Goal: Information Seeking & Learning: Learn about a topic

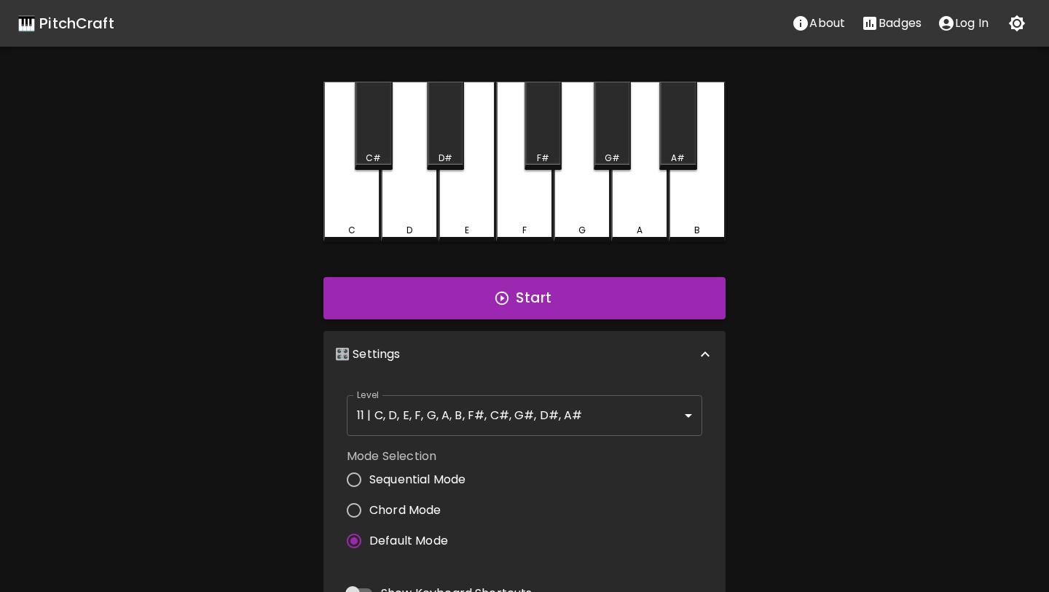
scroll to position [290, 0]
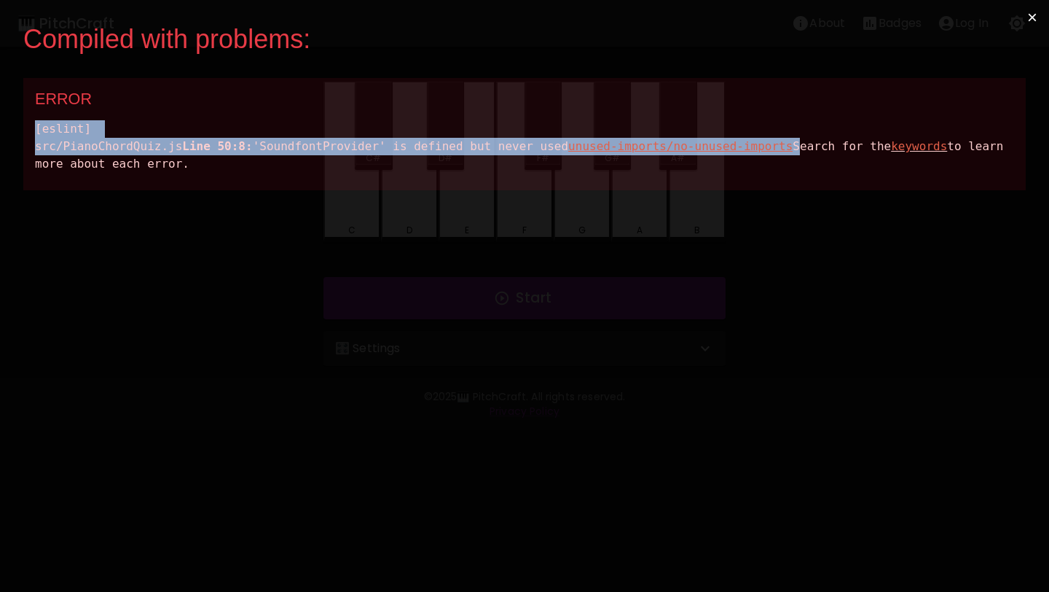
drag, startPoint x: 458, startPoint y: 190, endPoint x: 41, endPoint y: 111, distance: 424.9
click at [41, 111] on div "ERROR [eslint] src/PianoChordQuiz.js Line 50:8: 'SoundfontProvider' is defined …" at bounding box center [524, 134] width 1003 height 112
drag, startPoint x: 431, startPoint y: 206, endPoint x: 31, endPoint y: 93, distance: 415.9
click at [31, 93] on div "ERROR [eslint] src/PianoChordQuiz.js Line 50:8: 'SoundfontProvider' is defined …" at bounding box center [524, 134] width 1003 height 112
copy div "ERROR [eslint] src/PianoChordQuiz.js Line 50:8: 'SoundfontProvider' is defined …"
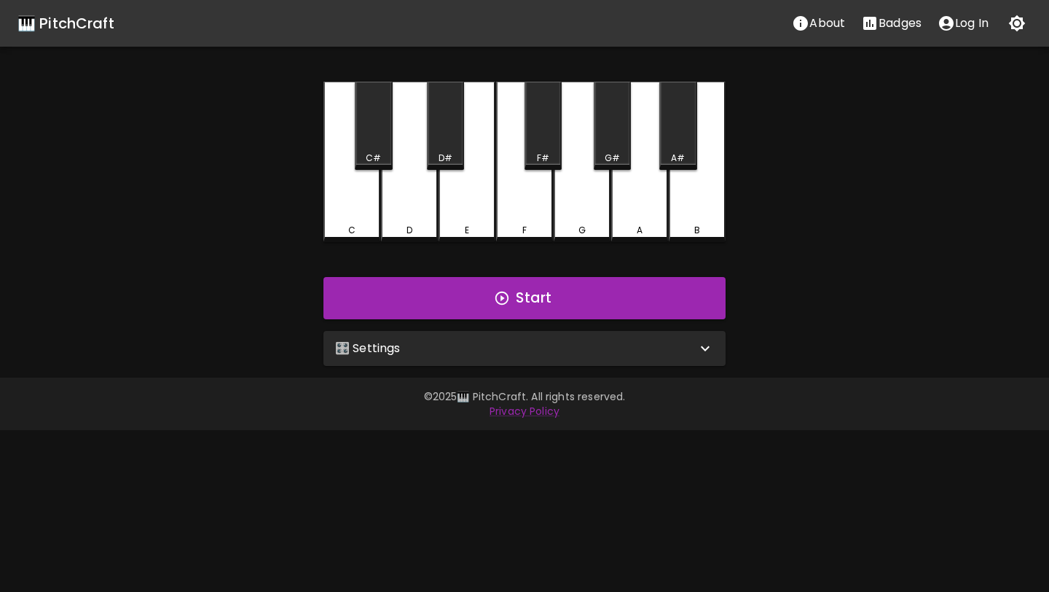
click at [403, 347] on div "🎛️ Settings" at bounding box center [515, 348] width 361 height 17
click at [512, 225] on div "F" at bounding box center [525, 230] width 54 height 13
click at [512, 227] on div "F" at bounding box center [525, 227] width 54 height 13
click at [482, 227] on div "E" at bounding box center [467, 227] width 54 height 13
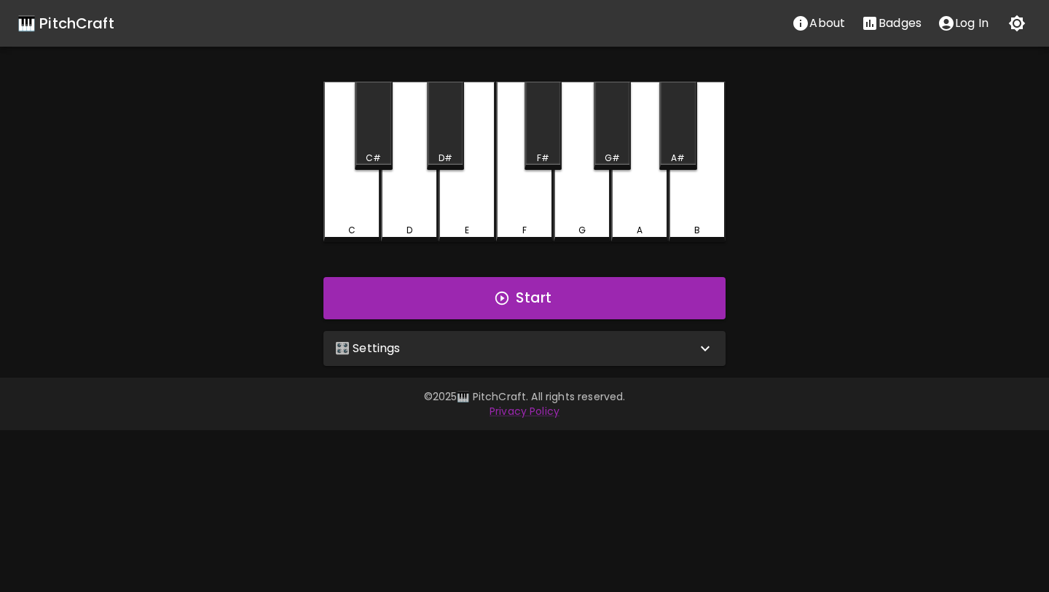
click at [497, 344] on div "🎛️ Settings" at bounding box center [515, 348] width 361 height 17
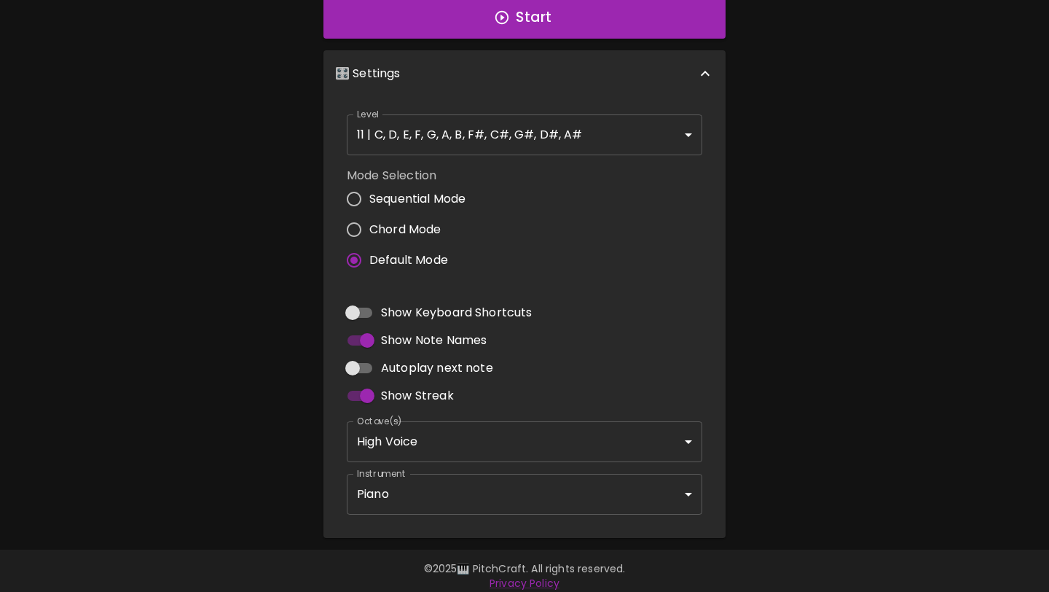
scroll to position [290, 0]
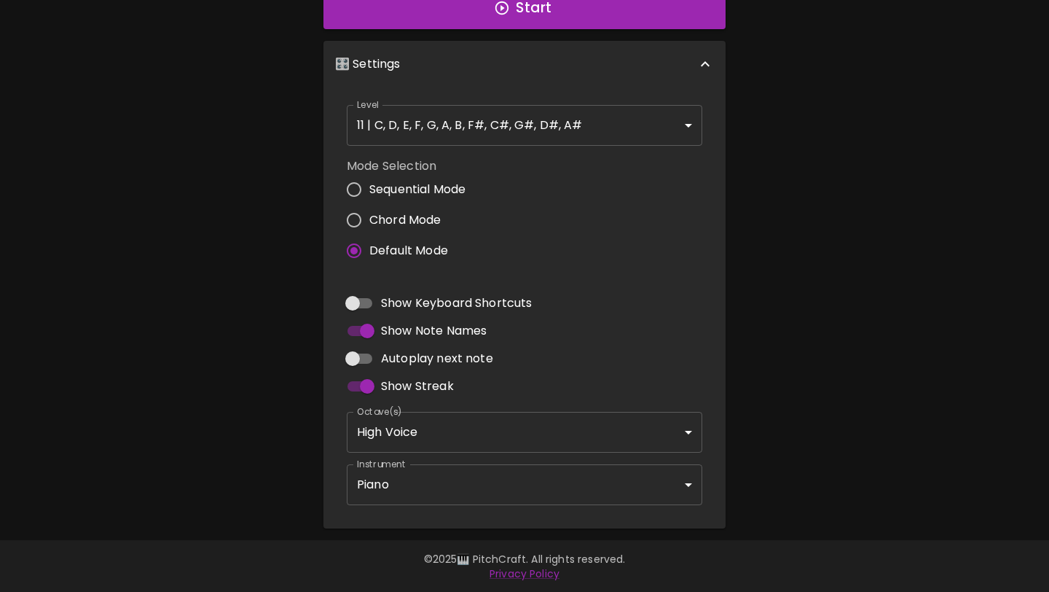
click at [487, 488] on body "🎹 PitchCraft About Badges Log In C C# D D# E F F# G G# A A# B Start 🎛️ Settings…" at bounding box center [524, 151] width 1049 height 882
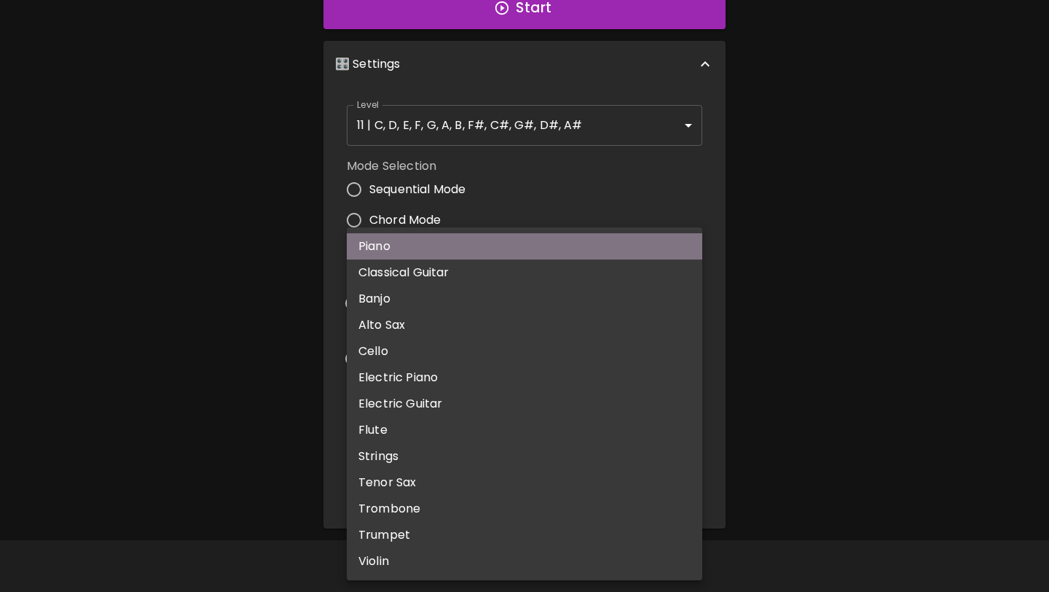
click at [479, 254] on li "Piano" at bounding box center [525, 246] width 356 height 26
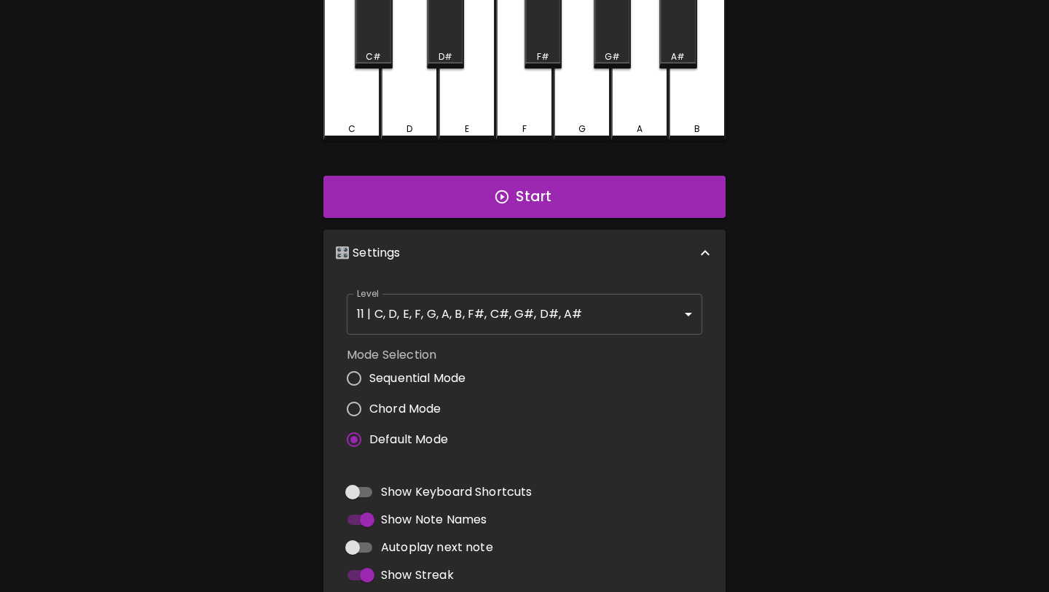
scroll to position [0, 0]
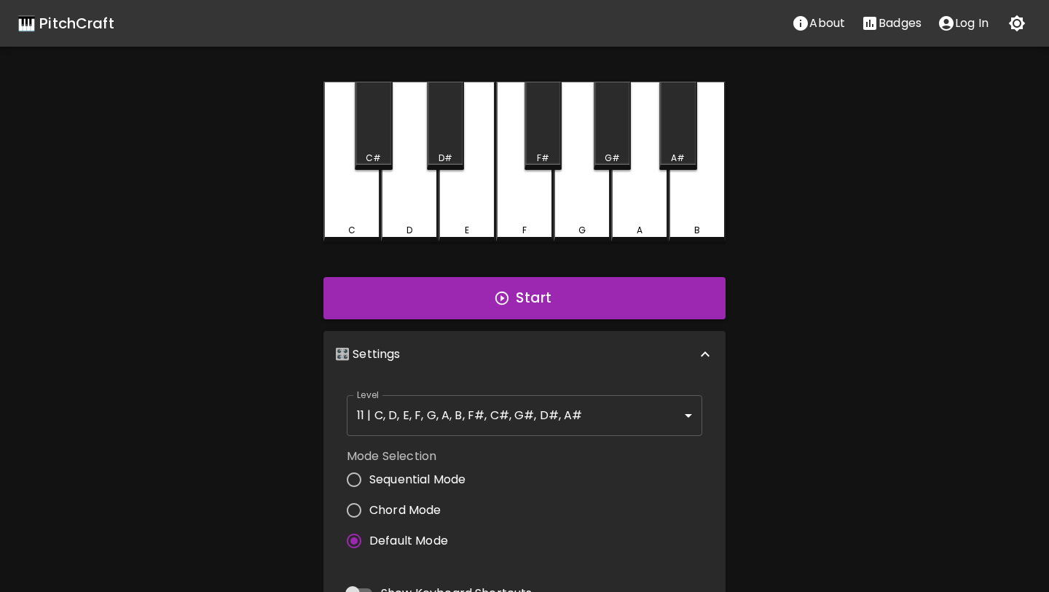
click at [359, 206] on div "C" at bounding box center [352, 162] width 57 height 160
click at [359, 206] on div "C" at bounding box center [352, 160] width 57 height 157
click at [359, 206] on div "C" at bounding box center [352, 162] width 57 height 160
click at [375, 206] on div "C" at bounding box center [352, 162] width 57 height 160
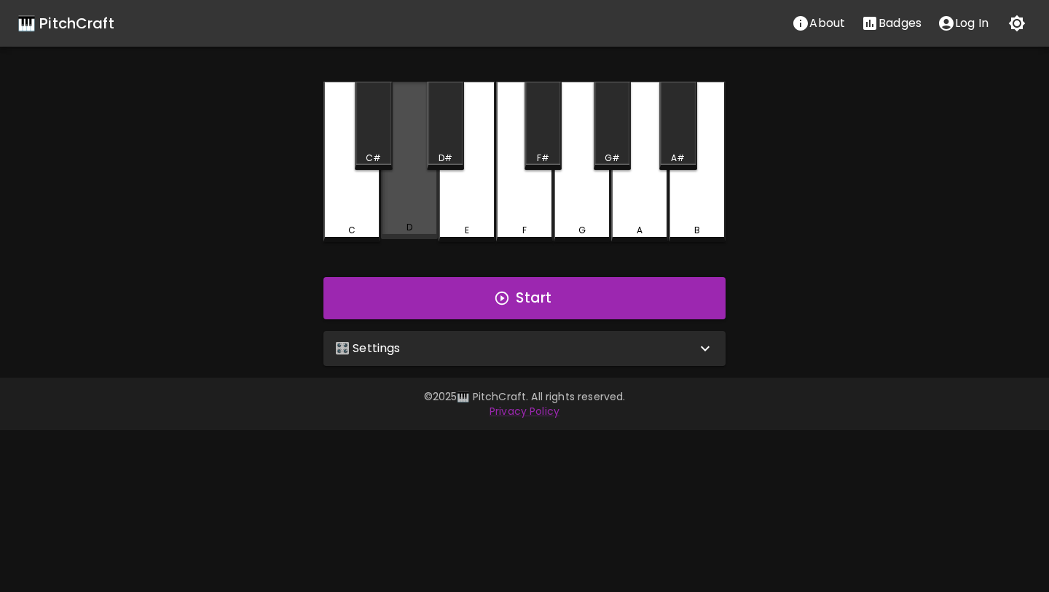
click at [410, 187] on div "D" at bounding box center [409, 160] width 57 height 157
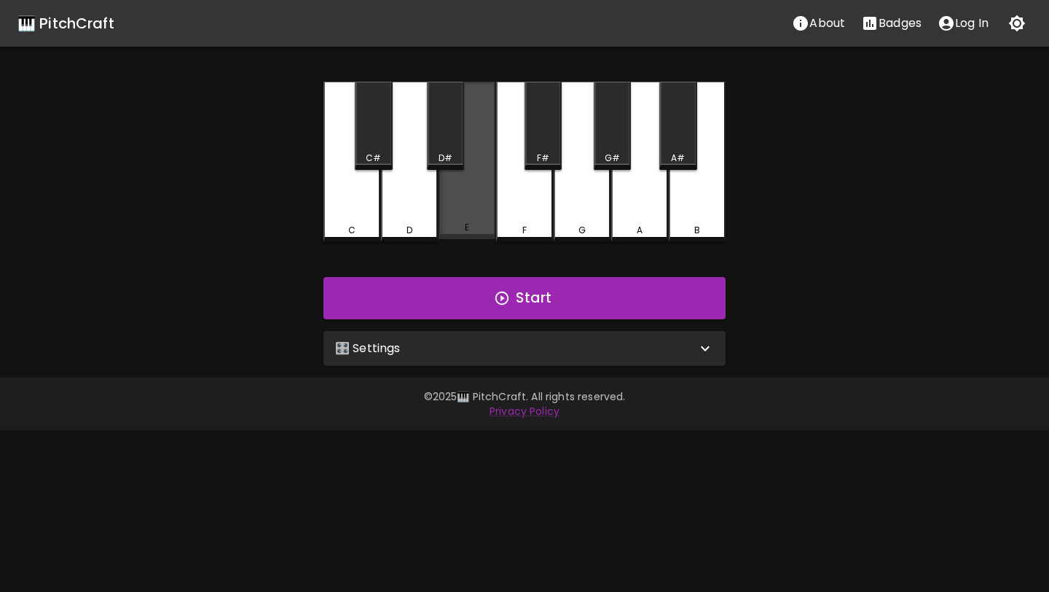
click at [463, 181] on div "E" at bounding box center [467, 160] width 57 height 157
click at [463, 181] on div "E" at bounding box center [467, 162] width 57 height 160
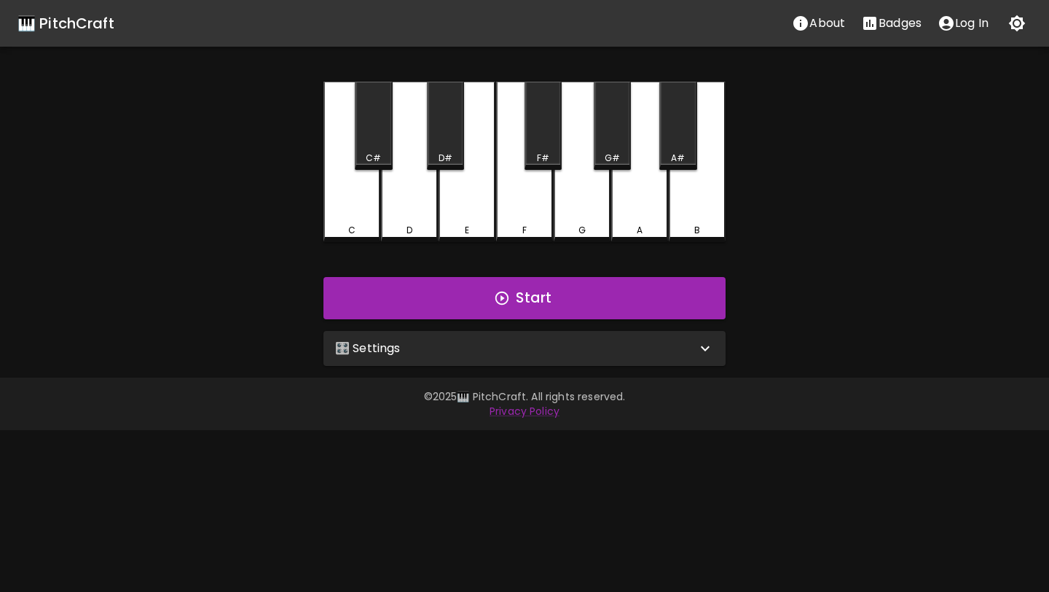
click at [455, 346] on div "🎛️ Settings" at bounding box center [515, 348] width 361 height 17
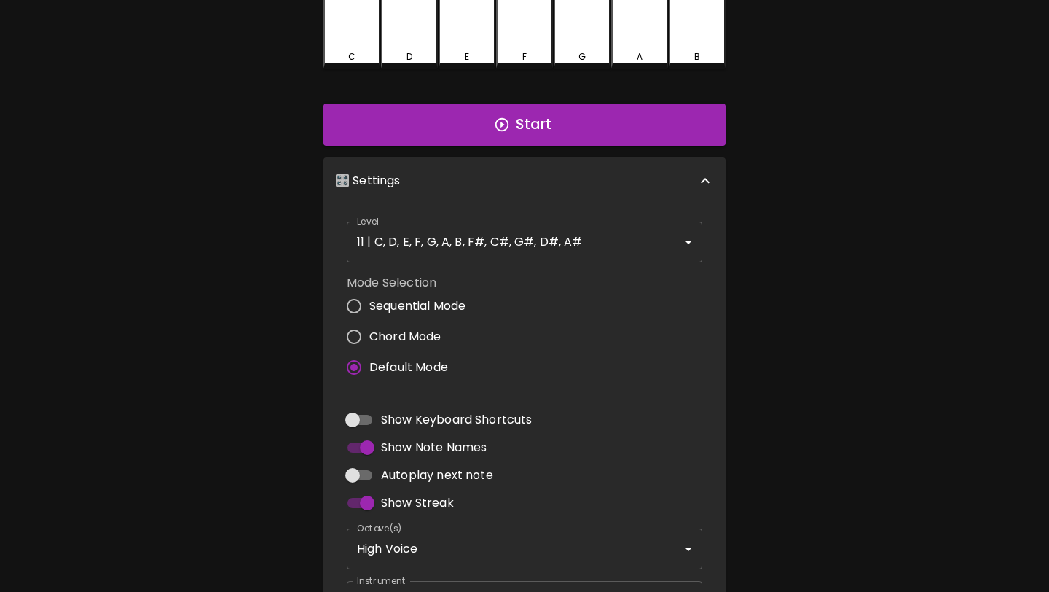
scroll to position [290, 0]
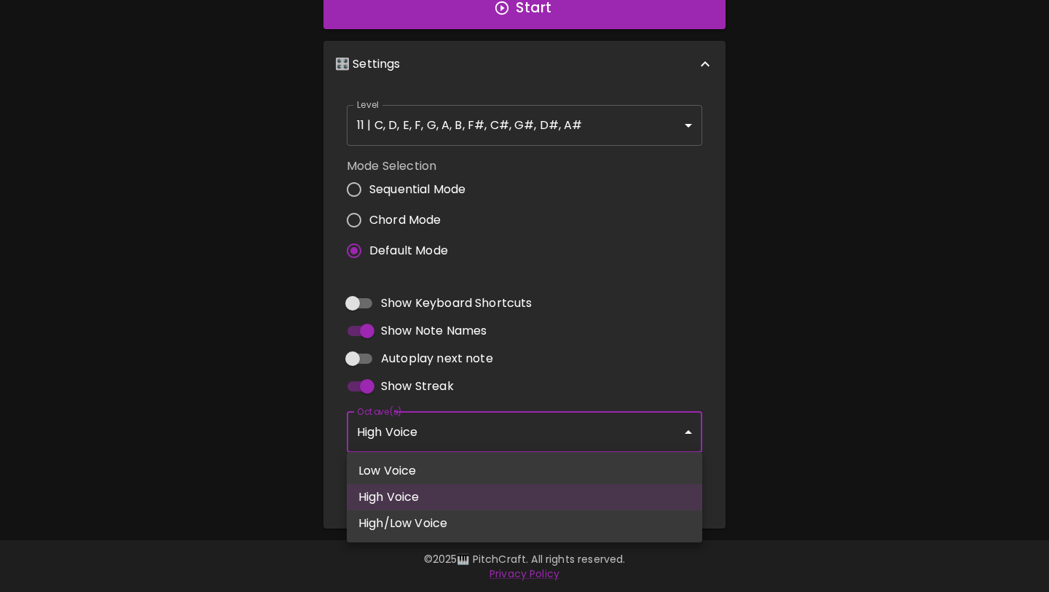
click at [449, 436] on body "🎹 PitchCraft About Badges Log In C C# D D# E F F# G G# A A# B Start 🎛️ Settings…" at bounding box center [524, 151] width 1049 height 882
click at [449, 436] on div at bounding box center [524, 296] width 1049 height 592
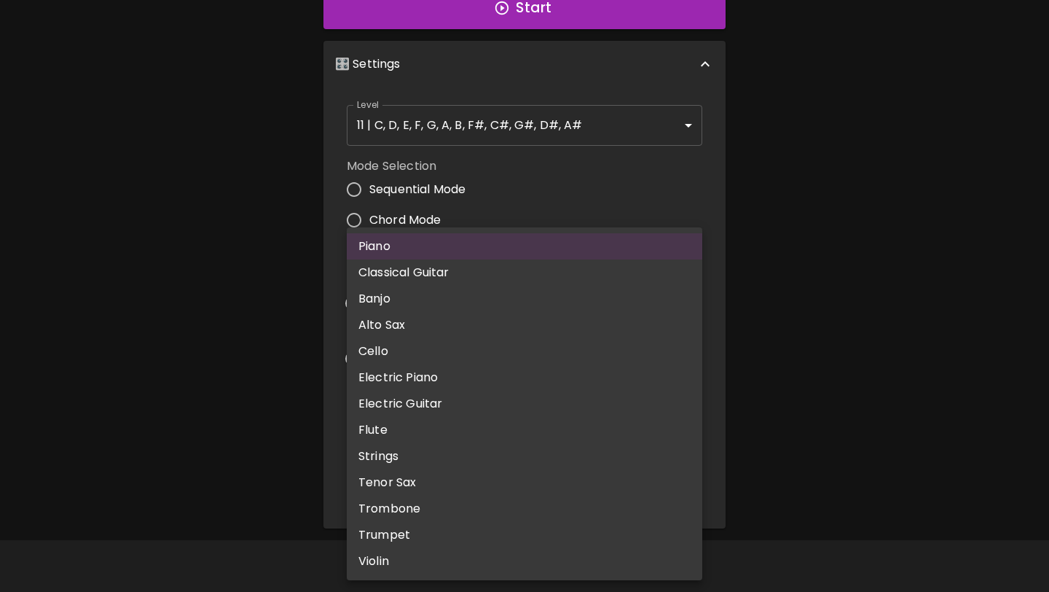
click at [446, 476] on body "🎹 PitchCraft About Badges Log In C C# D D# E F F# G G# A A# B Start 🎛️ Settings…" at bounding box center [524, 151] width 1049 height 882
click at [757, 227] on div at bounding box center [524, 296] width 1049 height 592
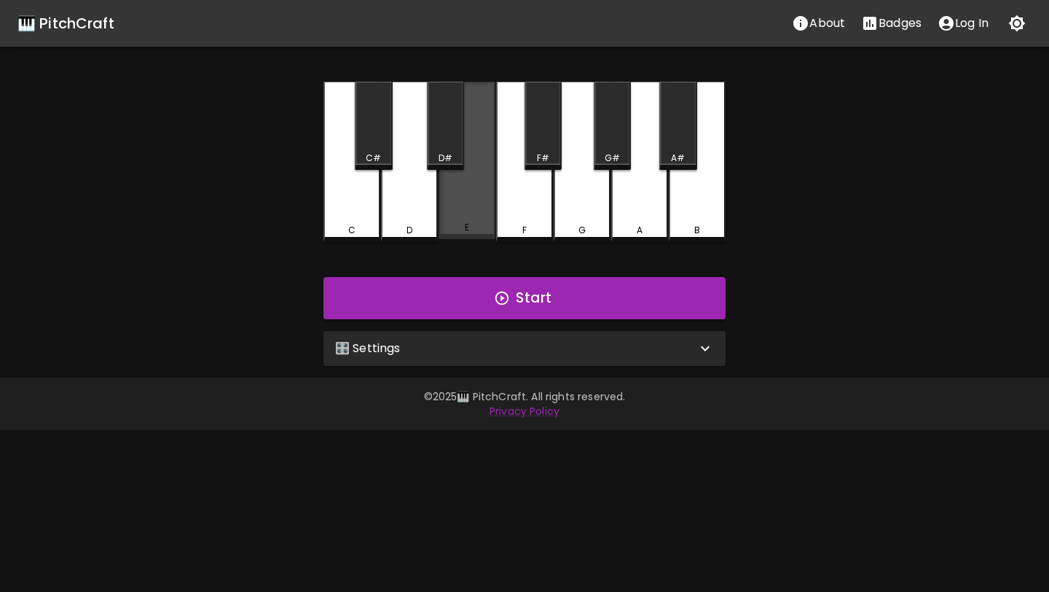
click at [463, 208] on div "E" at bounding box center [467, 160] width 57 height 157
click at [463, 208] on div "E" at bounding box center [467, 162] width 57 height 160
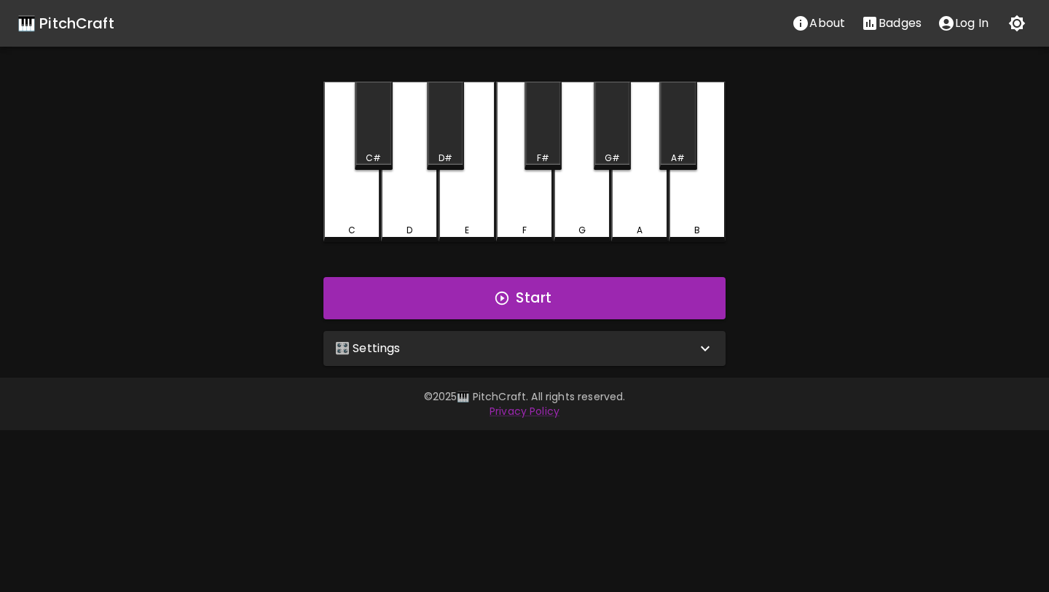
click at [463, 208] on div "E" at bounding box center [467, 162] width 57 height 160
click at [450, 338] on div "🎛️ Settings" at bounding box center [525, 348] width 402 height 35
click at [485, 206] on div "E" at bounding box center [467, 160] width 57 height 157
click at [485, 206] on div "E" at bounding box center [467, 162] width 57 height 160
click at [509, 181] on div "F" at bounding box center [524, 162] width 57 height 160
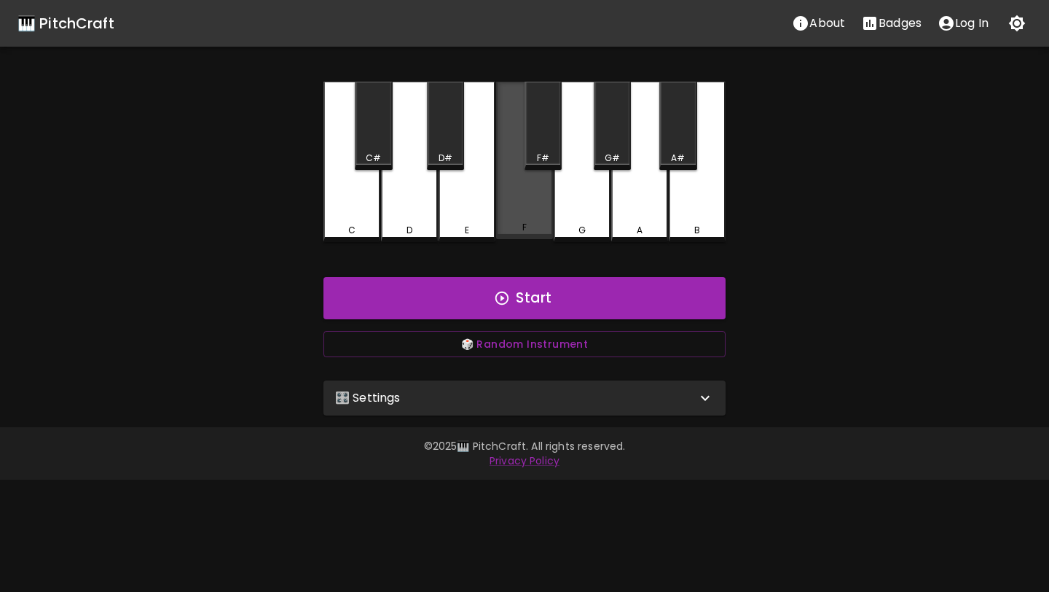
click at [514, 222] on div "F" at bounding box center [524, 160] width 57 height 157
click at [482, 206] on div "E" at bounding box center [467, 162] width 57 height 160
click at [515, 199] on div "F" at bounding box center [524, 160] width 57 height 157
click at [518, 340] on button "🎲 Random Instrument" at bounding box center [525, 344] width 402 height 27
click at [474, 217] on div "E" at bounding box center [467, 162] width 57 height 160
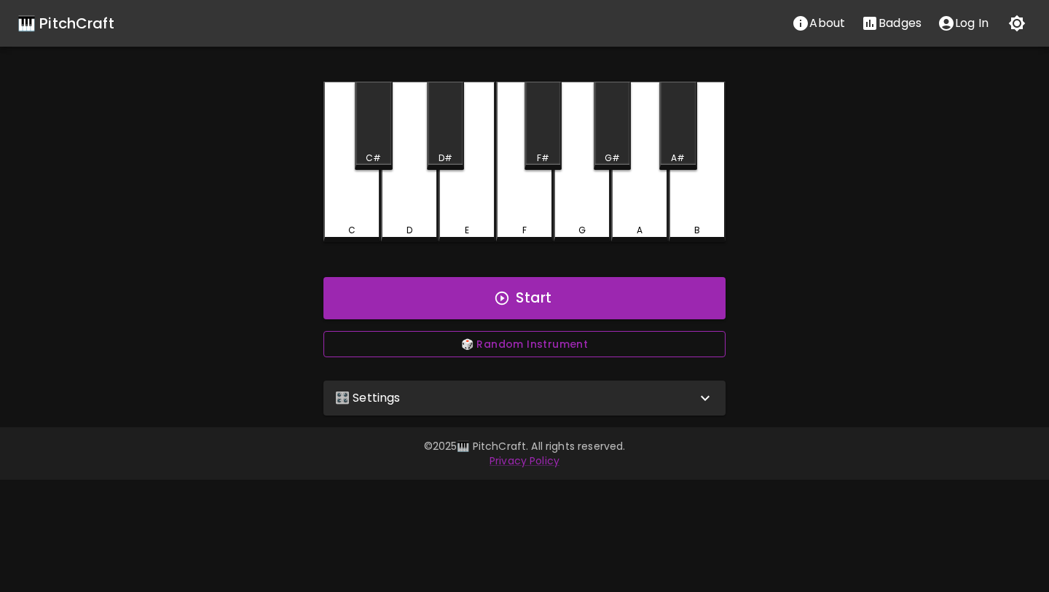
click at [524, 344] on button "🎲 Random Instrument" at bounding box center [525, 344] width 402 height 27
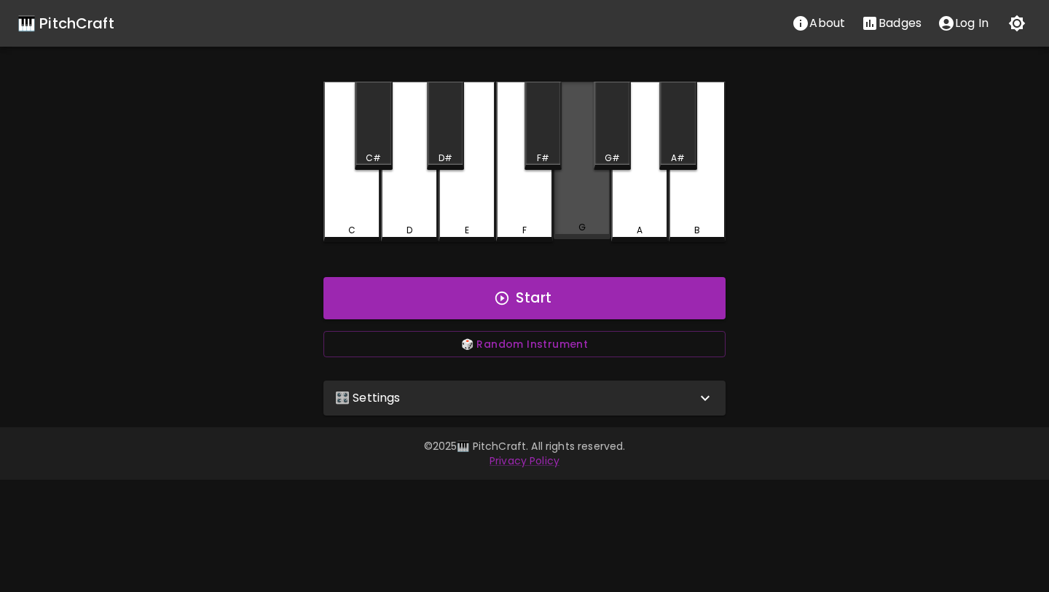
click at [565, 205] on div "G" at bounding box center [582, 160] width 57 height 157
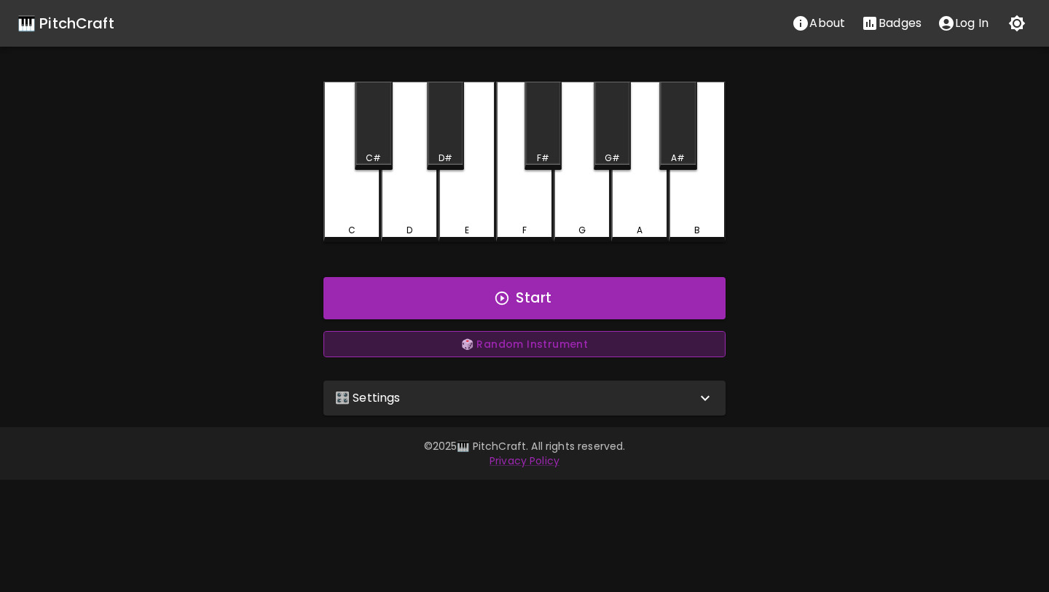
click at [546, 350] on button "🎲 Random Instrument" at bounding box center [525, 344] width 402 height 27
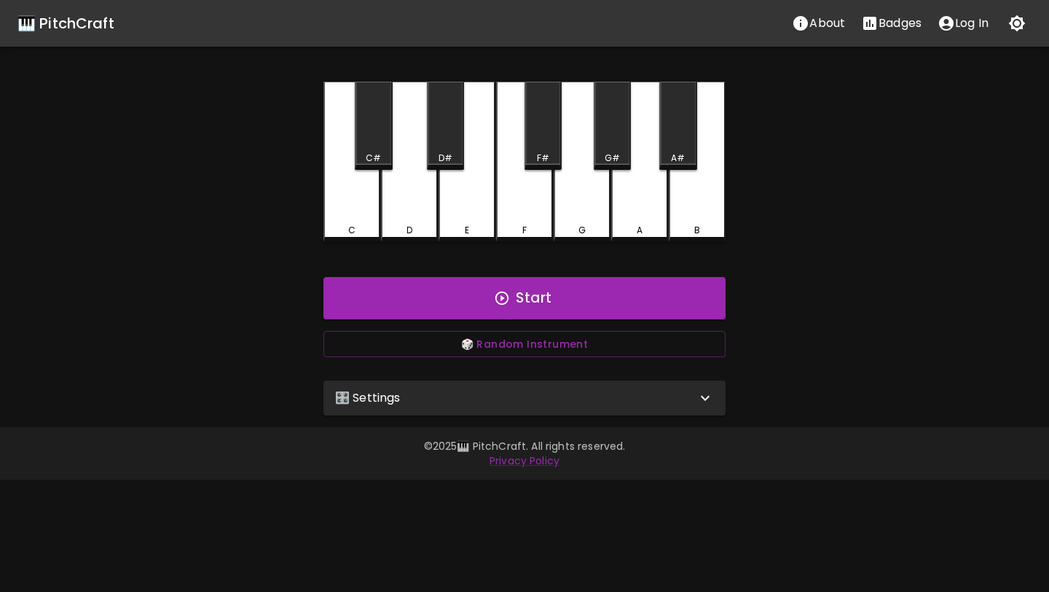
click at [582, 216] on div "G" at bounding box center [582, 162] width 57 height 160
click at [592, 342] on button "🎲 Random Instrument" at bounding box center [525, 344] width 402 height 27
type input "electric_grand_piano"
click at [620, 222] on div "A" at bounding box center [639, 162] width 57 height 160
click at [566, 291] on button "Start" at bounding box center [525, 298] width 402 height 42
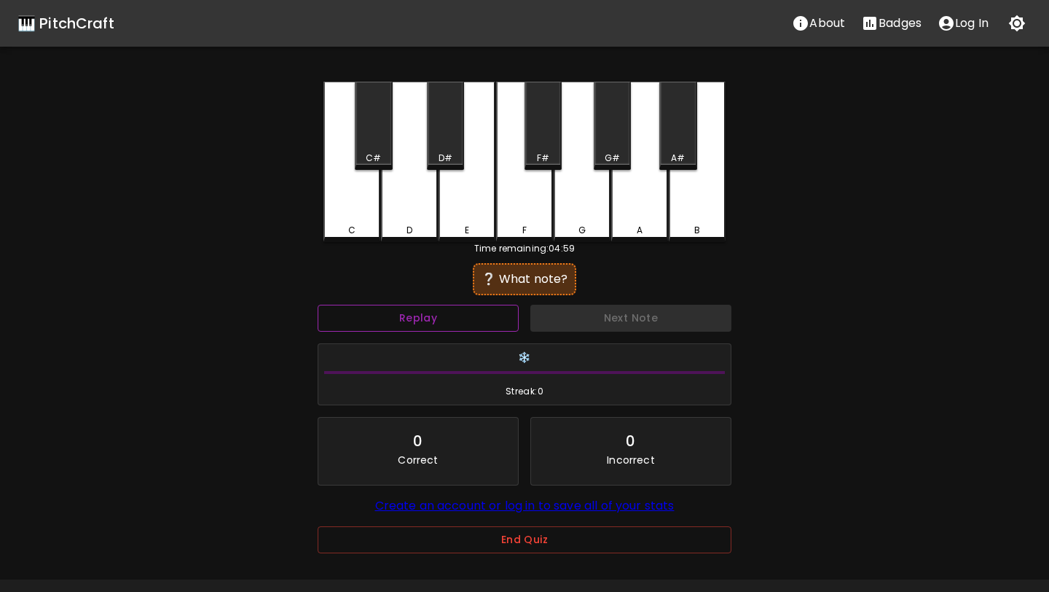
click at [472, 313] on button "Replay" at bounding box center [418, 318] width 201 height 27
click at [551, 149] on div "F#" at bounding box center [543, 126] width 37 height 88
click at [580, 201] on div "G" at bounding box center [582, 162] width 57 height 160
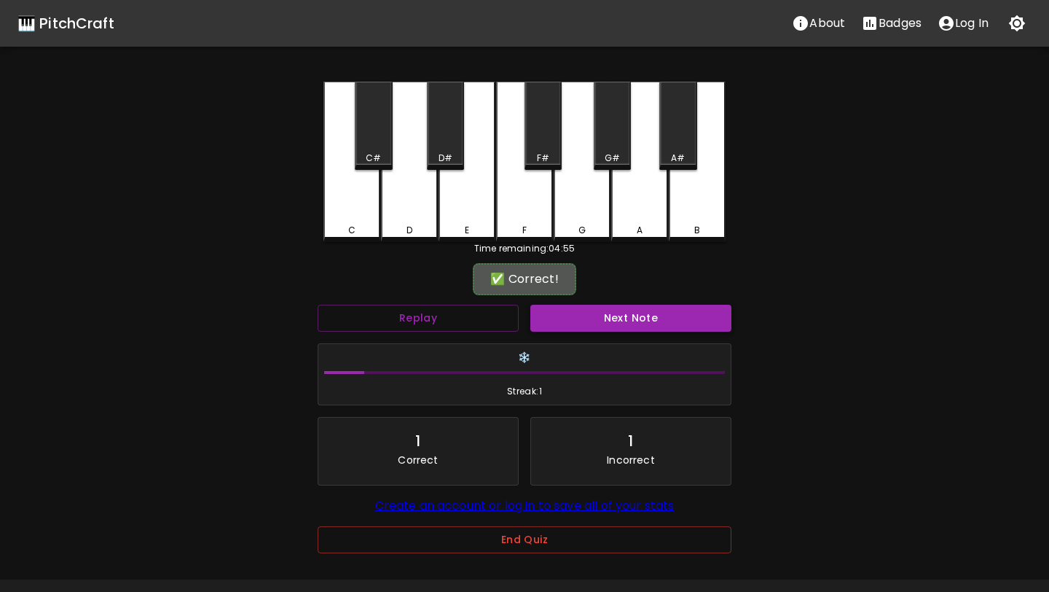
click at [592, 324] on button "Next Note" at bounding box center [631, 318] width 201 height 27
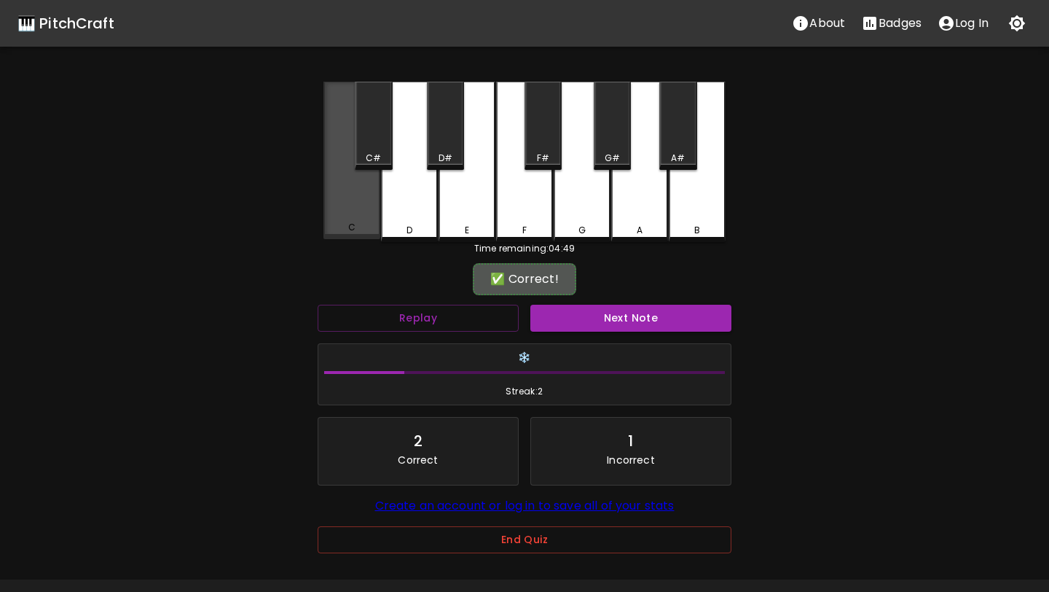
click at [370, 192] on div "C" at bounding box center [352, 160] width 57 height 157
click at [577, 324] on button "Next Note" at bounding box center [631, 318] width 201 height 27
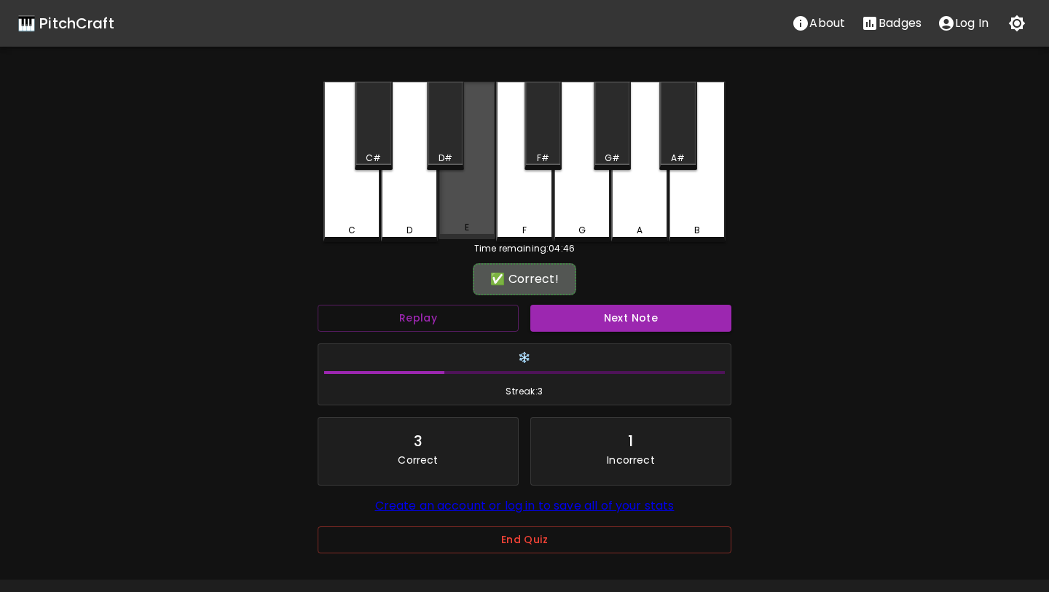
click at [475, 190] on div "E" at bounding box center [467, 160] width 57 height 157
click at [482, 549] on button "End Quiz" at bounding box center [525, 539] width 414 height 27
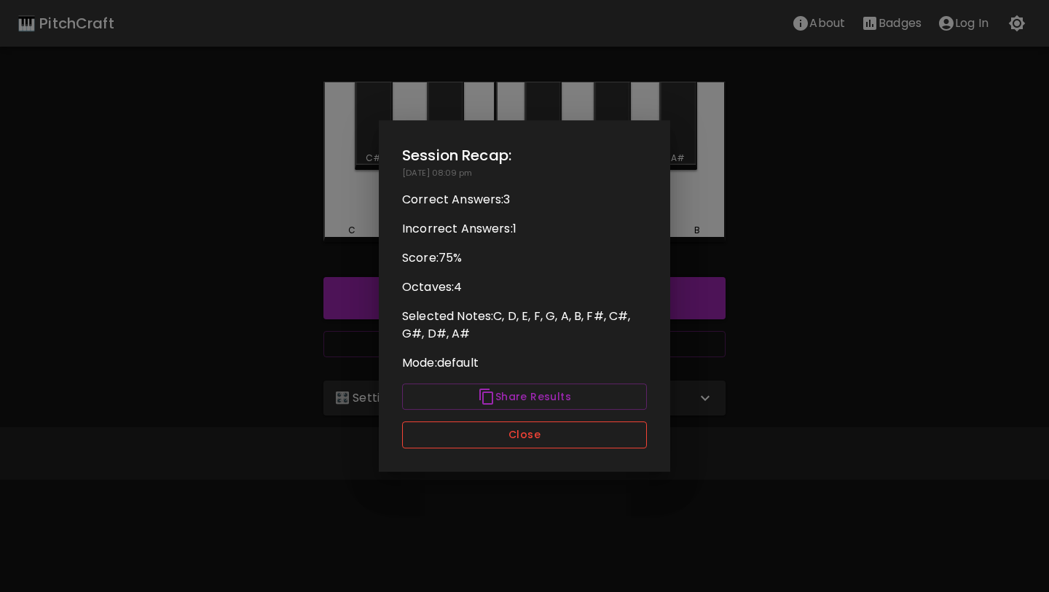
click at [513, 431] on button "Close" at bounding box center [524, 434] width 245 height 27
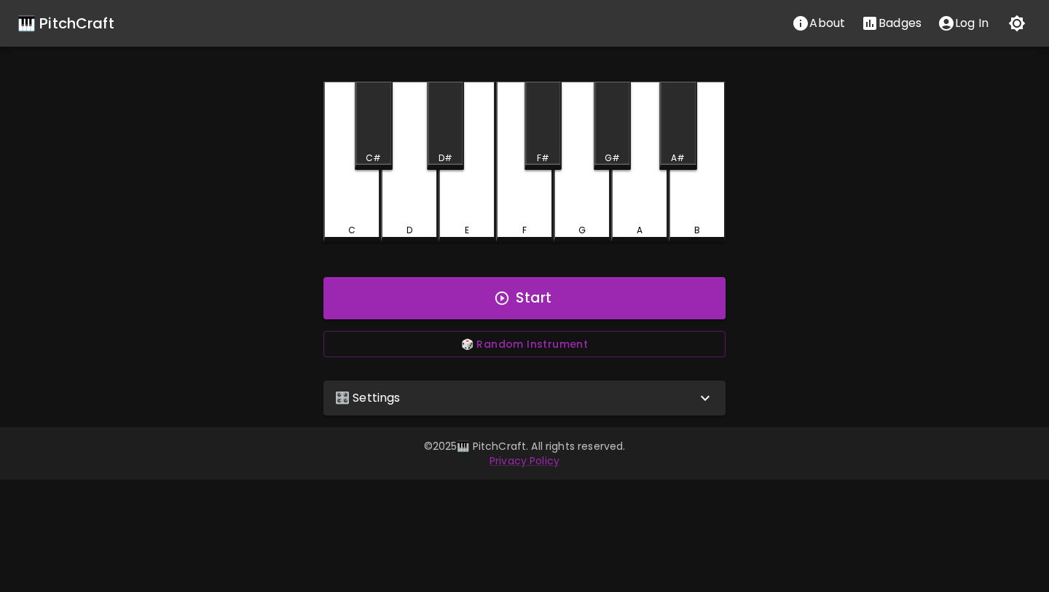
click at [531, 396] on div "🎛️ Settings" at bounding box center [515, 397] width 361 height 17
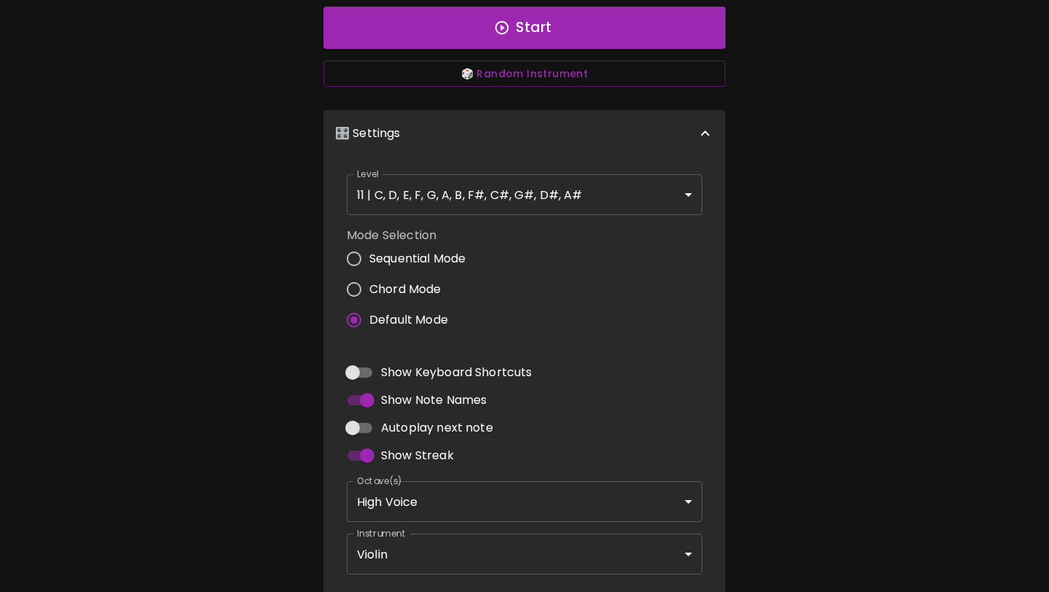
scroll to position [340, 0]
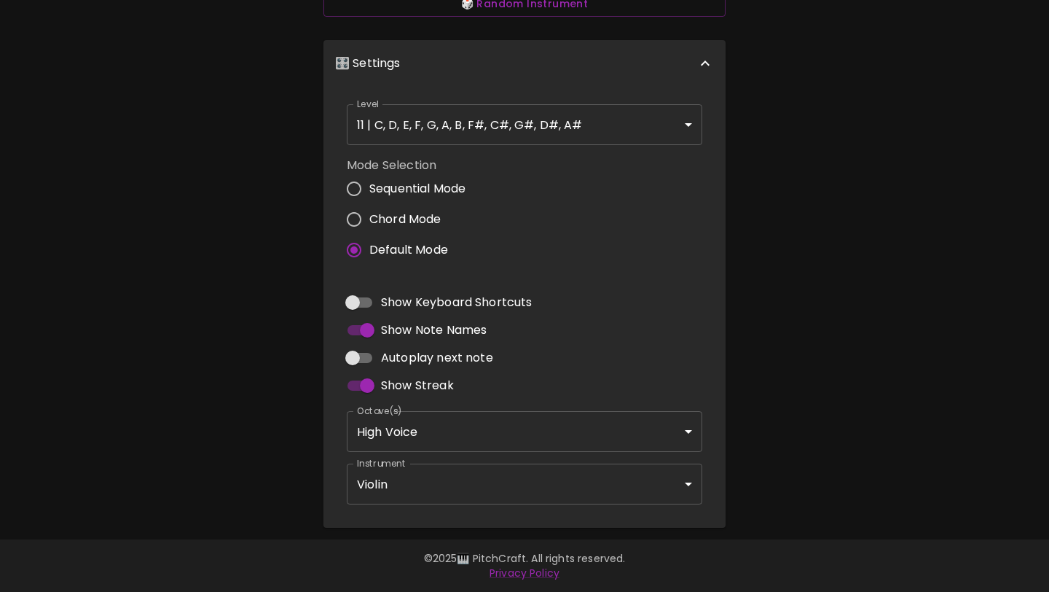
click at [511, 484] on body "🎹 PitchCraft About Badges Log In C C# D D# E F F# G G# A A# B Start 🎲 Random In…" at bounding box center [524, 126] width 1049 height 932
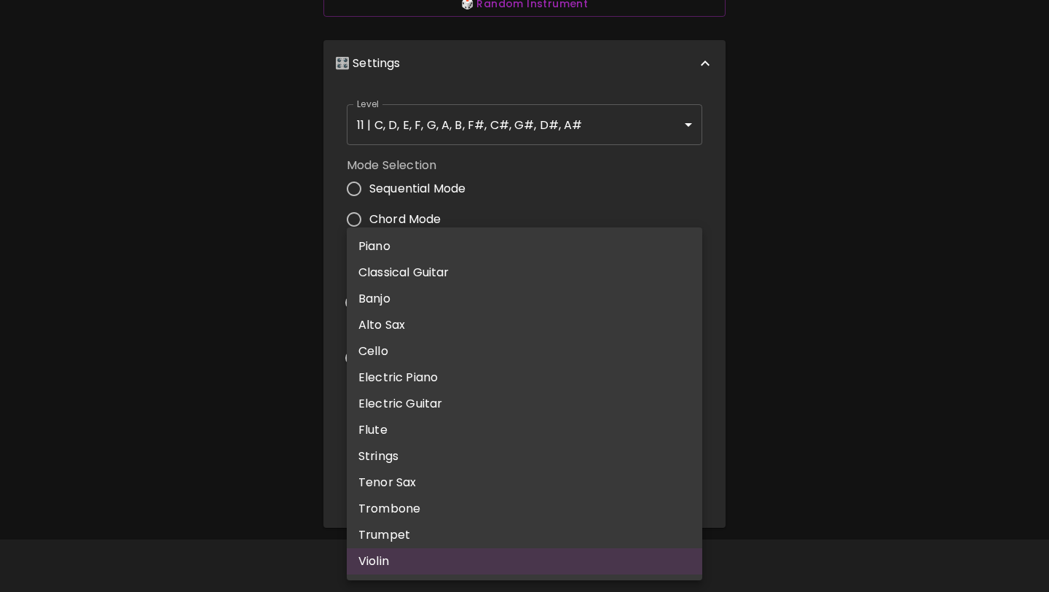
click at [808, 208] on div at bounding box center [524, 296] width 1049 height 592
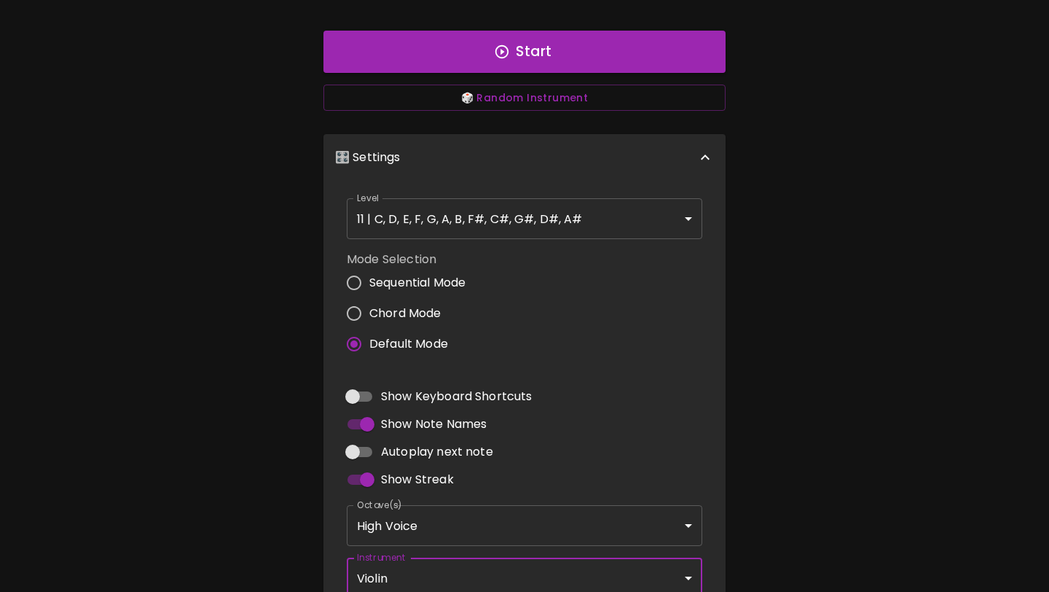
scroll to position [302, 0]
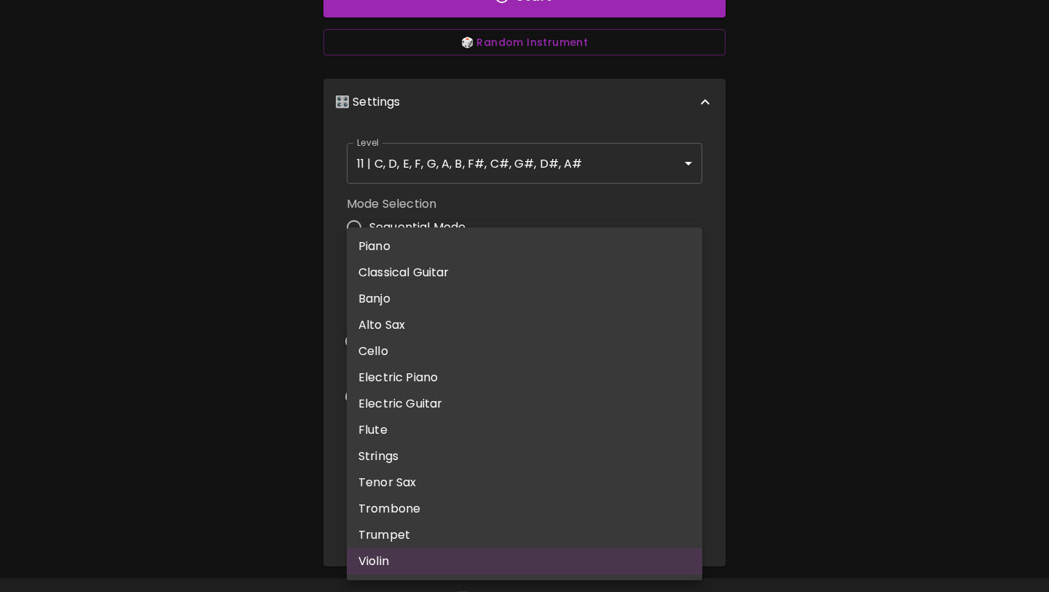
click at [447, 506] on body "🎹 PitchCraft About Badges Log In C C# D D# E F F# G G# A A# B Start 🎲 Random In…" at bounding box center [524, 164] width 1049 height 932
click at [884, 163] on div at bounding box center [524, 296] width 1049 height 592
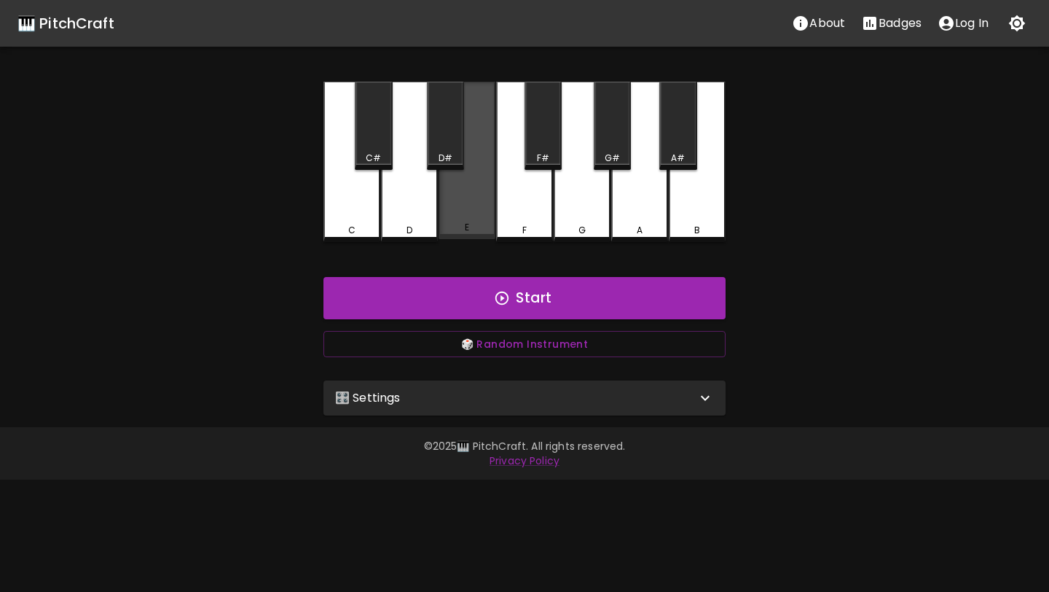
click at [476, 232] on div "E" at bounding box center [467, 227] width 54 height 13
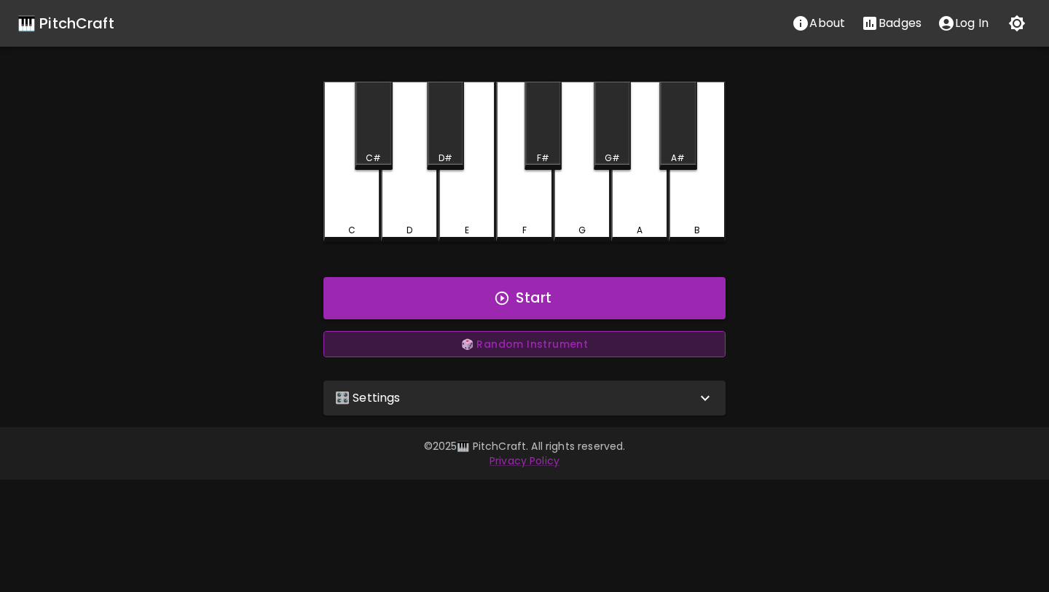
click at [491, 348] on button "🎲 Random Instrument" at bounding box center [525, 344] width 402 height 27
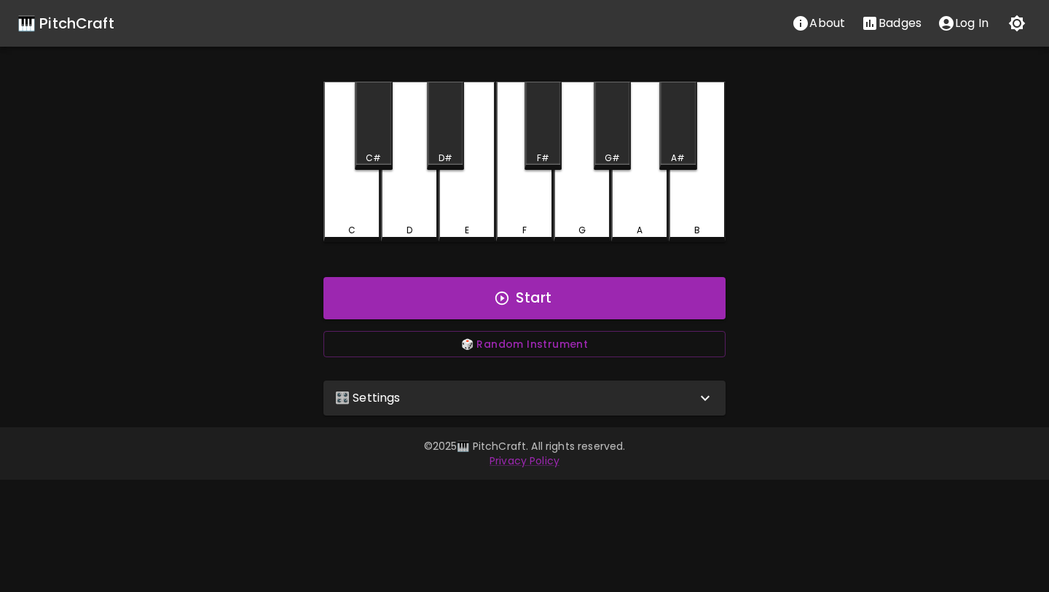
click at [479, 219] on div "E" at bounding box center [467, 162] width 57 height 160
click at [482, 393] on div "🎛️ Settings" at bounding box center [515, 397] width 361 height 17
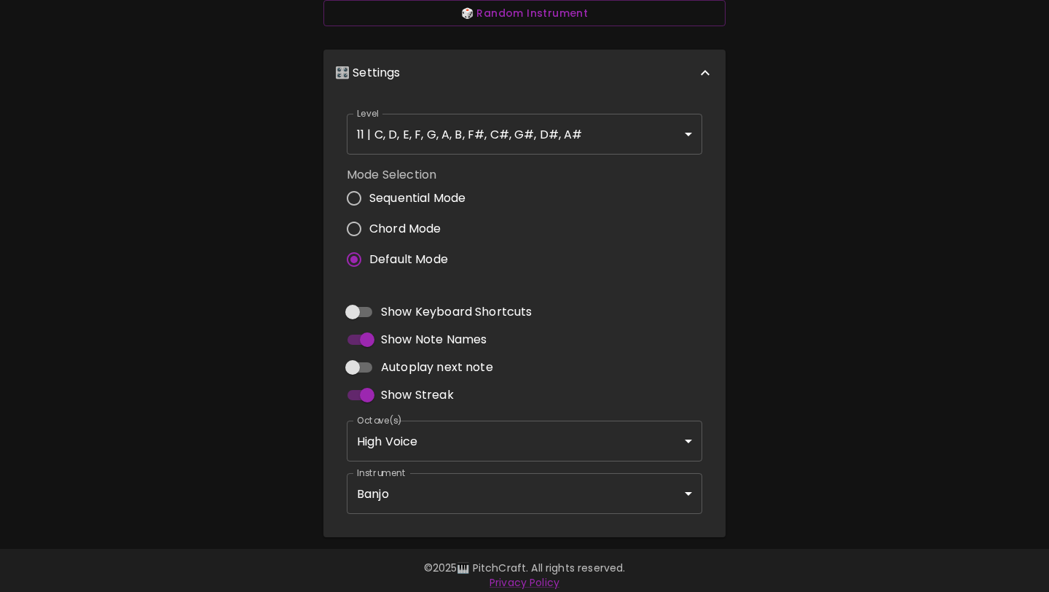
scroll to position [340, 0]
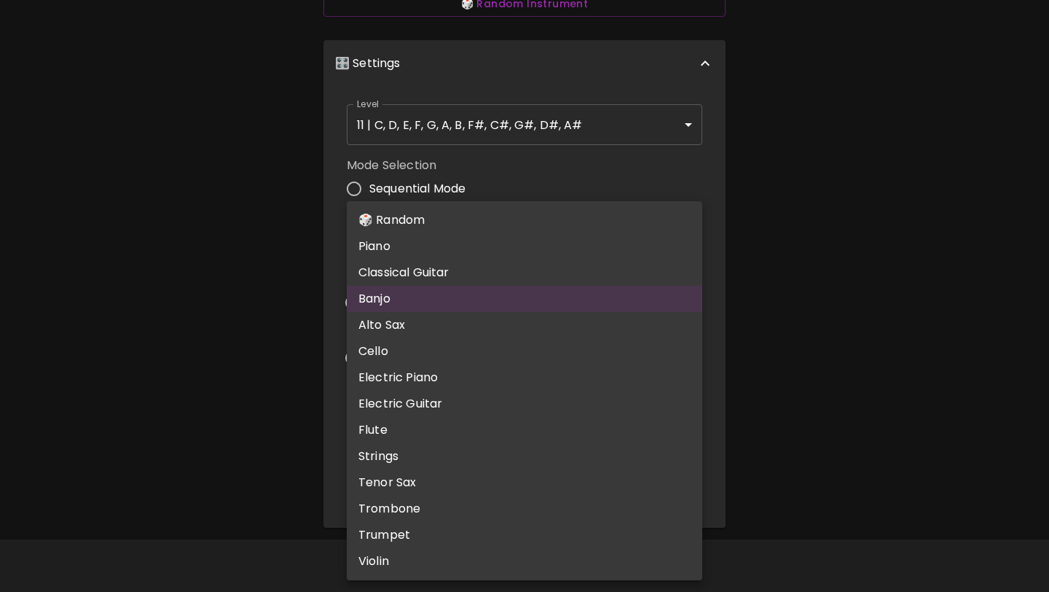
click at [474, 482] on body "🎹 PitchCraft About Badges Log In C C# D D# E F F# G G# A A# B Start 🎲 Random In…" at bounding box center [524, 126] width 1049 height 932
click at [481, 219] on li "🎲 Random" at bounding box center [525, 220] width 356 height 26
type input "random"
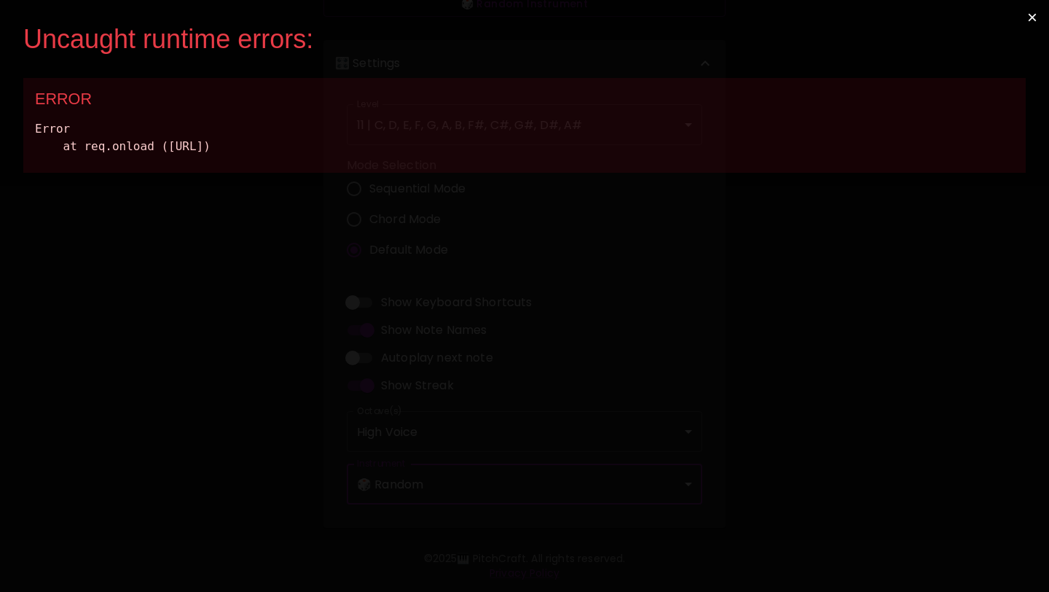
scroll to position [0, 0]
drag, startPoint x: 535, startPoint y: 171, endPoint x: 20, endPoint y: 47, distance: 529.3
click at [20, 47] on div "Uncaught runtime errors: × ERROR Error at req.onload (http://localhost:3000/sta…" at bounding box center [524, 296] width 1049 height 592
copy div "Uncaught runtime errors: × ERROR Error at req.onload (http://localhost:3000/sta…"
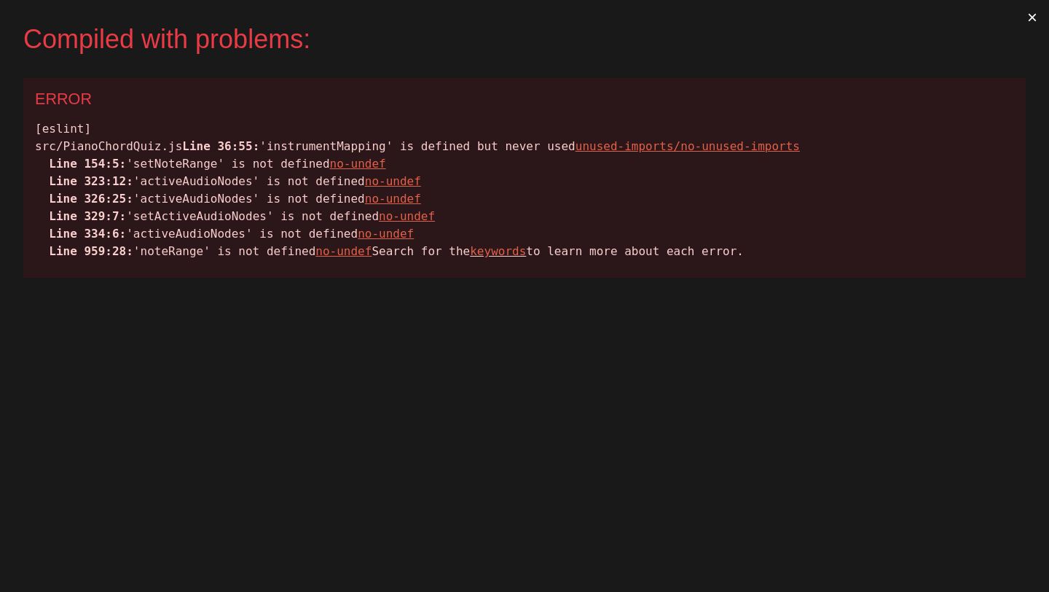
drag, startPoint x: 432, startPoint y: 306, endPoint x: 35, endPoint y: 103, distance: 445.8
click at [34, 103] on div "ERROR [eslint] src/PianoChordQuiz.js Line 36:55: 'instrumentMapping' is defined…" at bounding box center [524, 178] width 1003 height 200
copy div "ERROR [eslint] src/PianoChordQuiz.js Line 36:55: 'instrumentMapping' is defined…"
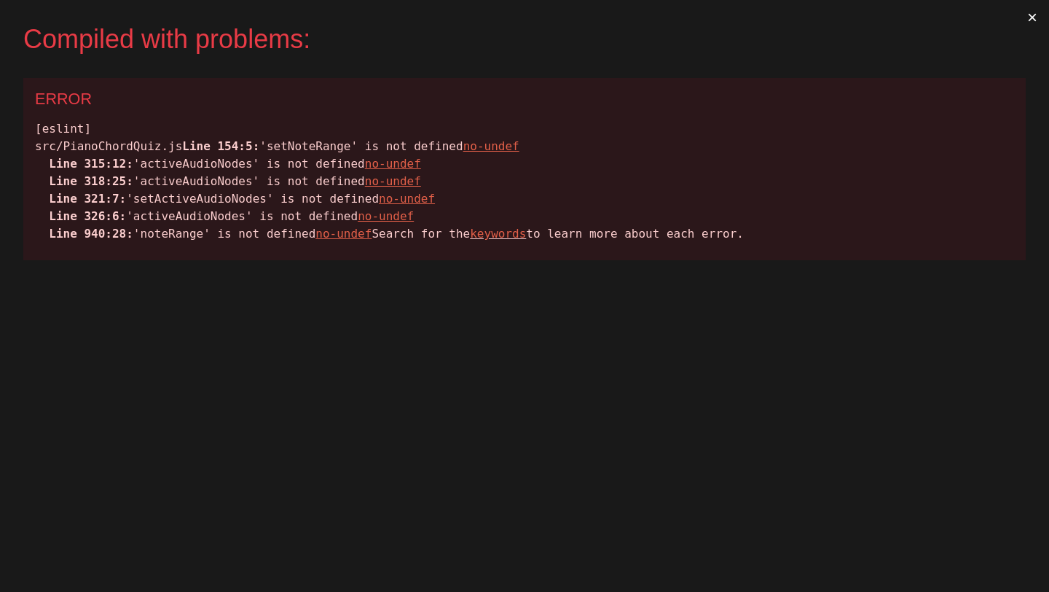
drag, startPoint x: 393, startPoint y: 254, endPoint x: 25, endPoint y: 119, distance: 391.9
click at [25, 119] on div "ERROR [eslint] src/PianoChordQuiz.js Line 154:5: 'setNoteRange' is not defined …" at bounding box center [524, 169] width 1003 height 182
click at [36, 126] on div "[eslint] src/PianoChordQuiz.js Line 154:5: 'setNoteRange' is not defined no-und…" at bounding box center [524, 181] width 979 height 122
click at [197, 163] on div "[eslint] src/PianoChordQuiz.js Line 154:5: 'setNoteRange' is not defined no-und…" at bounding box center [524, 181] width 979 height 122
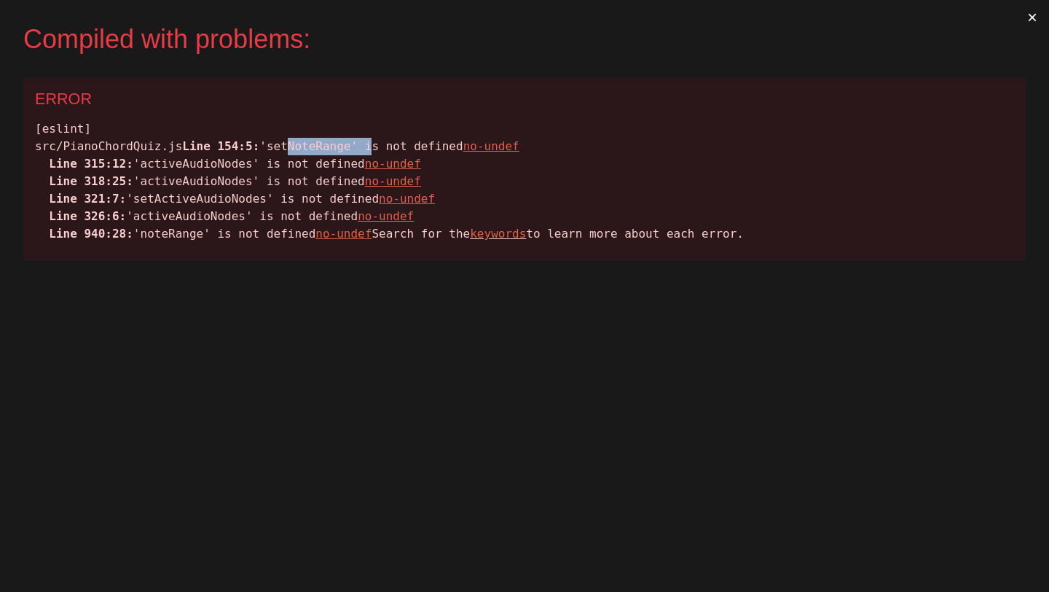
click at [197, 163] on div "[eslint] src/PianoChordQuiz.js Line 154:5: 'setNoteRange' is not defined no-und…" at bounding box center [524, 181] width 979 height 122
copy div "Line 154:5: 'setNoteRange' is not defined no-undef"
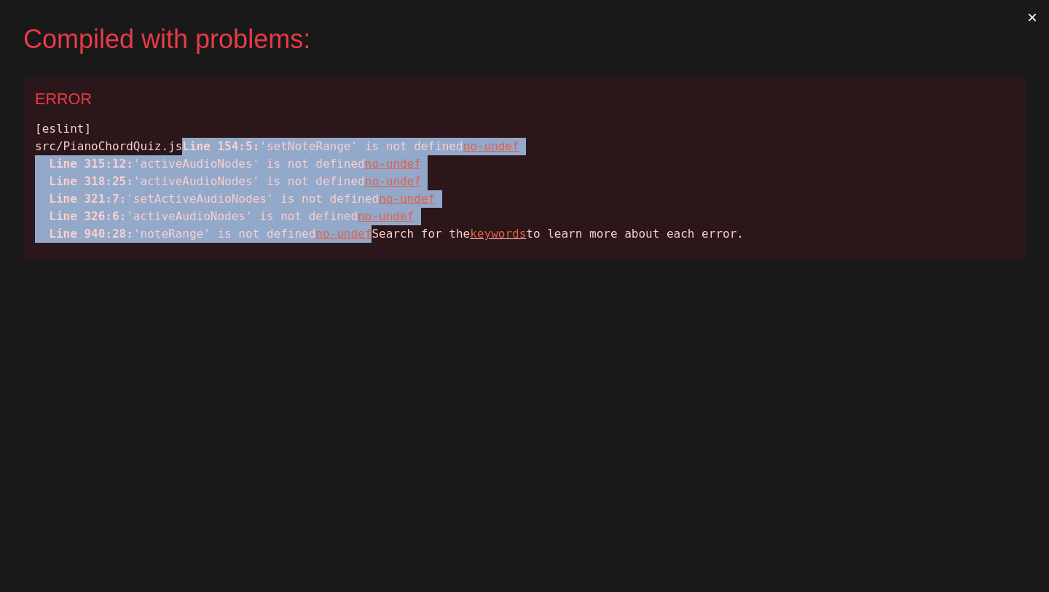
drag, startPoint x: 482, startPoint y: 253, endPoint x: 48, endPoint y: 163, distance: 442.9
click at [48, 163] on div "[eslint] src/PianoChordQuiz.js Line 154:5: 'setNoteRange' is not defined no-und…" at bounding box center [524, 181] width 979 height 122
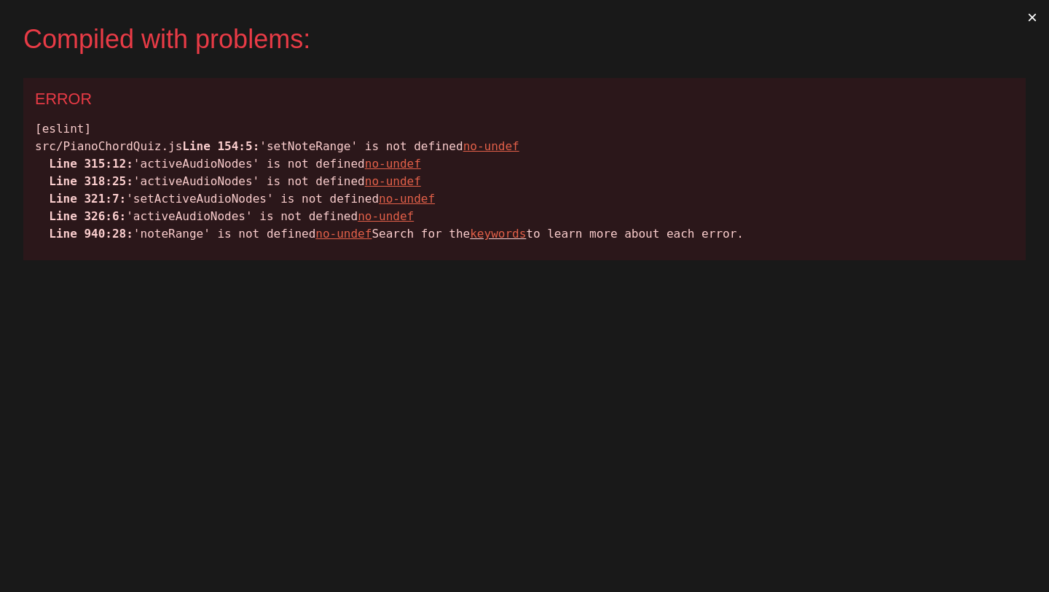
drag, startPoint x: 481, startPoint y: 256, endPoint x: 43, endPoint y: 161, distance: 448.1
click at [43, 161] on div "[eslint] src/PianoChordQuiz.js Line 154:5: 'setNoteRange' is not defined no-und…" at bounding box center [524, 181] width 979 height 122
click at [182, 153] on span "Line 154:5:" at bounding box center [220, 146] width 77 height 14
drag, startPoint x: 483, startPoint y: 253, endPoint x: 39, endPoint y: 168, distance: 452.5
click at [39, 168] on div "[eslint] src/PianoChordQuiz.js Line 154:5: 'setNoteRange' is not defined no-und…" at bounding box center [524, 181] width 979 height 122
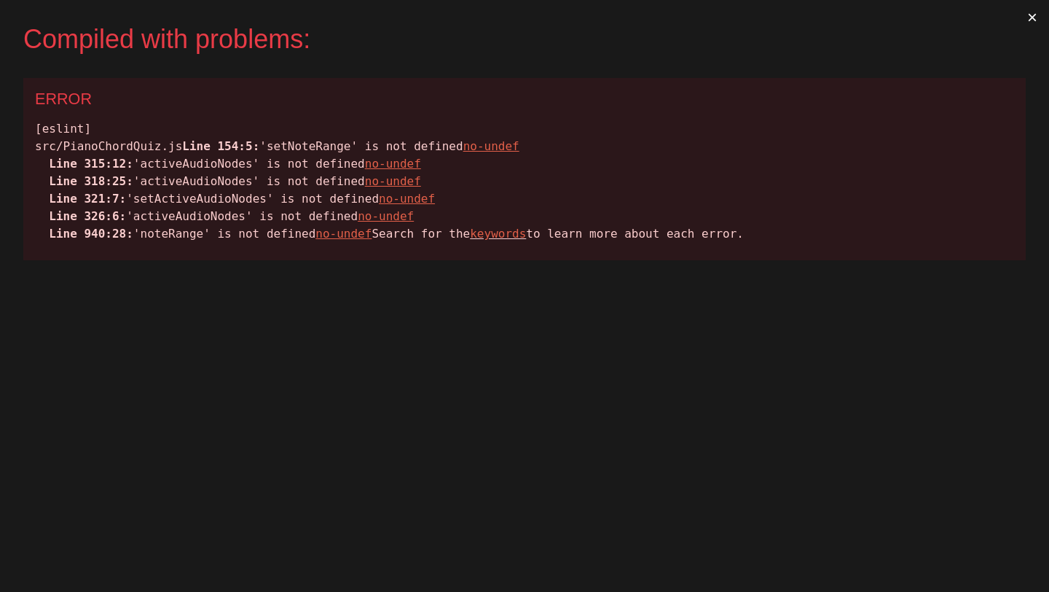
copy div "Line 154:5: 'setNoteRange' is not defined no-undef Line 315:12: 'activeAudioNod…"
click at [515, 195] on div "[eslint] src/PianoChordQuiz.js Line 154:5: 'setNoteRange' is not defined no-und…" at bounding box center [524, 181] width 979 height 122
click at [1035, 18] on button "×" at bounding box center [1033, 17] width 34 height 35
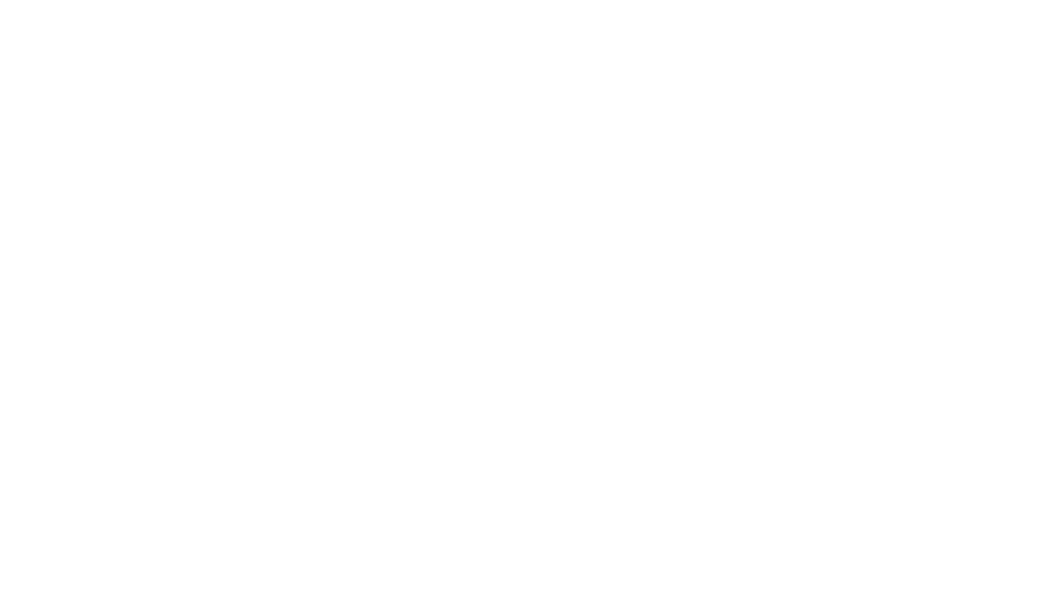
click at [732, 6] on html at bounding box center [524, 3] width 1049 height 6
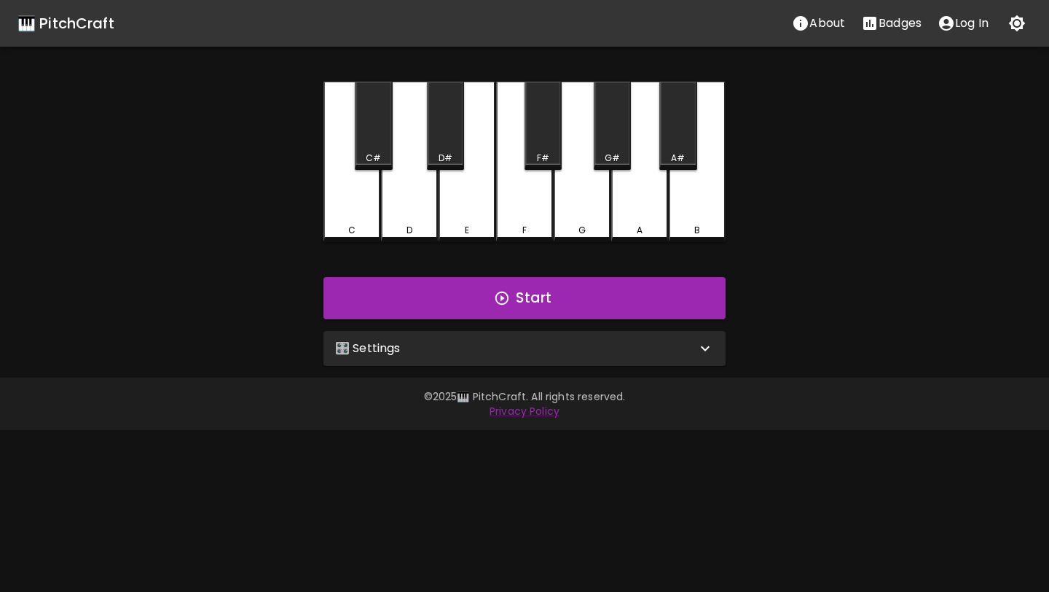
click at [530, 203] on div "C C# D D# E F F# G G# A A# B" at bounding box center [525, 162] width 402 height 160
click at [530, 203] on div "F" at bounding box center [524, 160] width 57 height 157
click at [469, 208] on div "E" at bounding box center [467, 162] width 57 height 160
click at [472, 338] on div "🎛️ Settings" at bounding box center [525, 348] width 402 height 35
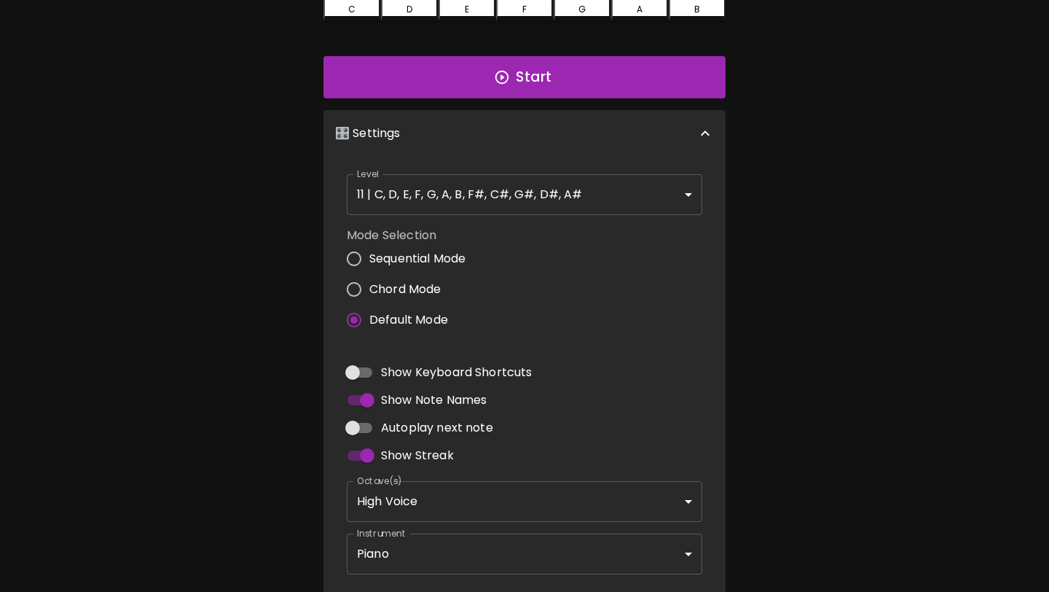
scroll to position [247, 0]
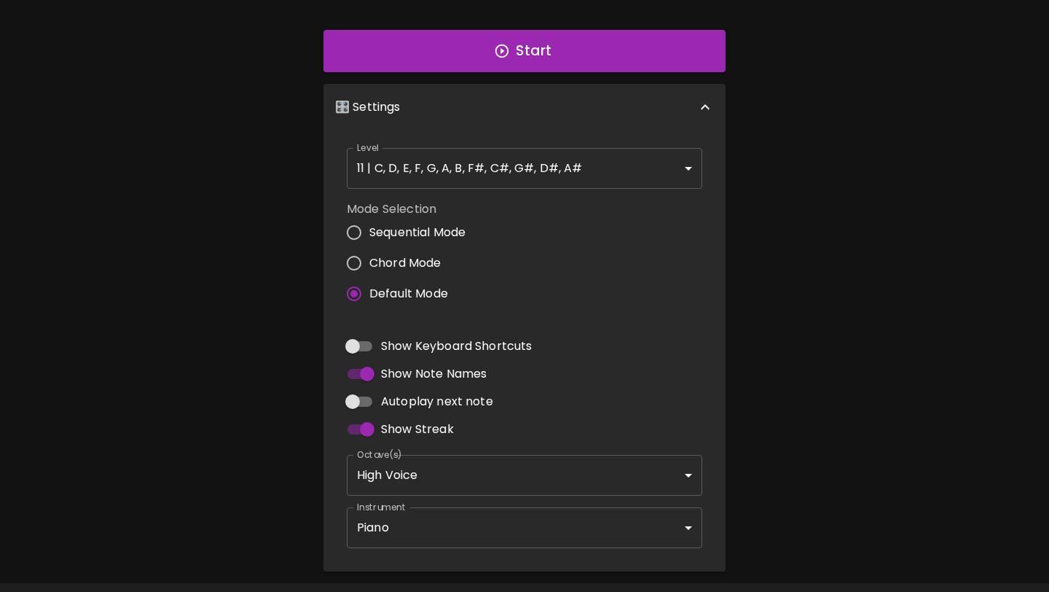
click at [493, 522] on body "🎹 PitchCraft About Badges Log In C C# D D# E F F# G G# A A# B Start 🎛️ Settings…" at bounding box center [524, 194] width 1049 height 882
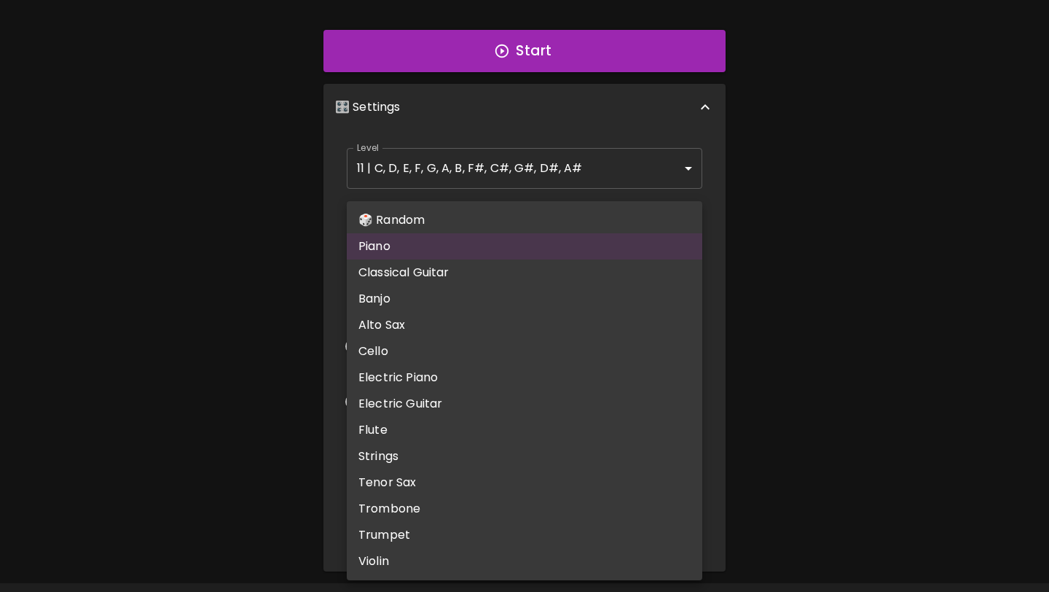
click at [490, 216] on li "🎲 Random" at bounding box center [525, 220] width 356 height 26
type input "random"
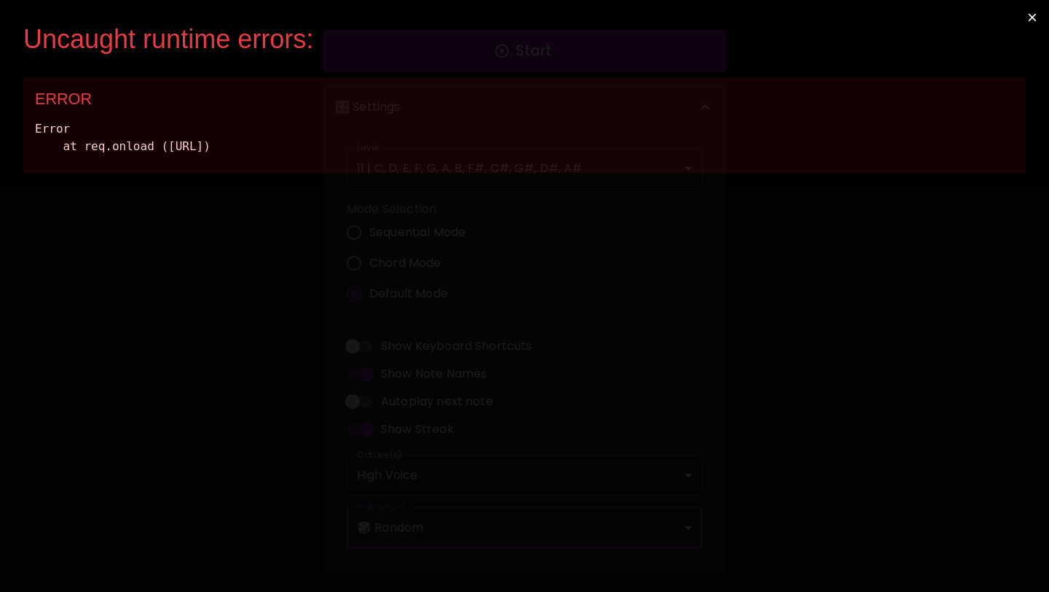
scroll to position [0, 0]
click at [1035, 20] on button "×" at bounding box center [1033, 17] width 34 height 35
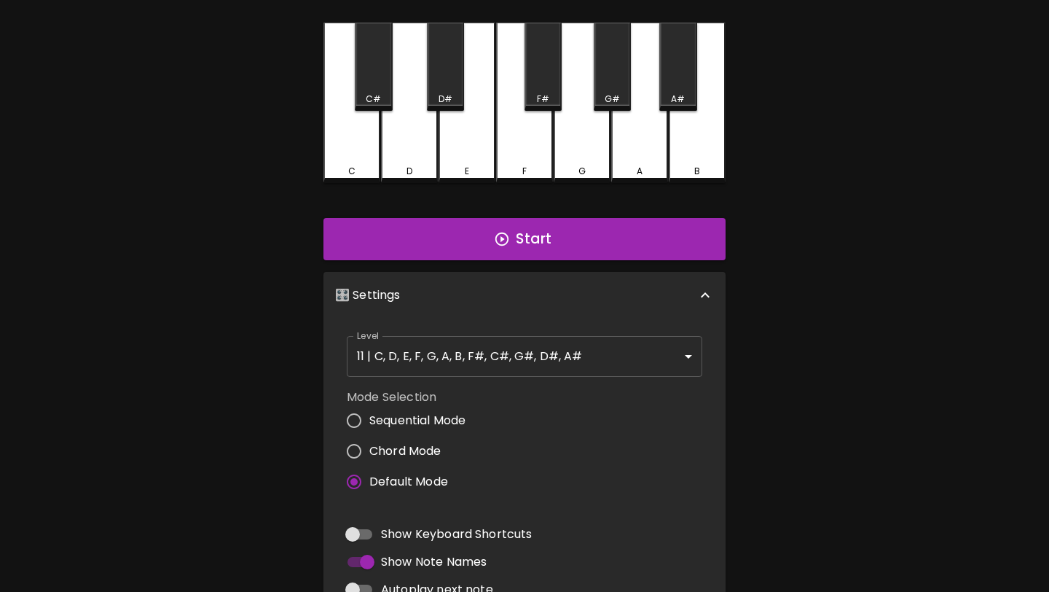
scroll to position [58, 0]
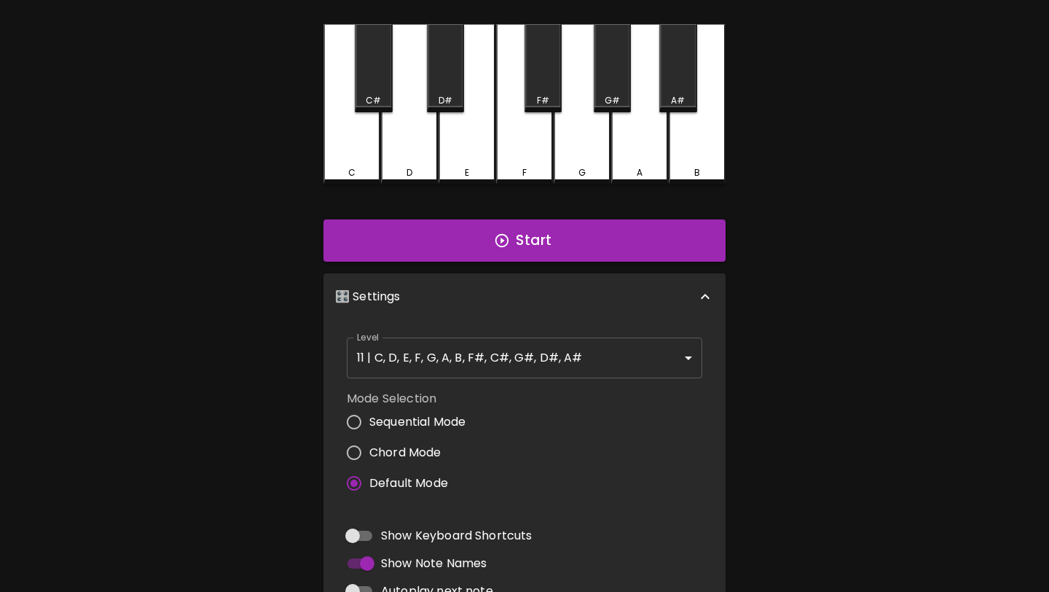
click at [584, 298] on div "🎛️ Settings" at bounding box center [515, 296] width 361 height 17
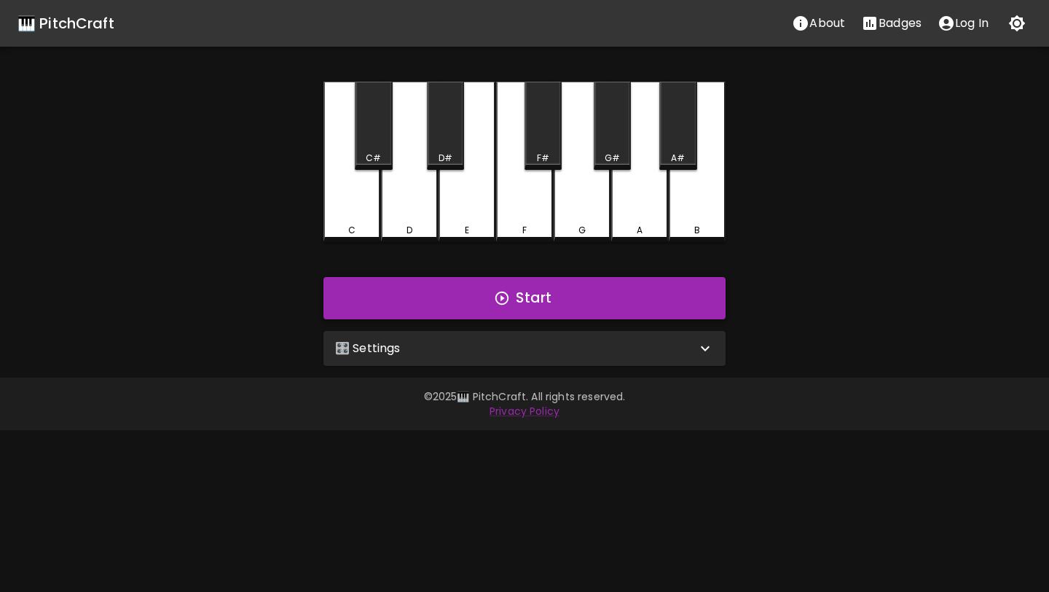
scroll to position [0, 0]
click at [697, 348] on icon at bounding box center [705, 348] width 17 height 17
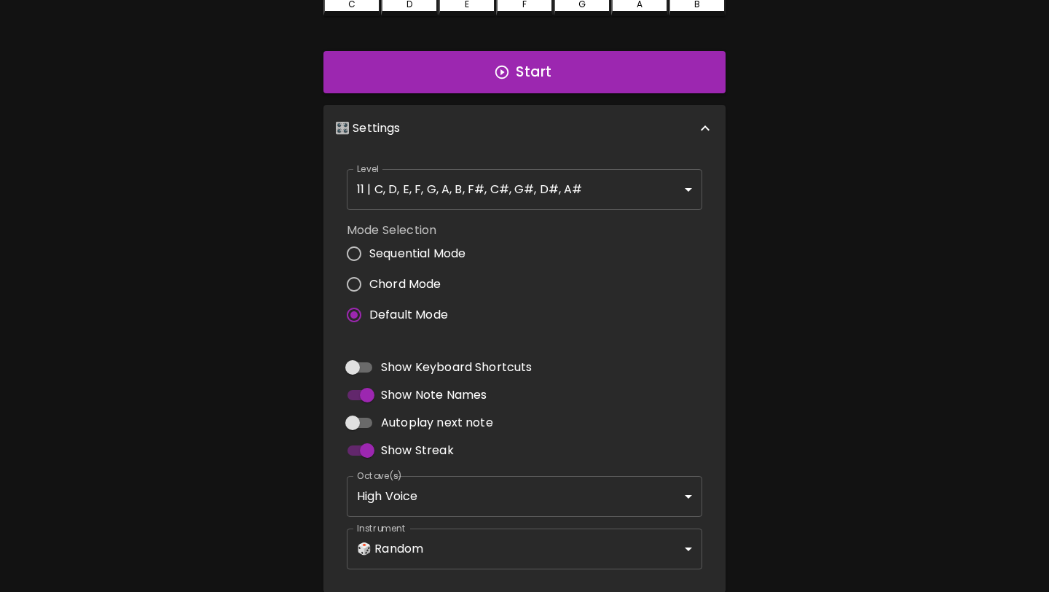
scroll to position [290, 0]
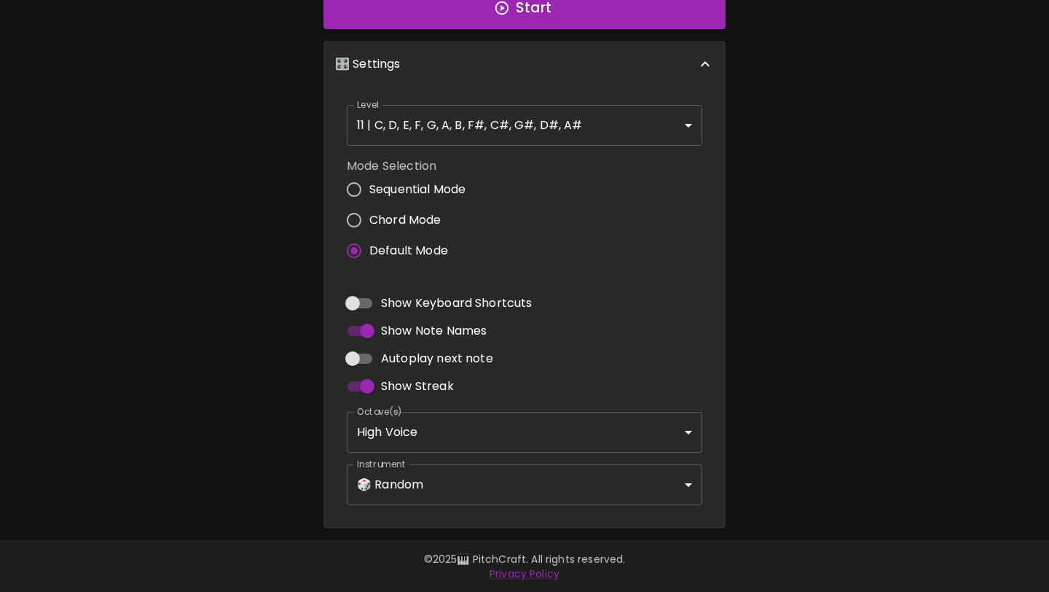
click at [520, 483] on body "🎹 PitchCraft About Badges Log In C C# D D# E F F# G G# A A# B Start 🎛️ Settings…" at bounding box center [524, 151] width 1049 height 882
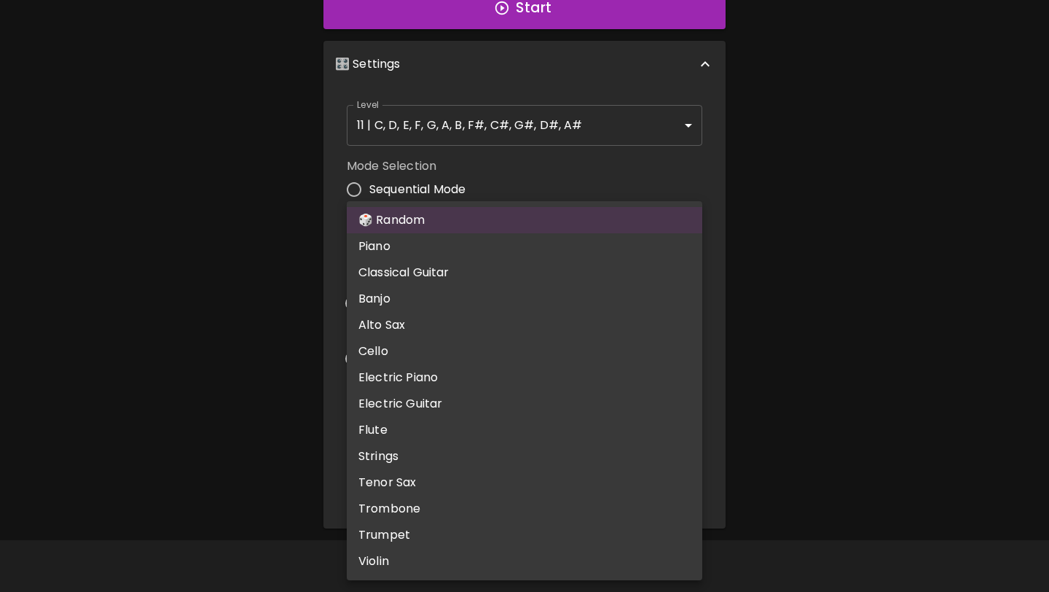
click at [213, 144] on div at bounding box center [524, 296] width 1049 height 592
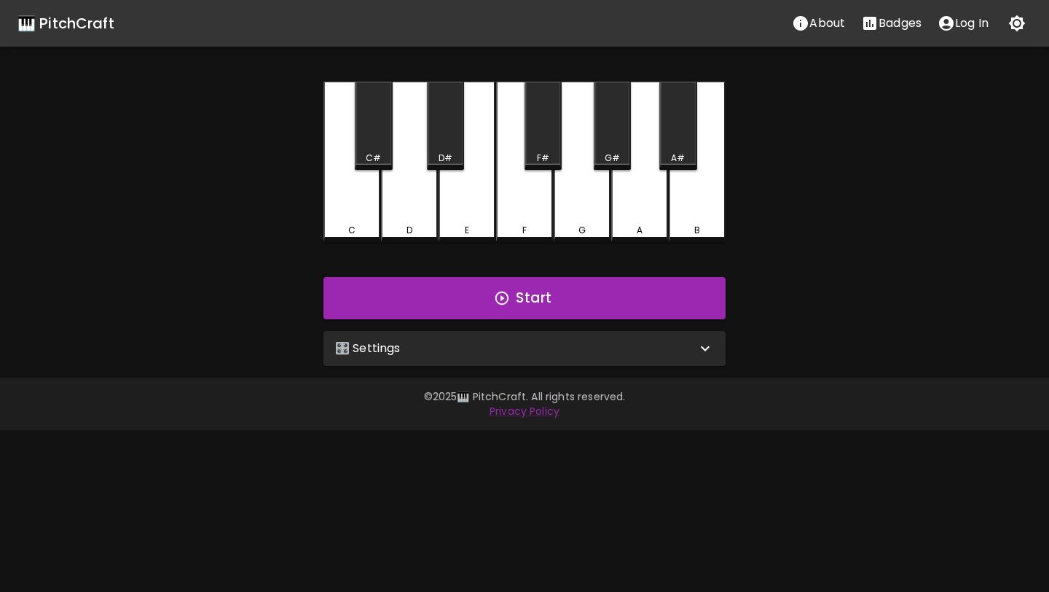
scroll to position [0, 0]
click at [475, 227] on div "E" at bounding box center [467, 230] width 54 height 13
click at [480, 340] on div "🎛️ Settings" at bounding box center [515, 348] width 361 height 17
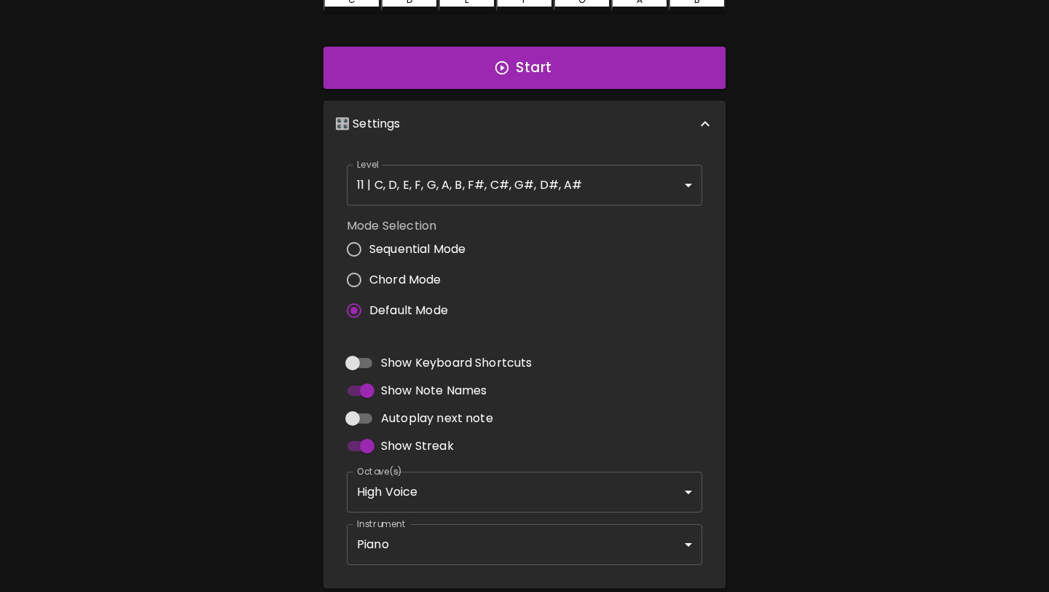
scroll to position [234, 0]
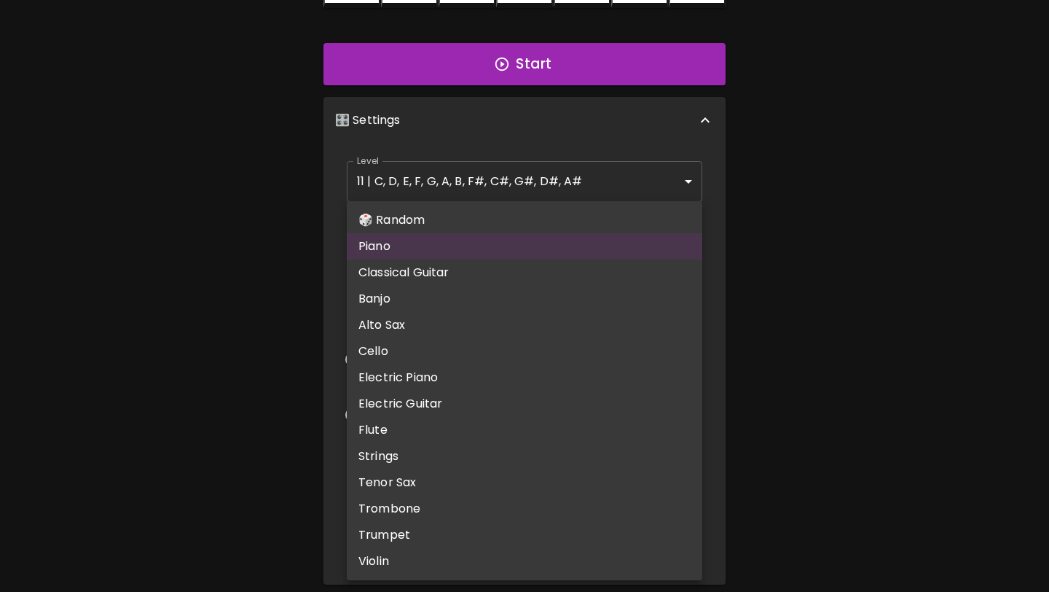
click at [491, 543] on body "🎹 PitchCraft About Badges Log In C C# D D# E F F# G G# A A# B Start 🎛️ Settings…" at bounding box center [524, 207] width 1049 height 882
click at [492, 231] on li "🎲 Random" at bounding box center [525, 220] width 356 height 26
type input "random"
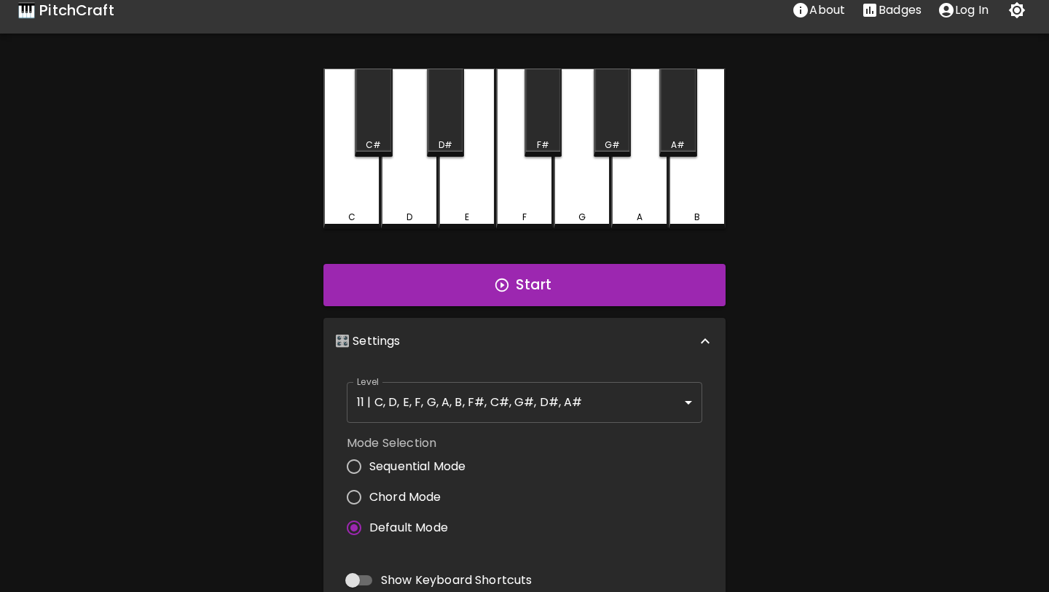
scroll to position [0, 0]
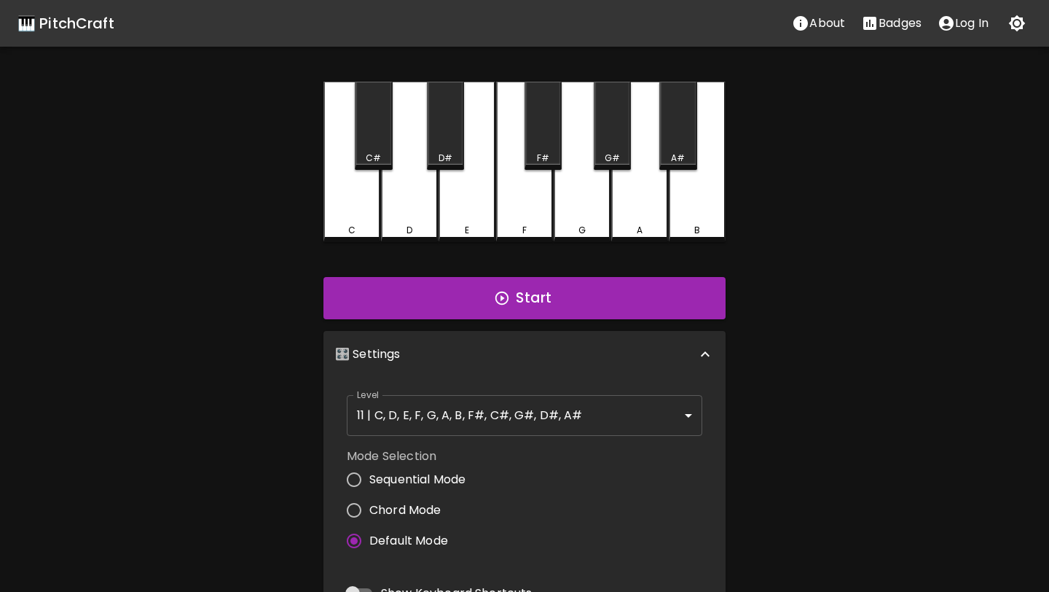
click at [488, 209] on div "E" at bounding box center [467, 162] width 57 height 160
click at [508, 209] on div "F" at bounding box center [524, 162] width 57 height 160
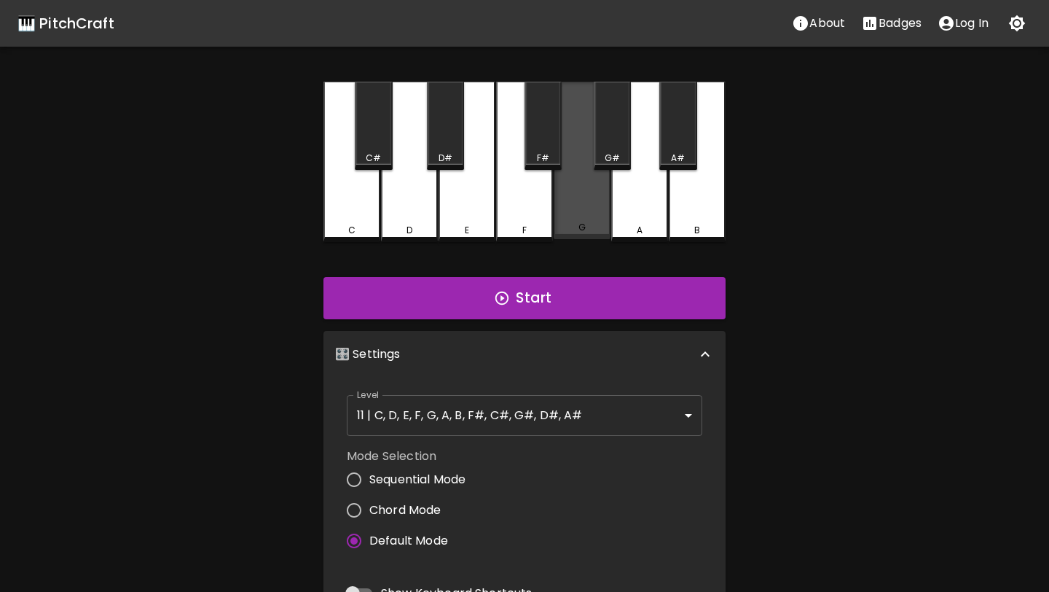
click at [560, 205] on div "G" at bounding box center [582, 160] width 57 height 157
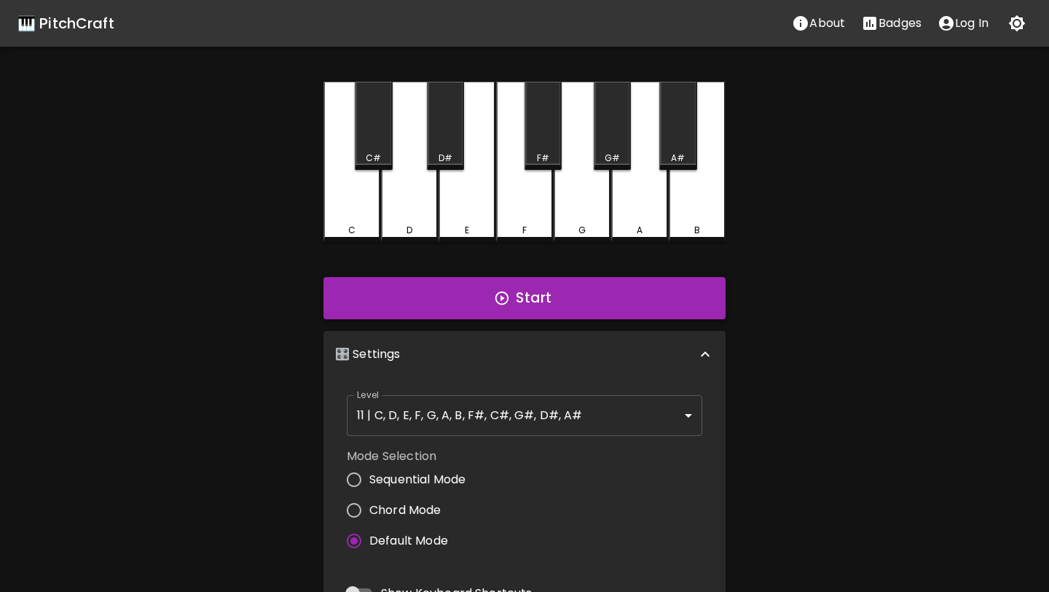
click at [527, 292] on button "Start" at bounding box center [525, 298] width 402 height 42
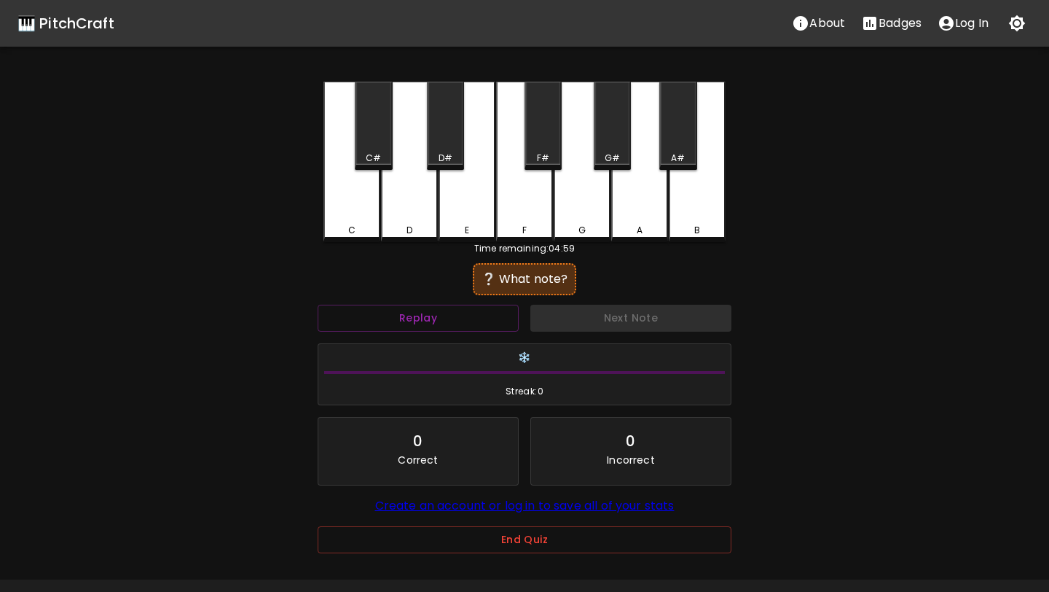
click at [710, 194] on div "B" at bounding box center [697, 162] width 57 height 160
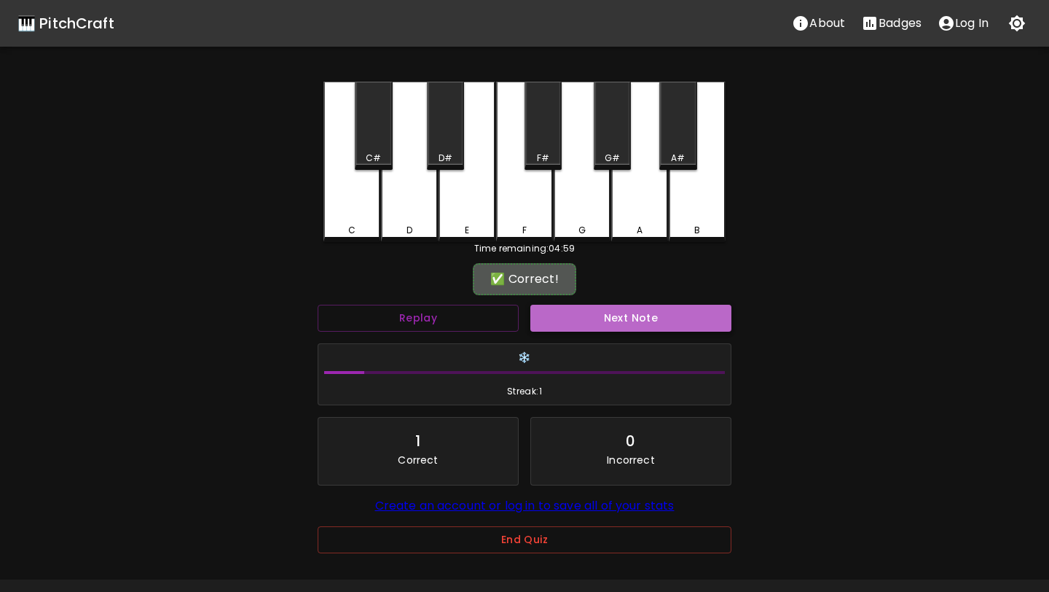
click at [599, 319] on button "Next Note" at bounding box center [631, 318] width 201 height 27
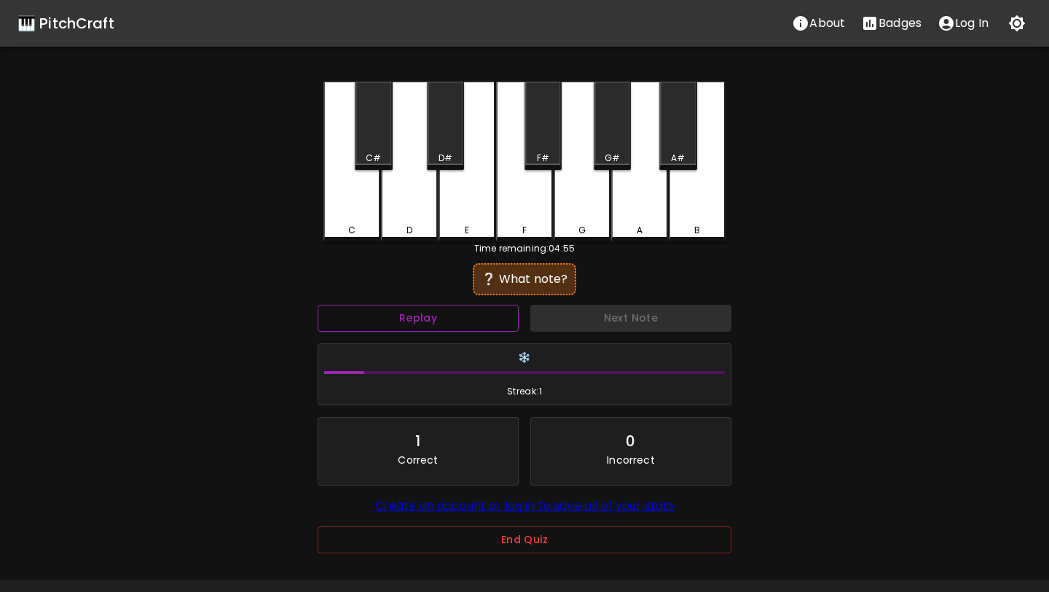
click at [484, 324] on button "Replay" at bounding box center [418, 318] width 201 height 27
click at [533, 197] on div "F" at bounding box center [524, 162] width 57 height 160
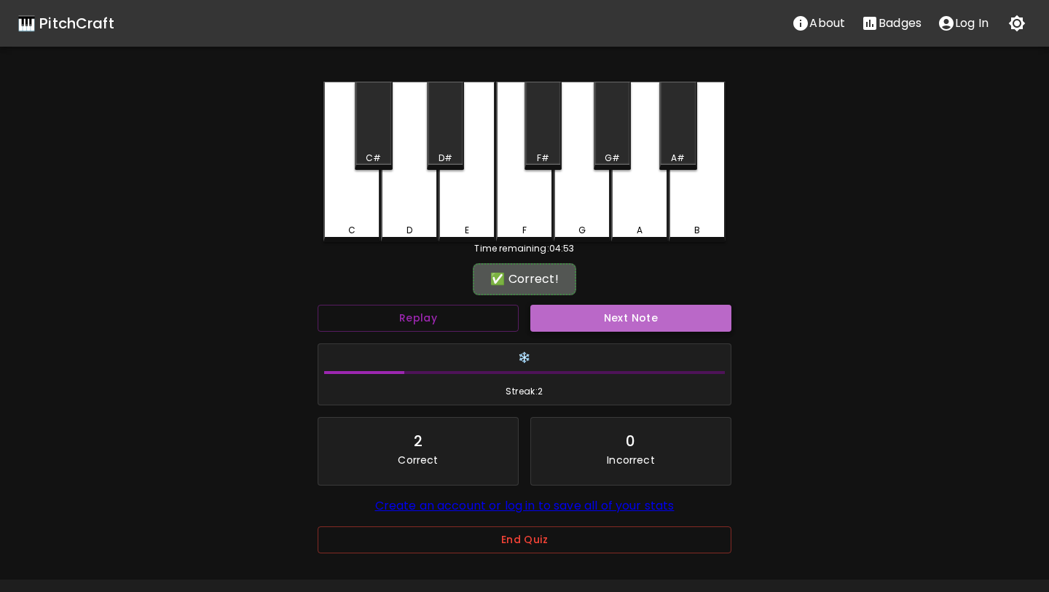
click at [611, 319] on button "Next Note" at bounding box center [631, 318] width 201 height 27
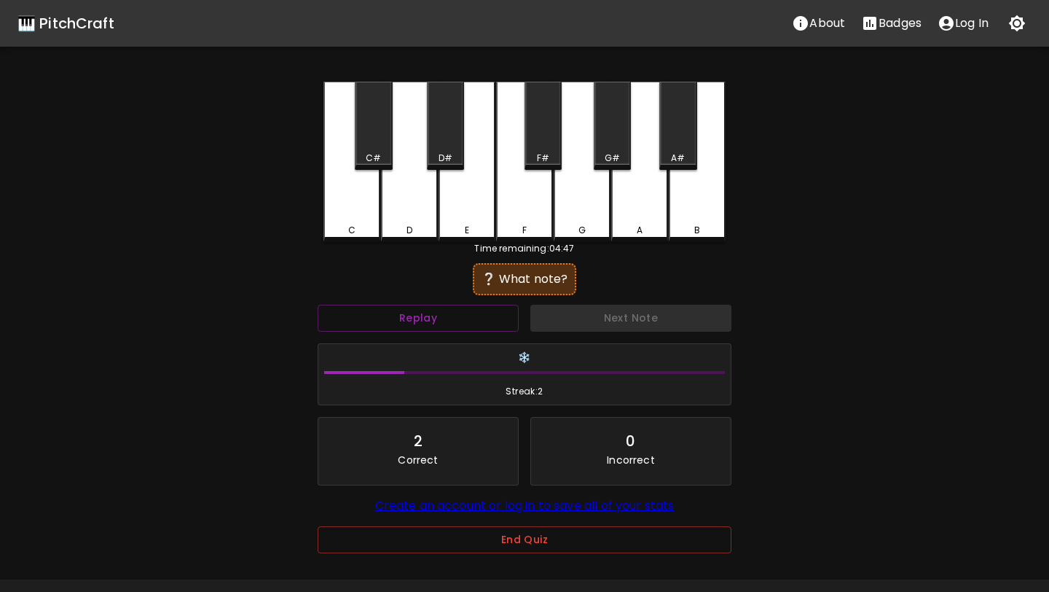
click at [687, 203] on div "B" at bounding box center [697, 162] width 57 height 160
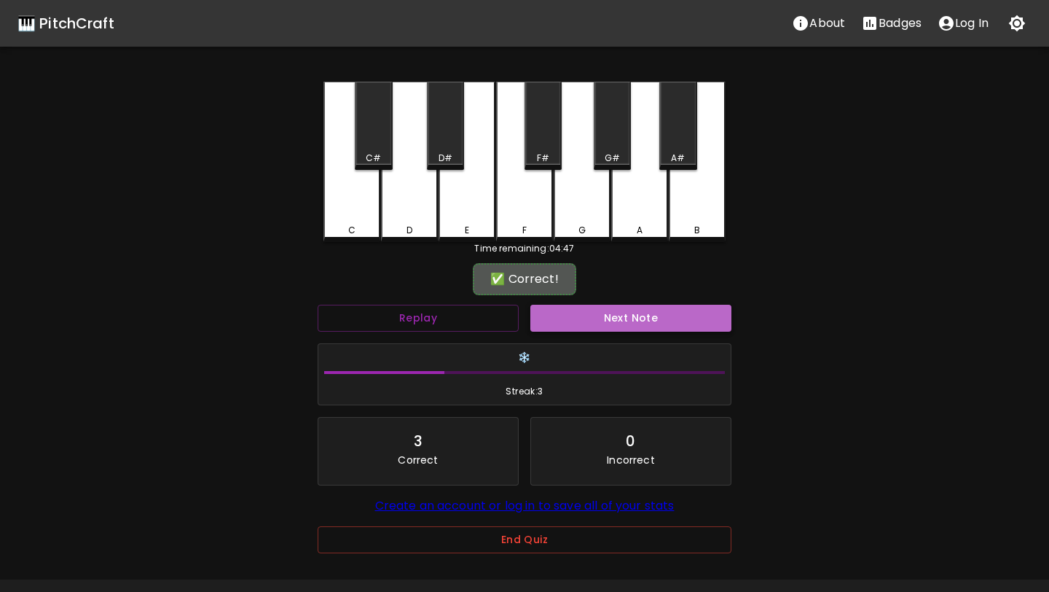
click at [659, 318] on button "Next Note" at bounding box center [631, 318] width 201 height 27
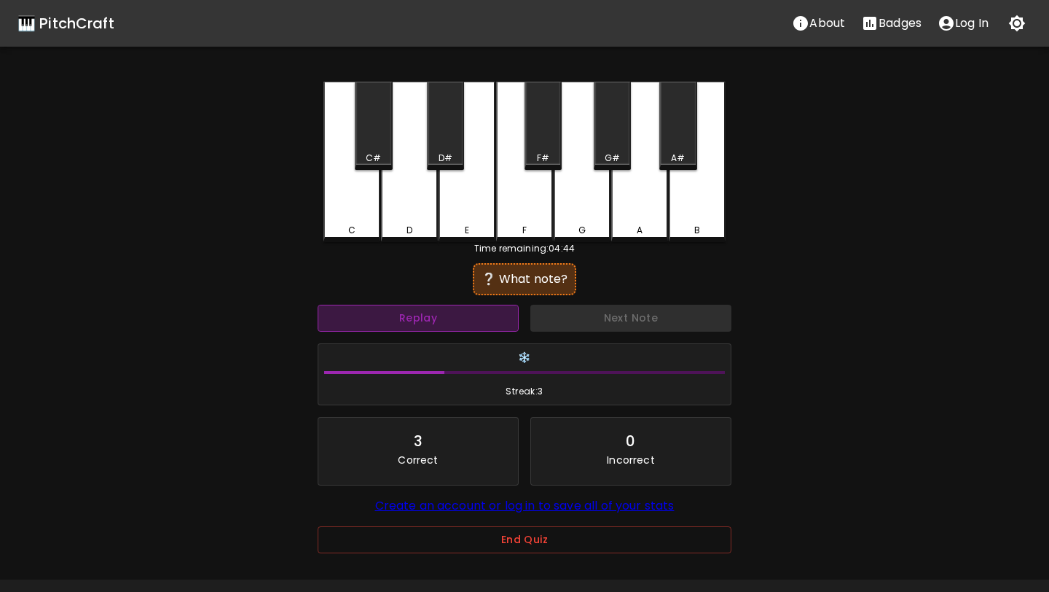
click at [482, 319] on button "Replay" at bounding box center [418, 318] width 201 height 27
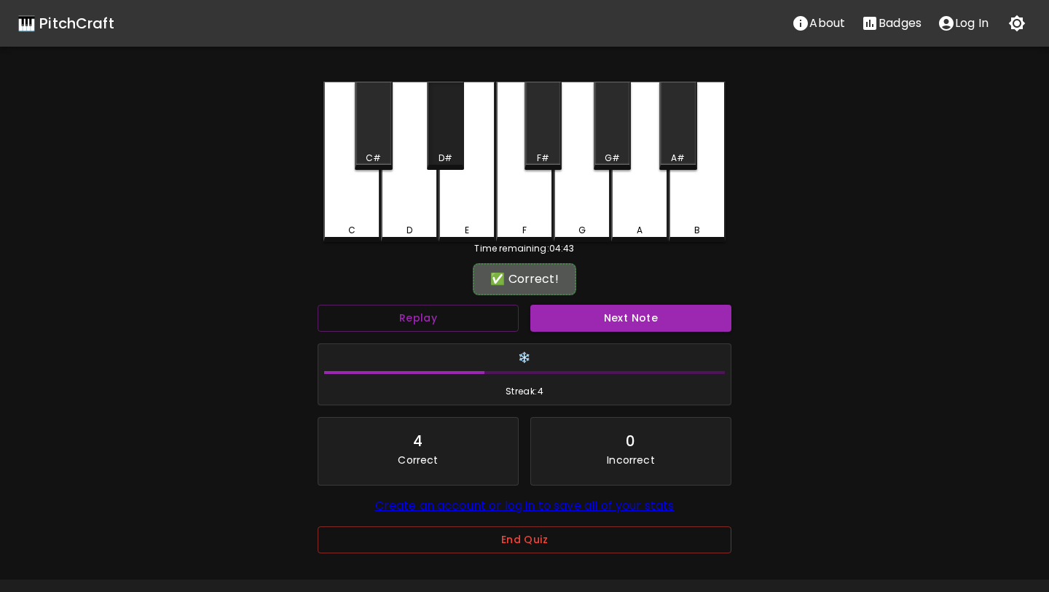
click at [445, 152] on div "D#" at bounding box center [446, 158] width 14 height 13
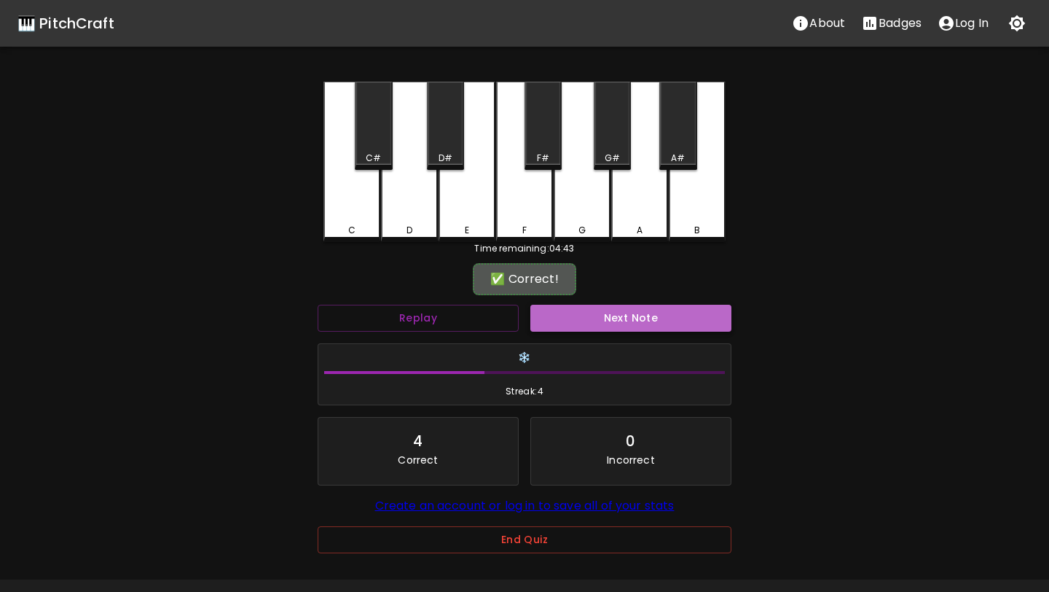
click at [633, 319] on button "Next Note" at bounding box center [631, 318] width 201 height 27
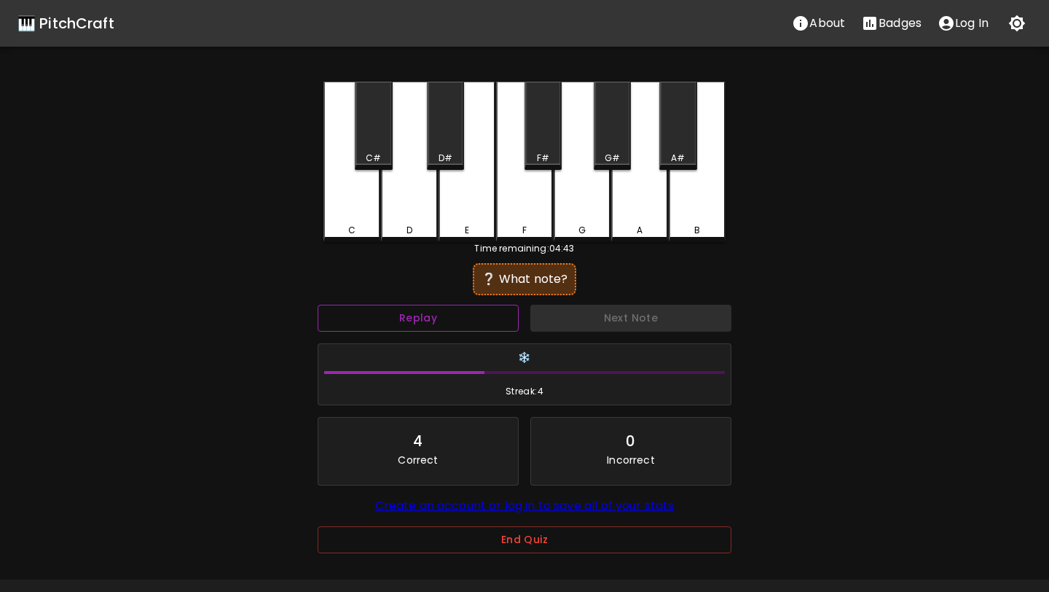
click at [487, 323] on button "Replay" at bounding box center [418, 318] width 201 height 27
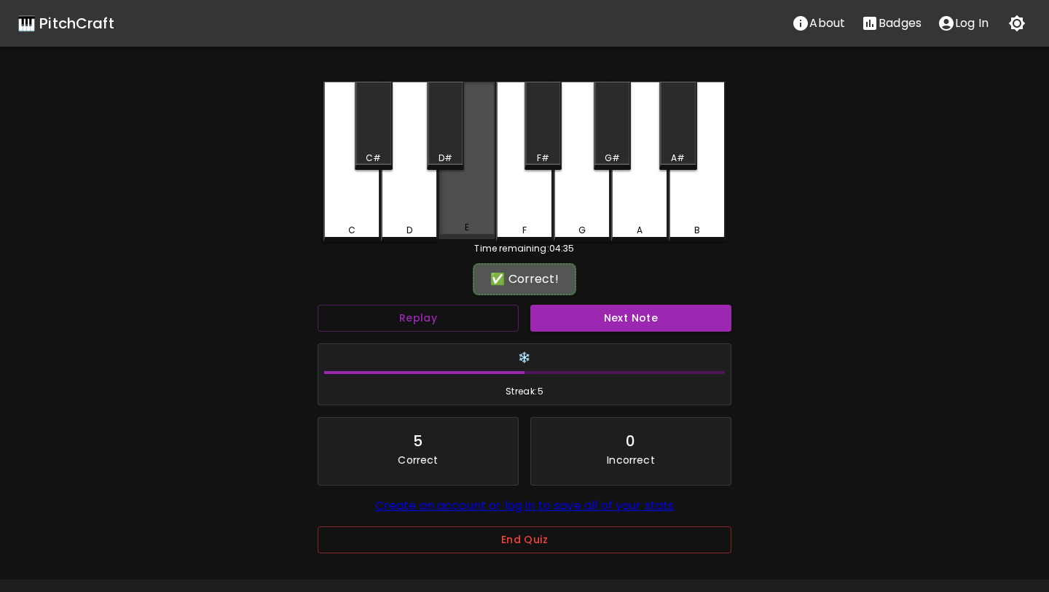
click at [474, 198] on div "E" at bounding box center [467, 160] width 57 height 157
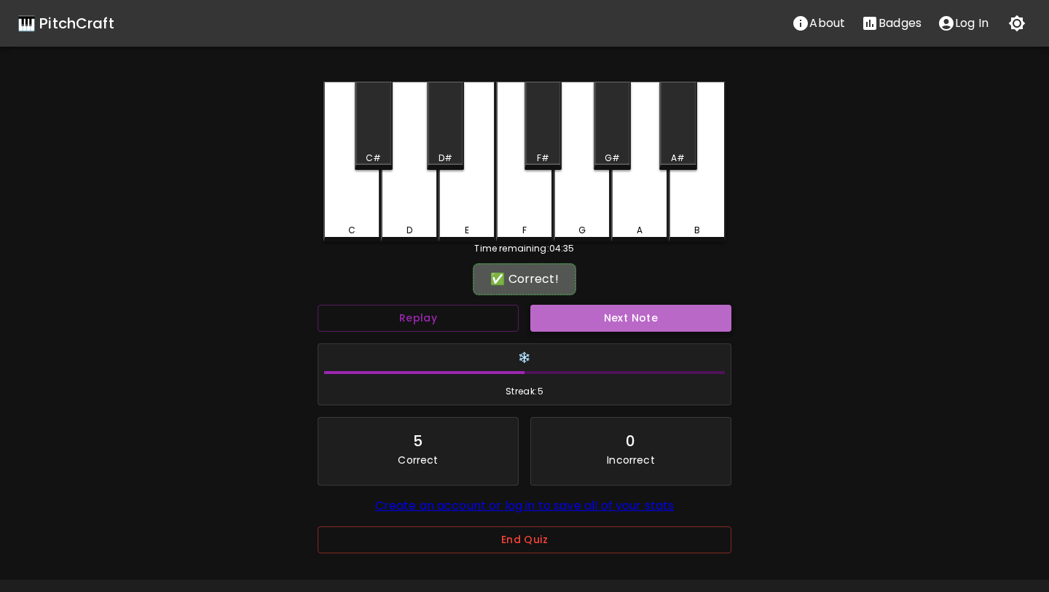
click at [598, 306] on button "Next Note" at bounding box center [631, 318] width 201 height 27
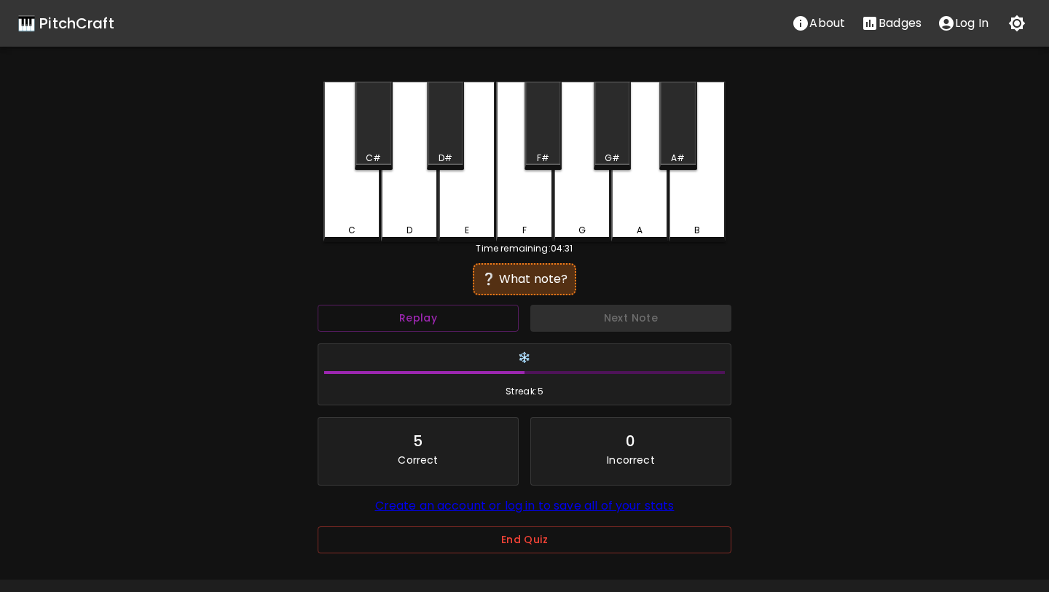
click at [639, 216] on div "A" at bounding box center [639, 162] width 57 height 160
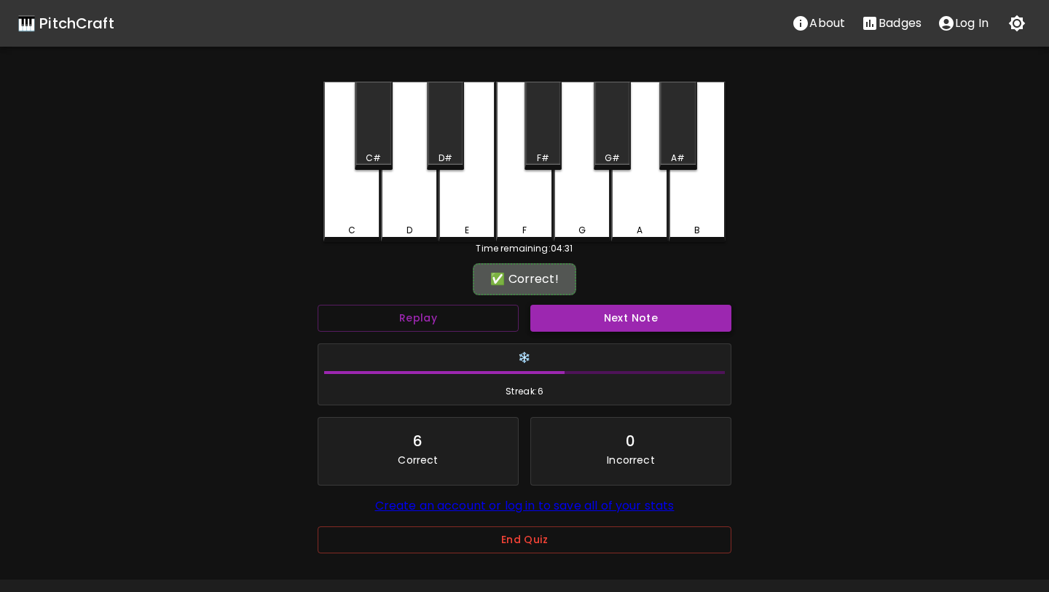
click at [611, 325] on button "Next Note" at bounding box center [631, 318] width 201 height 27
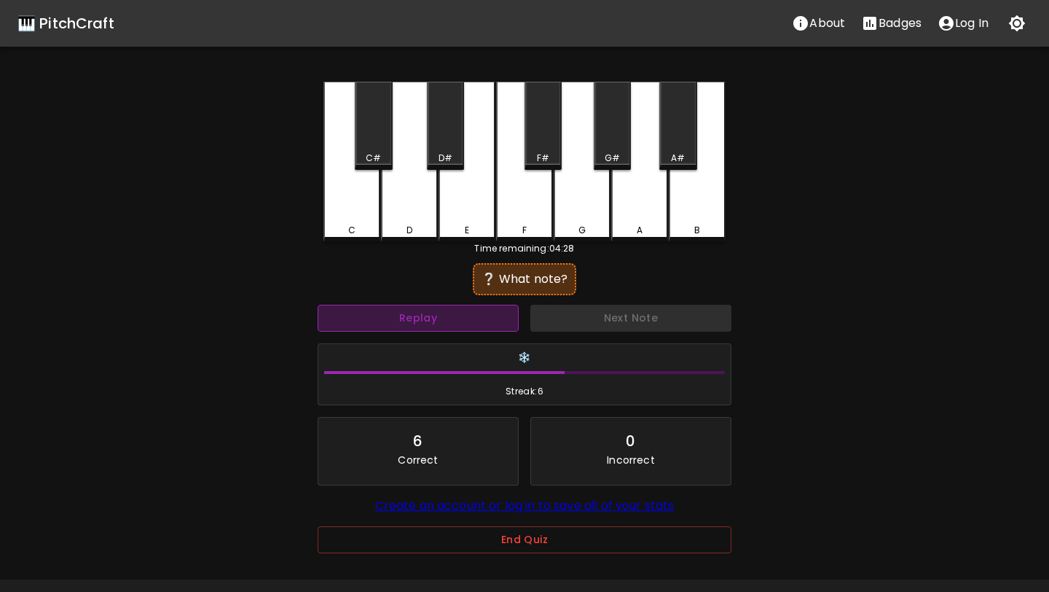
click at [478, 320] on button "Replay" at bounding box center [418, 318] width 201 height 27
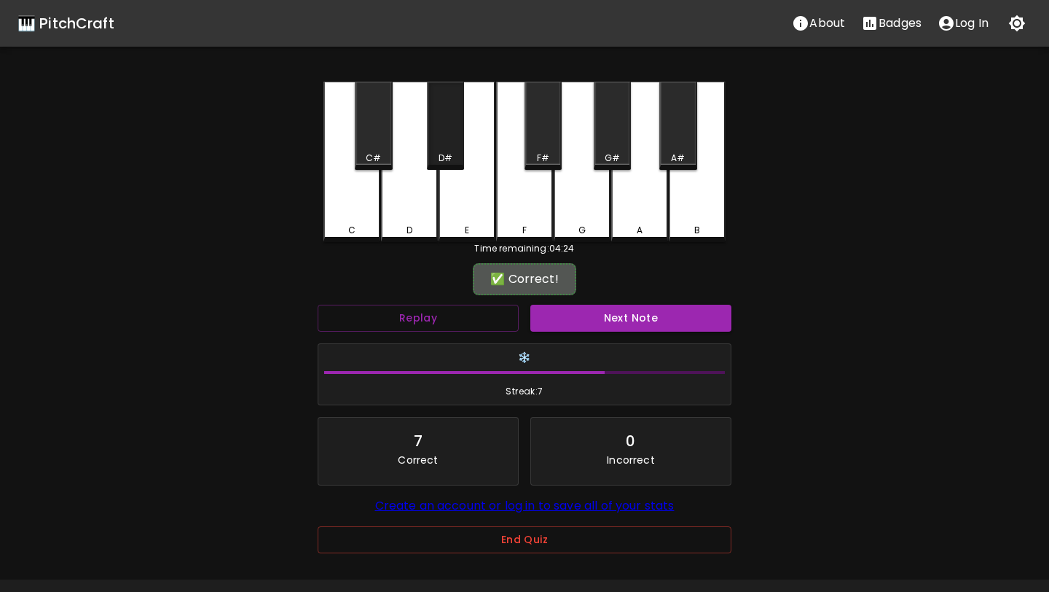
click at [453, 154] on div "D#" at bounding box center [445, 158] width 34 height 13
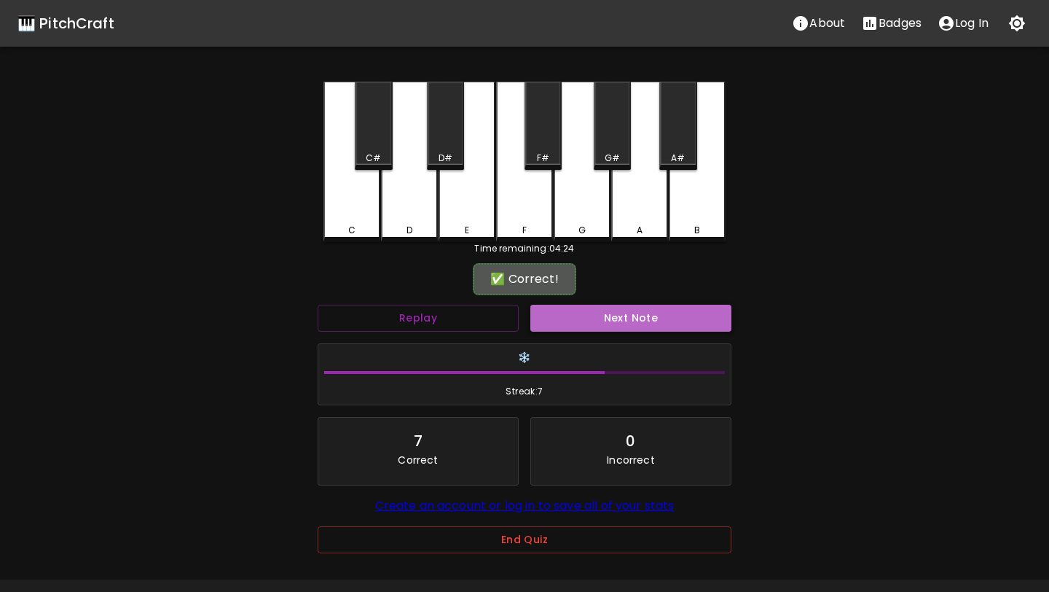
click at [626, 313] on button "Next Note" at bounding box center [631, 318] width 201 height 27
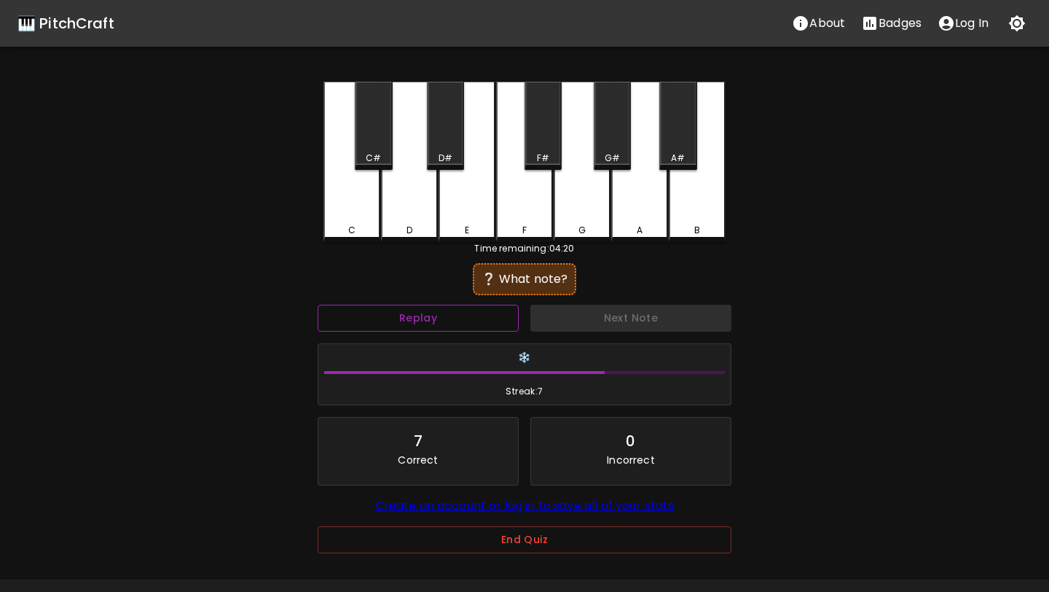
click at [456, 326] on button "Replay" at bounding box center [418, 318] width 201 height 27
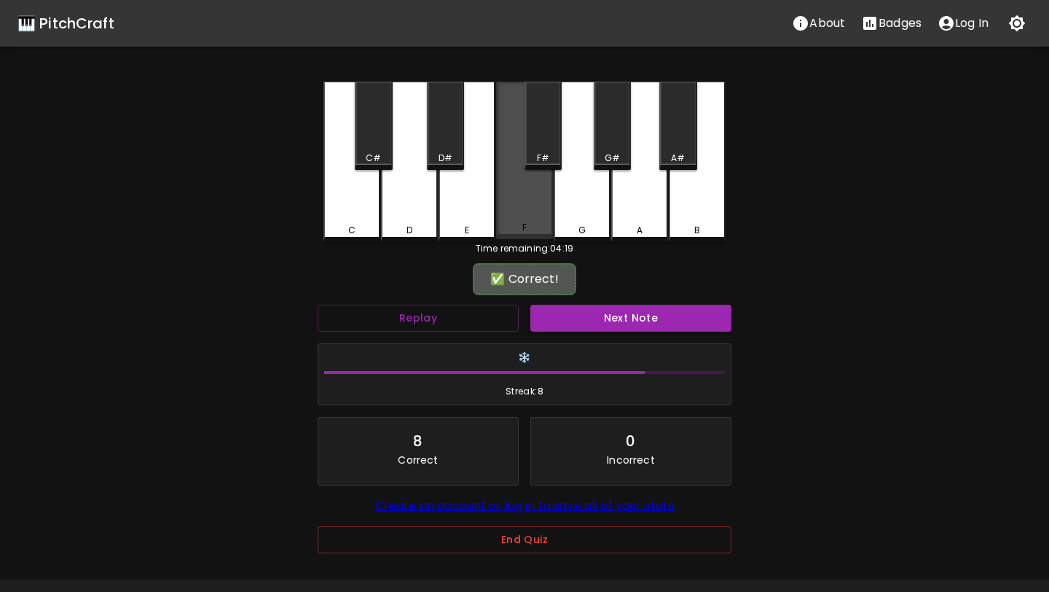
click at [537, 201] on div "F" at bounding box center [524, 160] width 57 height 157
click at [595, 316] on button "Next Note" at bounding box center [631, 318] width 201 height 27
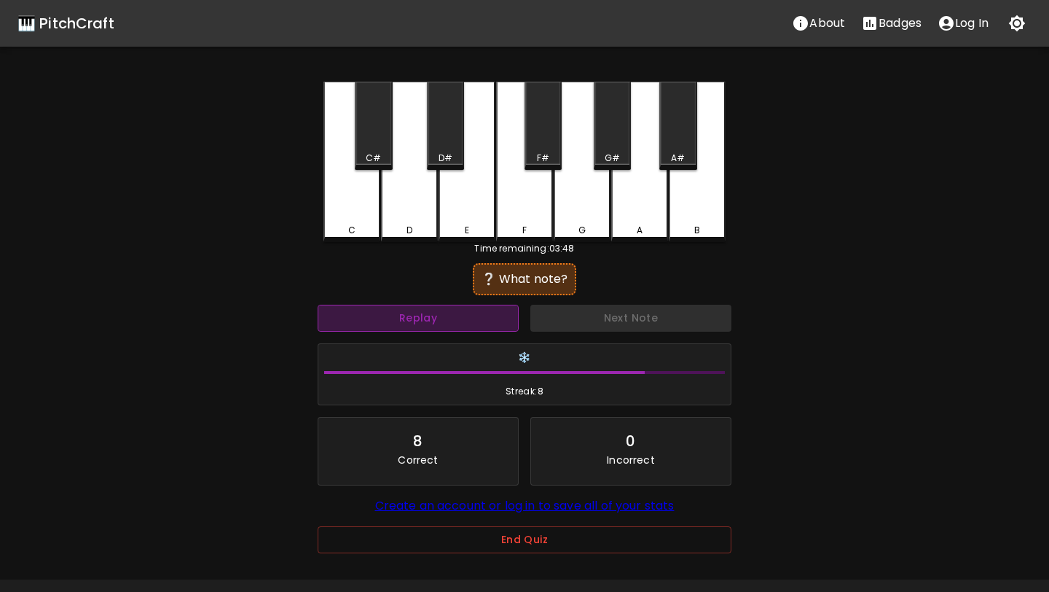
click at [471, 317] on button "Replay" at bounding box center [418, 318] width 201 height 27
click at [388, 149] on div "C#" at bounding box center [373, 126] width 37 height 88
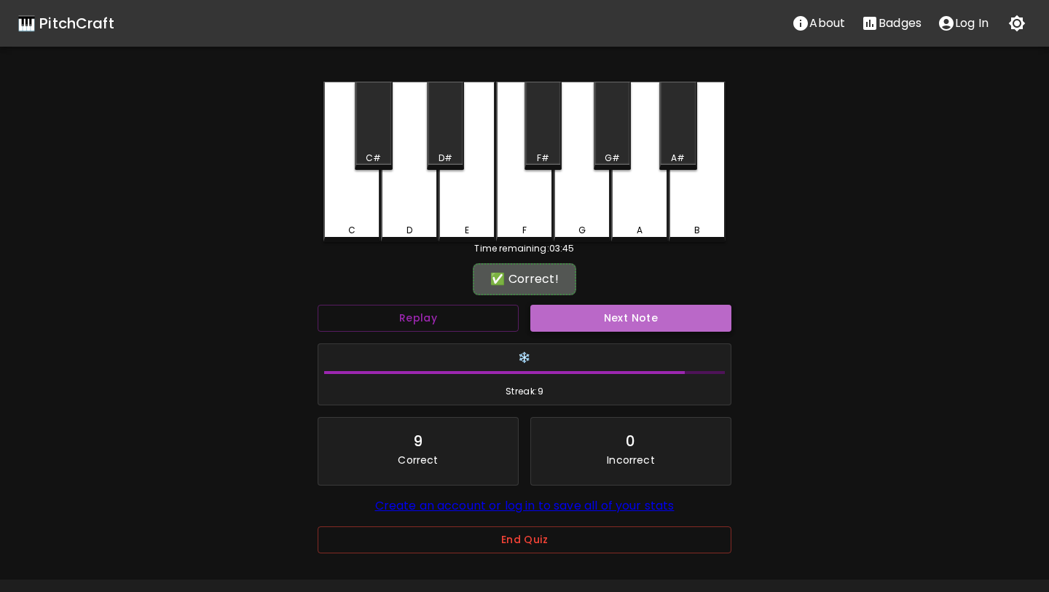
click at [609, 326] on button "Next Note" at bounding box center [631, 318] width 201 height 27
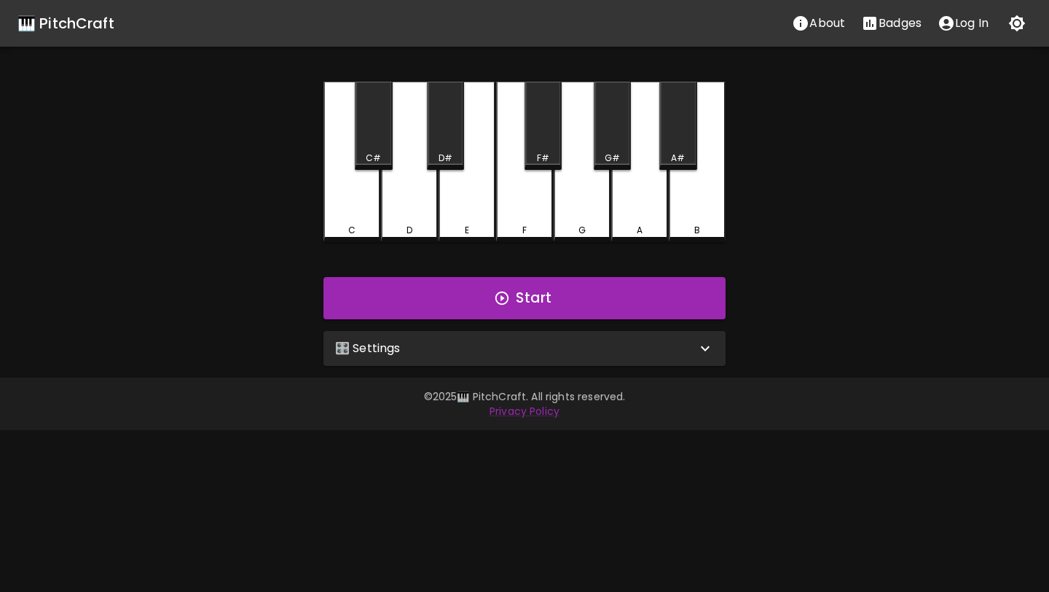
click at [479, 206] on div "E" at bounding box center [467, 162] width 57 height 160
click at [502, 342] on div "🎛️ Settings" at bounding box center [515, 348] width 361 height 17
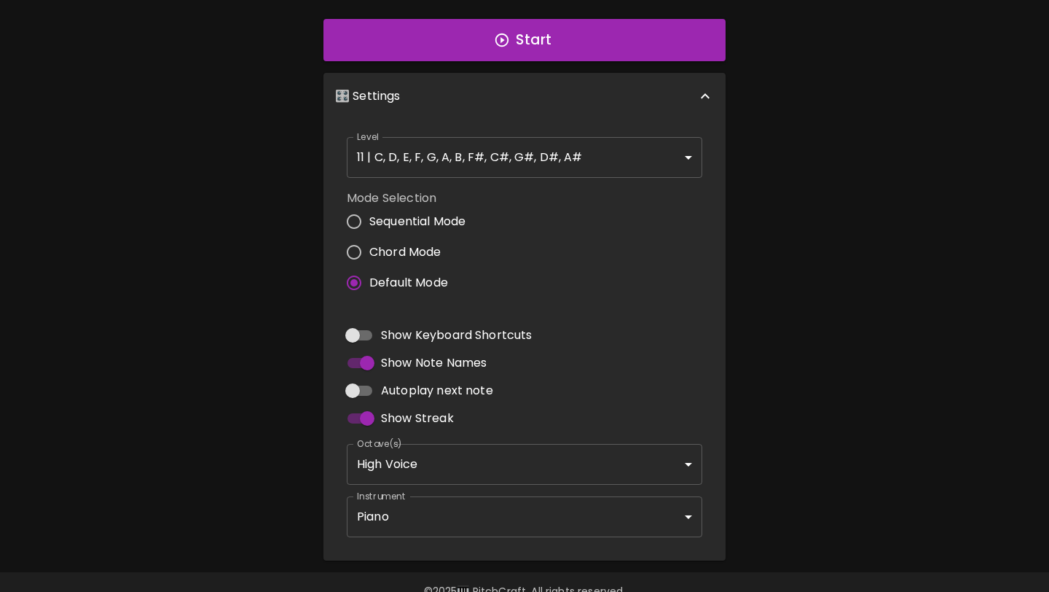
scroll to position [279, 0]
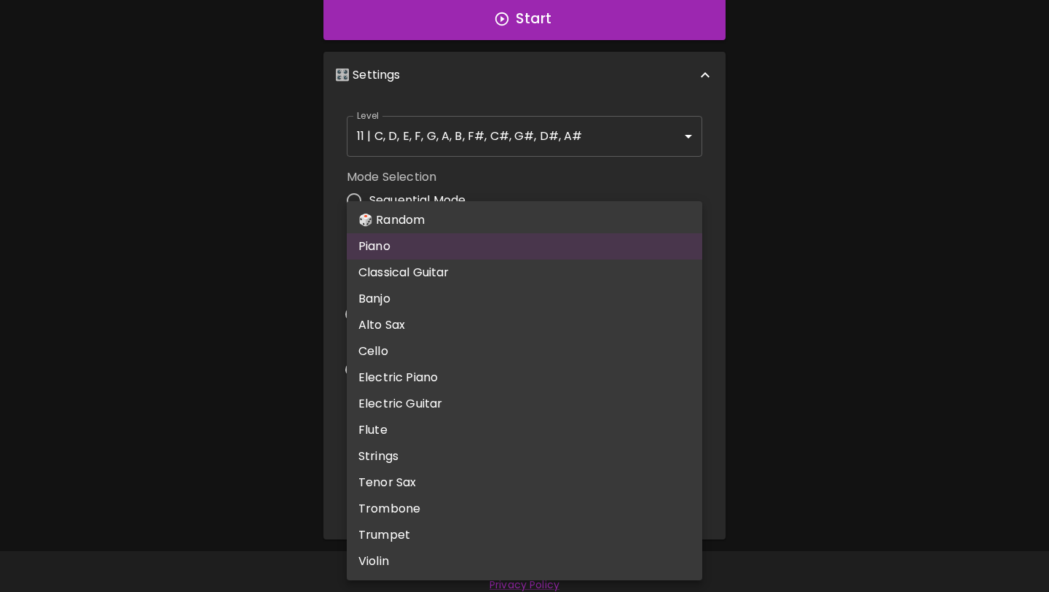
click at [469, 484] on body "🎹 PitchCraft About Badges Log In C C# D D# E F F# G G# A A# B Start 🎛️ Settings…" at bounding box center [524, 162] width 1049 height 882
click at [509, 216] on li "🎲 Random" at bounding box center [525, 220] width 356 height 26
type input "random"
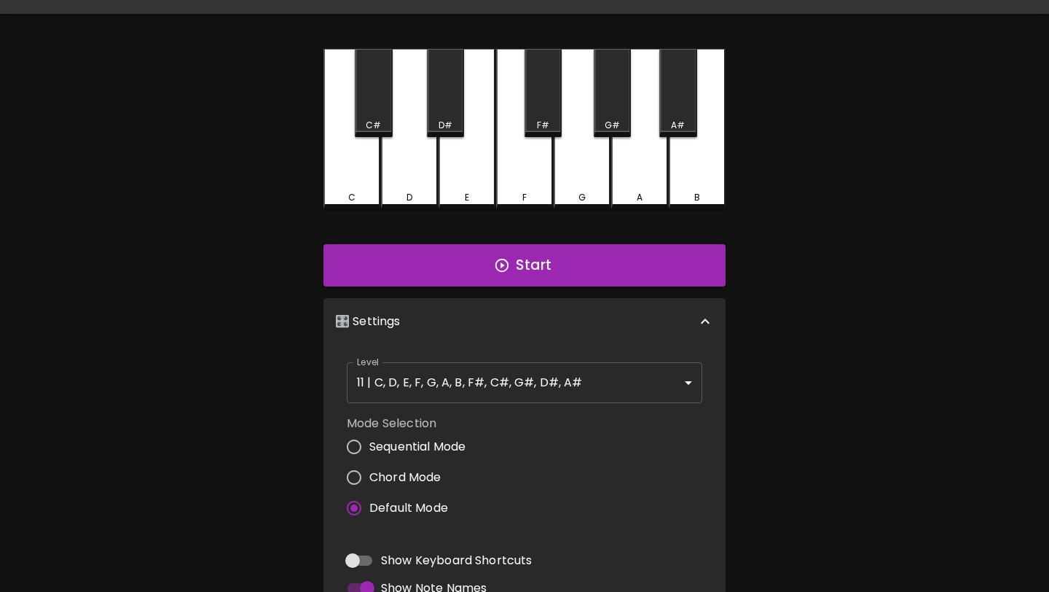
scroll to position [17, 0]
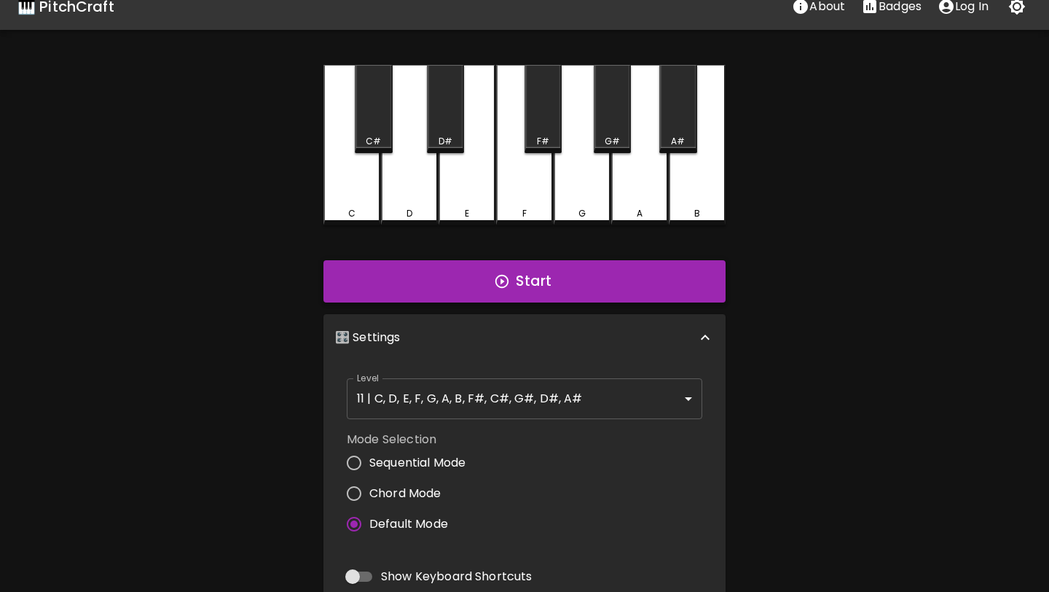
click at [498, 291] on button "Start" at bounding box center [525, 281] width 402 height 42
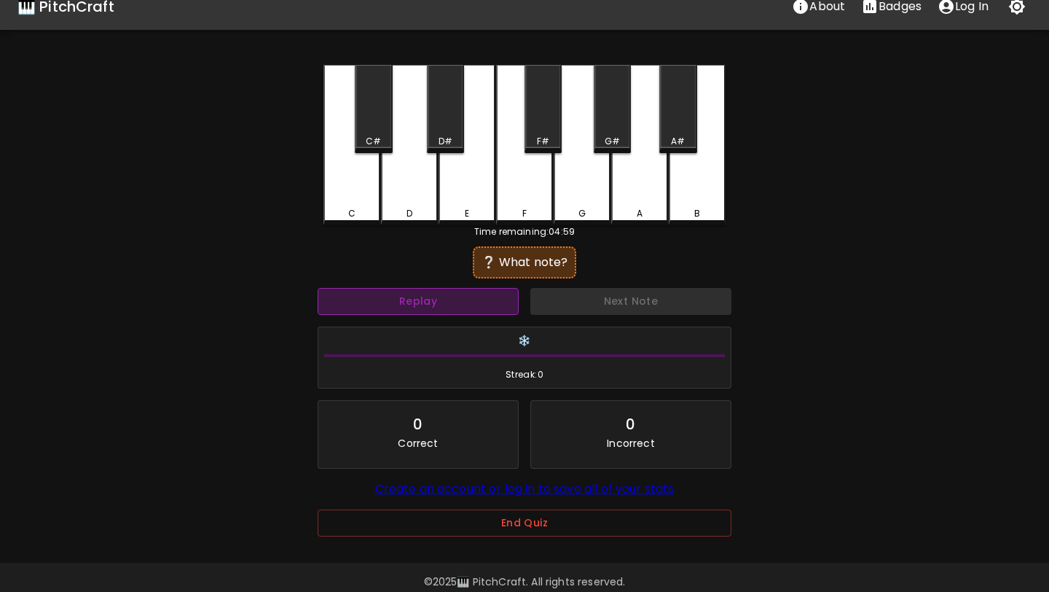
click at [493, 297] on button "Replay" at bounding box center [418, 301] width 201 height 27
click at [365, 203] on div "C" at bounding box center [352, 145] width 57 height 160
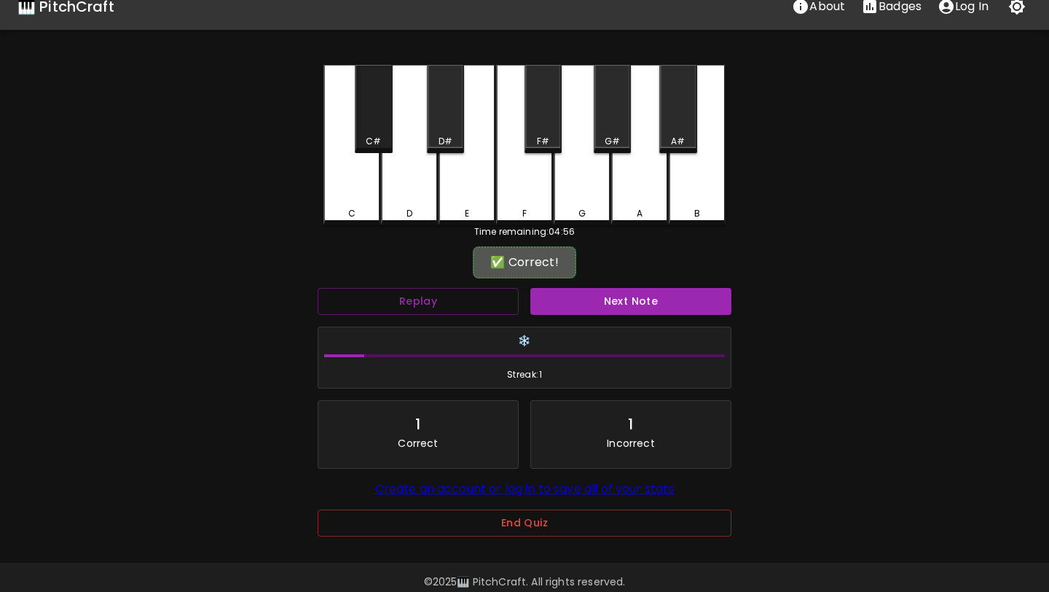
click at [367, 135] on div "C#" at bounding box center [373, 141] width 15 height 13
click at [662, 300] on button "Next Note" at bounding box center [631, 301] width 201 height 27
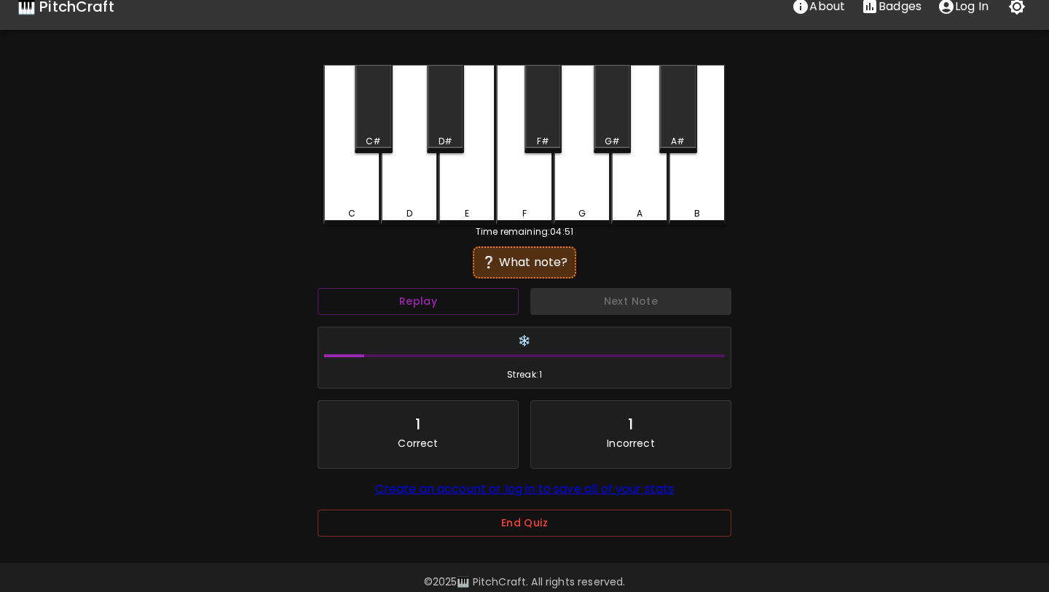
click at [638, 199] on div "A" at bounding box center [639, 145] width 57 height 160
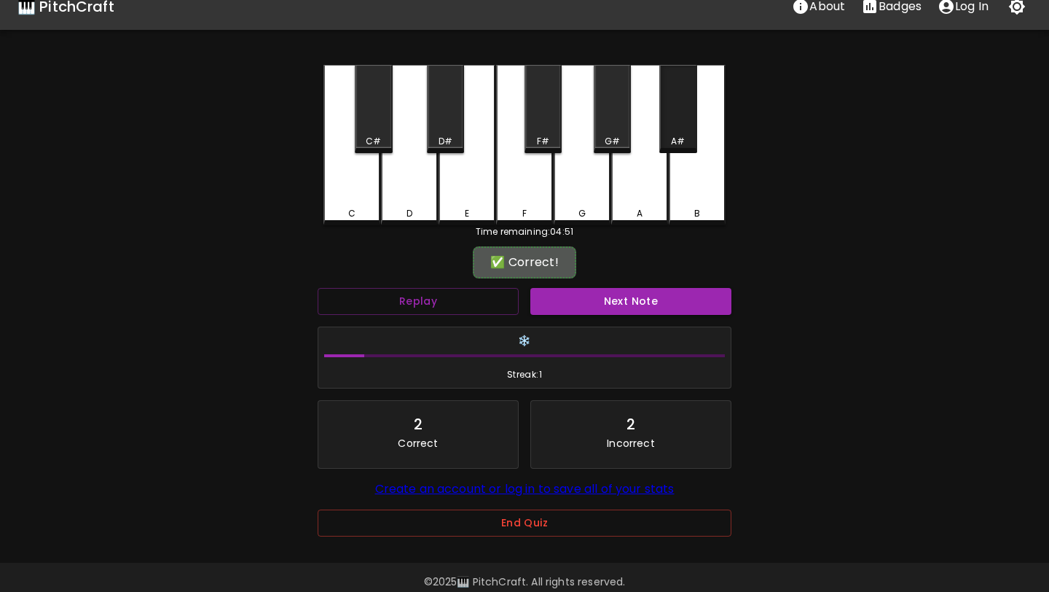
click at [670, 130] on div "A#" at bounding box center [677, 109] width 37 height 88
click at [657, 305] on button "Next Note" at bounding box center [631, 301] width 201 height 27
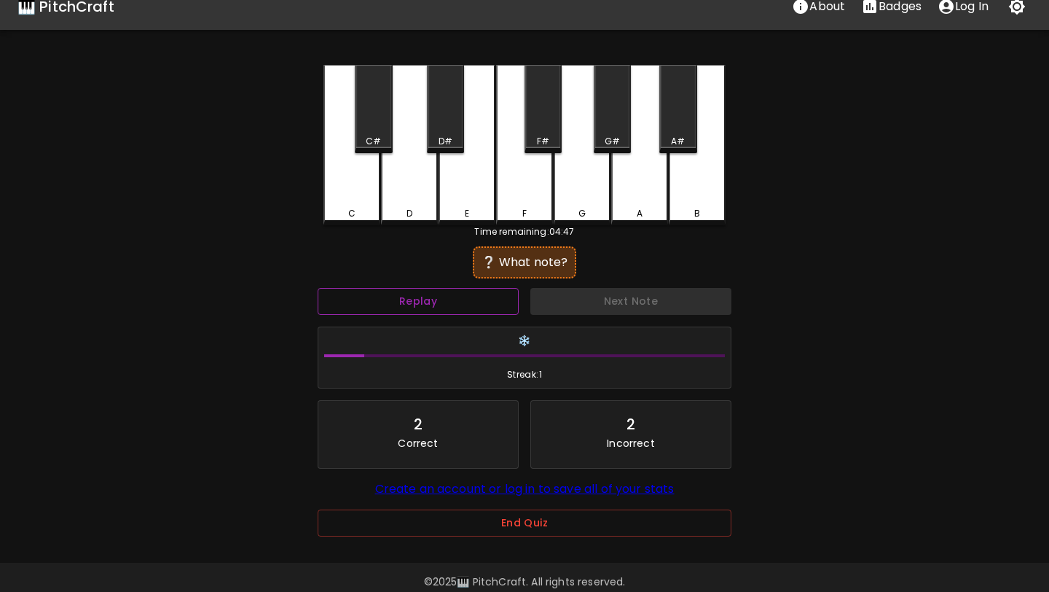
click at [493, 302] on button "Replay" at bounding box center [418, 301] width 201 height 27
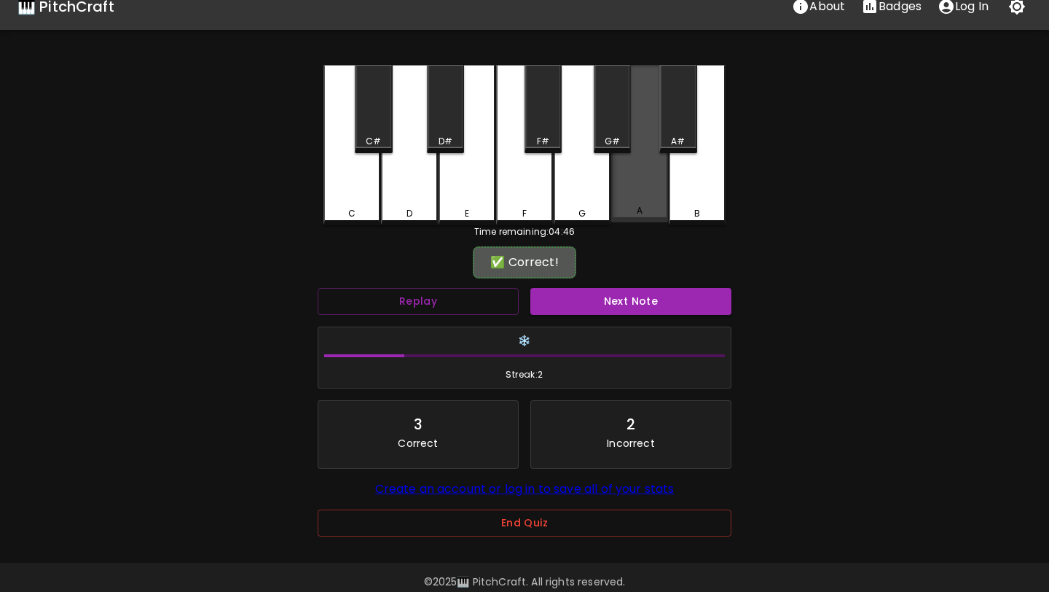
click at [638, 189] on div "A" at bounding box center [639, 143] width 57 height 157
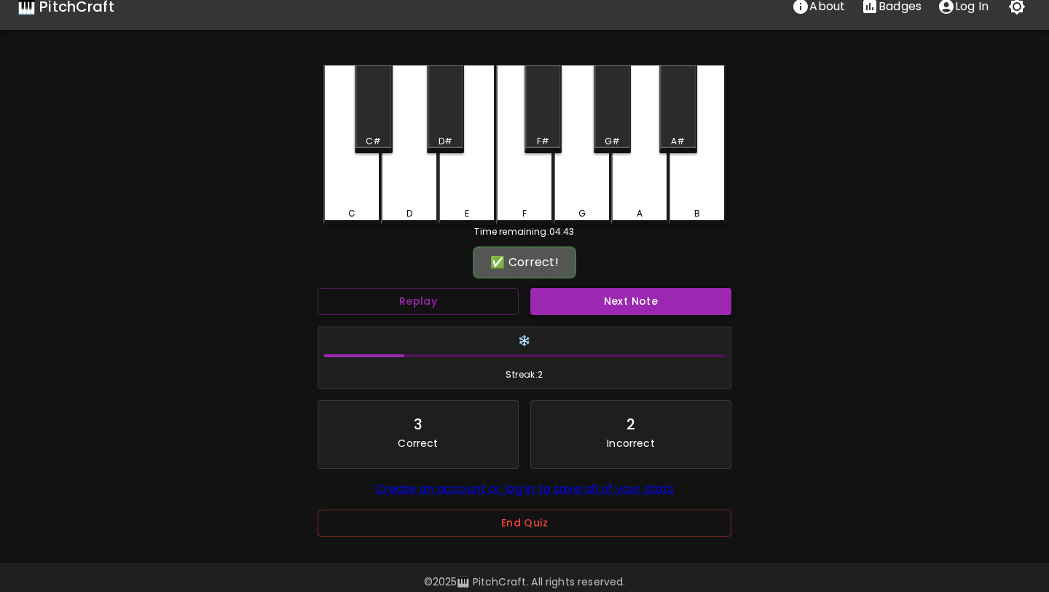
click at [608, 306] on button "Next Note" at bounding box center [631, 301] width 201 height 27
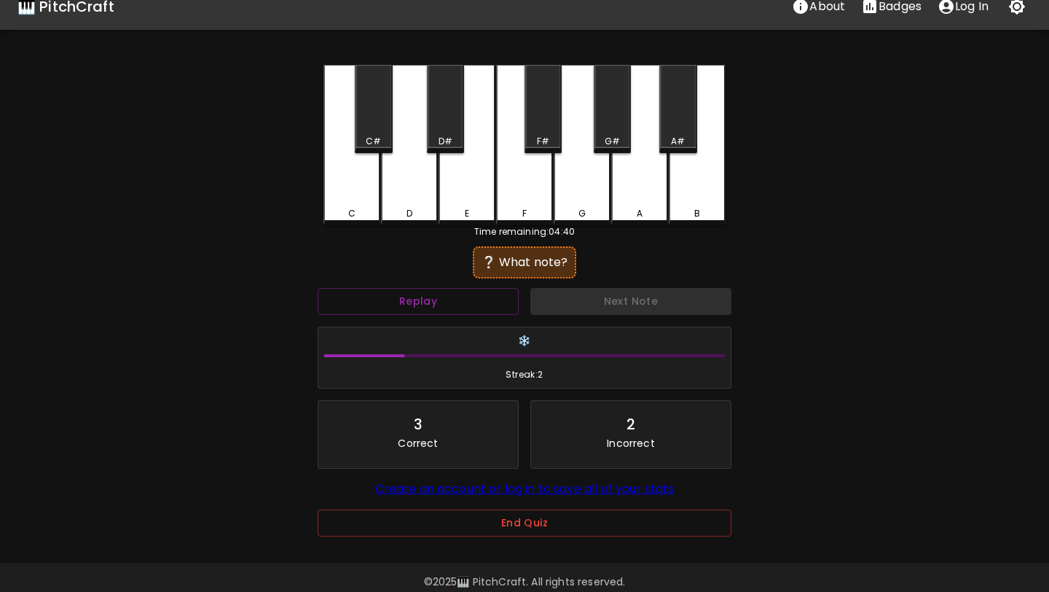
click at [552, 133] on div "F#" at bounding box center [543, 109] width 37 height 88
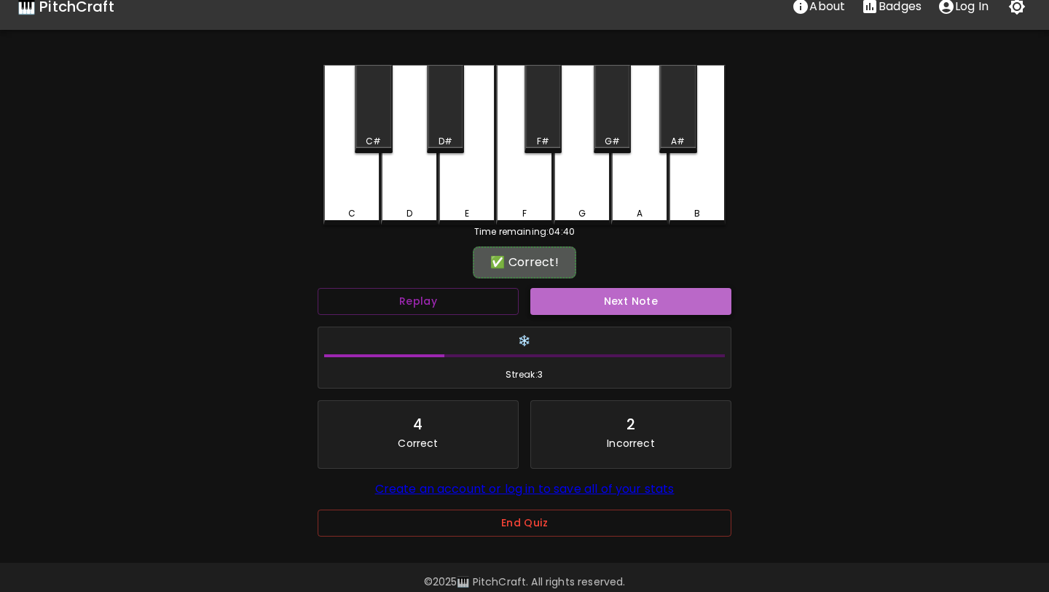
click at [611, 300] on button "Next Note" at bounding box center [631, 301] width 201 height 27
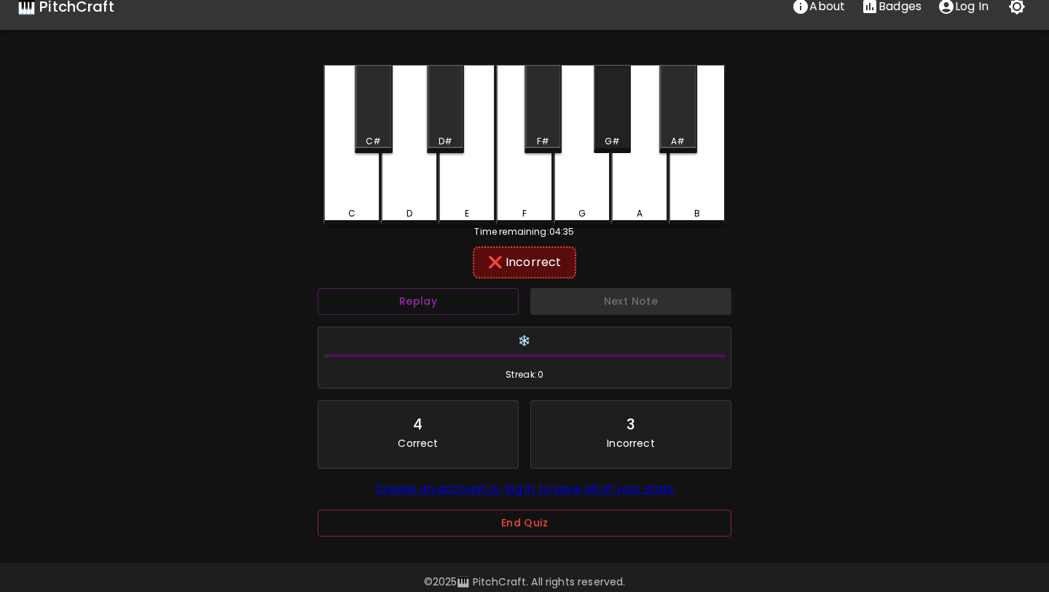
click at [610, 120] on div "G#" at bounding box center [612, 109] width 37 height 88
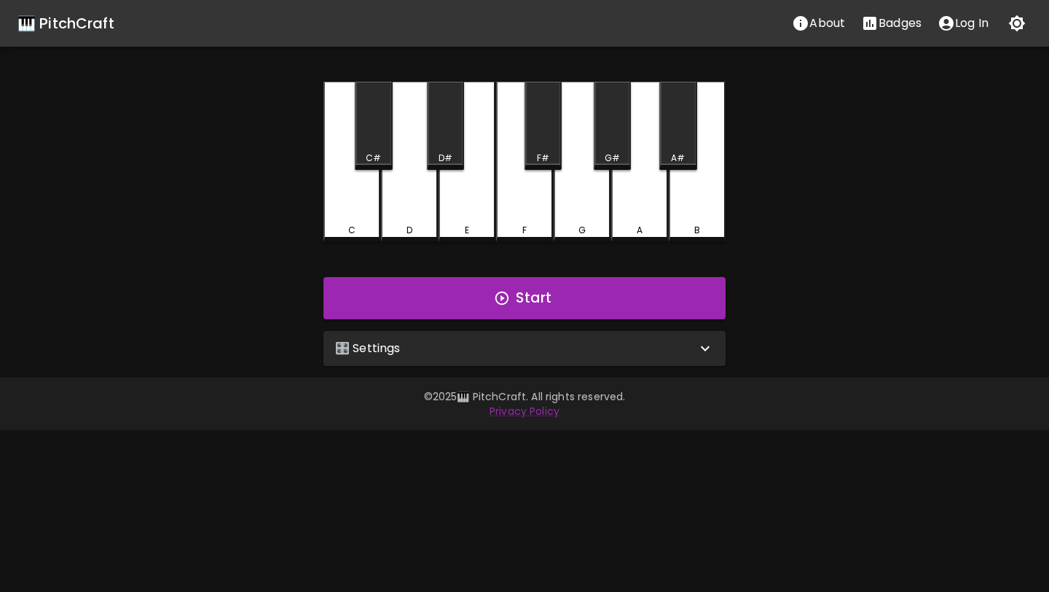
click at [530, 339] on div "🎛️ Settings" at bounding box center [525, 348] width 402 height 35
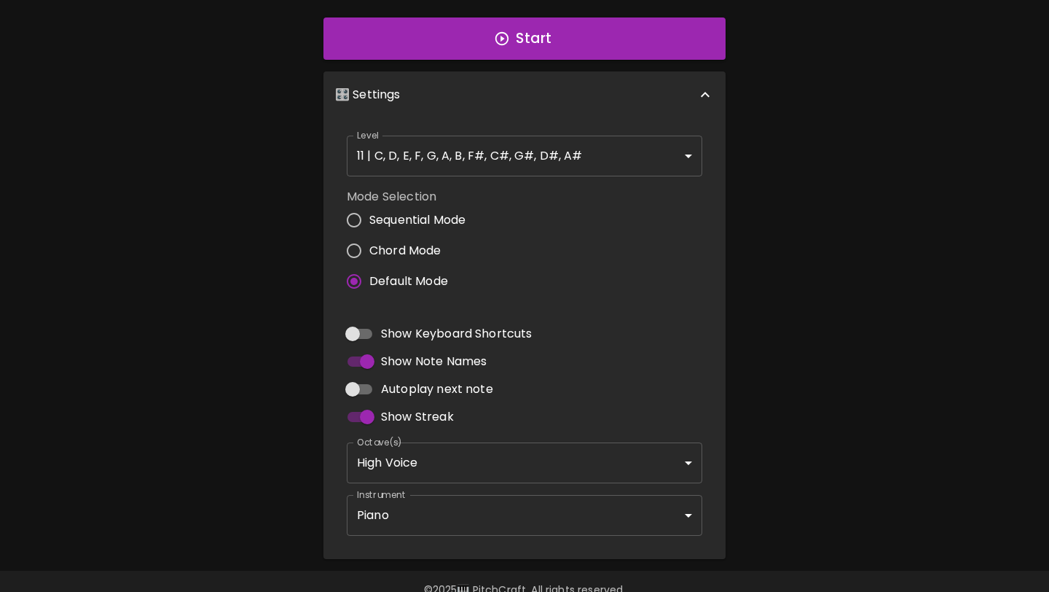
scroll to position [290, 0]
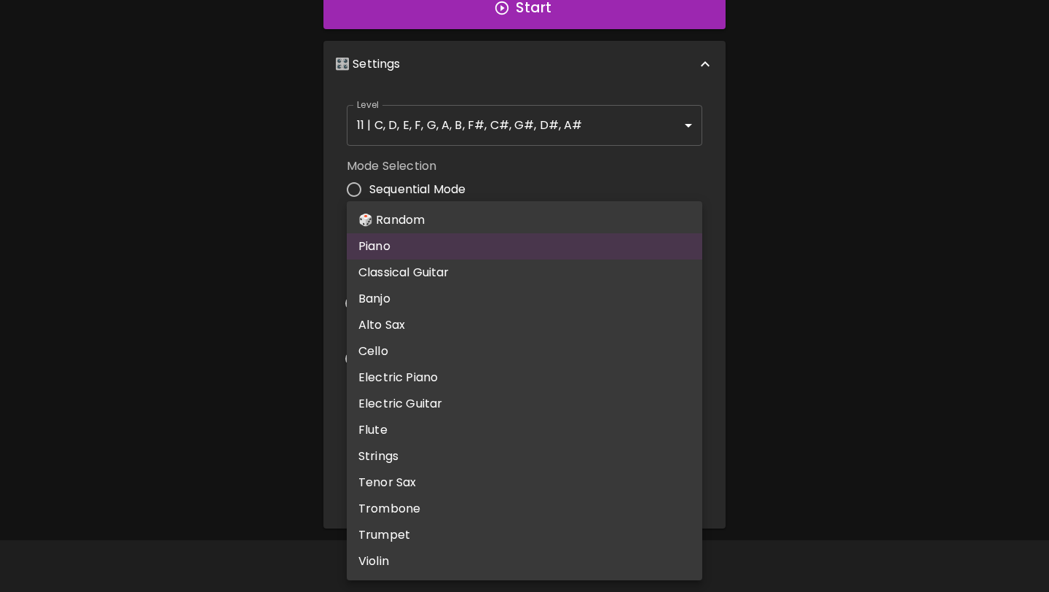
click at [423, 473] on body "🎹 PitchCraft About Badges Log In C C# D D# E F F# G G# A A# B Start 🎛️ Settings…" at bounding box center [524, 151] width 1049 height 882
click at [461, 209] on li "🎲 Random" at bounding box center [525, 220] width 356 height 26
type input "random"
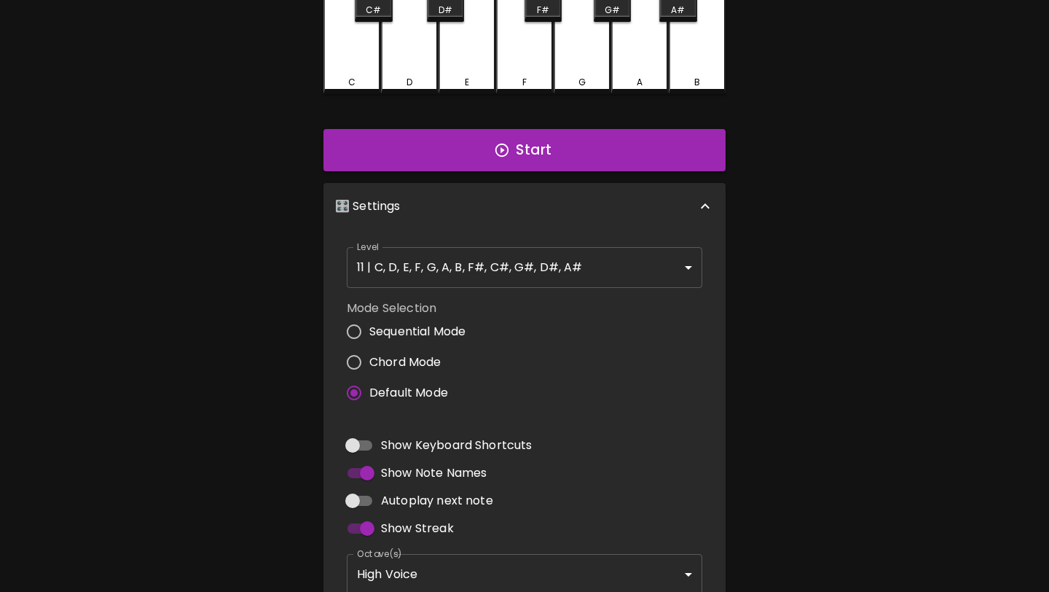
scroll to position [0, 0]
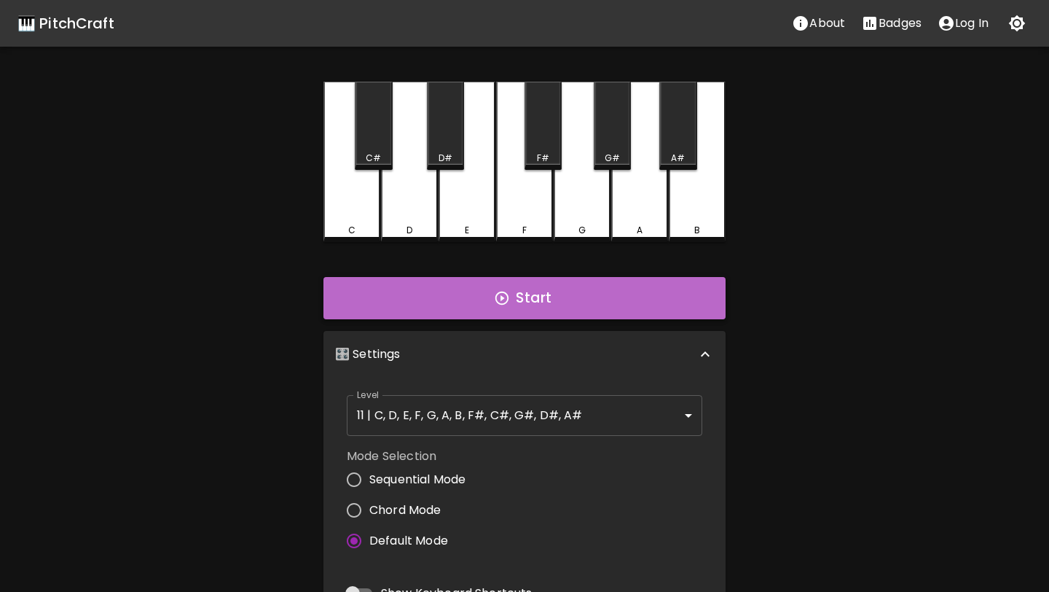
click at [458, 304] on button "Start" at bounding box center [525, 298] width 402 height 42
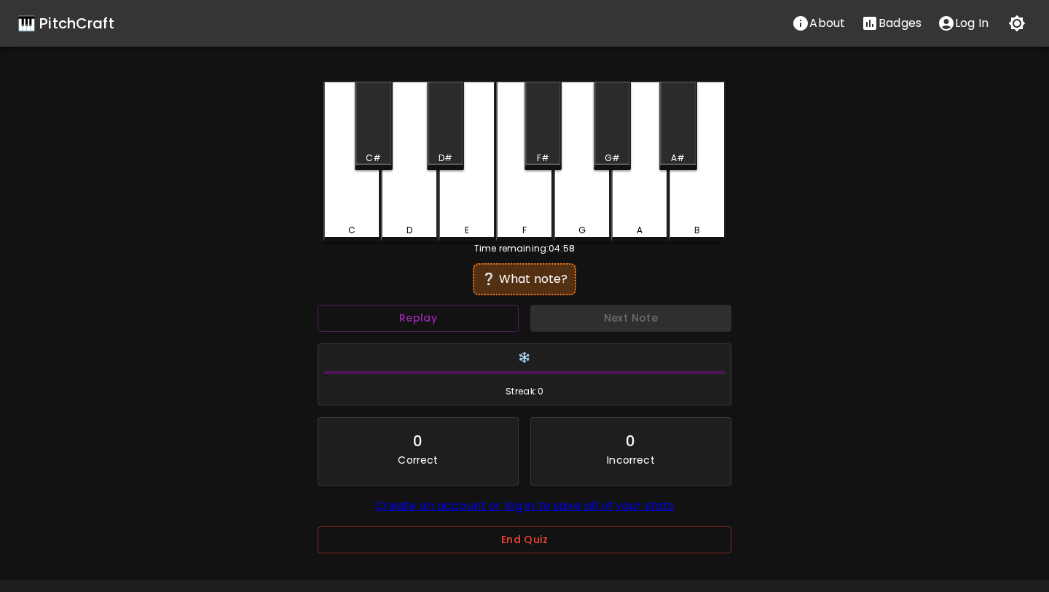
click at [535, 203] on div "F" at bounding box center [524, 162] width 57 height 160
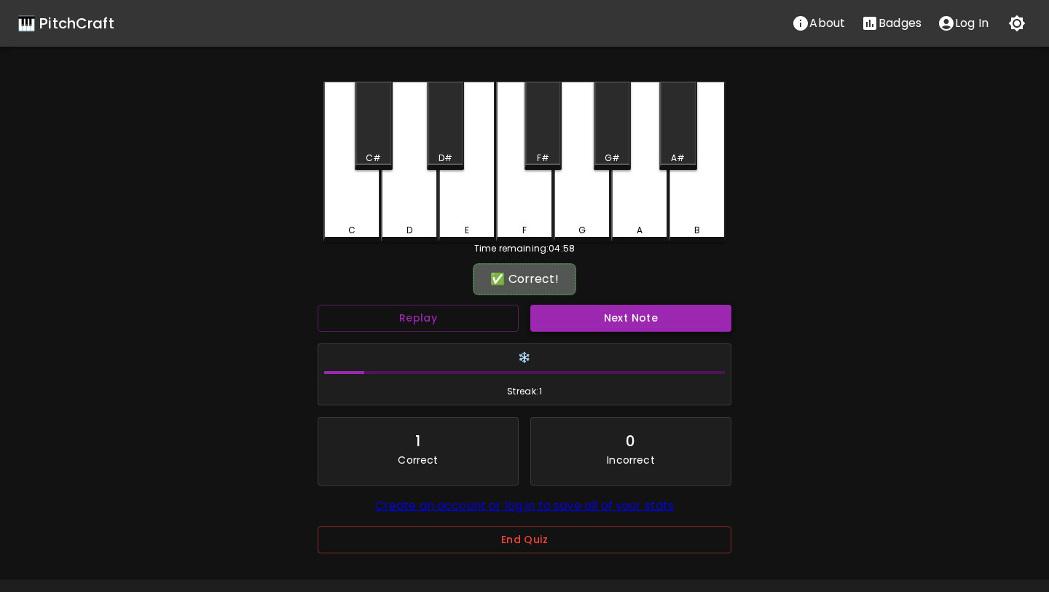
click at [596, 310] on button "Next Note" at bounding box center [631, 318] width 201 height 27
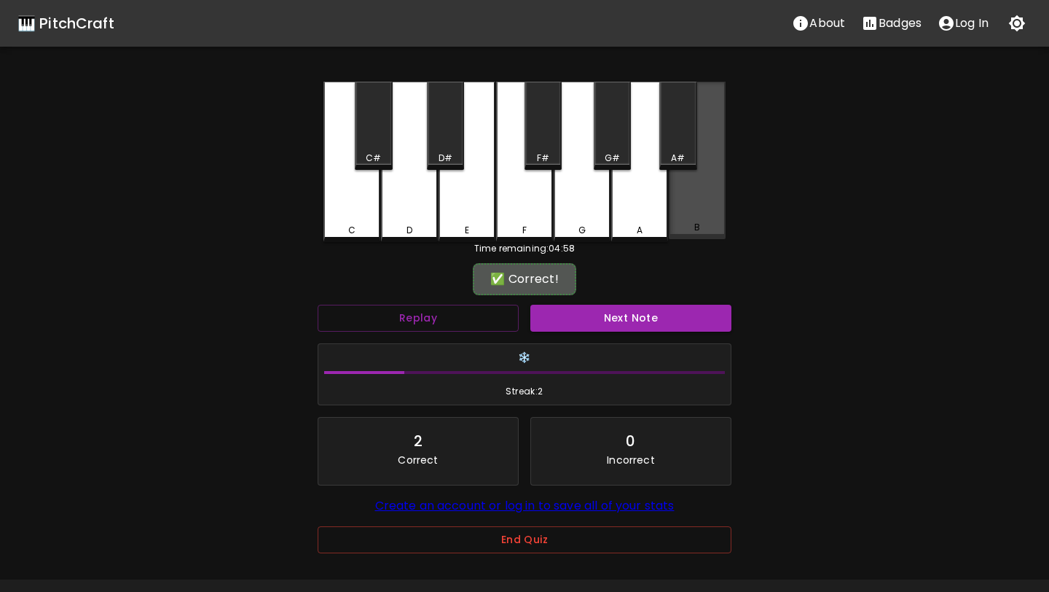
click at [705, 175] on div "B" at bounding box center [697, 160] width 57 height 157
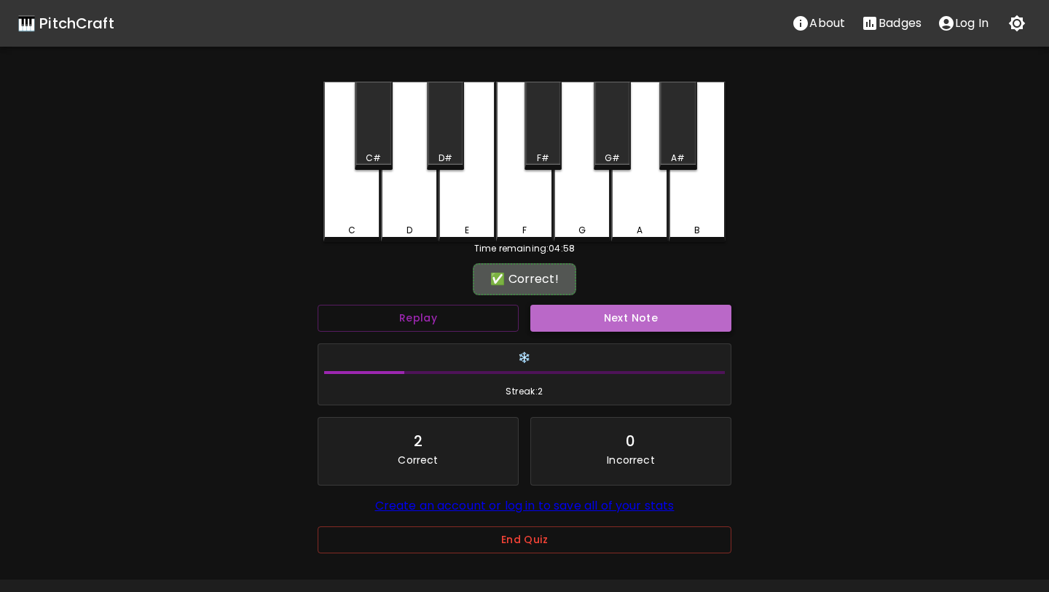
click at [628, 321] on button "Next Note" at bounding box center [631, 318] width 201 height 27
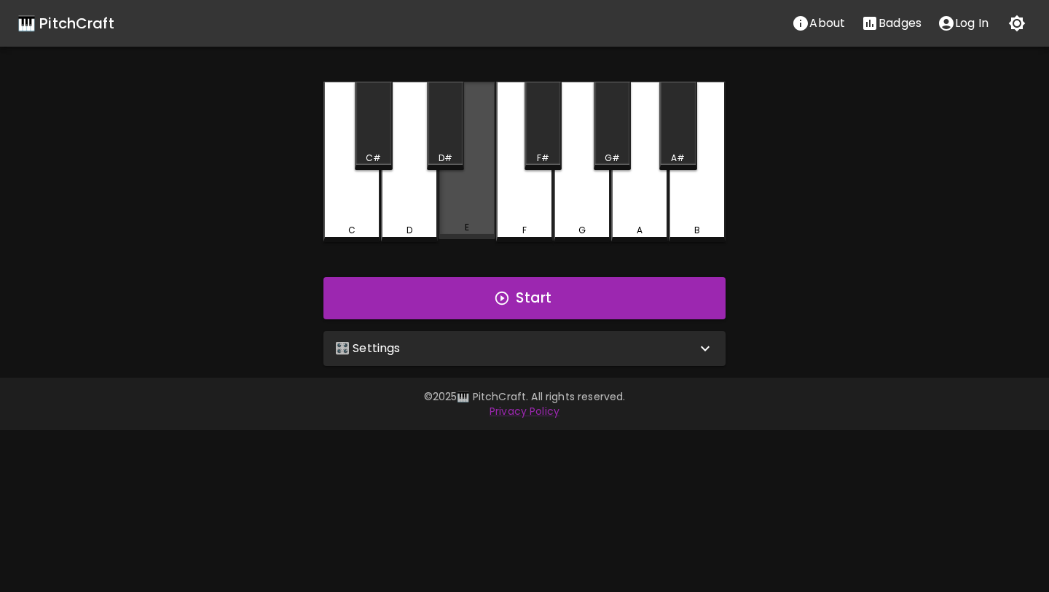
click at [462, 229] on div "E" at bounding box center [467, 227] width 54 height 13
click at [462, 229] on div "E" at bounding box center [467, 230] width 54 height 13
click at [457, 348] on div "🎛️ Settings" at bounding box center [515, 348] width 361 height 17
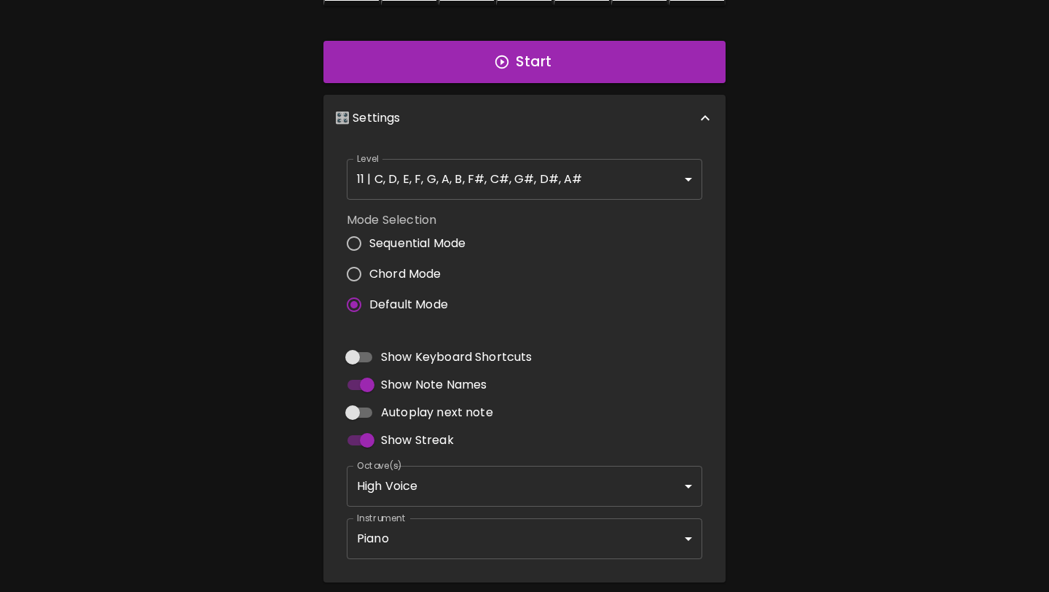
scroll to position [290, 0]
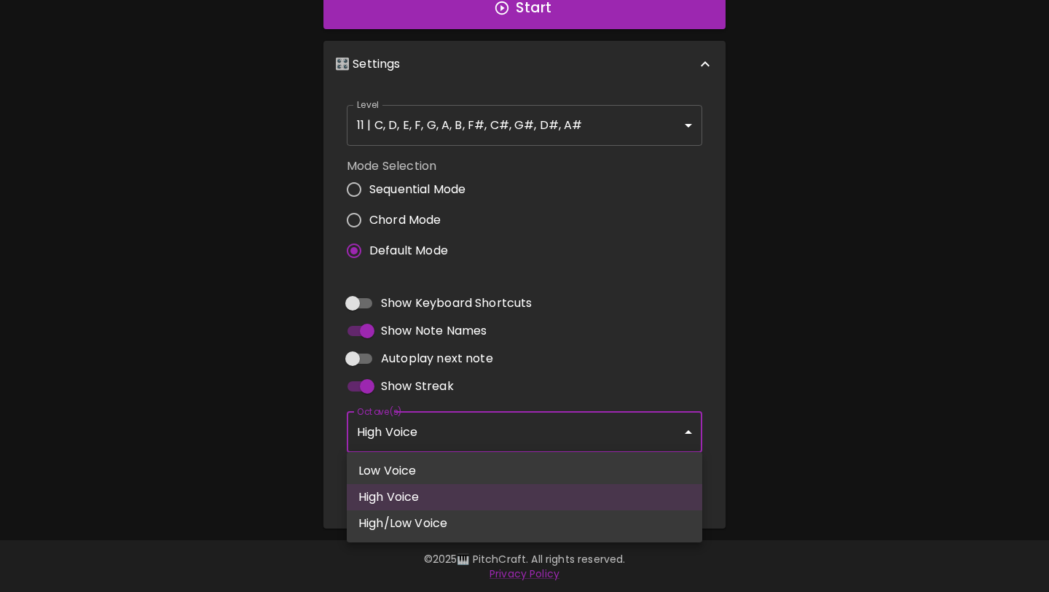
click at [440, 437] on body "🎹 PitchCraft About Badges Log In C C# D D# E F F# G G# A A# B Start 🎛️ Settings…" at bounding box center [524, 151] width 1049 height 882
click at [441, 439] on div at bounding box center [524, 296] width 1049 height 592
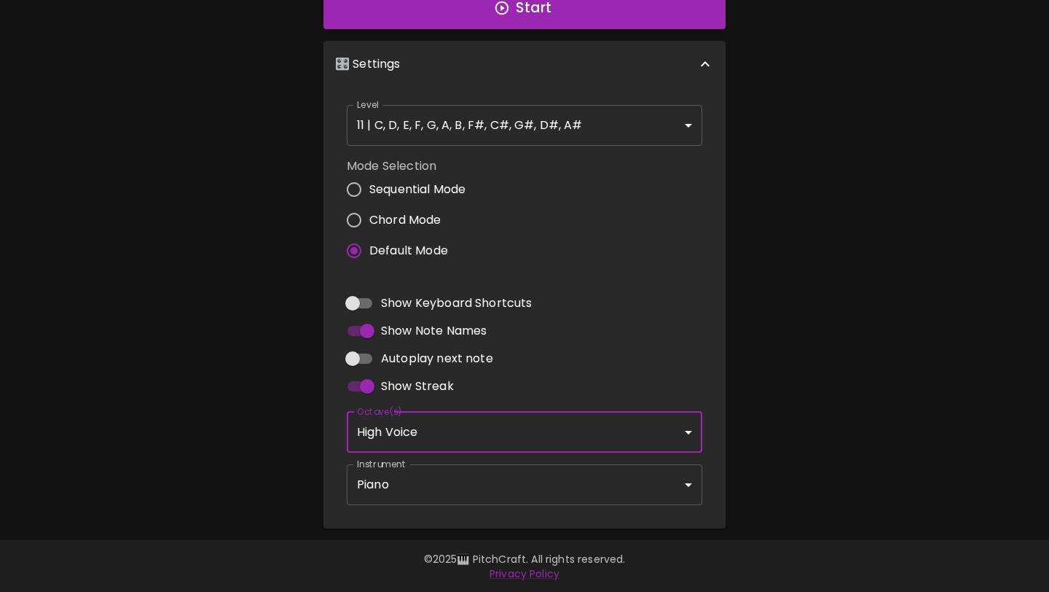
click at [436, 490] on body "🎹 PitchCraft About Badges Log In C C# D D# E F F# G G# A A# B Start 🎛️ Settings…" at bounding box center [524, 151] width 1049 height 882
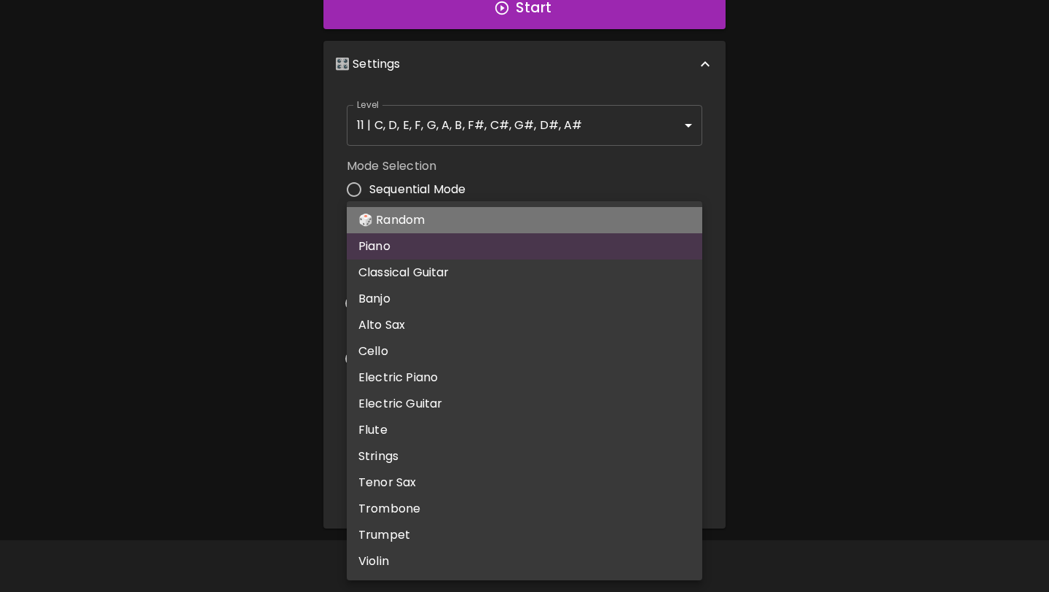
click at [476, 217] on li "🎲 Random" at bounding box center [525, 220] width 356 height 26
type input "random"
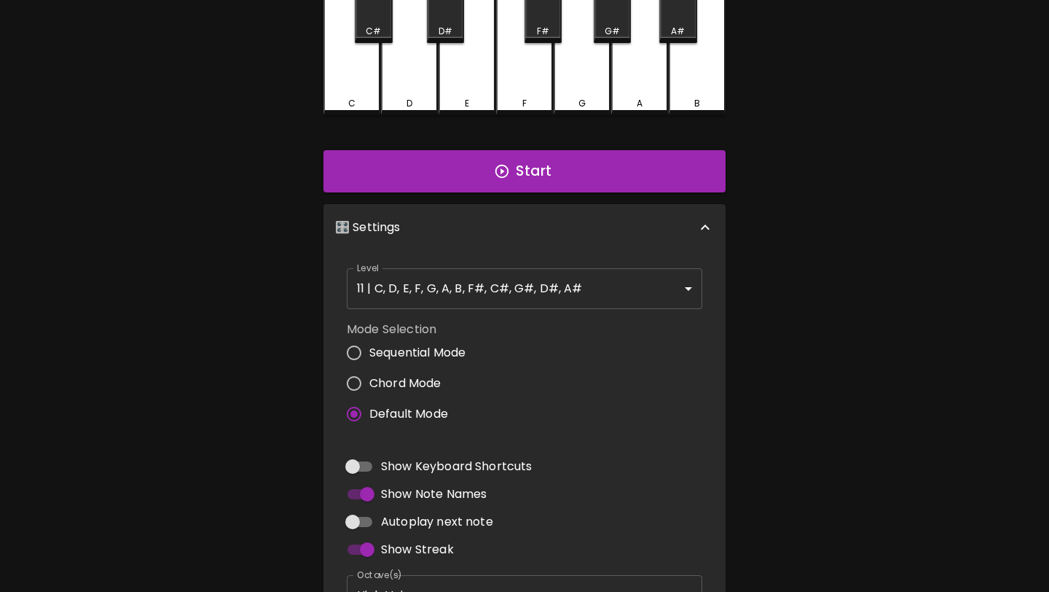
scroll to position [0, 0]
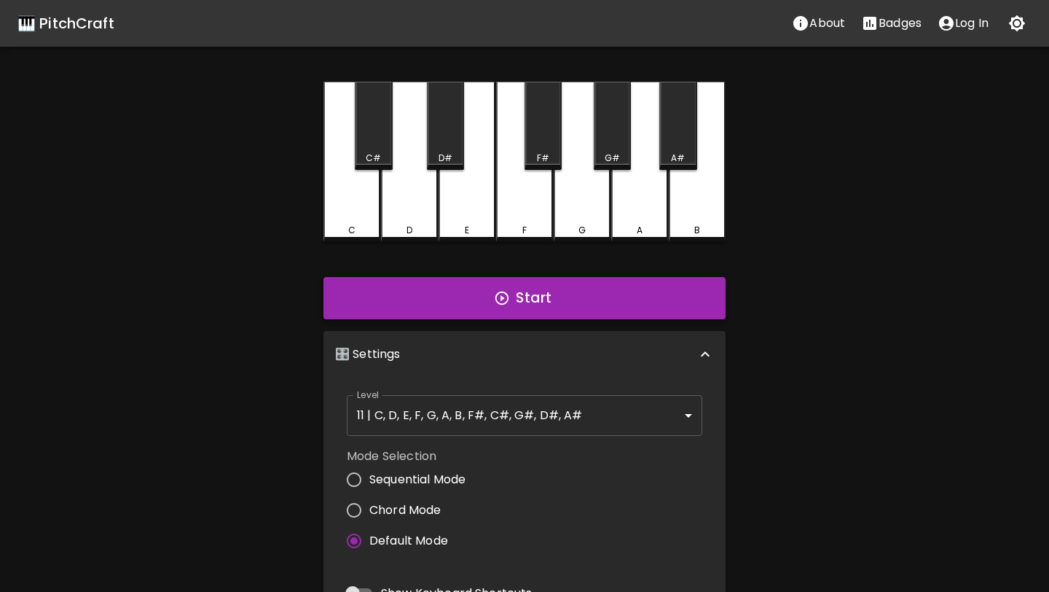
click at [477, 303] on button "Start" at bounding box center [525, 298] width 402 height 42
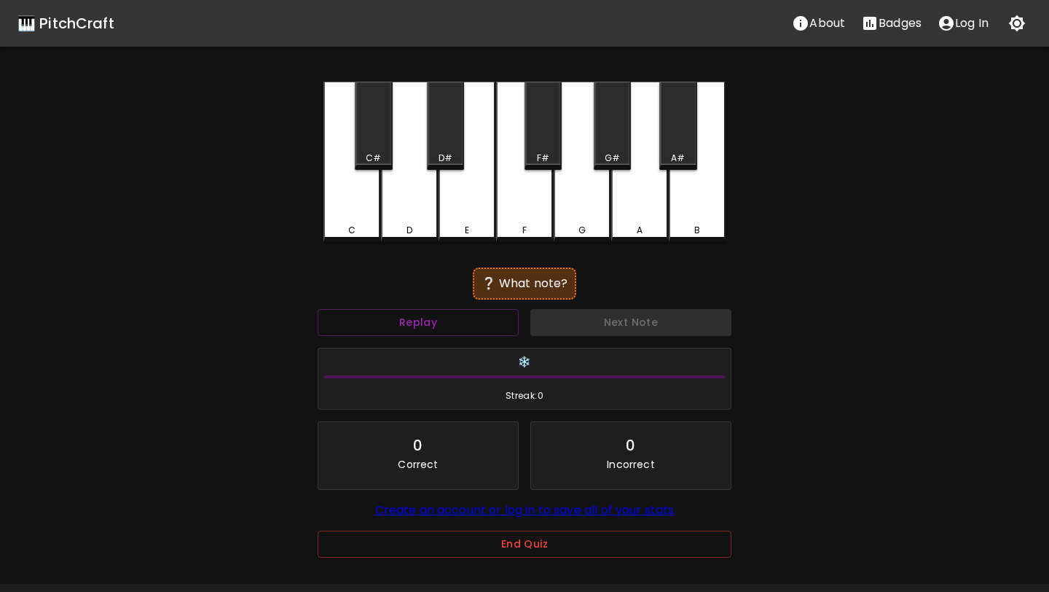
click at [512, 216] on div "F" at bounding box center [524, 162] width 57 height 160
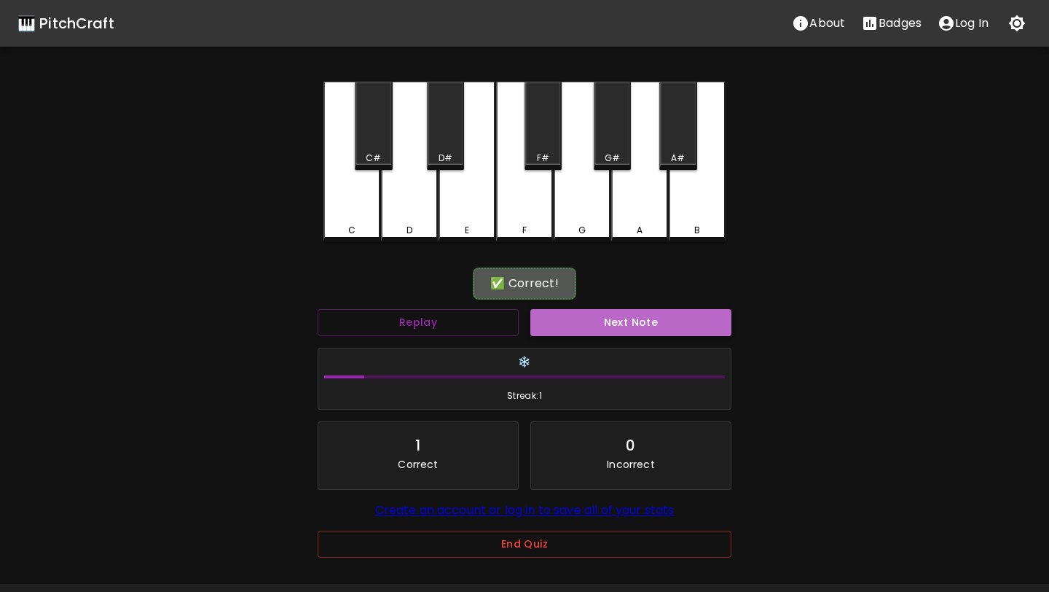
click at [616, 330] on button "Next Note" at bounding box center [631, 322] width 201 height 27
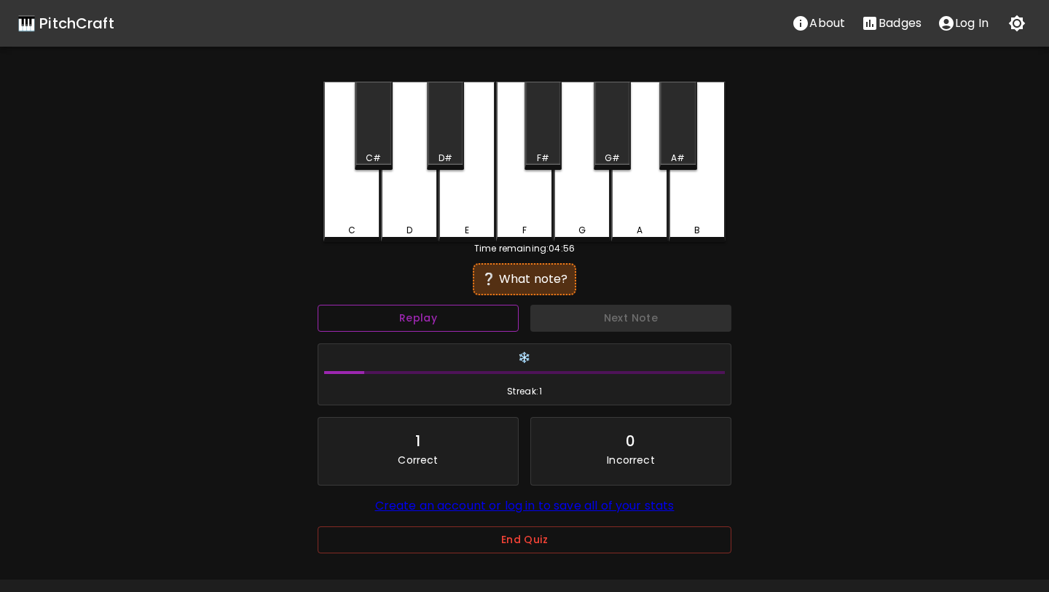
click at [474, 317] on button "Replay" at bounding box center [418, 318] width 201 height 27
click at [447, 152] on div "D#" at bounding box center [446, 158] width 14 height 13
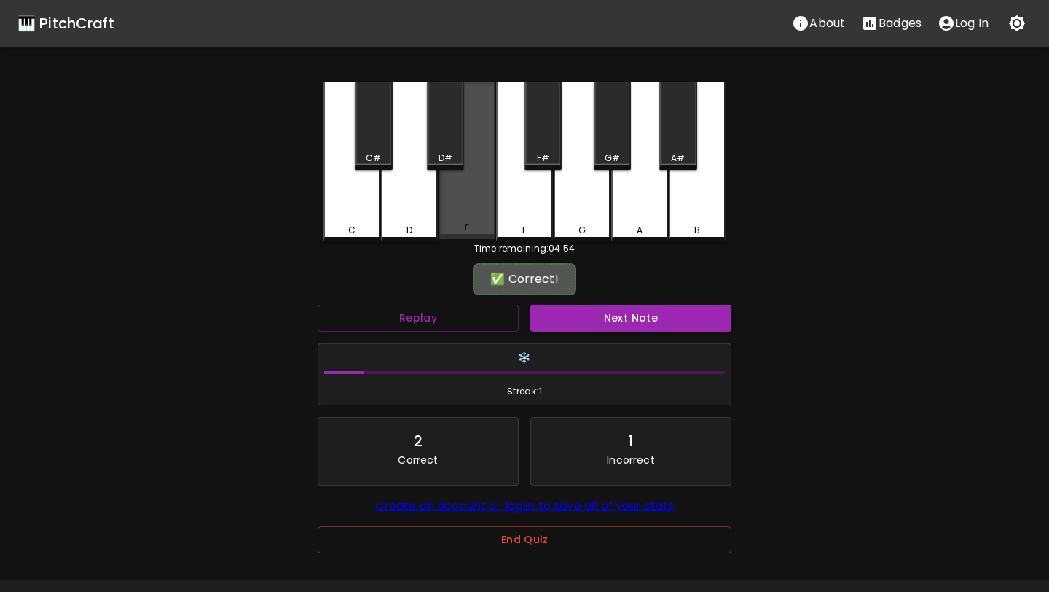
click at [469, 204] on div "E" at bounding box center [467, 160] width 57 height 157
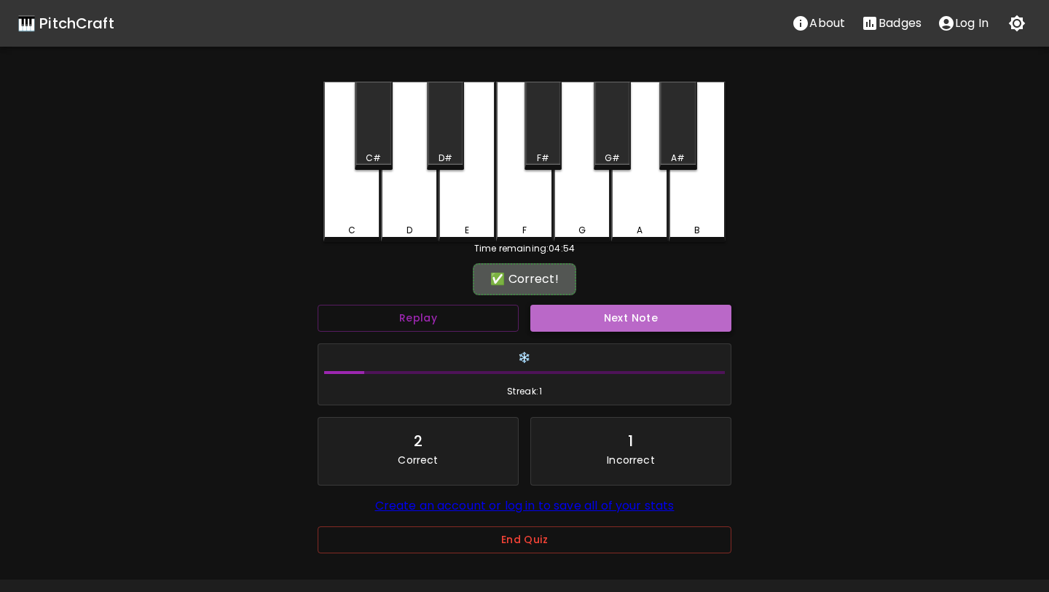
click at [590, 305] on button "Next Note" at bounding box center [631, 318] width 201 height 27
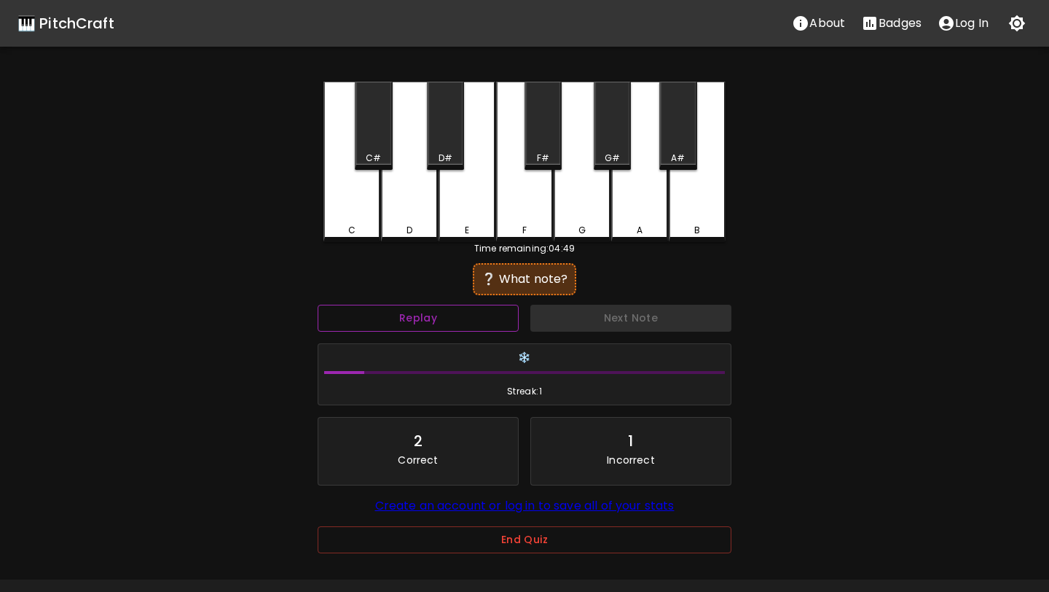
click at [485, 323] on button "Replay" at bounding box center [418, 318] width 201 height 27
click at [360, 211] on div "C" at bounding box center [352, 162] width 57 height 160
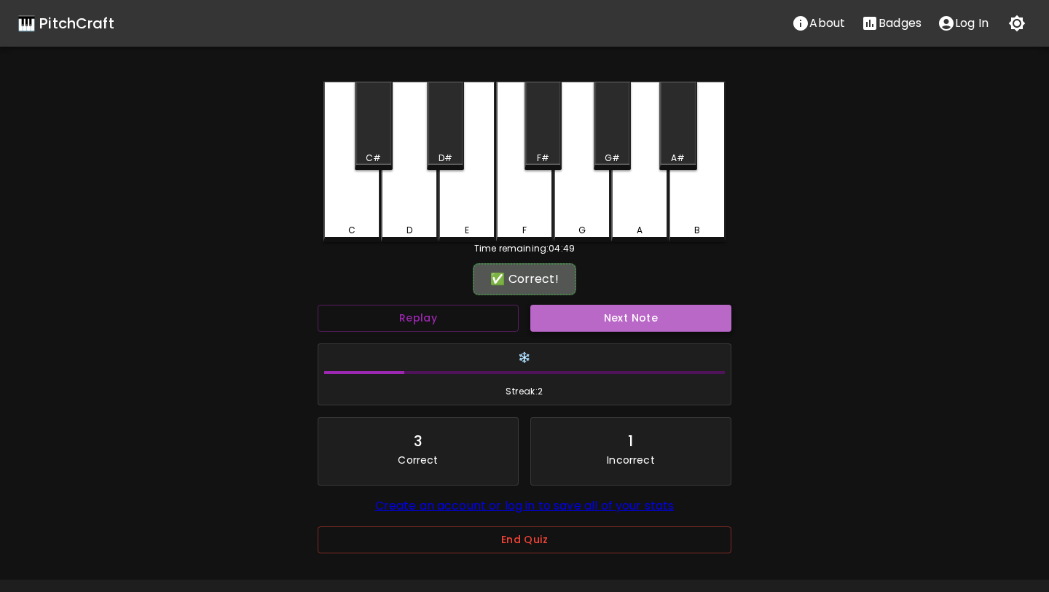
click at [638, 316] on button "Next Note" at bounding box center [631, 318] width 201 height 27
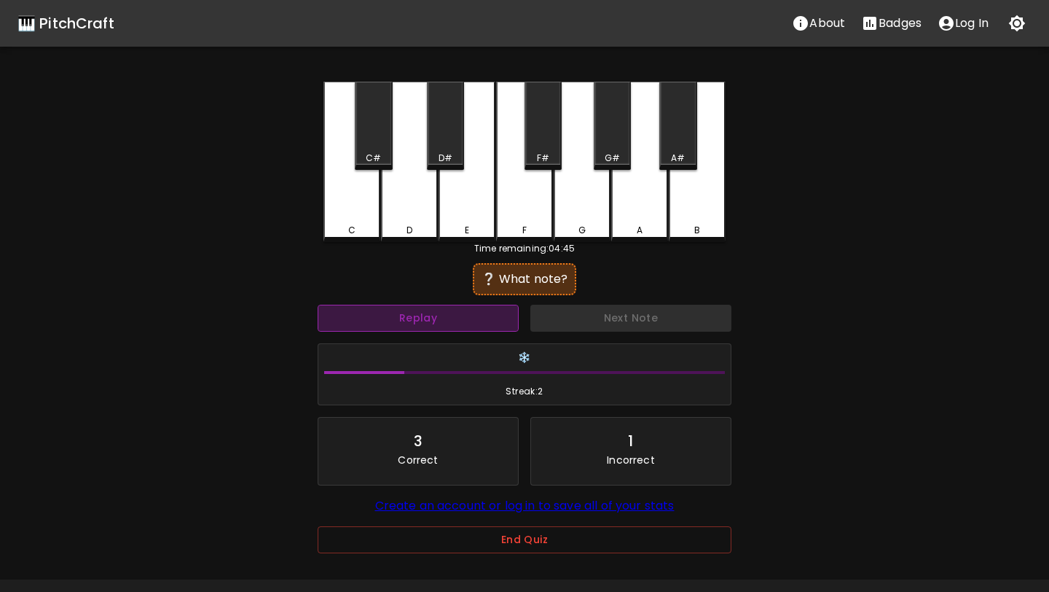
click at [475, 310] on button "Replay" at bounding box center [418, 318] width 201 height 27
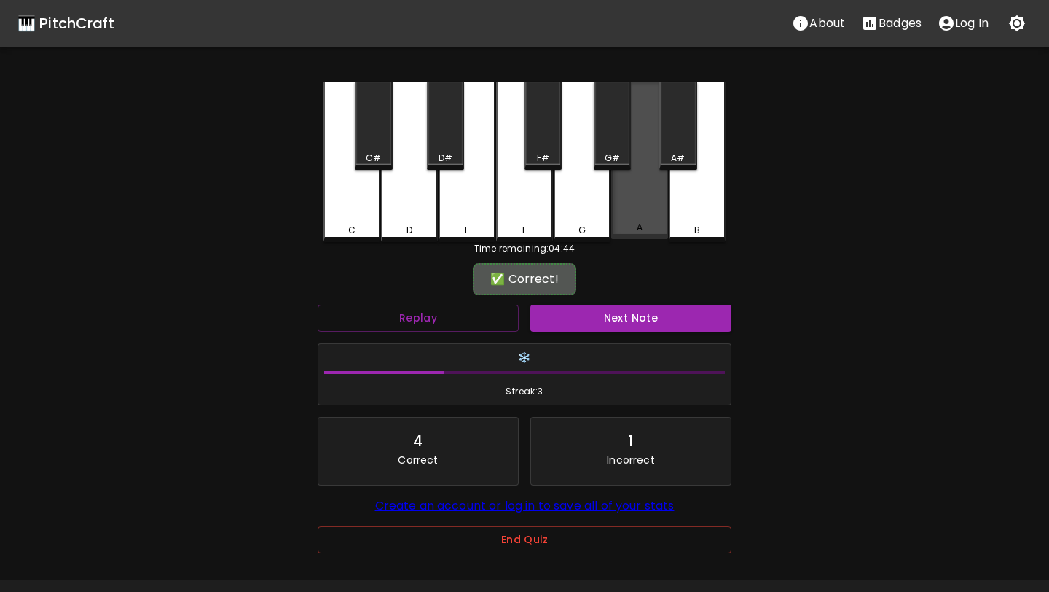
click at [651, 181] on div "A" at bounding box center [639, 160] width 57 height 157
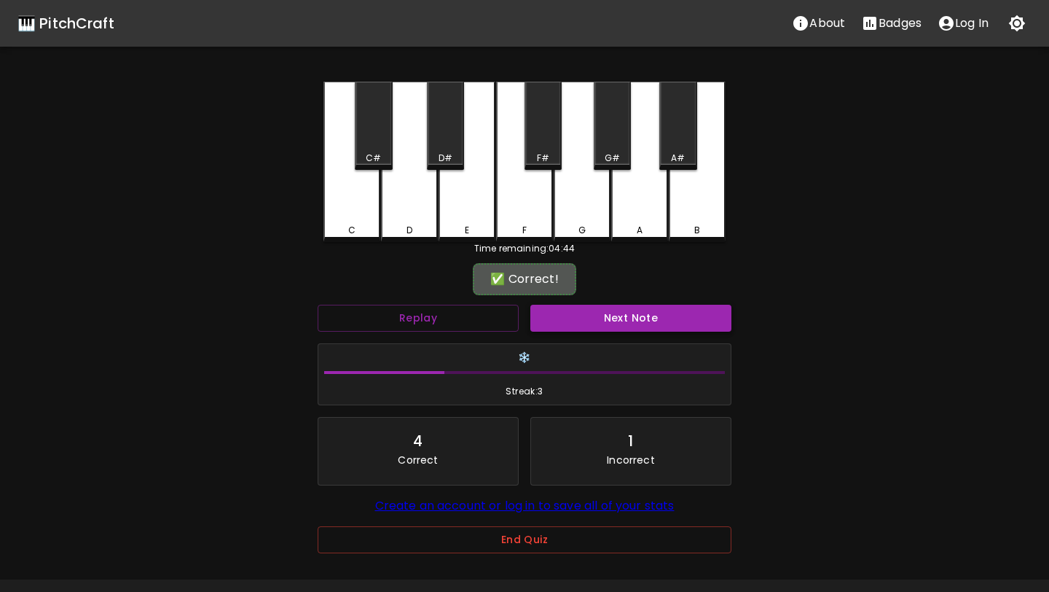
click at [638, 316] on button "Next Note" at bounding box center [631, 318] width 201 height 27
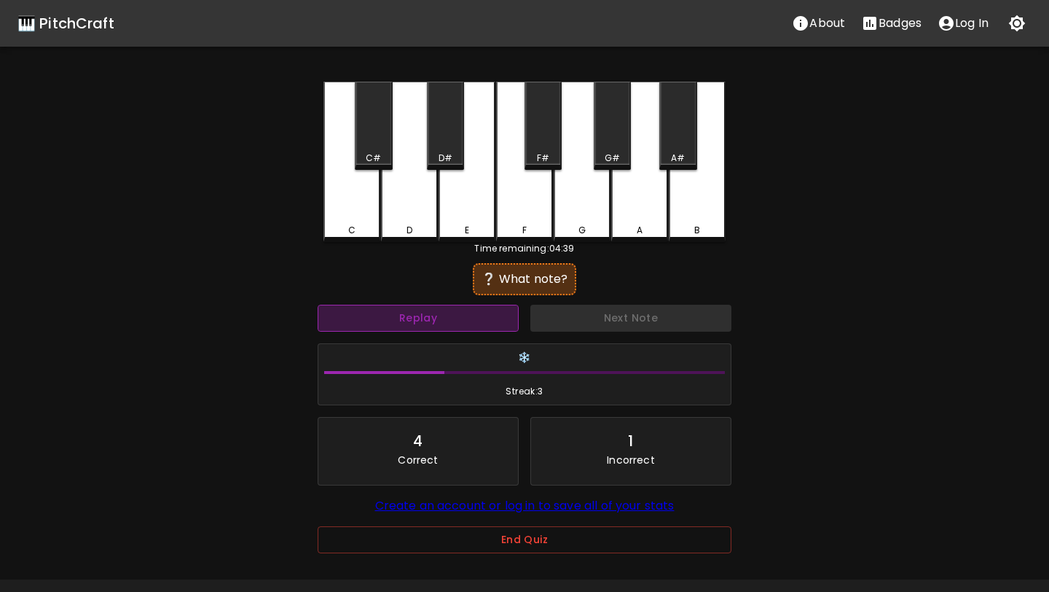
click at [461, 320] on button "Replay" at bounding box center [418, 318] width 201 height 27
click at [382, 147] on div "C#" at bounding box center [373, 126] width 37 height 88
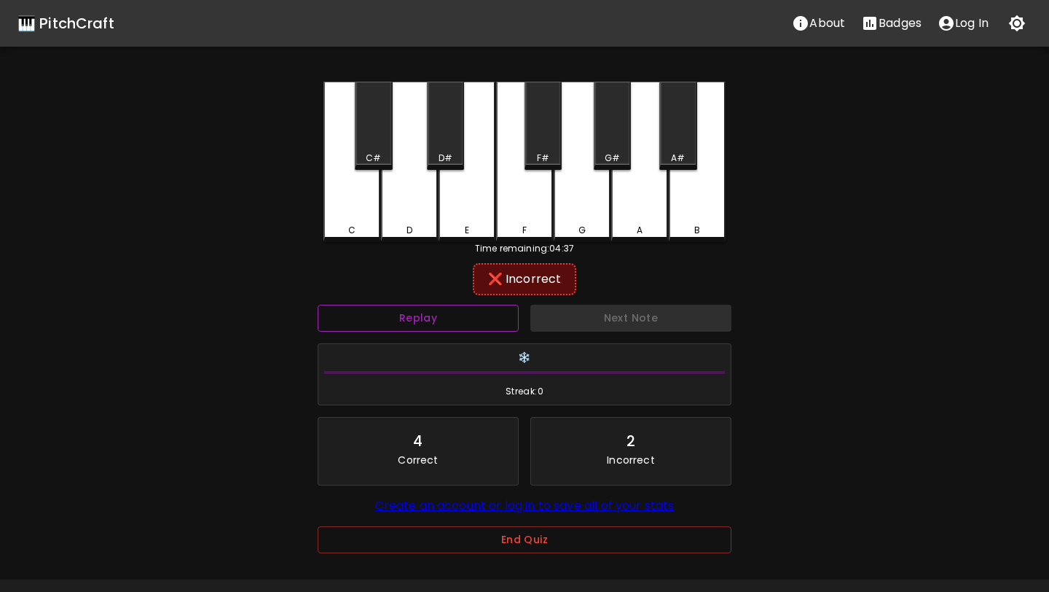
click at [428, 323] on button "Replay" at bounding box center [418, 318] width 201 height 27
click at [445, 147] on div "D#" at bounding box center [445, 126] width 37 height 88
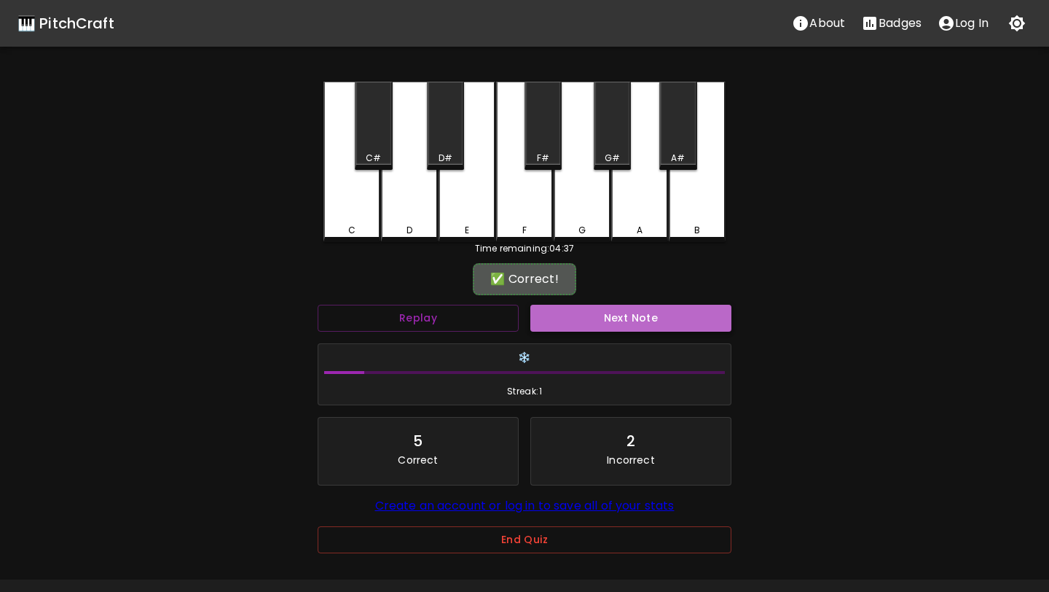
click at [580, 318] on button "Next Note" at bounding box center [631, 318] width 201 height 27
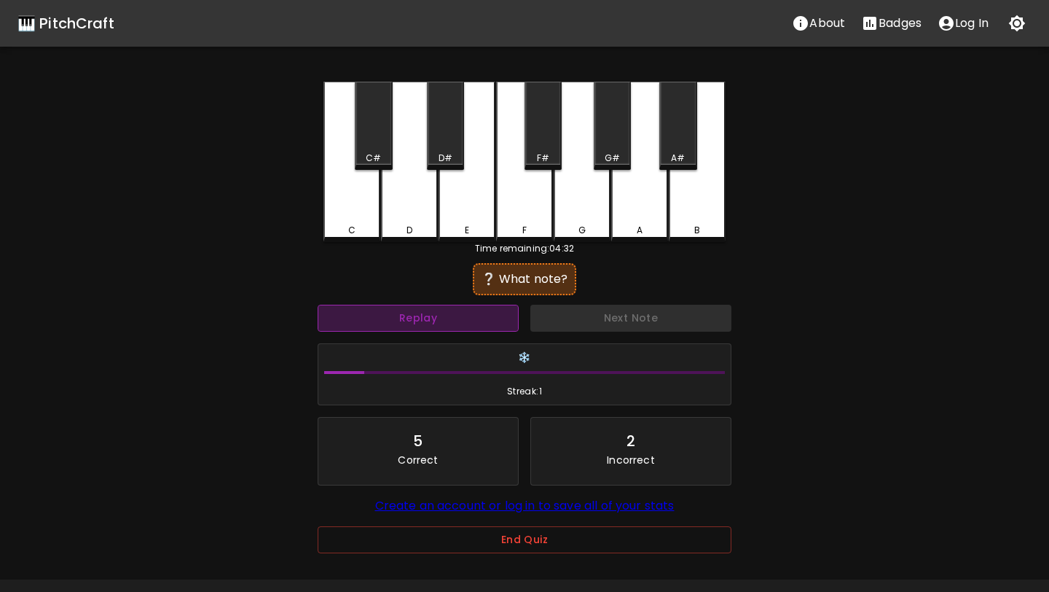
click at [481, 319] on button "Replay" at bounding box center [418, 318] width 201 height 27
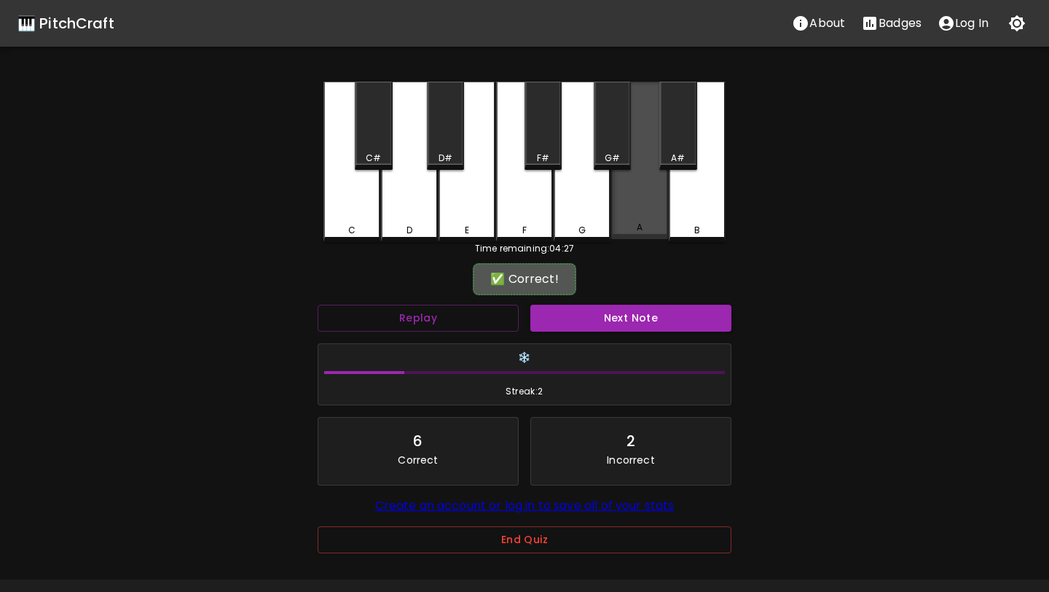
click at [656, 211] on div "A" at bounding box center [639, 160] width 57 height 157
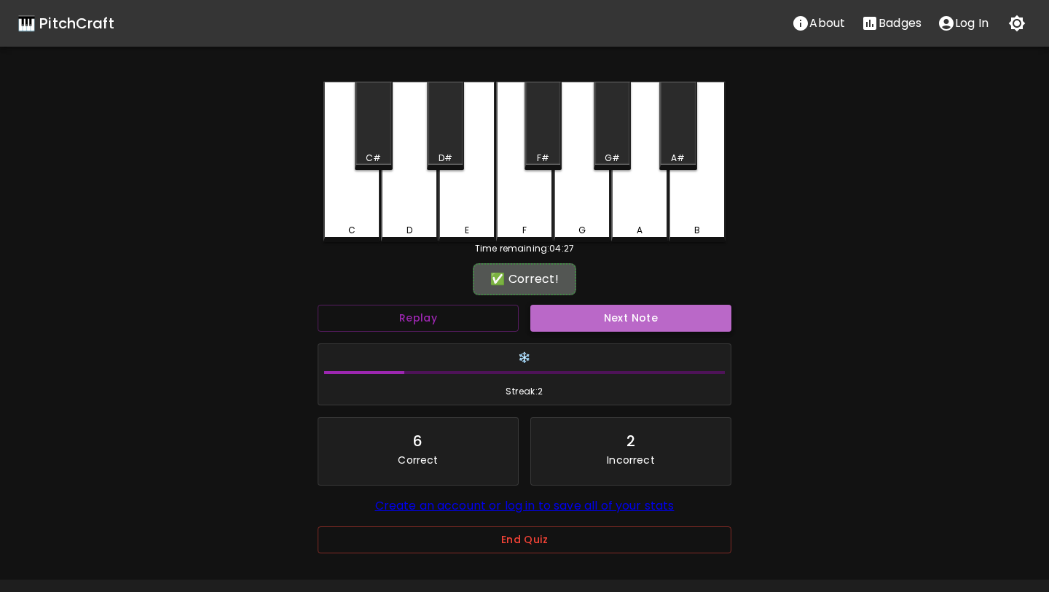
click at [625, 329] on button "Next Note" at bounding box center [631, 318] width 201 height 27
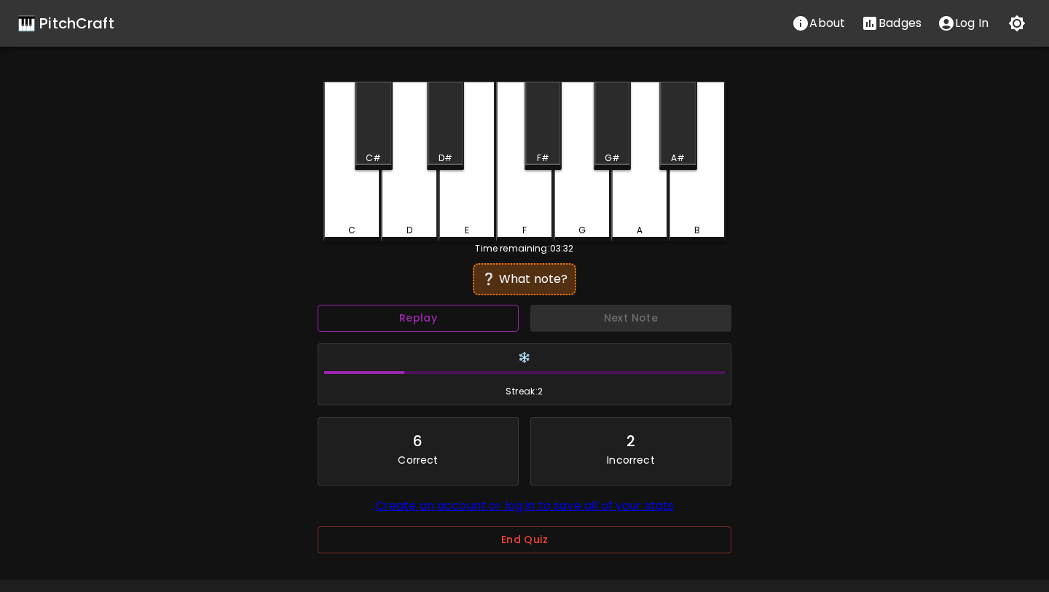
click at [462, 317] on button "Replay" at bounding box center [418, 318] width 201 height 27
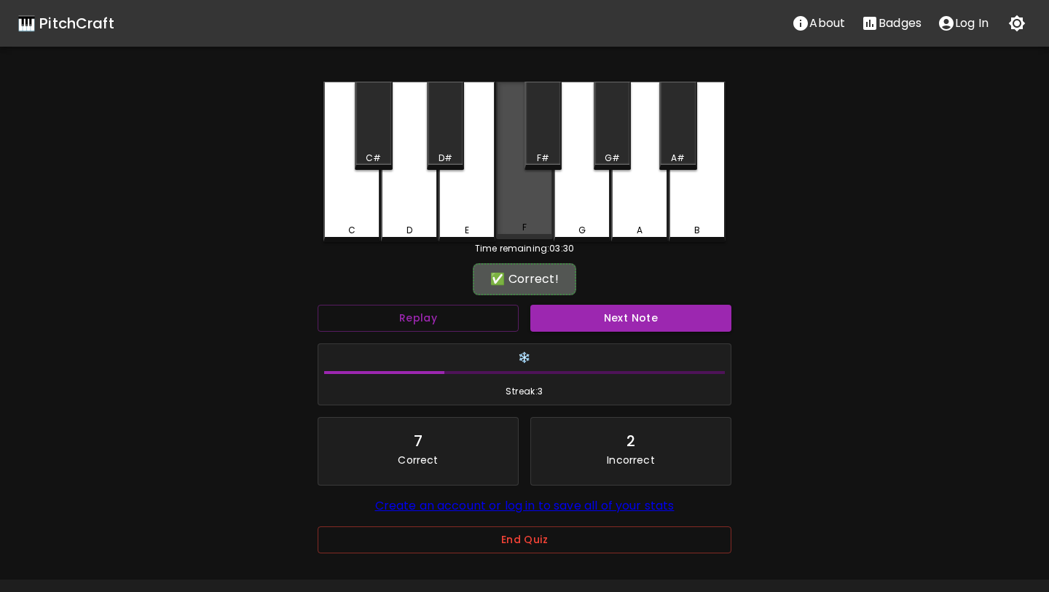
click at [534, 222] on div "F" at bounding box center [524, 160] width 57 height 157
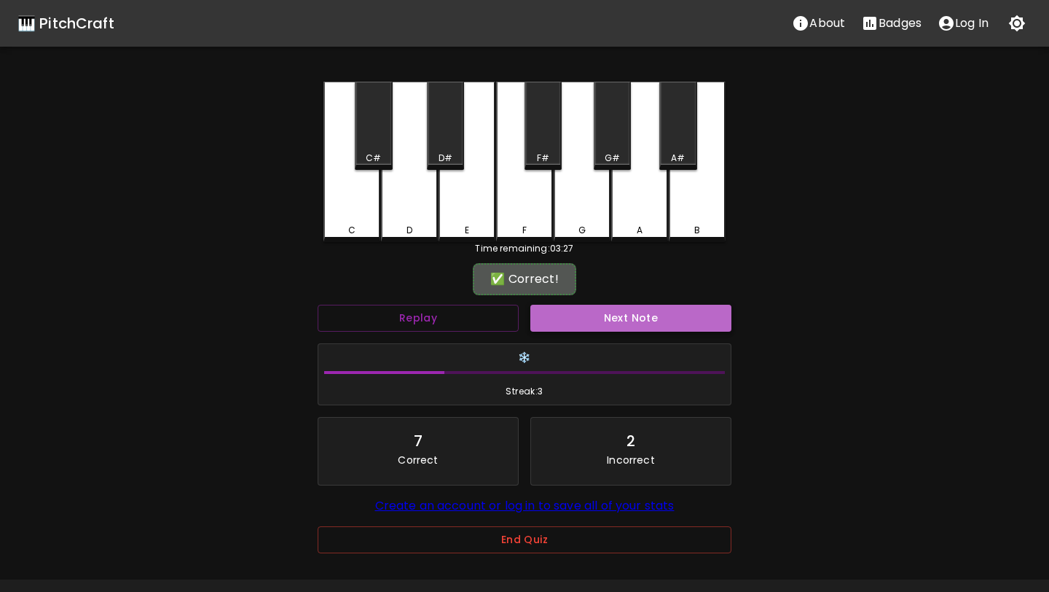
click at [552, 326] on button "Next Note" at bounding box center [631, 318] width 201 height 27
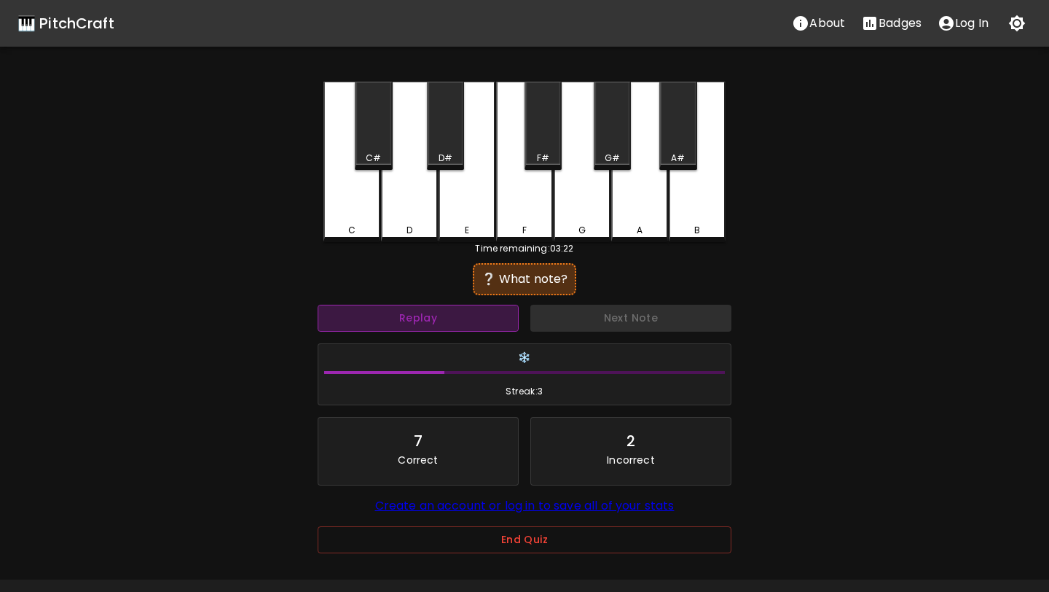
click at [498, 305] on button "Replay" at bounding box center [418, 318] width 201 height 27
click at [543, 153] on div "F#" at bounding box center [543, 158] width 12 height 13
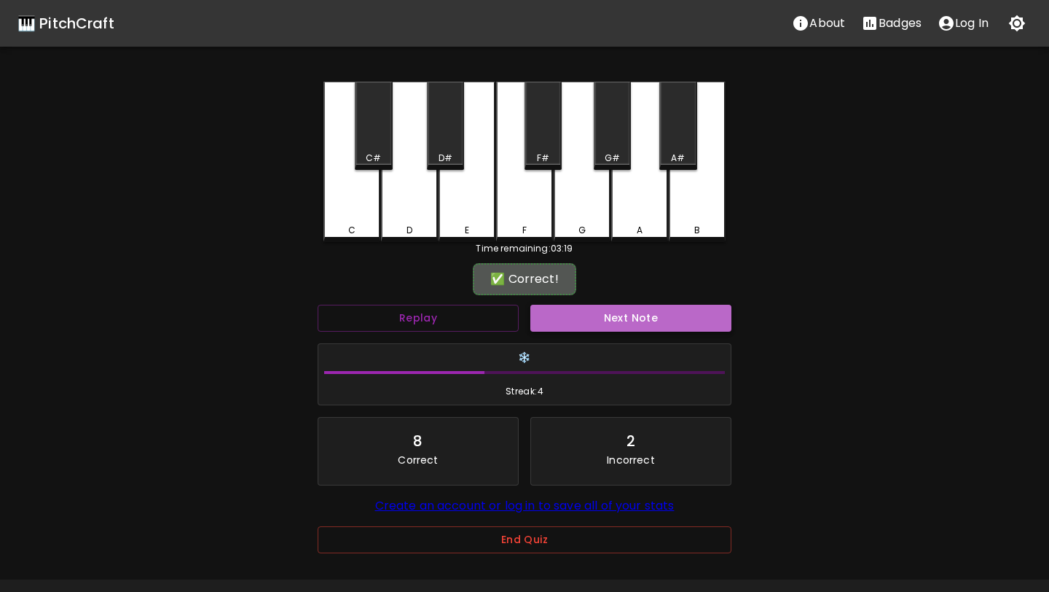
click at [570, 310] on button "Next Note" at bounding box center [631, 318] width 201 height 27
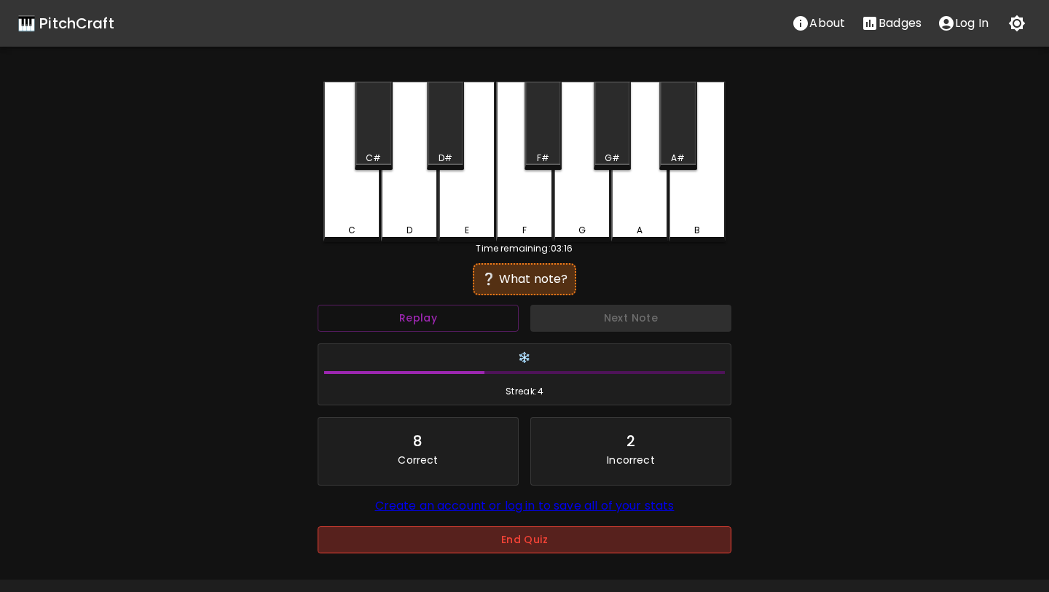
click at [544, 542] on button "End Quiz" at bounding box center [525, 539] width 414 height 27
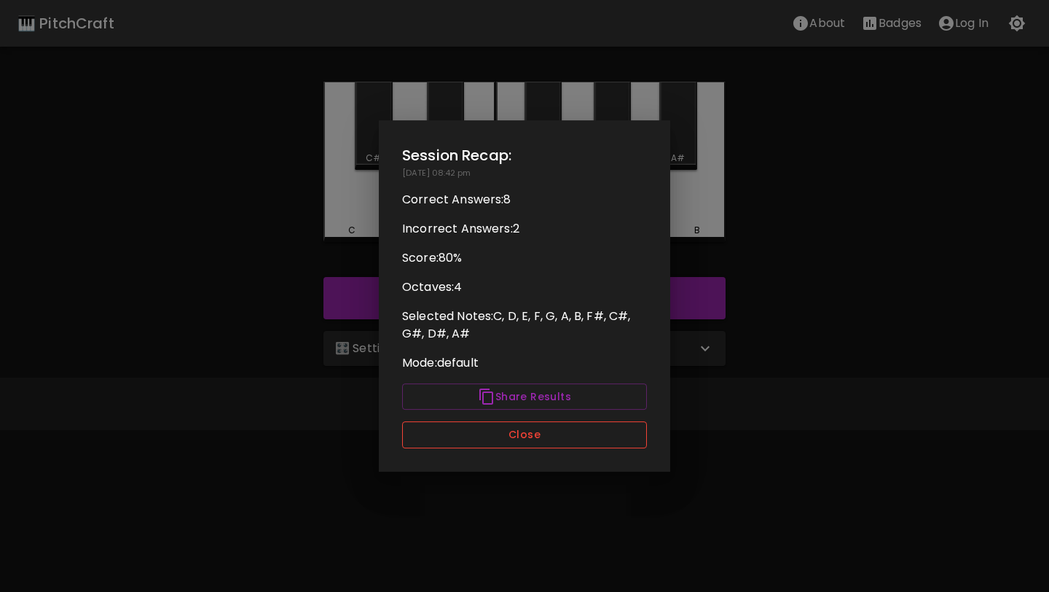
click at [571, 437] on button "Close" at bounding box center [524, 434] width 245 height 27
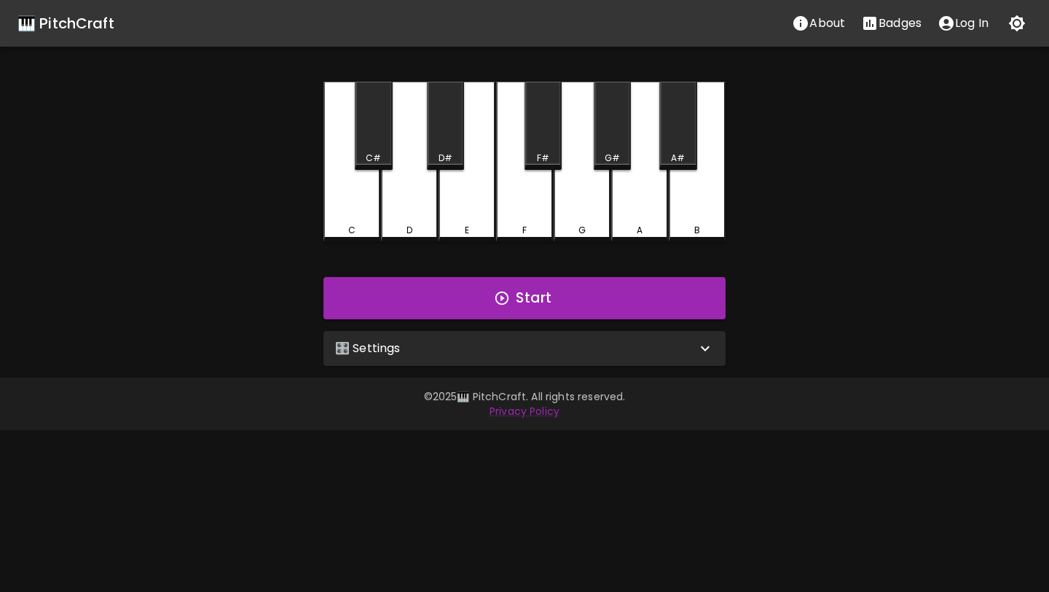
click at [597, 341] on div "🎛️ Settings" at bounding box center [515, 348] width 361 height 17
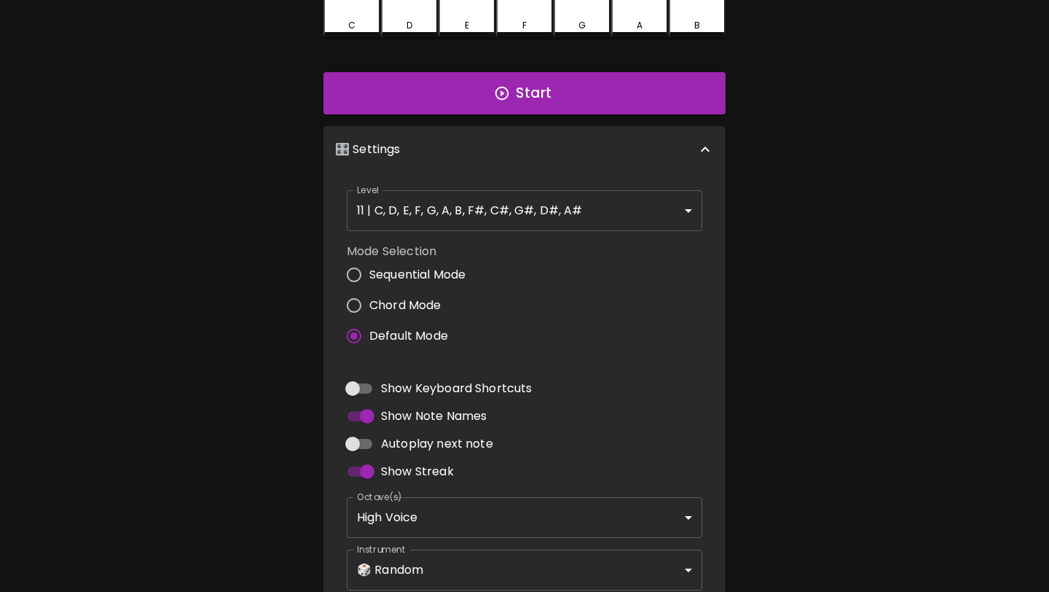
scroll to position [290, 0]
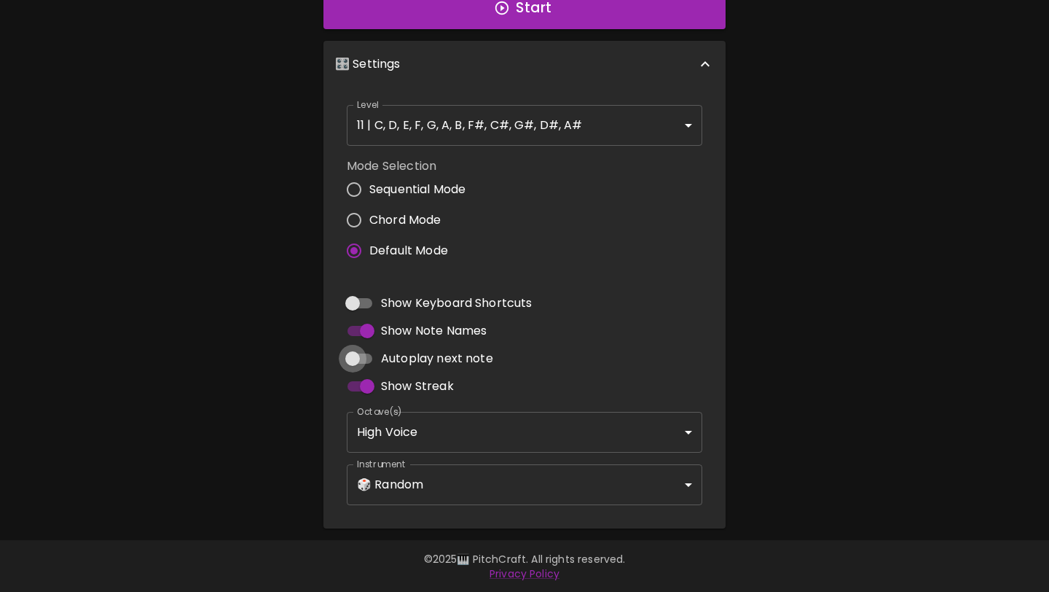
click at [373, 361] on input "Autoplay next note" at bounding box center [352, 359] width 83 height 28
checkbox input "true"
click at [420, 483] on body "🎹 PitchCraft About Badges Log In C C# D D# E F F# G G# A A# B Start 🎛️ Settings…" at bounding box center [524, 151] width 1049 height 882
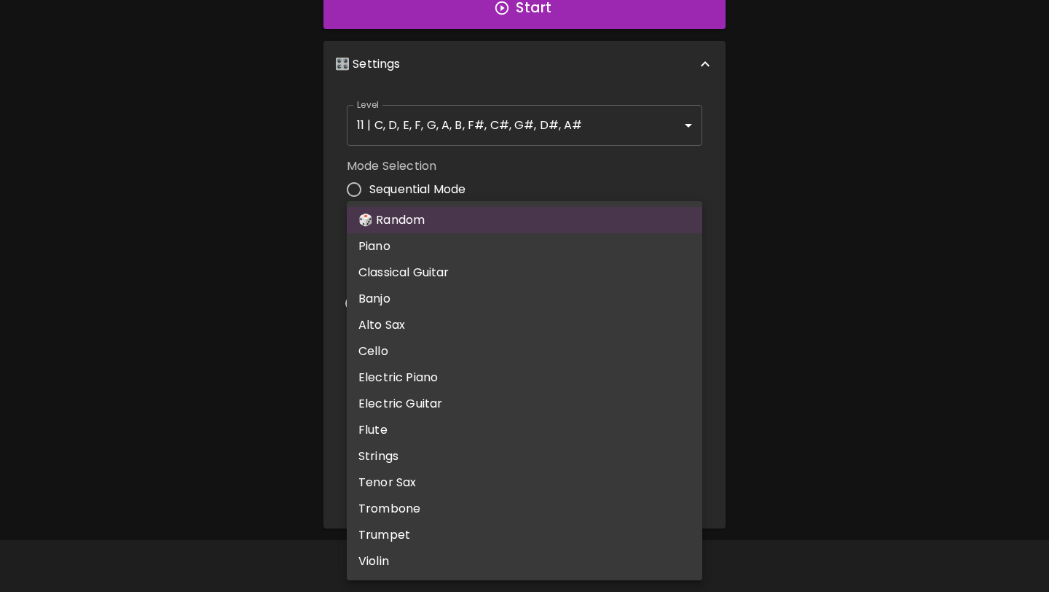
click at [495, 219] on li "🎲 Random" at bounding box center [525, 220] width 356 height 26
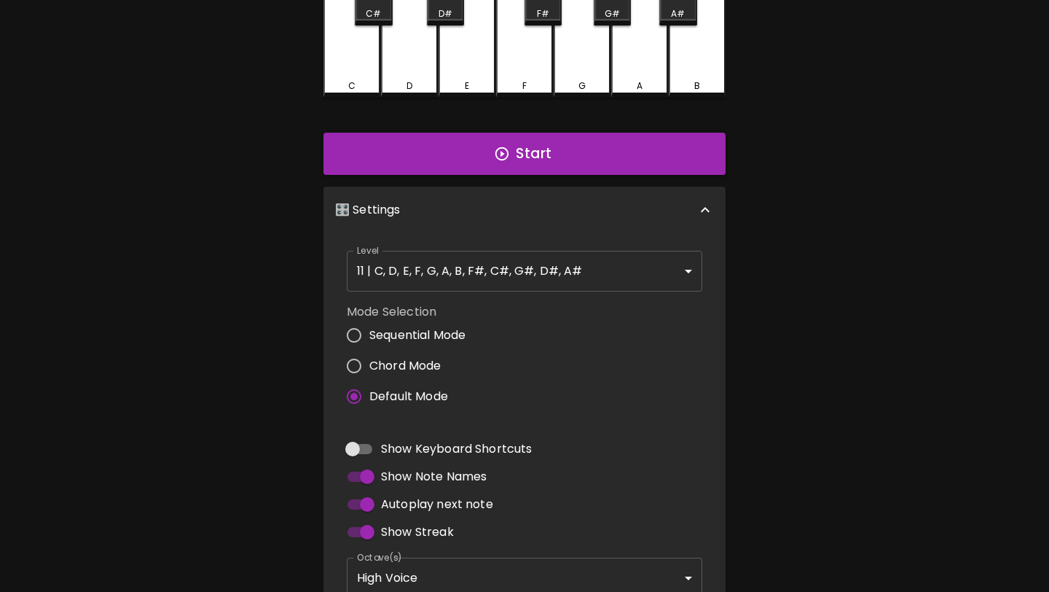
scroll to position [0, 0]
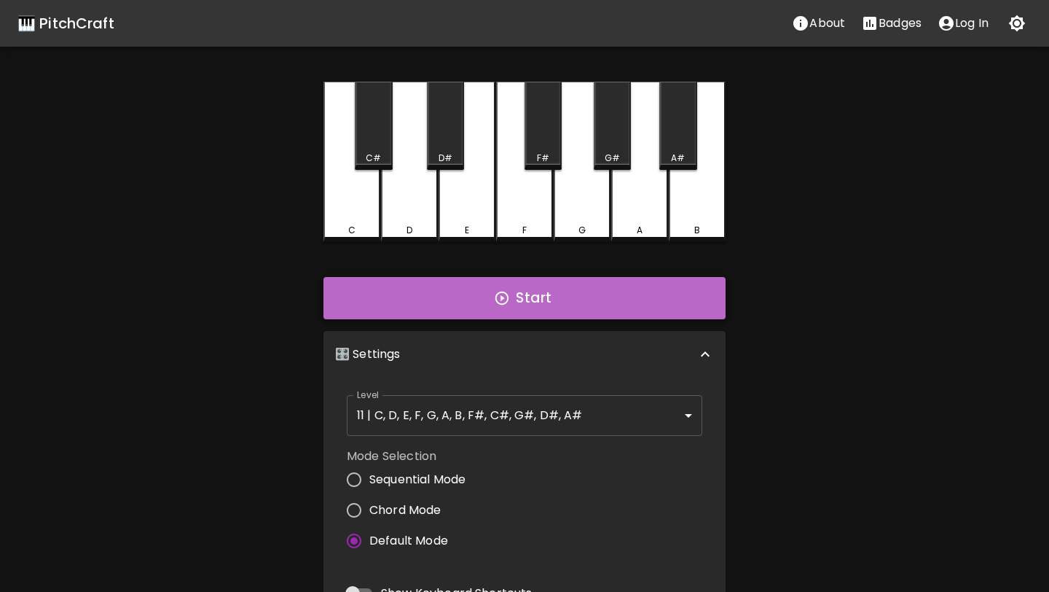
click at [489, 294] on button "Start" at bounding box center [525, 298] width 402 height 42
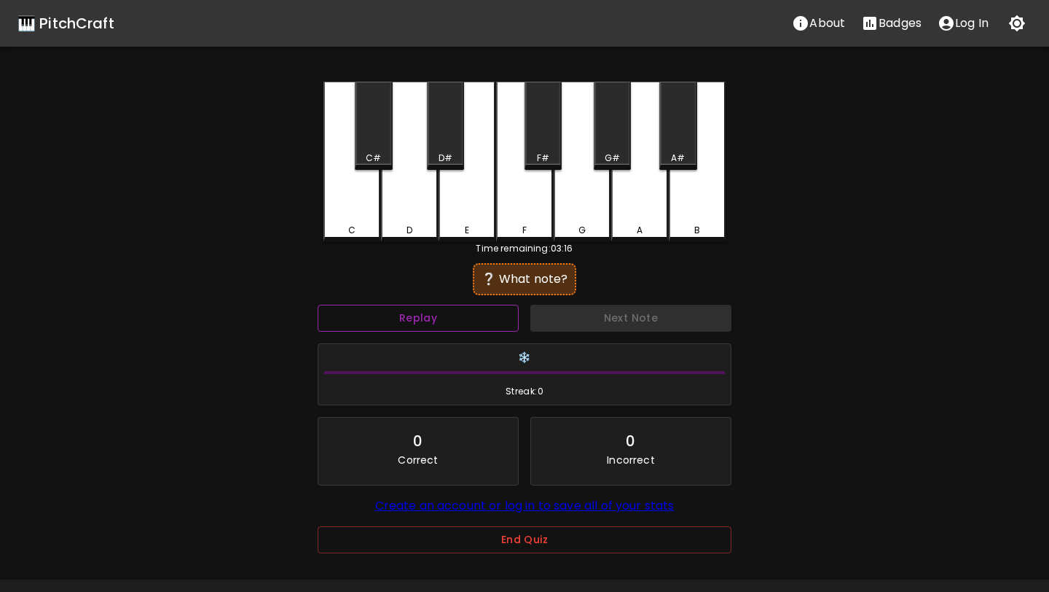
click at [477, 313] on button "Replay" at bounding box center [418, 318] width 201 height 27
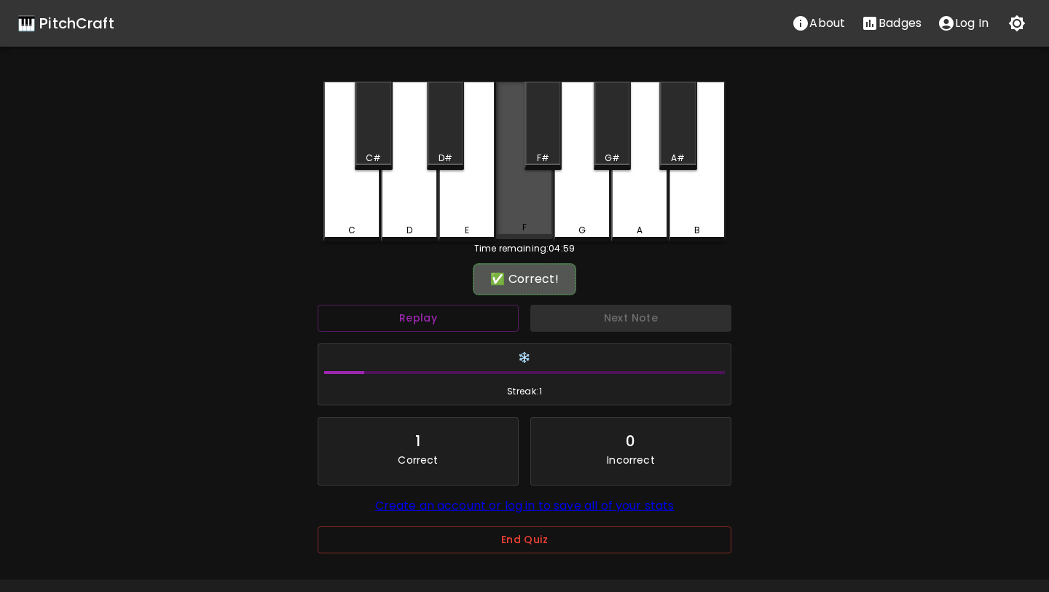
click at [514, 181] on div "F" at bounding box center [524, 160] width 57 height 157
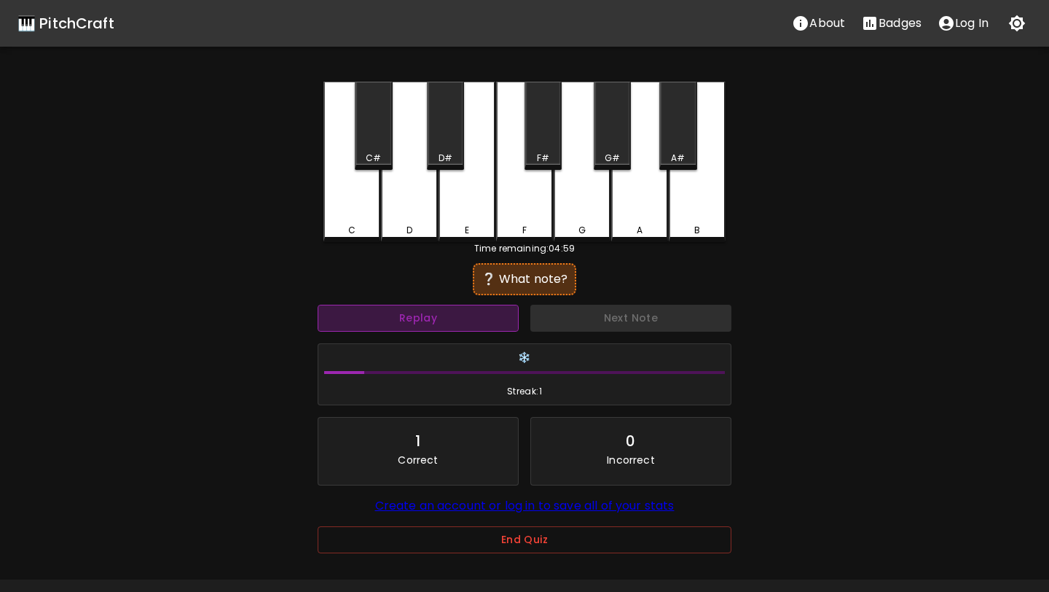
click at [477, 308] on button "Replay" at bounding box center [418, 318] width 201 height 27
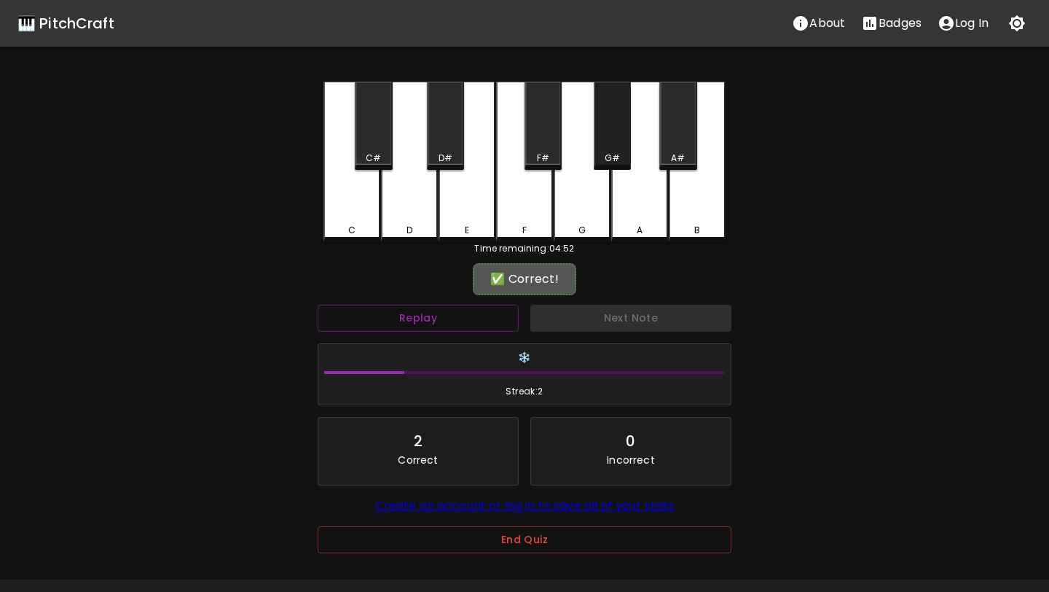
click at [618, 149] on div "G#" at bounding box center [612, 126] width 37 height 88
click at [533, 209] on div "F" at bounding box center [524, 162] width 57 height 160
click at [452, 151] on div "D#" at bounding box center [445, 126] width 37 height 88
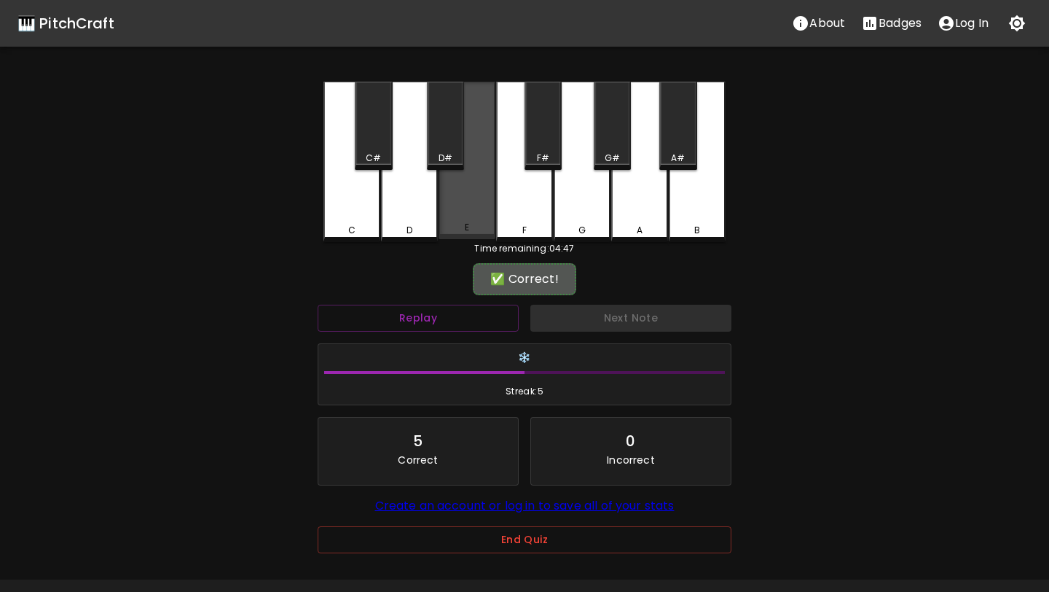
click at [478, 201] on div "E" at bounding box center [467, 160] width 57 height 157
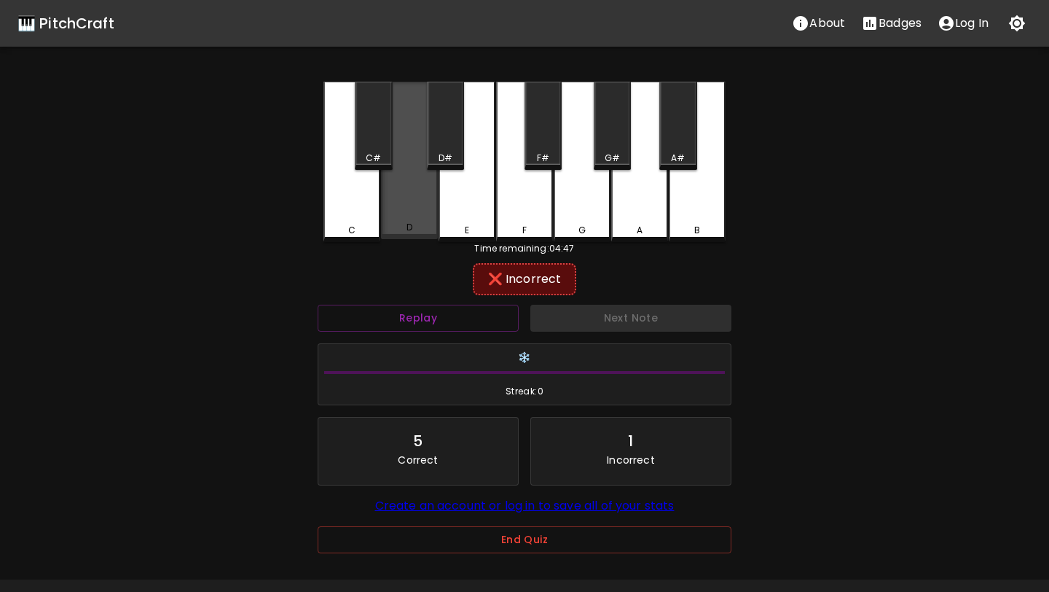
click at [419, 209] on div "D" at bounding box center [409, 160] width 57 height 157
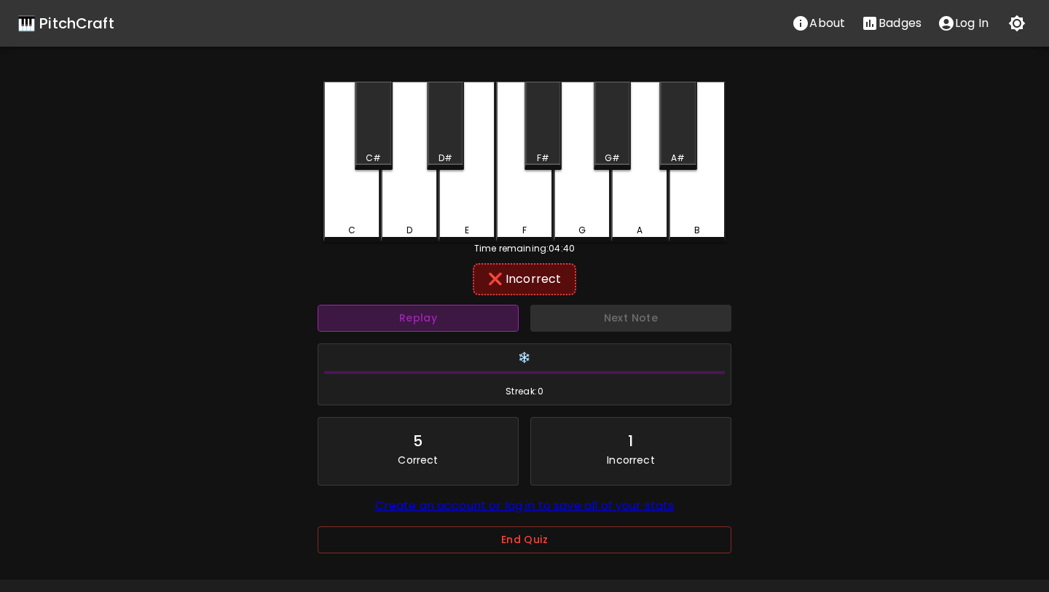
click at [447, 321] on button "Replay" at bounding box center [418, 318] width 201 height 27
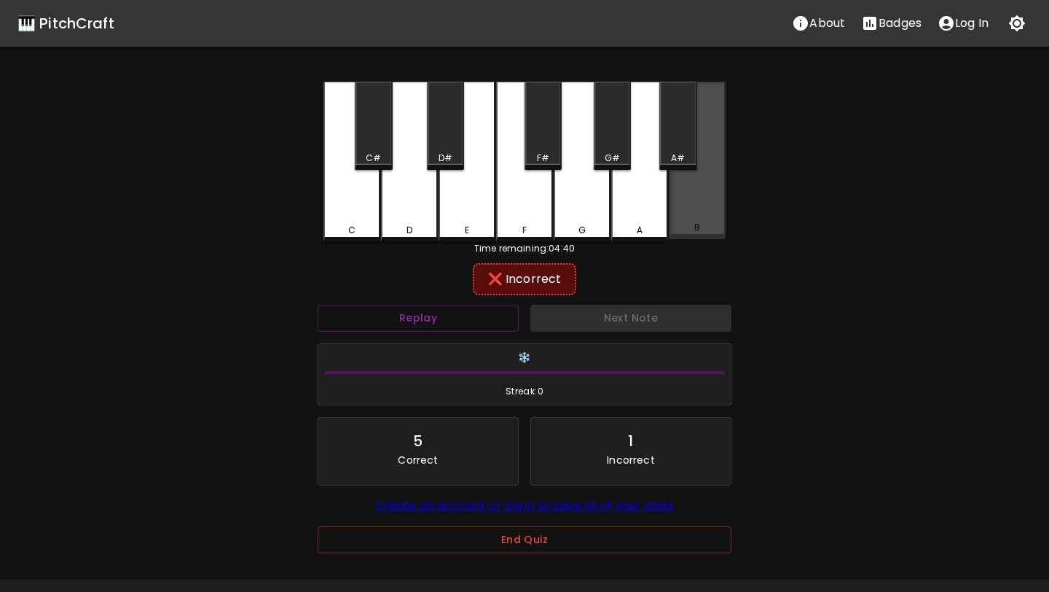
click at [684, 185] on div "B" at bounding box center [697, 160] width 57 height 157
click at [642, 196] on div "A" at bounding box center [639, 162] width 57 height 160
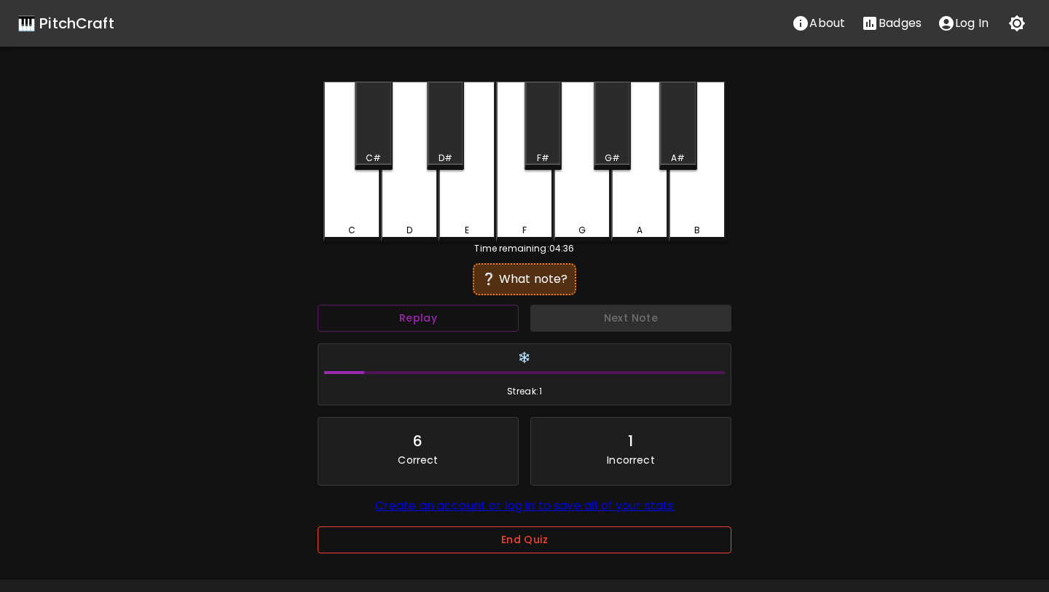
click at [448, 536] on button "End Quiz" at bounding box center [525, 539] width 414 height 27
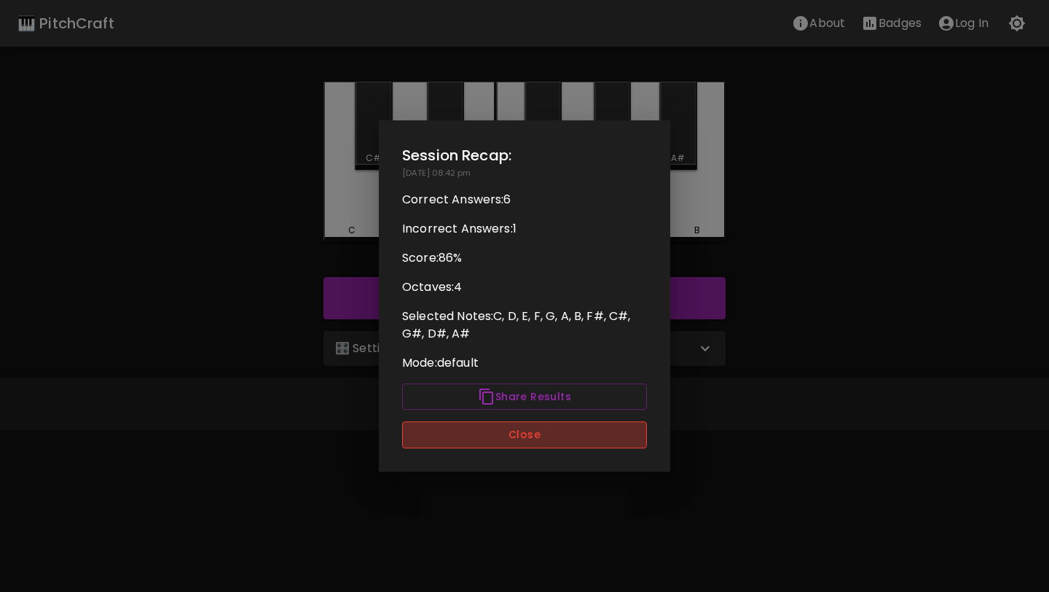
click at [544, 436] on button "Close" at bounding box center [524, 434] width 245 height 27
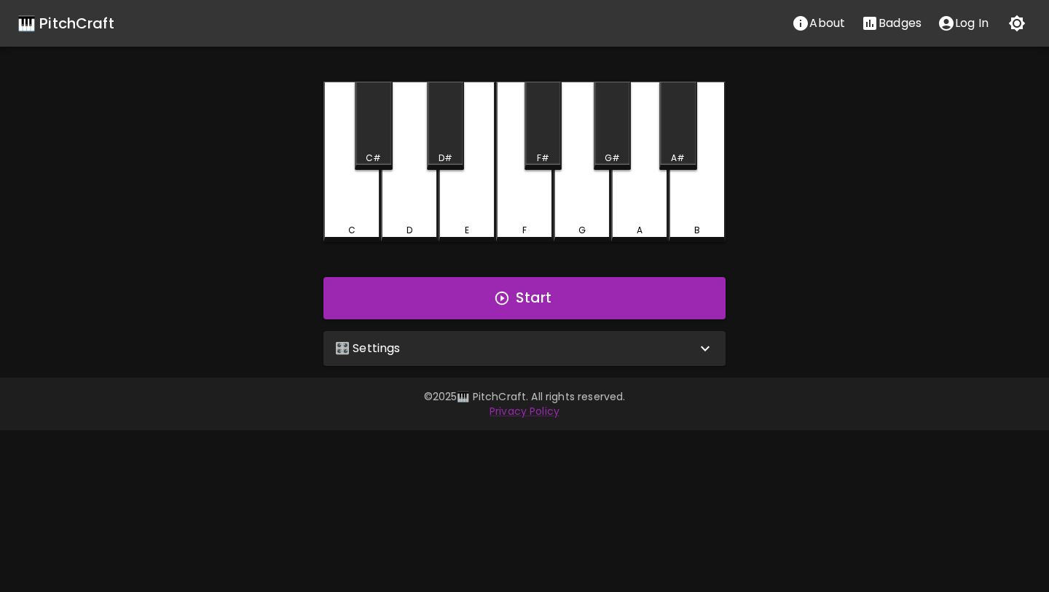
click at [615, 345] on div "🎛️ Settings" at bounding box center [515, 348] width 361 height 17
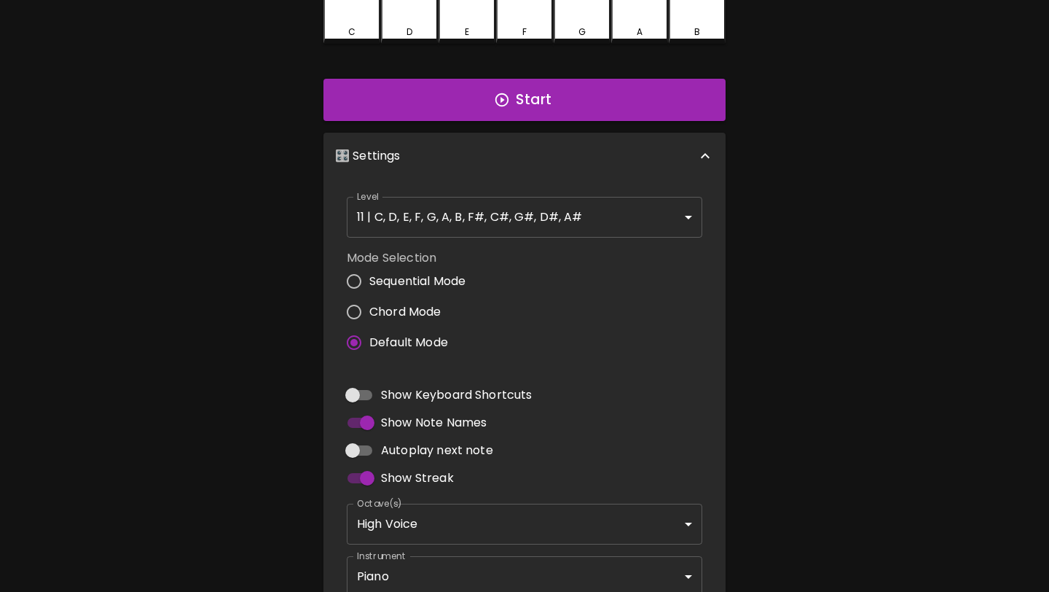
scroll to position [290, 0]
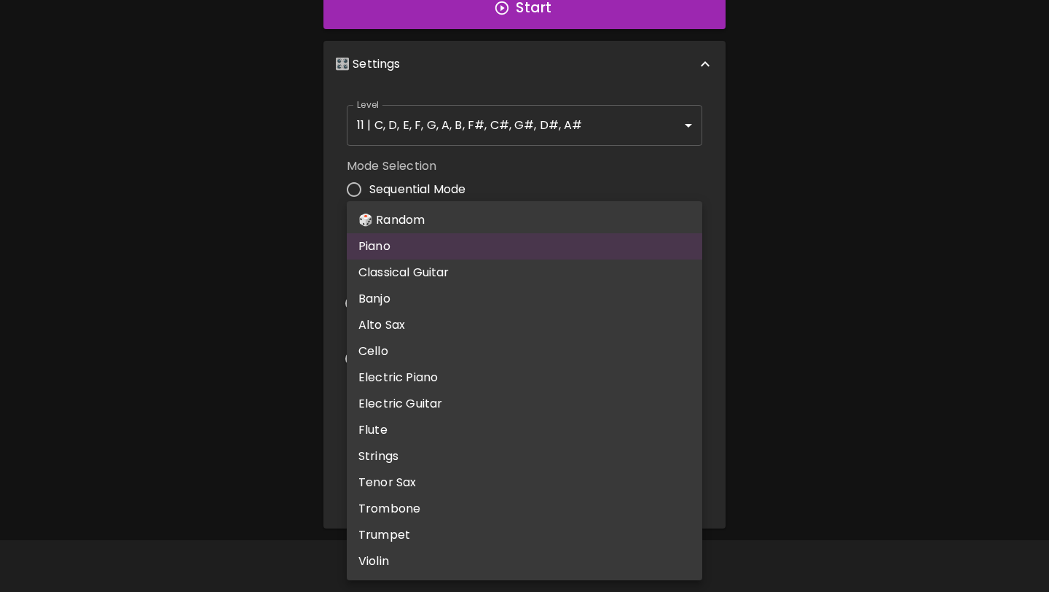
click at [526, 478] on body "🎹 PitchCraft About Badges Log In C C# D D# E F F# G G# A A# B Start 🎛️ Settings…" at bounding box center [524, 151] width 1049 height 882
click at [539, 224] on li "🎲 Random" at bounding box center [525, 220] width 356 height 26
type input "random"
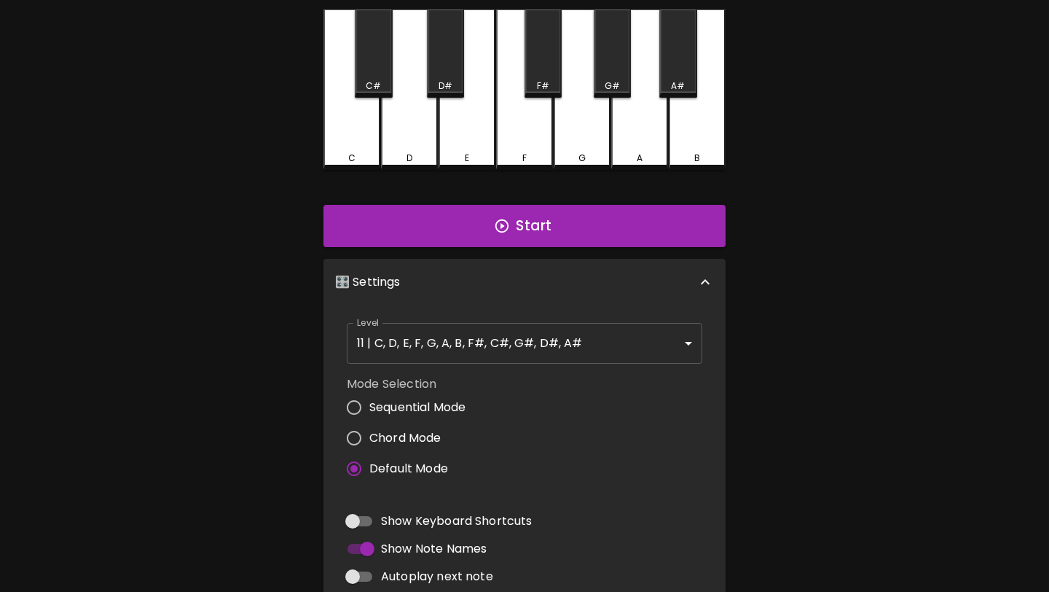
scroll to position [63, 0]
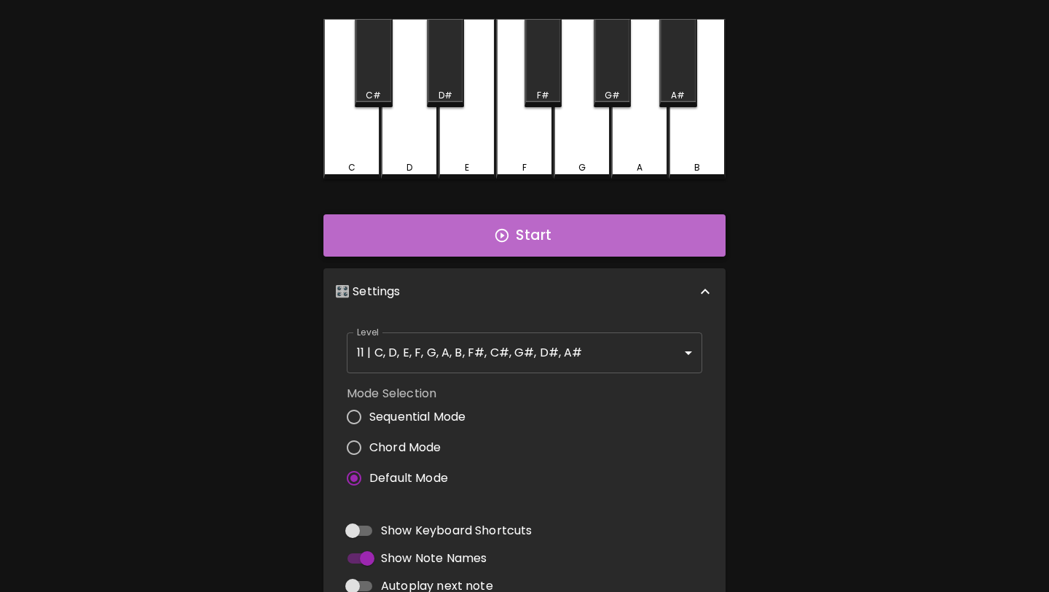
click at [533, 237] on button "Start" at bounding box center [525, 235] width 402 height 42
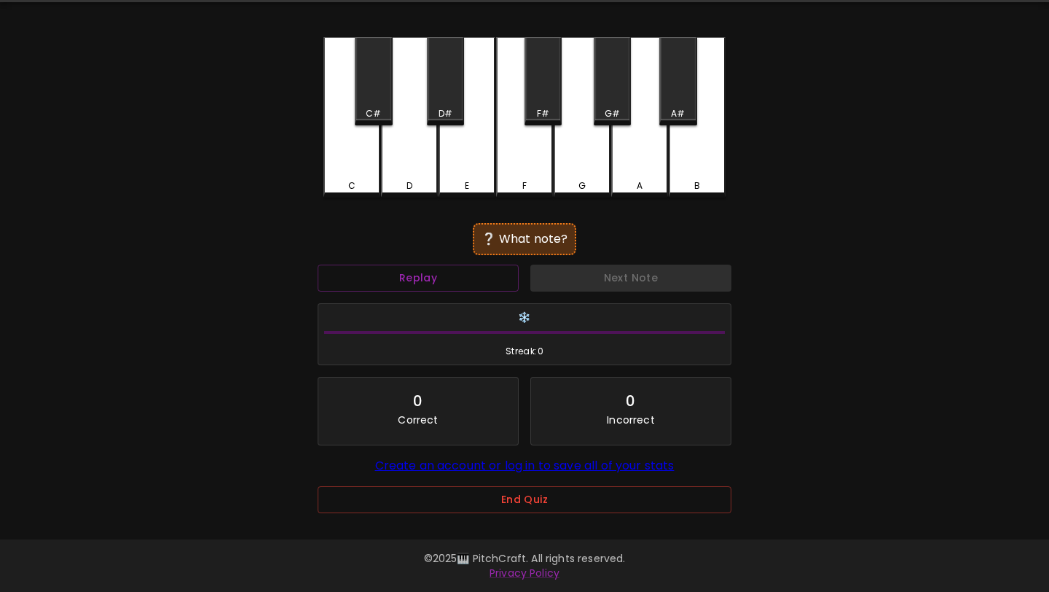
scroll to position [52, 0]
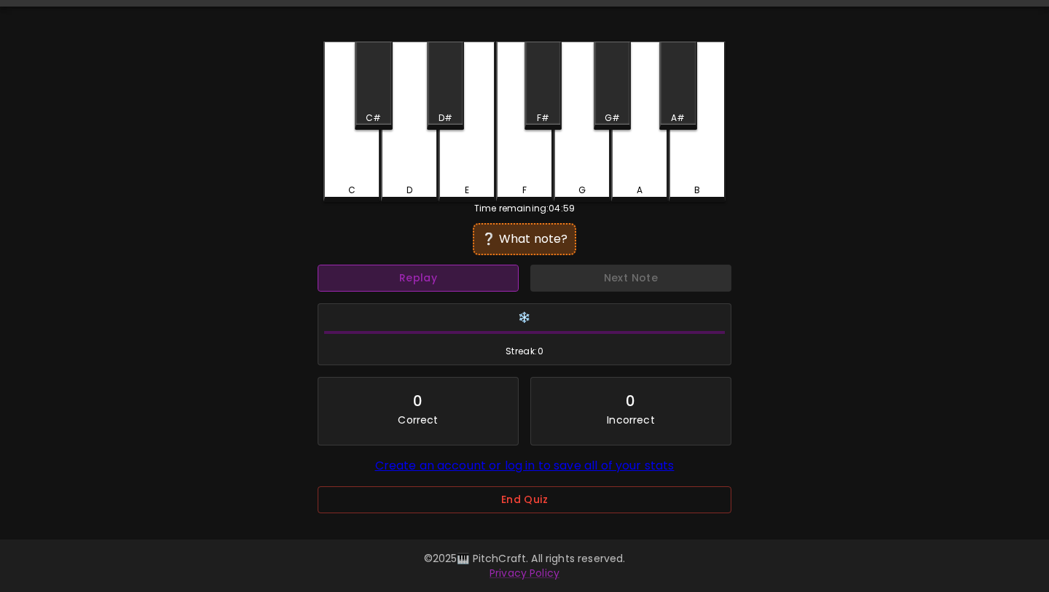
click at [447, 265] on button "Replay" at bounding box center [418, 278] width 201 height 27
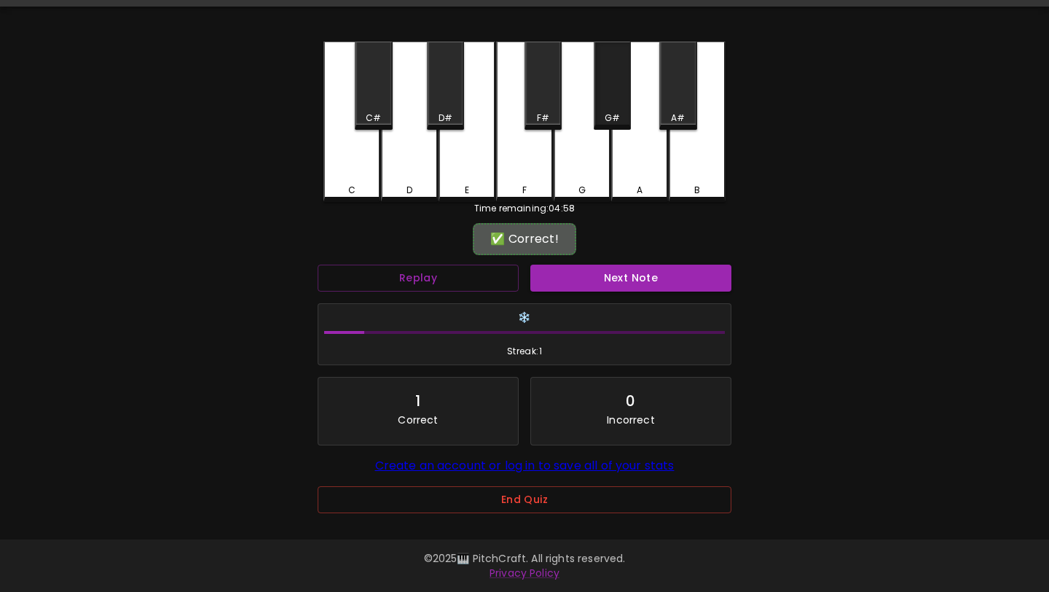
click at [613, 111] on div "G#" at bounding box center [612, 117] width 15 height 13
click at [592, 272] on button "Next Note" at bounding box center [631, 278] width 201 height 27
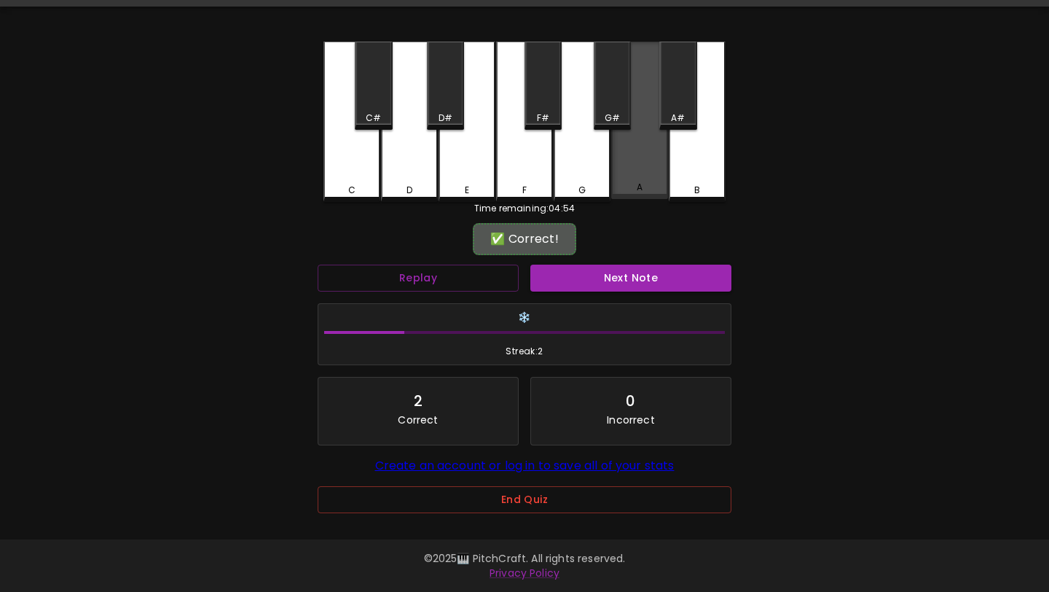
click at [649, 146] on div "A" at bounding box center [639, 120] width 57 height 157
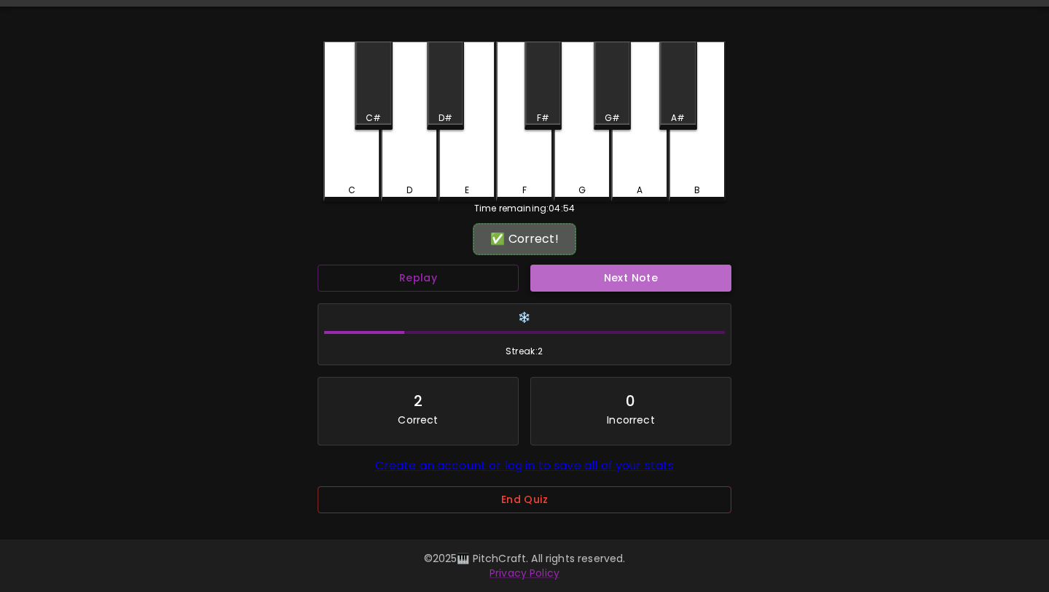
click at [568, 271] on button "Next Note" at bounding box center [631, 278] width 201 height 27
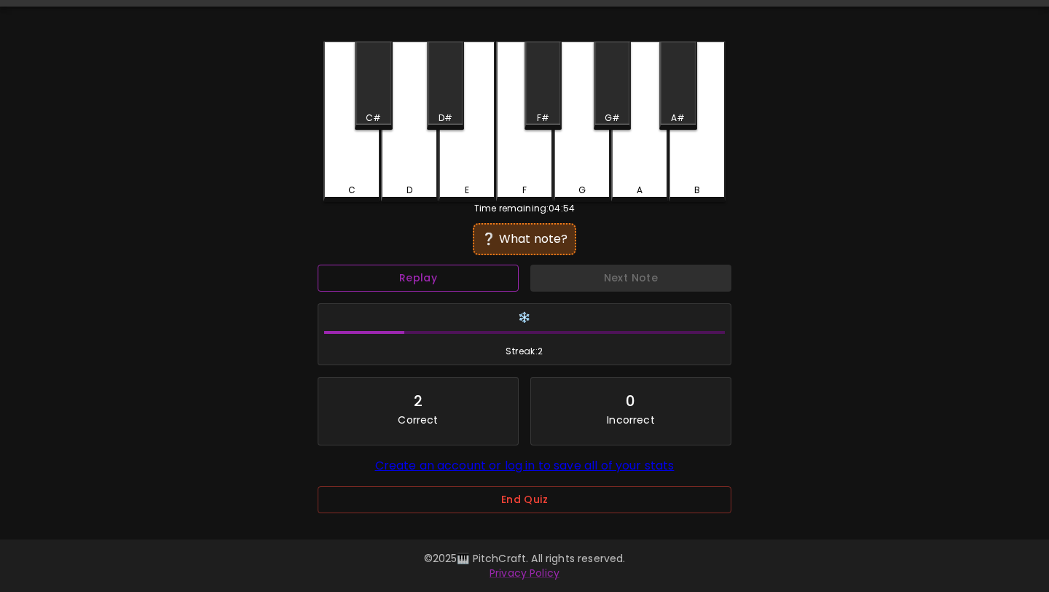
click at [464, 270] on button "Replay" at bounding box center [418, 278] width 201 height 27
click at [552, 90] on div "F#" at bounding box center [543, 86] width 37 height 88
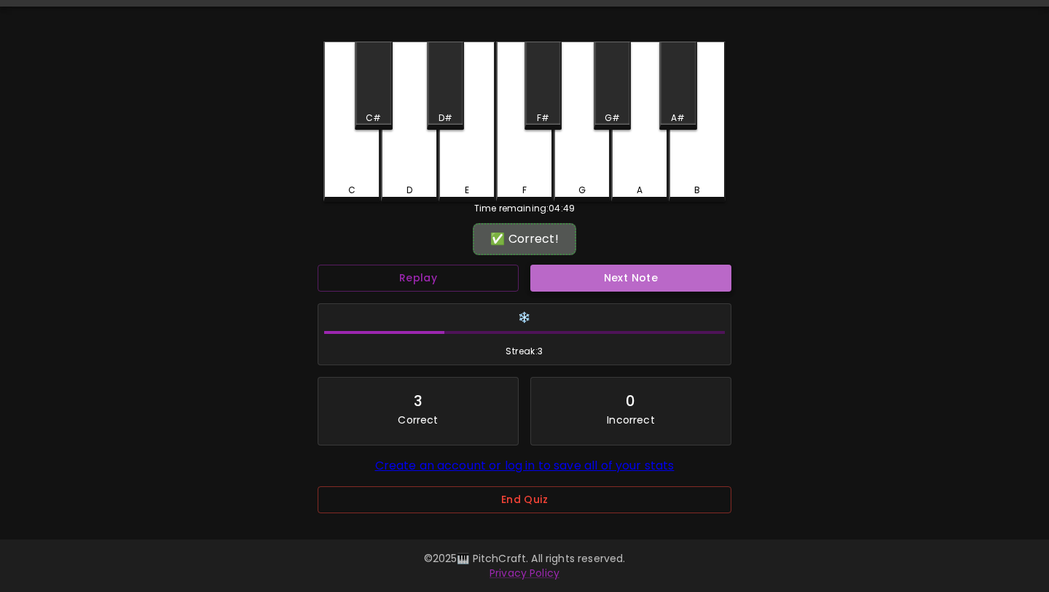
click at [597, 270] on button "Next Note" at bounding box center [631, 278] width 201 height 27
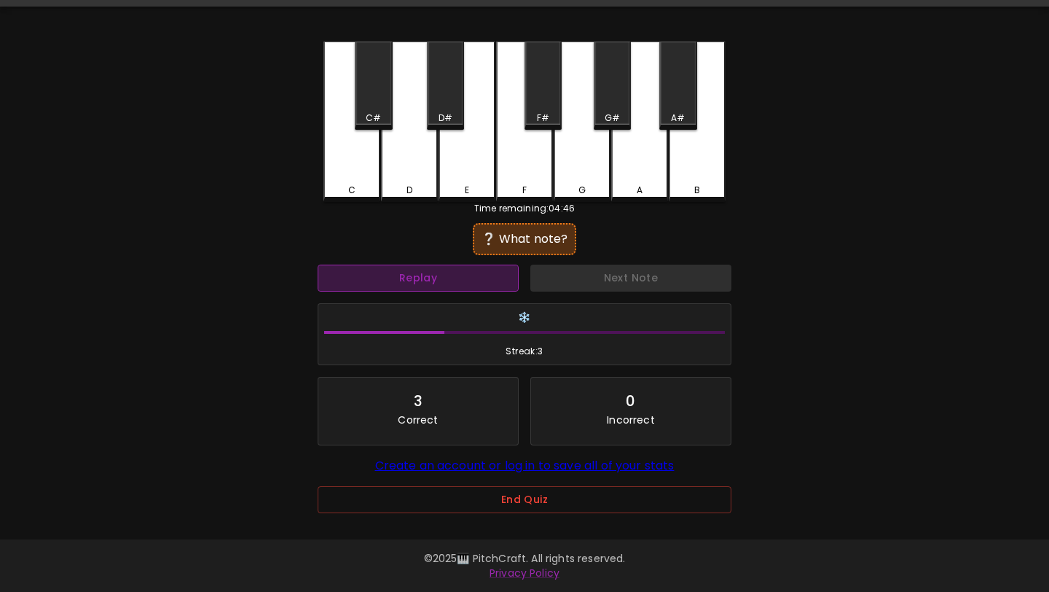
click at [478, 274] on button "Replay" at bounding box center [418, 278] width 201 height 27
click at [365, 168] on div "C" at bounding box center [352, 122] width 57 height 160
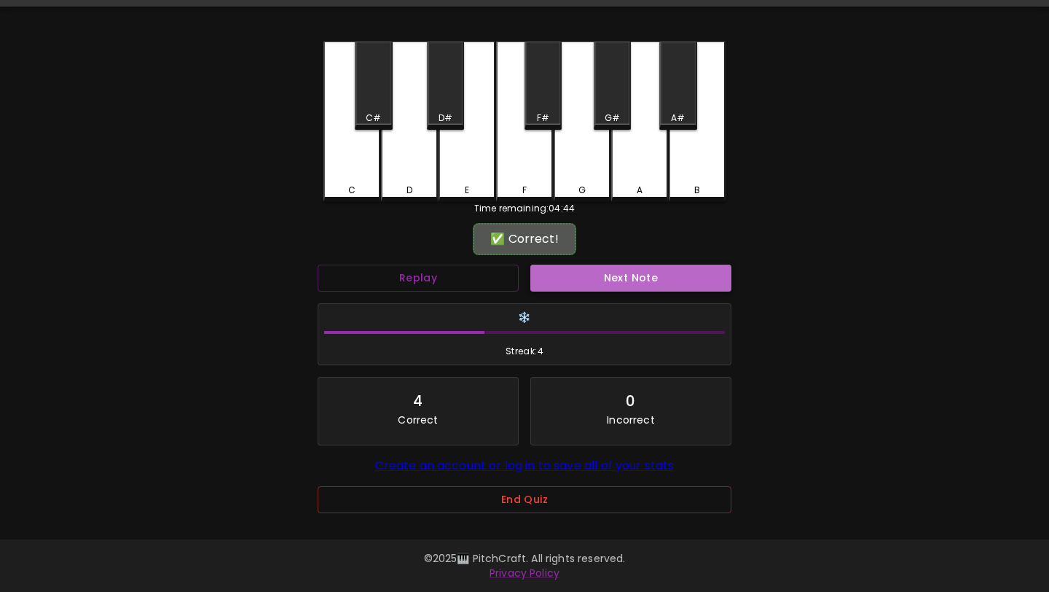
click at [621, 275] on button "Next Note" at bounding box center [631, 278] width 201 height 27
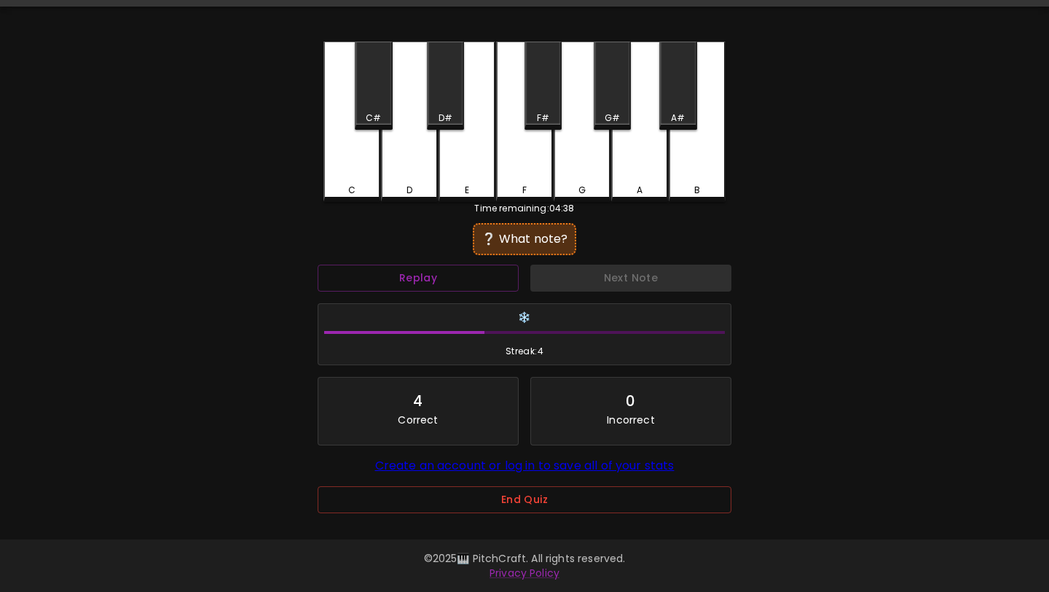
click at [374, 90] on div "C#" at bounding box center [373, 86] width 37 height 88
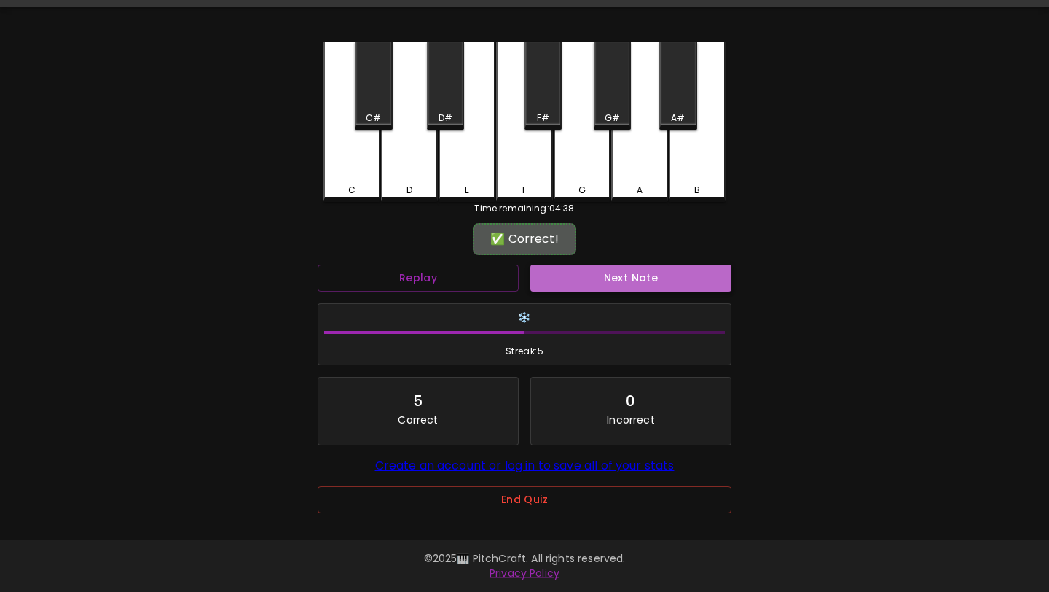
click at [563, 265] on button "Next Note" at bounding box center [631, 278] width 201 height 27
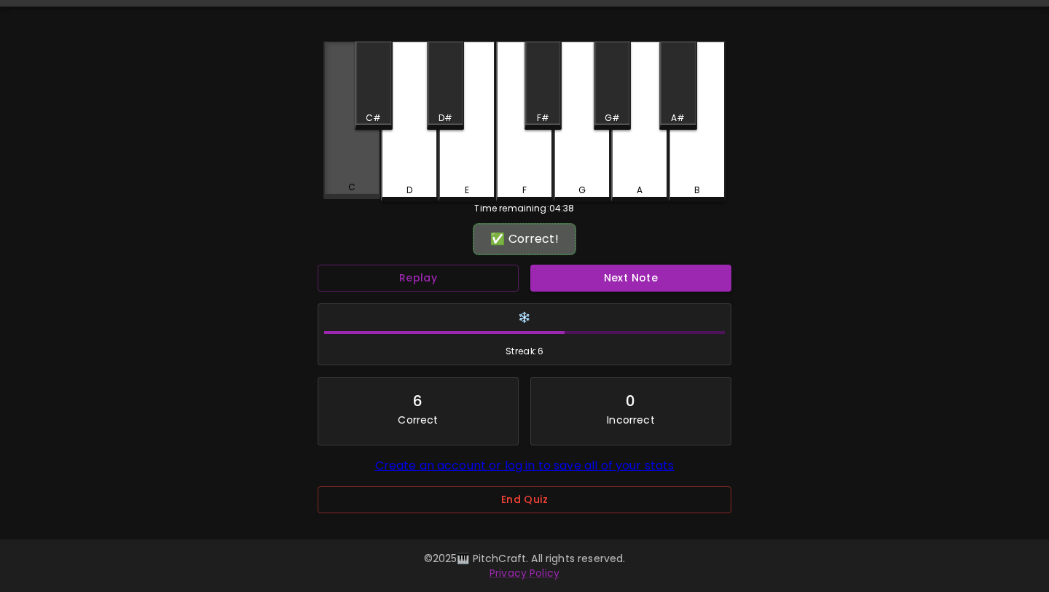
click at [353, 163] on div "C" at bounding box center [352, 120] width 57 height 157
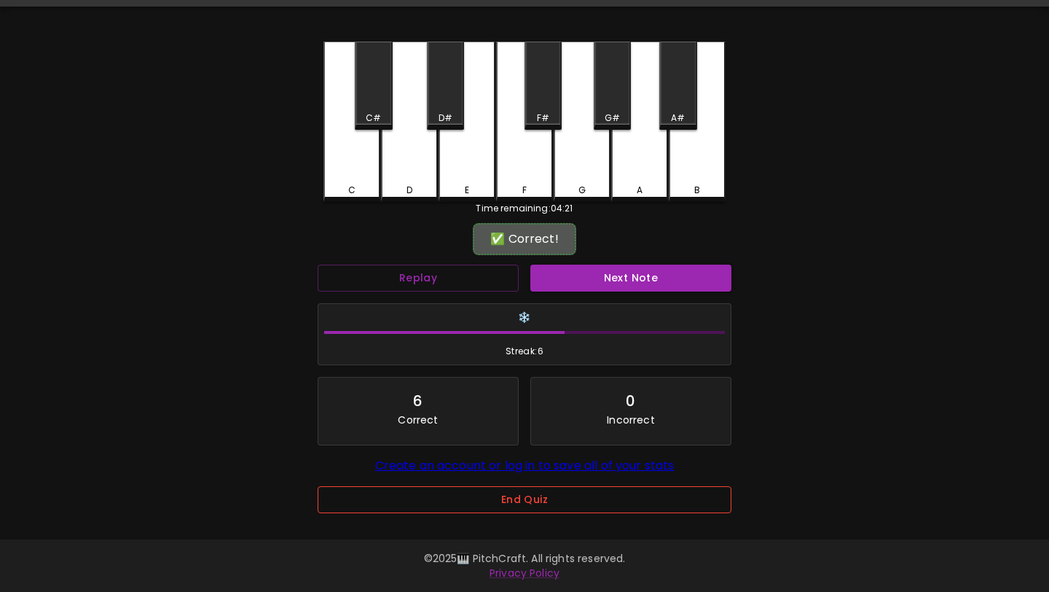
click at [465, 495] on button "End Quiz" at bounding box center [525, 499] width 414 height 27
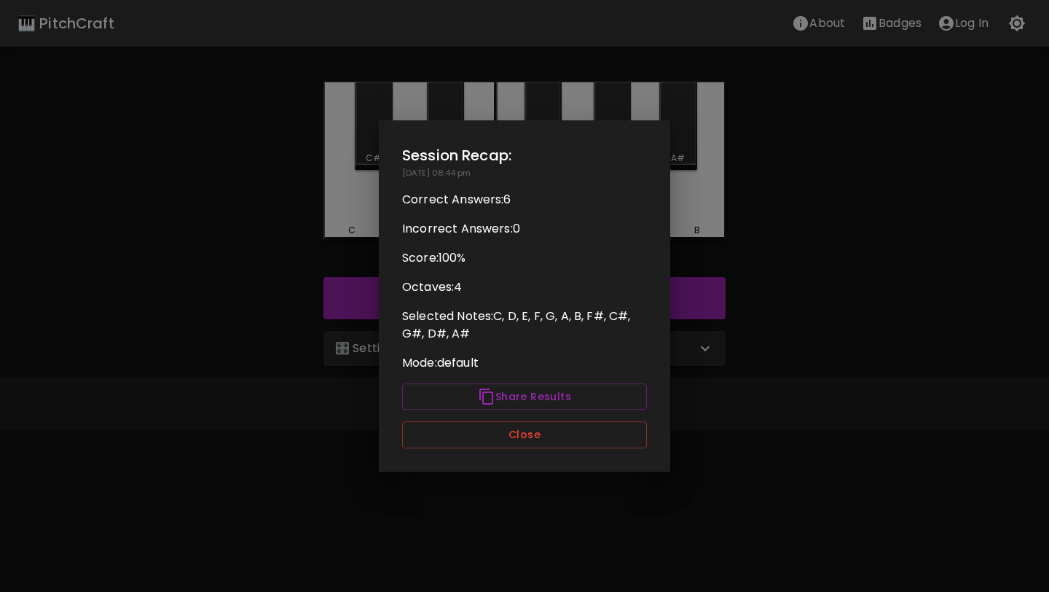
scroll to position [0, 0]
click at [505, 431] on button "Close" at bounding box center [524, 434] width 245 height 27
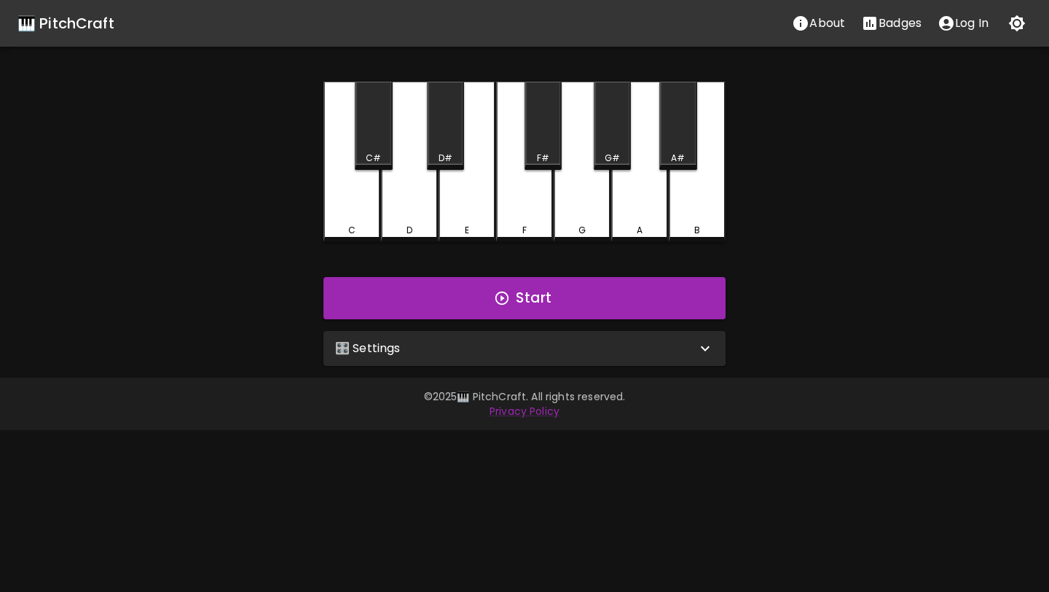
click at [513, 351] on div "🎛️ Settings" at bounding box center [515, 348] width 361 height 17
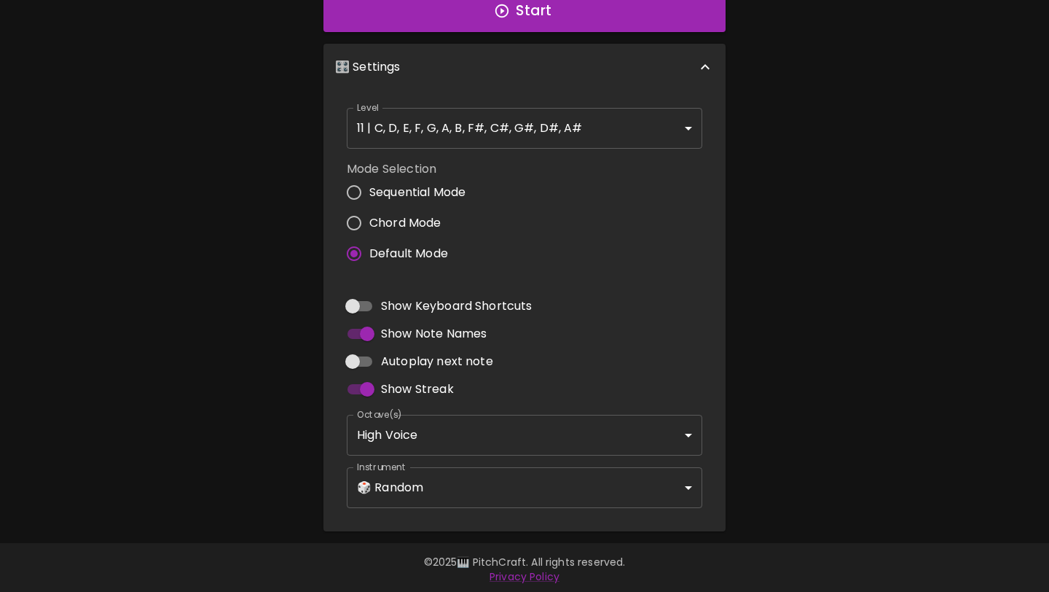
scroll to position [290, 0]
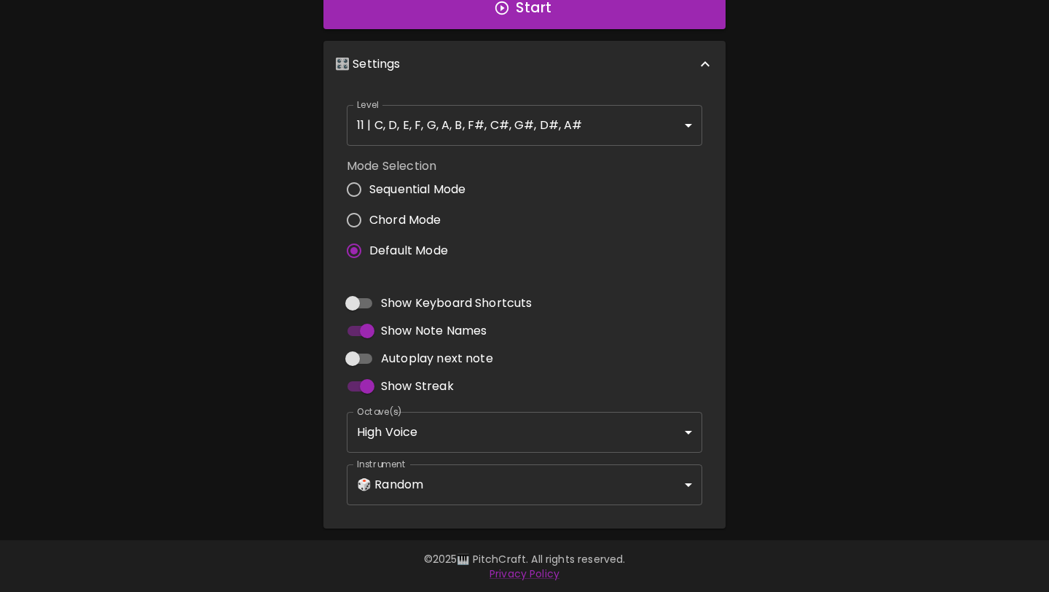
click at [498, 481] on body "🎹 PitchCraft About Badges Log In C C# D D# E F F# G G# A A# B Start 🎛️ Settings…" at bounding box center [524, 151] width 1049 height 882
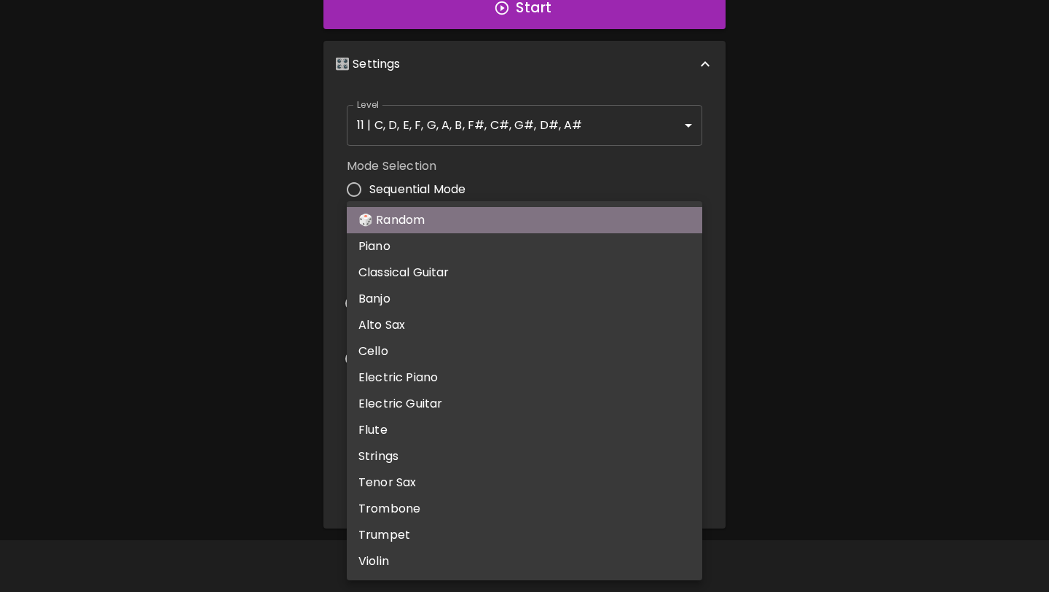
click at [536, 224] on li "🎲 Random" at bounding box center [525, 220] width 356 height 26
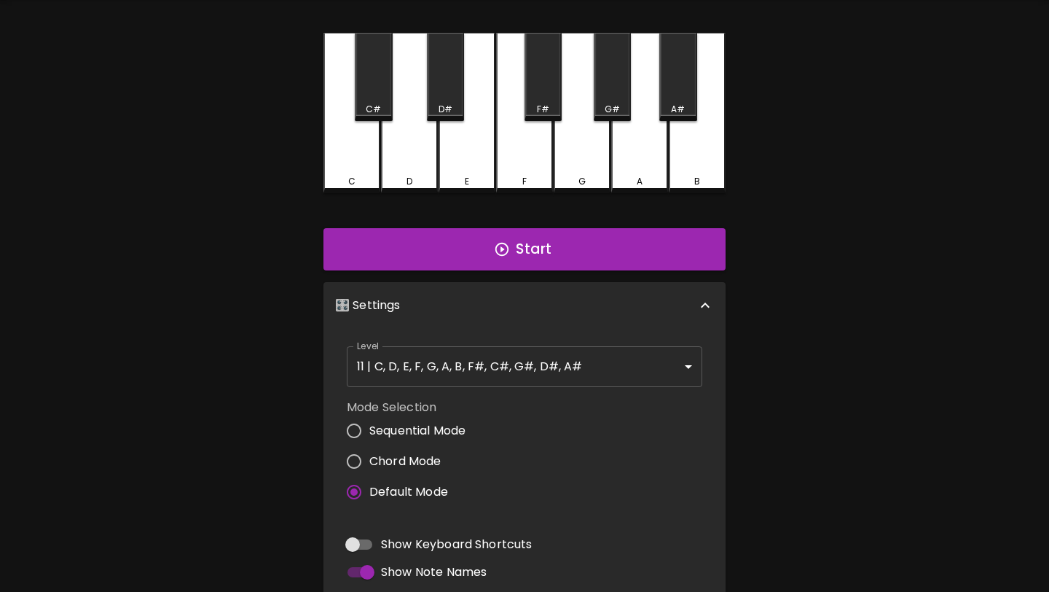
scroll to position [0, 0]
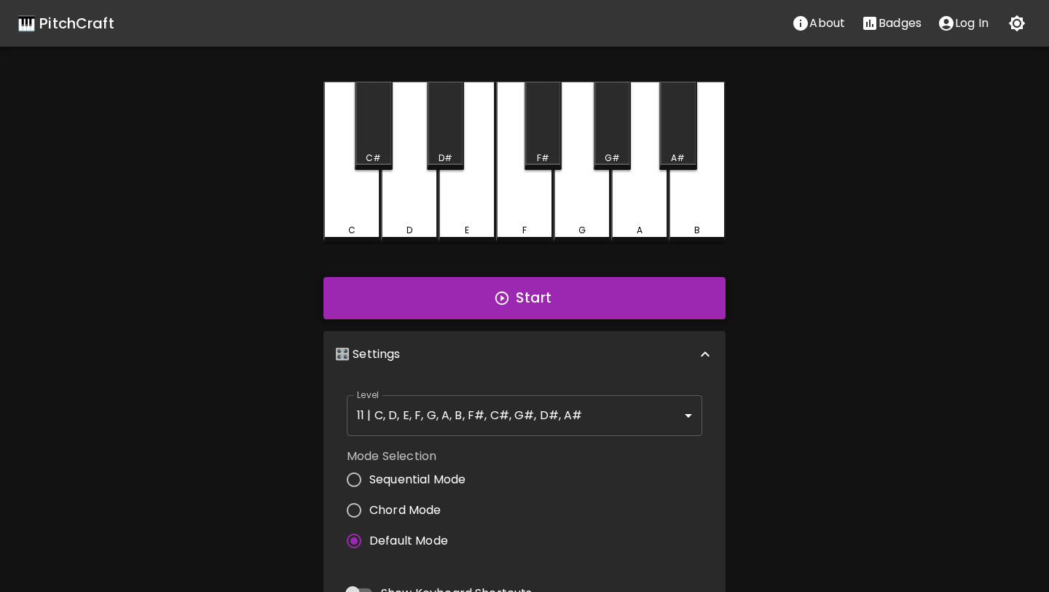
click at [593, 305] on button "Start" at bounding box center [525, 298] width 402 height 42
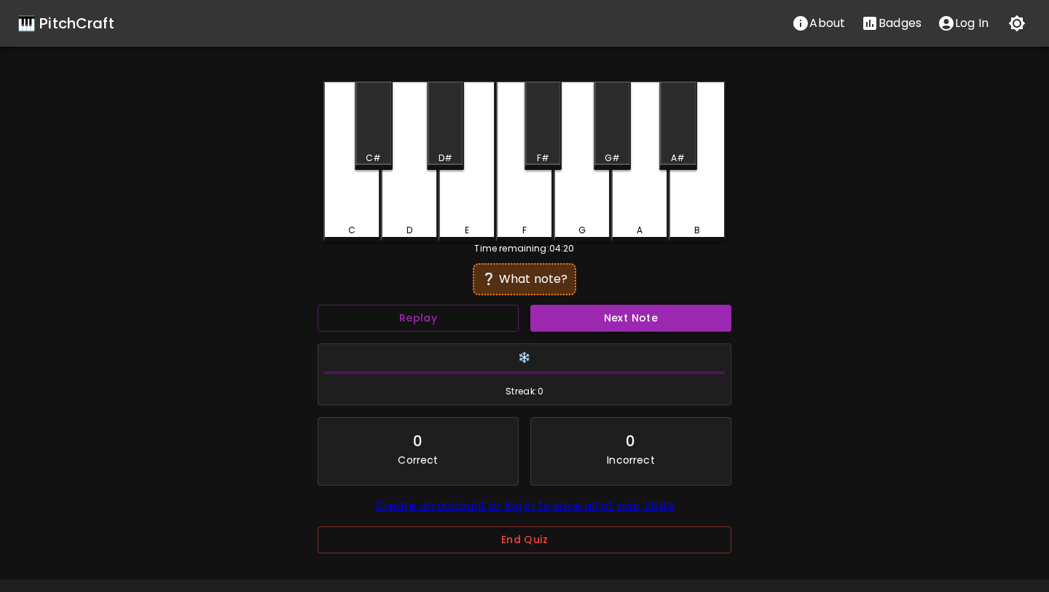
click at [590, 312] on button "Next Note" at bounding box center [631, 318] width 201 height 27
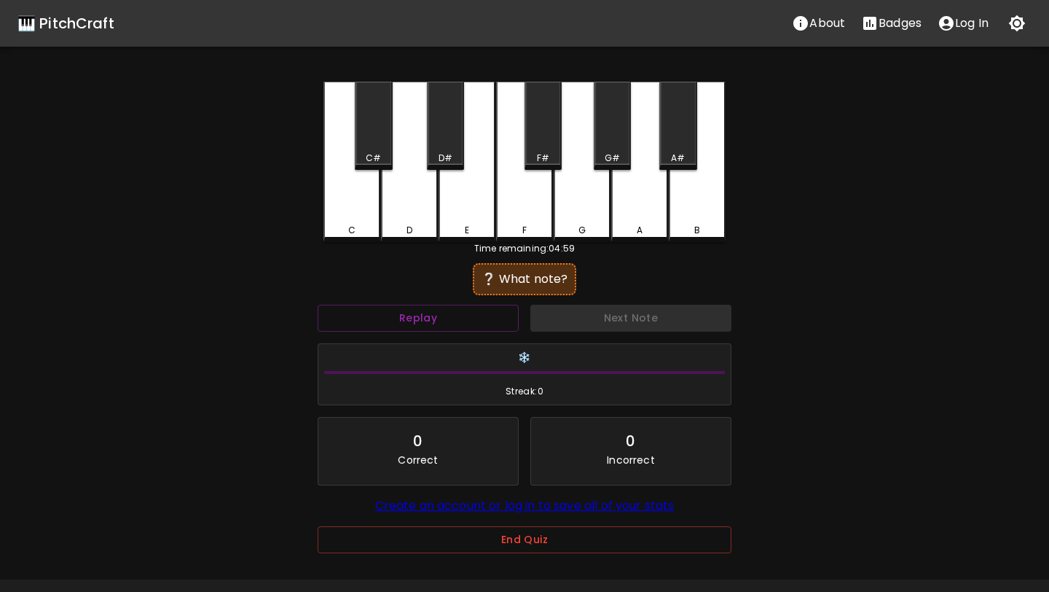
click at [590, 312] on div "Next Note" at bounding box center [631, 318] width 213 height 39
click at [701, 206] on div "B" at bounding box center [697, 162] width 57 height 160
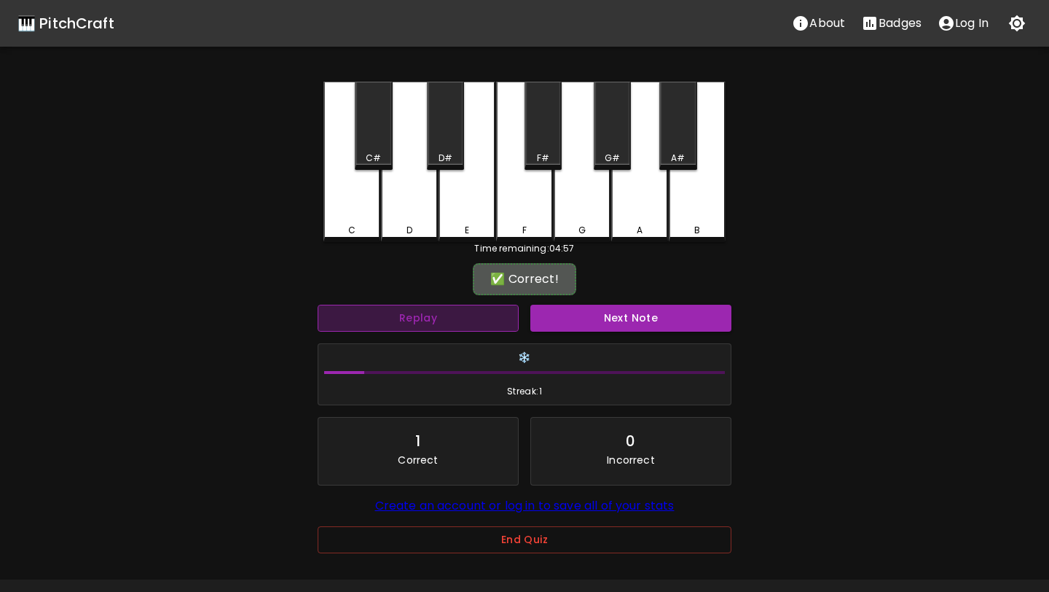
click at [484, 318] on button "Replay" at bounding box center [418, 318] width 201 height 27
click at [684, 221] on div "B" at bounding box center [697, 162] width 57 height 160
click at [606, 317] on button "Next Note" at bounding box center [631, 318] width 201 height 27
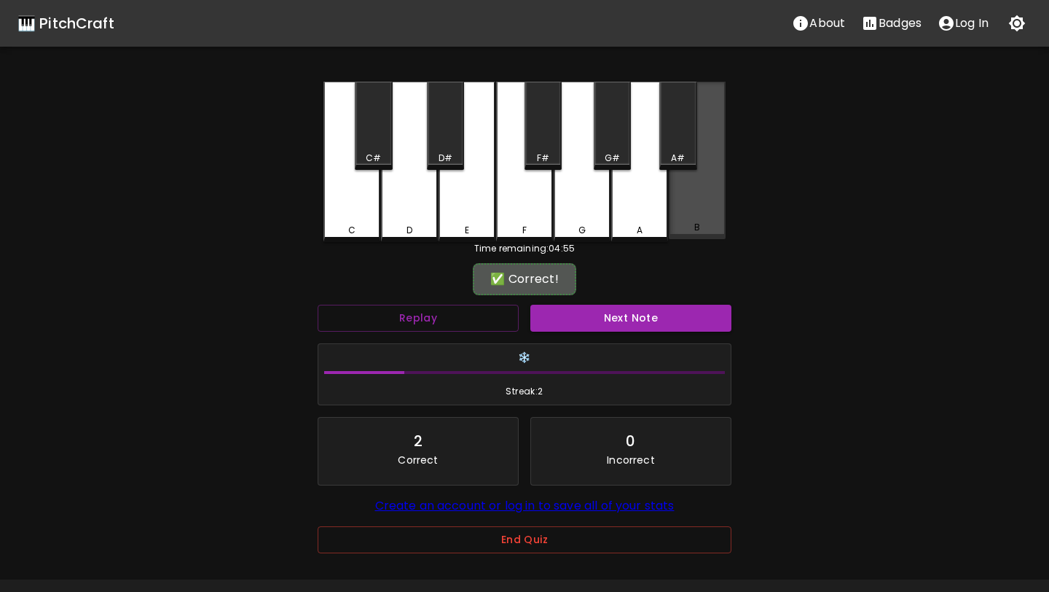
click at [705, 200] on div "B" at bounding box center [697, 160] width 57 height 157
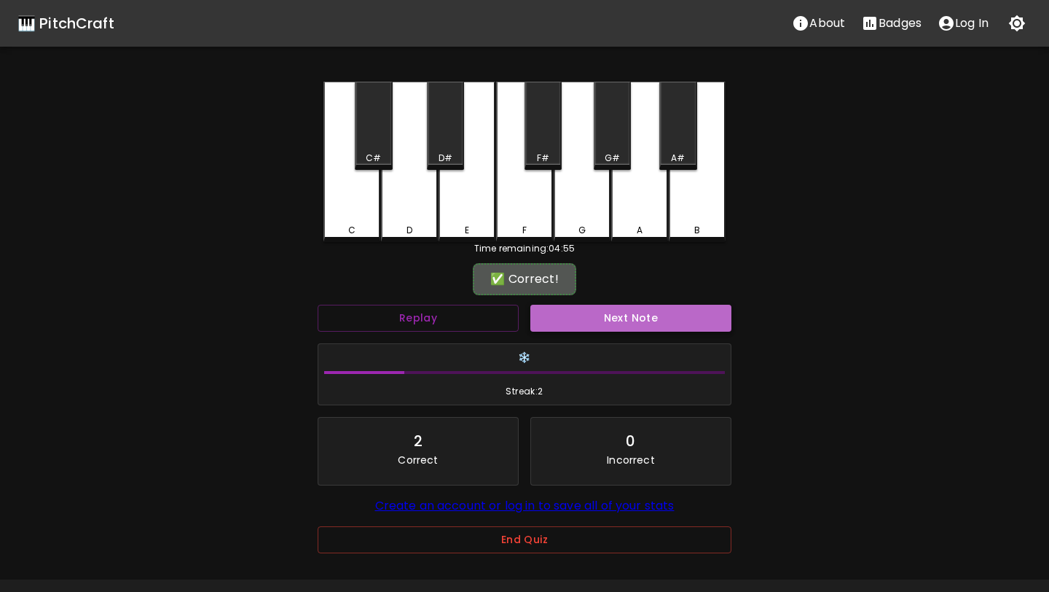
click at [565, 318] on button "Next Note" at bounding box center [631, 318] width 201 height 27
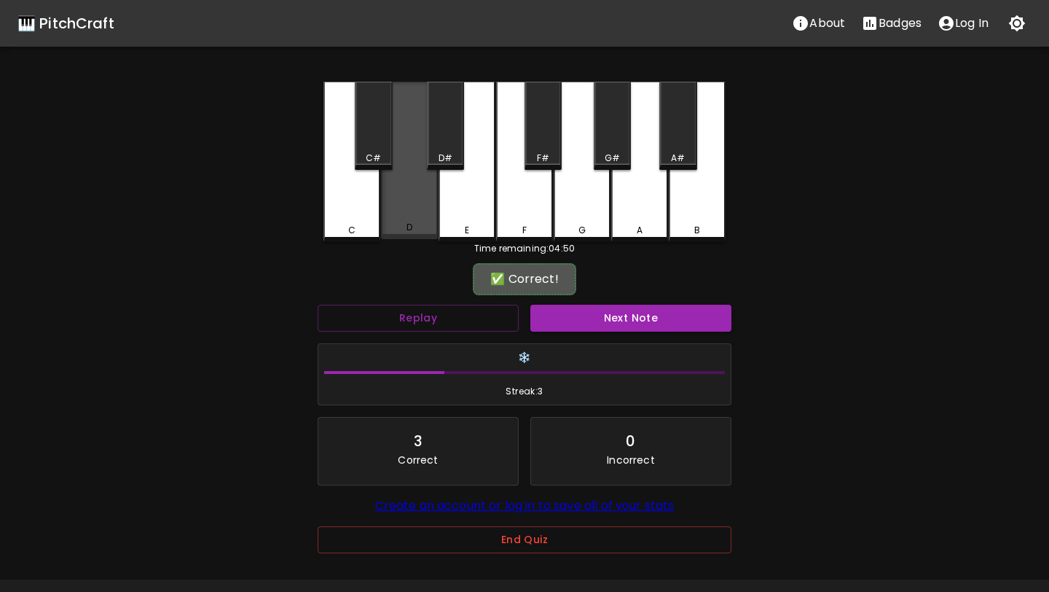
click at [418, 195] on div "D" at bounding box center [409, 160] width 57 height 157
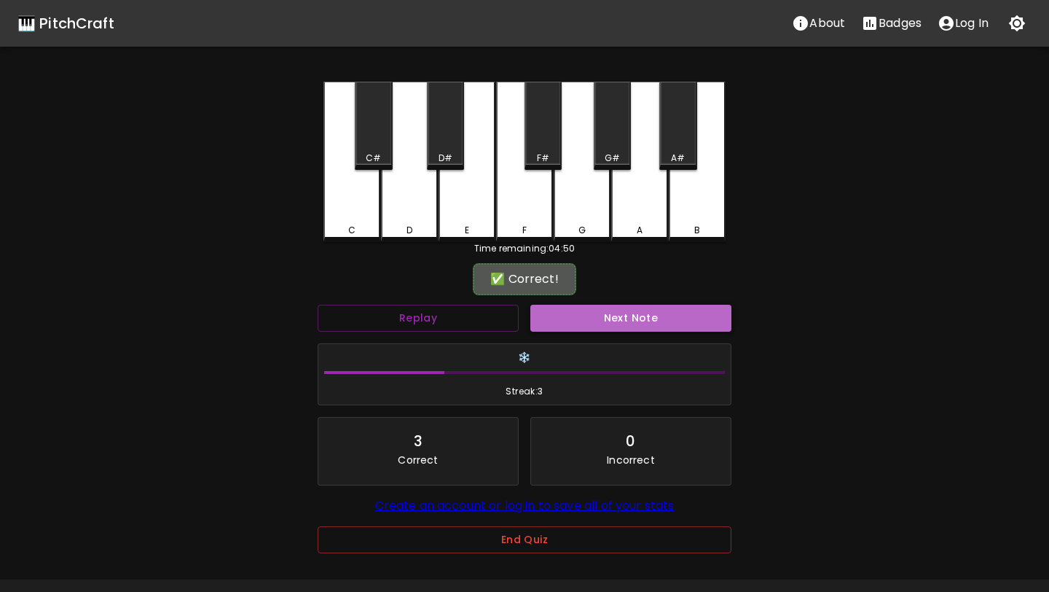
click at [588, 321] on button "Next Note" at bounding box center [631, 318] width 201 height 27
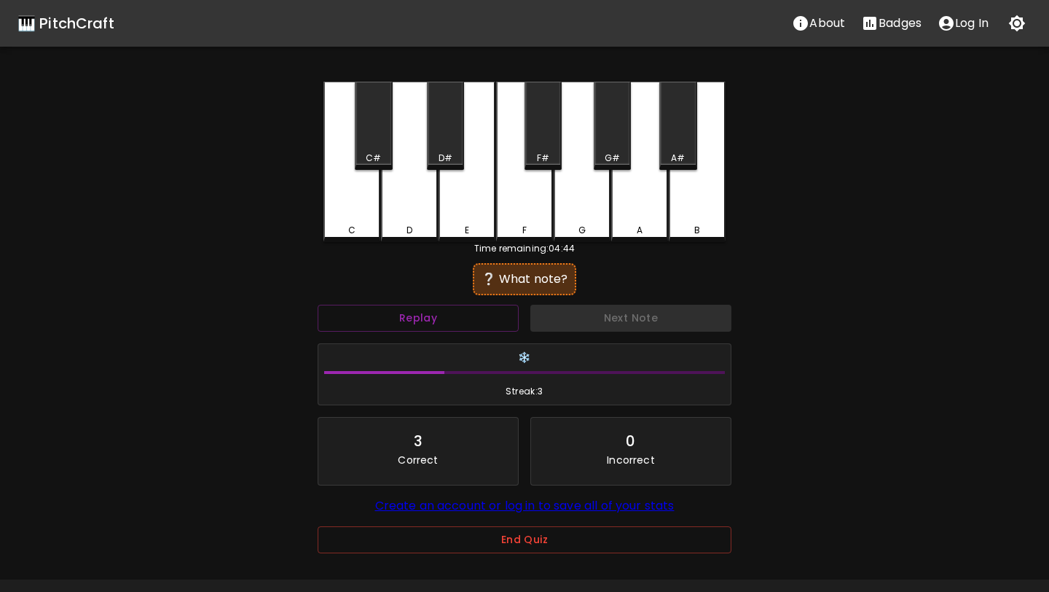
click at [511, 213] on div "F" at bounding box center [524, 162] width 57 height 160
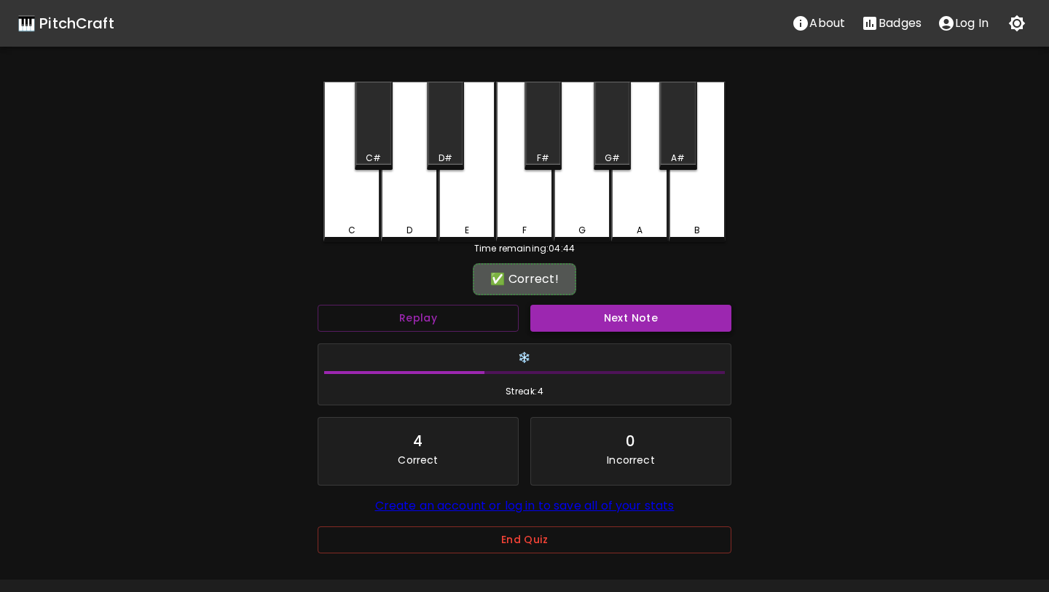
click at [588, 318] on button "Next Note" at bounding box center [631, 318] width 201 height 27
click at [678, 156] on div "A#" at bounding box center [678, 158] width 14 height 13
click at [644, 311] on button "Next Note" at bounding box center [631, 318] width 201 height 27
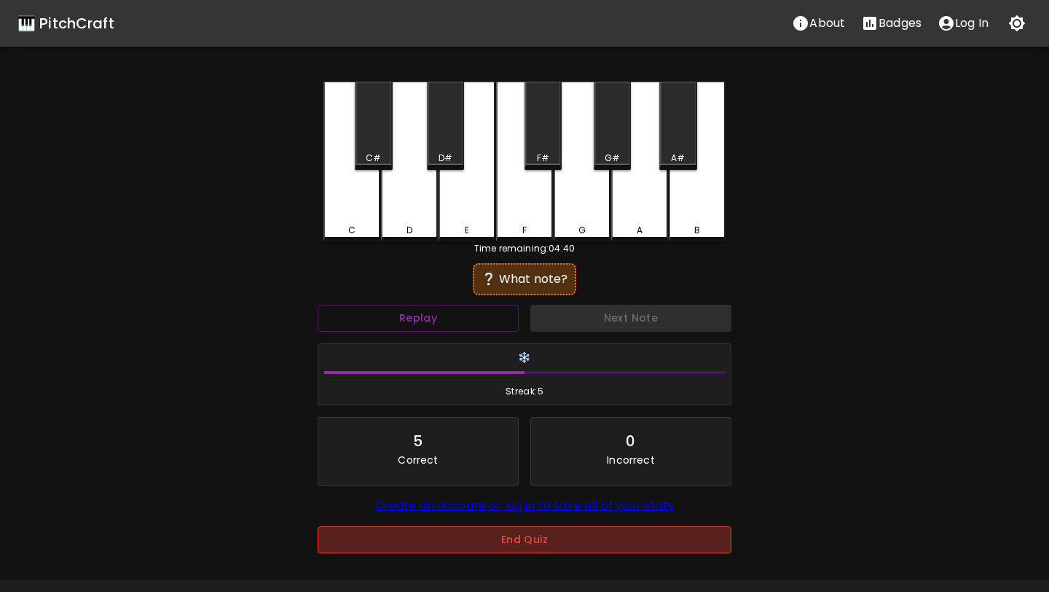
click at [512, 553] on button "End Quiz" at bounding box center [525, 539] width 414 height 27
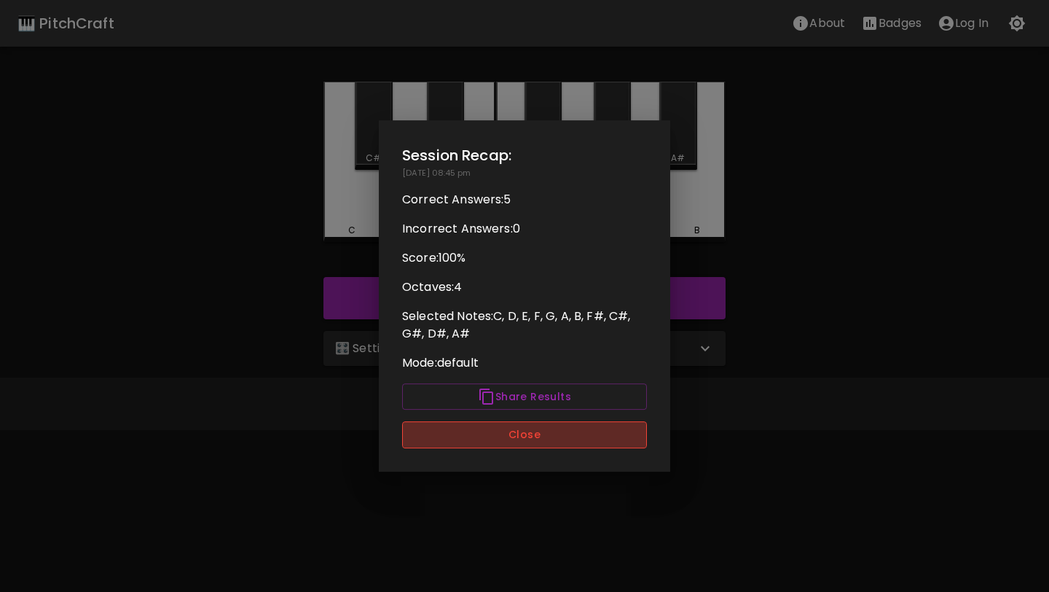
click at [532, 432] on button "Close" at bounding box center [524, 434] width 245 height 27
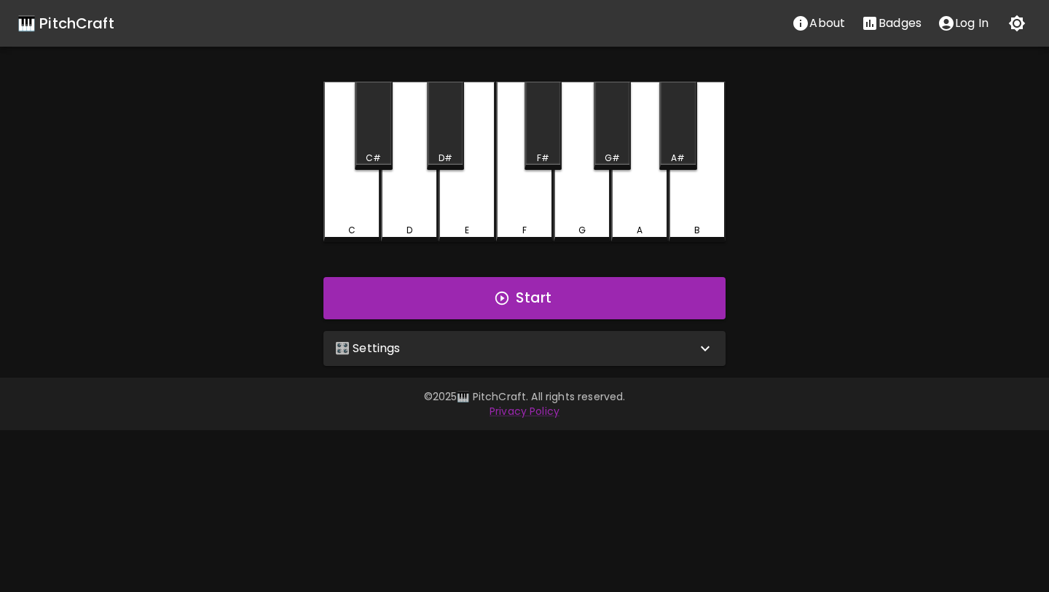
click at [558, 348] on div "🎛️ Settings" at bounding box center [515, 348] width 361 height 17
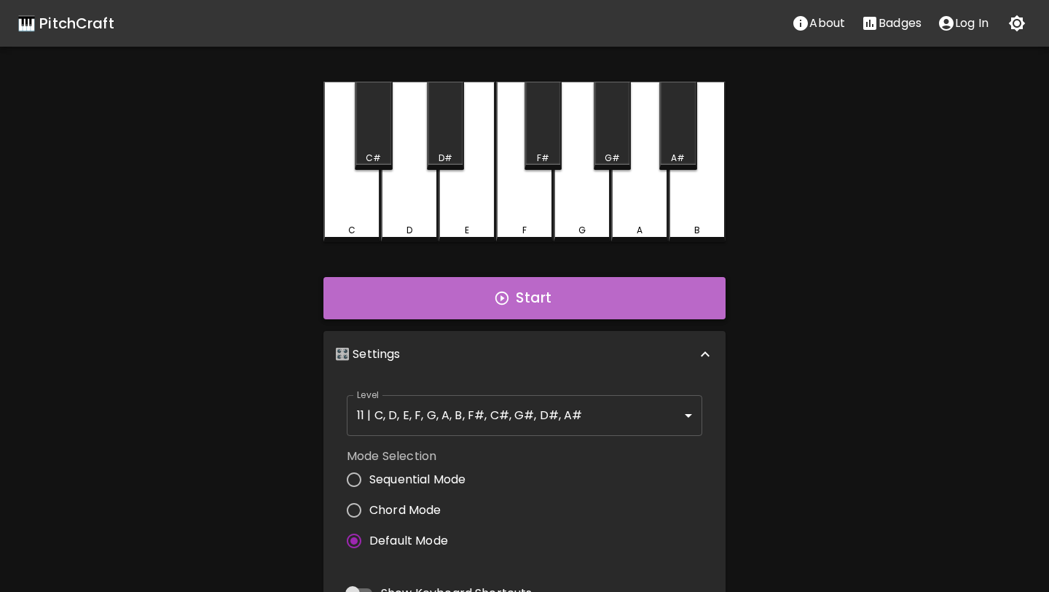
click at [600, 294] on button "Start" at bounding box center [525, 298] width 402 height 42
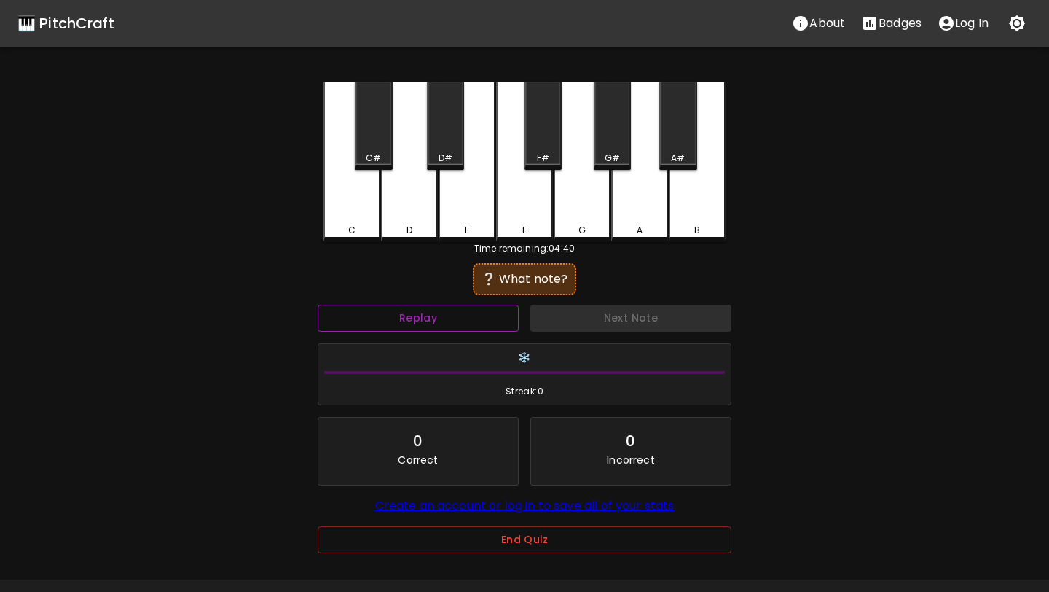
click at [483, 316] on button "Replay" at bounding box center [418, 318] width 201 height 27
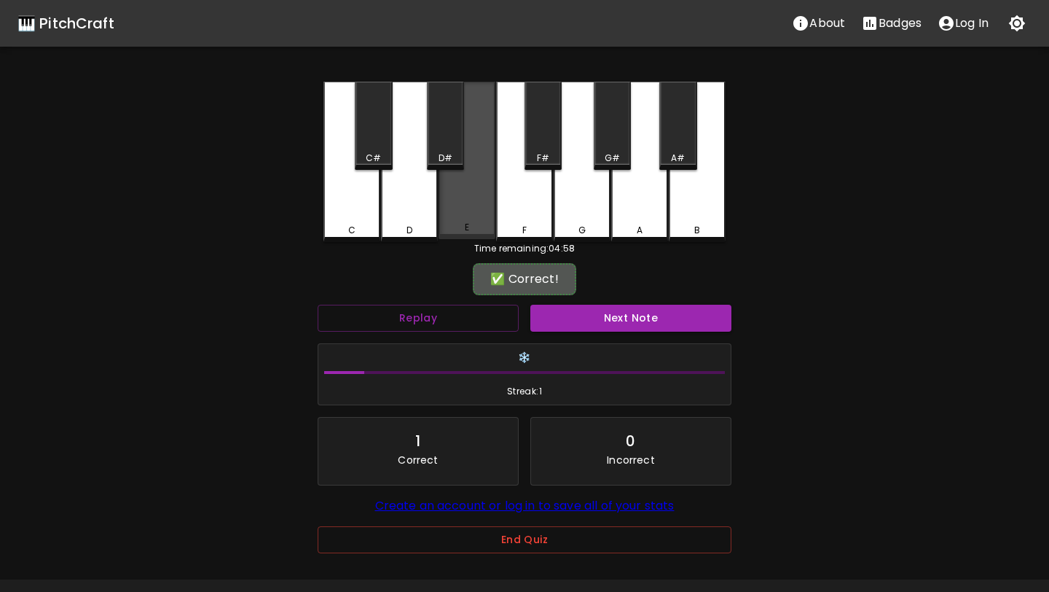
click at [457, 220] on div "E" at bounding box center [467, 160] width 57 height 157
click at [587, 327] on button "Next Note" at bounding box center [631, 318] width 201 height 27
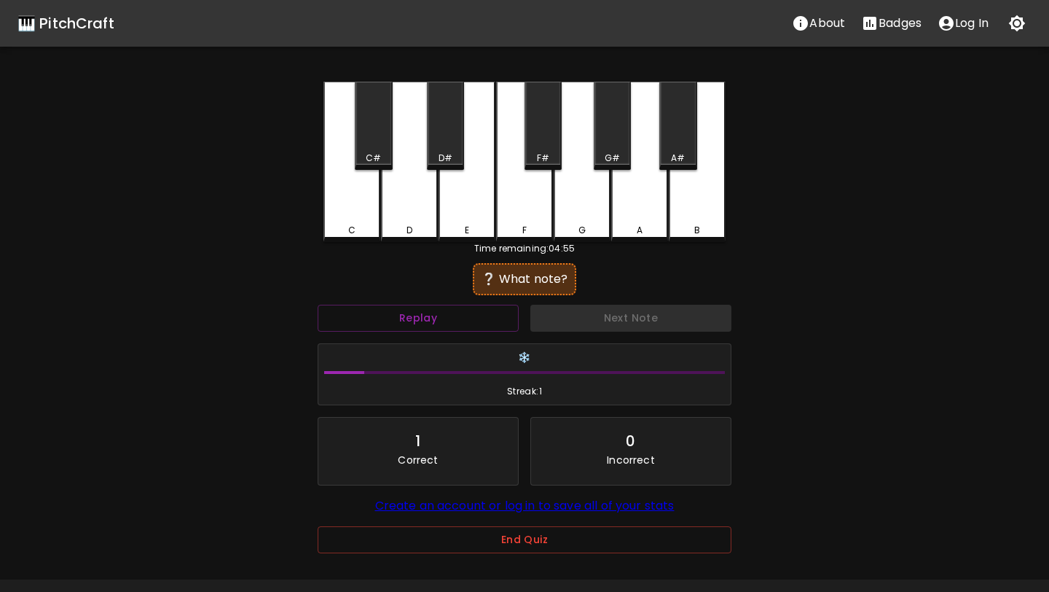
click at [458, 144] on div "D#" at bounding box center [445, 126] width 37 height 88
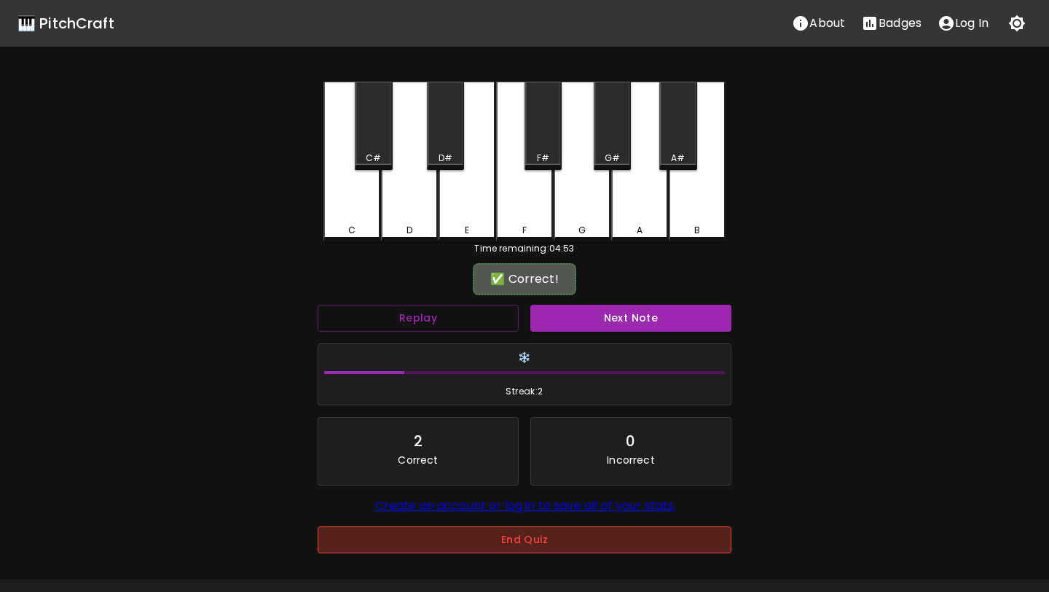
click at [515, 549] on button "End Quiz" at bounding box center [525, 539] width 414 height 27
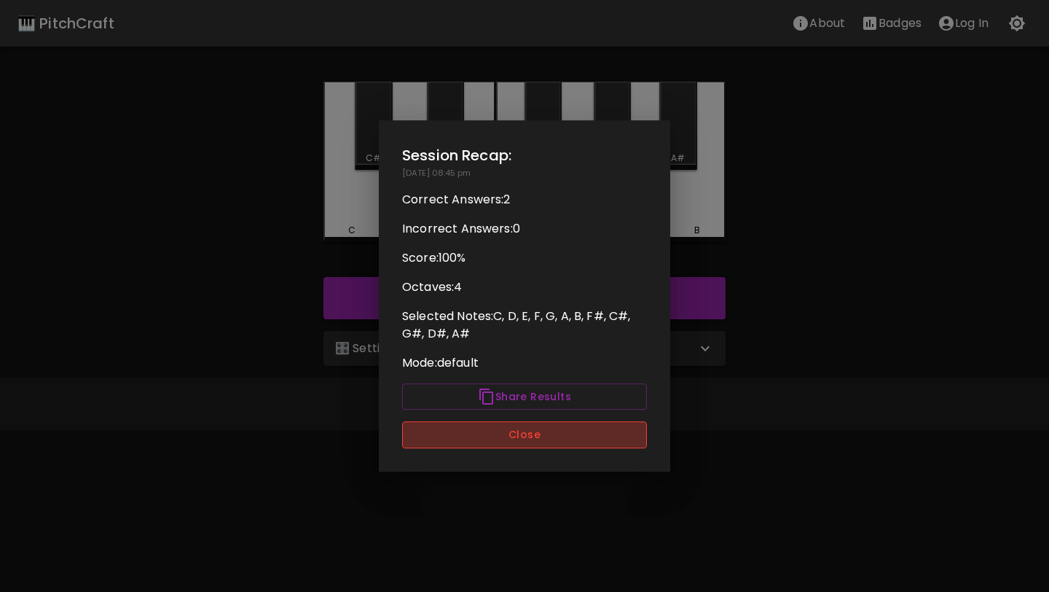
click at [554, 431] on button "Close" at bounding box center [524, 434] width 245 height 27
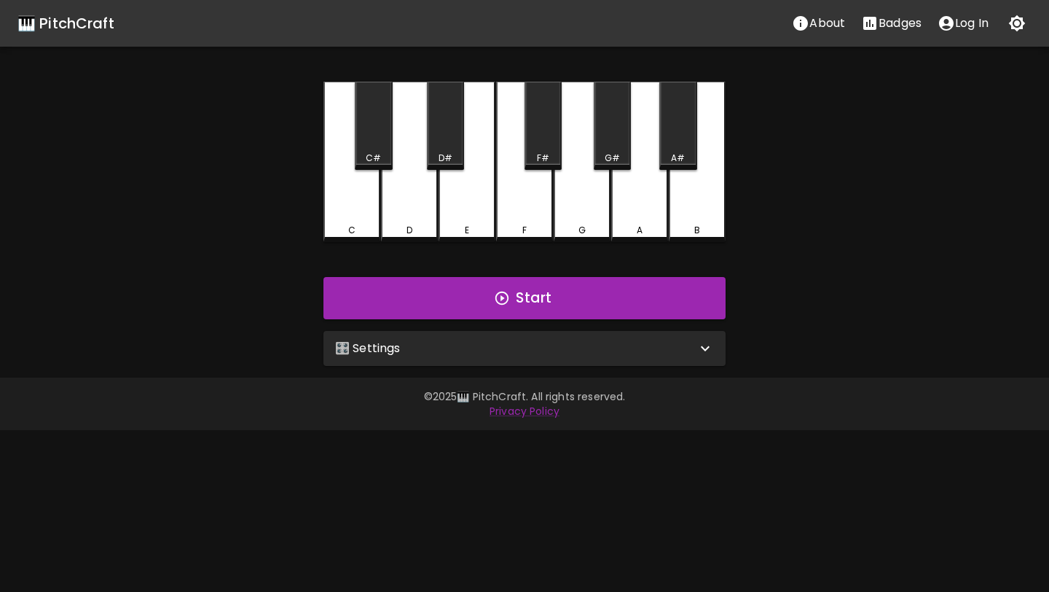
click at [556, 345] on div "🎛️ Settings" at bounding box center [515, 348] width 361 height 17
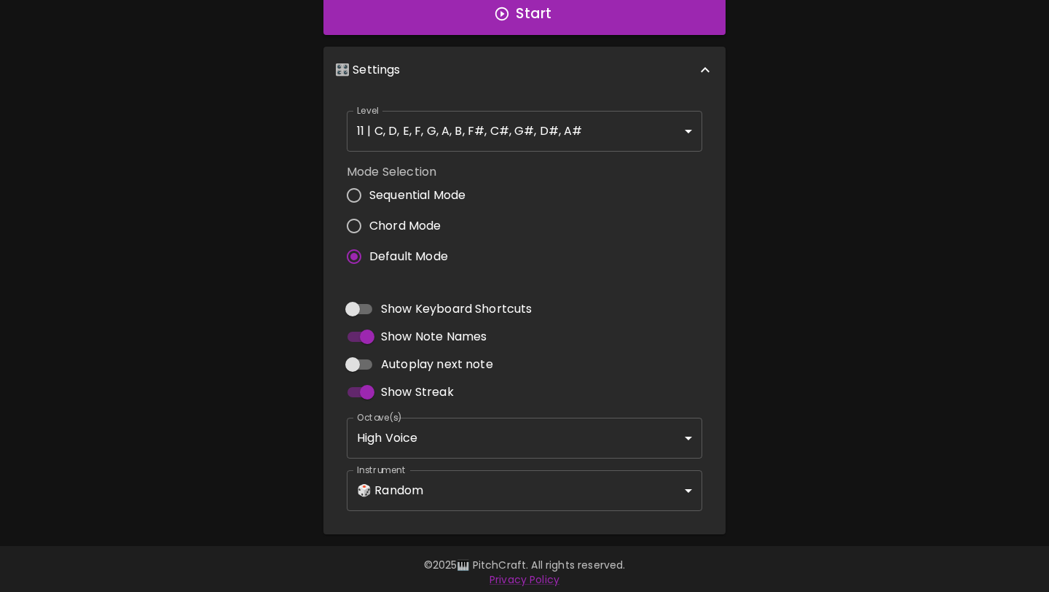
scroll to position [290, 0]
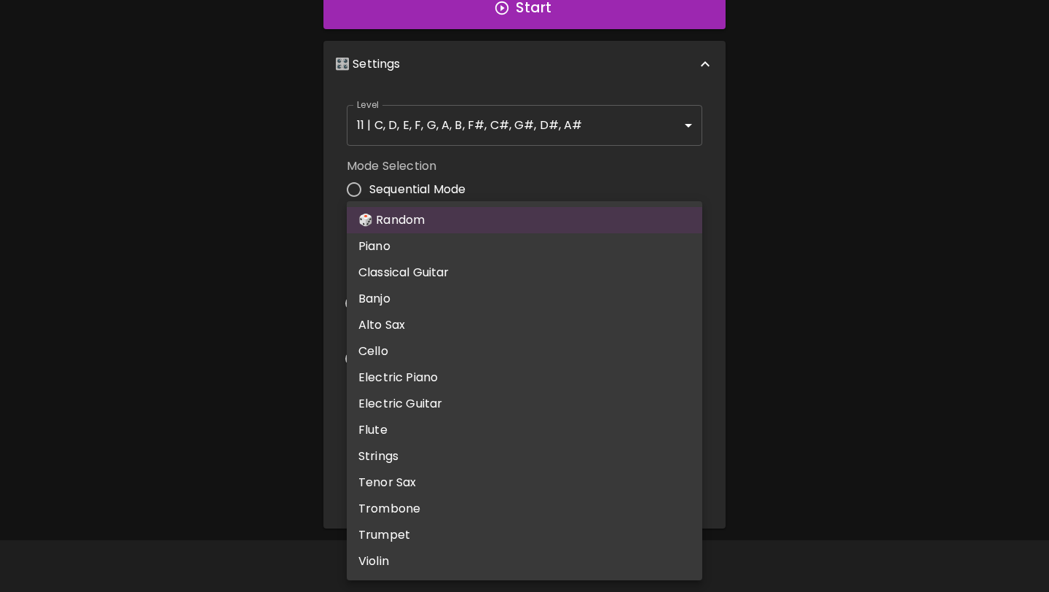
click at [635, 484] on body "🎹 PitchCraft About Badges Log In C C# D D# E F F# G G# A A# B Start 🎛️ Settings…" at bounding box center [524, 151] width 1049 height 882
click at [606, 288] on li "Banjo" at bounding box center [525, 299] width 356 height 26
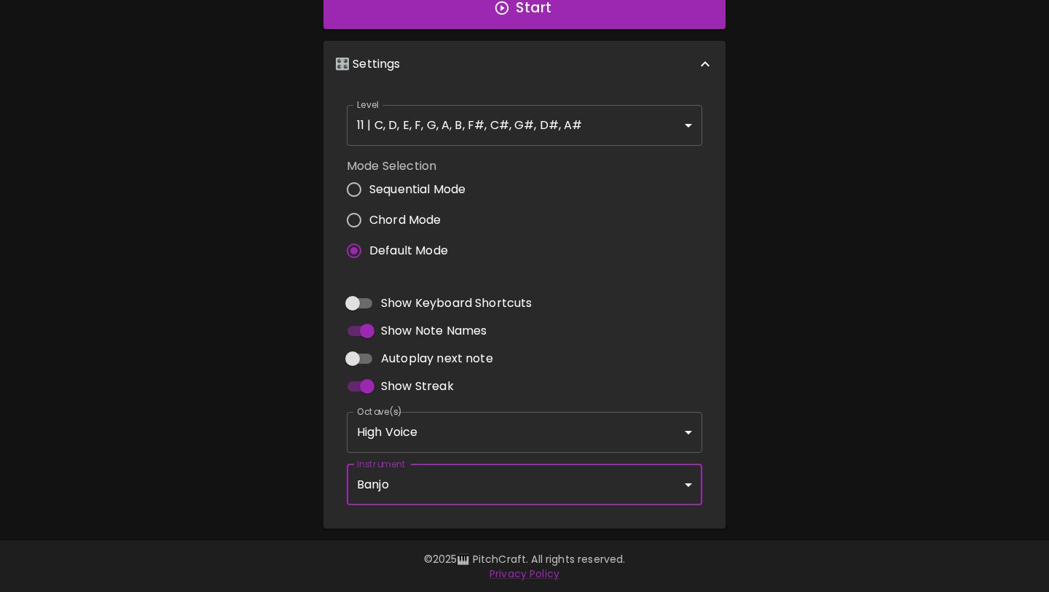
click at [606, 479] on body "🎹 PitchCraft About Badges Log In C C# D D# E F F# G G# A A# B Start 🎛️ Settings…" at bounding box center [524, 151] width 1049 height 882
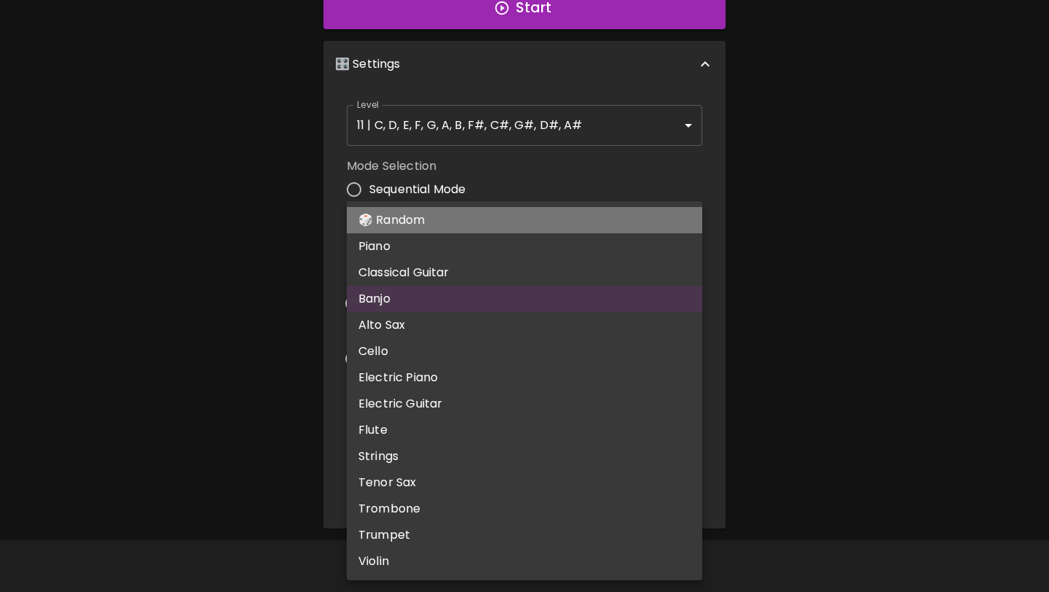
click at [564, 215] on li "🎲 Random" at bounding box center [525, 220] width 356 height 26
type input "random"
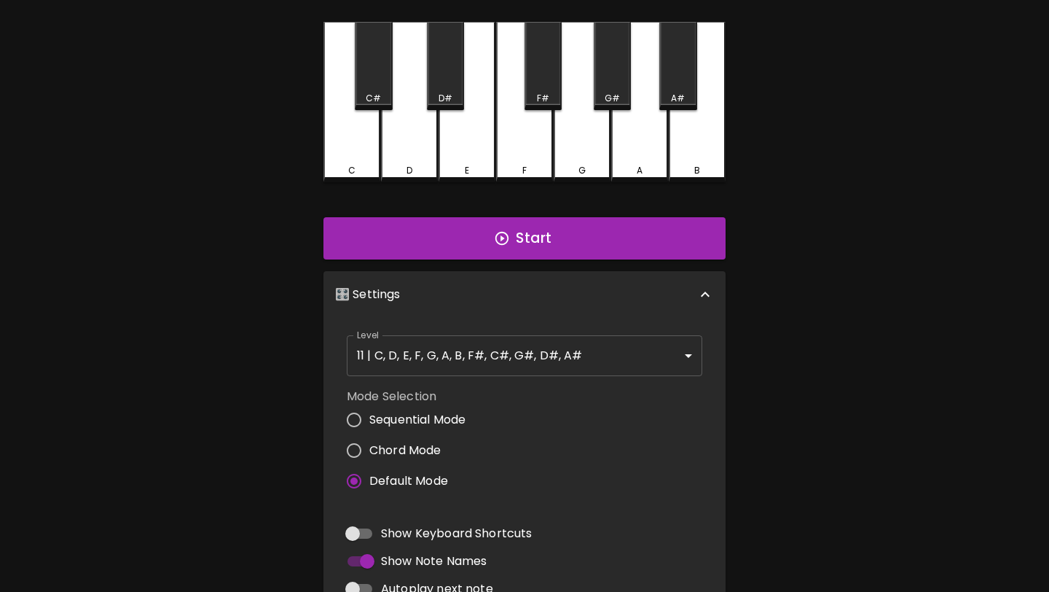
scroll to position [0, 0]
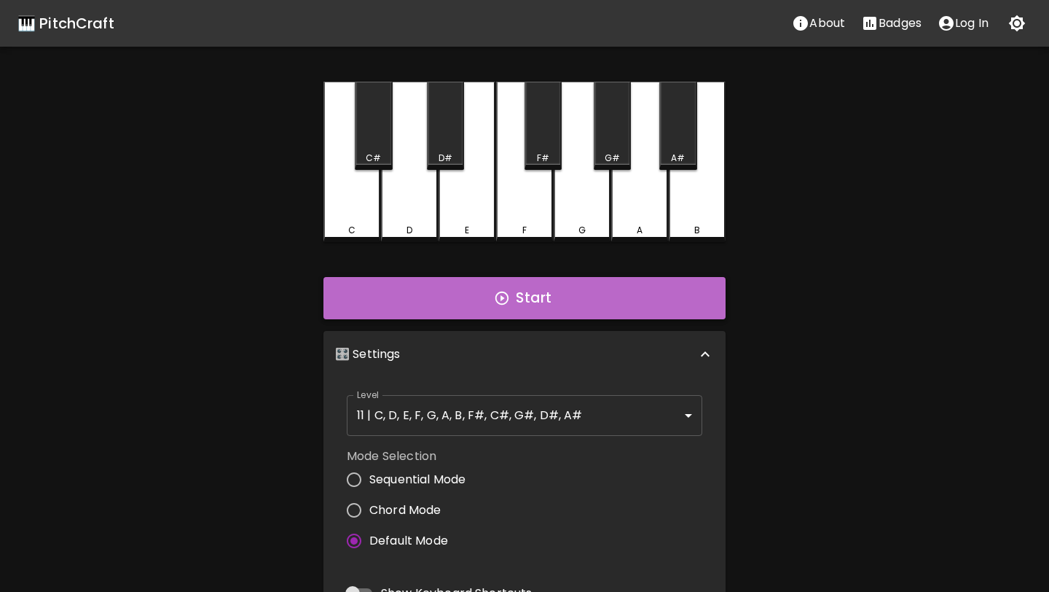
click at [608, 298] on button "Start" at bounding box center [525, 298] width 402 height 42
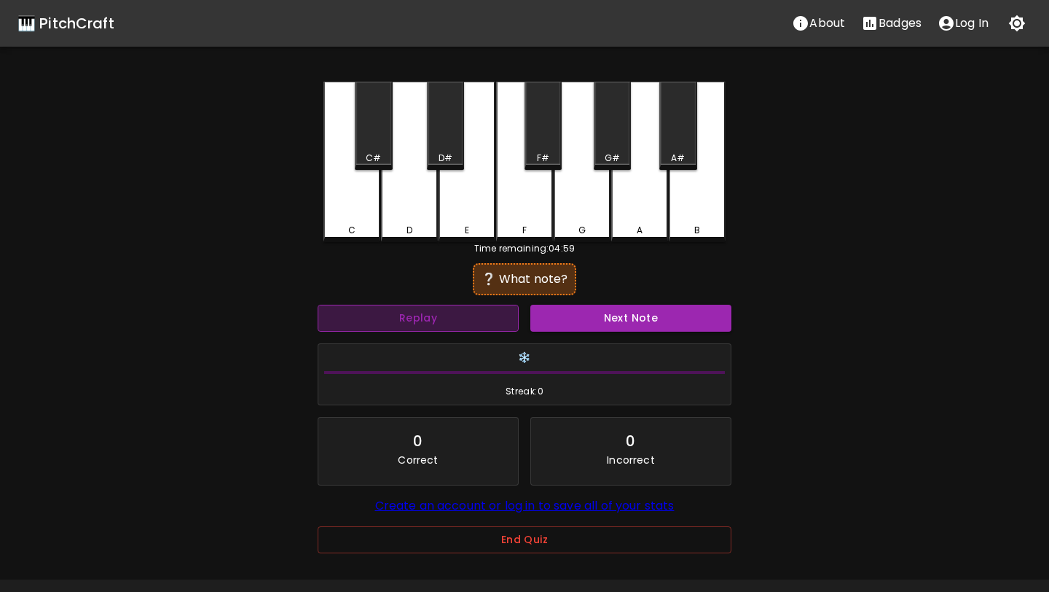
click at [485, 311] on button "Replay" at bounding box center [418, 318] width 201 height 27
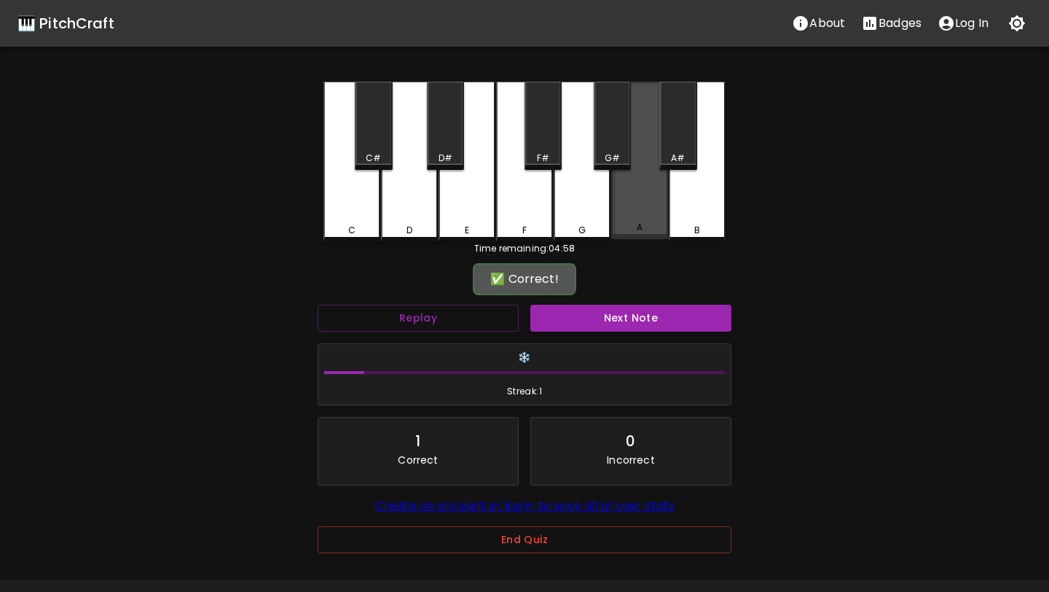
click at [639, 205] on div "A" at bounding box center [639, 160] width 57 height 157
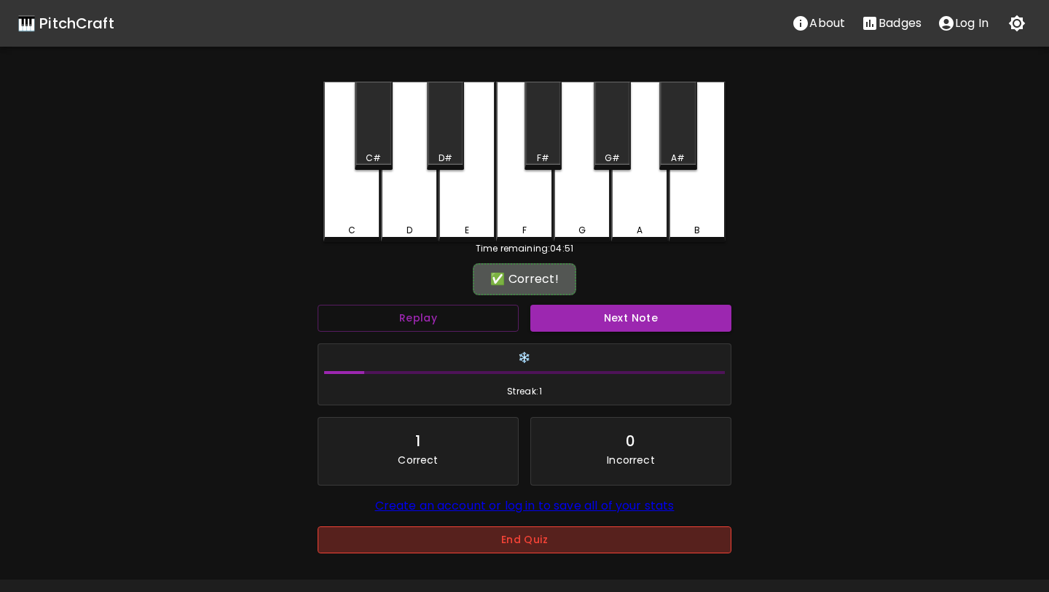
click at [461, 552] on button "End Quiz" at bounding box center [525, 539] width 414 height 27
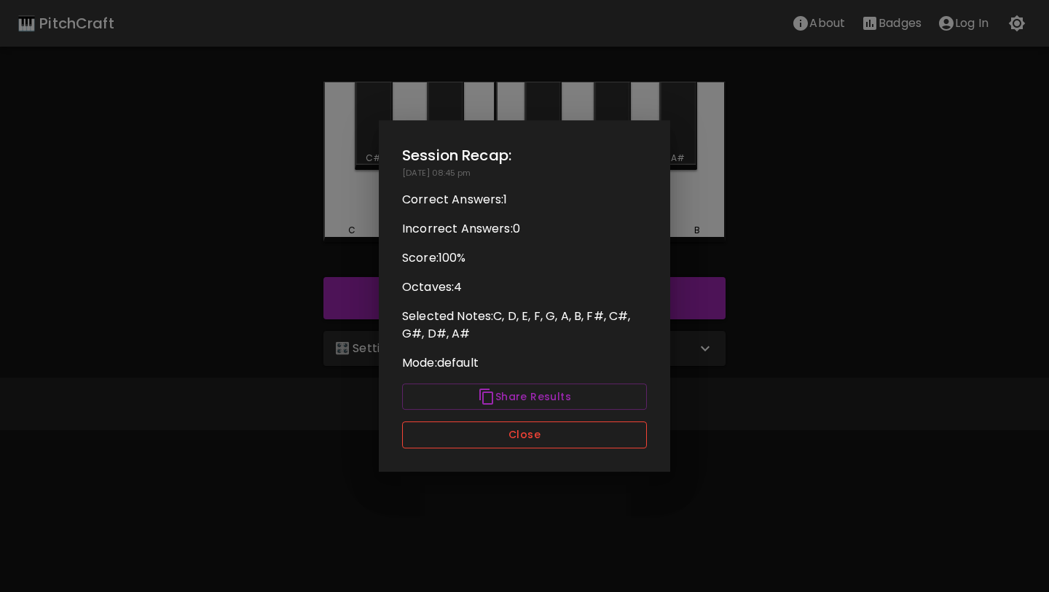
click at [490, 442] on button "Close" at bounding box center [524, 434] width 245 height 27
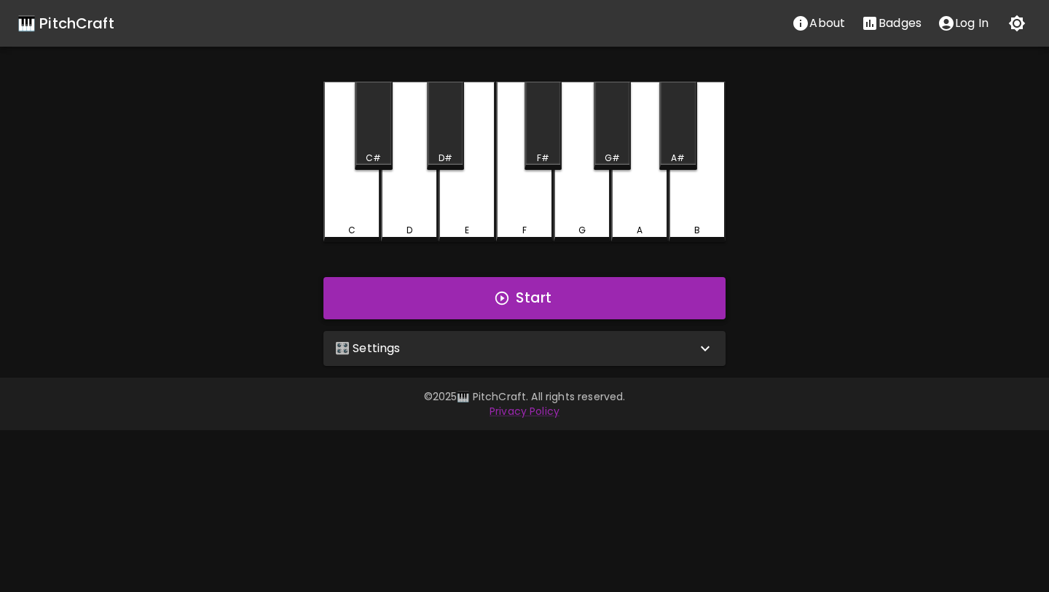
click at [495, 300] on icon "button" at bounding box center [502, 298] width 16 height 16
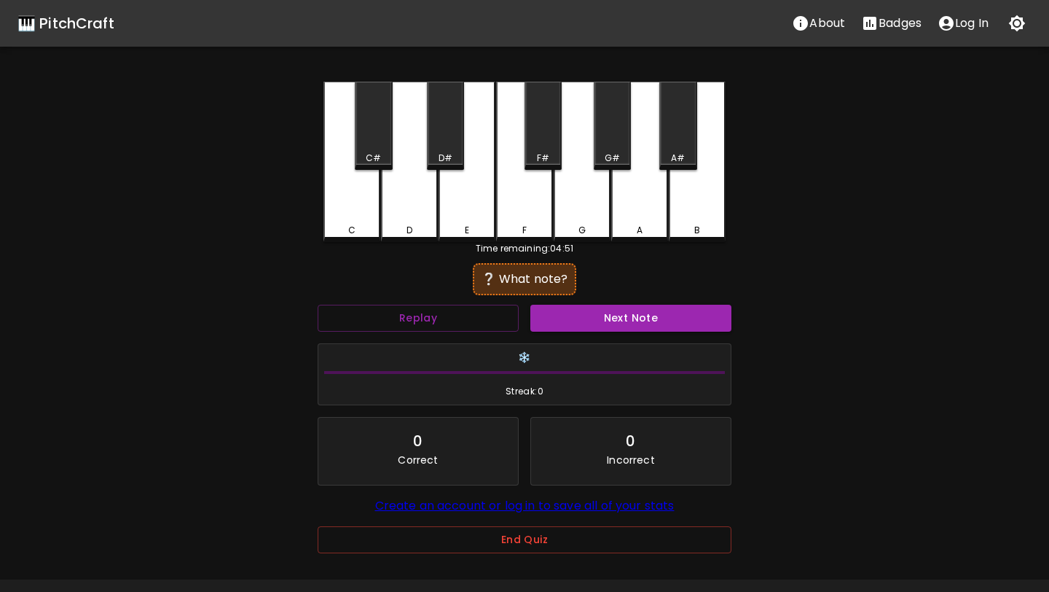
click at [536, 180] on div "F" at bounding box center [524, 162] width 57 height 160
click at [428, 148] on div "D#" at bounding box center [445, 126] width 37 height 88
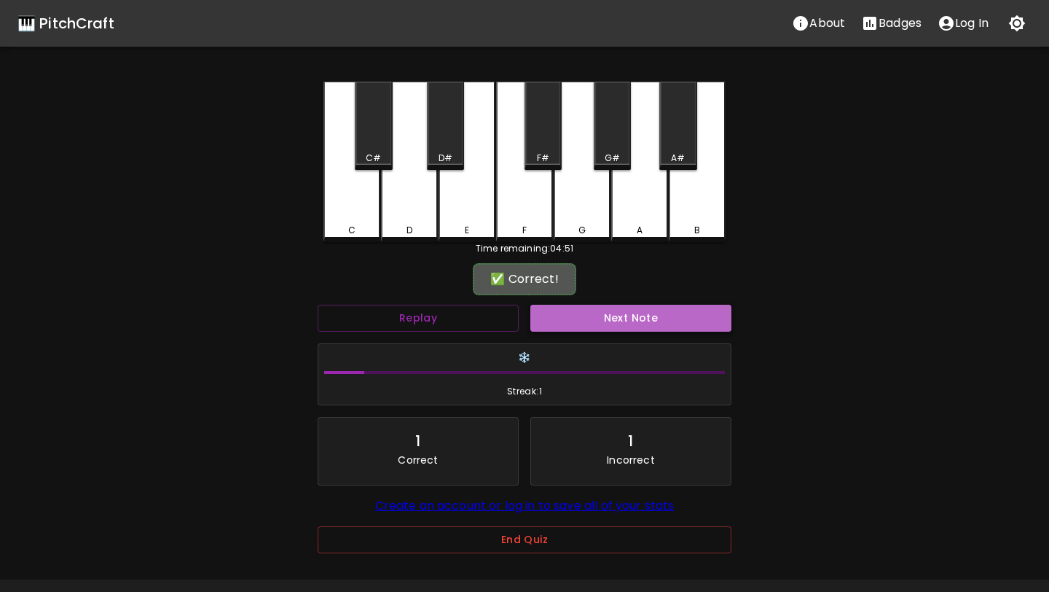
click at [581, 305] on button "Next Note" at bounding box center [631, 318] width 201 height 27
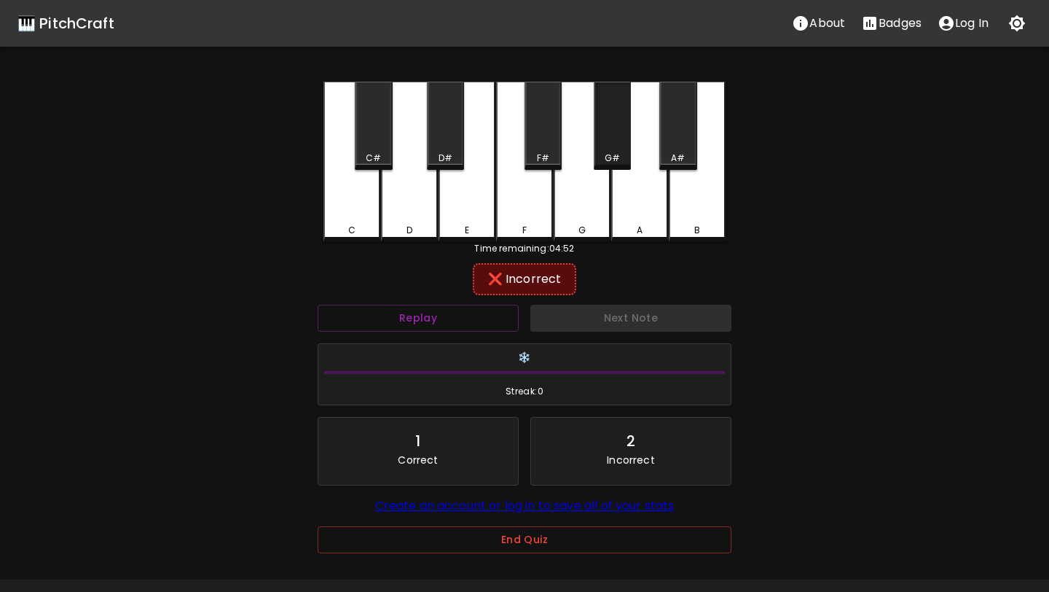
click at [625, 131] on div "G#" at bounding box center [612, 126] width 37 height 88
click at [658, 183] on div "A" at bounding box center [639, 162] width 57 height 160
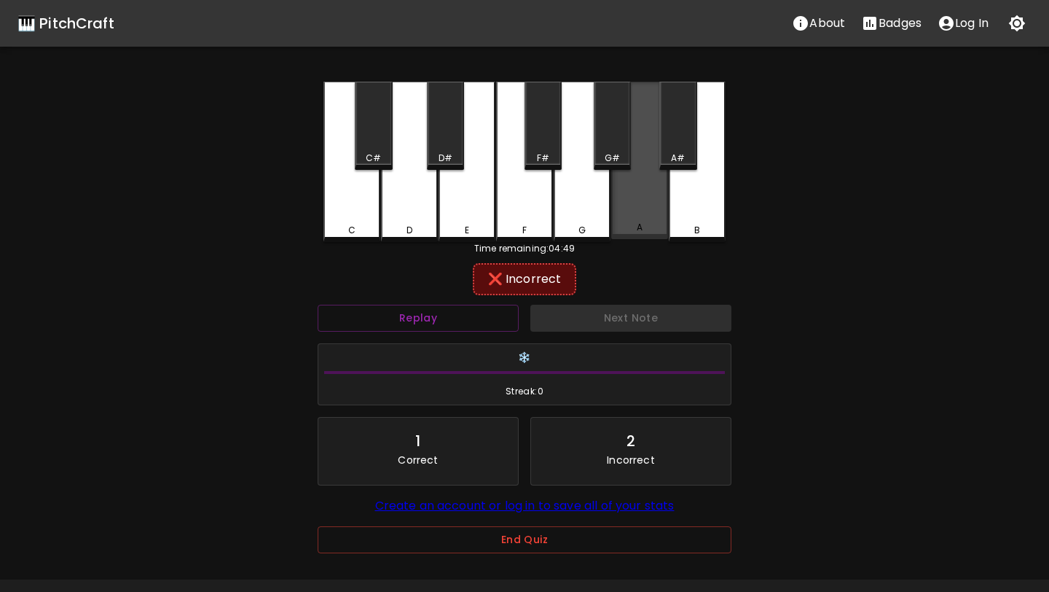
click at [658, 183] on div "A" at bounding box center [639, 160] width 57 height 157
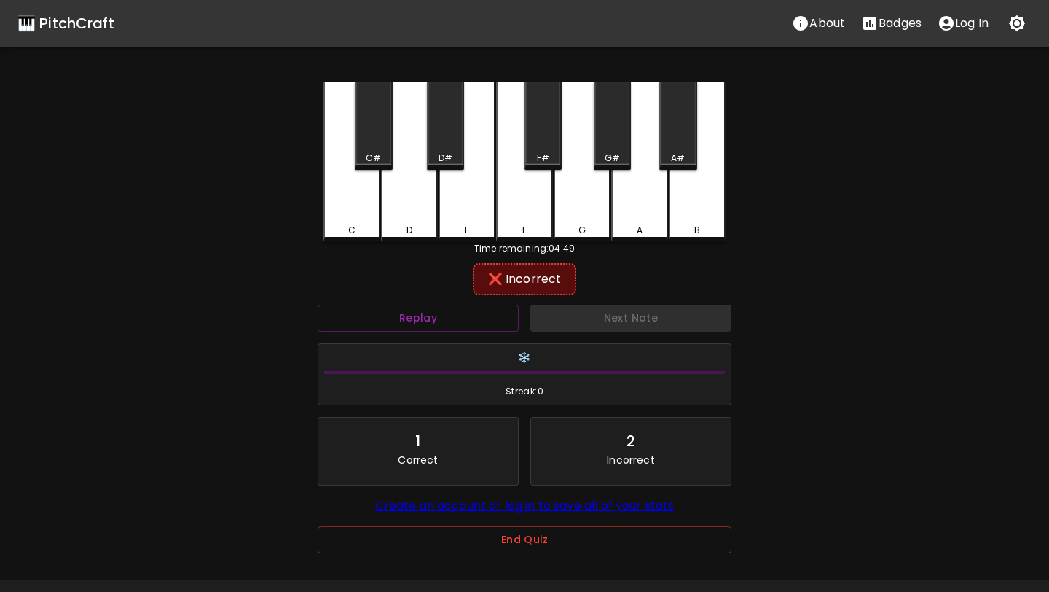
click at [658, 183] on div "A" at bounding box center [639, 162] width 57 height 160
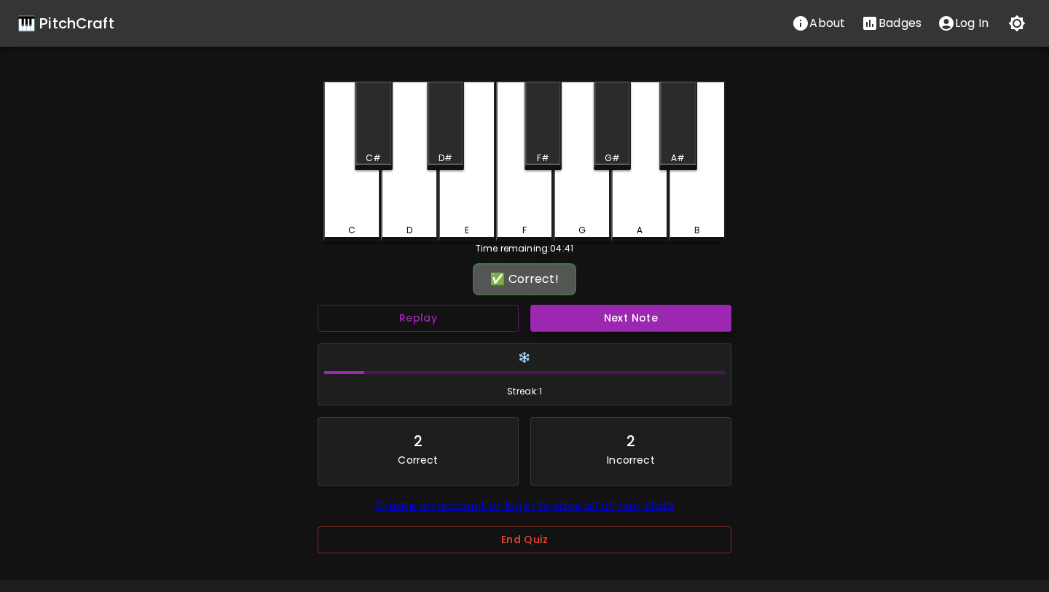
click at [639, 321] on button "Next Note" at bounding box center [631, 318] width 201 height 27
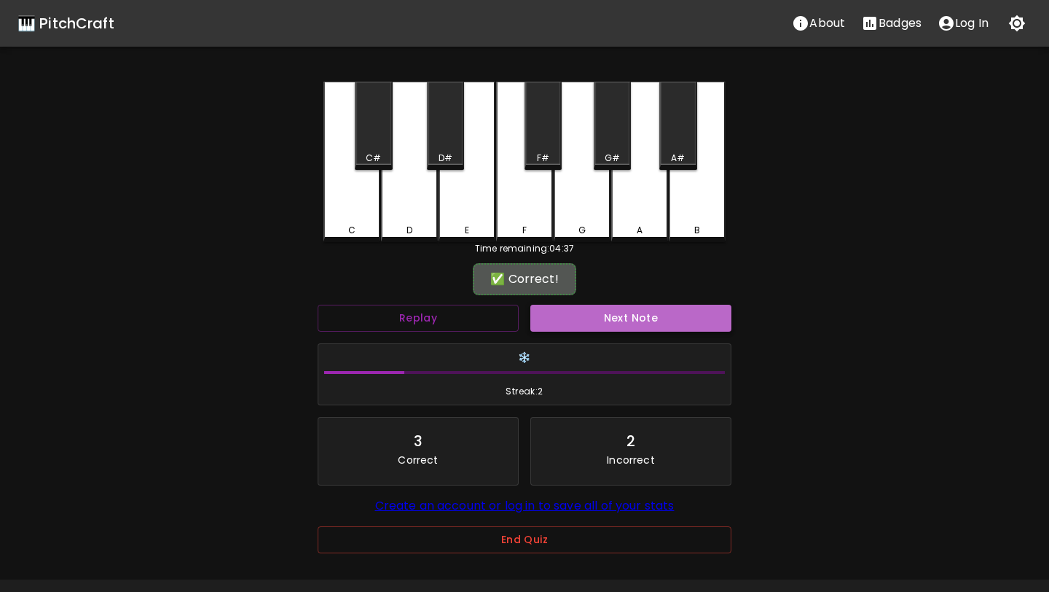
click at [639, 321] on button "Next Note" at bounding box center [631, 318] width 201 height 27
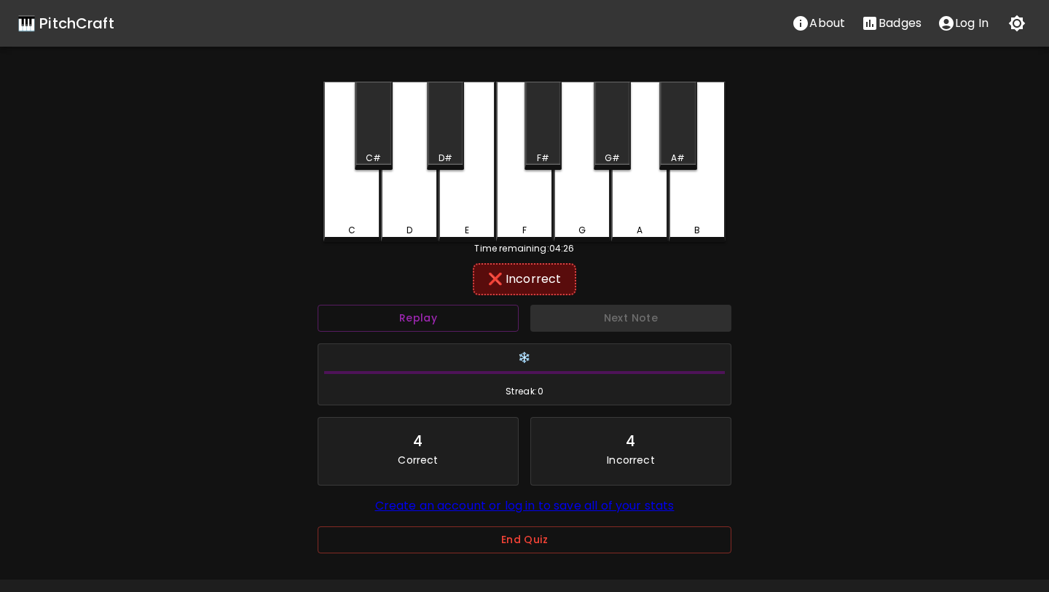
click at [639, 321] on div "Next Note" at bounding box center [631, 318] width 213 height 39
click at [483, 307] on button "Replay" at bounding box center [418, 318] width 201 height 27
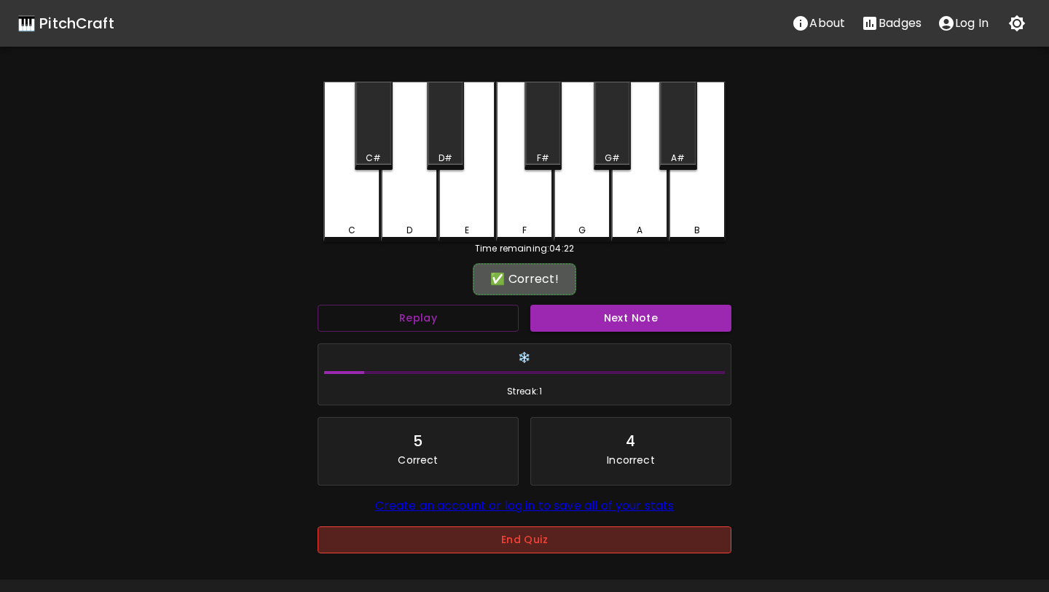
click at [536, 544] on button "End Quiz" at bounding box center [525, 539] width 414 height 27
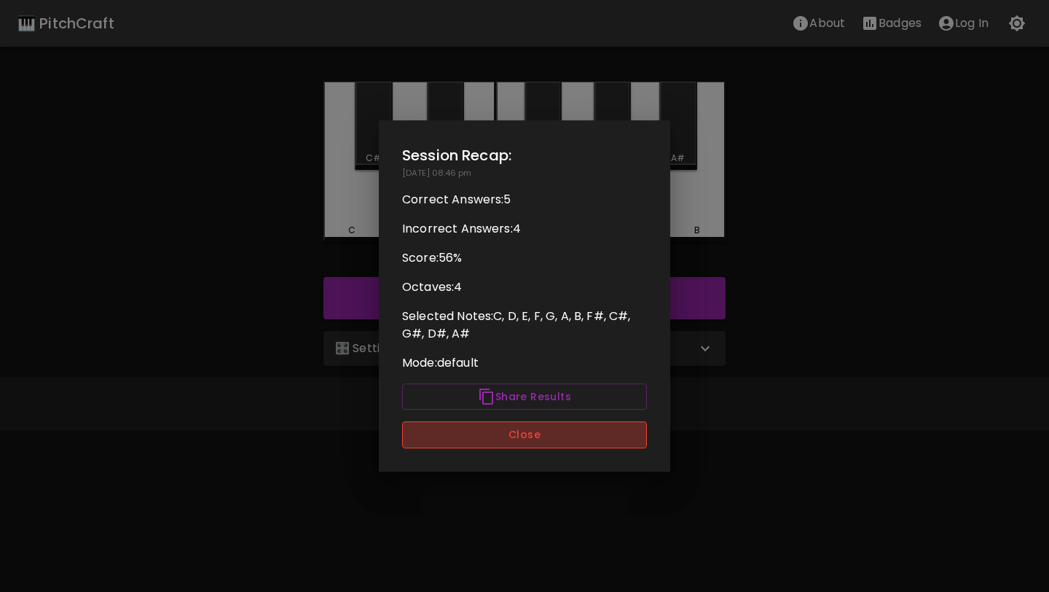
click at [531, 442] on button "Close" at bounding box center [524, 434] width 245 height 27
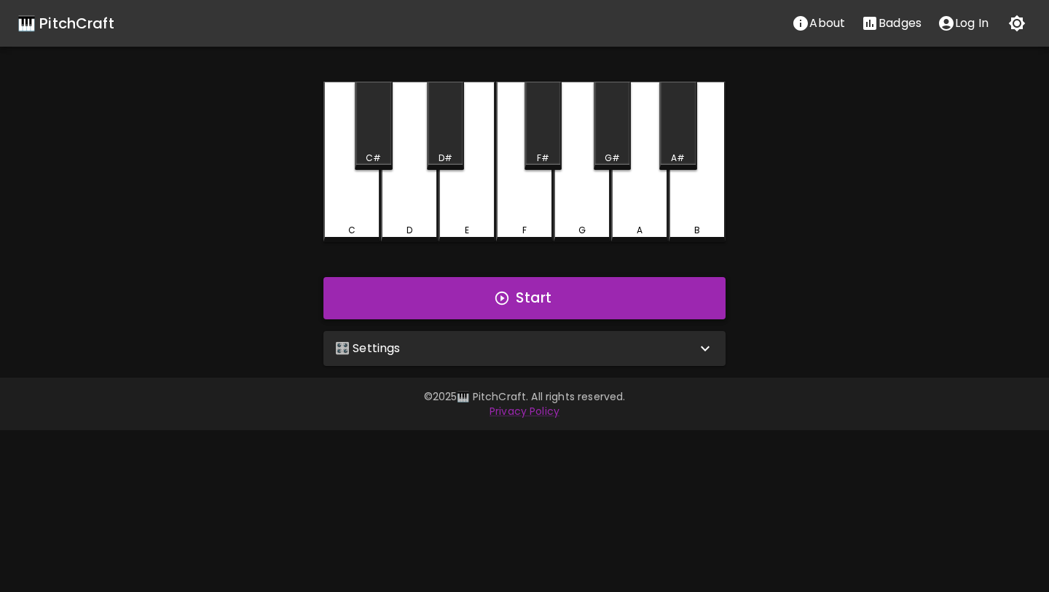
click at [535, 294] on button "Start" at bounding box center [525, 298] width 402 height 42
click at [518, 356] on div "🎛️ Settings" at bounding box center [515, 348] width 361 height 17
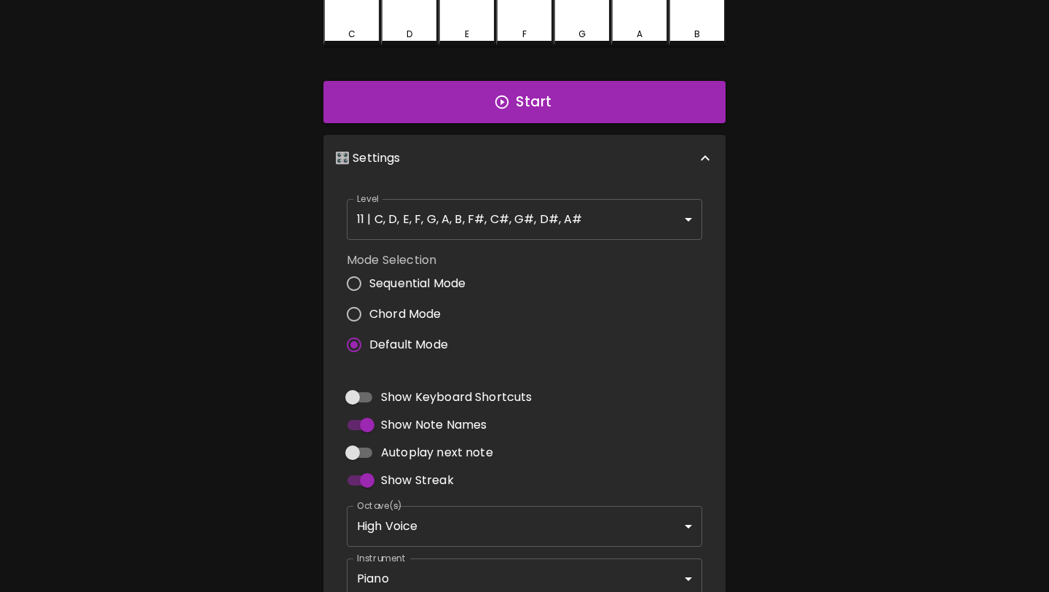
scroll to position [290, 0]
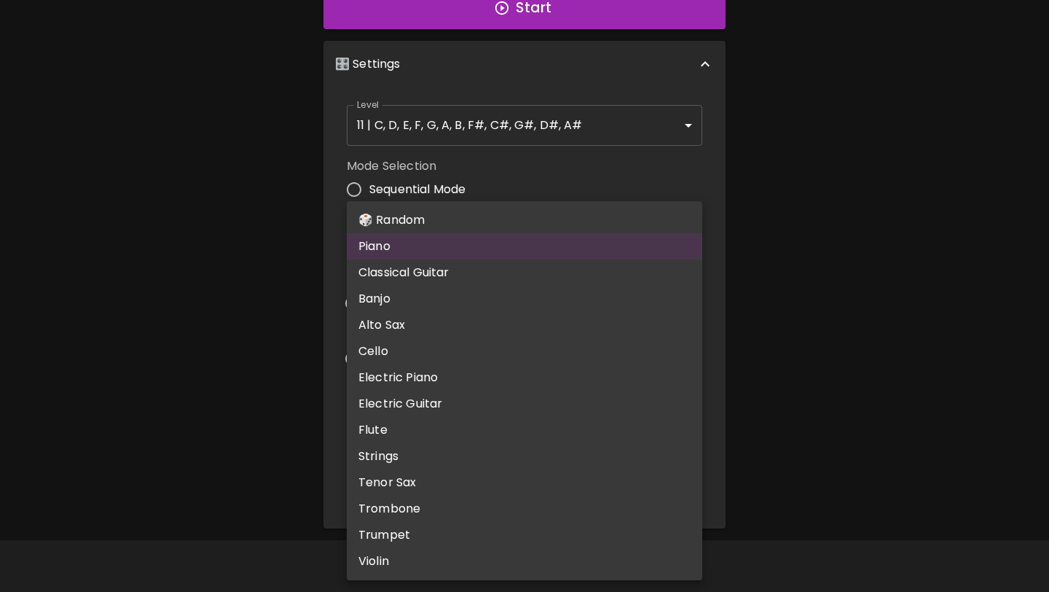
click at [407, 479] on body "🎹 PitchCraft About Badges Log In C C# D D# E F F# G G# A A# B Start 🎛️ Settings…" at bounding box center [524, 151] width 1049 height 882
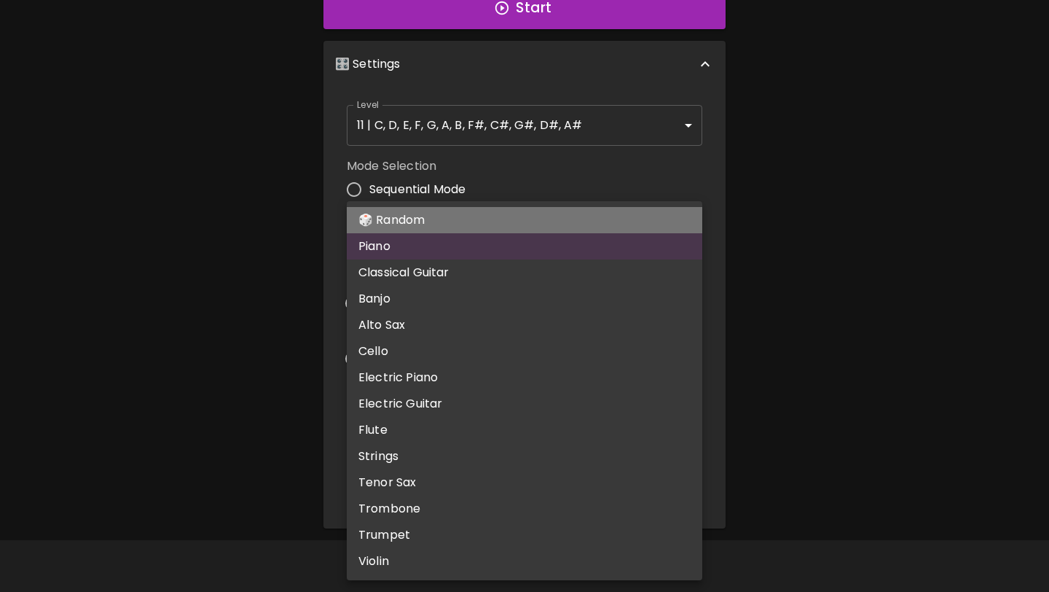
click at [456, 219] on li "🎲 Random" at bounding box center [525, 220] width 356 height 26
type input "random"
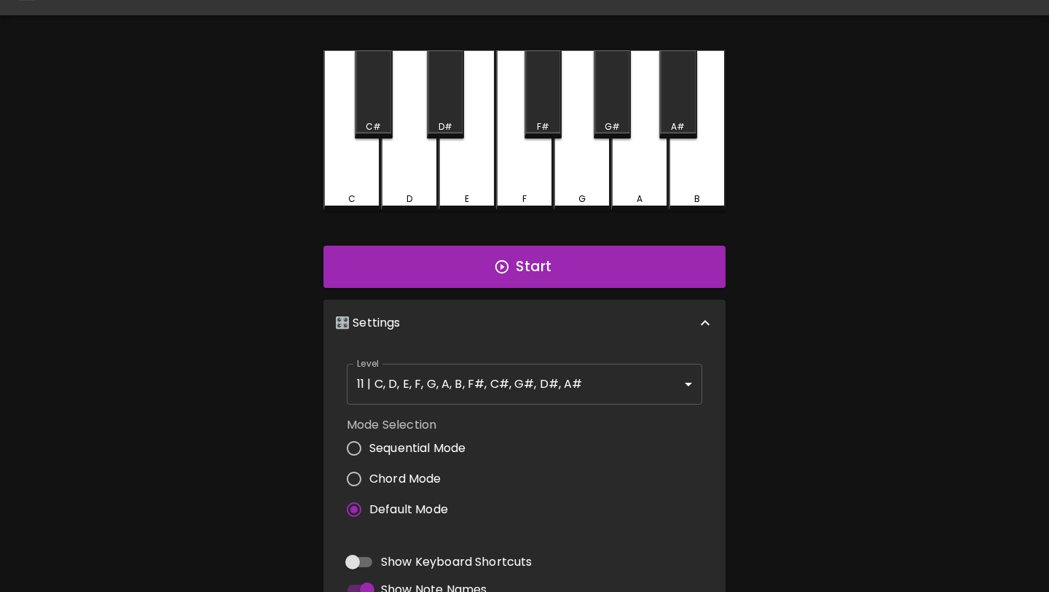
scroll to position [0, 0]
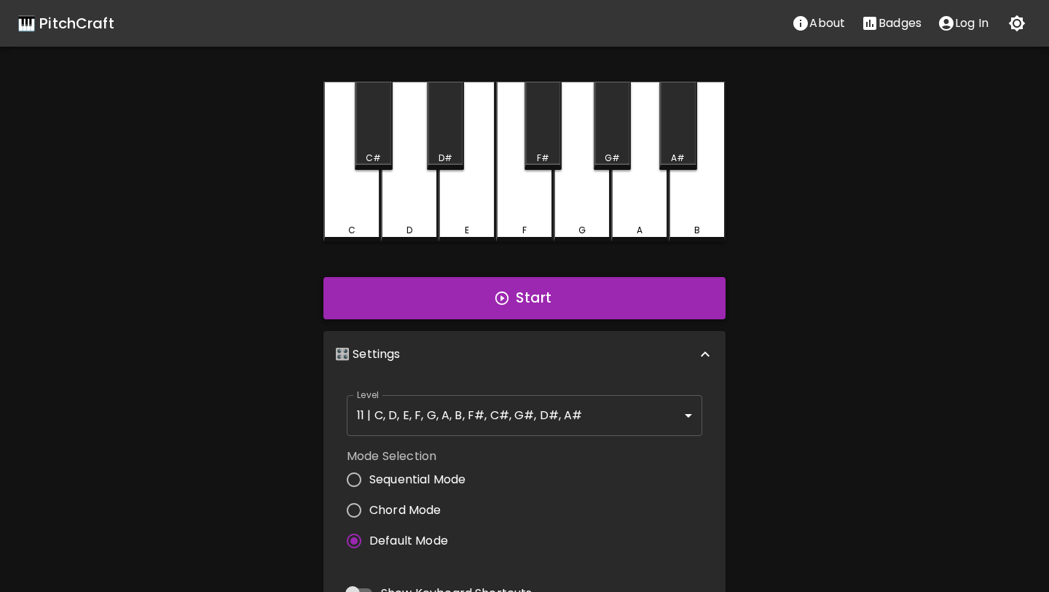
click at [563, 301] on button "Start" at bounding box center [525, 298] width 402 height 42
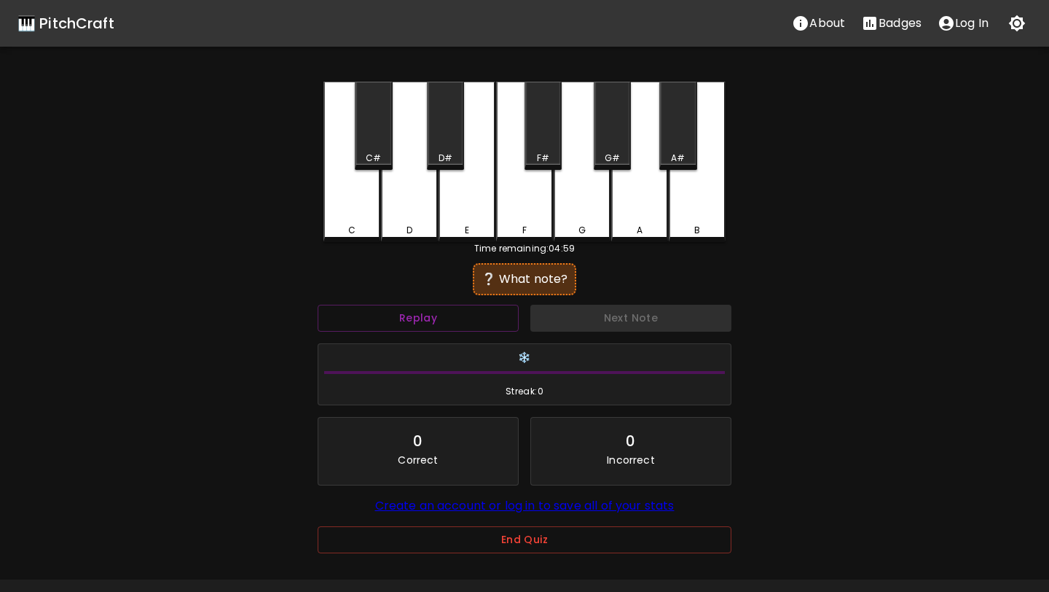
click at [694, 225] on div "B" at bounding box center [697, 230] width 6 height 13
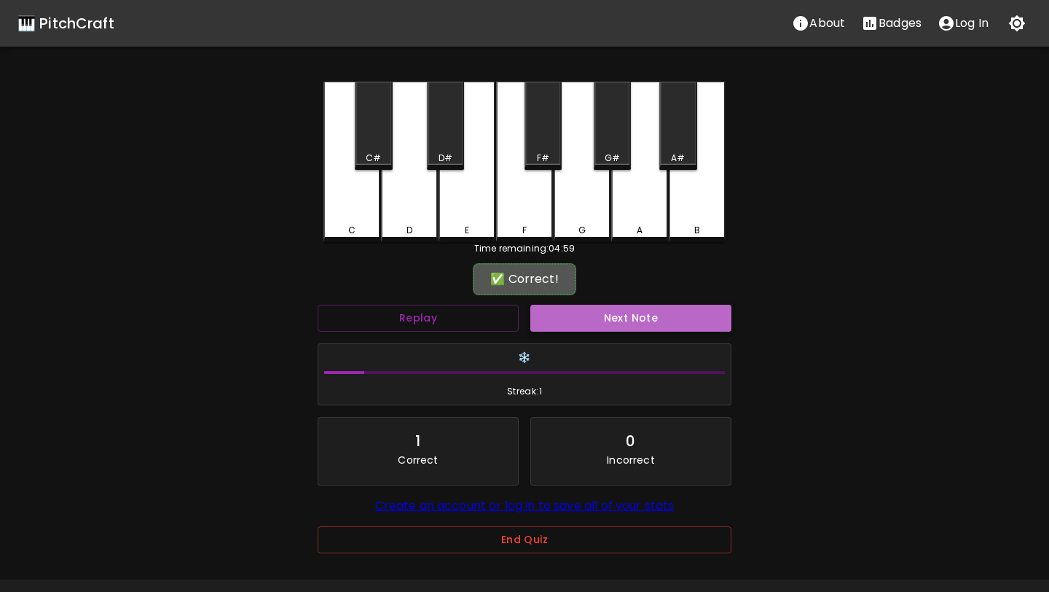
click at [634, 322] on button "Next Note" at bounding box center [631, 318] width 201 height 27
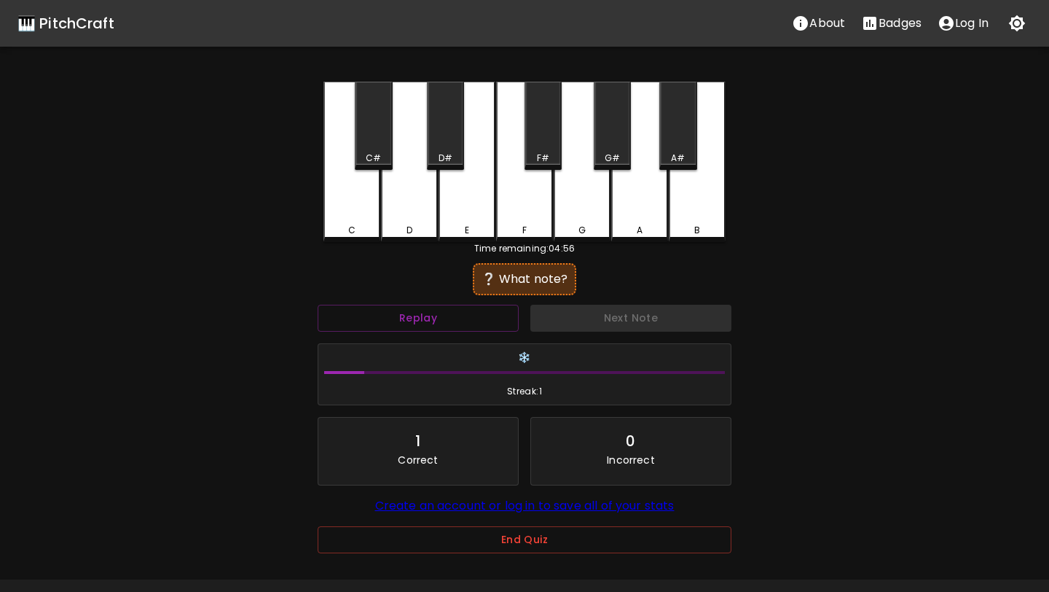
click at [547, 141] on div "F#" at bounding box center [543, 126] width 37 height 88
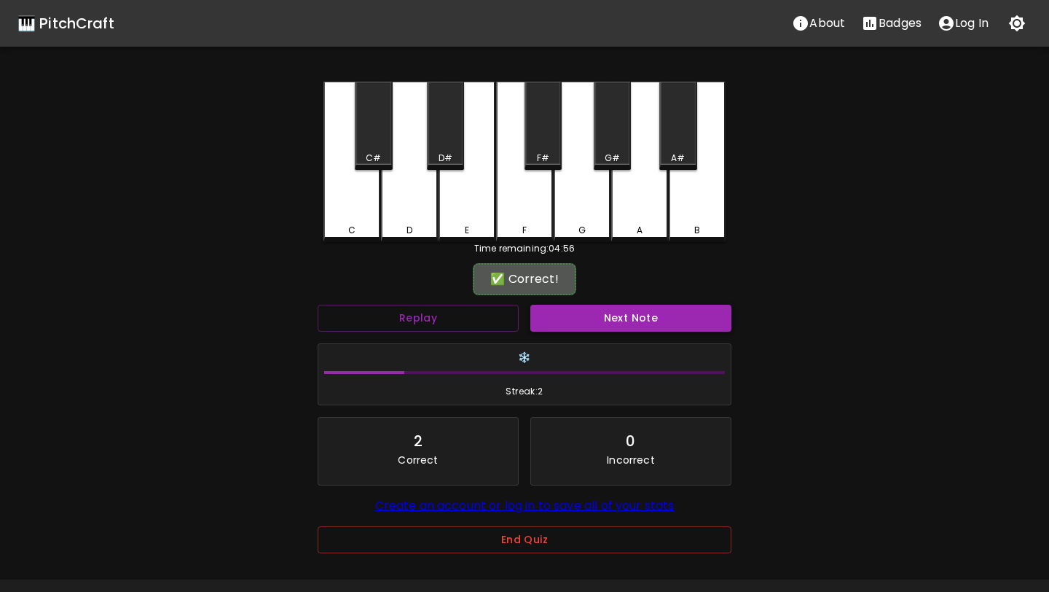
click at [599, 331] on button "Next Note" at bounding box center [631, 318] width 201 height 27
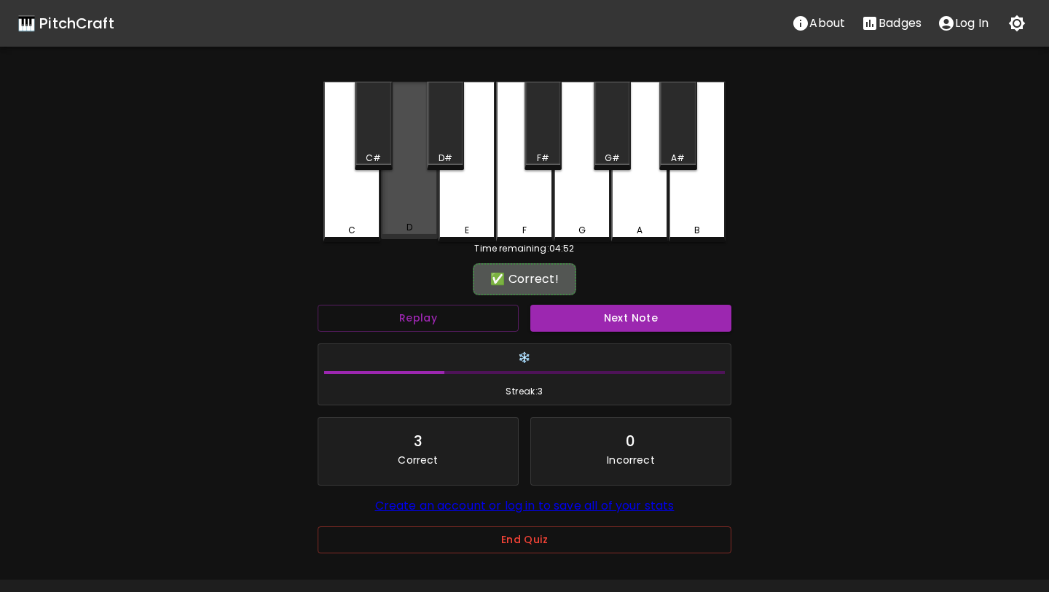
click at [410, 193] on div "D" at bounding box center [409, 160] width 57 height 157
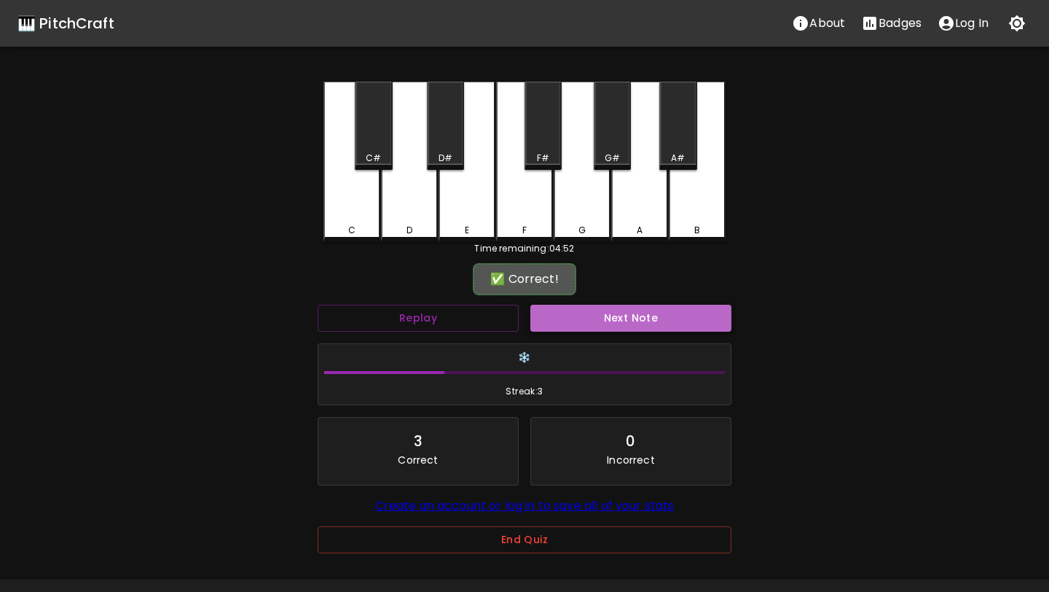
click at [563, 312] on button "Next Note" at bounding box center [631, 318] width 201 height 27
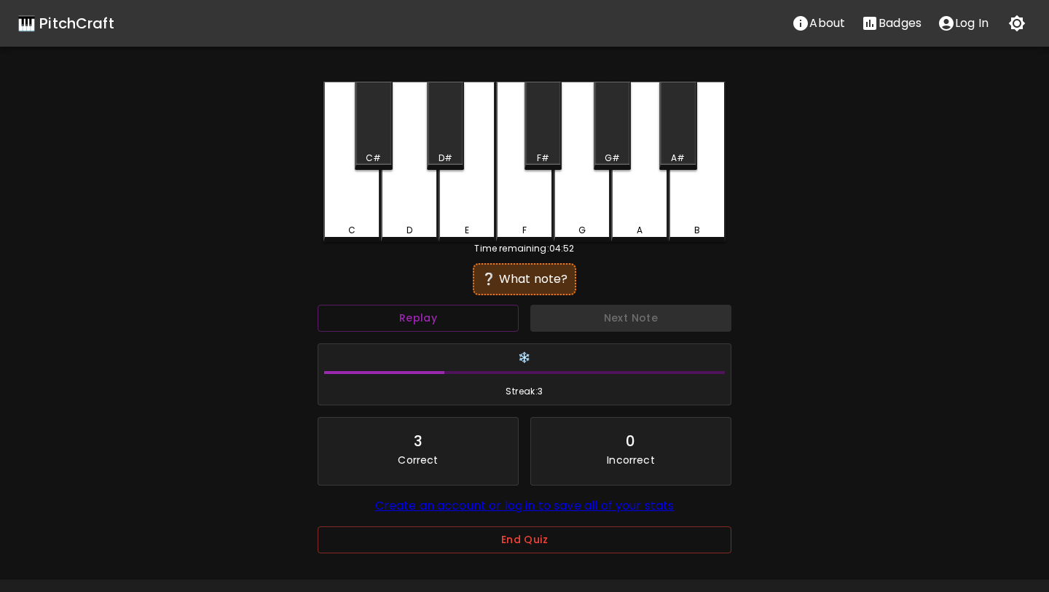
click at [353, 213] on div "C" at bounding box center [352, 162] width 57 height 160
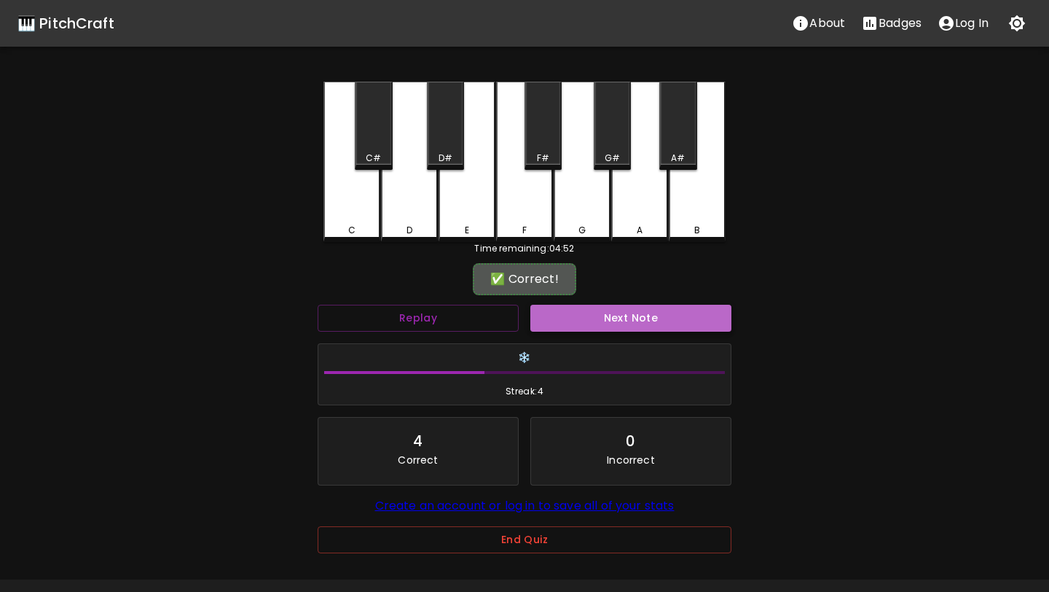
click at [551, 324] on button "Next Note" at bounding box center [631, 318] width 201 height 27
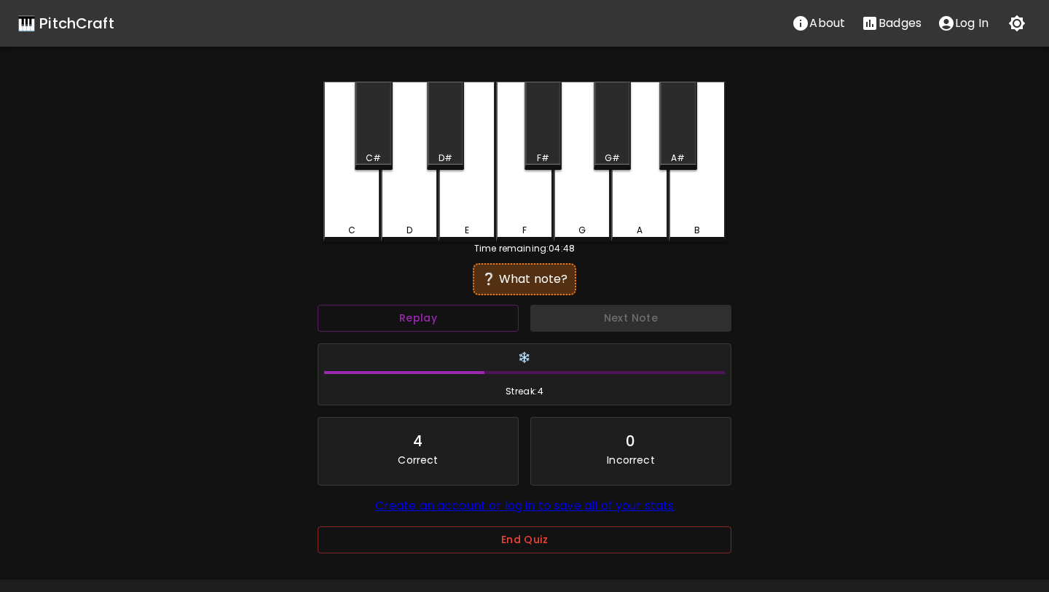
click at [603, 145] on div "G#" at bounding box center [612, 126] width 37 height 88
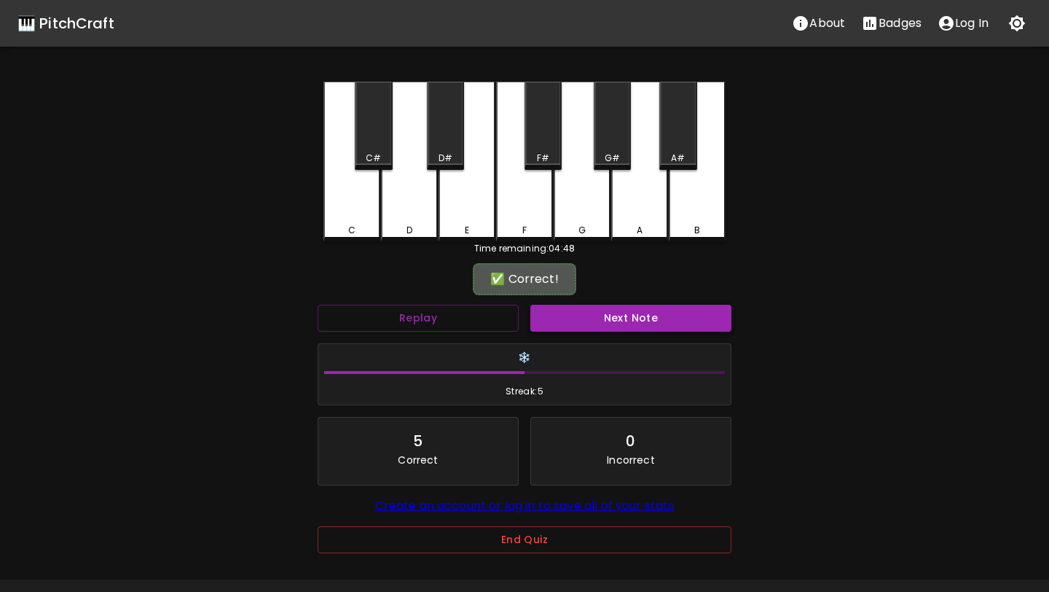
click at [617, 321] on button "Next Note" at bounding box center [631, 318] width 201 height 27
click at [681, 153] on div "A#" at bounding box center [678, 158] width 14 height 13
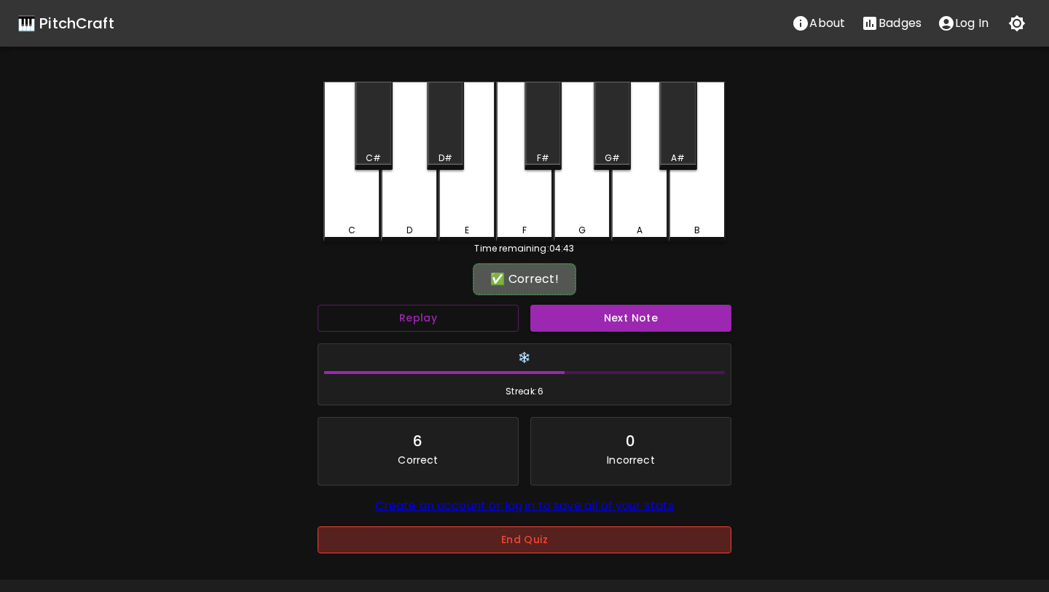
click at [492, 541] on button "End Quiz" at bounding box center [525, 539] width 414 height 27
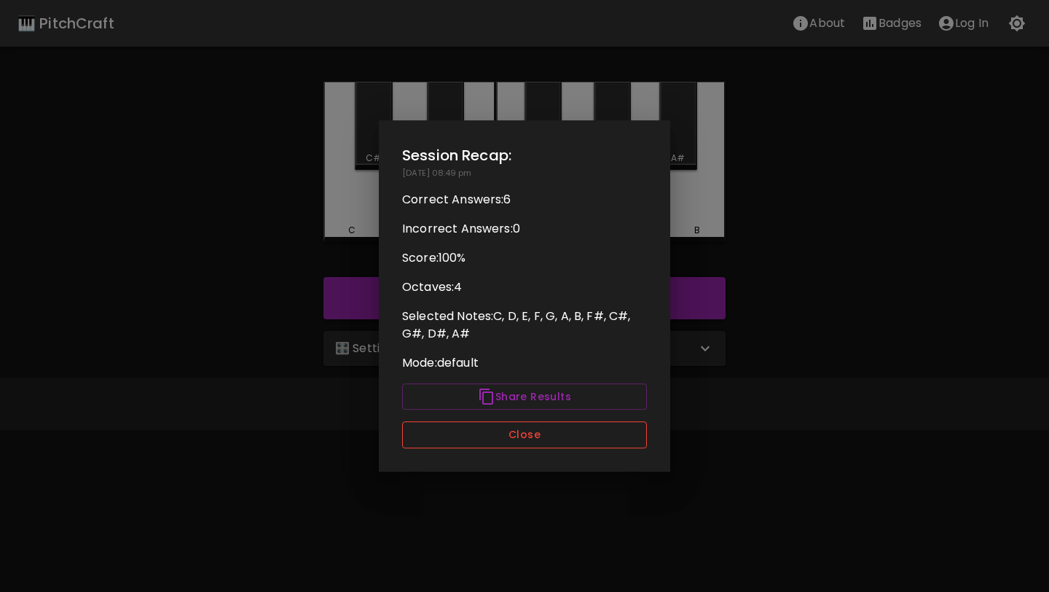
click at [533, 432] on button "Close" at bounding box center [524, 434] width 245 height 27
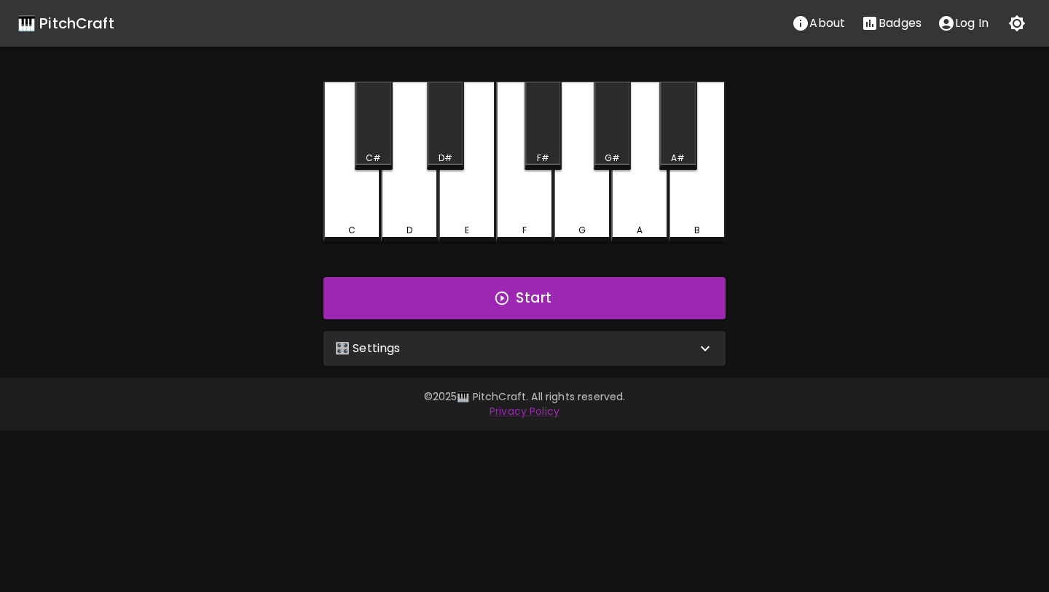
click at [551, 358] on div "🎛️ Settings" at bounding box center [525, 348] width 402 height 35
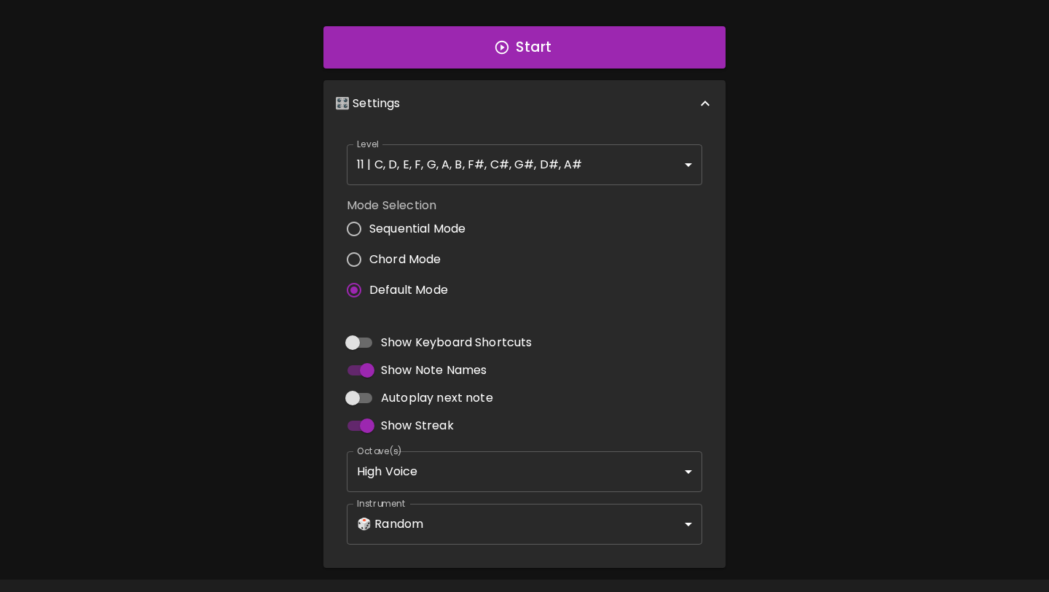
scroll to position [270, 0]
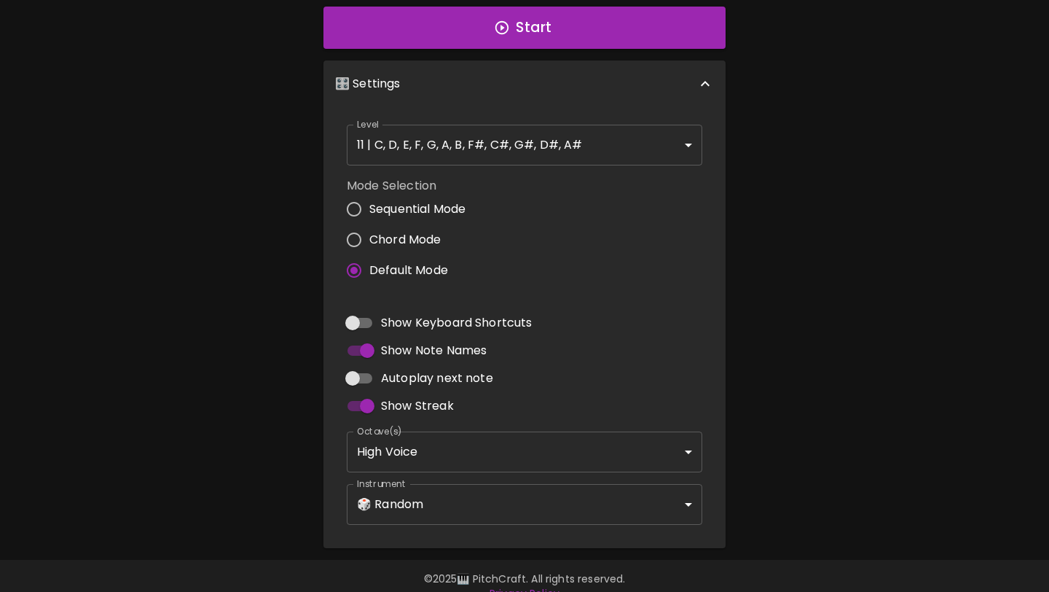
click at [359, 377] on input "Autoplay next note" at bounding box center [352, 378] width 83 height 28
checkbox input "true"
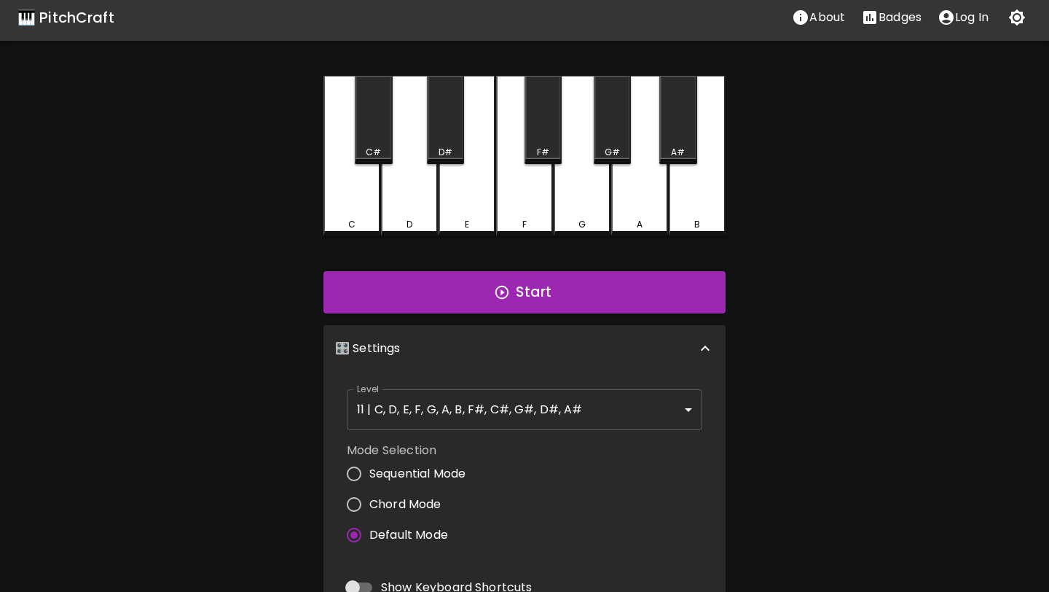
scroll to position [0, 0]
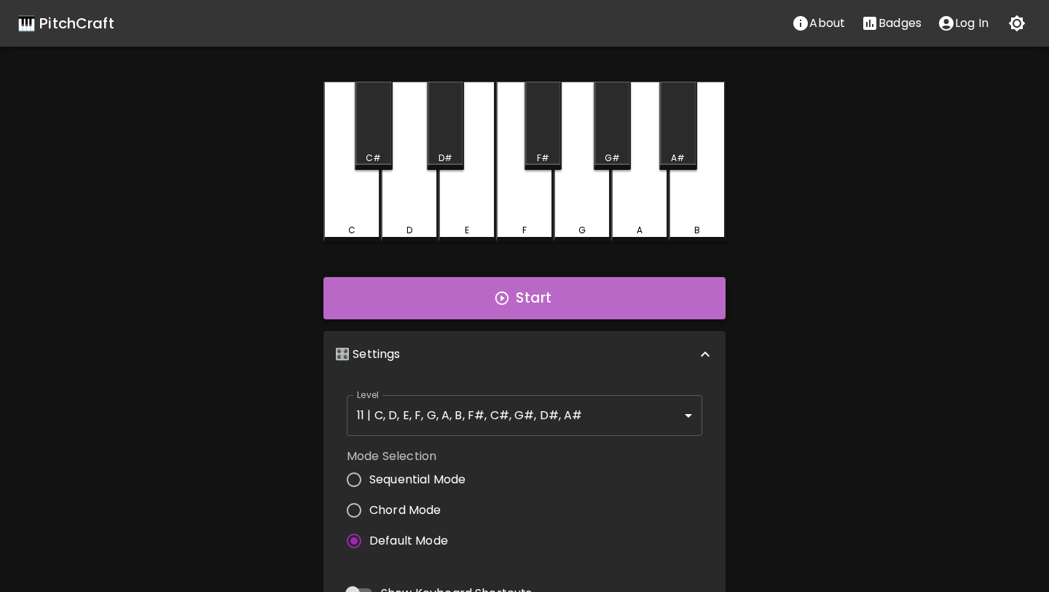
click at [445, 299] on button "Start" at bounding box center [525, 298] width 402 height 42
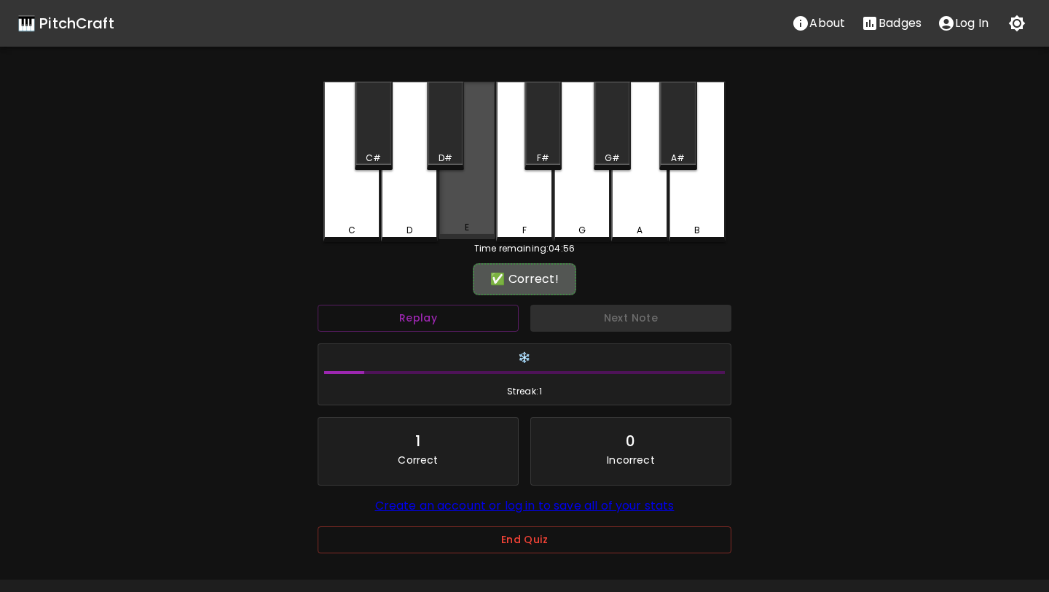
click at [475, 205] on div "E" at bounding box center [467, 160] width 57 height 157
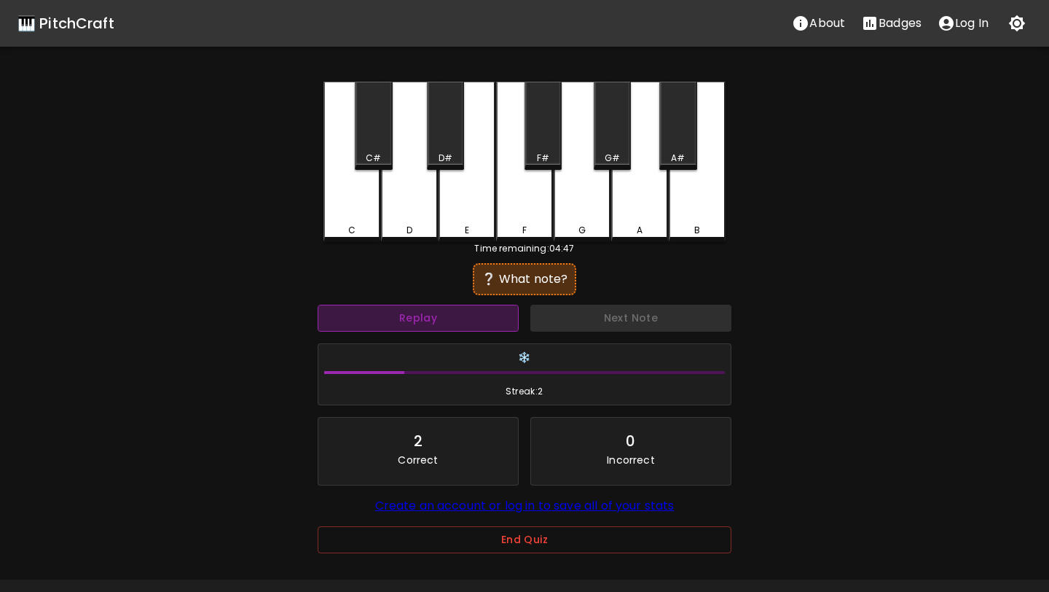
click at [490, 330] on button "Replay" at bounding box center [418, 318] width 201 height 27
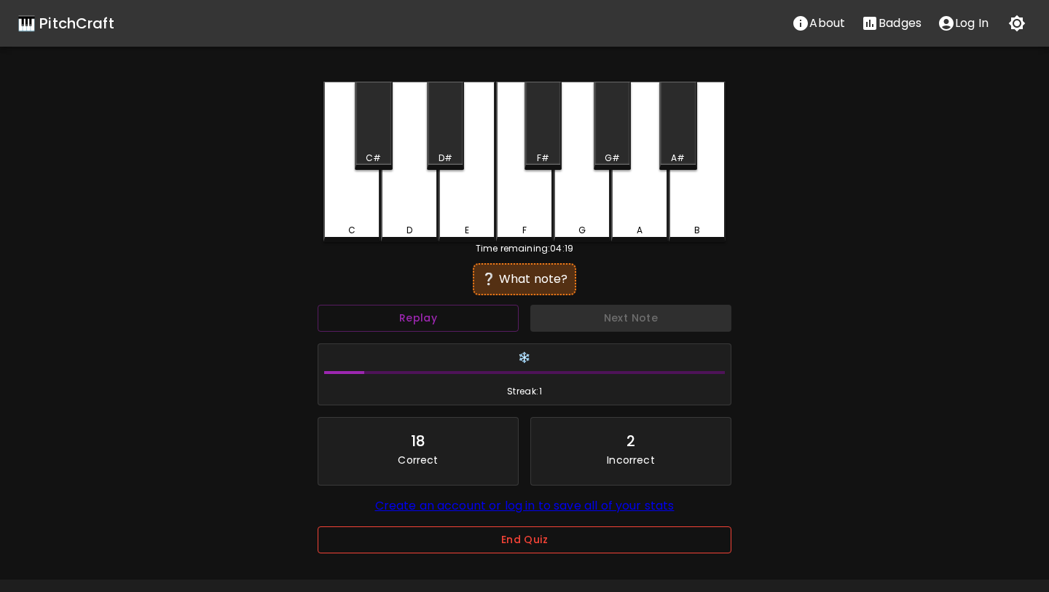
click at [484, 548] on button "End Quiz" at bounding box center [525, 539] width 414 height 27
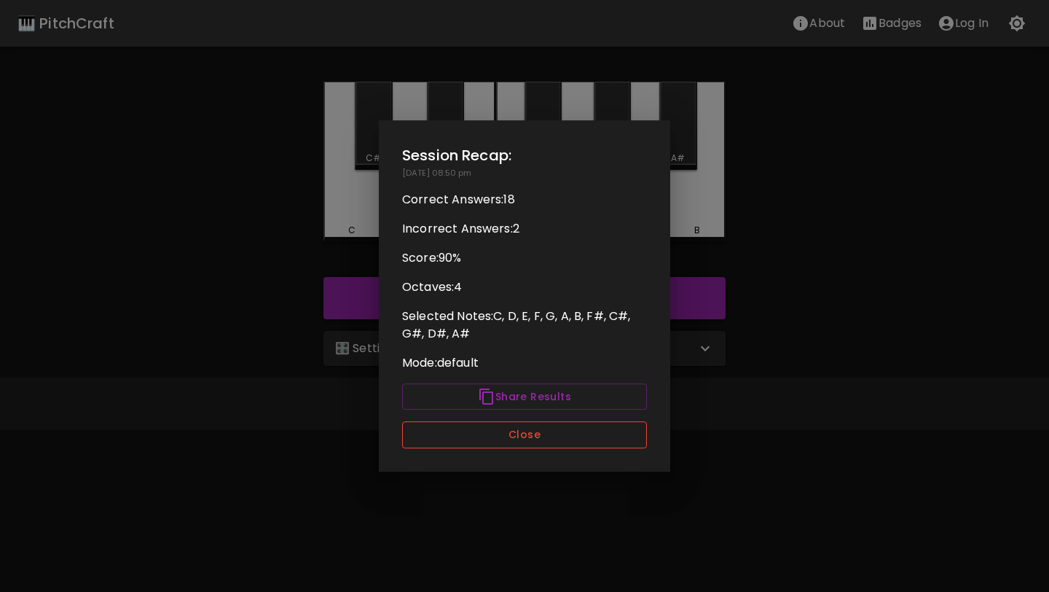
click at [541, 434] on button "Close" at bounding box center [524, 434] width 245 height 27
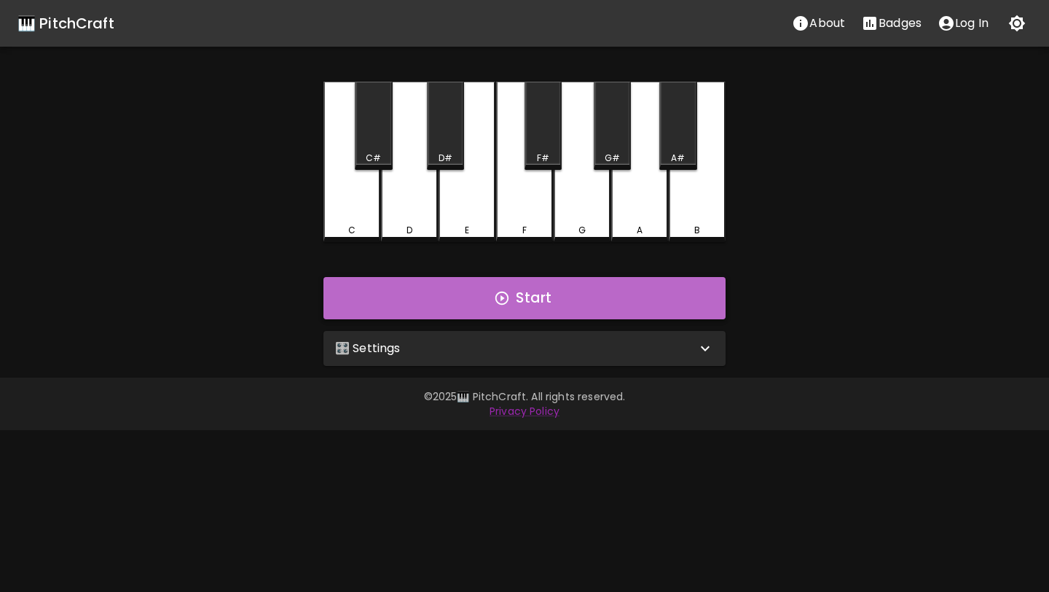
click at [557, 294] on button "Start" at bounding box center [525, 298] width 402 height 42
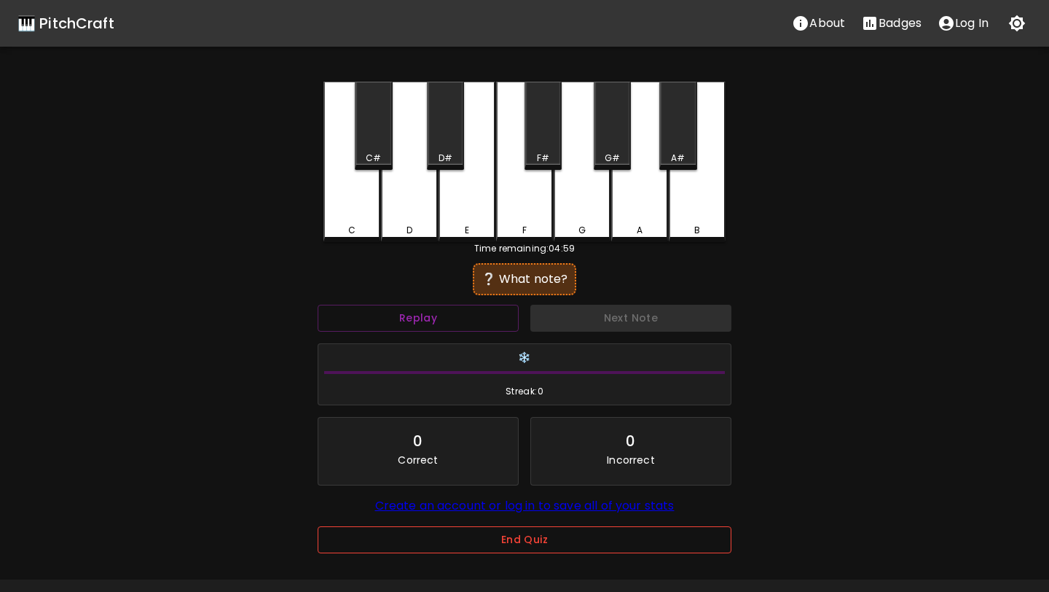
click at [460, 547] on button "End Quiz" at bounding box center [525, 539] width 414 height 27
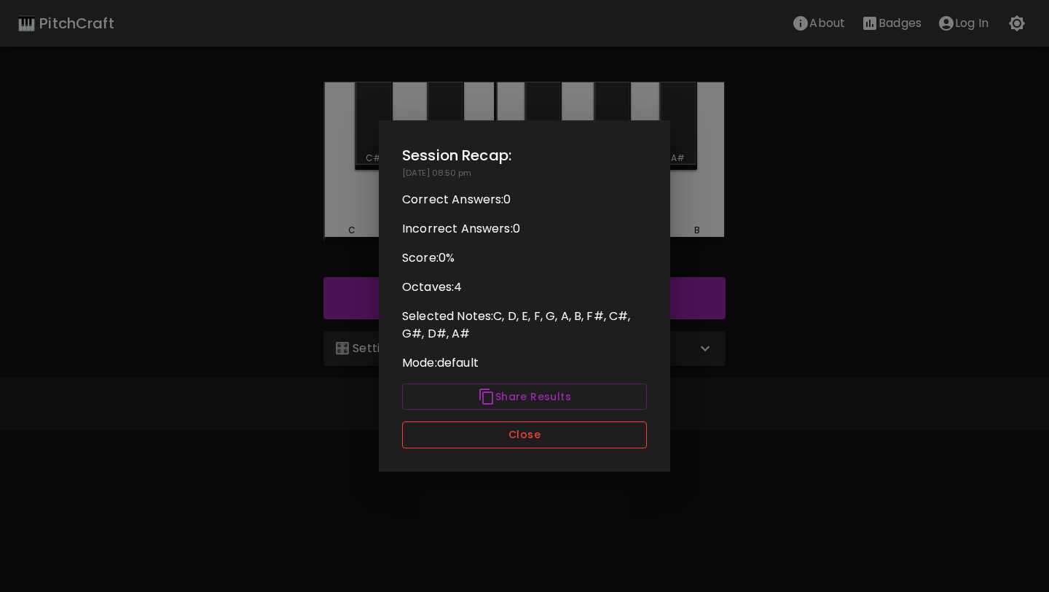
click at [565, 432] on button "Close" at bounding box center [524, 434] width 245 height 27
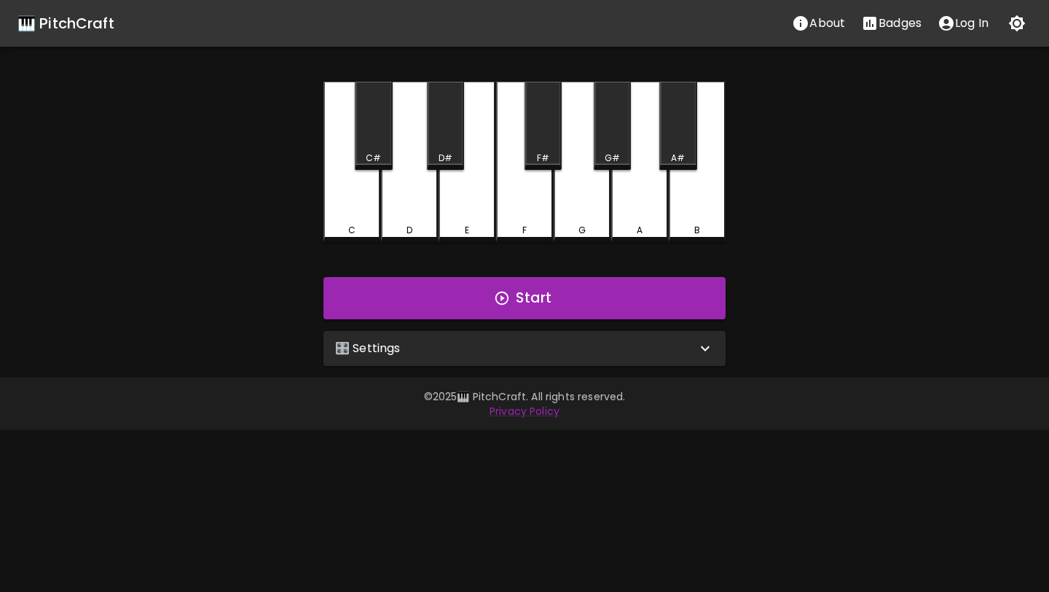
click at [401, 350] on div "🎛️ Settings" at bounding box center [515, 348] width 361 height 17
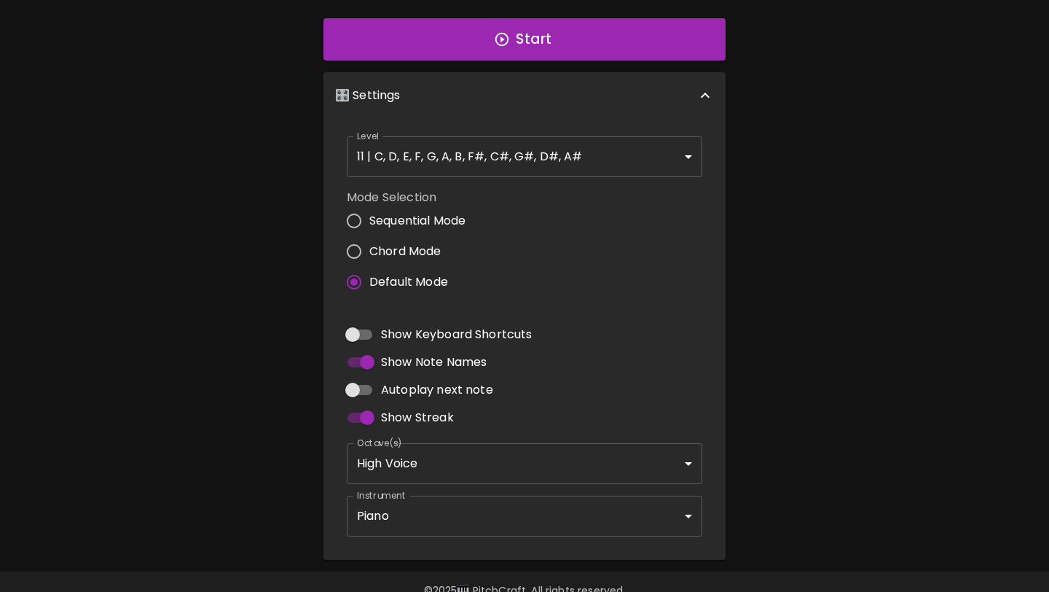
scroll to position [271, 0]
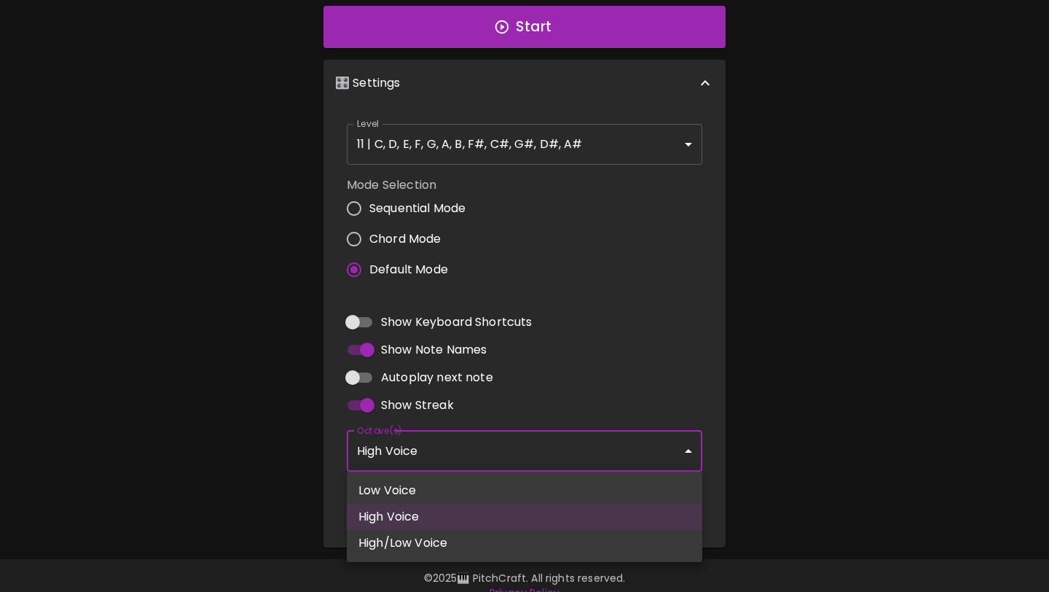
click at [434, 453] on body "🎹 PitchCraft About Badges Log In C C# D D# E F F# G G# A A# B Start 🎛️ Settings…" at bounding box center [524, 170] width 1049 height 882
click at [436, 450] on div at bounding box center [524, 296] width 1049 height 592
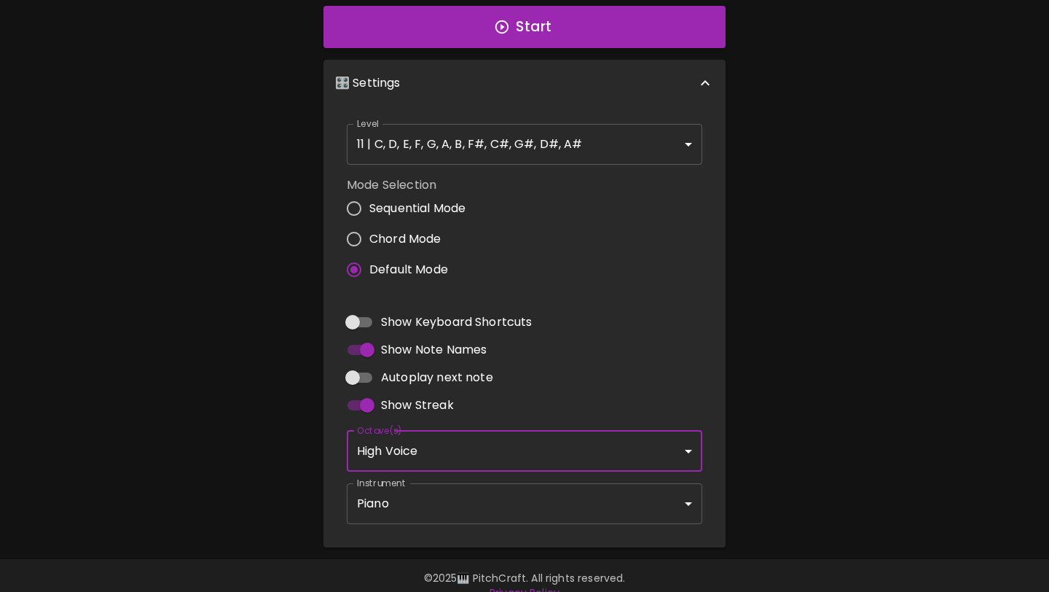
click at [433, 494] on body "🎹 PitchCraft About Badges Log In C C# D D# E F F# G G# A A# B Start 🎛️ Settings…" at bounding box center [524, 170] width 1049 height 882
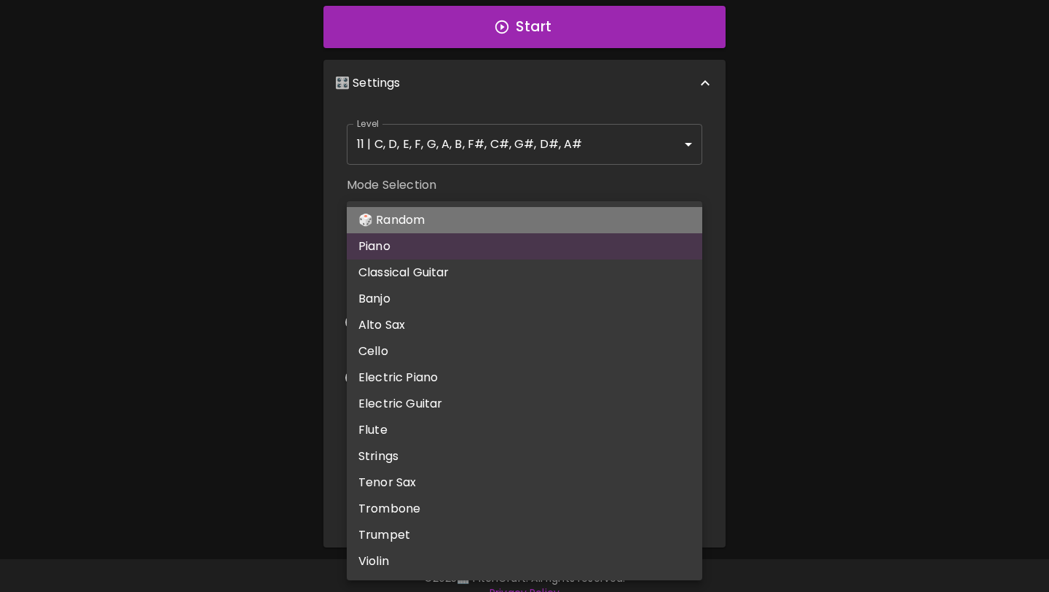
click at [472, 224] on li "🎲 Random" at bounding box center [525, 220] width 356 height 26
type input "random"
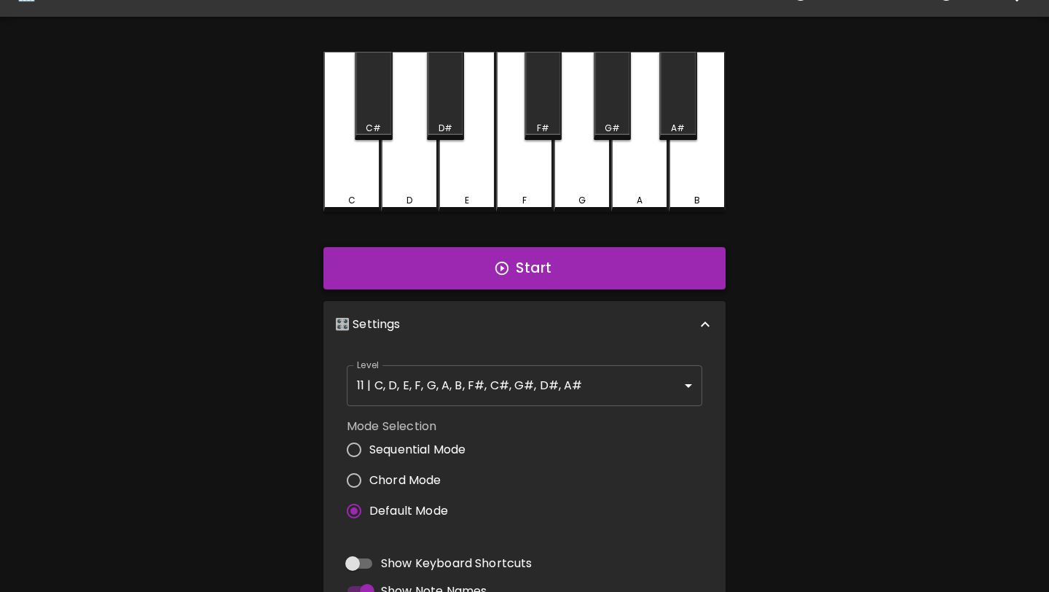
scroll to position [0, 0]
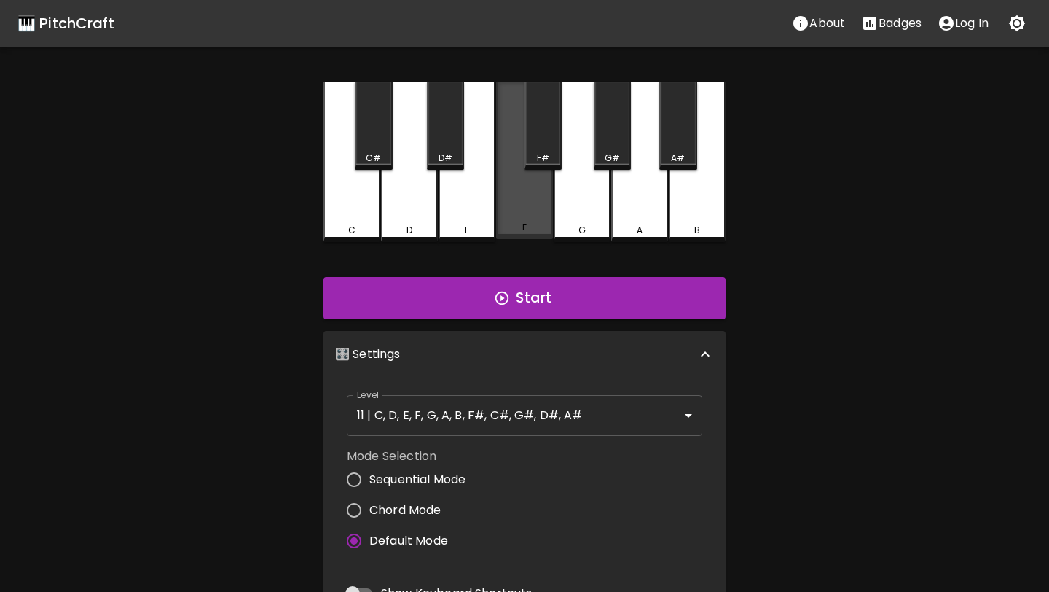
click at [522, 210] on div "F" at bounding box center [524, 160] width 57 height 157
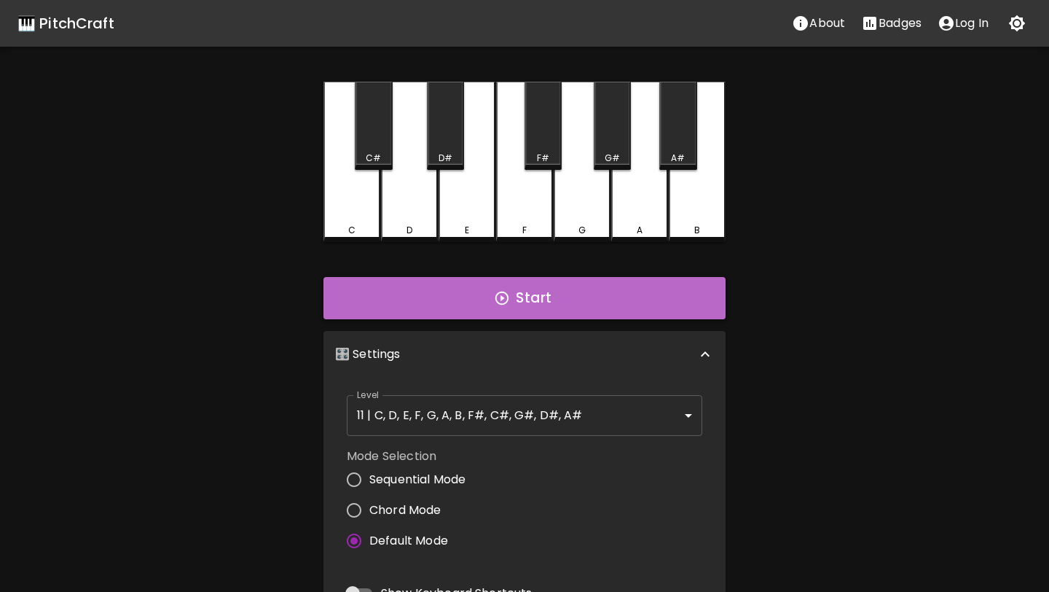
click at [512, 296] on button "Start" at bounding box center [525, 298] width 402 height 42
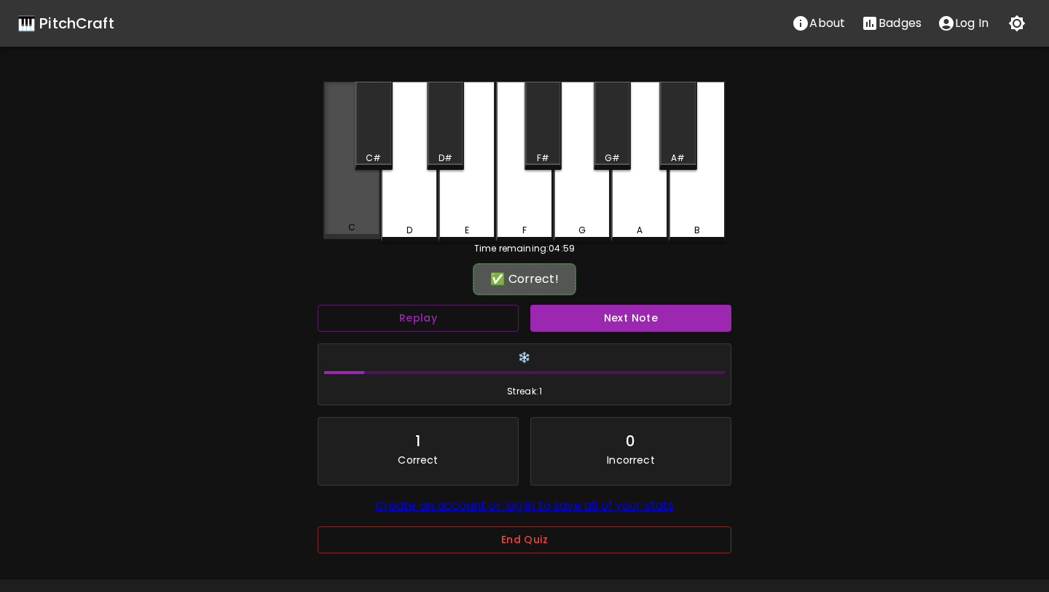
click at [362, 217] on div "C" at bounding box center [352, 160] width 57 height 157
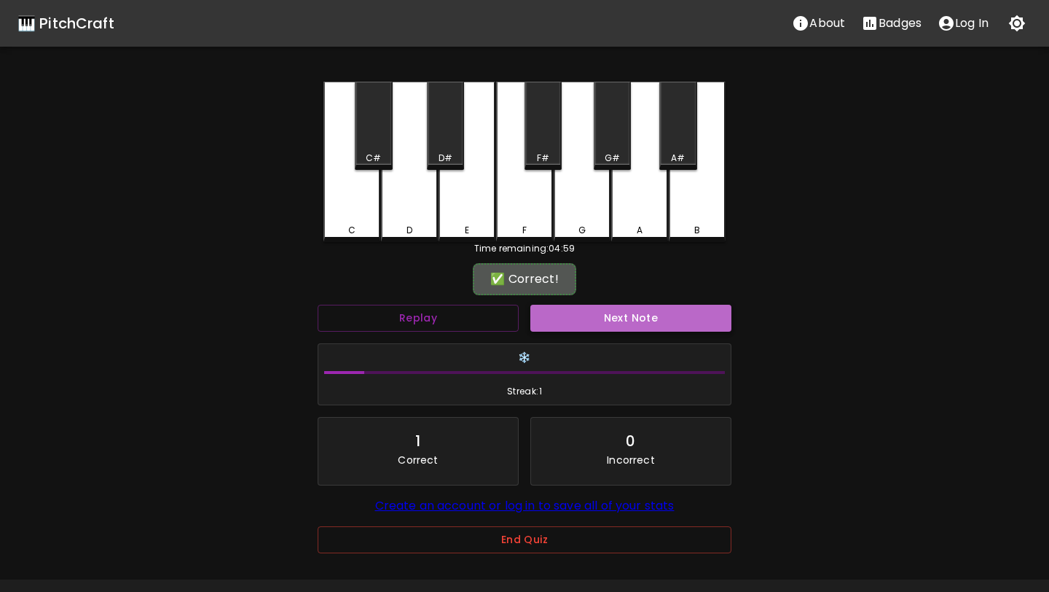
click at [600, 322] on button "Next Note" at bounding box center [631, 318] width 201 height 27
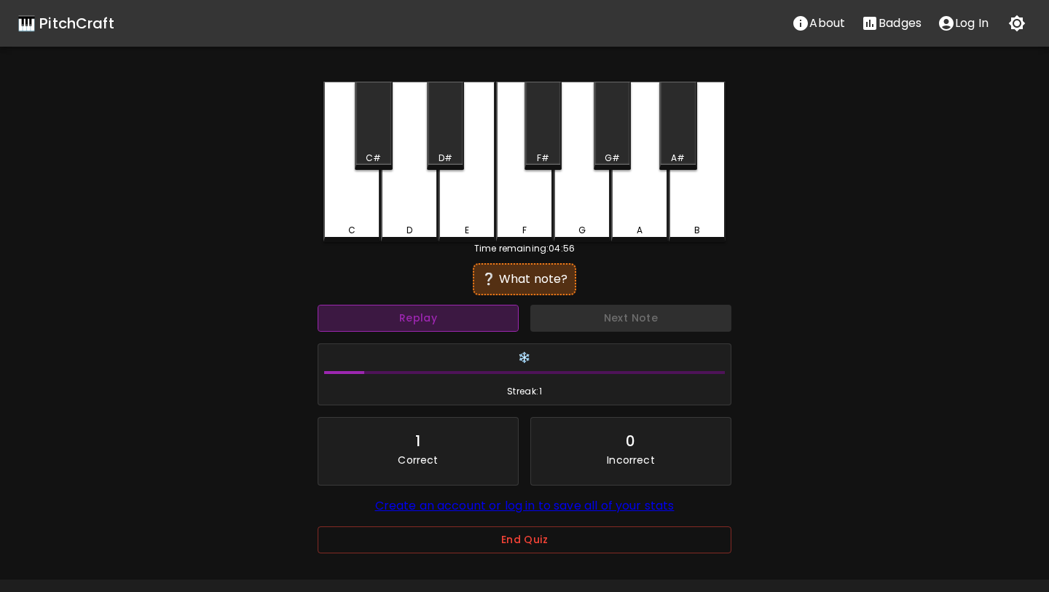
click at [456, 317] on button "Replay" at bounding box center [418, 318] width 201 height 27
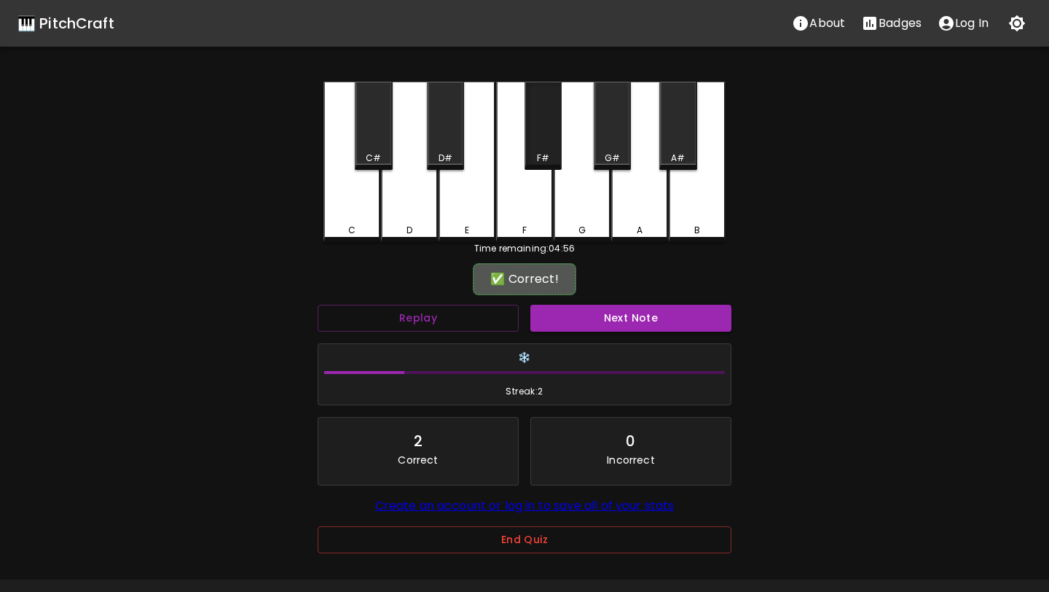
click at [548, 146] on div "F#" at bounding box center [543, 126] width 37 height 88
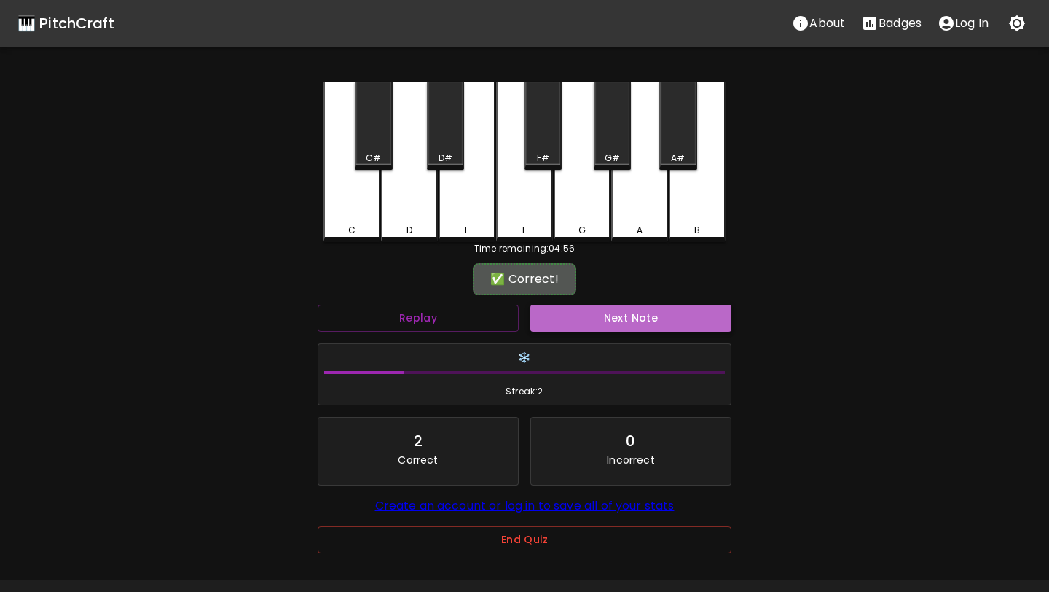
click at [598, 311] on button "Next Note" at bounding box center [631, 318] width 201 height 27
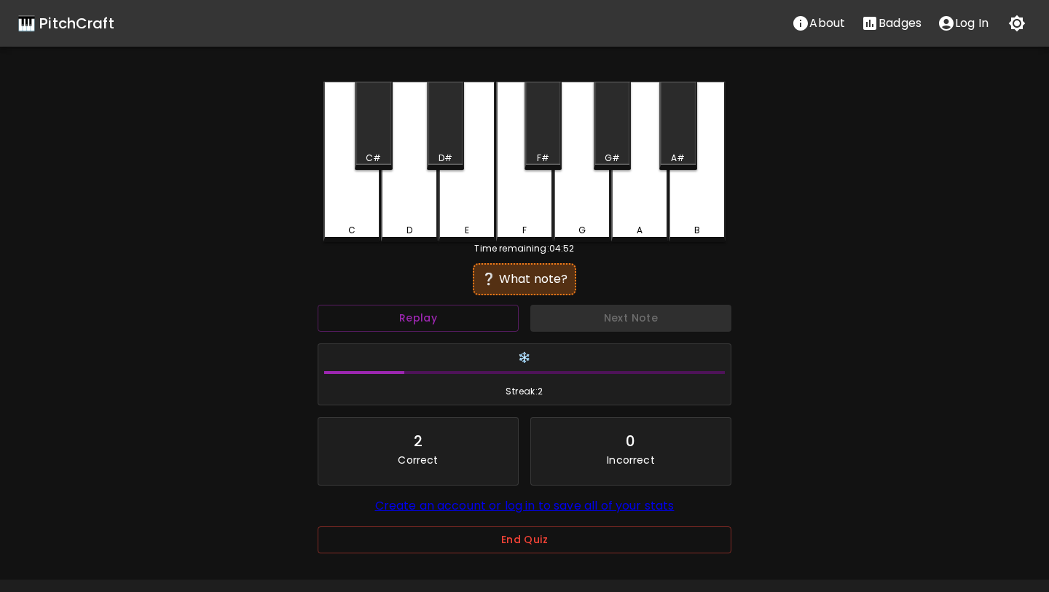
click at [694, 220] on div "B" at bounding box center [697, 162] width 57 height 160
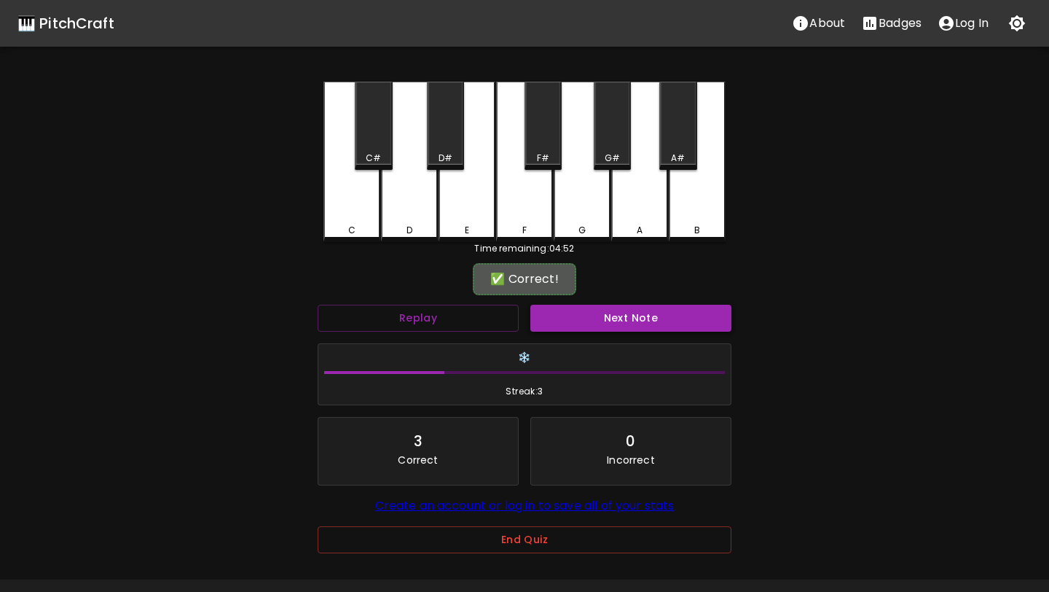
click at [633, 324] on button "Next Note" at bounding box center [631, 318] width 201 height 27
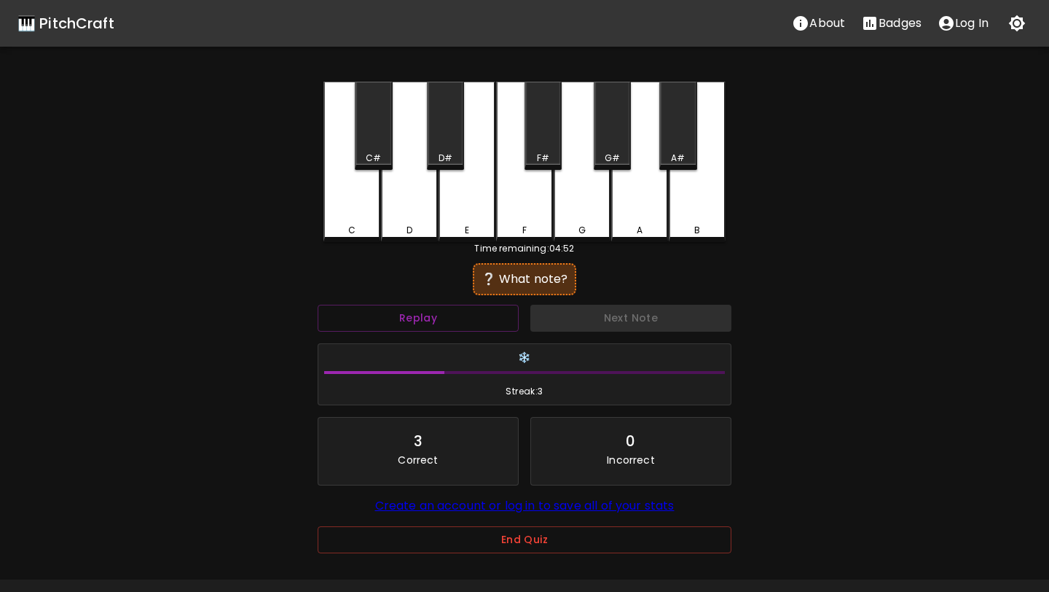
click at [374, 145] on div "C#" at bounding box center [373, 126] width 37 height 88
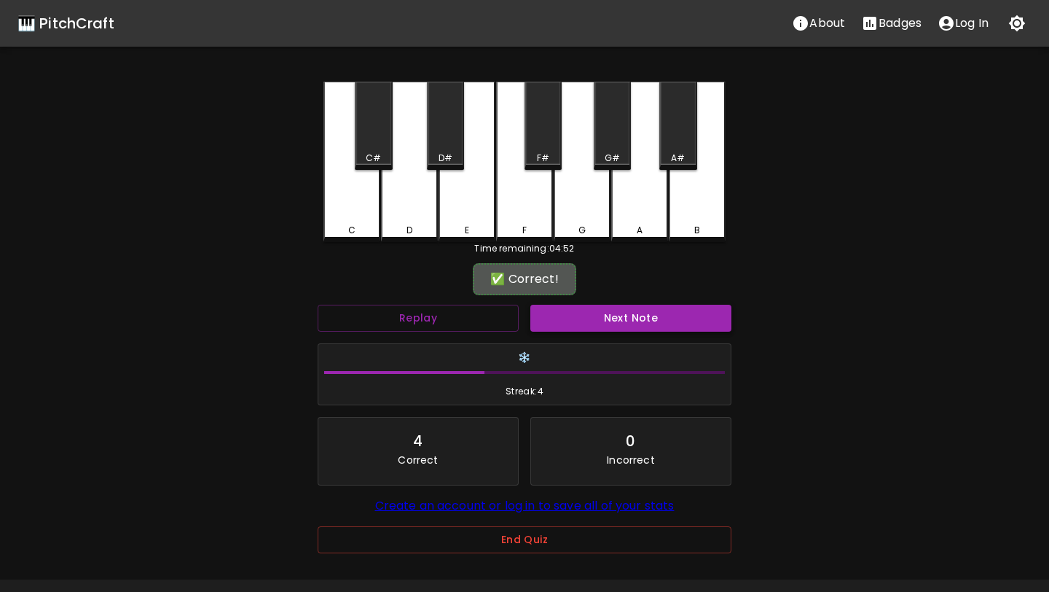
click at [551, 313] on button "Next Note" at bounding box center [631, 318] width 201 height 27
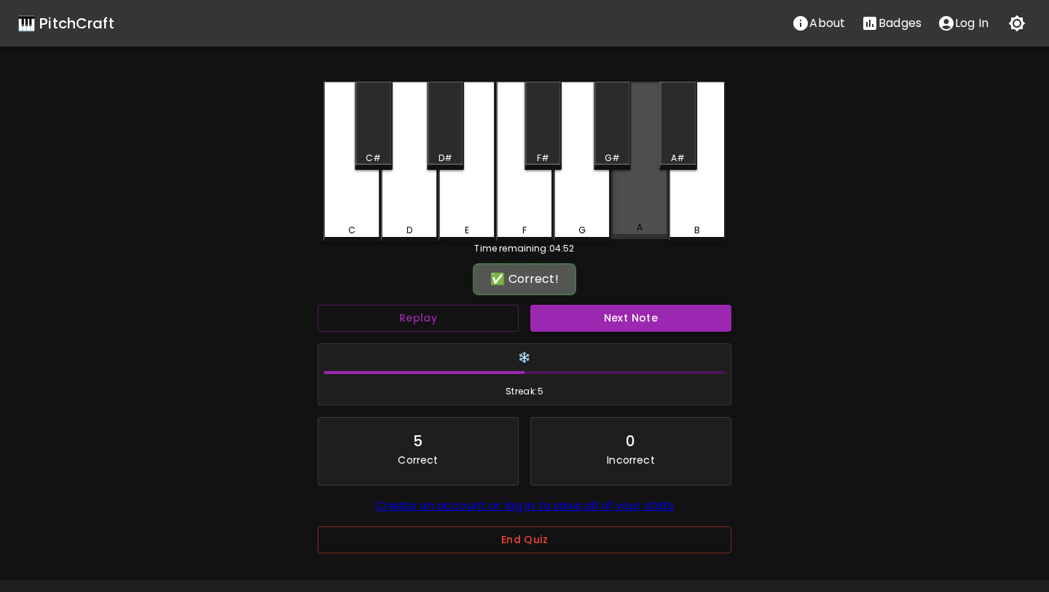
click at [628, 197] on div "A" at bounding box center [639, 160] width 57 height 157
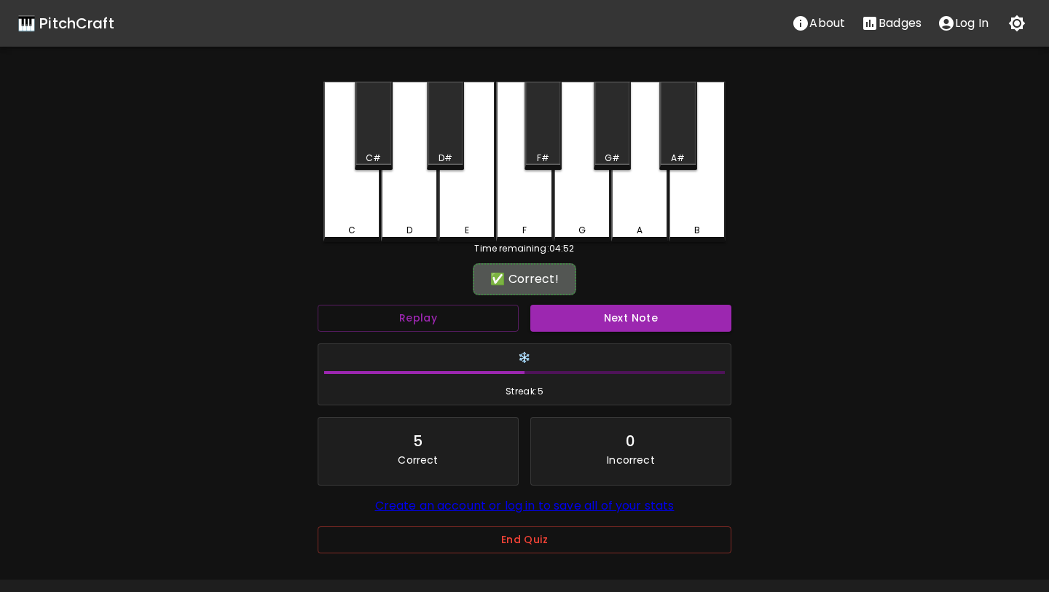
click at [551, 553] on button "End Quiz" at bounding box center [525, 539] width 414 height 27
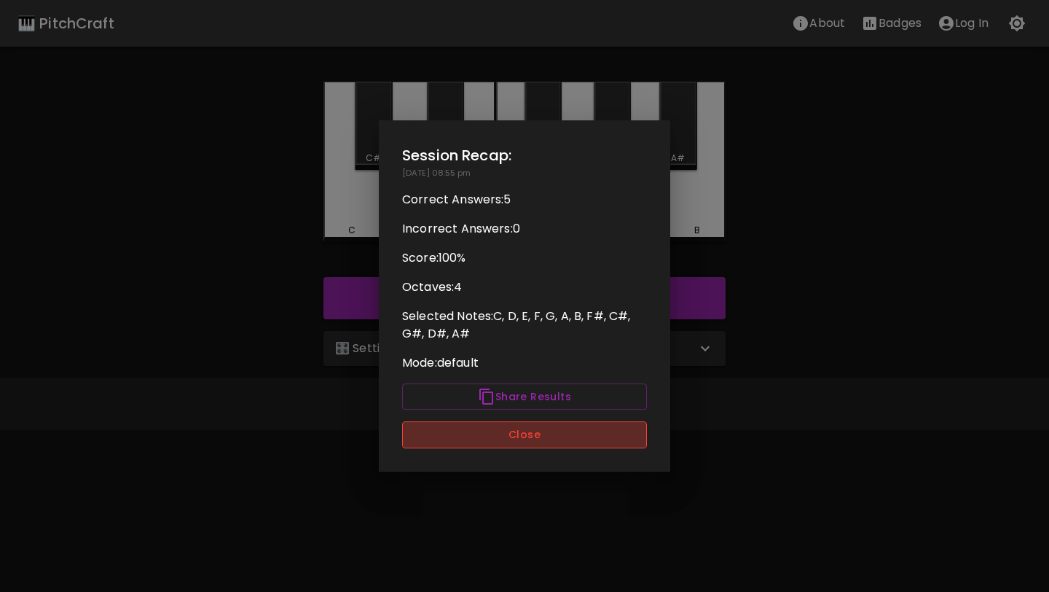
click at [553, 435] on button "Close" at bounding box center [524, 434] width 245 height 27
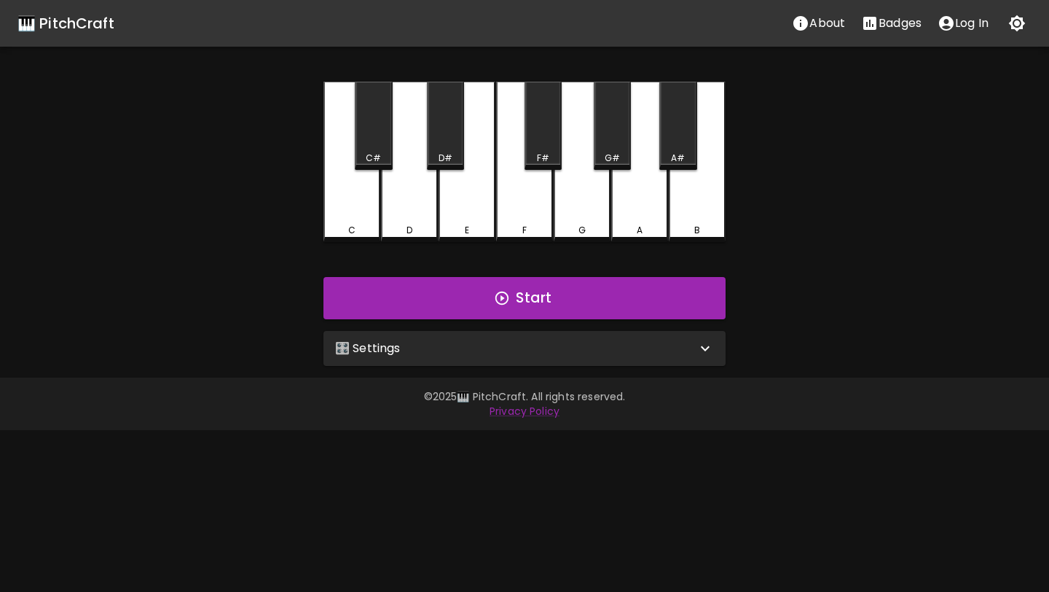
click at [580, 359] on div "🎛️ Settings" at bounding box center [525, 348] width 402 height 35
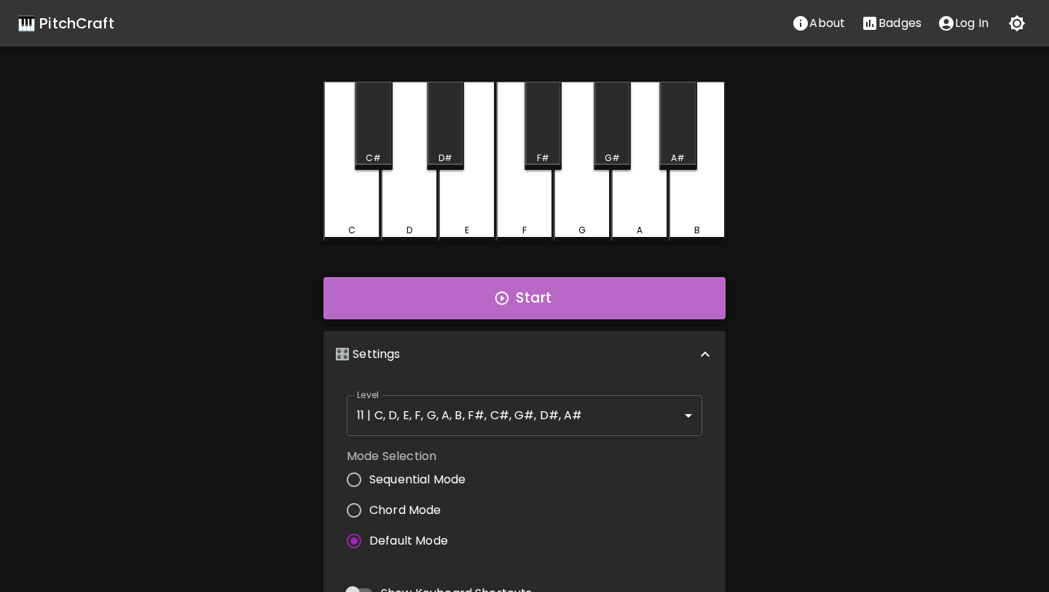
click at [576, 291] on button "Start" at bounding box center [525, 298] width 402 height 42
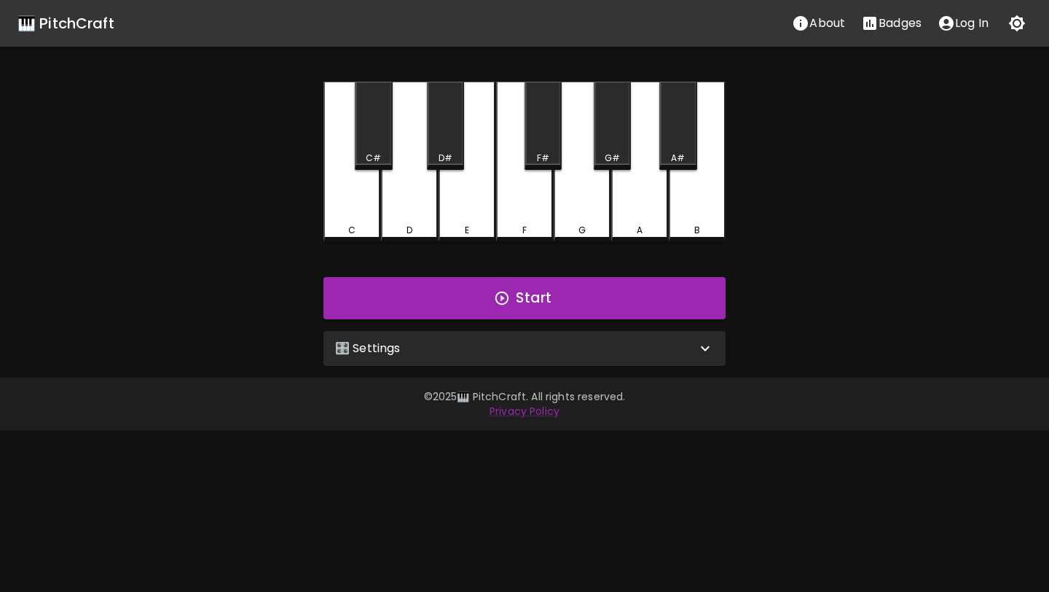
click at [504, 359] on div "🎛️ Settings" at bounding box center [525, 348] width 402 height 35
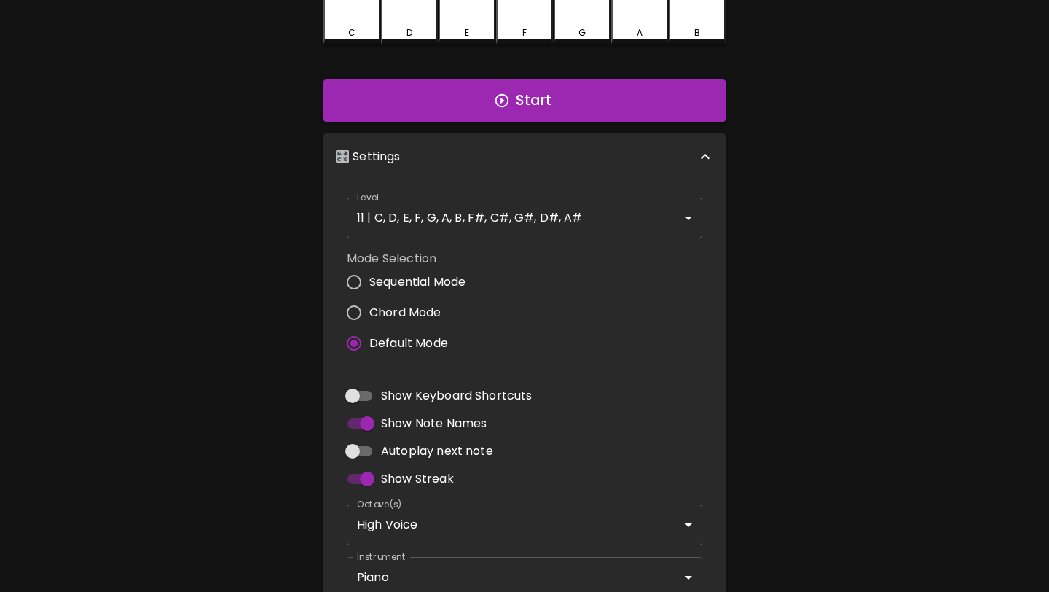
scroll to position [290, 0]
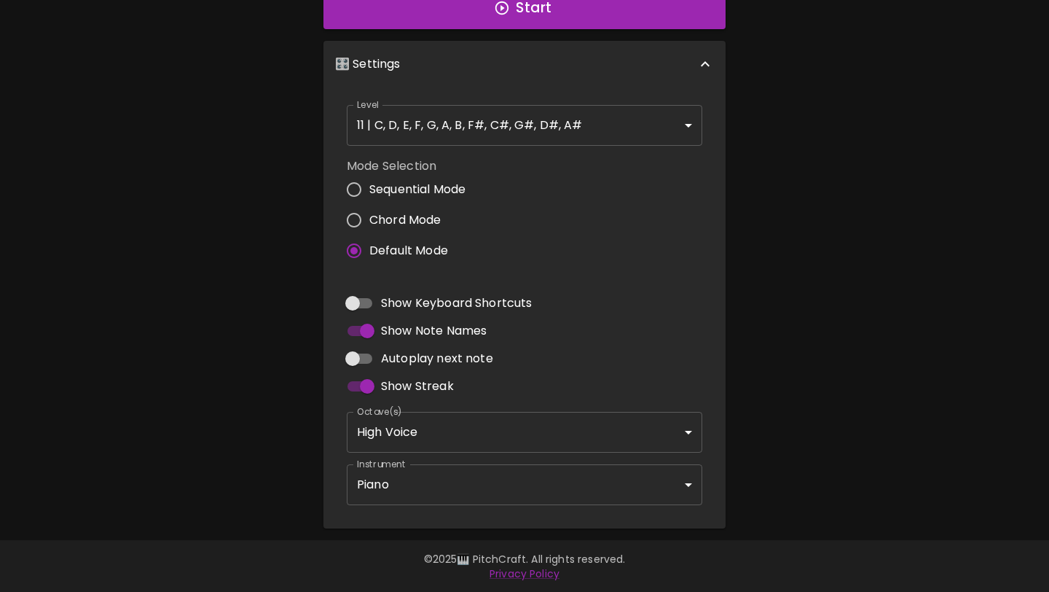
click at [471, 485] on body "🎹 PitchCraft About Badges Log In C C# D D# E F F# G G# A A# B Start 🎛️ Settings…" at bounding box center [524, 151] width 1049 height 882
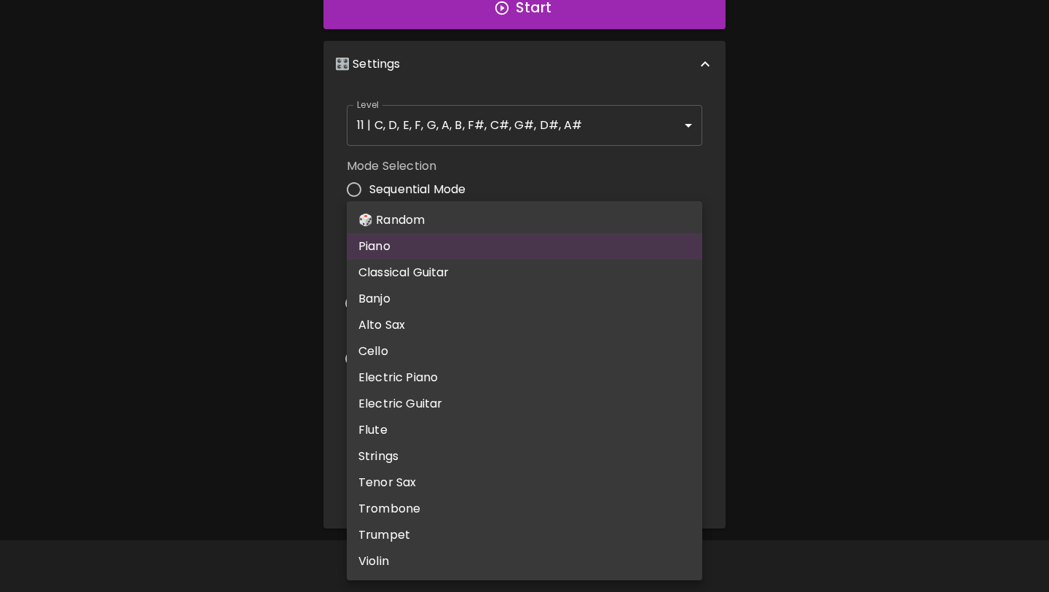
click at [489, 214] on li "🎲 Random" at bounding box center [525, 220] width 356 height 26
type input "random"
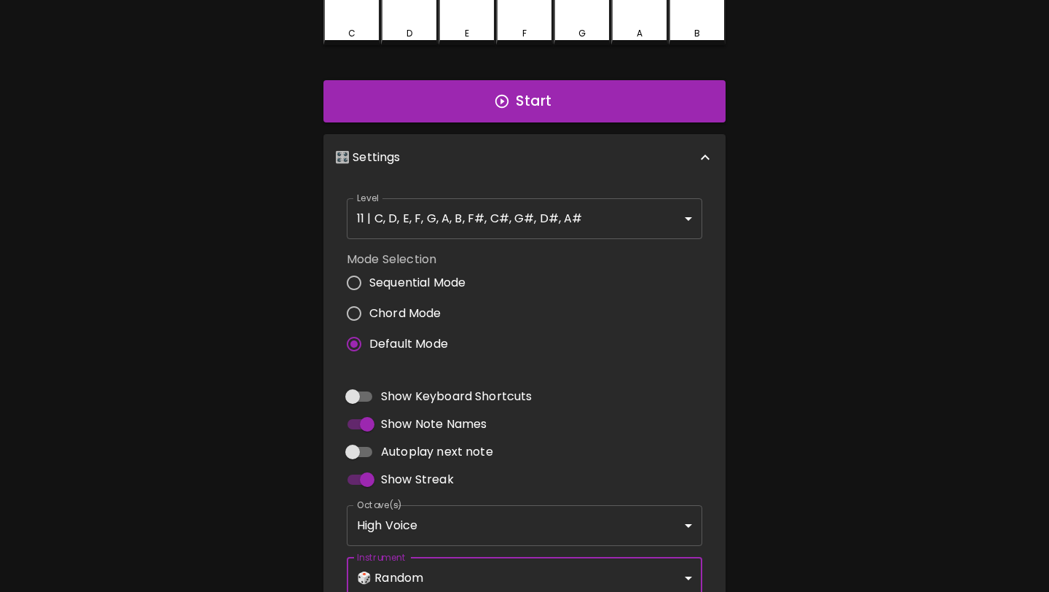
scroll to position [0, 0]
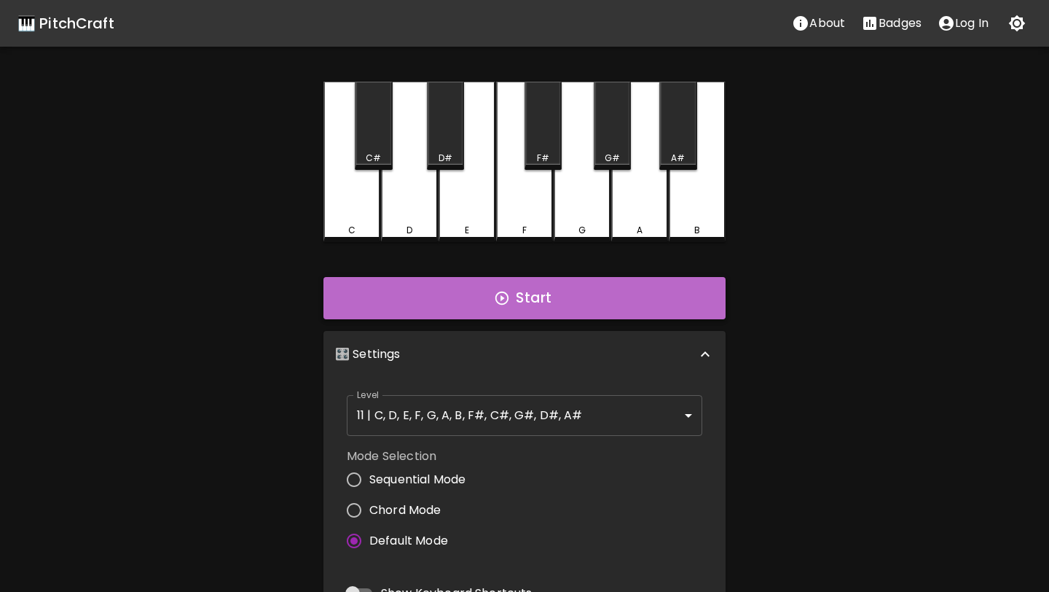
click at [480, 294] on button "Start" at bounding box center [525, 298] width 402 height 42
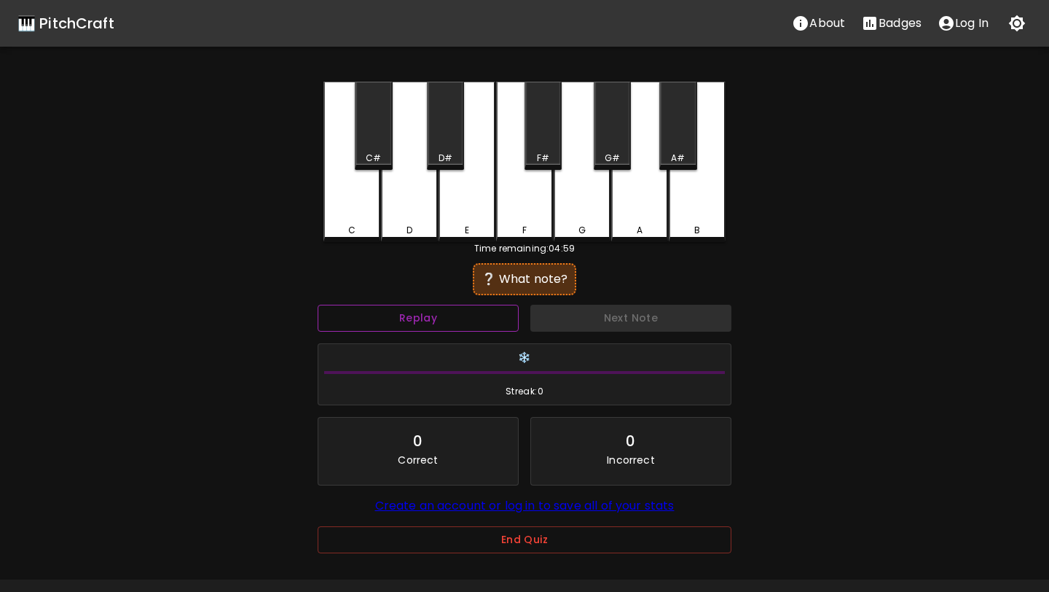
click at [473, 312] on button "Replay" at bounding box center [418, 318] width 201 height 27
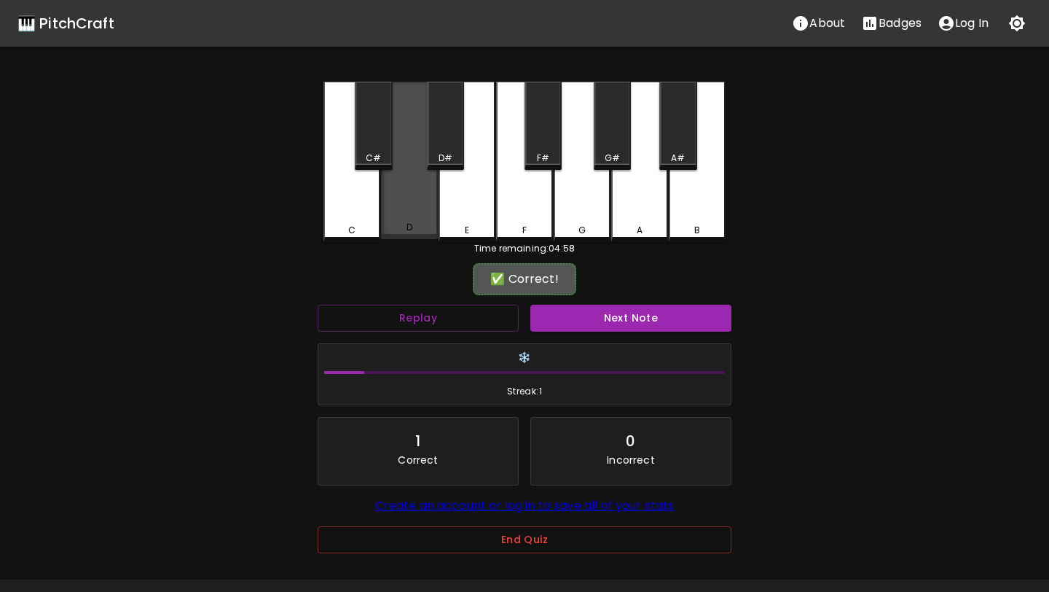
click at [407, 205] on div "D" at bounding box center [409, 160] width 57 height 157
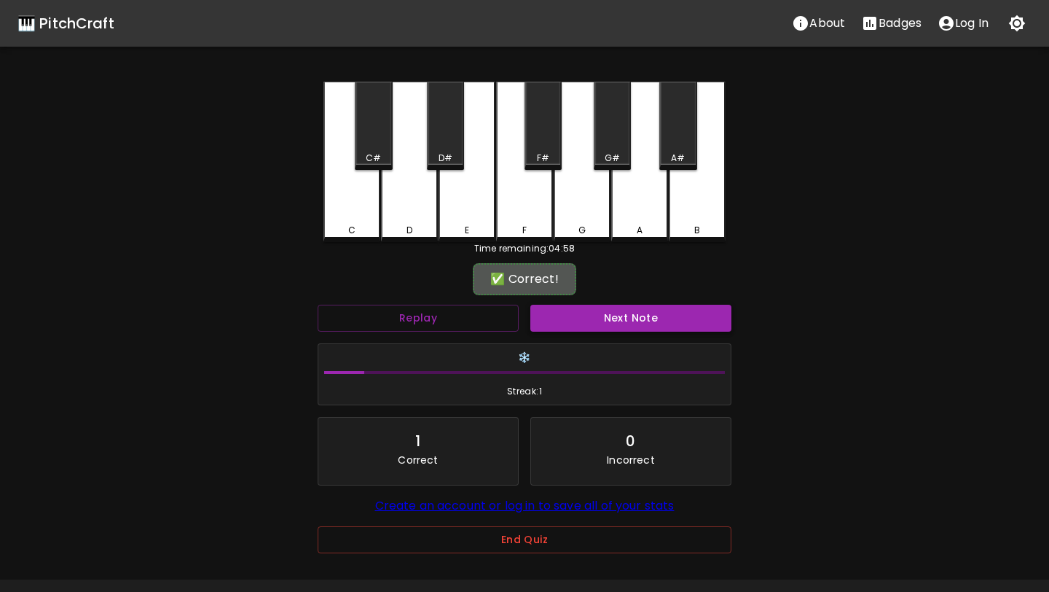
click at [602, 308] on button "Next Note" at bounding box center [631, 318] width 201 height 27
click at [382, 133] on div "C#" at bounding box center [373, 126] width 37 height 88
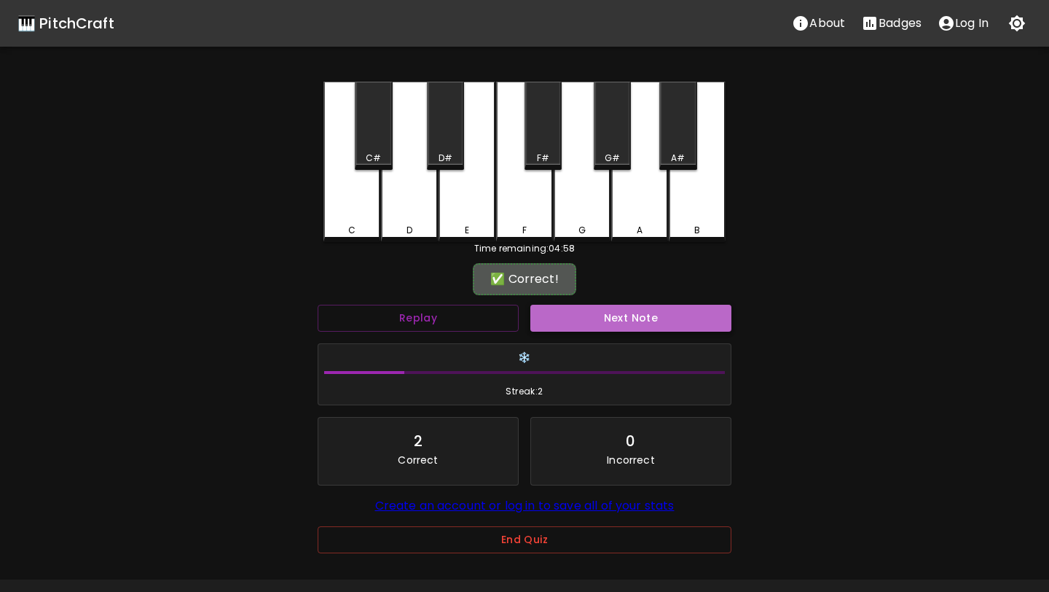
click at [583, 321] on button "Next Note" at bounding box center [631, 318] width 201 height 27
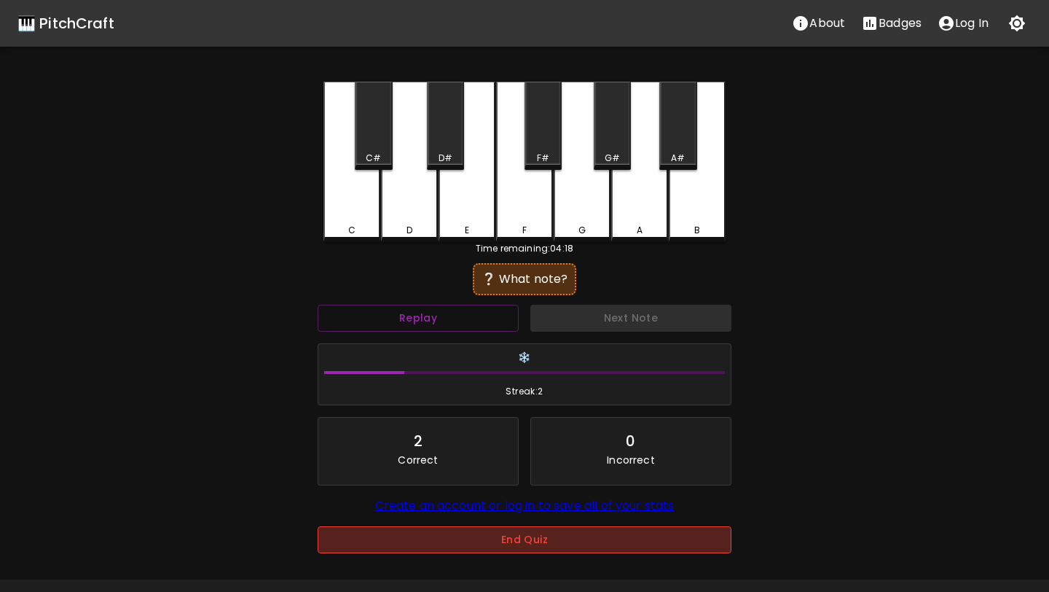
click at [625, 539] on button "End Quiz" at bounding box center [525, 539] width 414 height 27
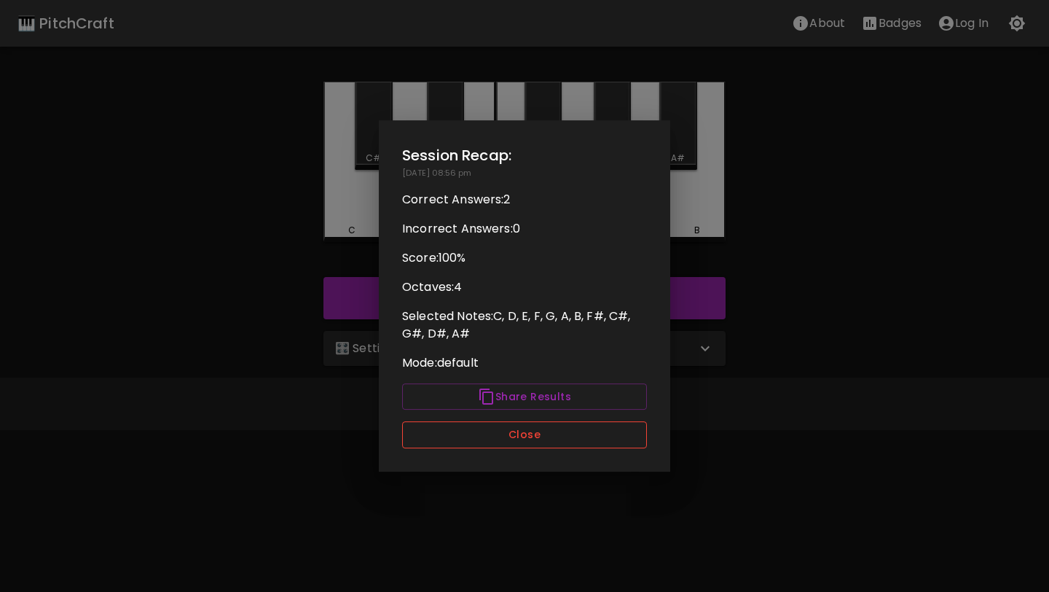
click at [608, 421] on button "Close" at bounding box center [524, 434] width 245 height 27
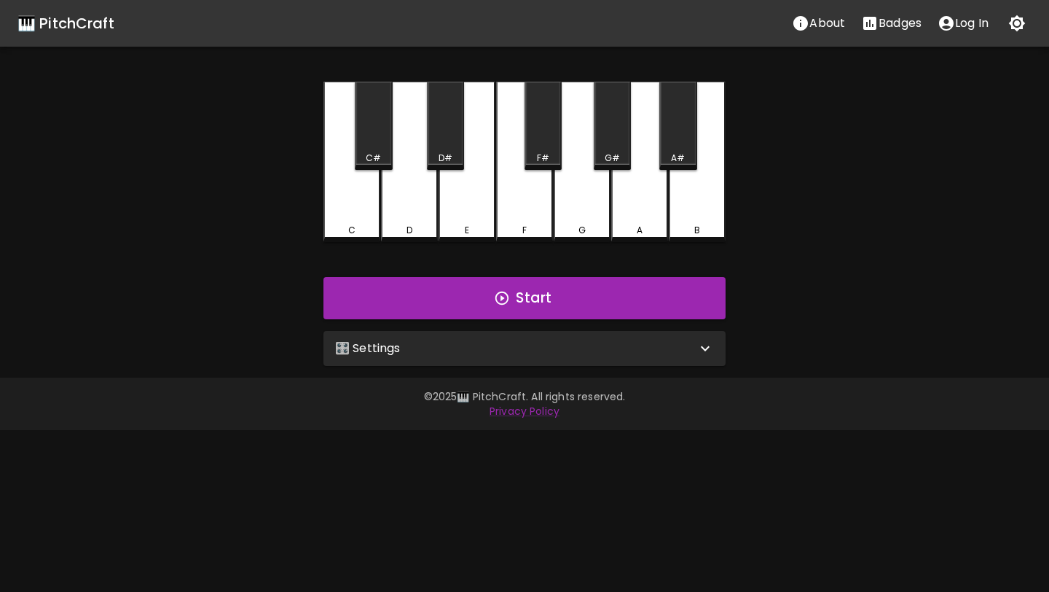
click at [423, 345] on div "🎛️ Settings" at bounding box center [515, 348] width 361 height 17
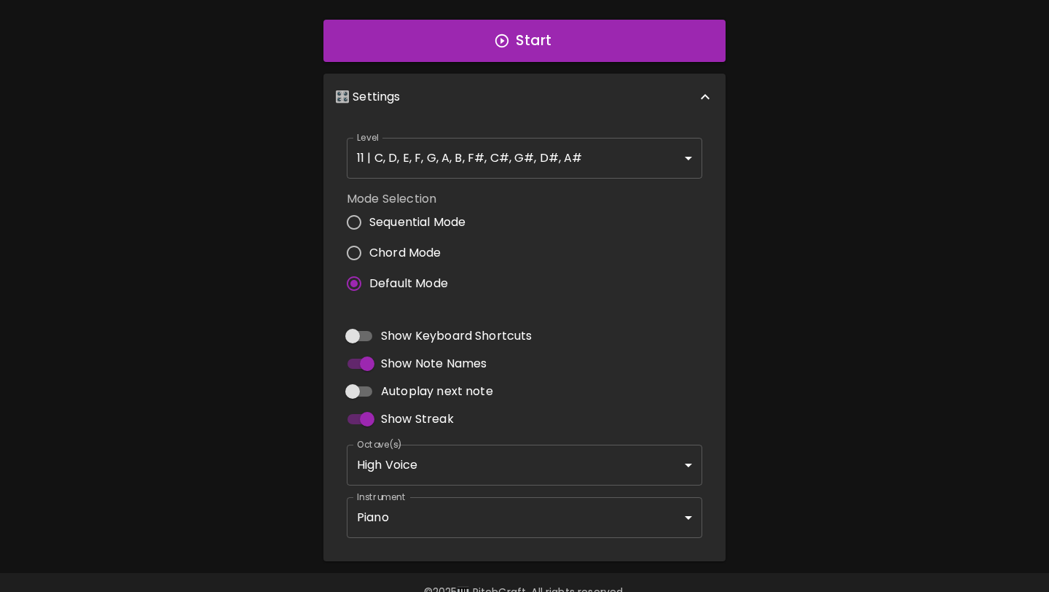
scroll to position [285, 0]
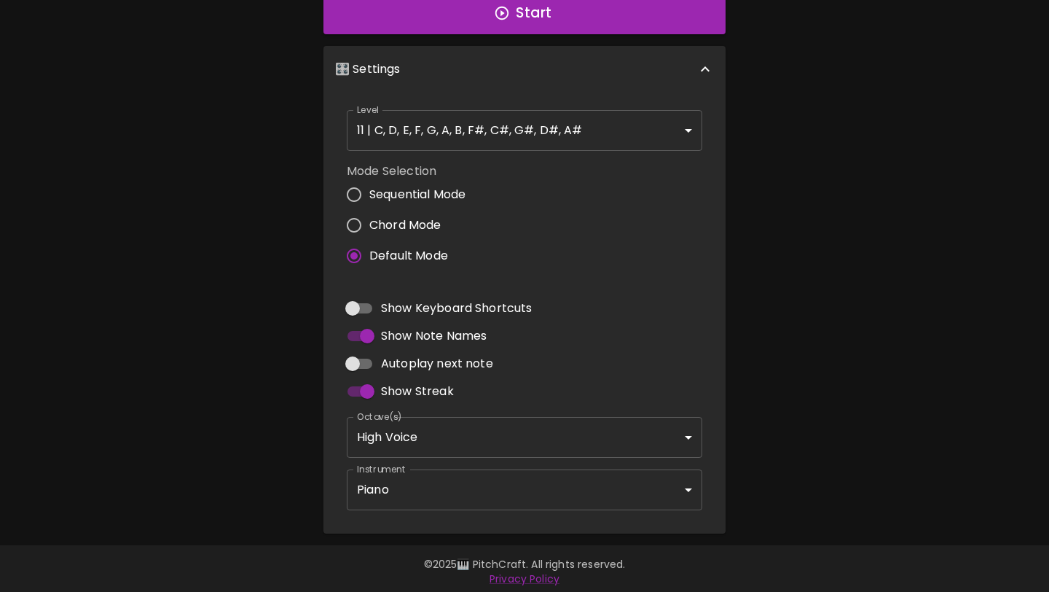
click at [414, 492] on body "🎹 PitchCraft About Badges Log In C C# D D# E F F# G G# A A# B Start 🎛️ Settings…" at bounding box center [524, 156] width 1049 height 882
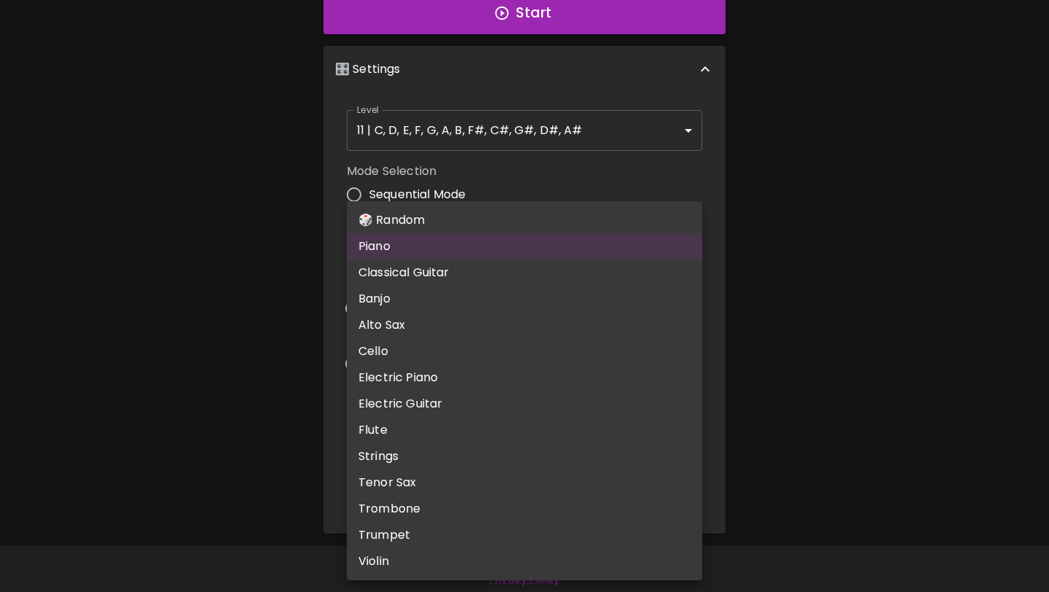
click at [438, 224] on li "🎲 Random" at bounding box center [525, 220] width 356 height 26
type input "random"
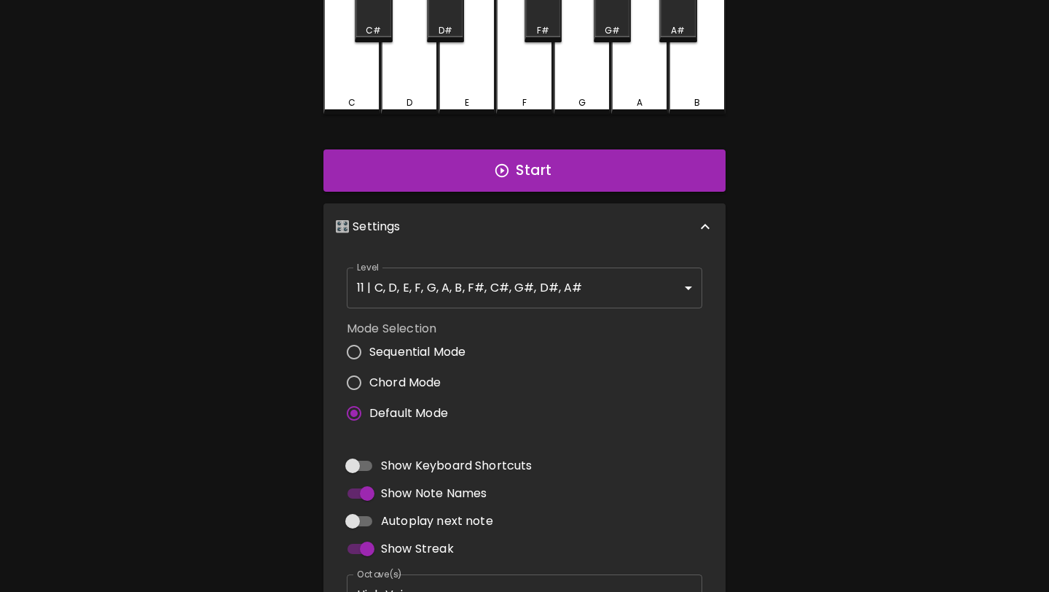
scroll to position [0, 0]
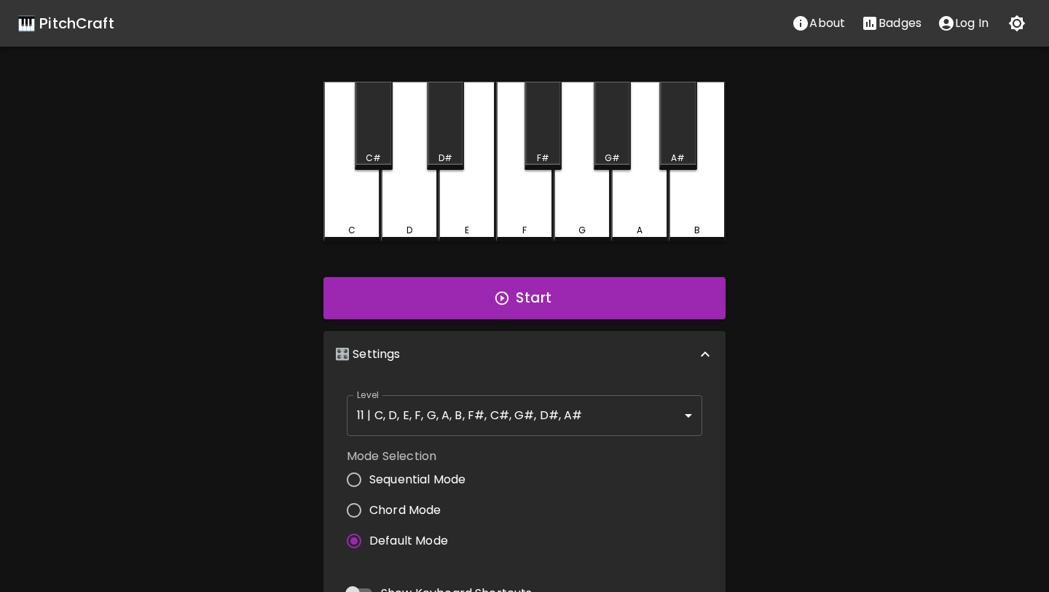
click at [466, 206] on div "E" at bounding box center [467, 162] width 57 height 160
click at [493, 302] on button "Start" at bounding box center [525, 298] width 402 height 42
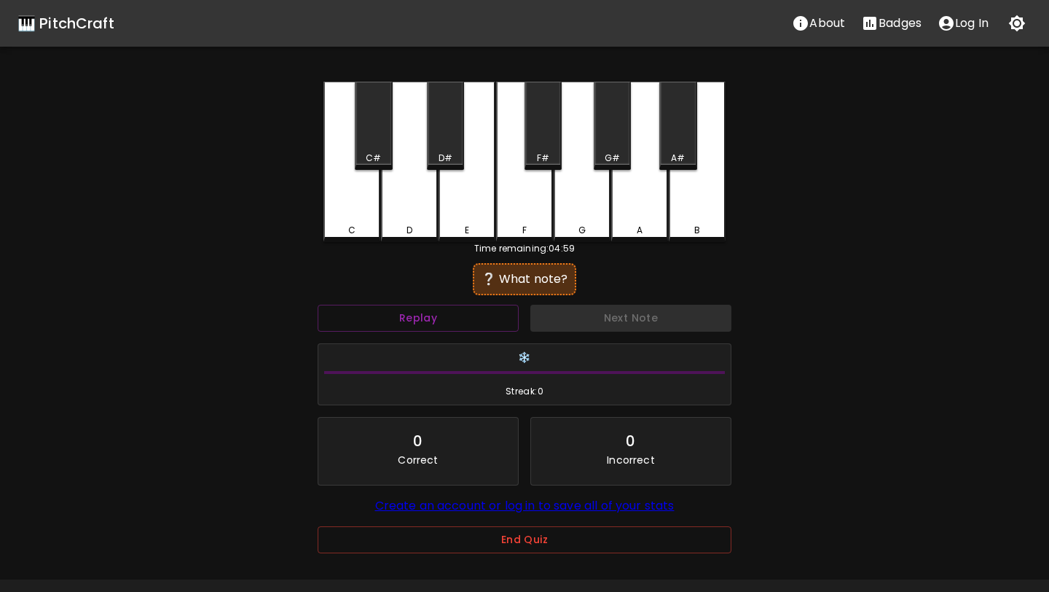
click at [340, 200] on div "C" at bounding box center [352, 162] width 57 height 160
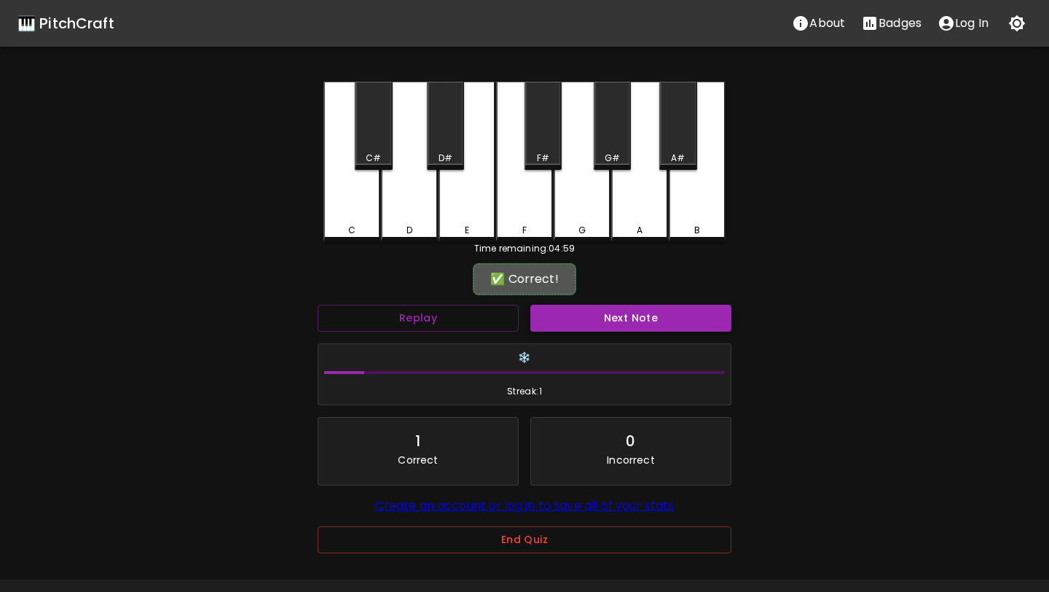
click at [595, 328] on button "Next Note" at bounding box center [631, 318] width 201 height 27
click at [609, 146] on div "G#" at bounding box center [612, 126] width 37 height 88
click at [565, 314] on button "Next Note" at bounding box center [631, 318] width 201 height 27
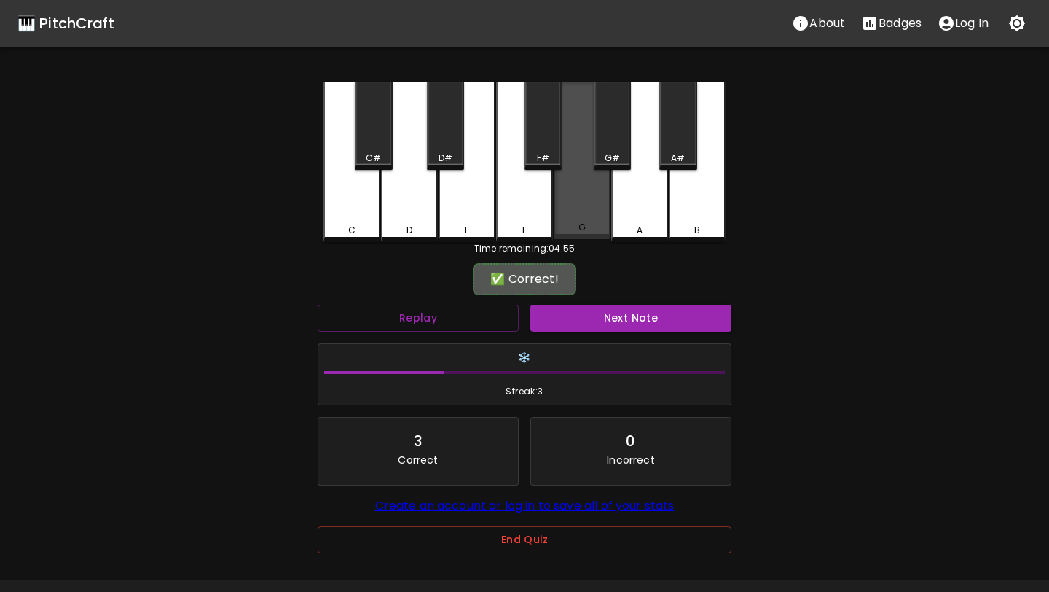
click at [590, 176] on div "G" at bounding box center [582, 160] width 57 height 157
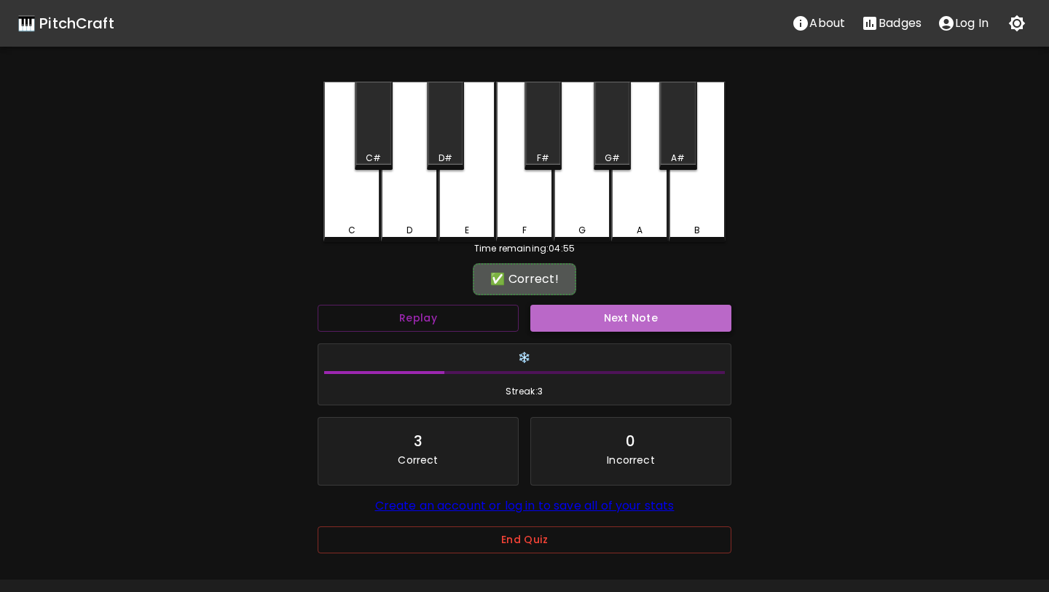
click at [603, 329] on button "Next Note" at bounding box center [631, 318] width 201 height 27
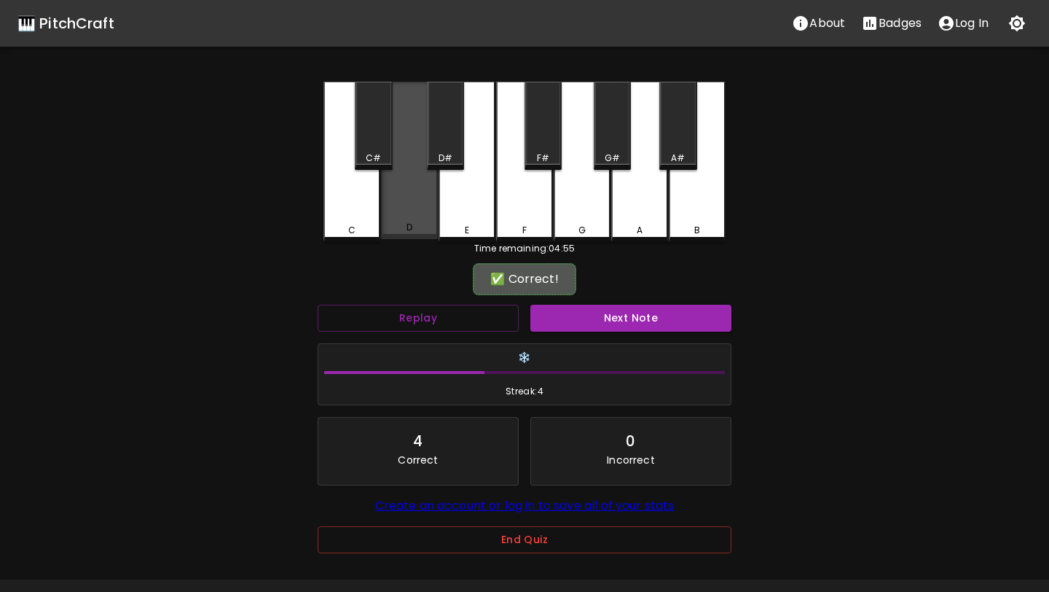
click at [420, 200] on div "D" at bounding box center [409, 160] width 57 height 157
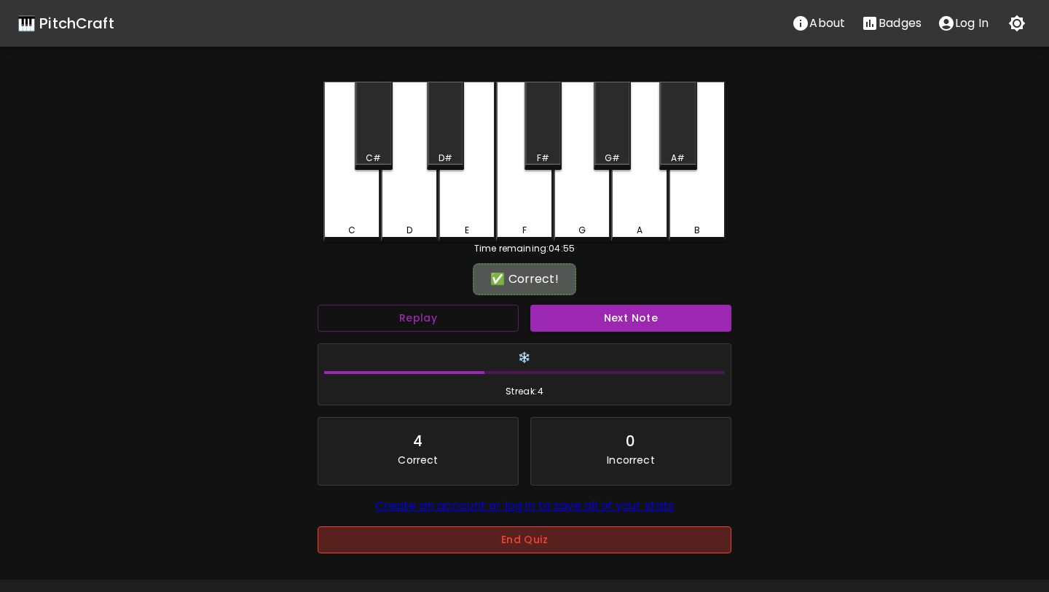
click at [528, 546] on button "End Quiz" at bounding box center [525, 539] width 414 height 27
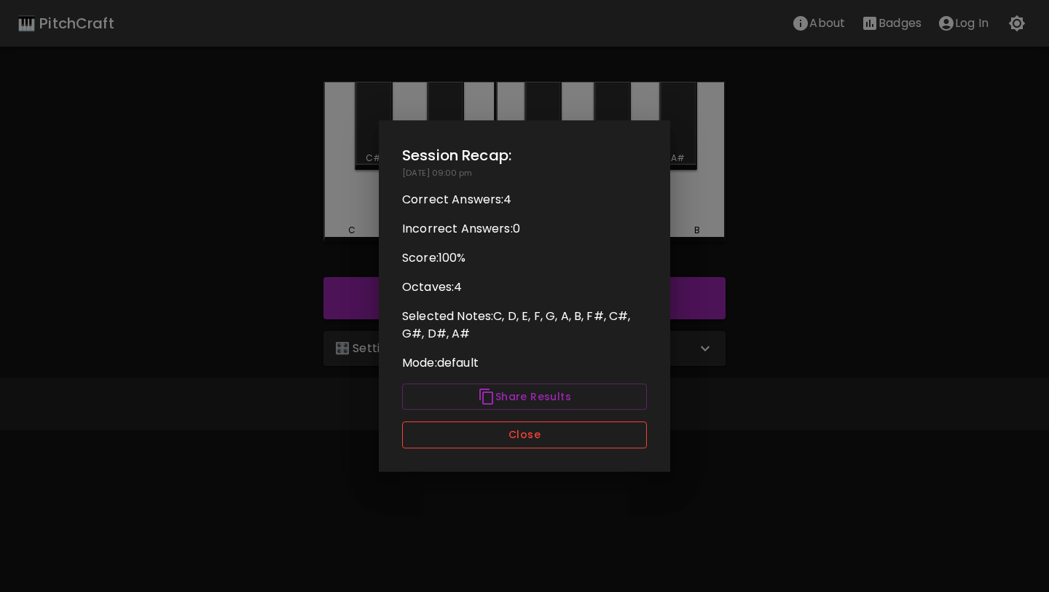
click at [561, 436] on button "Close" at bounding box center [524, 434] width 245 height 27
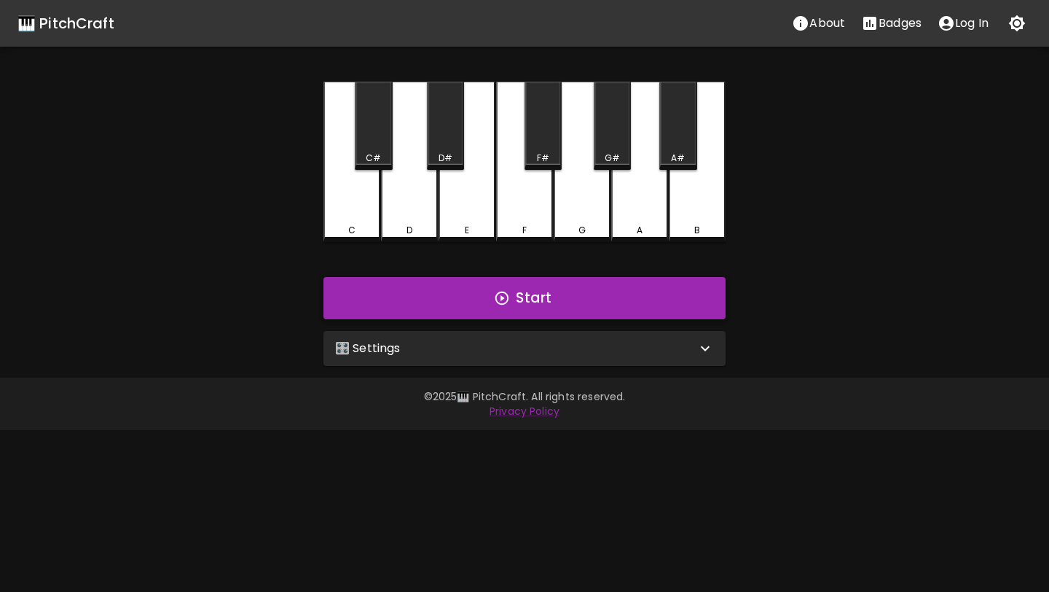
click at [573, 305] on button "Start" at bounding box center [525, 298] width 402 height 42
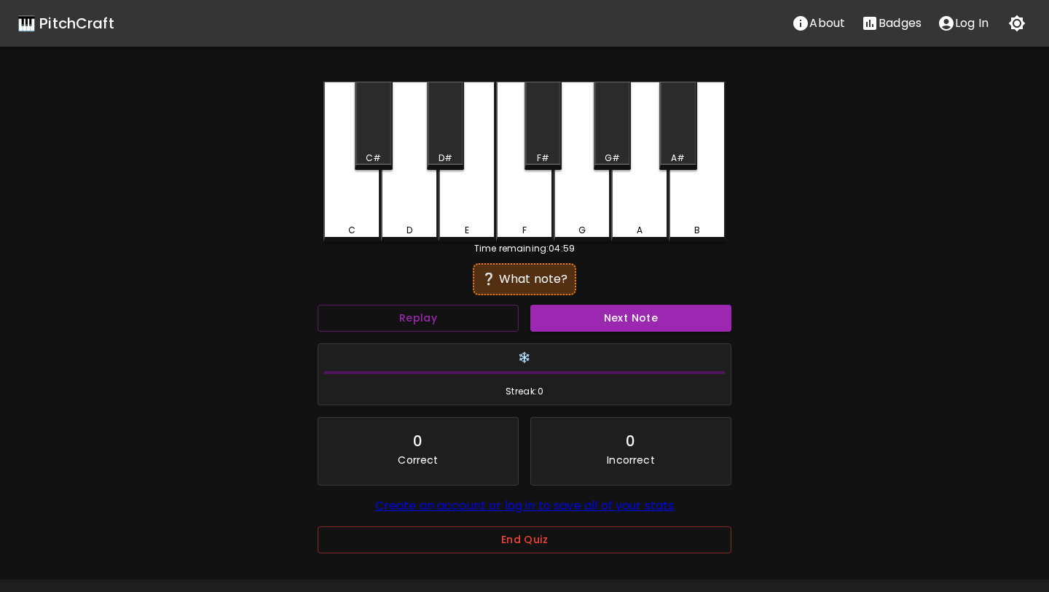
click at [467, 208] on div "E" at bounding box center [467, 162] width 57 height 160
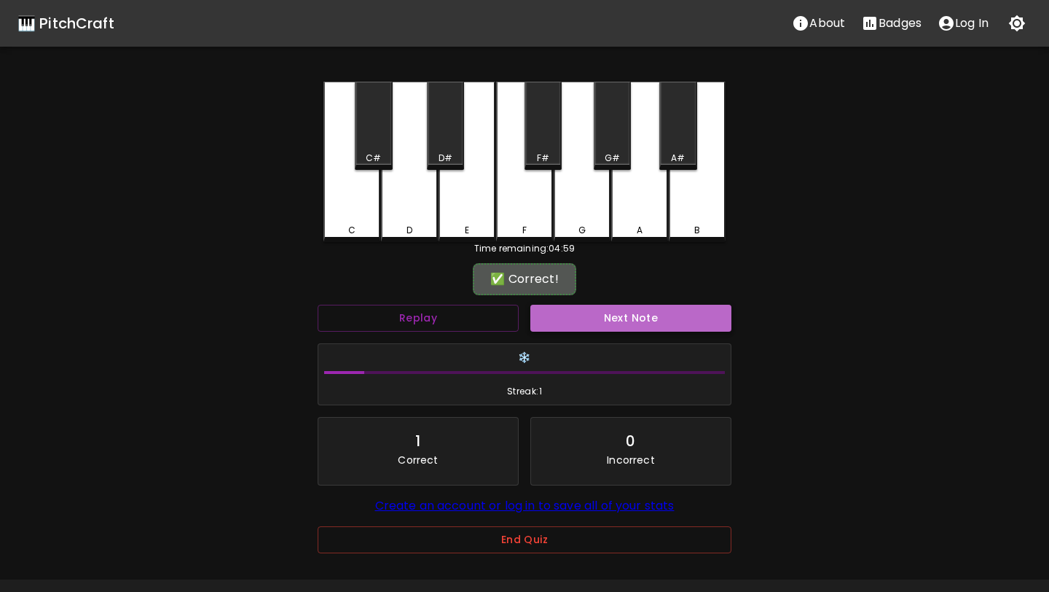
click at [592, 316] on button "Next Note" at bounding box center [631, 318] width 201 height 27
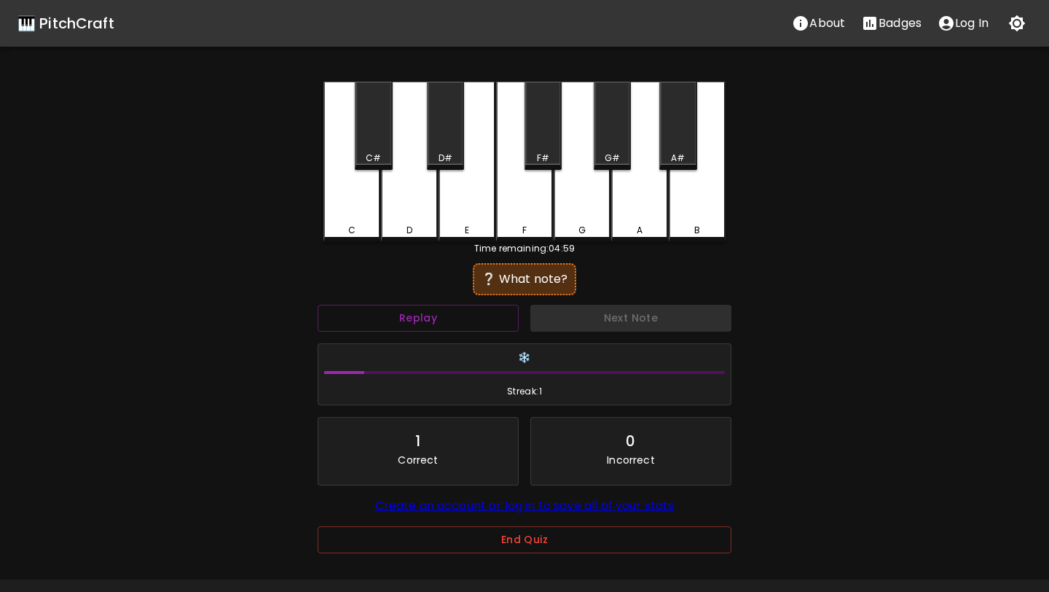
click at [625, 239] on div "C C# D D# E F F# G G# A A# B" at bounding box center [525, 162] width 402 height 160
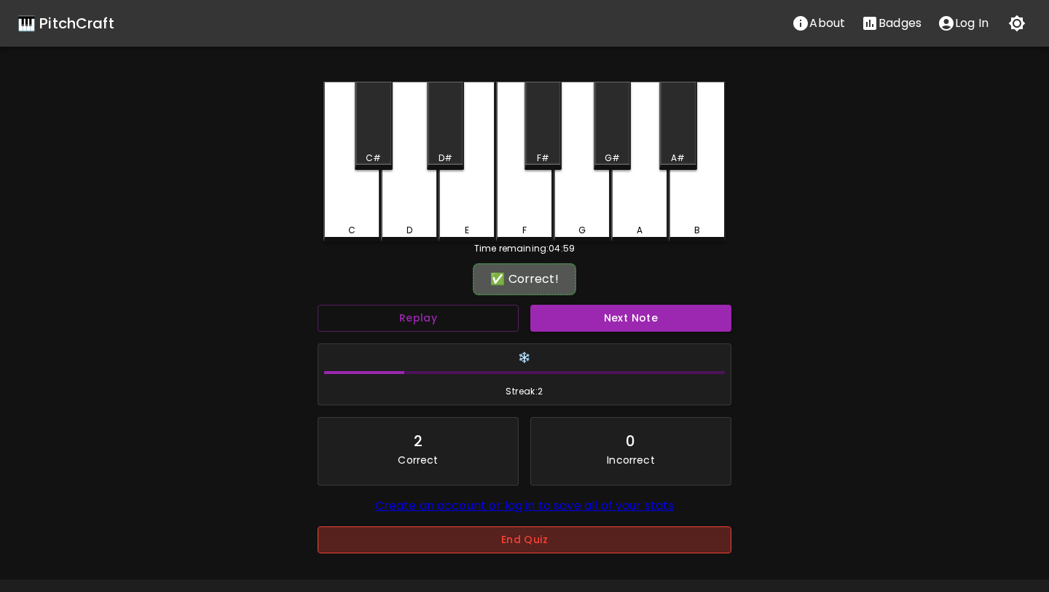
click at [549, 552] on button "End Quiz" at bounding box center [525, 539] width 414 height 27
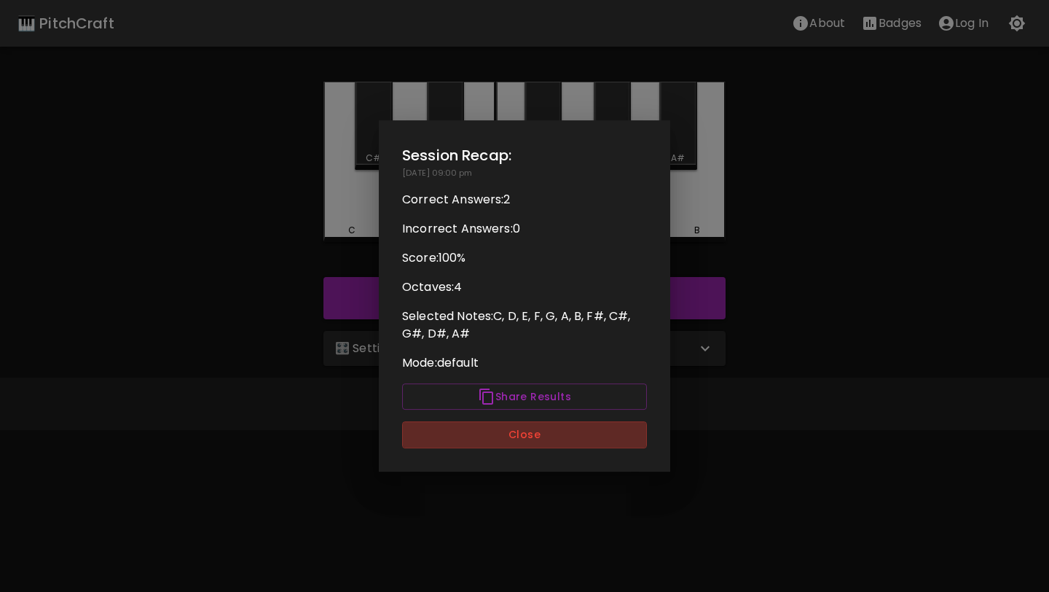
drag, startPoint x: 522, startPoint y: 434, endPoint x: 522, endPoint y: 418, distance: 15.3
click at [522, 434] on button "Close" at bounding box center [524, 434] width 245 height 27
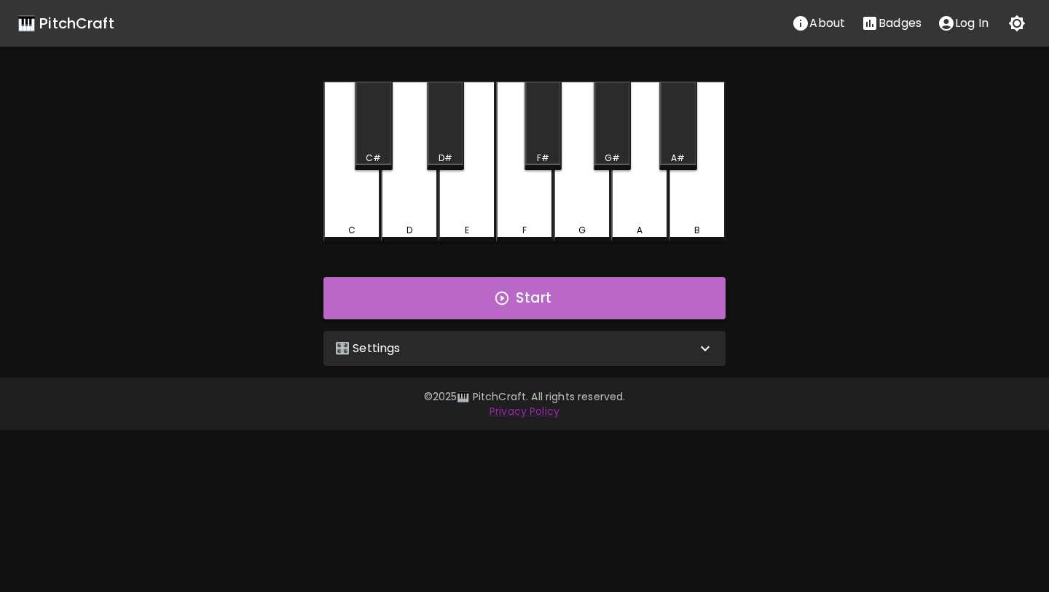
click at [541, 297] on button "Start" at bounding box center [525, 298] width 402 height 42
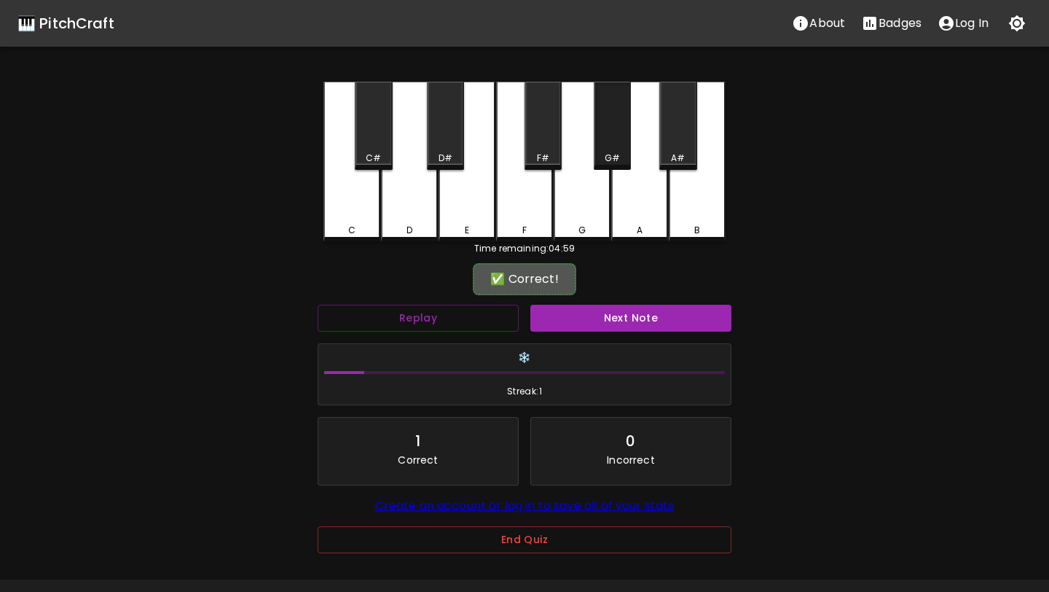
click at [607, 153] on div "G#" at bounding box center [612, 158] width 15 height 13
click at [589, 318] on button "Next Note" at bounding box center [631, 318] width 201 height 27
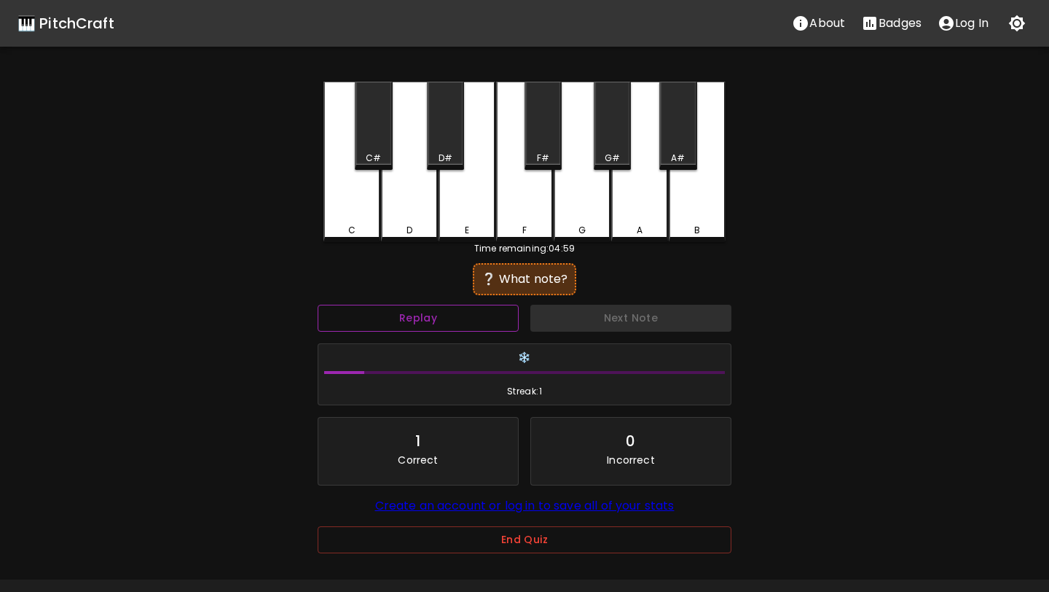
click at [438, 311] on button "Replay" at bounding box center [418, 318] width 201 height 27
click at [413, 205] on div "D" at bounding box center [409, 162] width 57 height 160
click at [436, 146] on div "D#" at bounding box center [445, 126] width 37 height 88
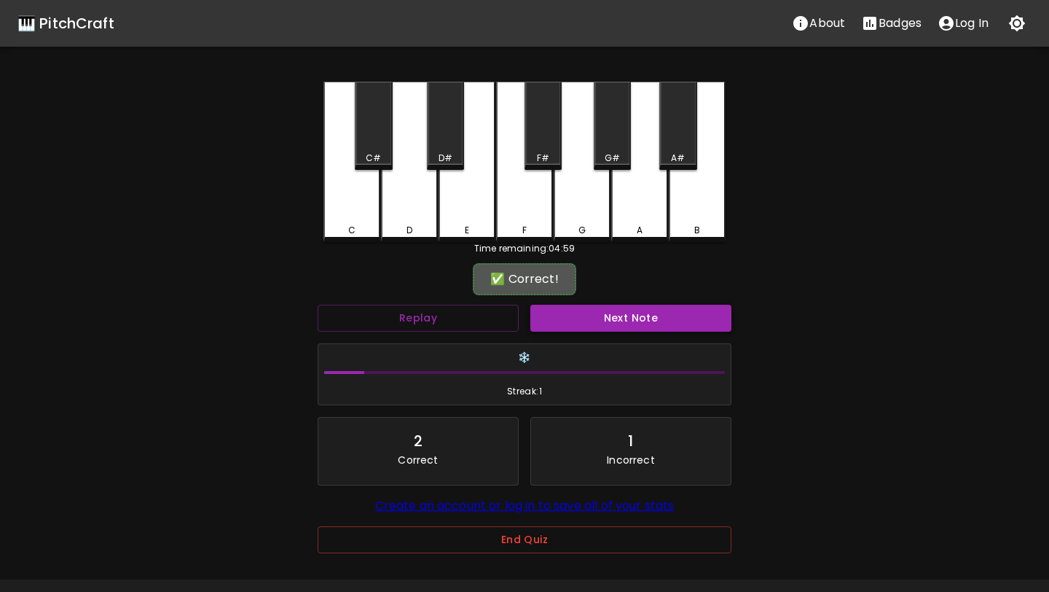
click at [632, 324] on button "Next Note" at bounding box center [631, 318] width 201 height 27
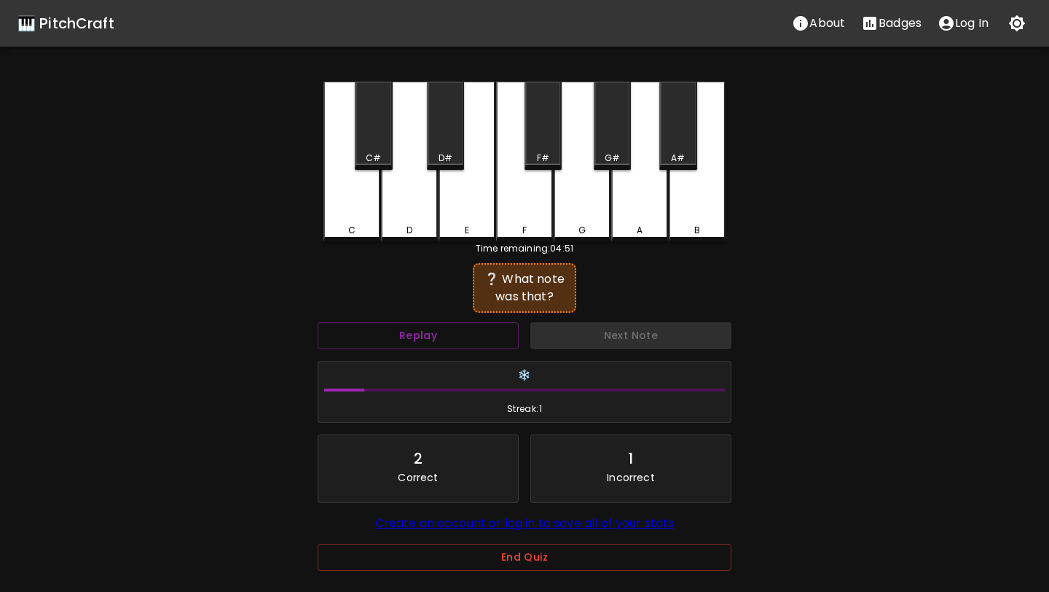
click at [471, 318] on div "Replay" at bounding box center [418, 335] width 213 height 39
click at [450, 331] on button "Replay" at bounding box center [418, 335] width 201 height 27
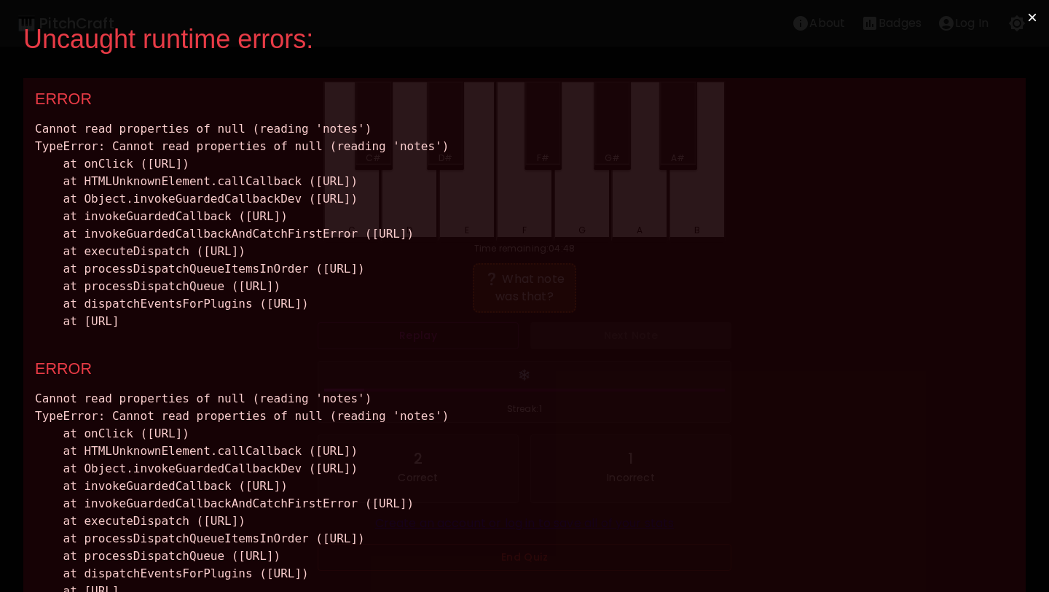
click at [460, 331] on div "ERROR Cannot read properties of null (reading 'notes') TypeError: Cannot read p…" at bounding box center [524, 213] width 1003 height 270
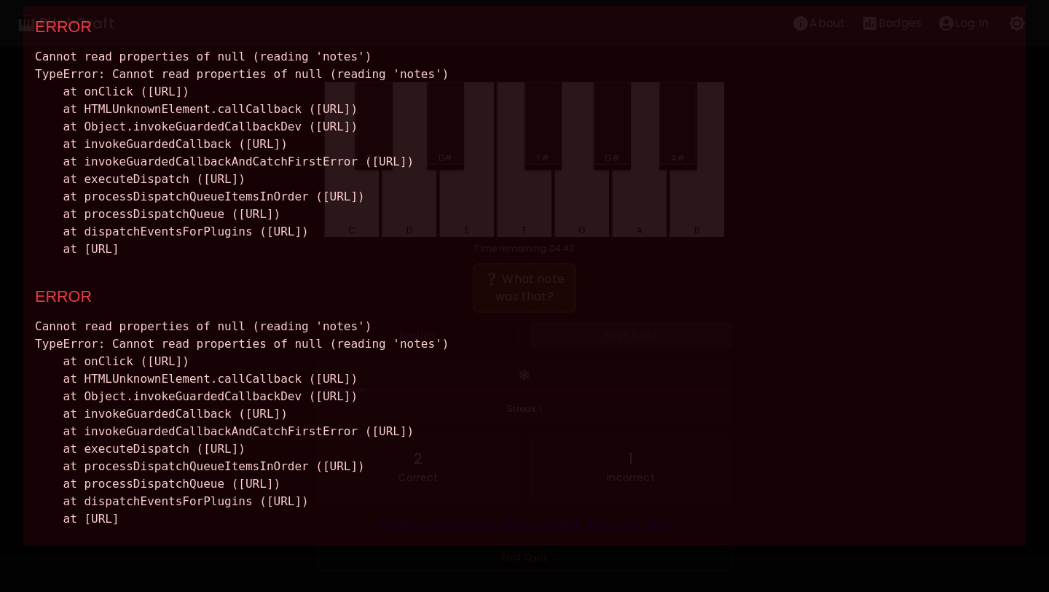
drag, startPoint x: 458, startPoint y: 522, endPoint x: 37, endPoint y: 63, distance: 622.5
click at [37, 63] on div "ERROR Cannot read properties of null (reading 'notes') TypeError: Cannot read p…" at bounding box center [524, 275] width 1003 height 539
copy div "Cannot read properties of null (reading 'notes') TypeError: Cannot read propert…"
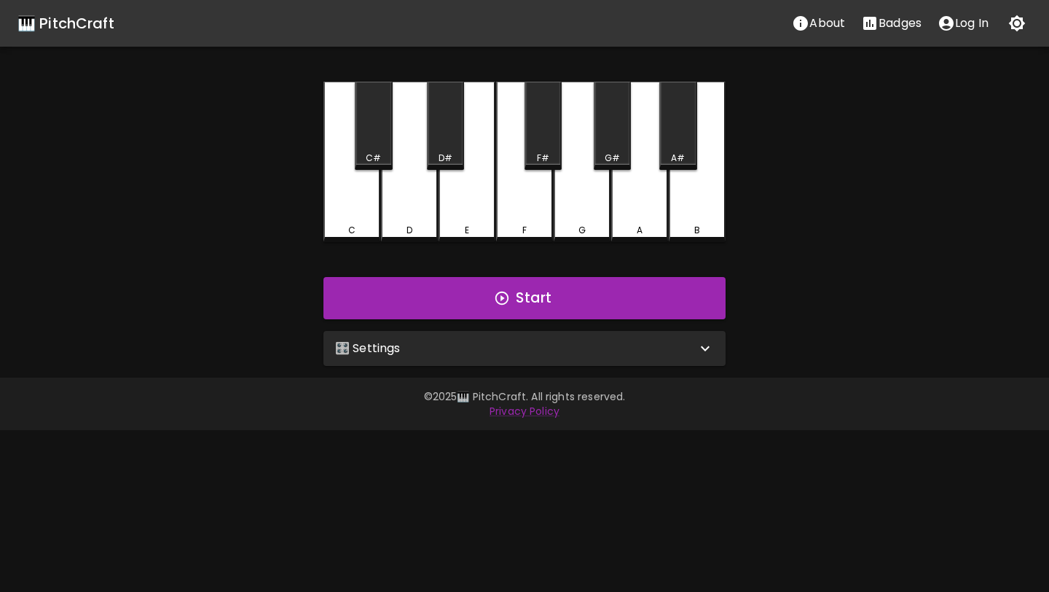
click at [536, 343] on div "🎛️ Settings" at bounding box center [515, 348] width 361 height 17
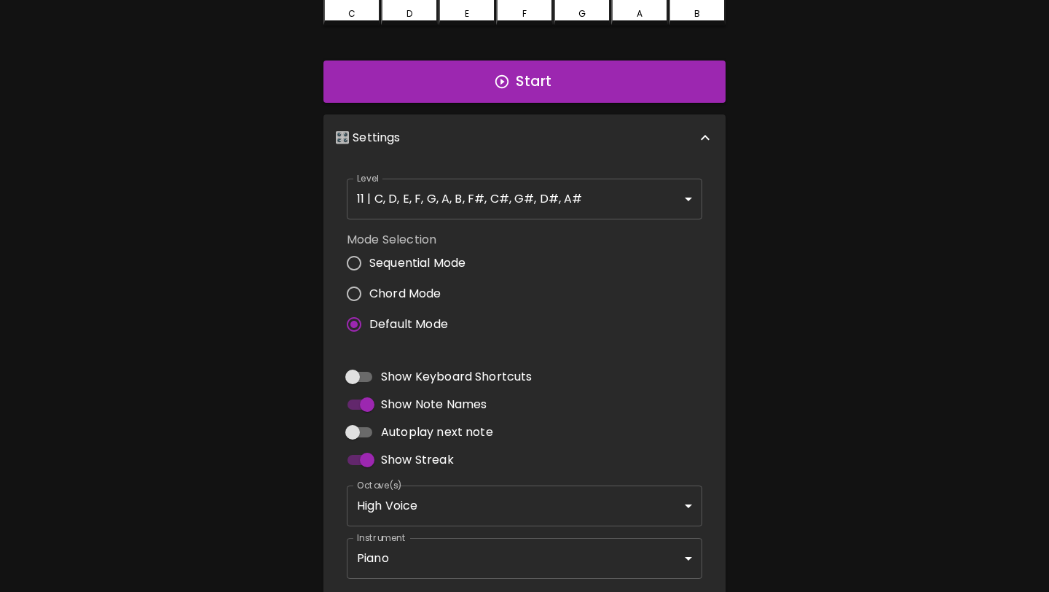
scroll to position [290, 0]
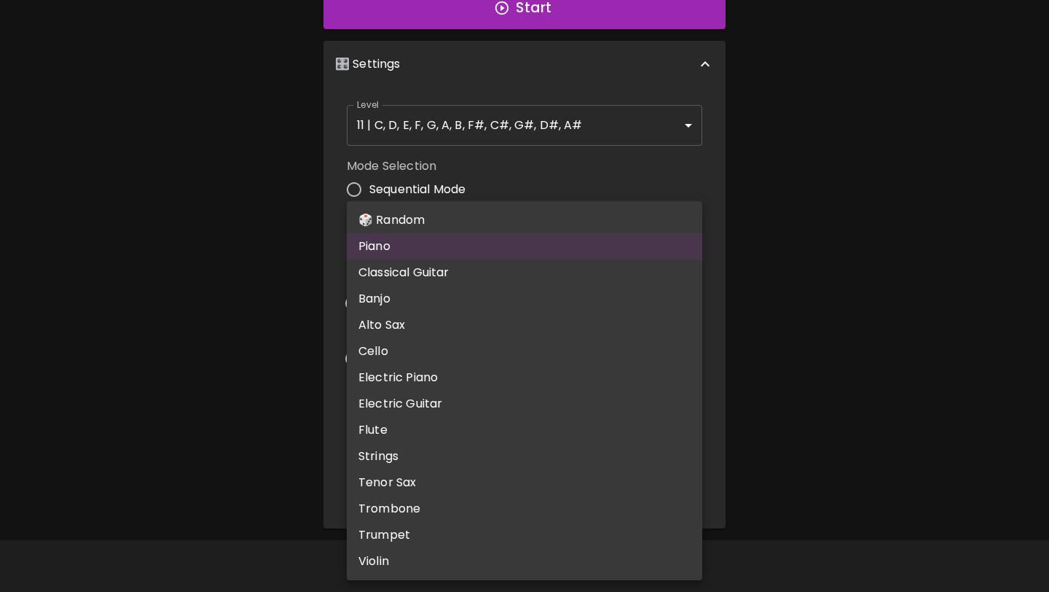
click at [488, 480] on body "🎹 PitchCraft About Badges Log In C C# D D# E F F# G G# A A# B Start 🎛️ Settings…" at bounding box center [524, 151] width 1049 height 882
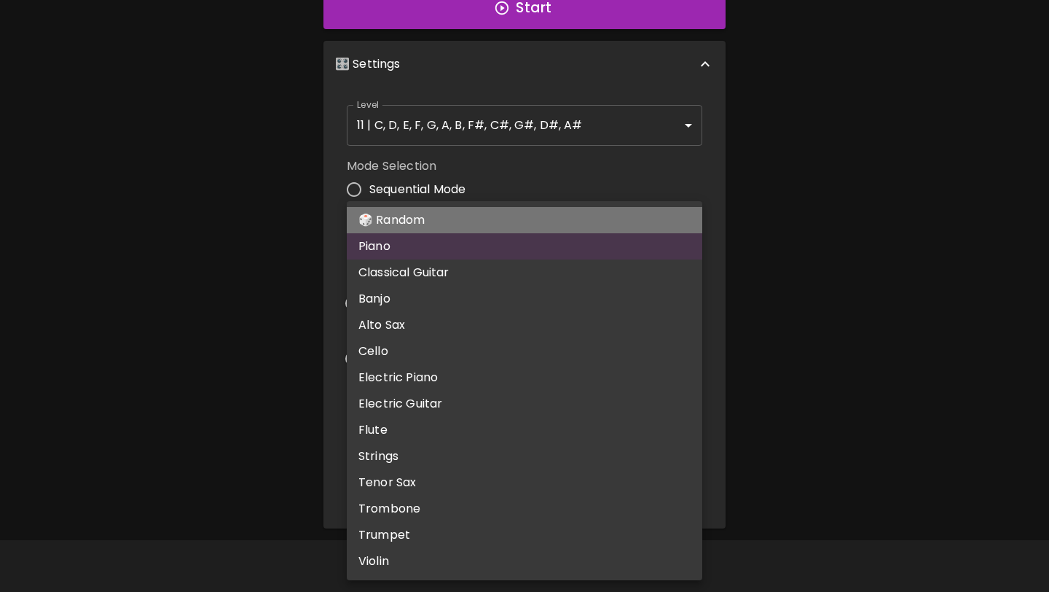
click at [541, 221] on li "🎲 Random" at bounding box center [525, 220] width 356 height 26
type input "random"
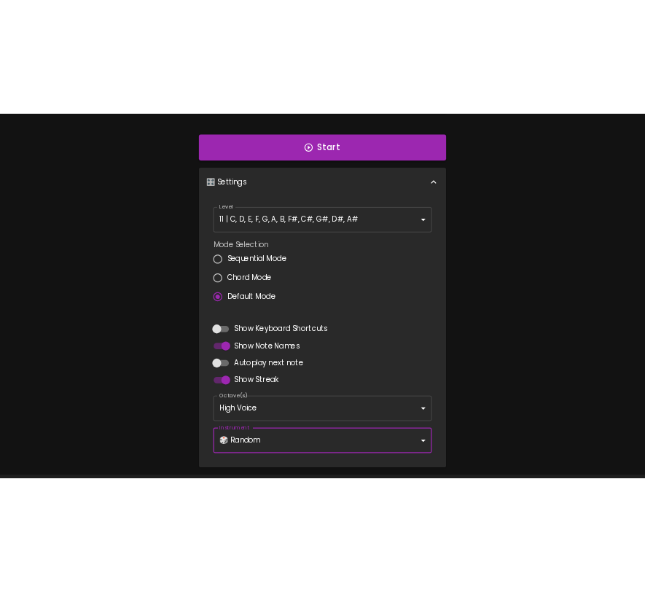
scroll to position [0, 0]
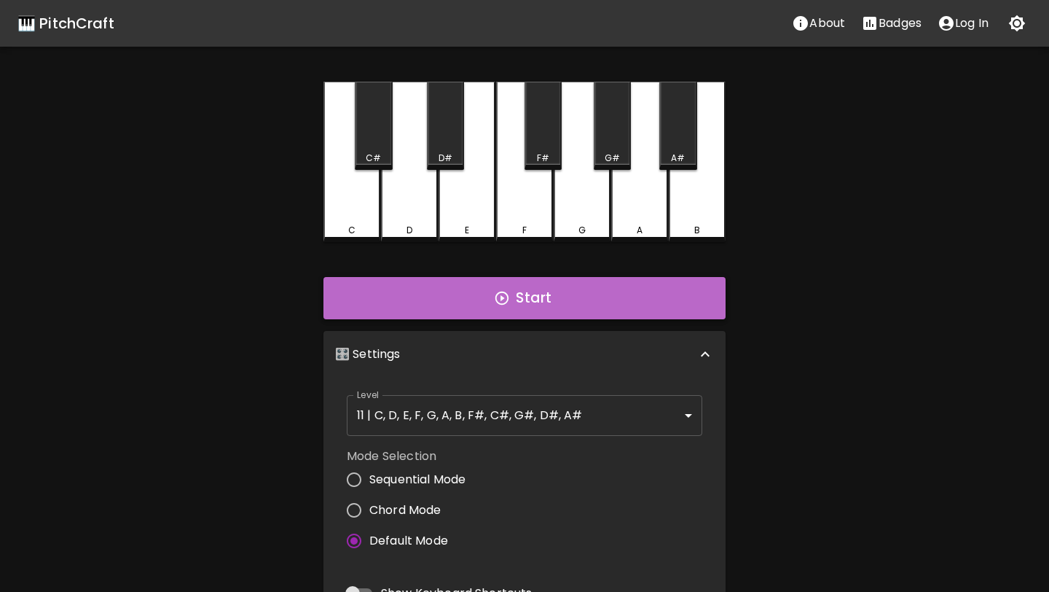
click at [500, 300] on icon "button" at bounding box center [502, 298] width 16 height 16
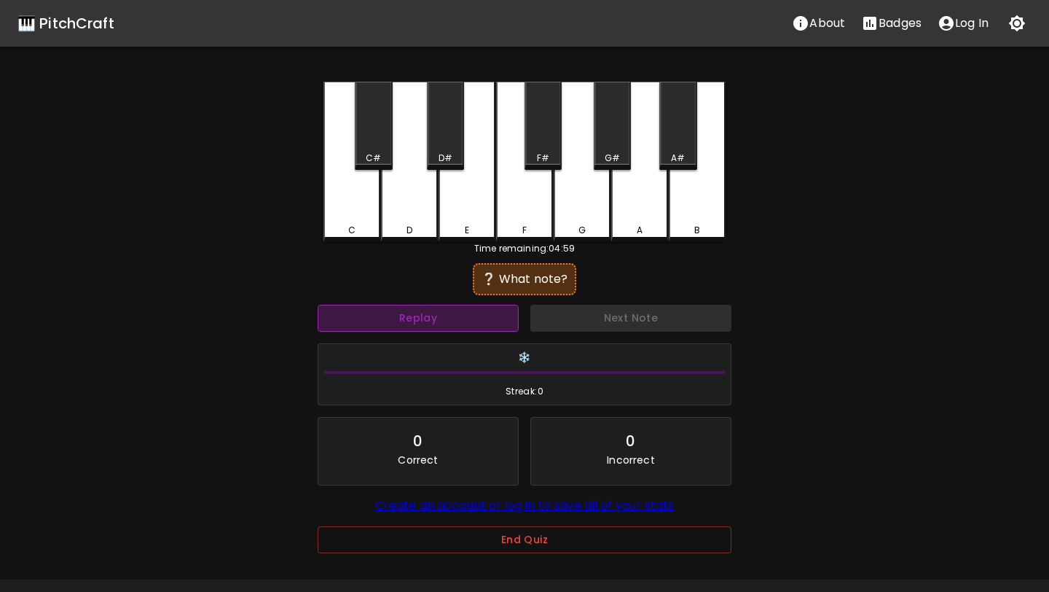
click at [498, 316] on button "Replay" at bounding box center [418, 318] width 201 height 27
click at [620, 147] on div "G#" at bounding box center [612, 126] width 37 height 88
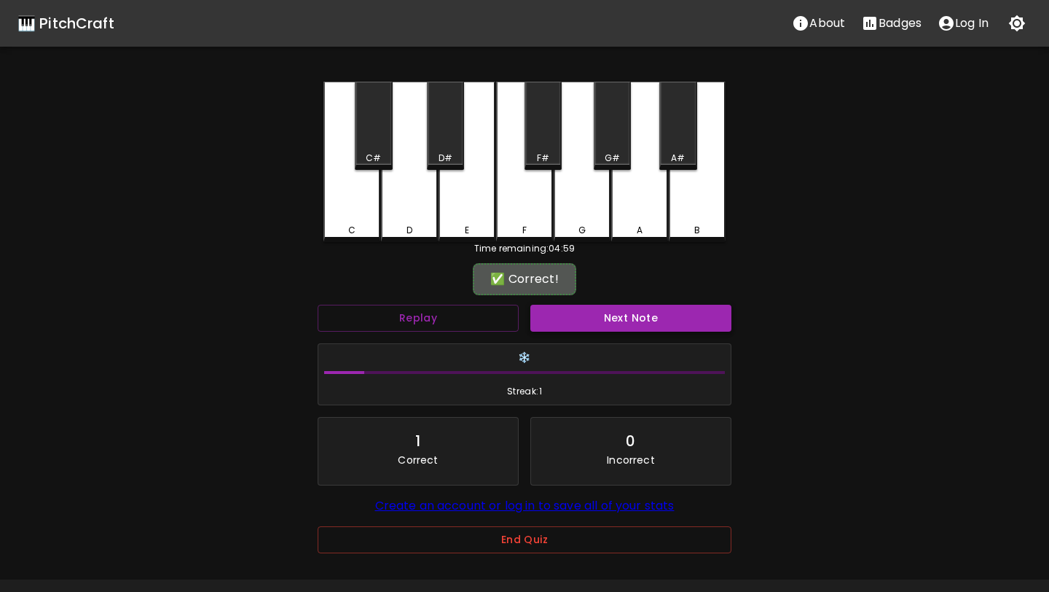
click at [619, 317] on button "Next Note" at bounding box center [631, 318] width 201 height 27
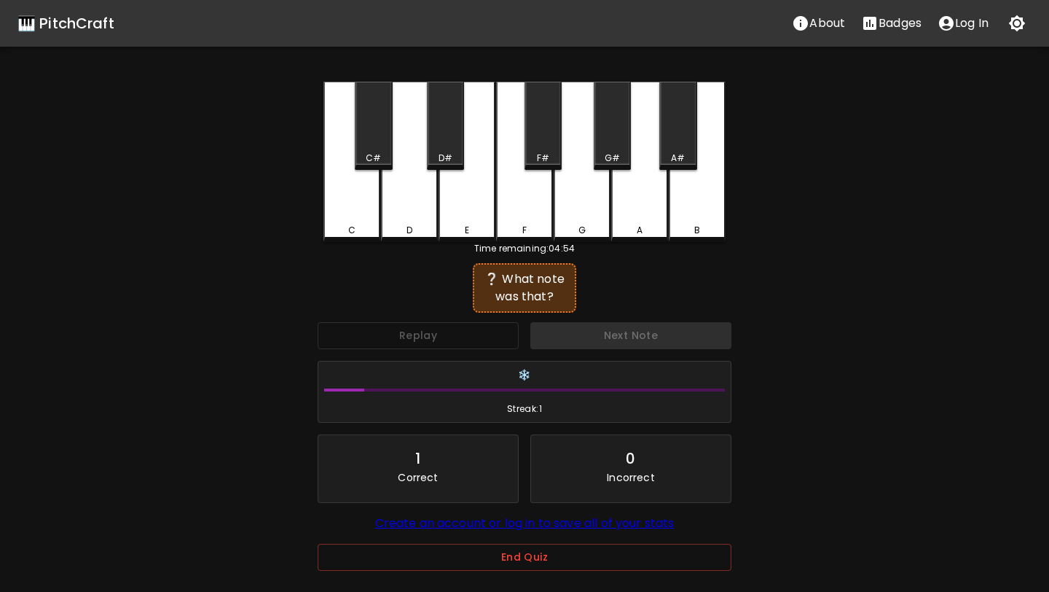
click at [474, 333] on div "Replay" at bounding box center [418, 335] width 213 height 39
click at [596, 336] on div "Next Note" at bounding box center [631, 335] width 213 height 39
click at [469, 337] on div "Replay" at bounding box center [418, 335] width 213 height 39
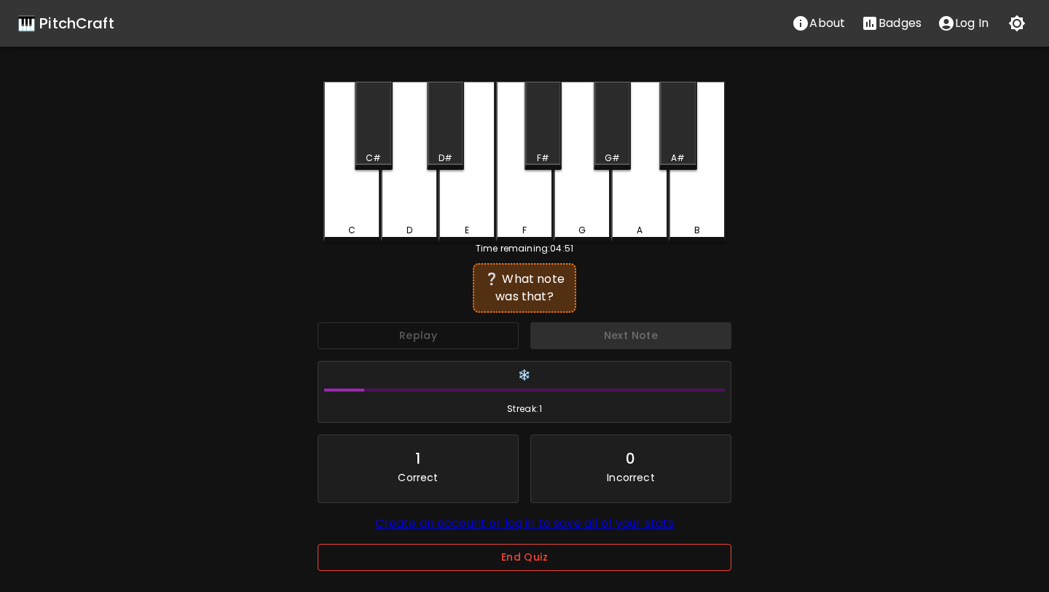
click at [549, 565] on button "End Quiz" at bounding box center [525, 557] width 414 height 27
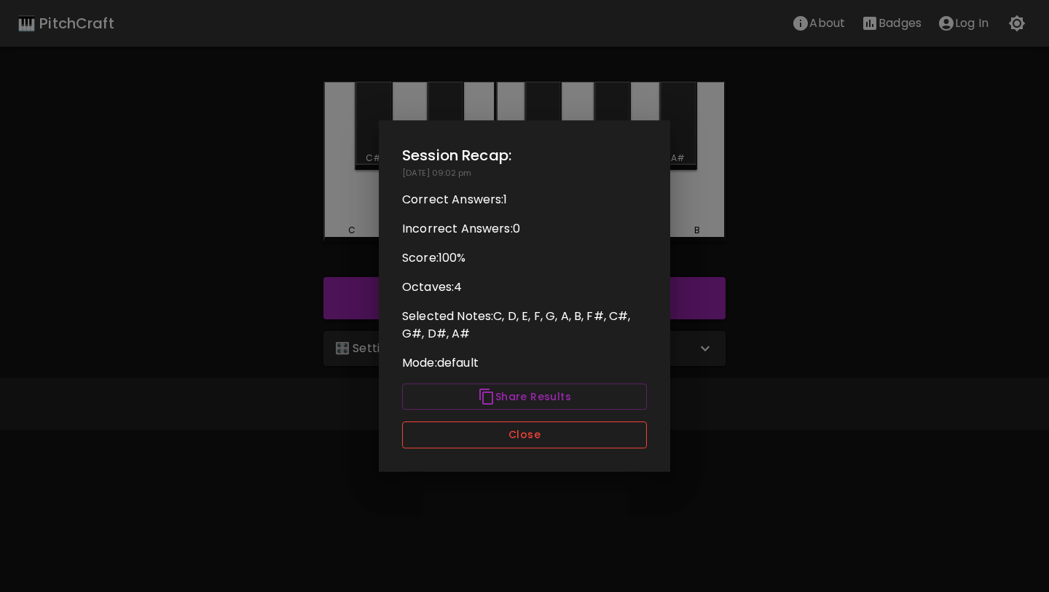
click at [569, 429] on button "Close" at bounding box center [524, 434] width 245 height 27
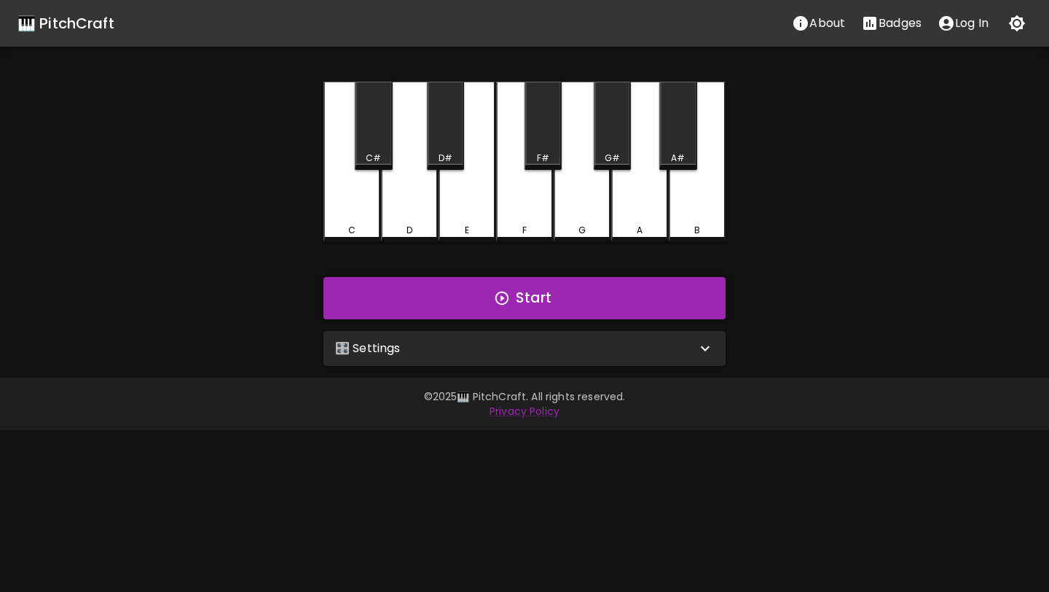
click at [578, 300] on button "Start" at bounding box center [525, 298] width 402 height 42
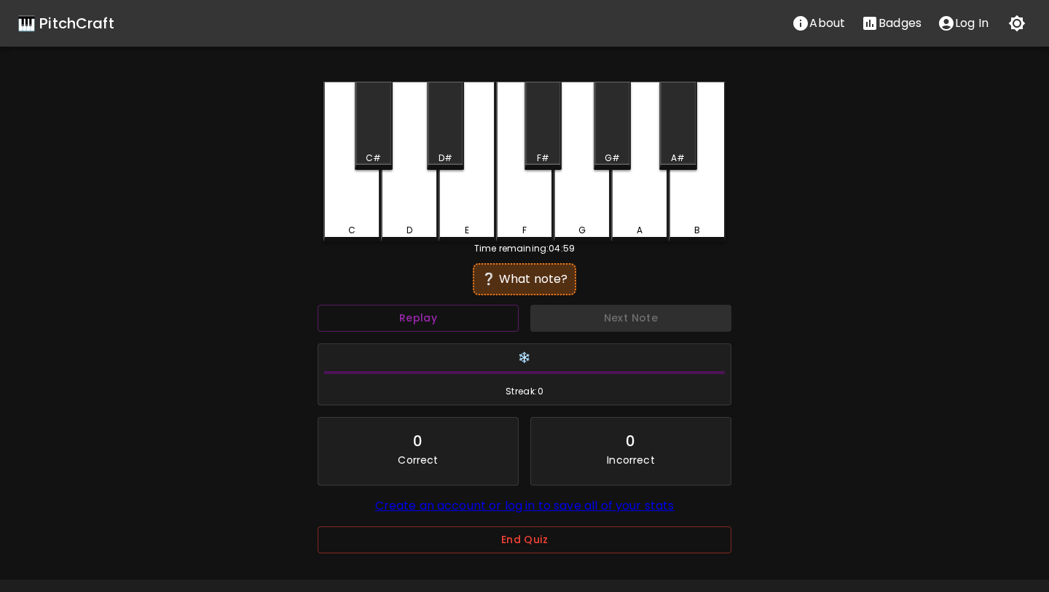
click at [579, 206] on div "G" at bounding box center [582, 162] width 57 height 160
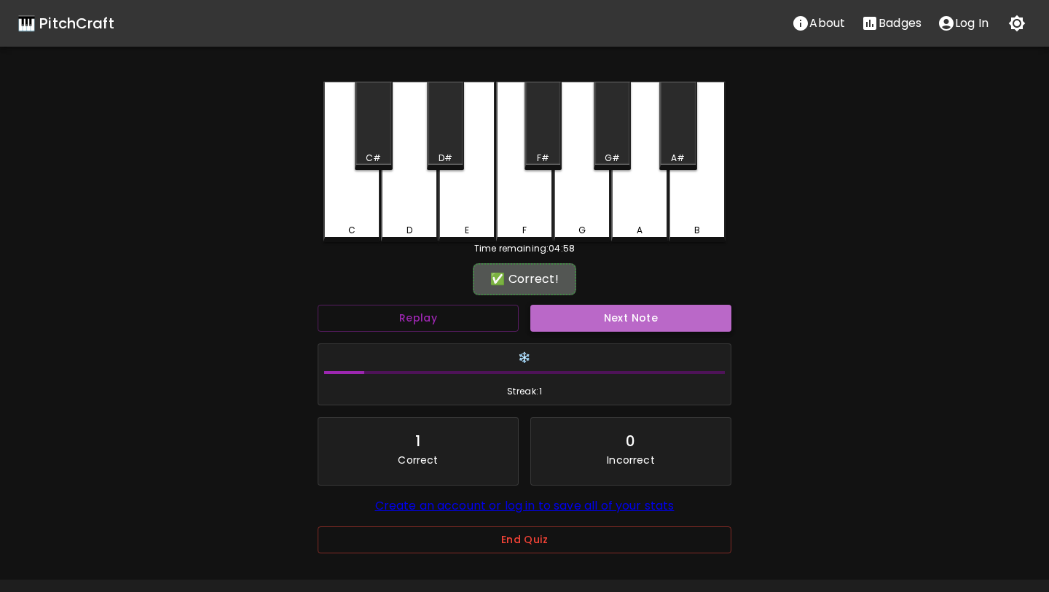
click at [594, 313] on button "Next Note" at bounding box center [631, 318] width 201 height 27
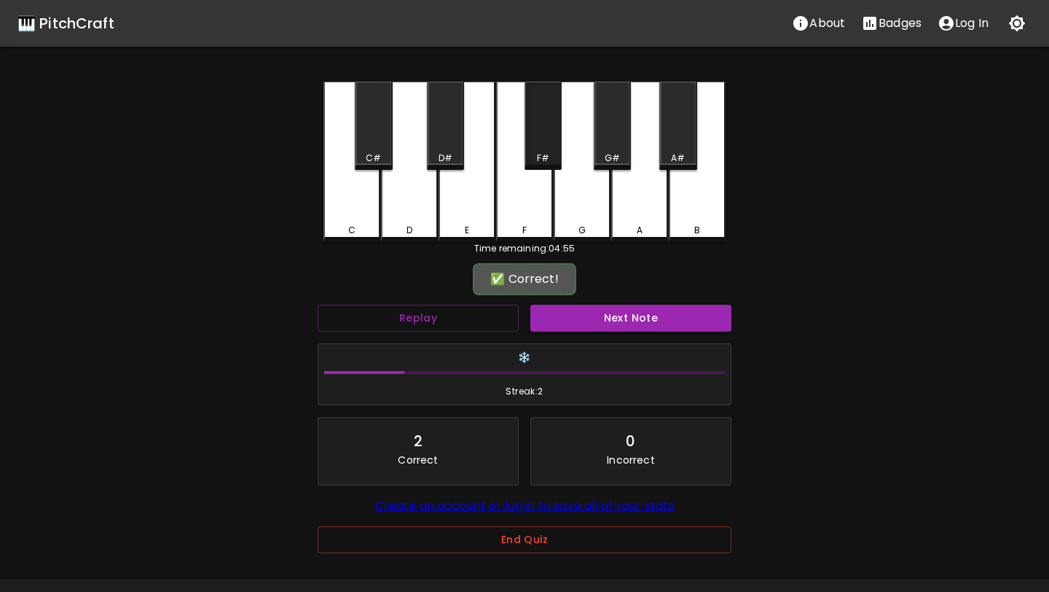
click at [556, 163] on div "F#" at bounding box center [543, 158] width 34 height 13
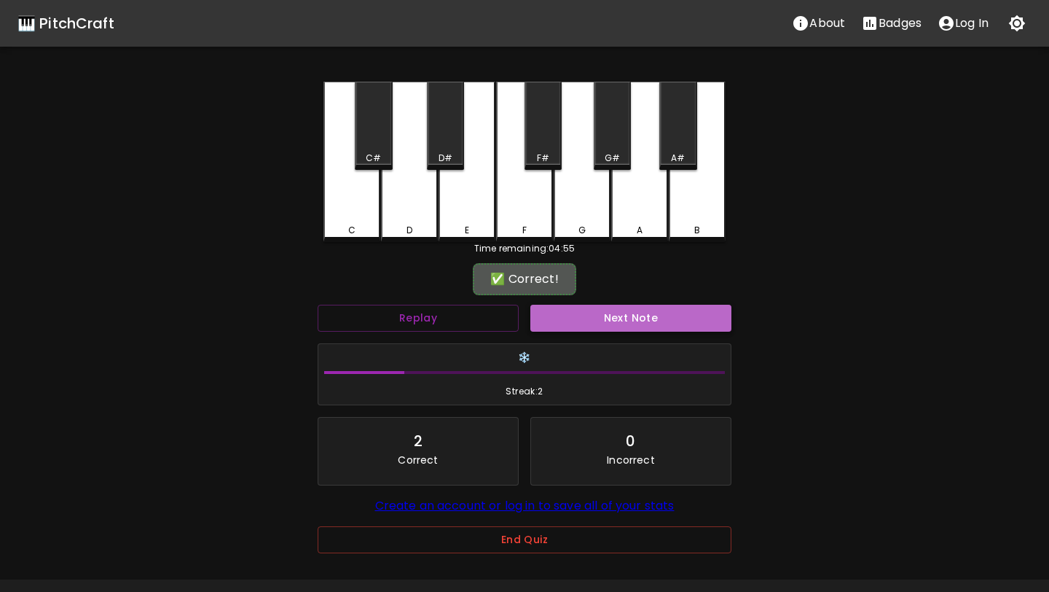
click at [587, 327] on button "Next Note" at bounding box center [631, 318] width 201 height 27
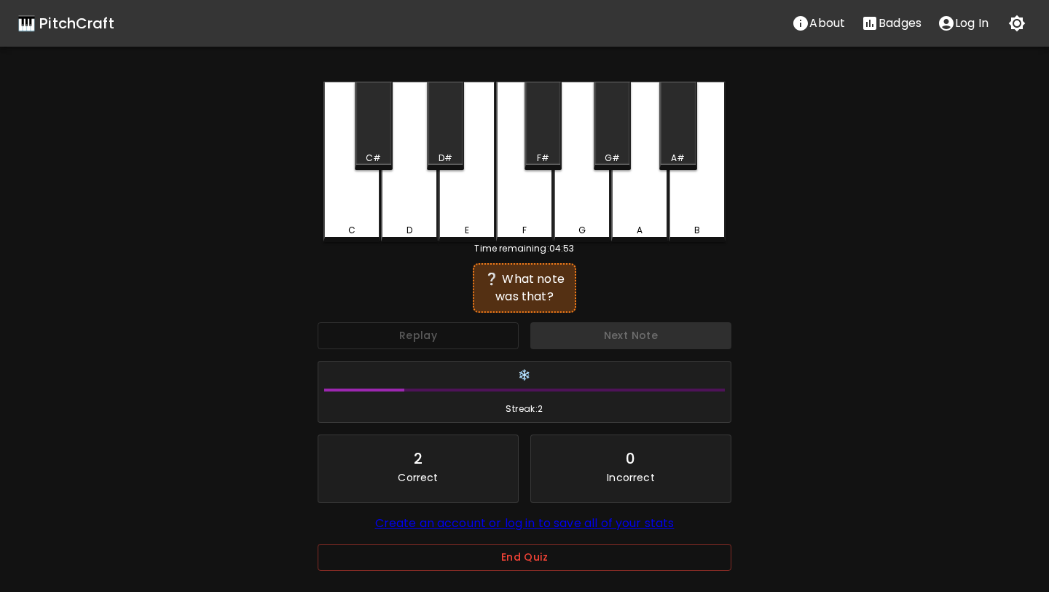
click at [587, 327] on div "Next Note" at bounding box center [631, 335] width 213 height 39
drag, startPoint x: 587, startPoint y: 327, endPoint x: 586, endPoint y: 348, distance: 21.1
click at [587, 327] on div "Next Note" at bounding box center [631, 335] width 213 height 39
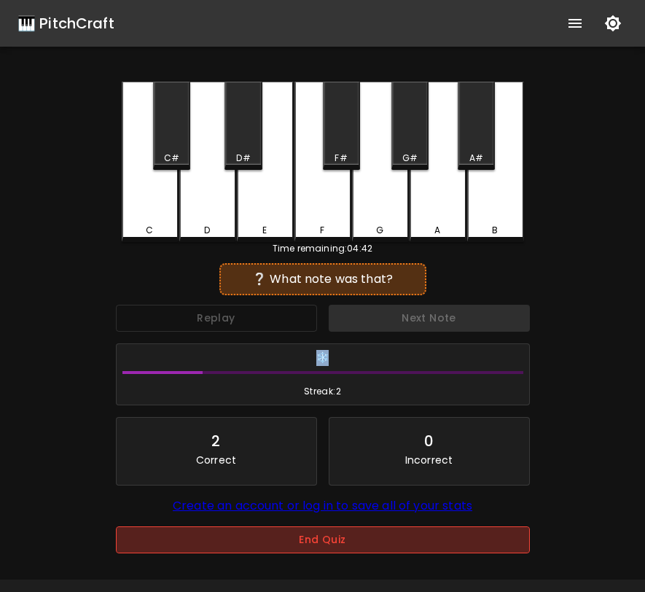
click at [342, 537] on button "End Quiz" at bounding box center [323, 539] width 414 height 27
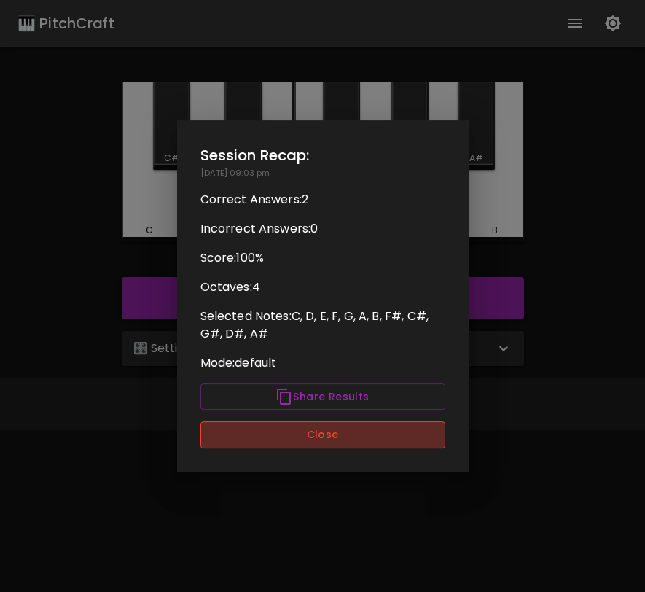
click at [388, 431] on button "Close" at bounding box center [322, 434] width 245 height 27
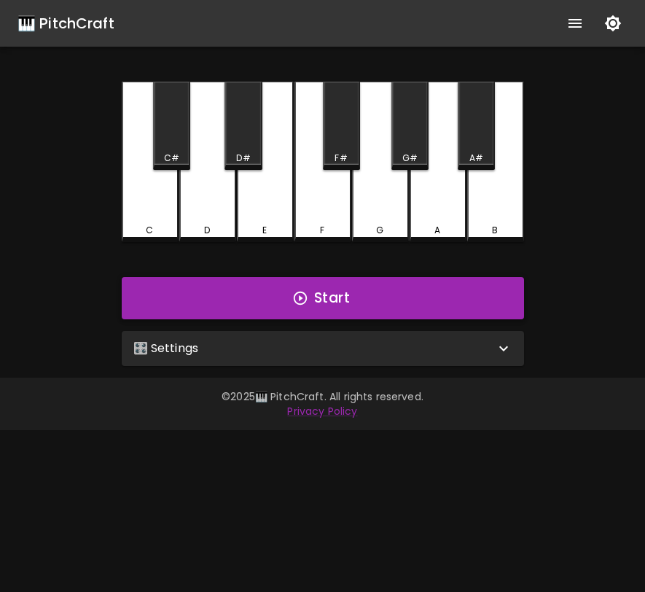
click at [405, 302] on button "Start" at bounding box center [323, 298] width 402 height 42
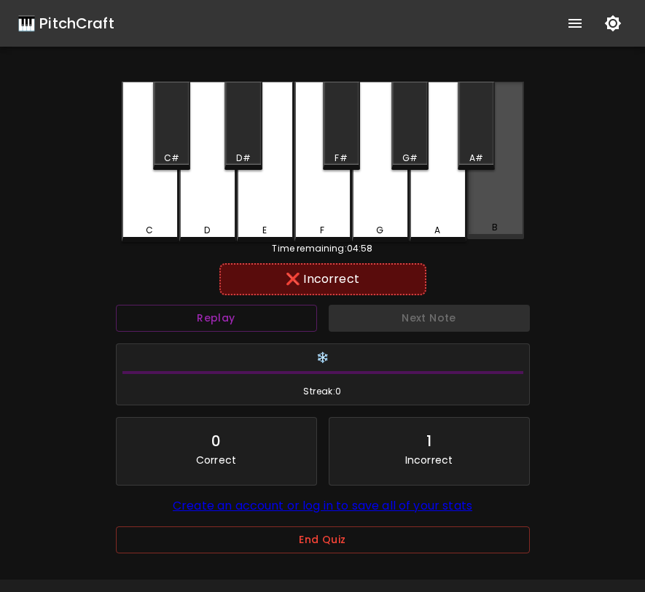
click at [515, 216] on div "B" at bounding box center [495, 160] width 57 height 157
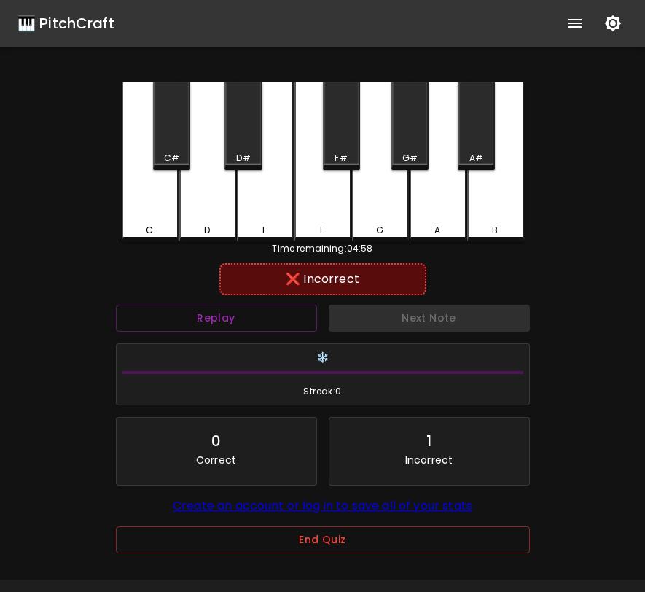
click at [479, 139] on div "A#" at bounding box center [476, 126] width 37 height 88
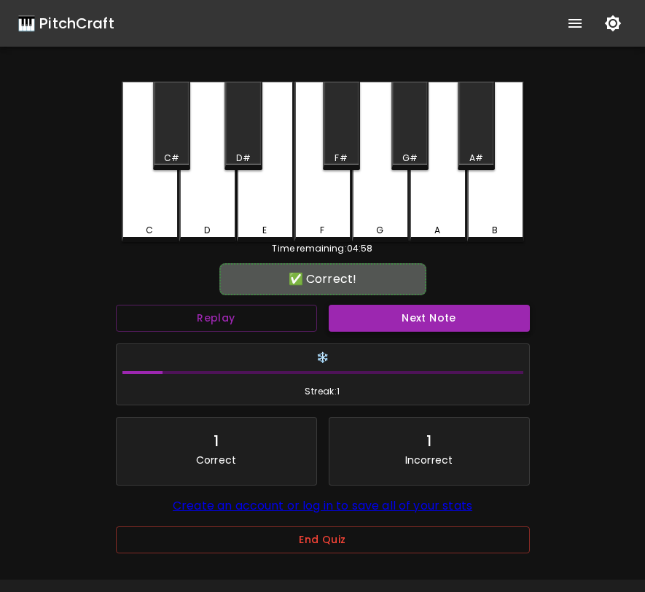
click at [403, 326] on button "Next Note" at bounding box center [429, 318] width 201 height 27
click at [346, 136] on div "F#" at bounding box center [341, 126] width 37 height 88
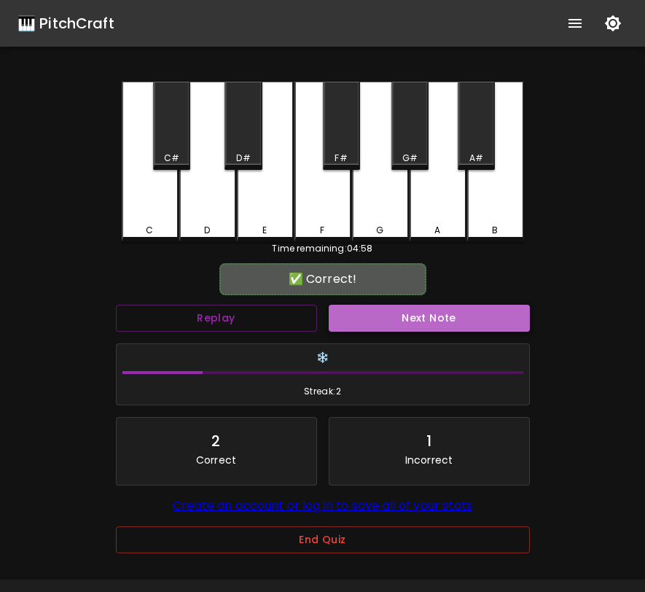
click at [381, 324] on button "Next Note" at bounding box center [429, 318] width 201 height 27
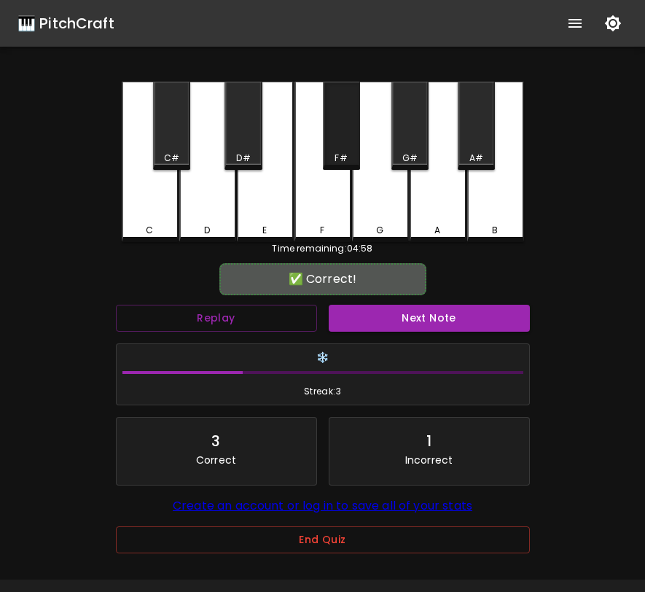
click at [337, 114] on div "F#" at bounding box center [341, 126] width 37 height 88
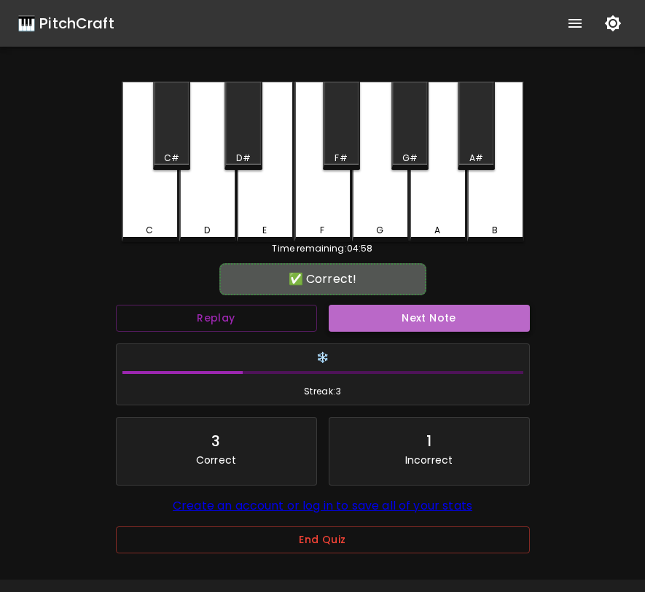
click at [375, 313] on button "Next Note" at bounding box center [429, 318] width 201 height 27
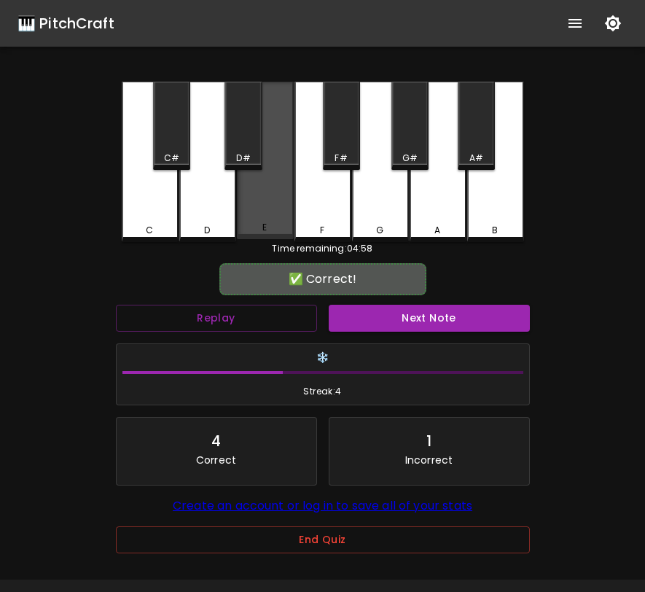
click at [283, 203] on div "E" at bounding box center [265, 160] width 57 height 157
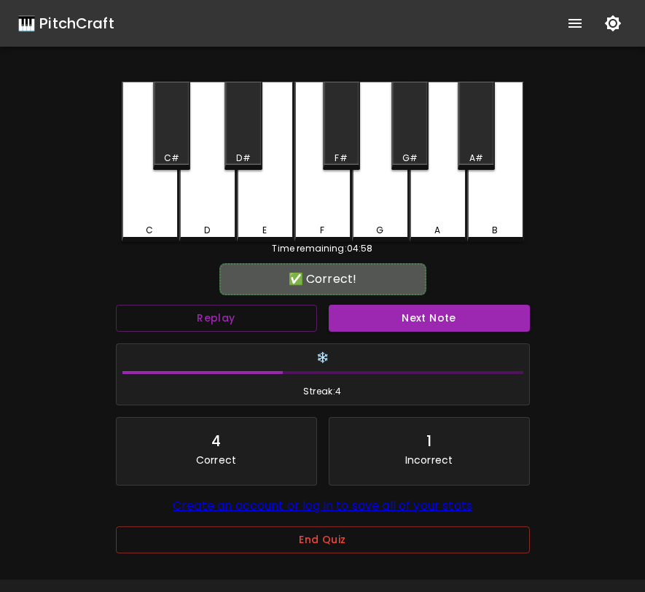
click at [369, 332] on div "Next Note" at bounding box center [429, 318] width 213 height 39
click at [370, 322] on button "Next Note" at bounding box center [429, 318] width 201 height 27
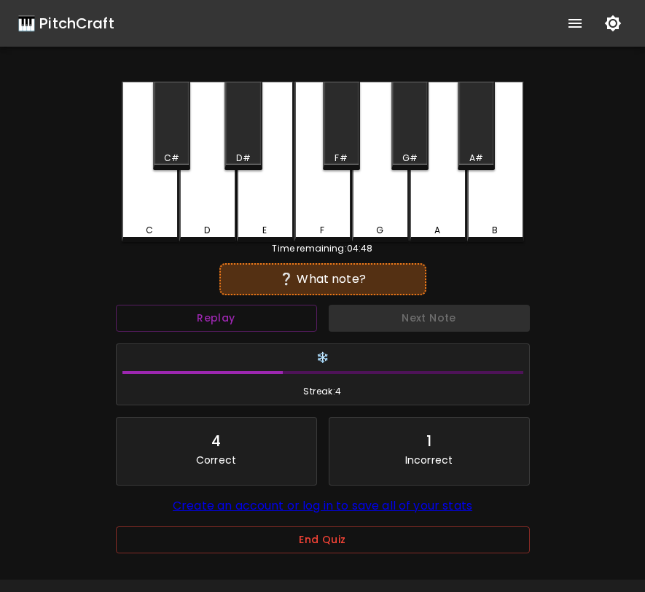
click at [432, 190] on div "A" at bounding box center [438, 162] width 57 height 160
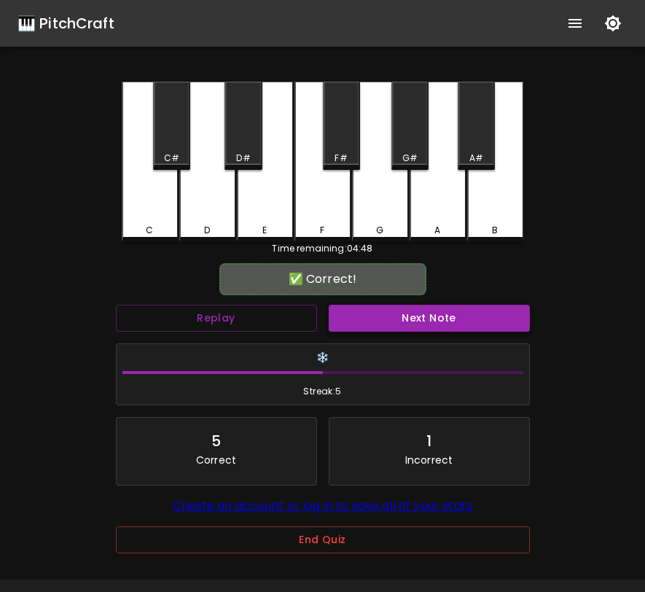
click at [412, 311] on button "Next Note" at bounding box center [429, 318] width 201 height 27
click at [427, 311] on button "Next Note" at bounding box center [429, 318] width 201 height 27
click at [442, 328] on button "Next Note" at bounding box center [429, 318] width 201 height 27
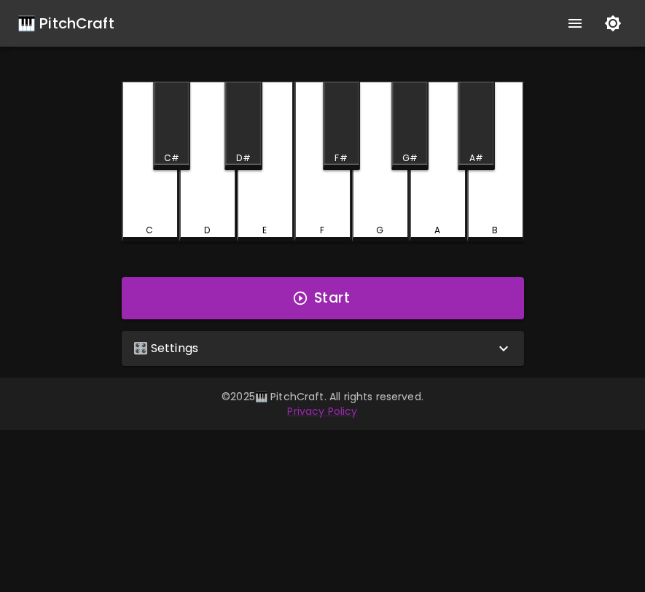
click at [361, 352] on div "🎛️ Settings" at bounding box center [313, 348] width 361 height 17
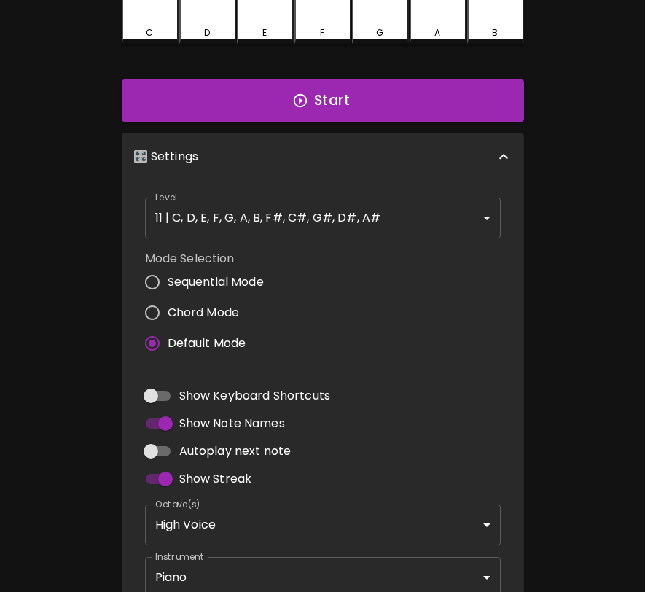
scroll to position [290, 0]
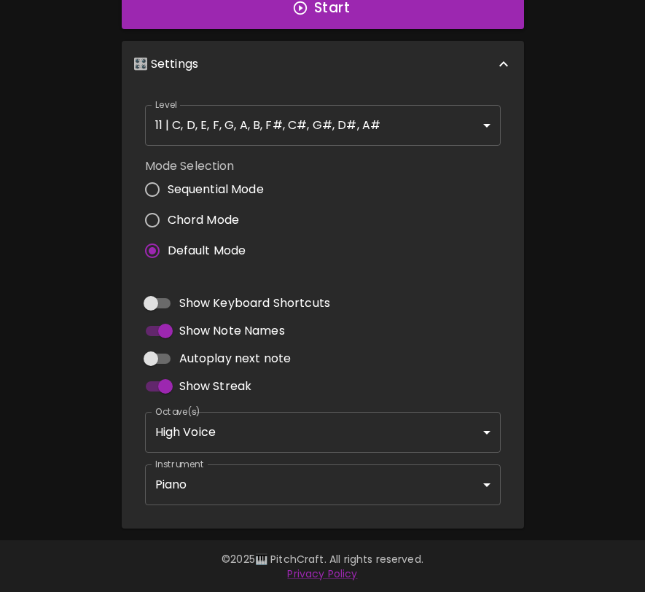
click at [318, 468] on body "🎹 PitchCraft About Badges Log In C C# D D# E F F# G G# A A# B Start 🎛️ Settings…" at bounding box center [322, 151] width 645 height 882
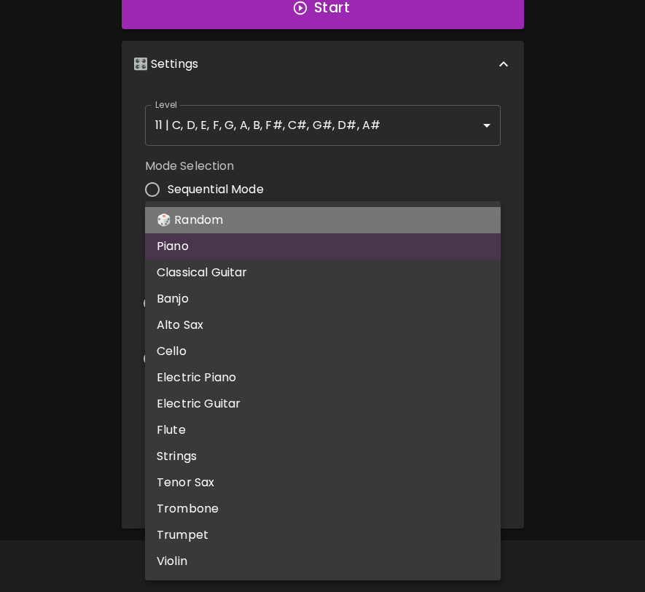
click at [345, 214] on li "🎲 Random" at bounding box center [323, 220] width 356 height 26
type input "random"
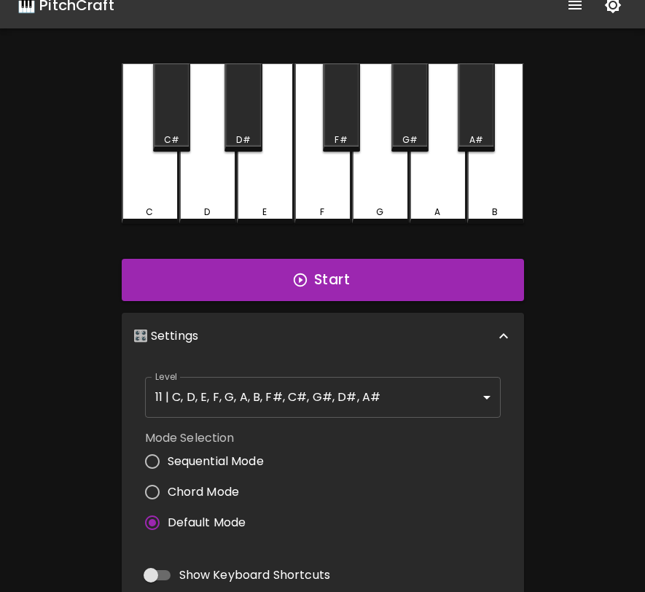
scroll to position [0, 0]
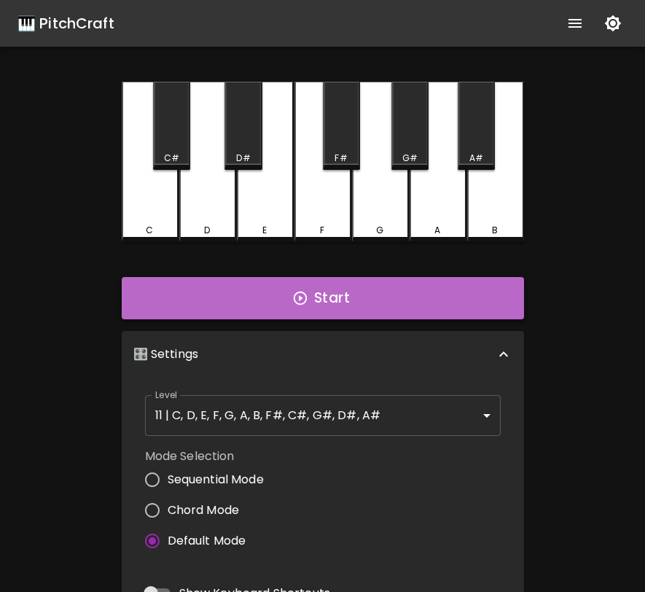
click at [329, 293] on button "Start" at bounding box center [323, 298] width 402 height 42
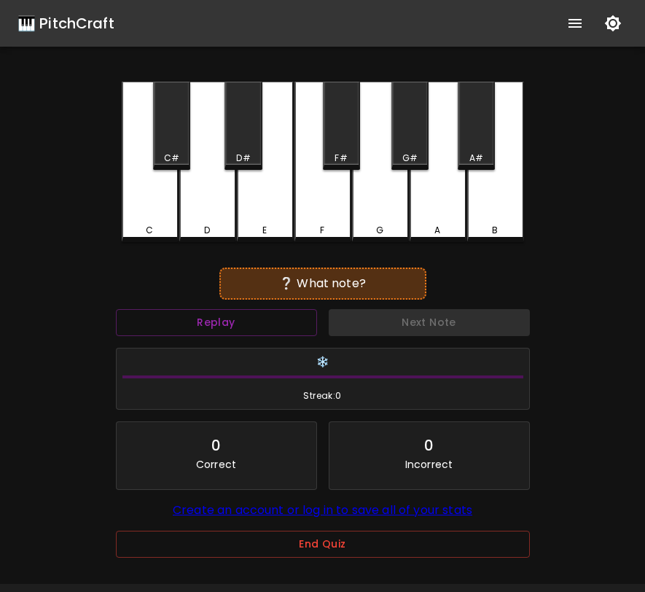
click at [337, 152] on div "F#" at bounding box center [340, 158] width 12 height 13
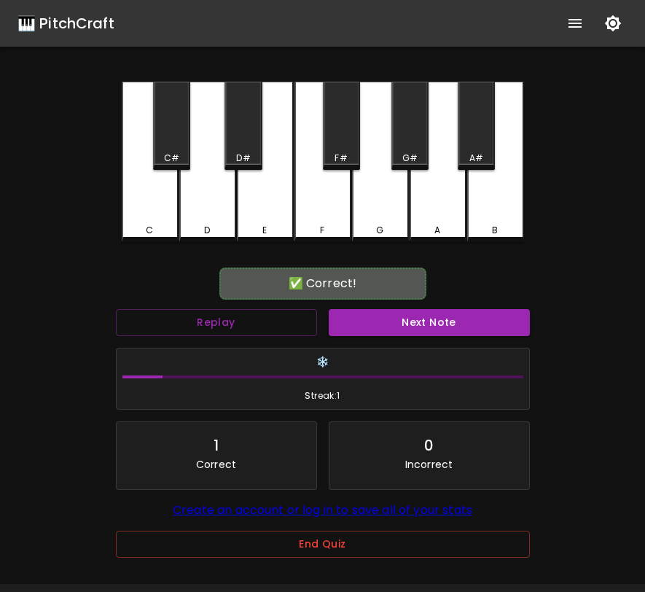
click at [388, 302] on div "✅ Correct! Replay Next Note ❄️ Streak: 1 1 Correct 0 Incorrect Create an accoun…" at bounding box center [323, 424] width 414 height 307
click at [388, 313] on button "Next Note" at bounding box center [429, 322] width 201 height 27
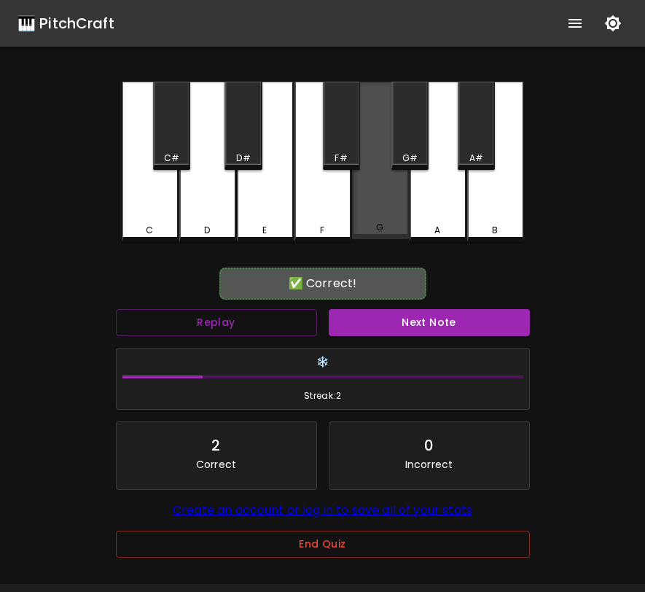
click at [379, 189] on div "G" at bounding box center [380, 160] width 57 height 157
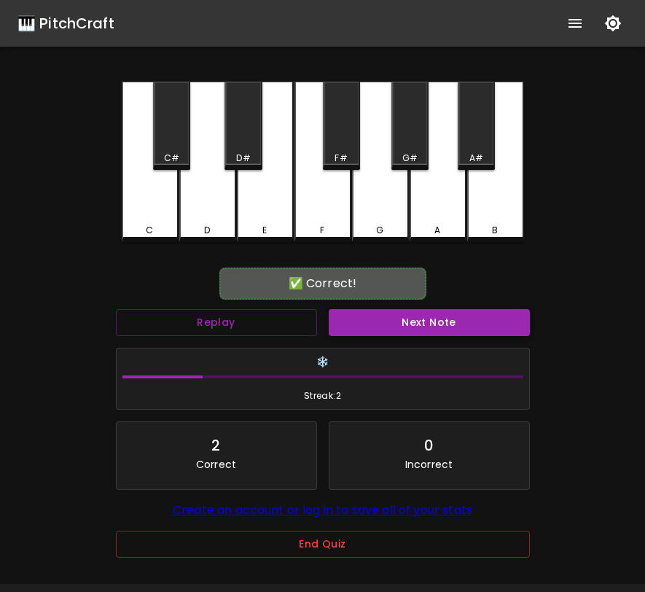
click at [396, 317] on button "Next Note" at bounding box center [429, 322] width 201 height 27
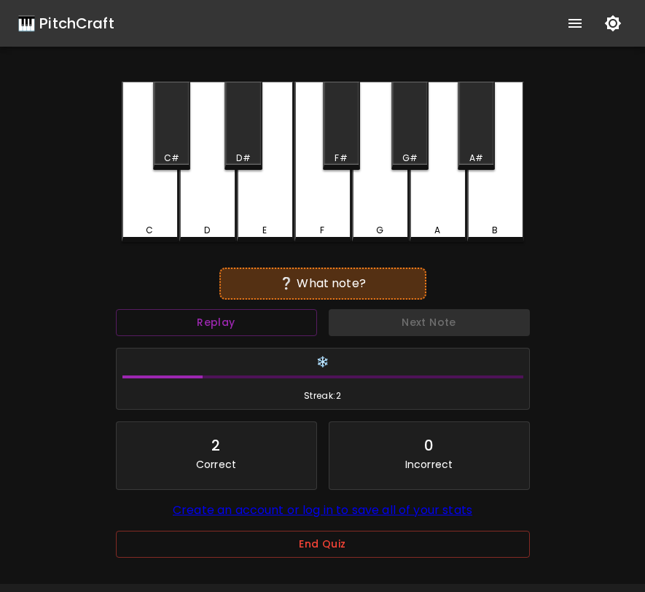
click at [410, 159] on div "G#" at bounding box center [409, 158] width 15 height 13
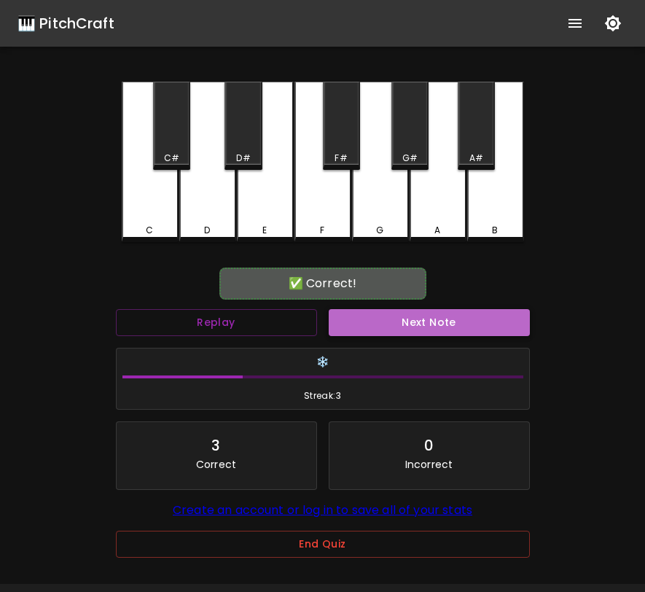
click at [401, 322] on button "Next Note" at bounding box center [429, 322] width 201 height 27
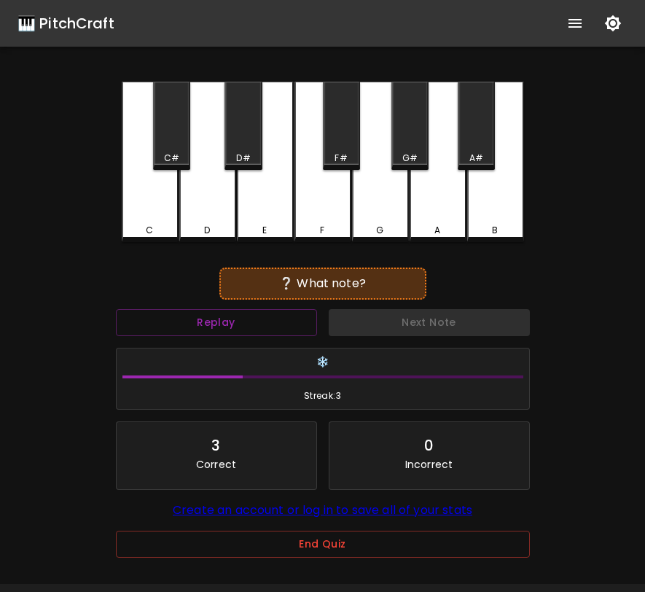
click at [202, 195] on div "D" at bounding box center [207, 162] width 57 height 160
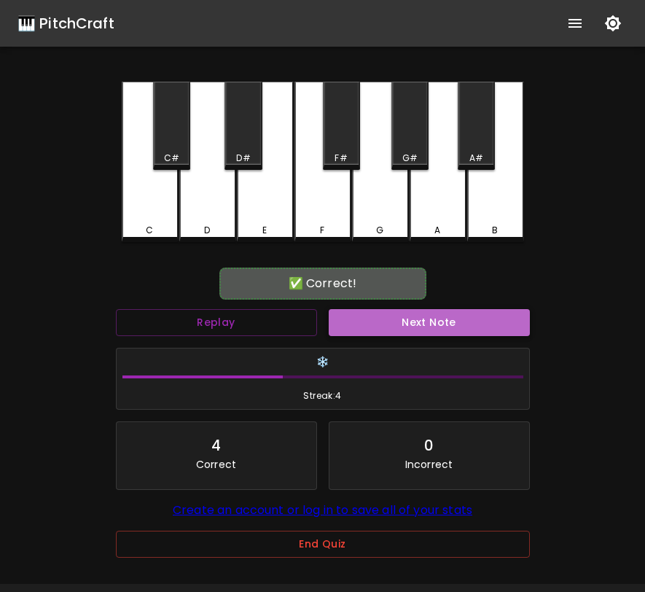
click at [410, 325] on button "Next Note" at bounding box center [429, 322] width 201 height 27
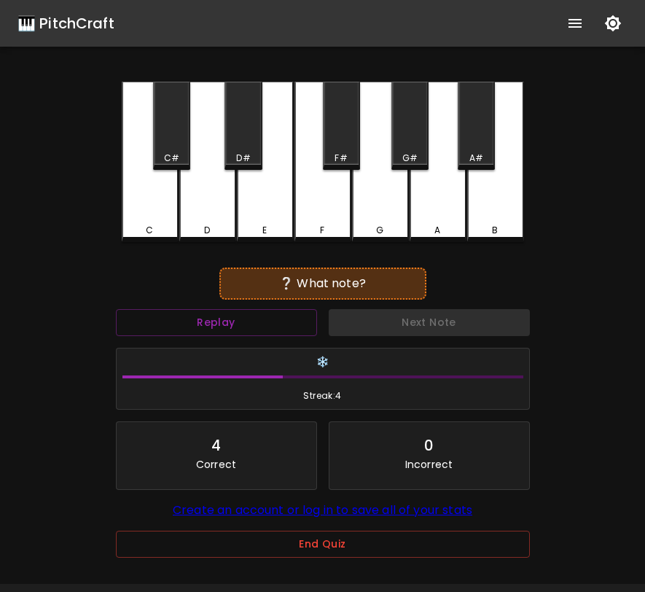
click at [495, 178] on div "B" at bounding box center [495, 162] width 57 height 160
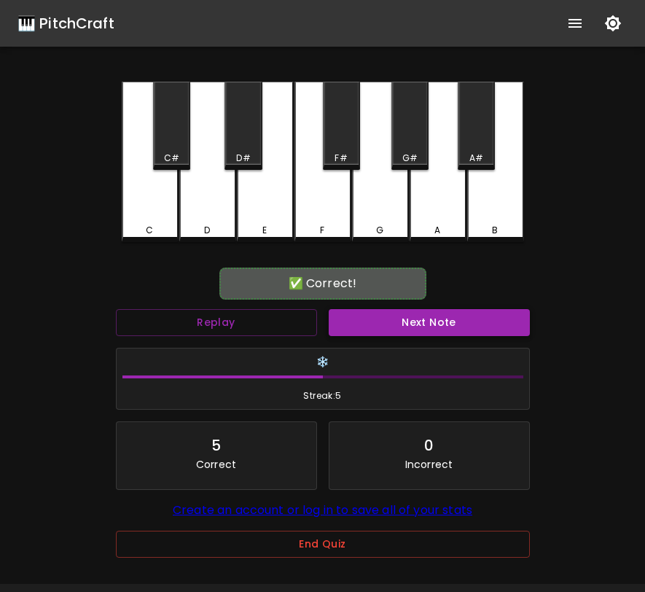
click at [430, 321] on button "Next Note" at bounding box center [429, 322] width 201 height 27
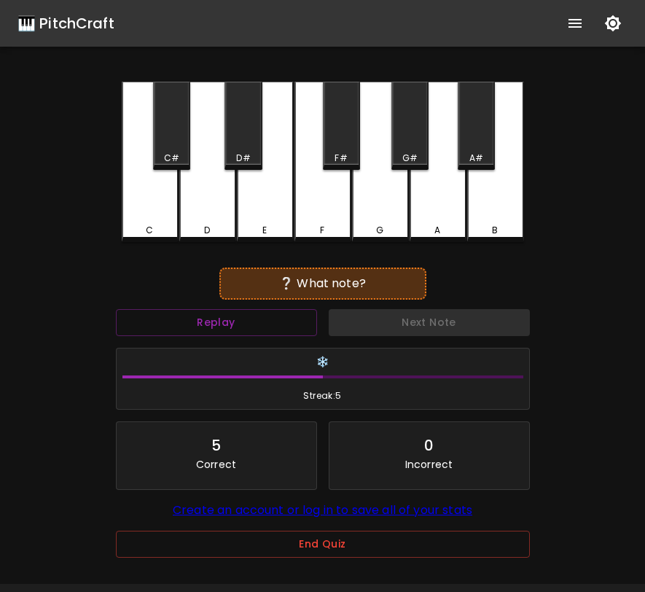
click at [342, 192] on div "F" at bounding box center [322, 162] width 57 height 160
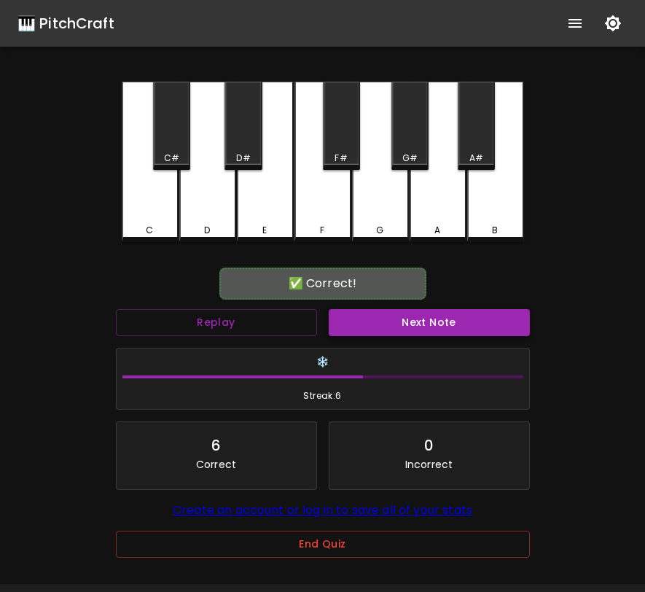
click at [400, 315] on button "Next Note" at bounding box center [429, 322] width 201 height 27
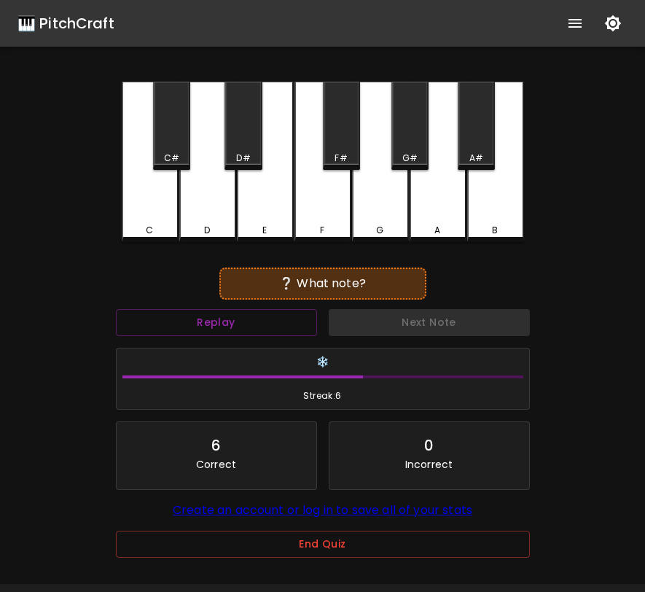
click at [415, 144] on div "G#" at bounding box center [409, 126] width 37 height 88
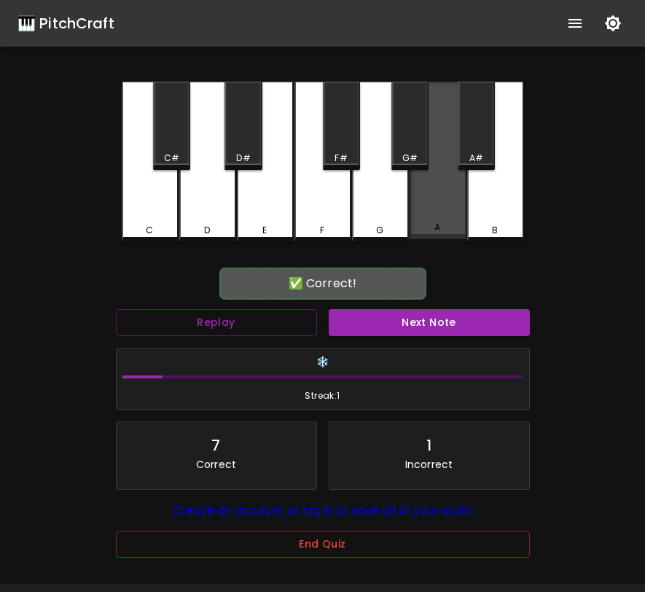
click at [442, 217] on div "A" at bounding box center [438, 160] width 57 height 157
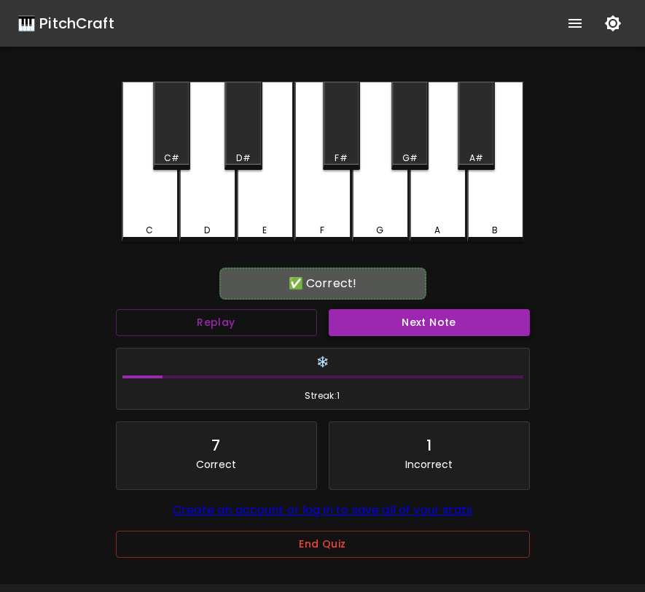
click at [436, 321] on button "Next Note" at bounding box center [429, 322] width 201 height 27
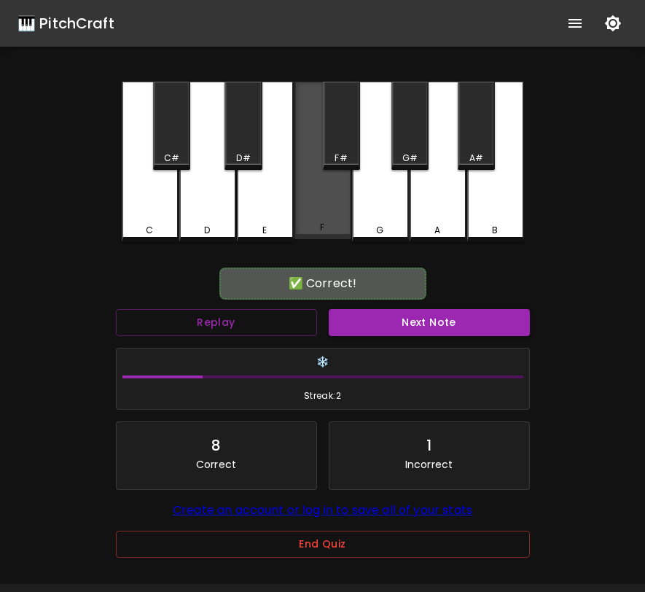
click at [327, 217] on div "F" at bounding box center [322, 160] width 57 height 157
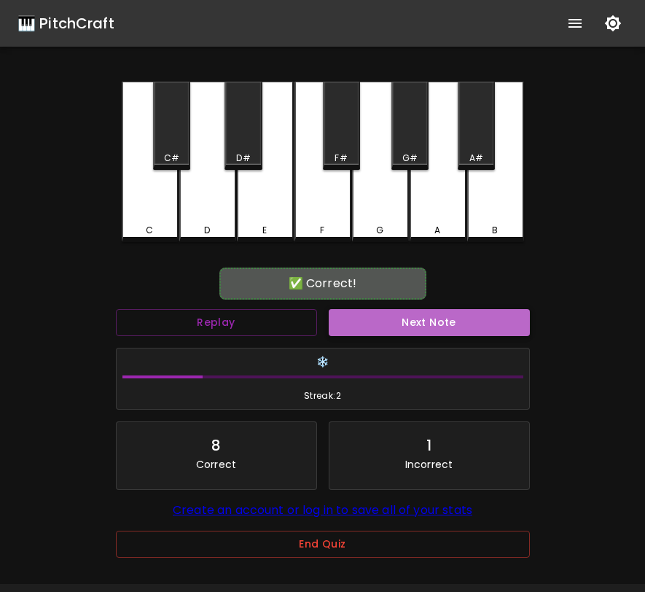
click at [412, 322] on button "Next Note" at bounding box center [429, 322] width 201 height 27
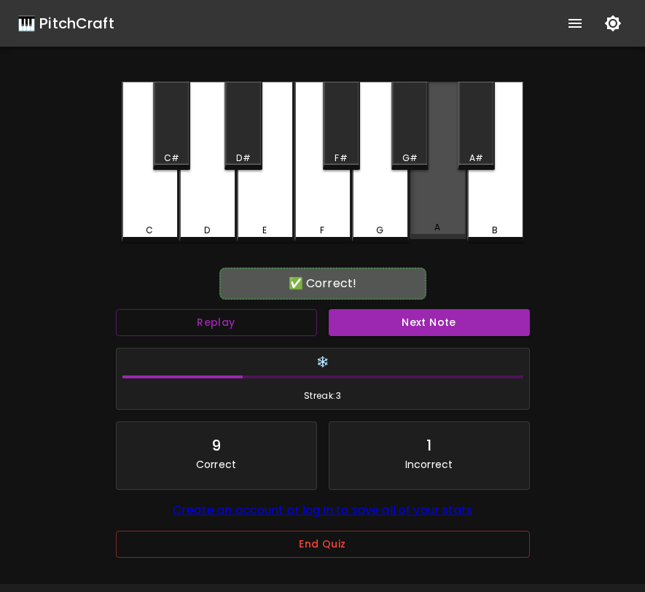
click at [447, 197] on div "A" at bounding box center [438, 160] width 57 height 157
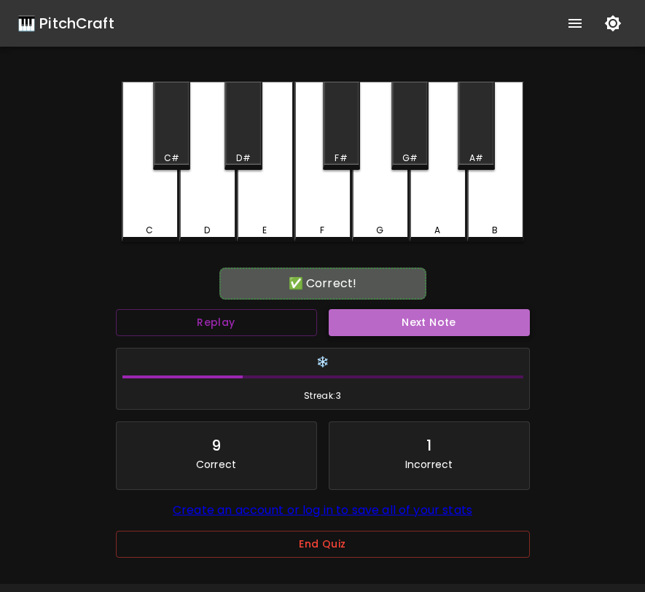
click at [417, 320] on button "Next Note" at bounding box center [429, 322] width 201 height 27
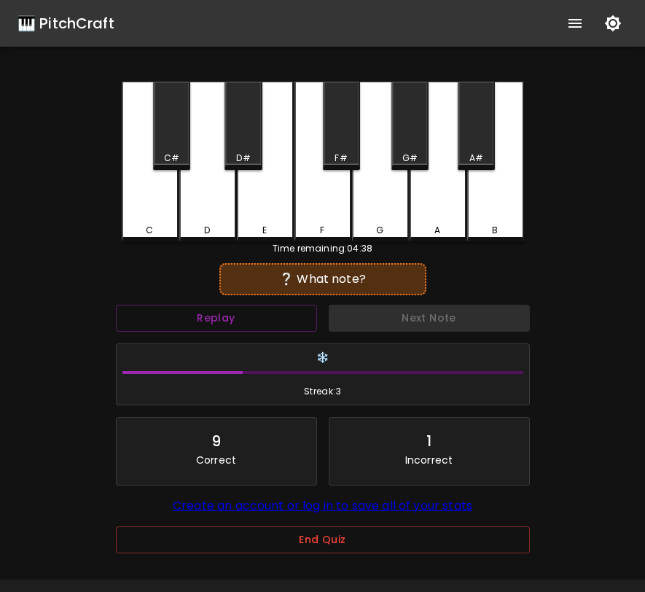
click at [158, 213] on div "C" at bounding box center [150, 162] width 57 height 160
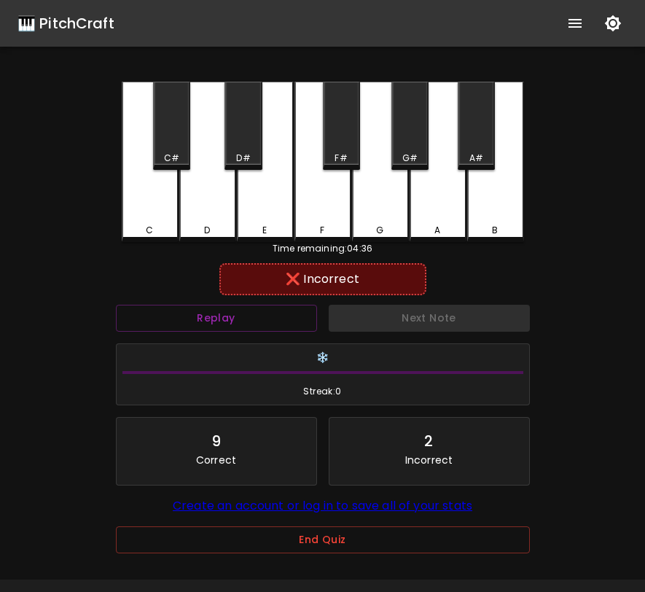
click at [165, 143] on div "C#" at bounding box center [171, 126] width 37 height 88
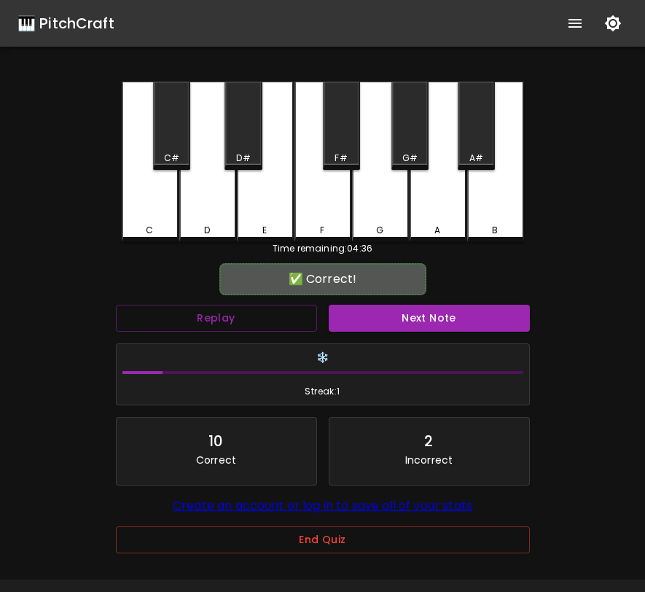
click at [461, 321] on button "Next Note" at bounding box center [429, 318] width 201 height 27
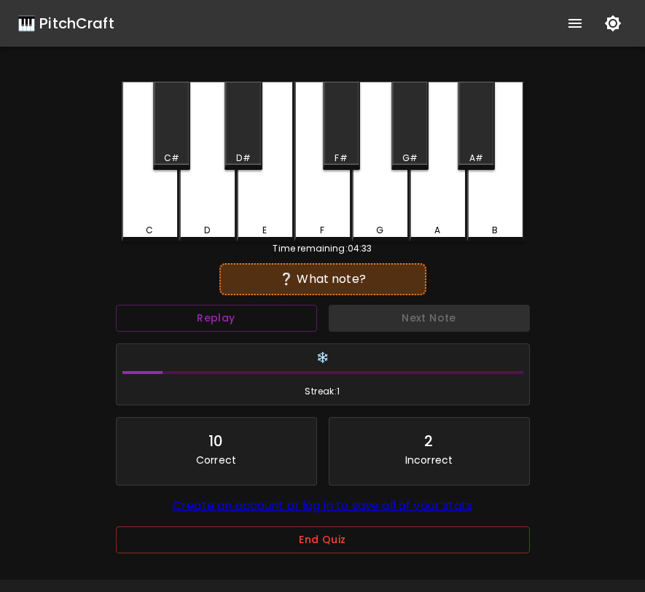
click at [402, 145] on div "G#" at bounding box center [409, 126] width 37 height 88
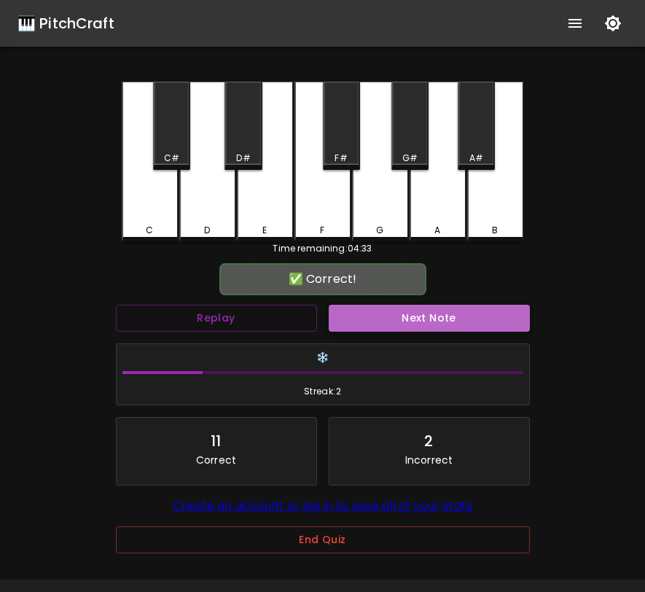
click at [415, 310] on button "Next Note" at bounding box center [429, 318] width 201 height 27
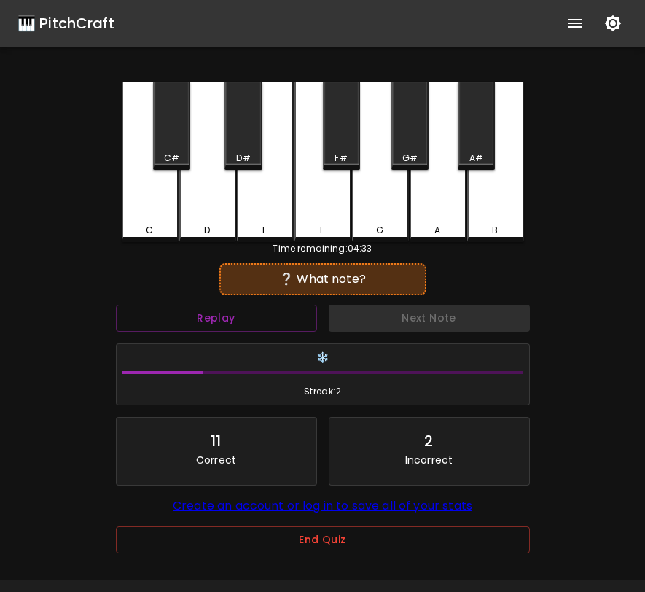
click at [256, 139] on div "D#" at bounding box center [242, 126] width 37 height 88
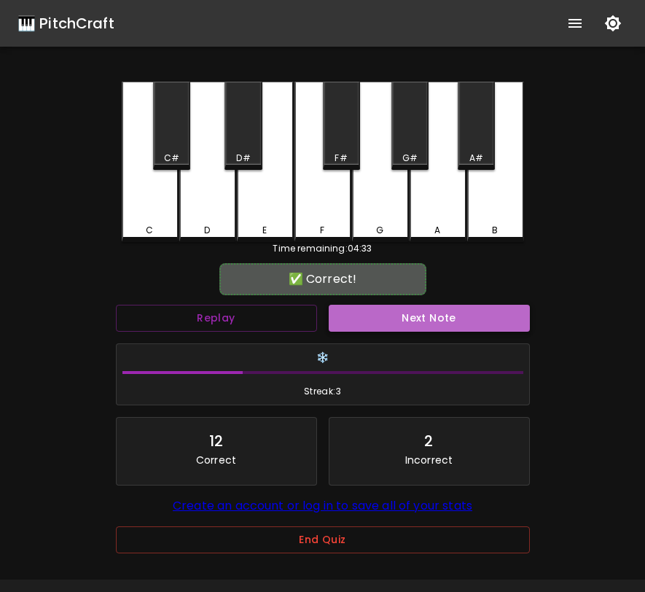
click at [410, 327] on button "Next Note" at bounding box center [429, 318] width 201 height 27
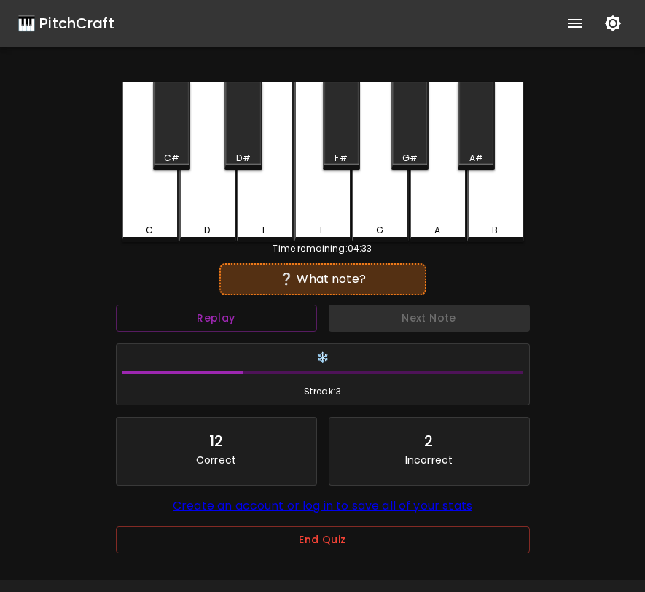
click at [316, 219] on div "F" at bounding box center [322, 162] width 57 height 160
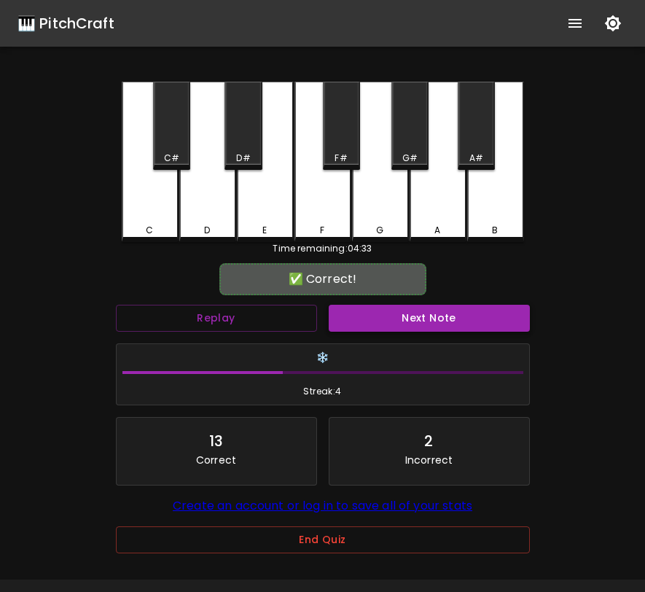
click at [371, 309] on button "Next Note" at bounding box center [429, 318] width 201 height 27
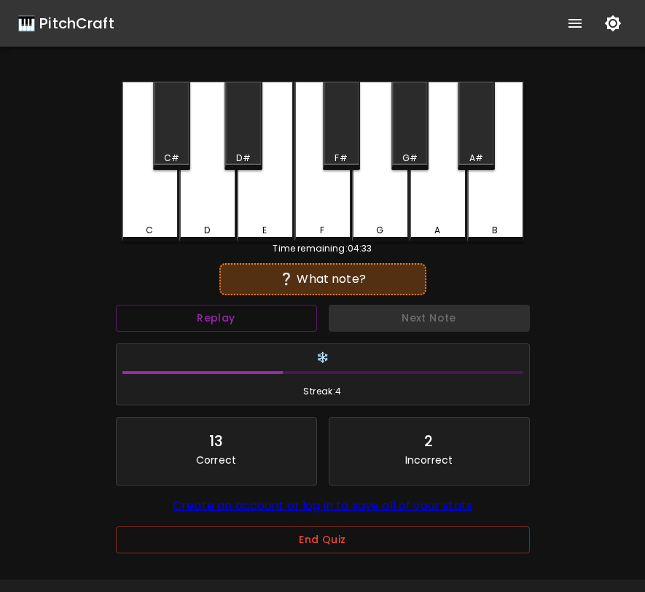
click at [345, 134] on div "F#" at bounding box center [341, 126] width 37 height 88
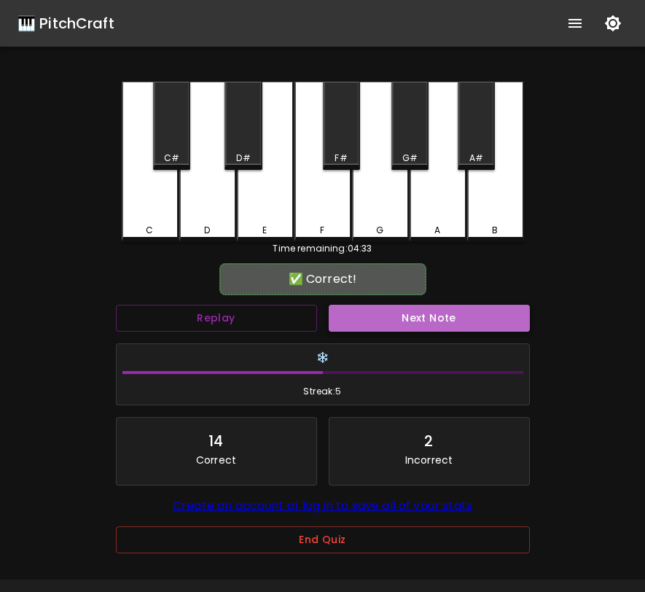
click at [405, 326] on button "Next Note" at bounding box center [429, 318] width 201 height 27
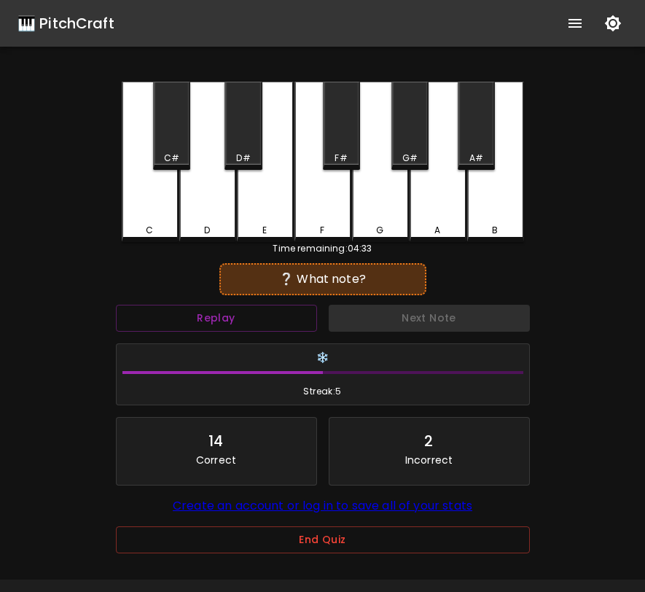
click at [219, 197] on div "D" at bounding box center [207, 162] width 57 height 160
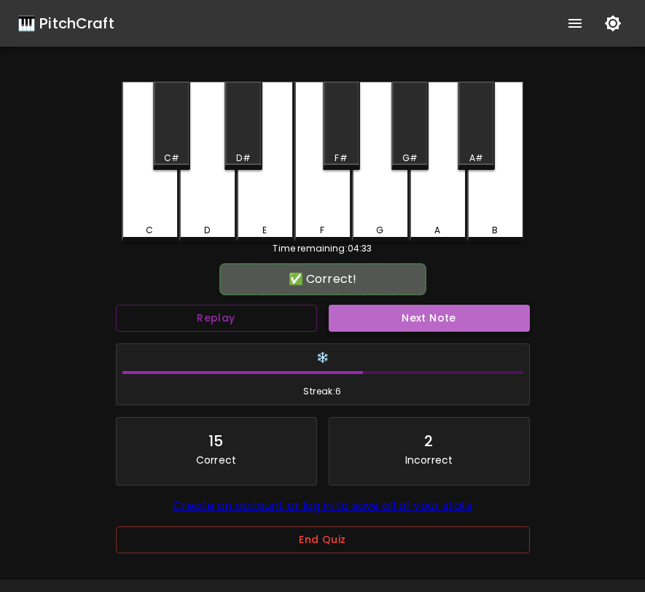
click at [424, 307] on button "Next Note" at bounding box center [429, 318] width 201 height 27
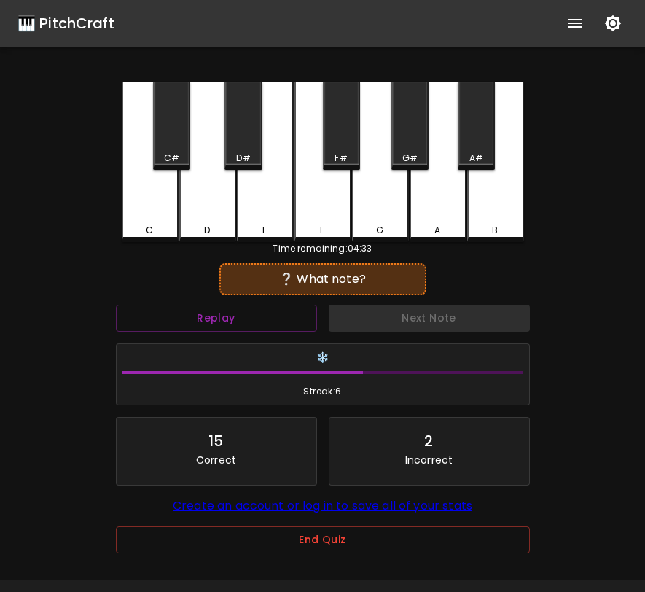
click at [498, 195] on div "B" at bounding box center [495, 162] width 57 height 160
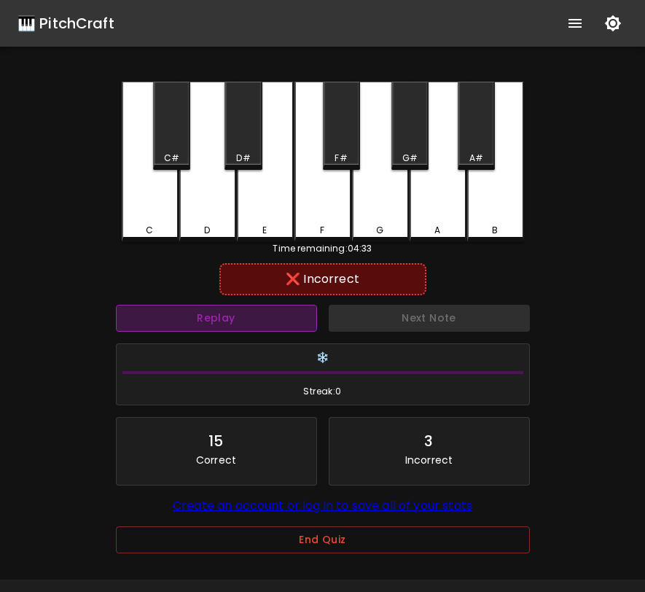
click at [267, 326] on button "Replay" at bounding box center [216, 318] width 201 height 27
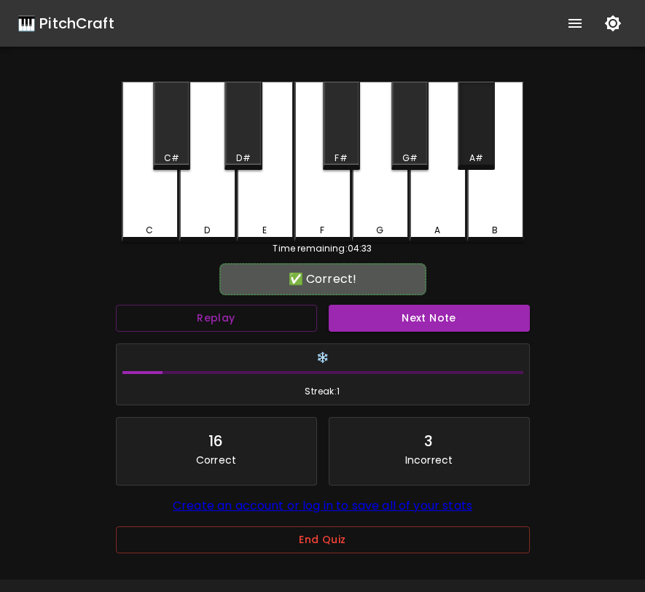
click at [486, 131] on div "A#" at bounding box center [476, 126] width 37 height 88
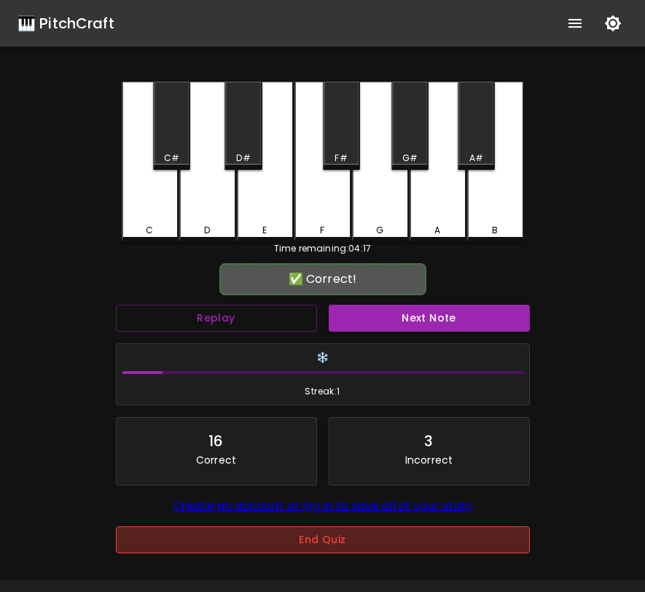
click at [394, 546] on button "End Quiz" at bounding box center [323, 539] width 414 height 27
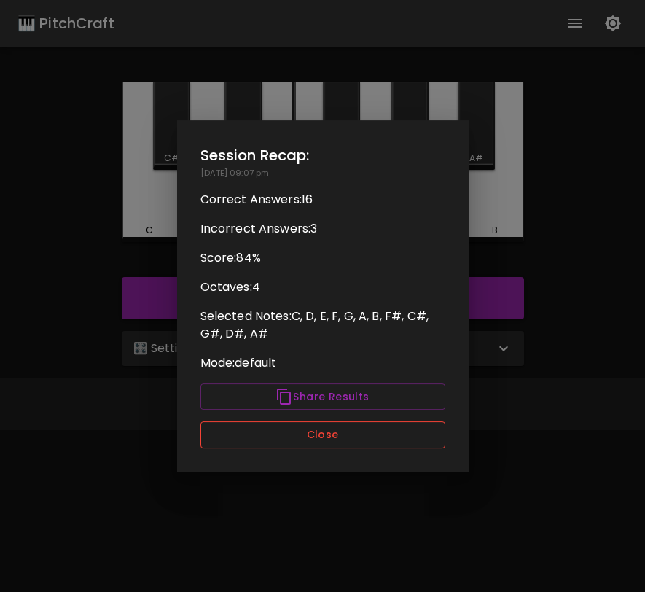
click at [409, 430] on button "Close" at bounding box center [322, 434] width 245 height 27
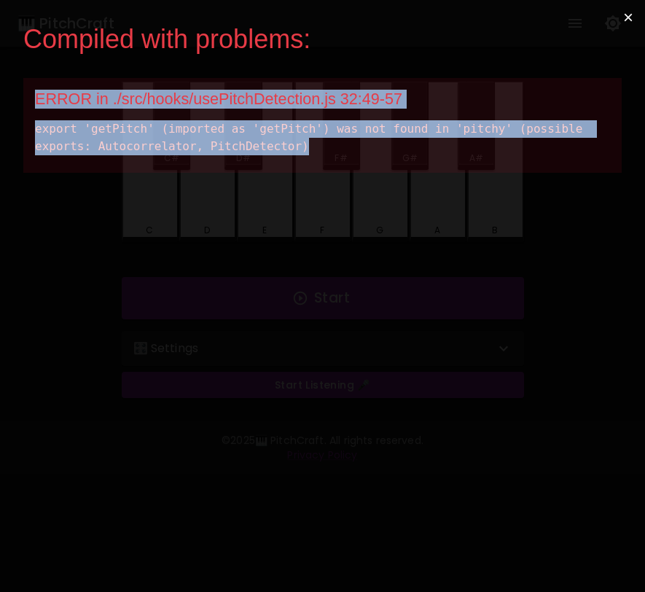
drag, startPoint x: 330, startPoint y: 146, endPoint x: 31, endPoint y: 104, distance: 301.7
click at [31, 103] on div "ERROR in ./src/hooks/usePitchDetection.js 32:49-57 export 'getPitch' (imported …" at bounding box center [322, 125] width 598 height 95
copy div "ERROR in ./src/hooks/usePitchDetection.js 32:49-57 export 'getPitch' (imported …"
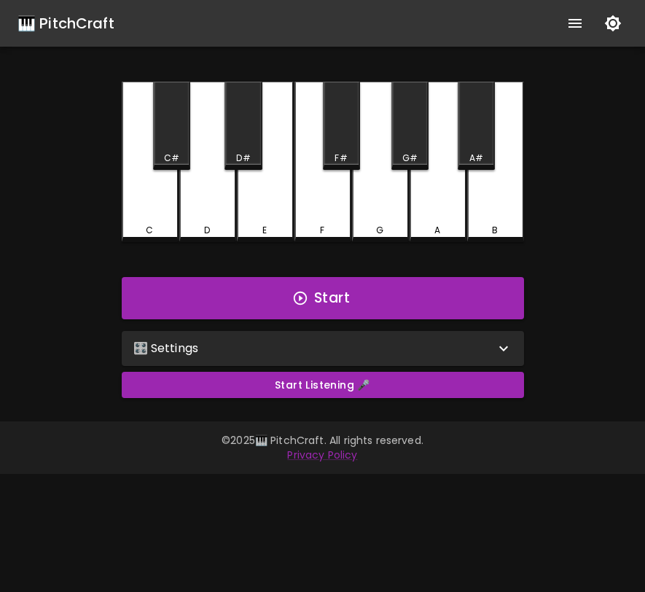
click at [297, 342] on div "🎛️ Settings" at bounding box center [313, 348] width 361 height 17
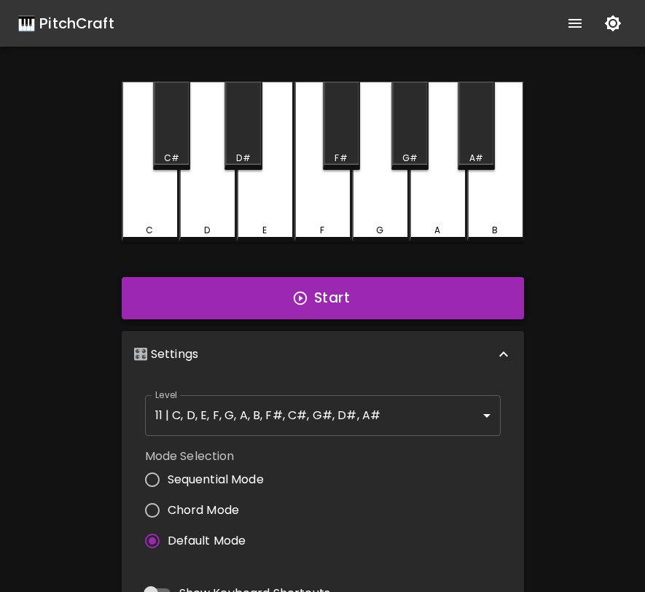
click at [315, 291] on button "Start" at bounding box center [323, 298] width 402 height 42
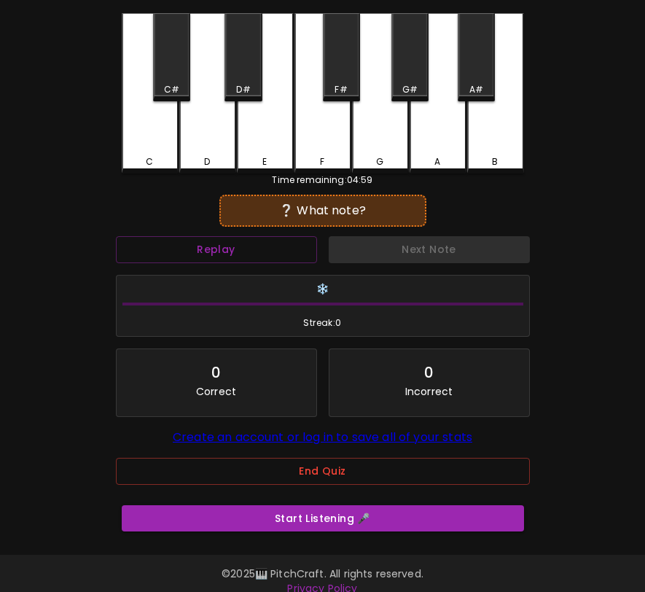
scroll to position [95, 0]
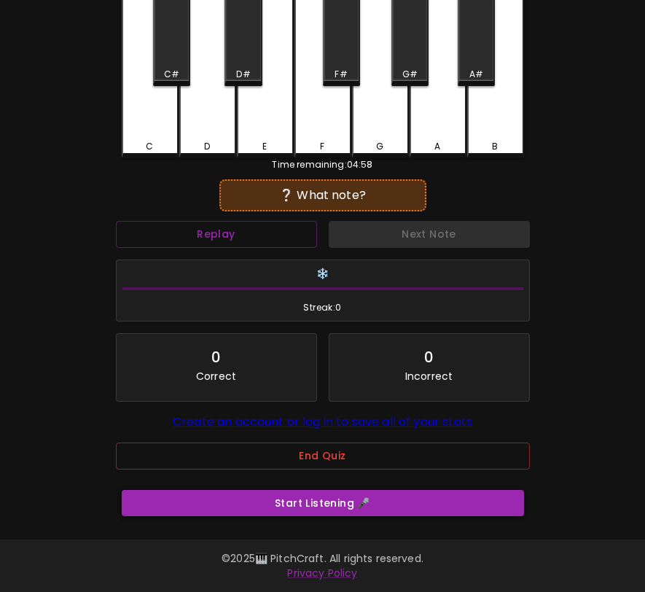
click at [303, 505] on button "Start Listening 🎤" at bounding box center [323, 503] width 402 height 27
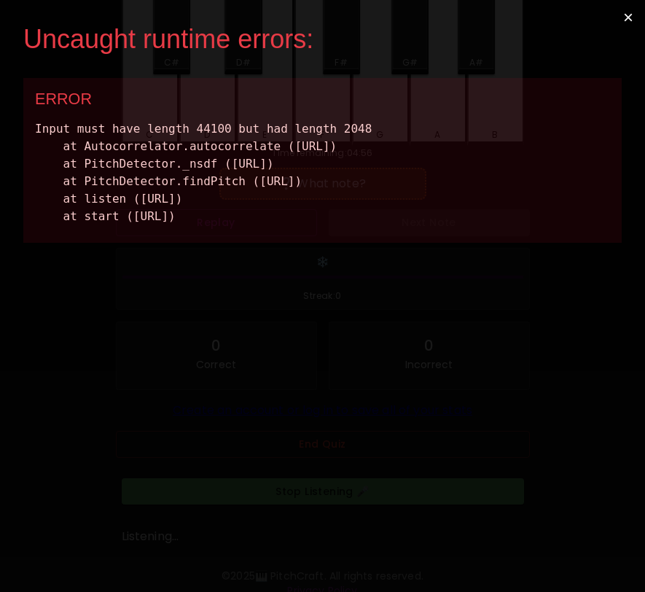
scroll to position [68, 0]
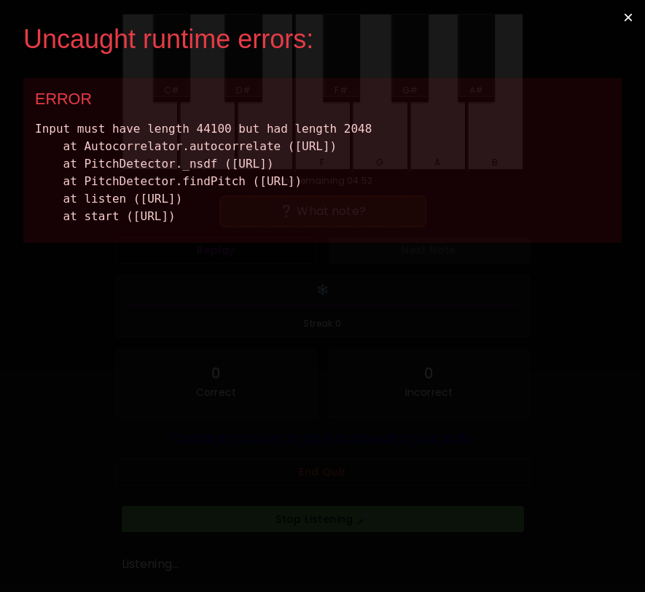
drag, startPoint x: 513, startPoint y: 258, endPoint x: 15, endPoint y: 134, distance: 512.9
click at [15, 134] on div "Uncaught runtime errors: × ERROR Input must have length 44100 but had length 20…" at bounding box center [322, 296] width 645 height 592
copy div "Input must have length 44100 but had length 2048 at Autocorrelator.autocorrelat…"
click at [624, 17] on button "×" at bounding box center [628, 17] width 34 height 35
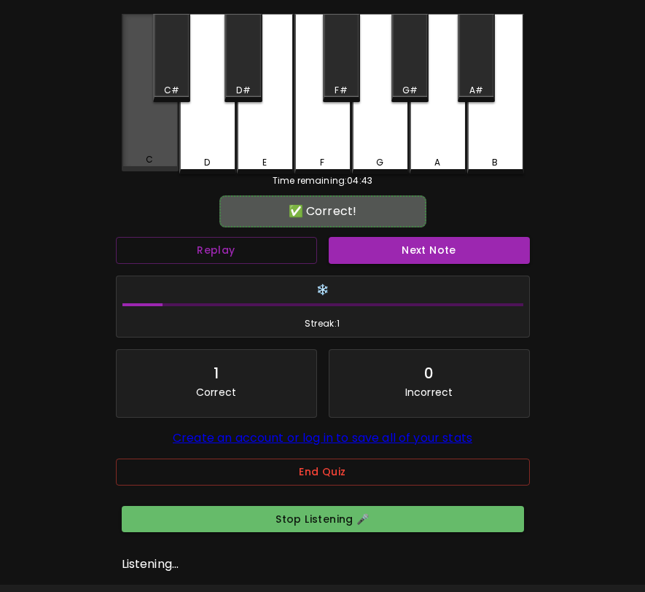
click at [161, 148] on div "C" at bounding box center [150, 92] width 57 height 157
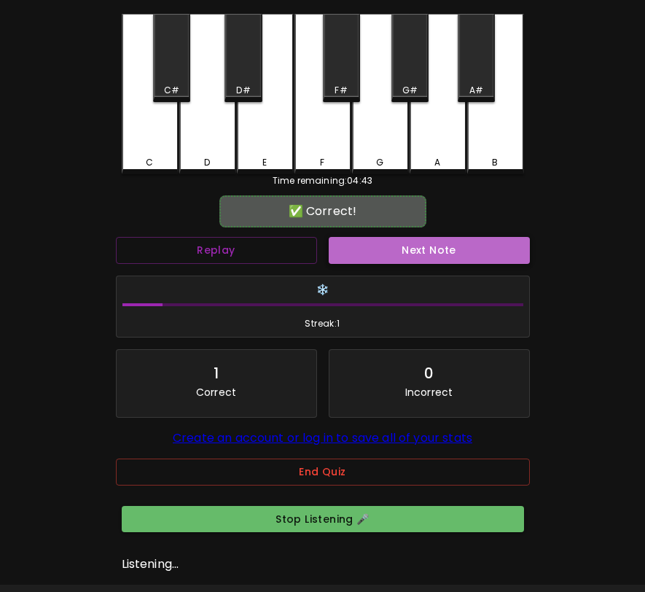
click at [425, 255] on button "Next Note" at bounding box center [429, 250] width 201 height 27
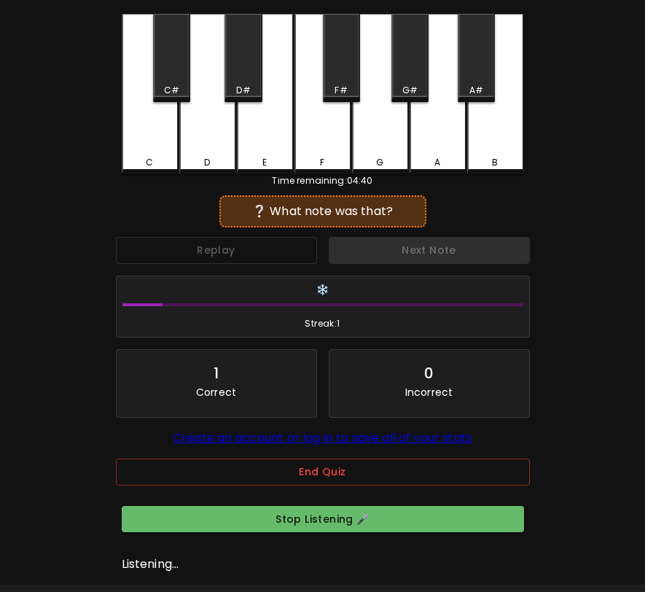
click at [294, 253] on div "Replay" at bounding box center [216, 250] width 213 height 39
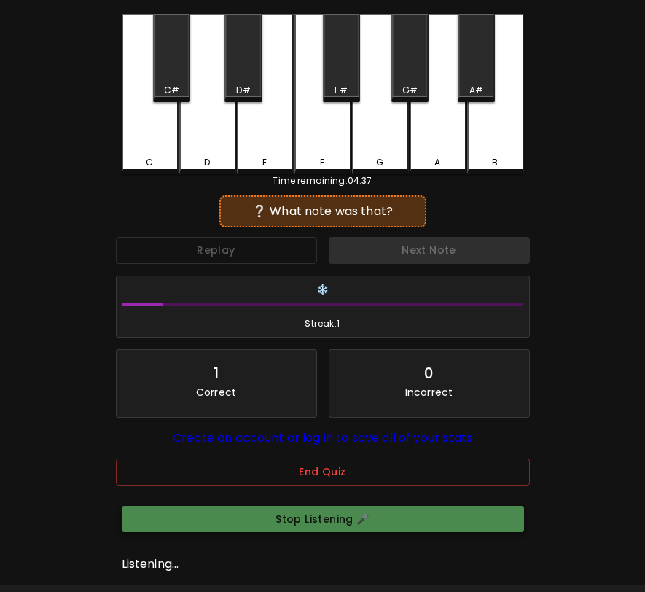
click at [378, 533] on button "Stop Listening 🎤" at bounding box center [323, 519] width 402 height 27
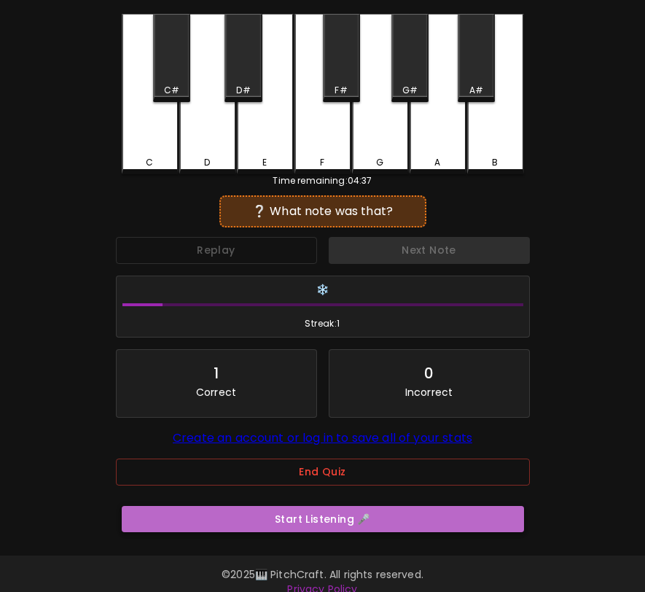
click at [378, 533] on button "Start Listening 🎤" at bounding box center [323, 519] width 402 height 27
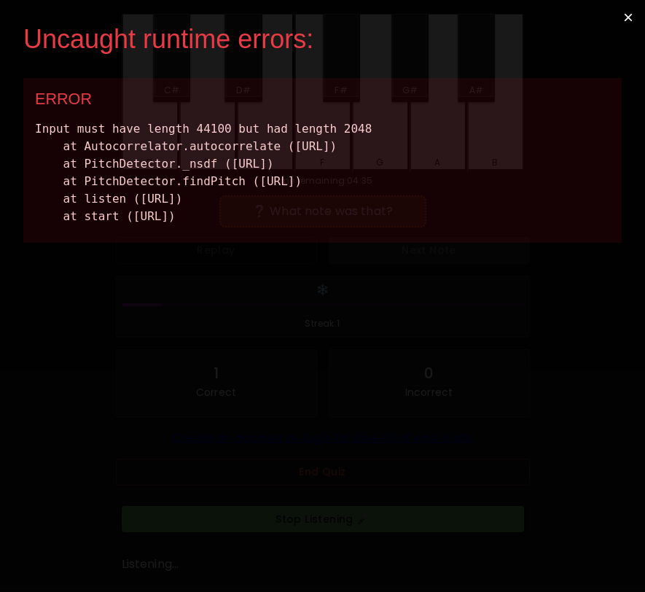
scroll to position [0, 0]
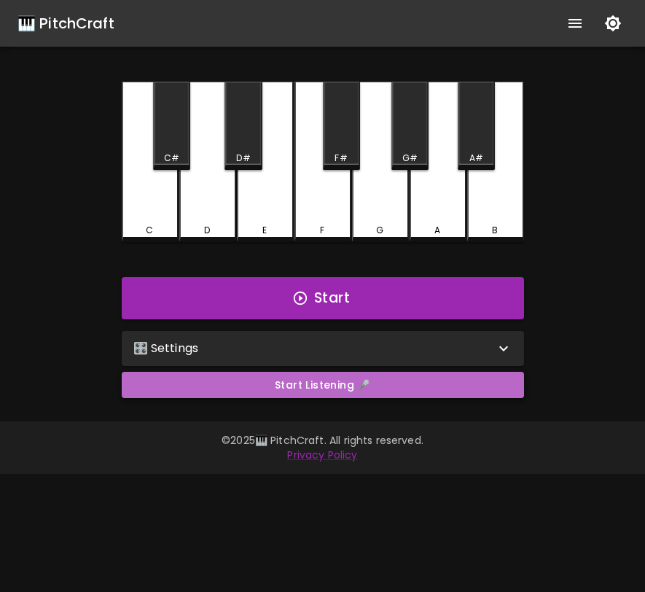
click at [287, 391] on button "Start Listening 🎤" at bounding box center [323, 385] width 402 height 27
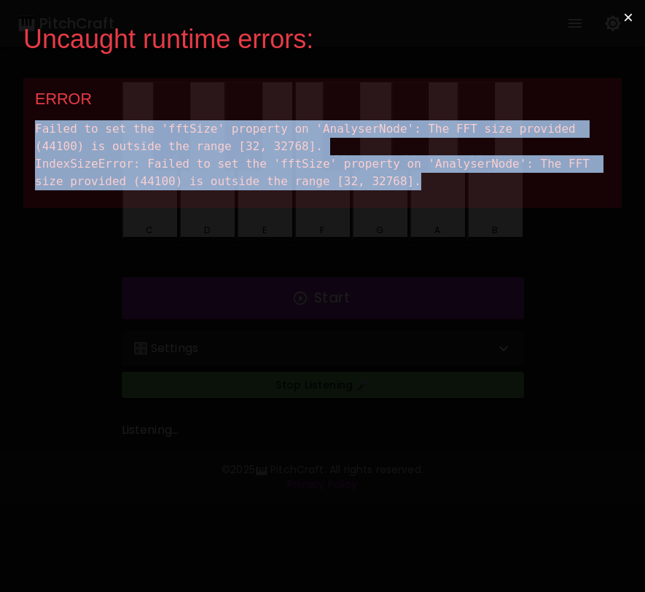
drag, startPoint x: 427, startPoint y: 177, endPoint x: 35, endPoint y: 122, distance: 395.8
click at [35, 122] on div "Failed to set the 'fftSize' property on 'AnalyserNode': The FFT size provided (…" at bounding box center [322, 155] width 575 height 70
copy div "Failed to set the 'fftSize' property on 'AnalyserNode': The FFT size provided (…"
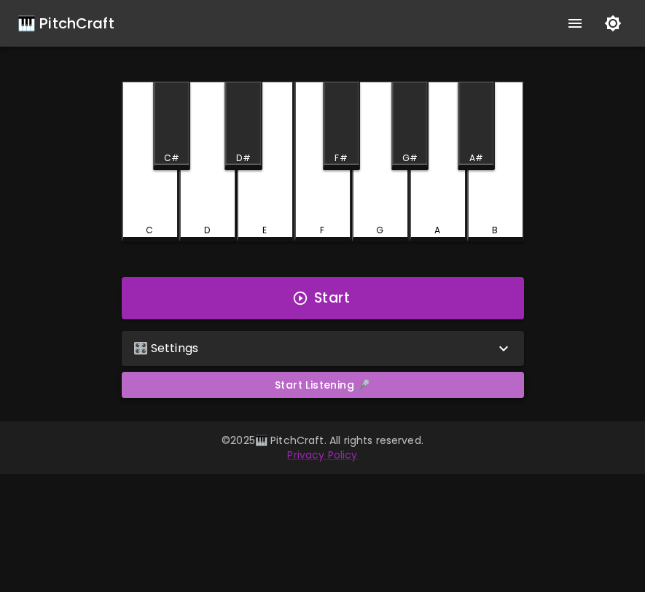
click at [401, 383] on button "Start Listening 🎤" at bounding box center [323, 385] width 402 height 27
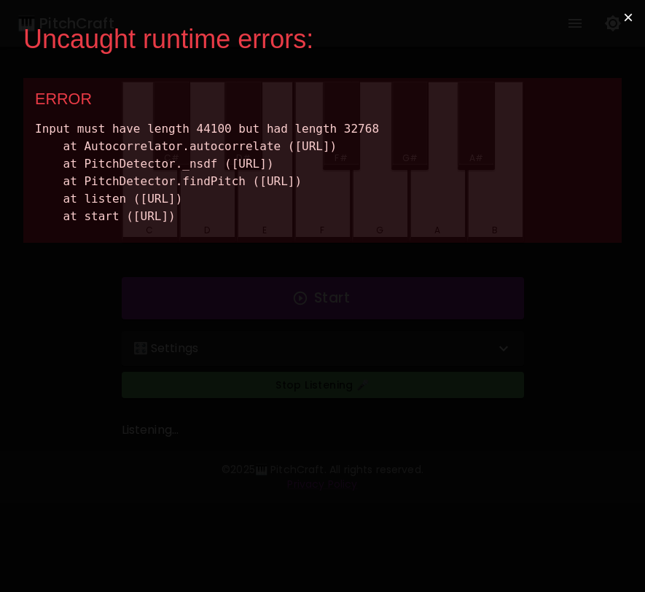
drag, startPoint x: 496, startPoint y: 256, endPoint x: 24, endPoint y: 131, distance: 487.7
click at [23, 130] on div "ERROR Input must have length 44100 but had length 32768 at Autocorrelator.autoc…" at bounding box center [322, 160] width 598 height 165
copy div "Input must have length 44100 but had length 32768 at Autocorrelator.autocorrela…"
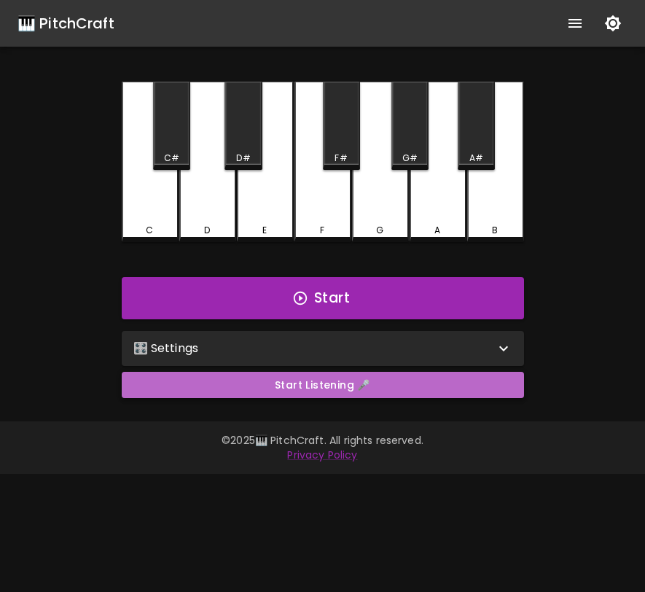
click at [402, 387] on button "Start Listening 🎤" at bounding box center [323, 385] width 402 height 27
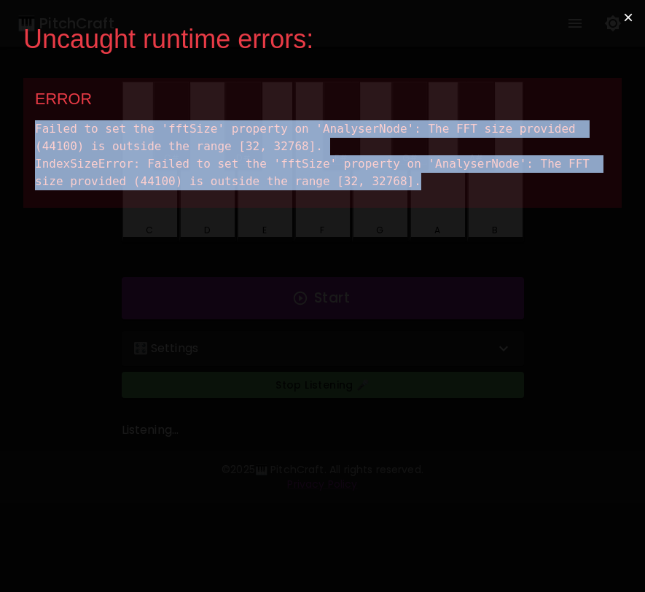
drag, startPoint x: 418, startPoint y: 179, endPoint x: 36, endPoint y: 127, distance: 385.3
click at [34, 127] on div "ERROR Failed to set the 'fftSize' property on 'AnalyserNode': The FFT size prov…" at bounding box center [322, 143] width 598 height 130
copy div "Failed to set the 'fftSize' property on 'AnalyserNode': The FFT size provided (…"
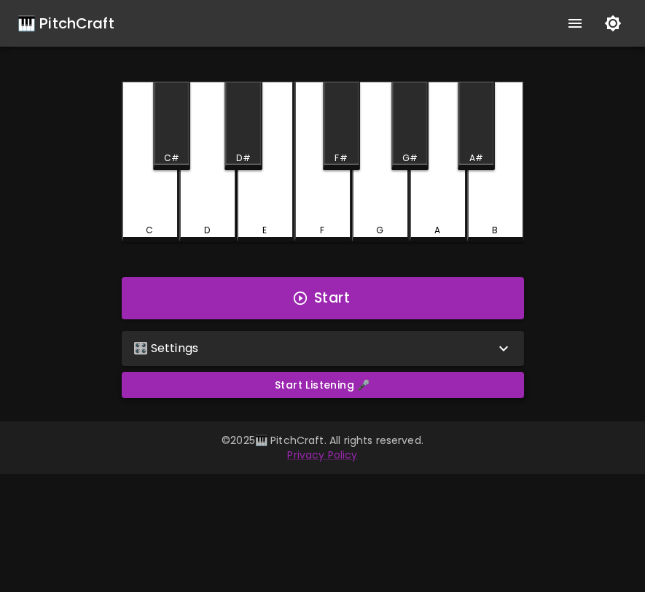
click at [273, 378] on button "Start Listening 🎤" at bounding box center [323, 385] width 402 height 27
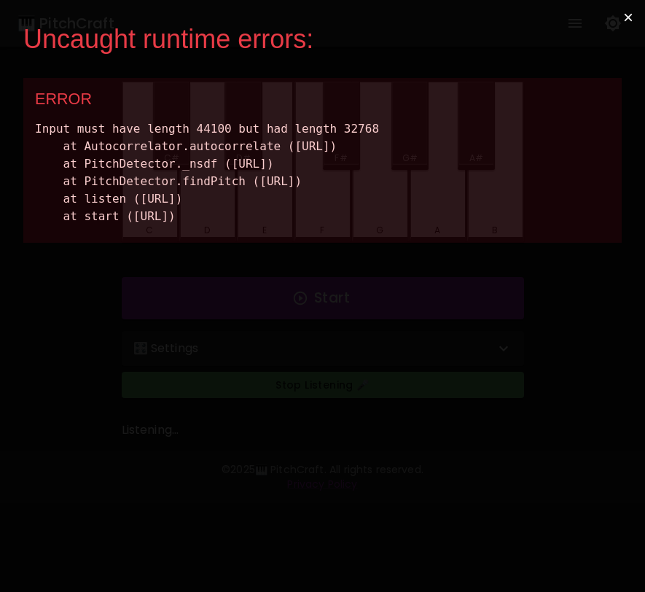
drag, startPoint x: 493, startPoint y: 248, endPoint x: 33, endPoint y: 133, distance: 474.9
click at [33, 133] on div "ERROR Input must have length 44100 but had length 32768 at Autocorrelator.autoc…" at bounding box center [322, 160] width 598 height 165
copy div "Input must have length 44100 but had length 32768 at Autocorrelator.autocorrela…"
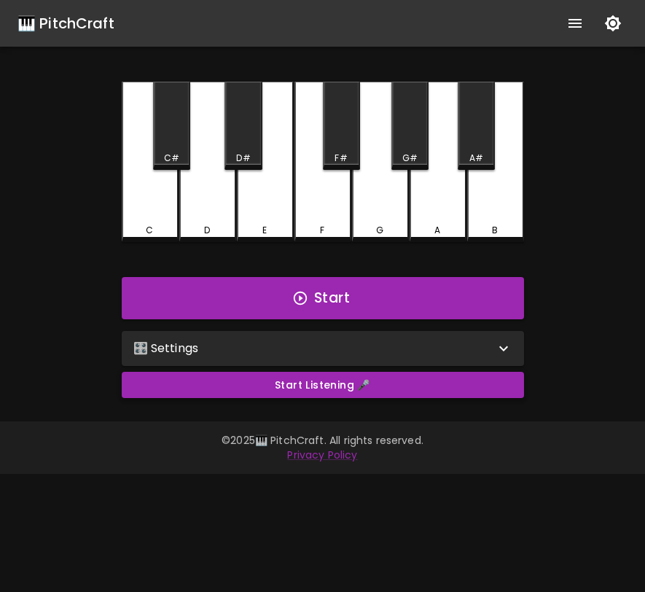
click at [426, 383] on button "Start Listening 🎤" at bounding box center [323, 385] width 402 height 27
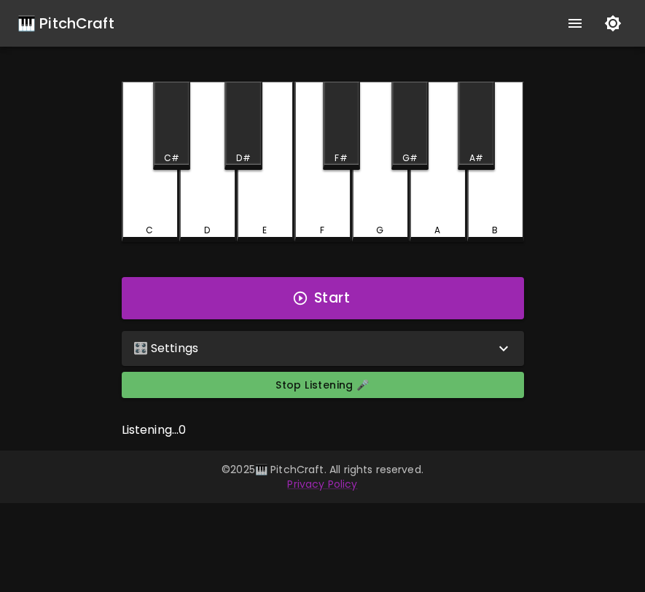
click at [278, 214] on div "E" at bounding box center [265, 162] width 57 height 160
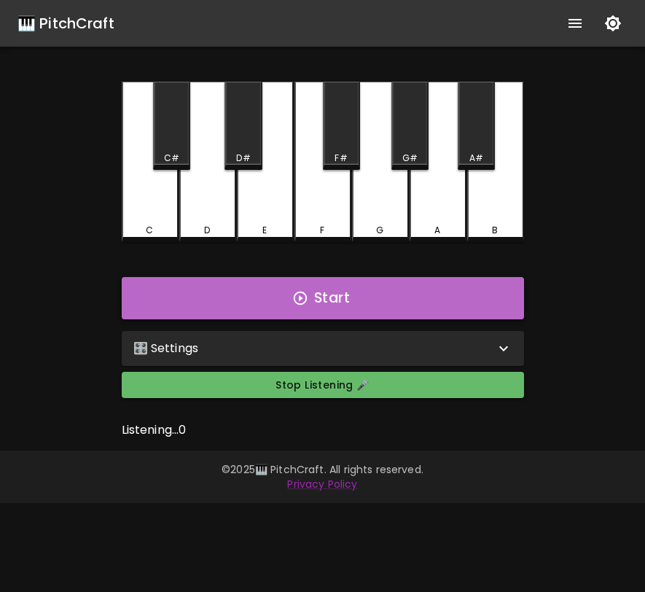
click at [303, 290] on icon "button" at bounding box center [300, 298] width 16 height 16
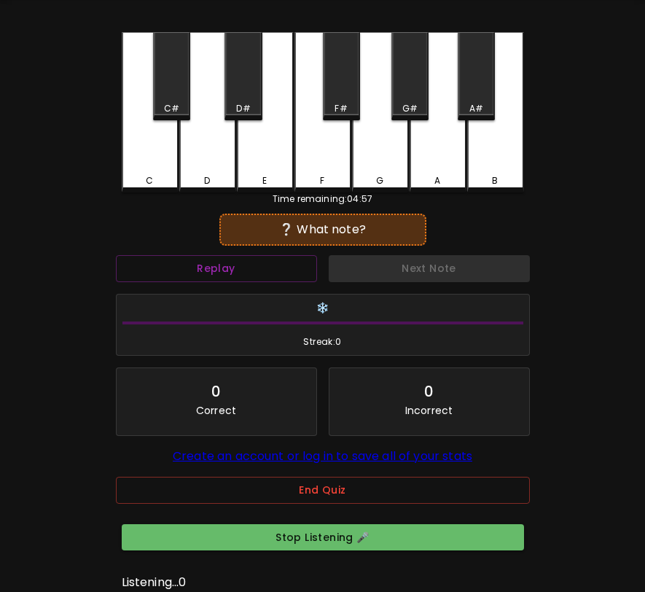
scroll to position [48, 0]
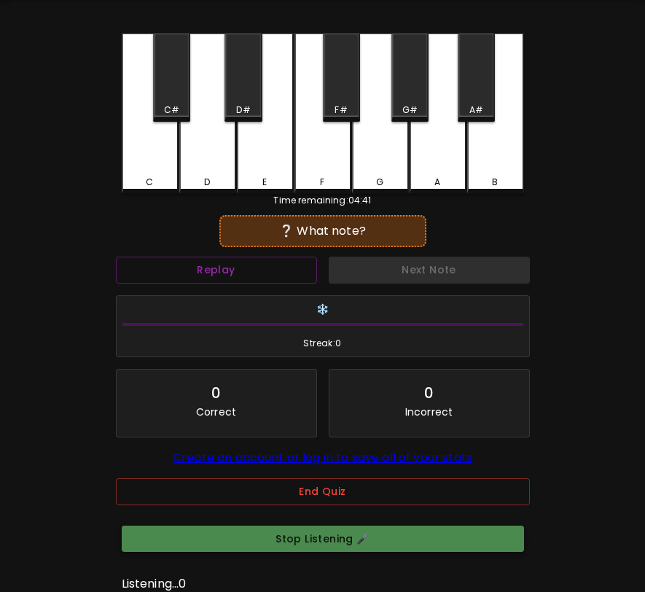
click at [340, 552] on button "Stop Listening 🎤" at bounding box center [323, 538] width 402 height 27
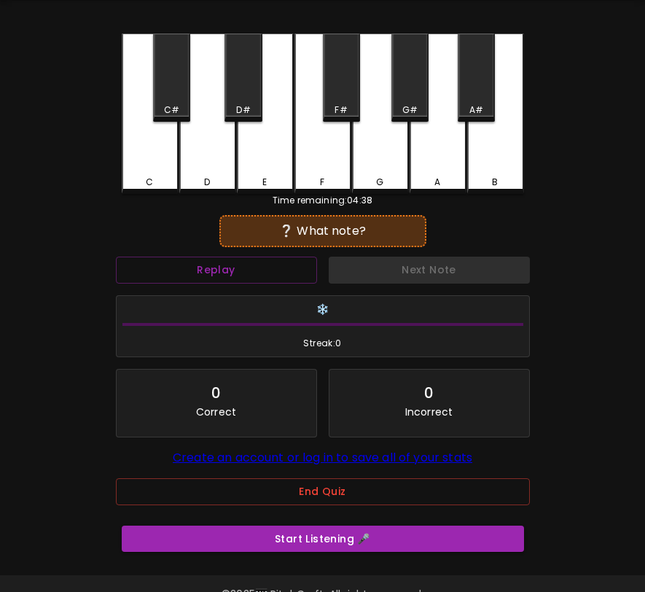
click at [159, 164] on div "C" at bounding box center [150, 114] width 57 height 160
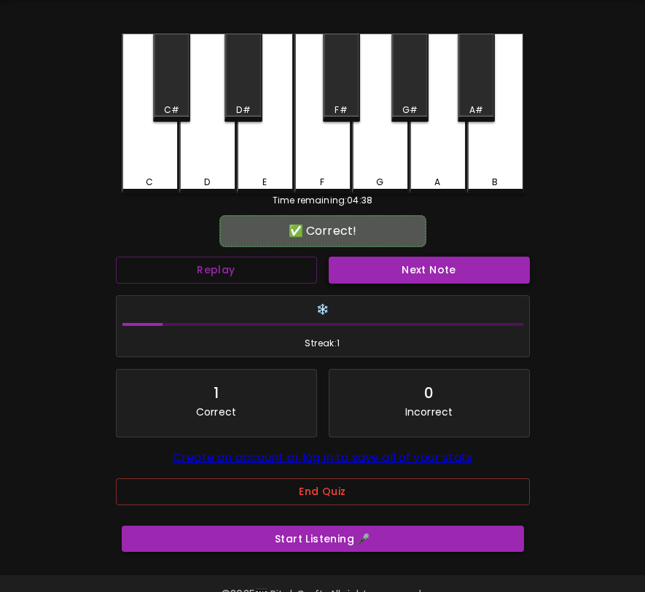
click at [376, 275] on button "Next Note" at bounding box center [429, 270] width 201 height 27
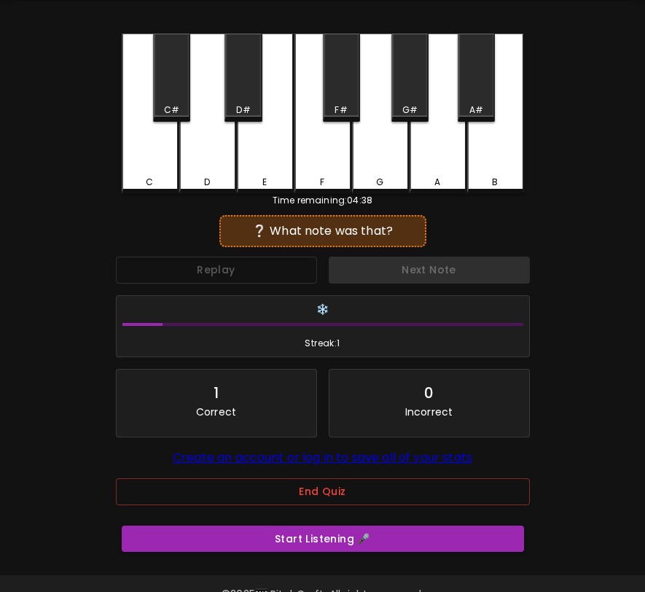
click at [376, 275] on div "Next Note" at bounding box center [429, 270] width 213 height 39
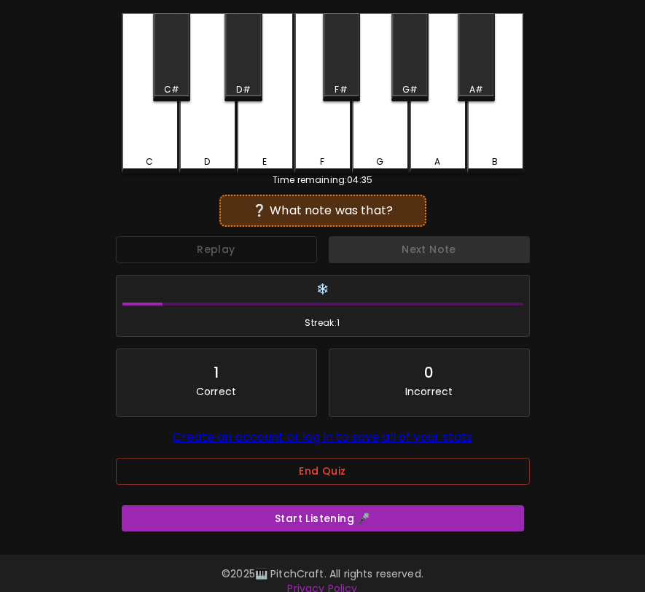
scroll to position [95, 0]
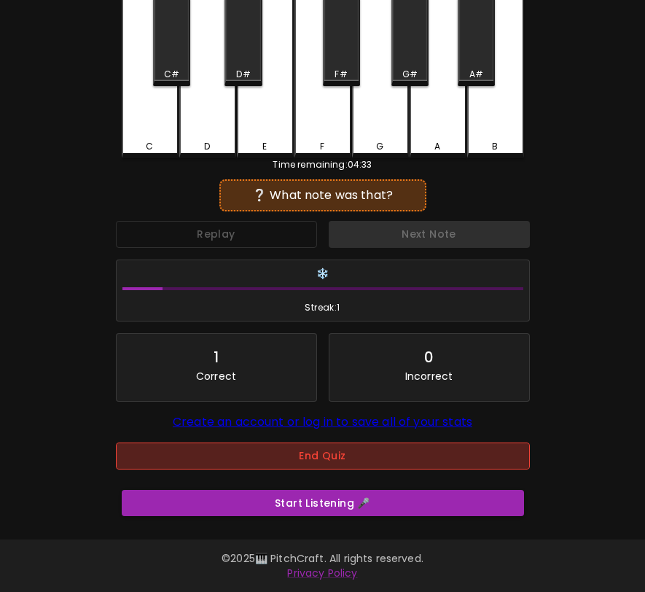
click at [267, 445] on button "End Quiz" at bounding box center [323, 455] width 414 height 27
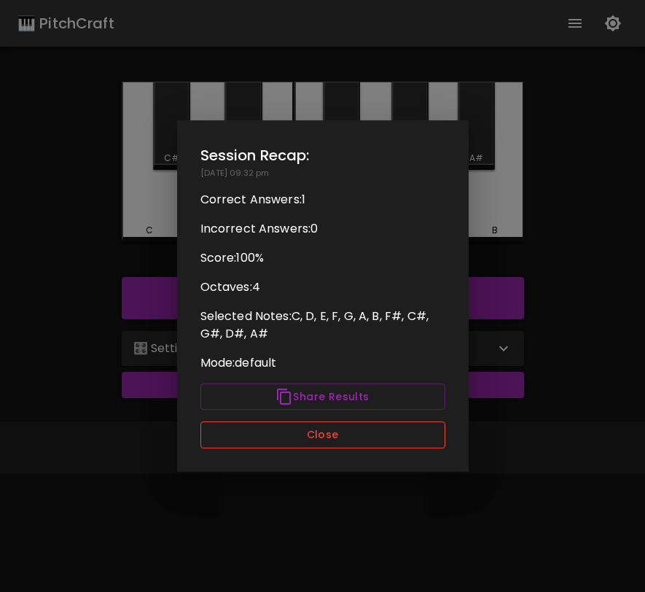
click at [283, 442] on button "Close" at bounding box center [322, 434] width 245 height 27
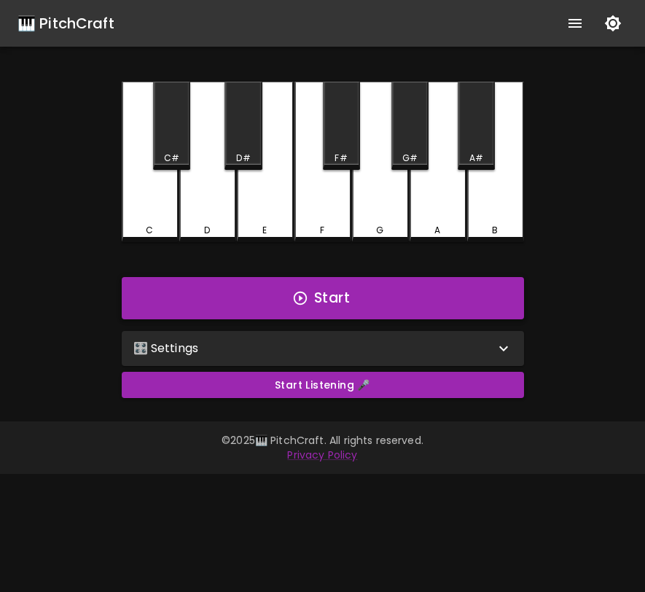
click at [312, 311] on button "Start" at bounding box center [323, 298] width 402 height 42
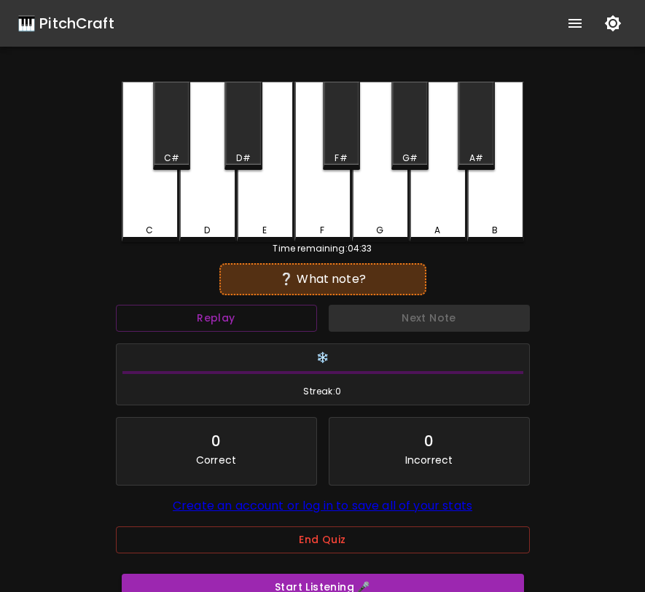
click at [202, 199] on div "D" at bounding box center [207, 162] width 57 height 160
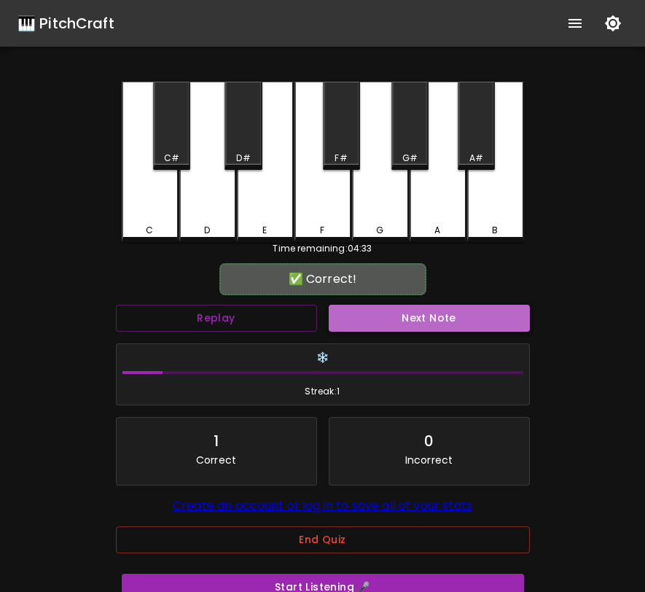
click at [349, 325] on button "Next Note" at bounding box center [429, 318] width 201 height 27
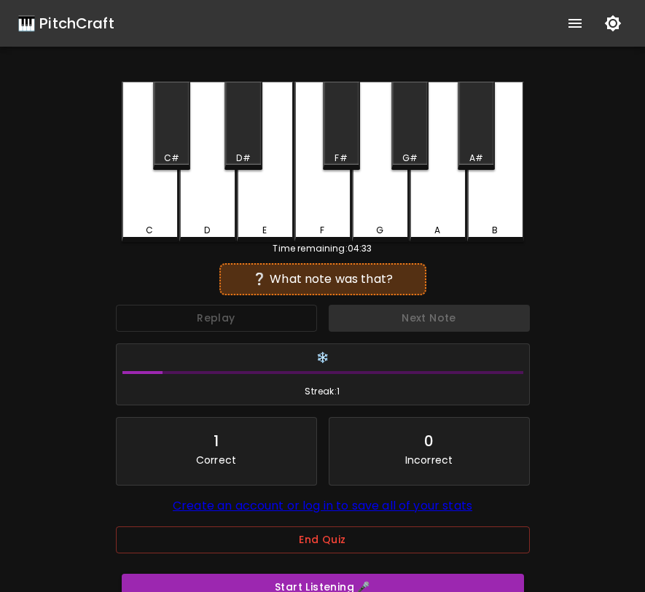
click at [349, 325] on div "Next Note" at bounding box center [429, 318] width 213 height 39
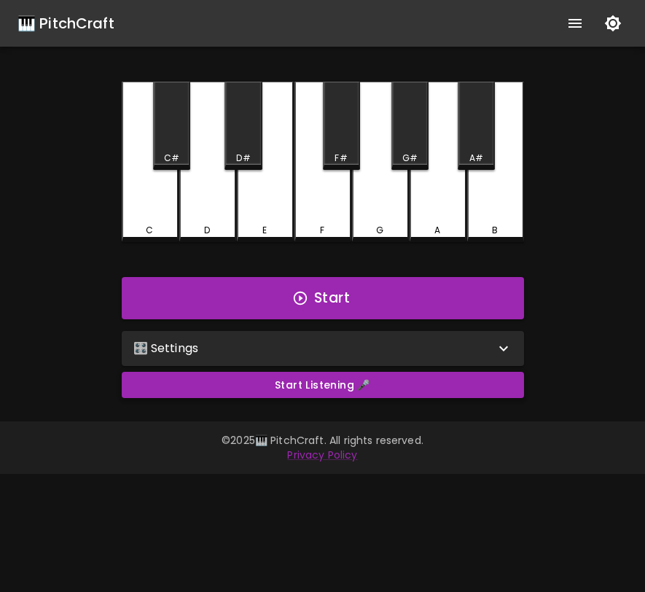
click at [356, 385] on button "Start Listening 🎤" at bounding box center [323, 385] width 402 height 27
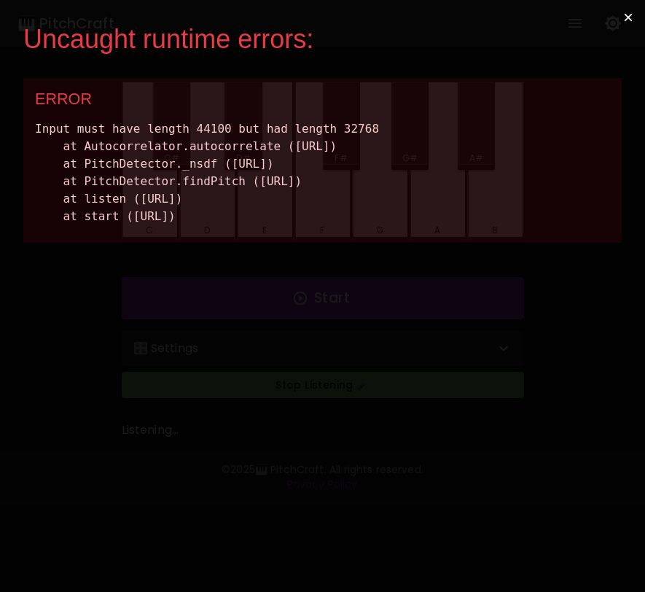
drag, startPoint x: 497, startPoint y: 255, endPoint x: 28, endPoint y: 136, distance: 484.3
click at [28, 136] on div "ERROR Input must have length 44100 but had length 32768 at Autocorrelator.autoc…" at bounding box center [322, 160] width 598 height 165
copy div "Input must have length 44100 but had length 32768 at Autocorrelator.autocorrela…"
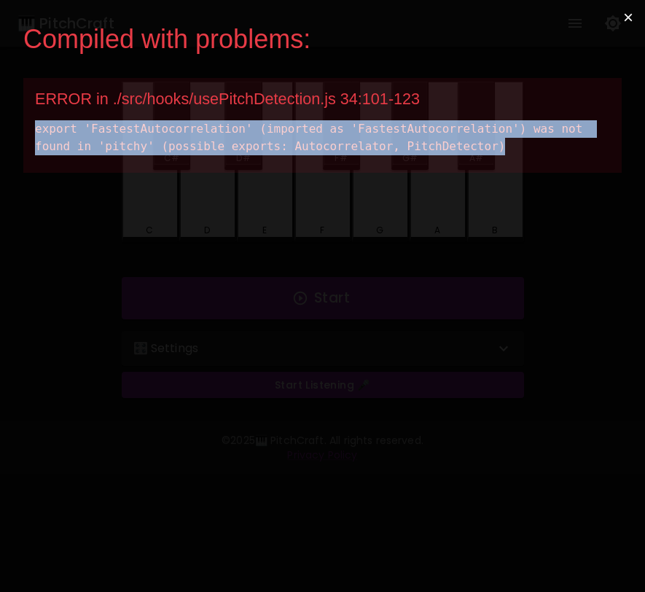
drag, startPoint x: 508, startPoint y: 146, endPoint x: 37, endPoint y: 120, distance: 471.5
click at [37, 120] on div "export 'FastestAutocorrelation' (imported as 'FastestAutocorrelation') was not …" at bounding box center [322, 137] width 575 height 35
copy div "export 'FastestAutocorrelation' (imported as 'FastestAutocorrelation') was not …"
click at [623, 22] on button "×" at bounding box center [628, 17] width 34 height 35
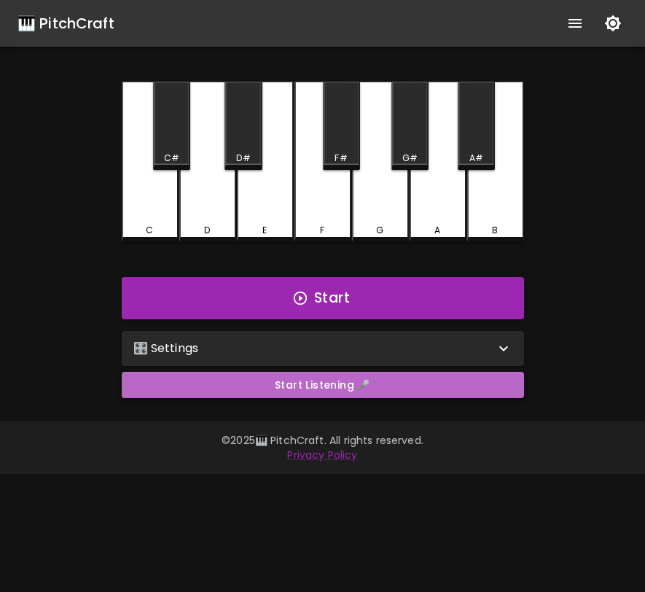
click at [379, 395] on button "Start Listening 🎤" at bounding box center [323, 385] width 402 height 27
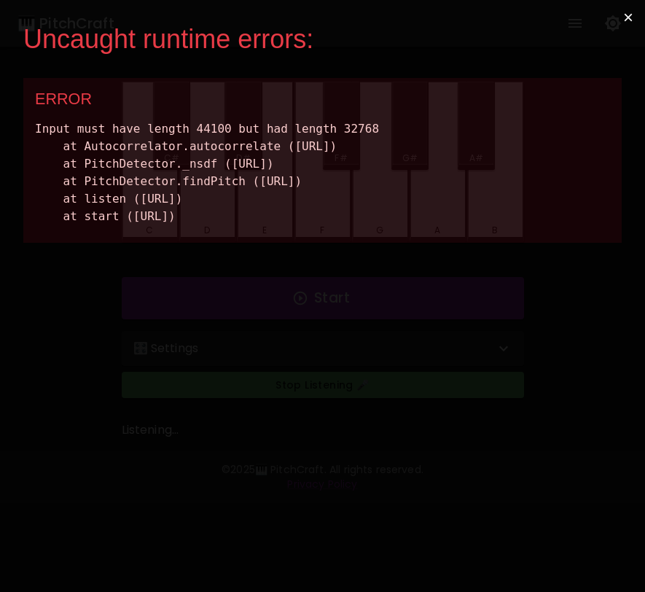
click at [627, 15] on button "×" at bounding box center [628, 17] width 34 height 35
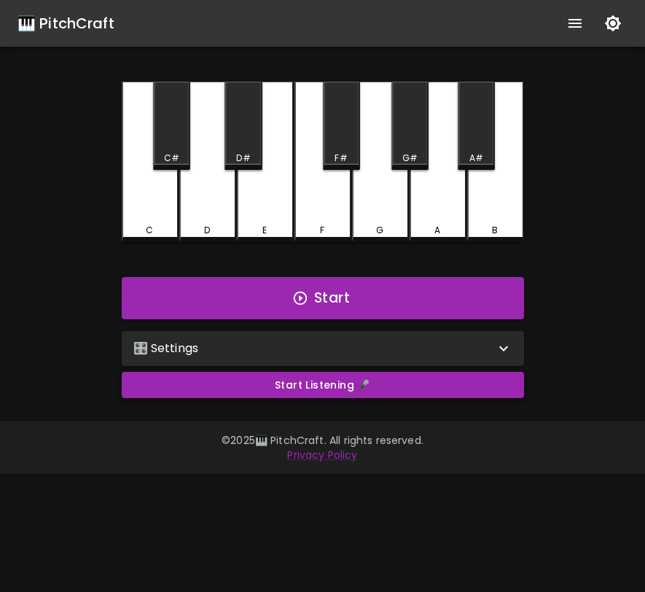
click at [269, 383] on button "Start Listening 🎤" at bounding box center [323, 385] width 402 height 27
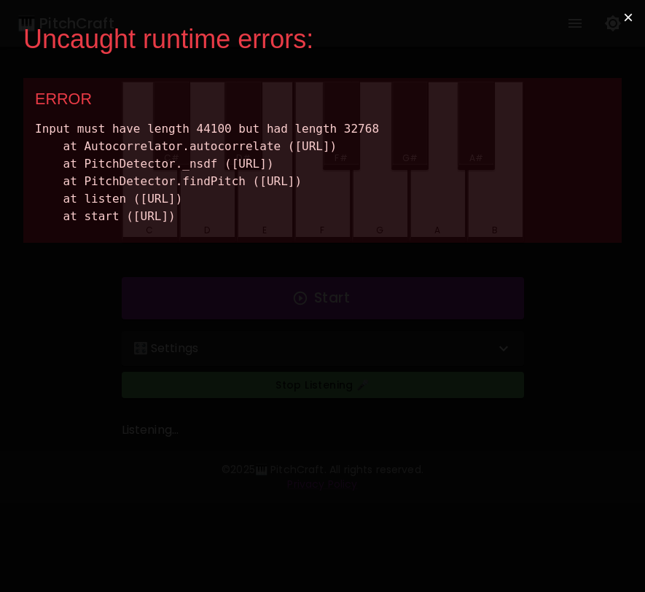
drag, startPoint x: 520, startPoint y: 253, endPoint x: 13, endPoint y: 136, distance: 519.9
click at [13, 135] on div "Uncaught runtime errors: × ERROR Input must have length 44100 but had length 32…" at bounding box center [322, 296] width 645 height 592
copy div "Input must have length 44100 but had length 32768 at Autocorrelator.autocorrela…"
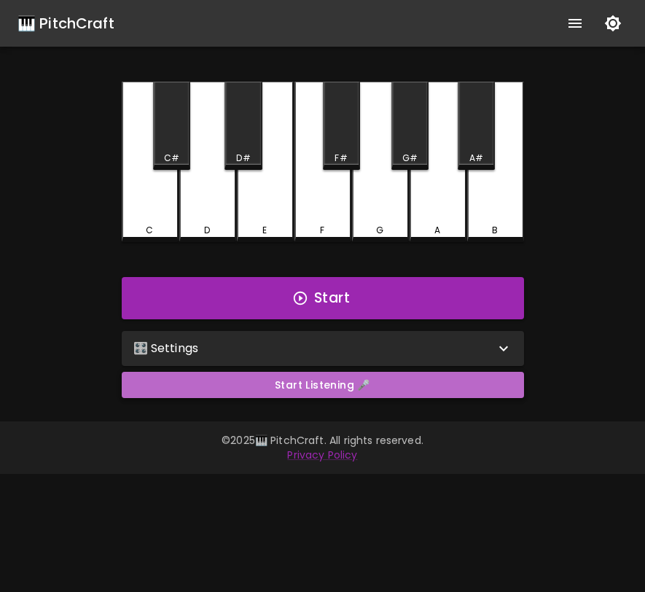
click at [324, 388] on button "Start Listening 🎤" at bounding box center [323, 385] width 402 height 27
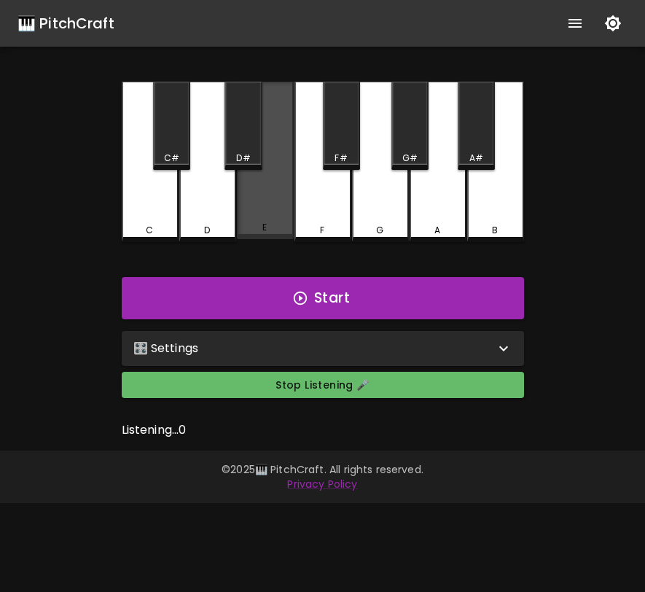
click at [252, 222] on div "E" at bounding box center [265, 160] width 57 height 157
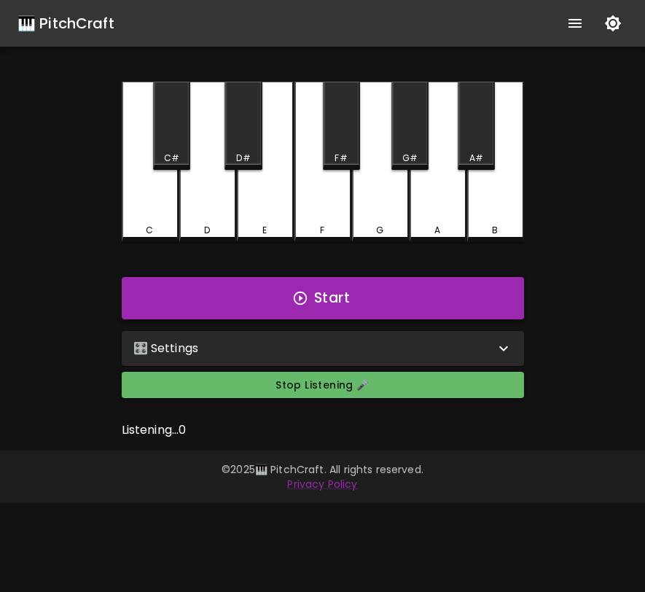
click at [271, 307] on button "Start" at bounding box center [323, 298] width 402 height 42
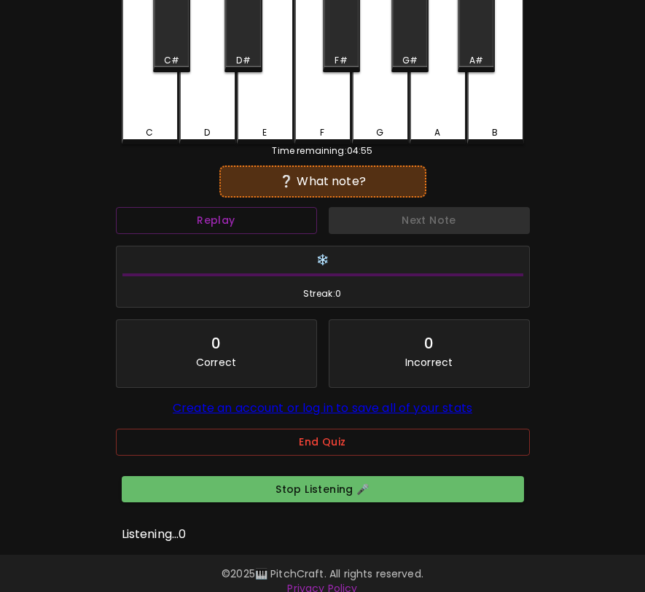
scroll to position [104, 0]
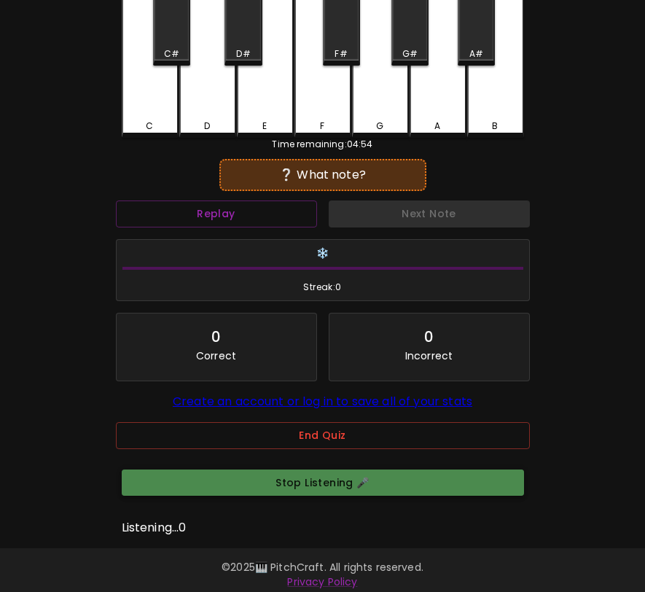
click at [448, 496] on button "Stop Listening 🎤" at bounding box center [323, 482] width 402 height 27
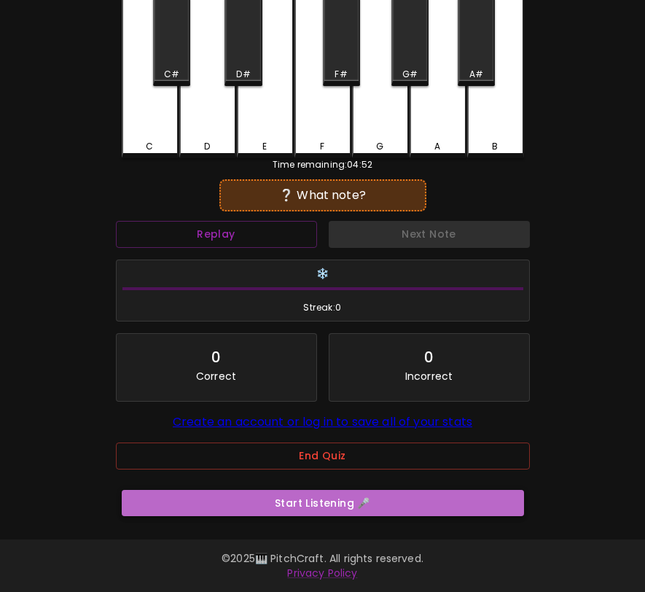
click at [448, 497] on button "Start Listening 🎤" at bounding box center [323, 503] width 402 height 27
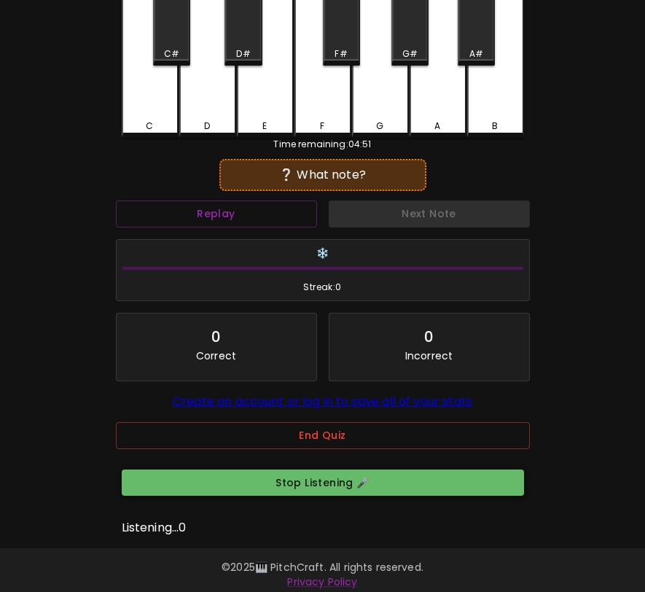
click at [448, 496] on button "Stop Listening 🎤" at bounding box center [323, 482] width 402 height 27
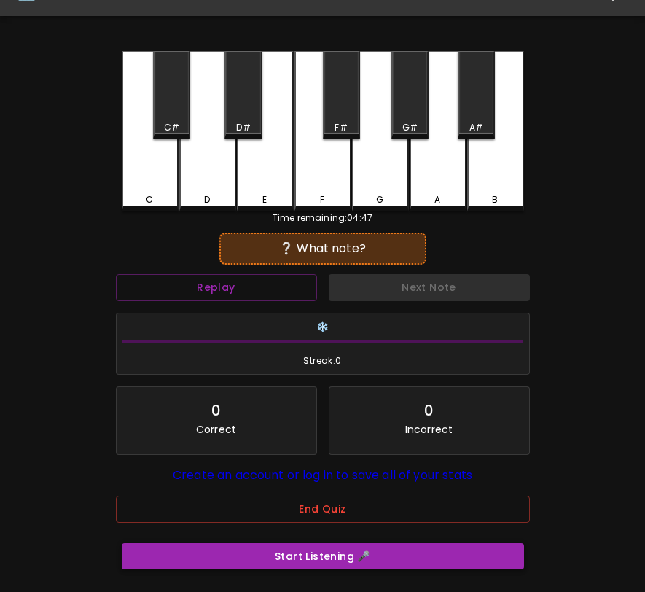
scroll to position [0, 0]
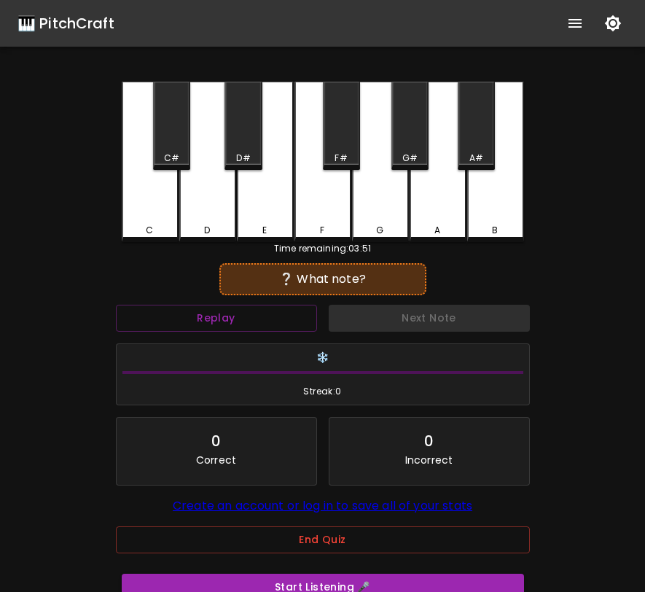
click at [50, 206] on div "🎹 PitchCraft About Badges Log In C C# D D# E F F# G G# A A# B Time remaining: 0…" at bounding box center [322, 305] width 645 height 611
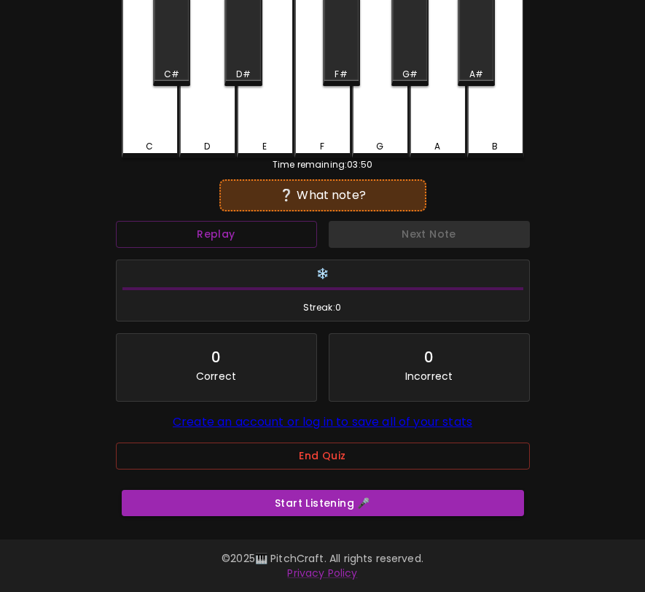
scroll to position [91, 0]
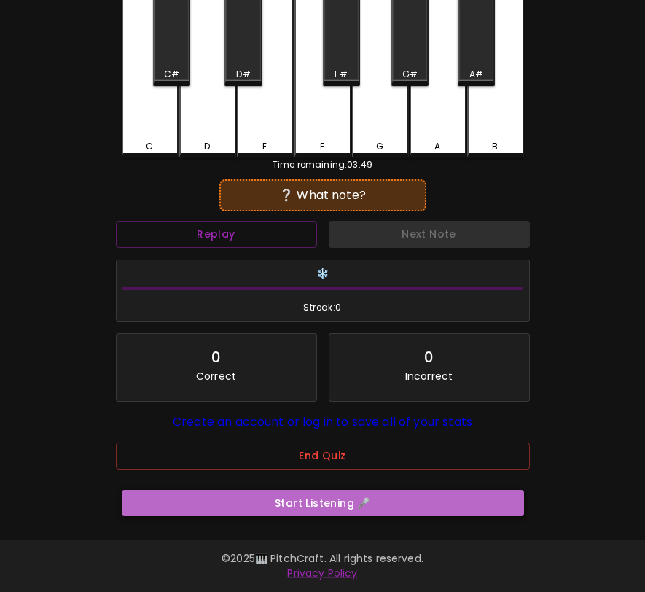
click at [283, 500] on button "Start Listening 🎤" at bounding box center [323, 503] width 402 height 27
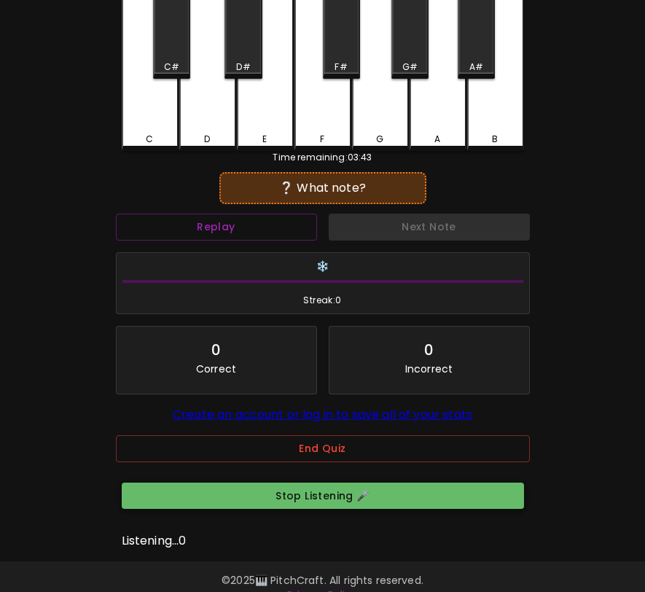
click at [283, 499] on button "Stop Listening 🎤" at bounding box center [323, 495] width 402 height 27
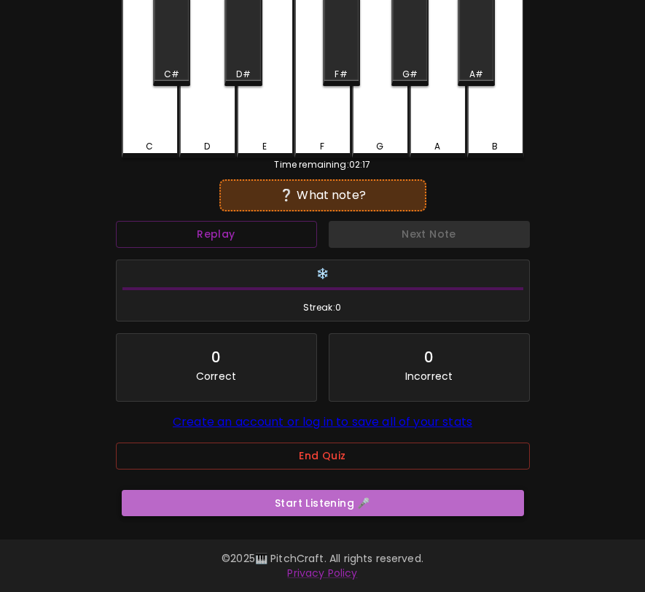
click at [387, 508] on button "Start Listening 🎤" at bounding box center [323, 503] width 402 height 27
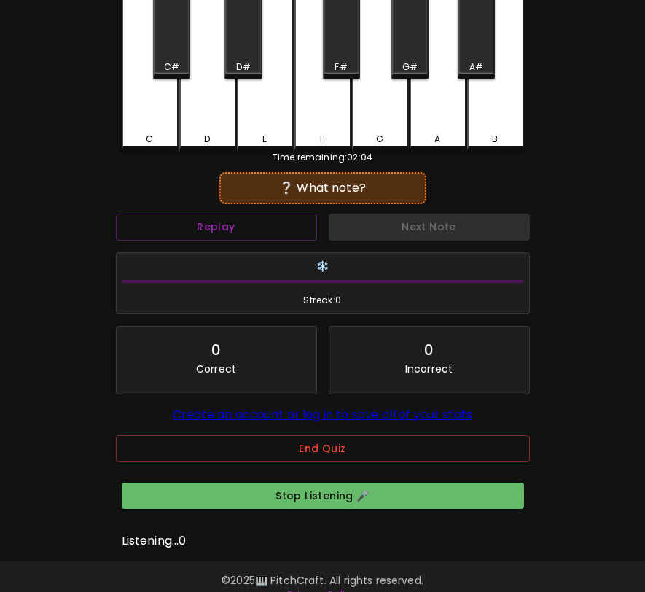
click at [439, 118] on div "A" at bounding box center [438, 71] width 57 height 160
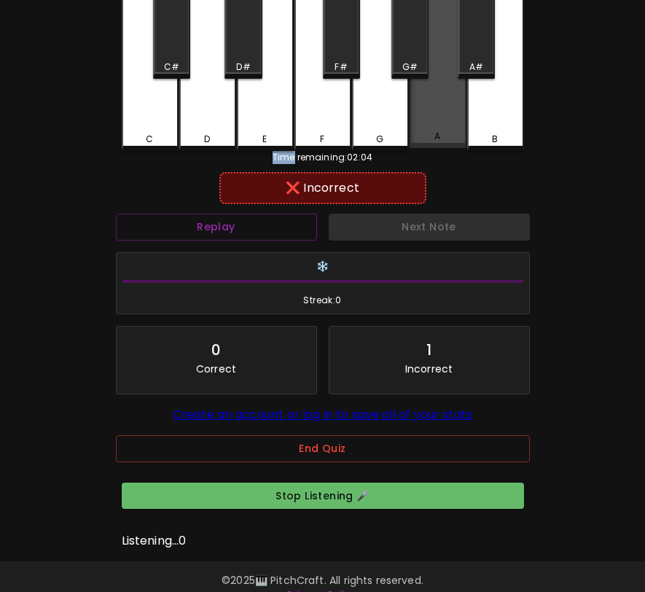
click at [439, 118] on div "A" at bounding box center [438, 69] width 57 height 157
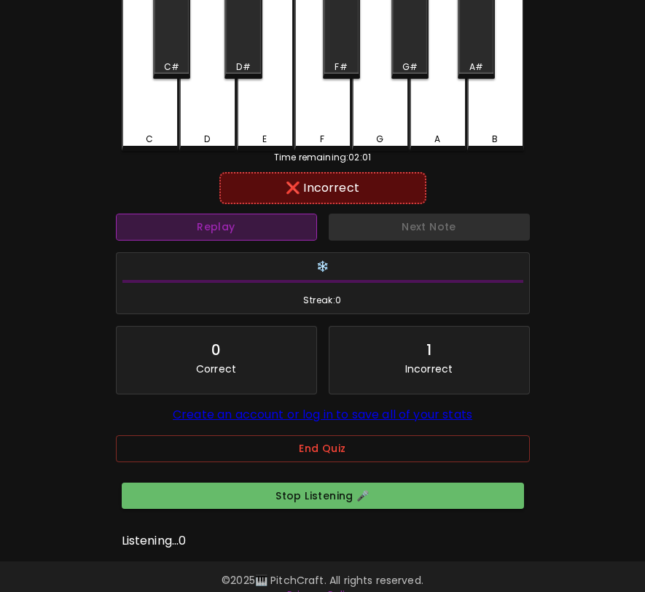
click at [294, 226] on button "Replay" at bounding box center [216, 227] width 201 height 27
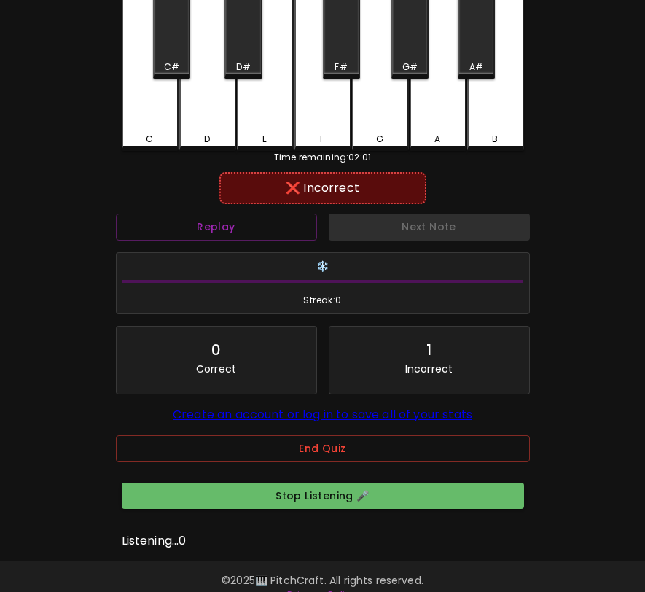
click at [489, 89] on div "B" at bounding box center [495, 71] width 57 height 160
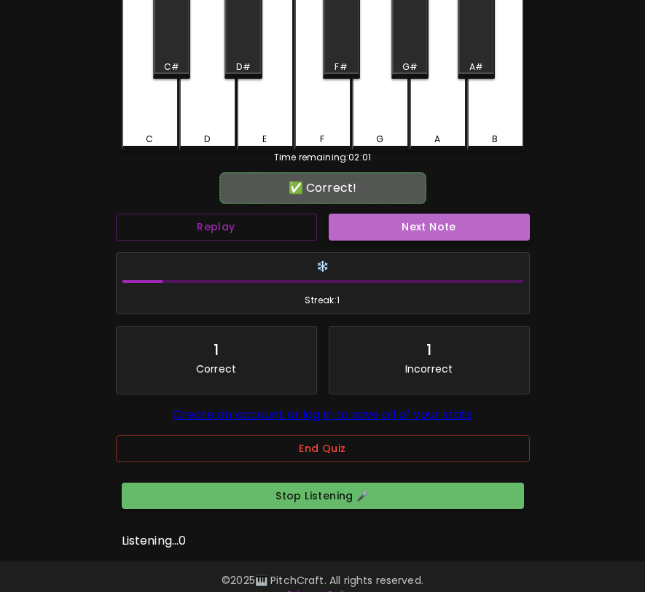
click at [443, 237] on button "Next Note" at bounding box center [429, 227] width 201 height 27
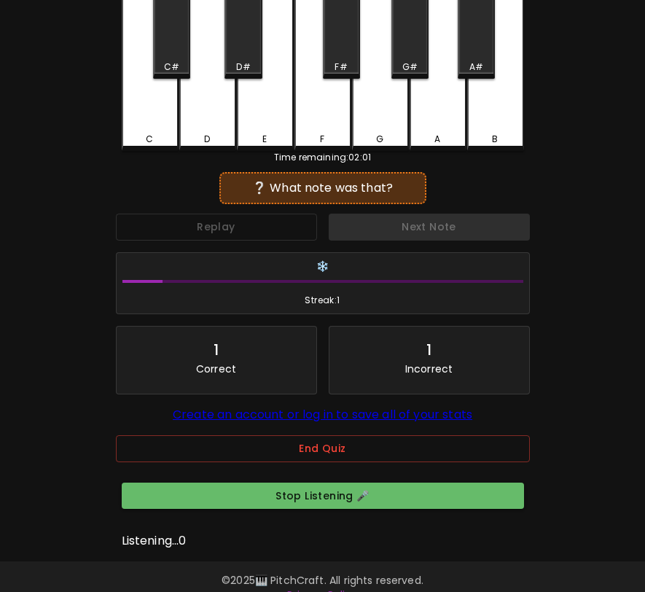
click at [436, 236] on div "Next Note" at bounding box center [429, 227] width 213 height 39
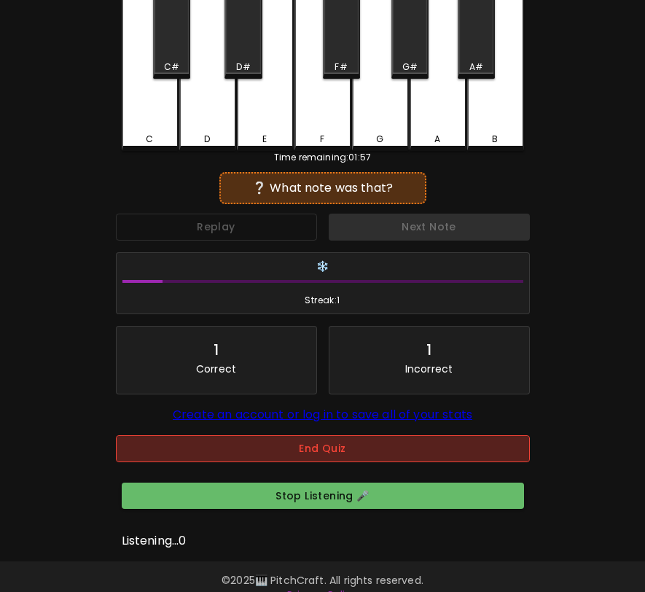
click at [321, 448] on button "End Quiz" at bounding box center [323, 448] width 414 height 27
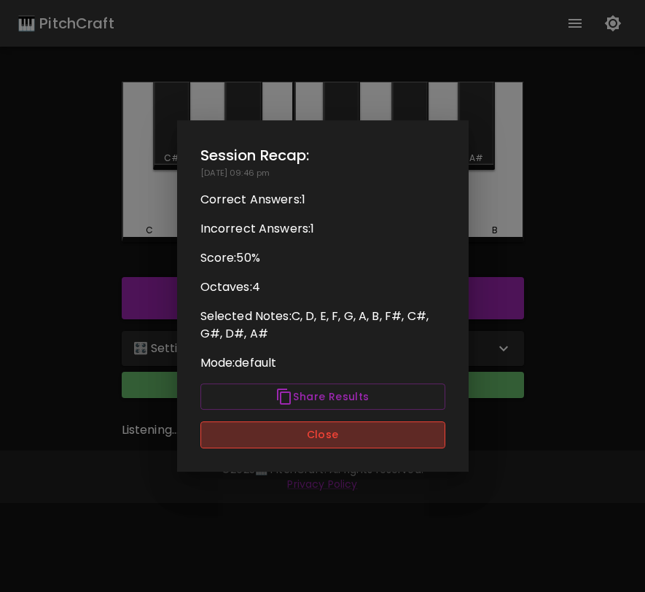
click at [327, 431] on button "Close" at bounding box center [322, 434] width 245 height 27
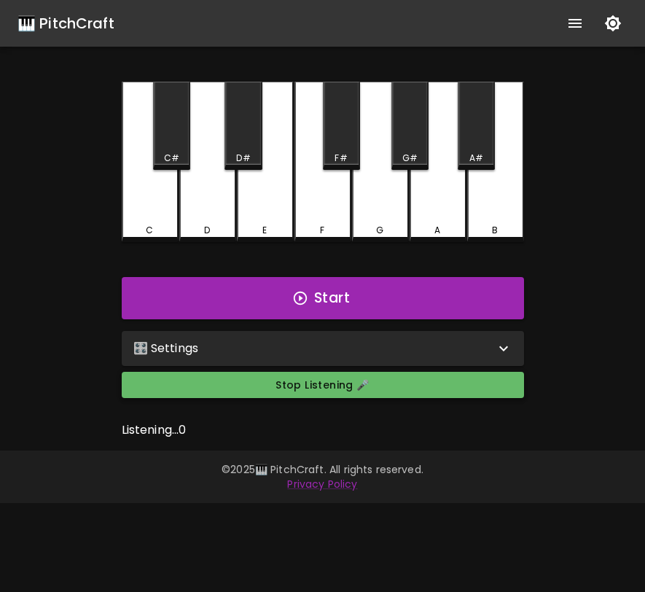
click at [329, 381] on button "Stop Listening 🎤" at bounding box center [323, 385] width 402 height 27
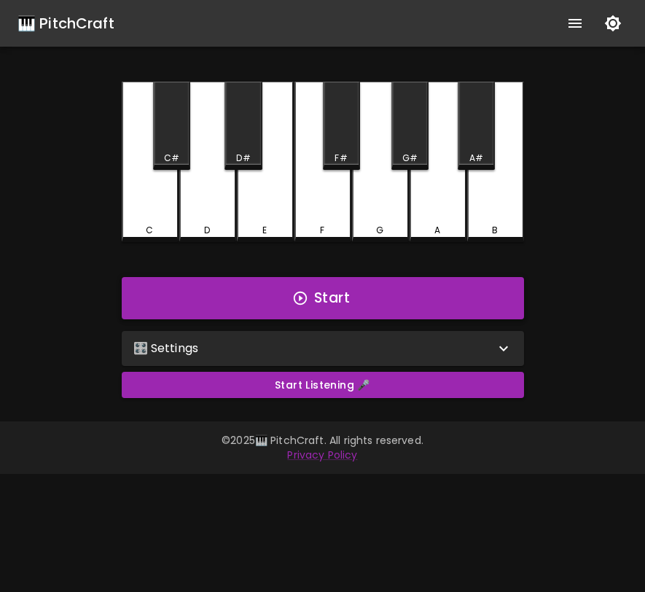
click at [359, 296] on button "Start" at bounding box center [323, 298] width 402 height 42
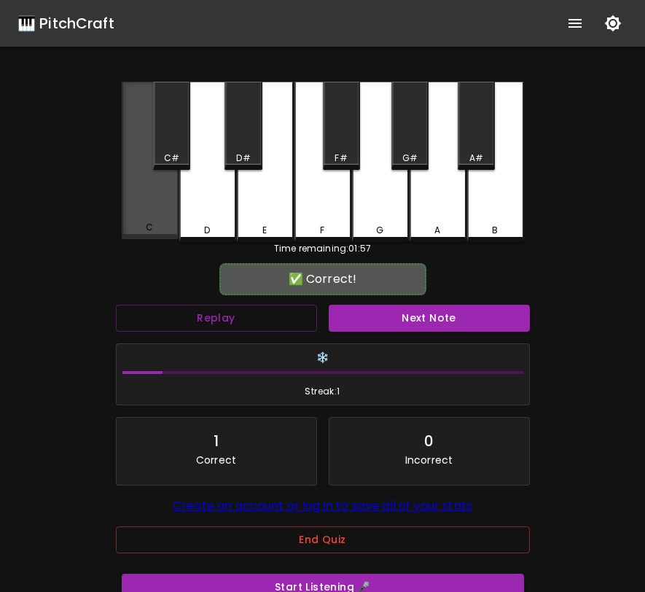
click at [162, 210] on div "C" at bounding box center [150, 160] width 57 height 157
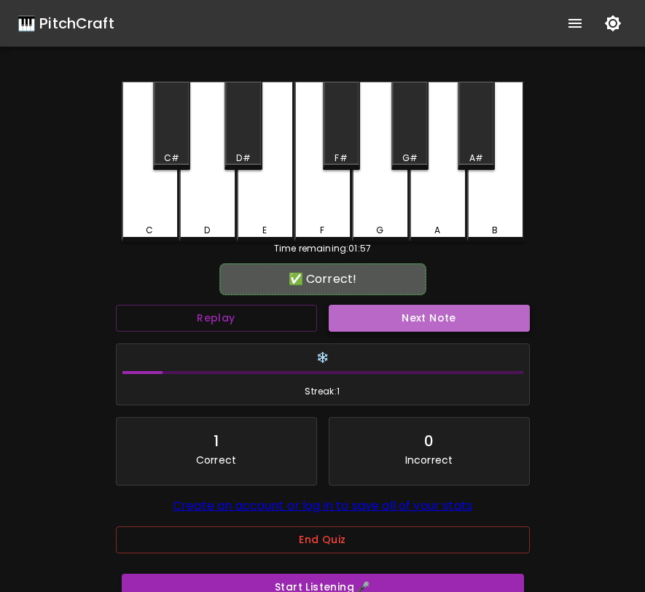
click at [369, 322] on button "Next Note" at bounding box center [429, 318] width 201 height 27
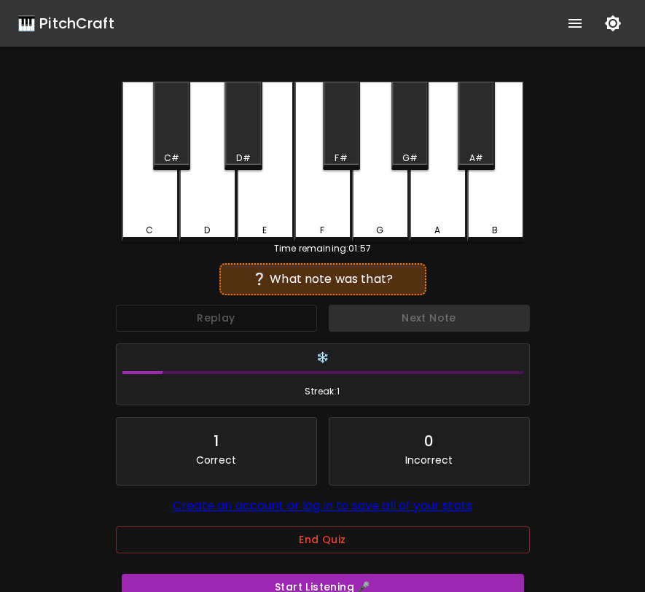
click at [346, 322] on div "Next Note" at bounding box center [429, 318] width 213 height 39
click at [350, 319] on div "Next Note" at bounding box center [429, 318] width 213 height 39
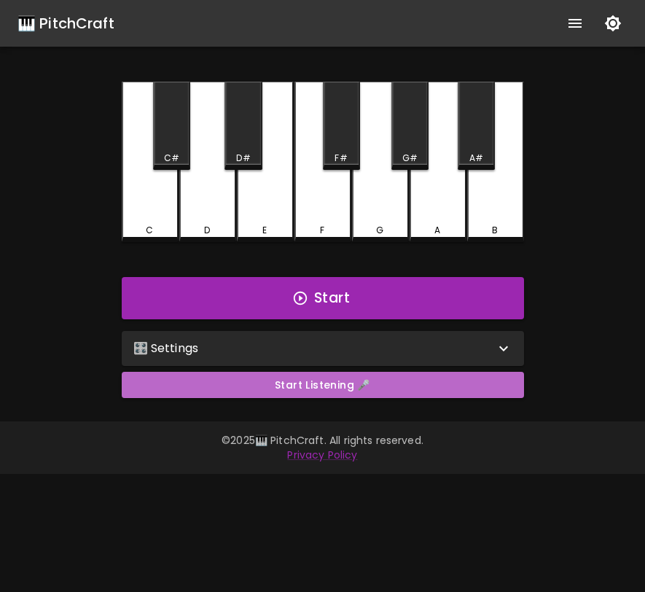
click at [396, 382] on button "Start Listening 🎤" at bounding box center [323, 385] width 402 height 27
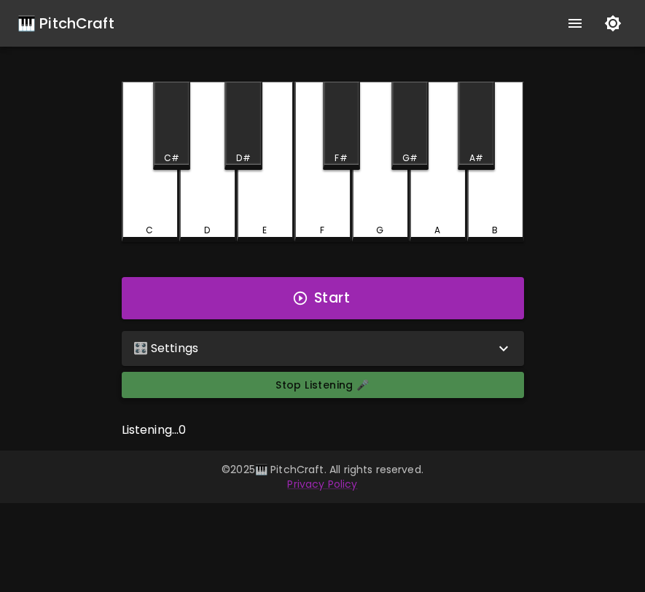
click at [439, 375] on button "Stop Listening 🎤" at bounding box center [323, 385] width 402 height 27
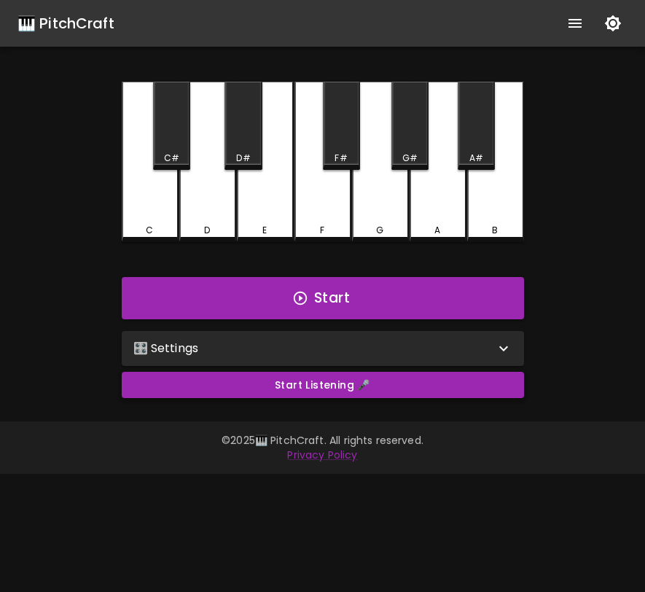
click at [230, 393] on button "Start Listening 🎤" at bounding box center [323, 385] width 402 height 27
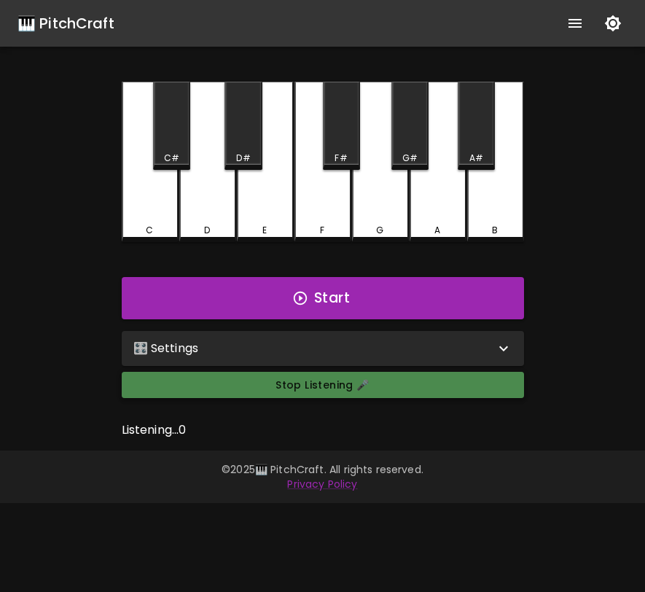
click at [230, 393] on button "Stop Listening 🎤" at bounding box center [323, 385] width 402 height 27
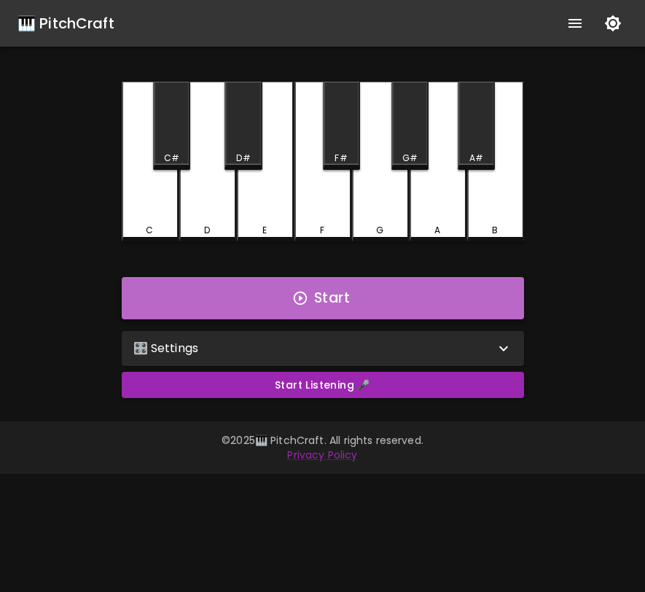
click at [399, 293] on button "Start" at bounding box center [323, 298] width 402 height 42
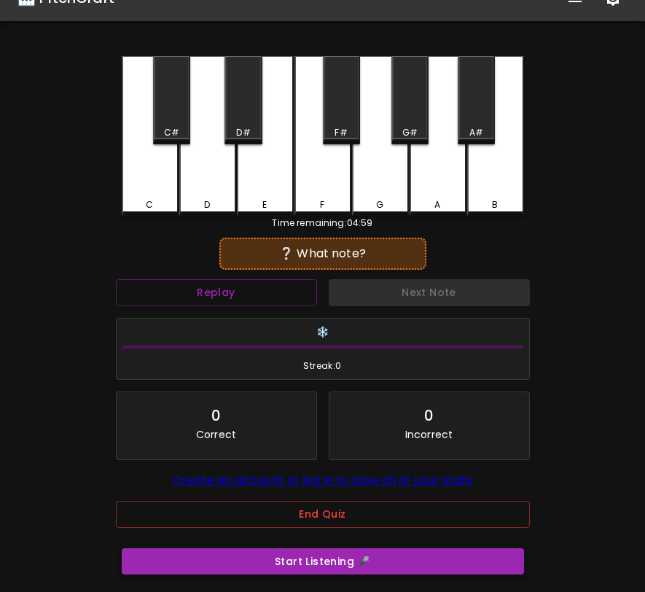
scroll to position [37, 0]
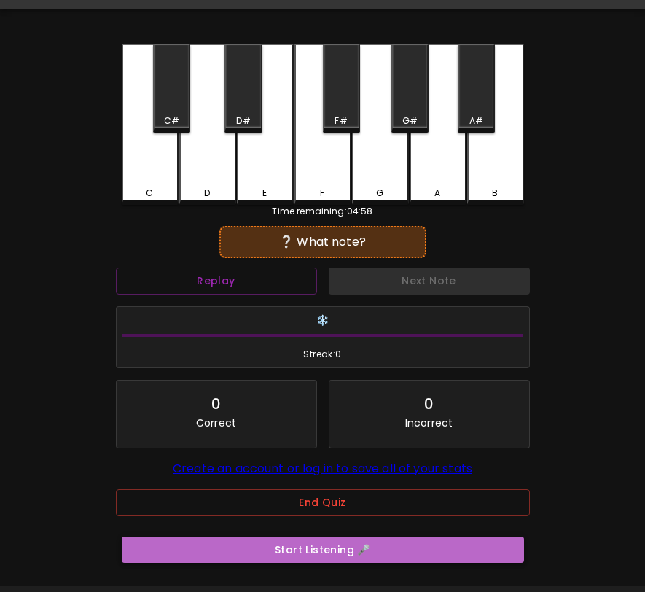
click at [350, 562] on button "Start Listening 🎤" at bounding box center [323, 549] width 402 height 27
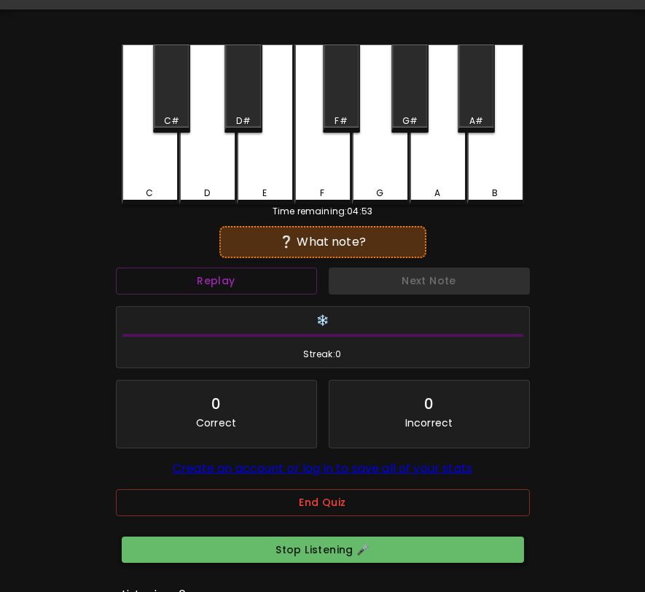
click at [350, 562] on button "Stop Listening 🎤" at bounding box center [323, 549] width 402 height 27
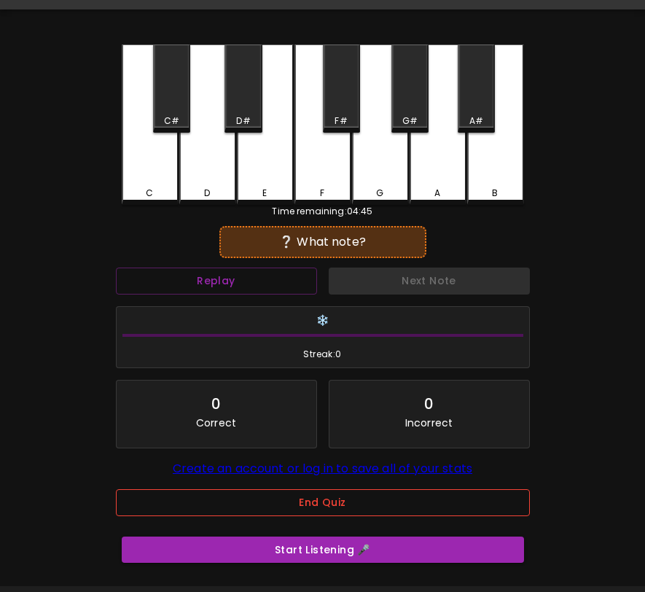
click at [358, 507] on button "End Quiz" at bounding box center [323, 502] width 414 height 27
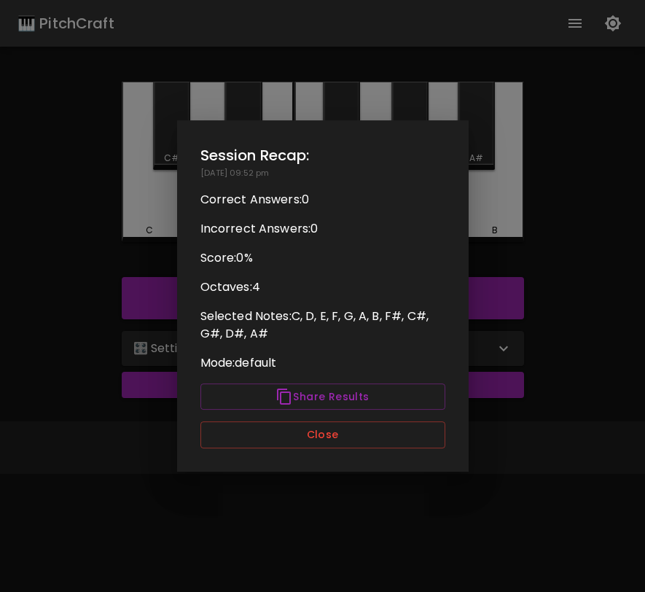
scroll to position [0, 0]
click at [372, 450] on div "Session Recap: 08/29/2025 - 09:52 pm Correct Answers: 0 Incorrect Answers: 0 Sc…" at bounding box center [322, 295] width 291 height 351
click at [368, 445] on button "Close" at bounding box center [322, 434] width 245 height 27
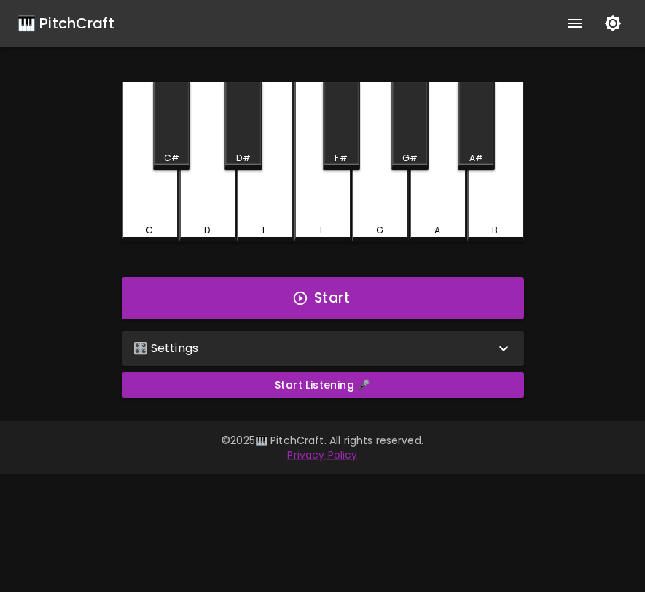
click at [370, 436] on p "© 2025 🎹 PitchCraft. All rights reserved." at bounding box center [322, 440] width 610 height 15
click at [375, 352] on div "🎛️ Settings" at bounding box center [313, 348] width 361 height 17
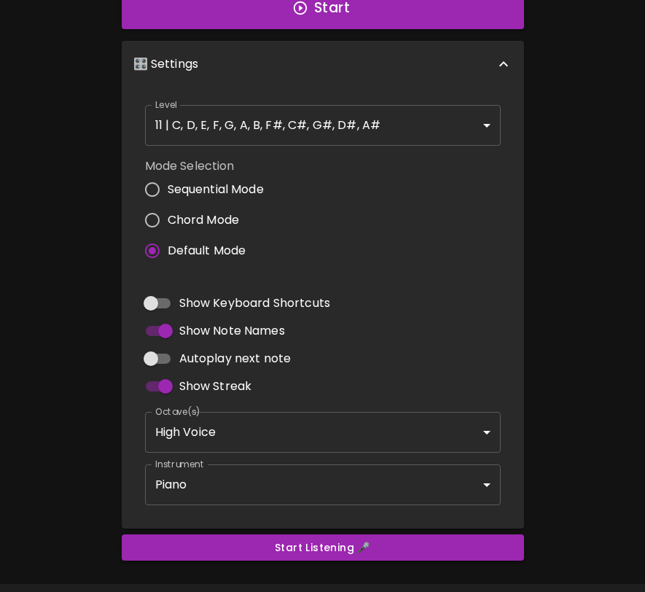
scroll to position [294, 0]
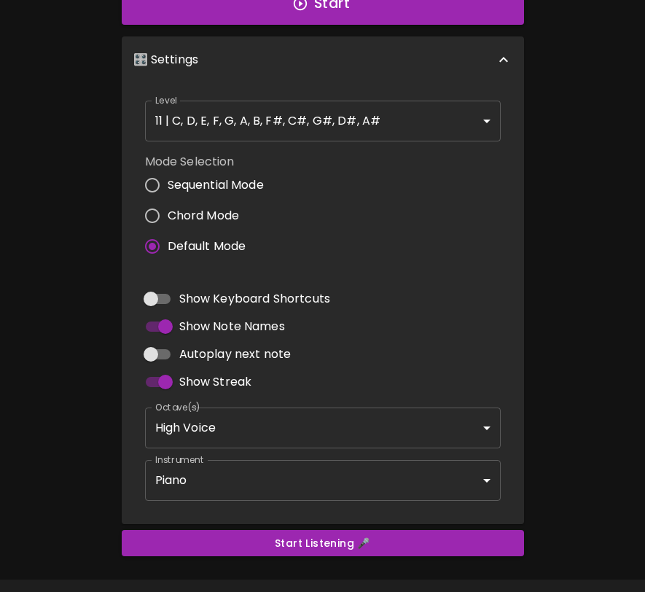
click at [338, 473] on body "🎹 PitchCraft About Badges Log In C C# D D# E F F# G G# A A# B Start 🎛️ Settings…" at bounding box center [322, 169] width 645 height 926
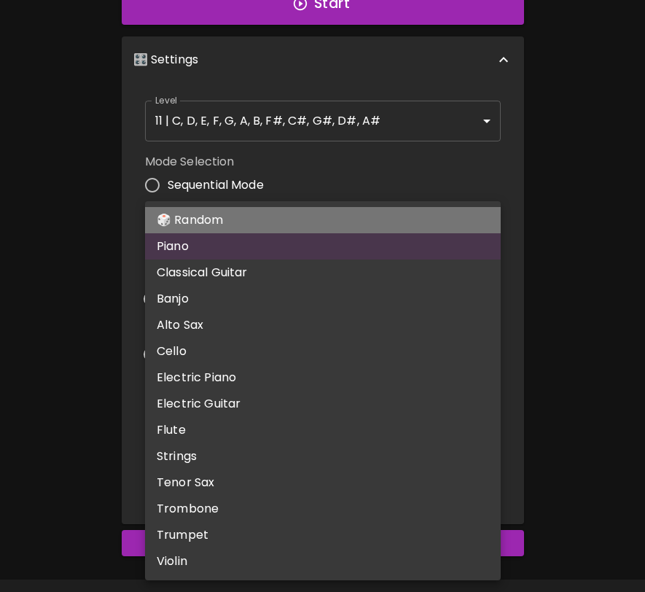
click at [382, 229] on li "🎲 Random" at bounding box center [323, 220] width 356 height 26
type input "random"
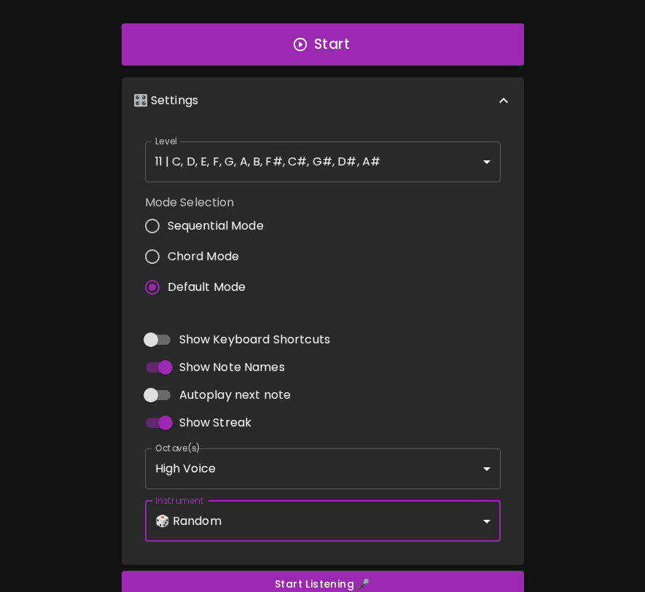
scroll to position [0, 0]
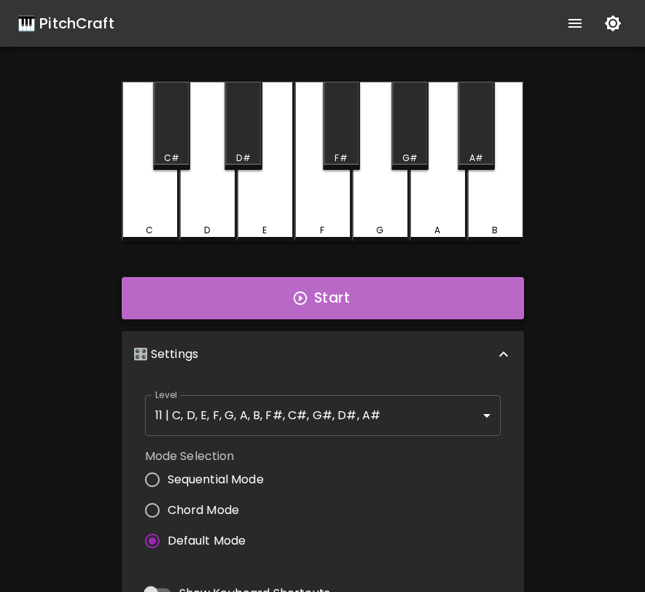
click at [356, 300] on button "Start" at bounding box center [323, 298] width 402 height 42
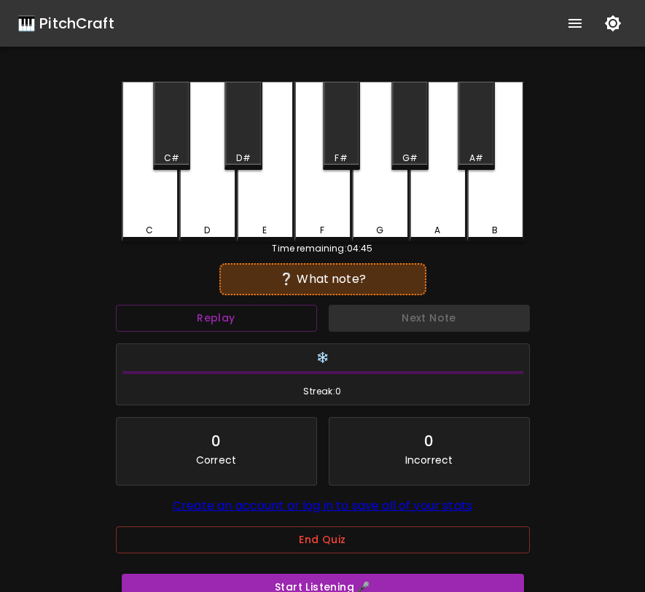
click at [353, 138] on div "F#" at bounding box center [341, 126] width 37 height 88
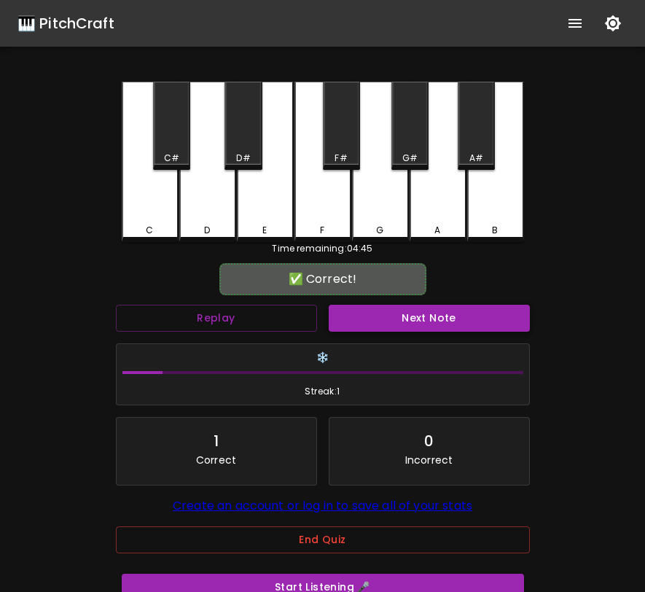
click at [385, 323] on button "Next Note" at bounding box center [429, 318] width 201 height 27
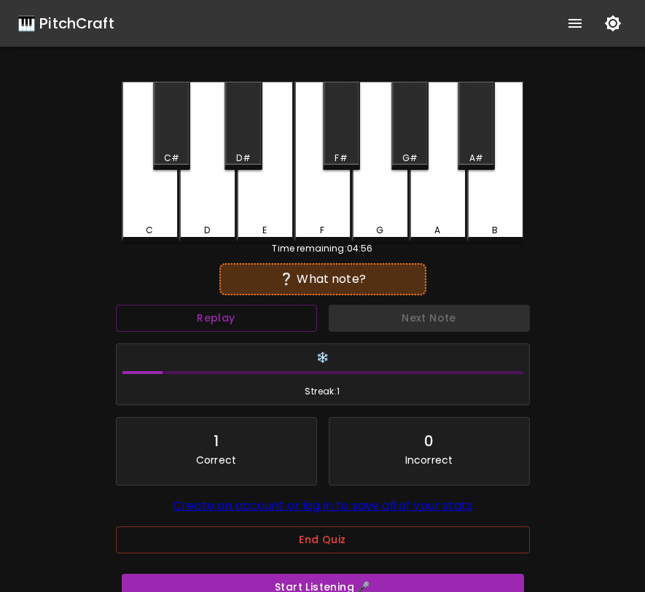
click at [308, 210] on div "F" at bounding box center [322, 162] width 57 height 160
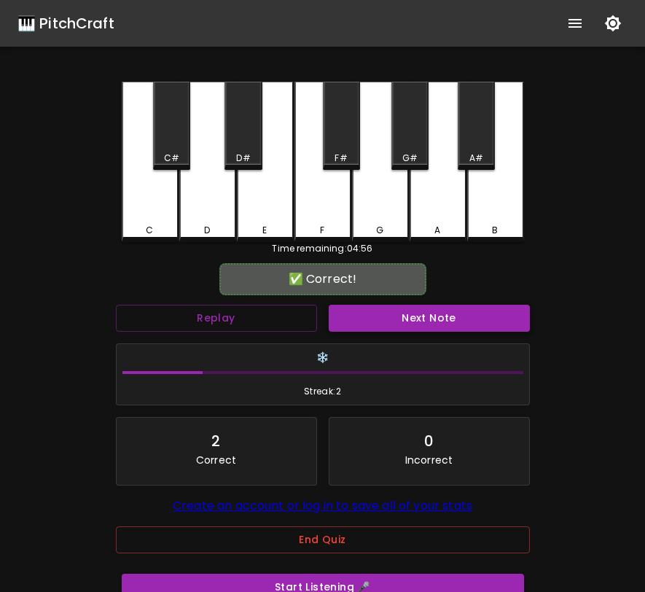
click at [358, 305] on button "Next Note" at bounding box center [429, 318] width 201 height 27
click at [344, 154] on div "F#" at bounding box center [340, 158] width 12 height 13
click at [359, 318] on button "Next Note" at bounding box center [429, 318] width 201 height 27
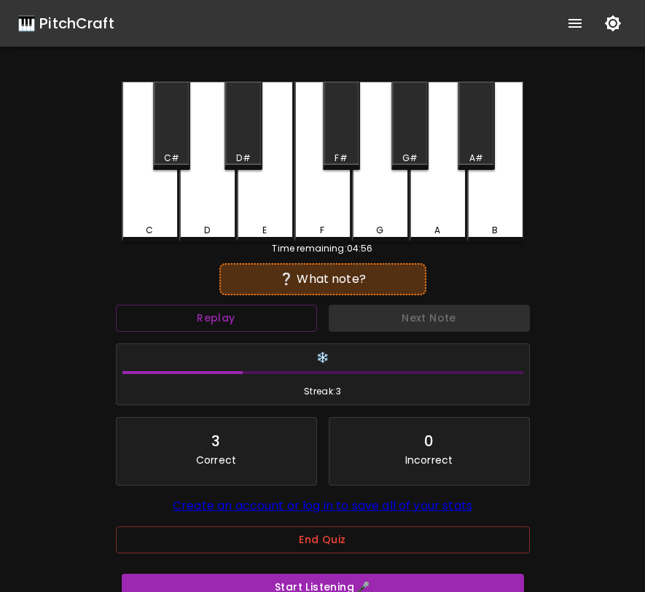
click at [427, 188] on div "A" at bounding box center [438, 162] width 57 height 160
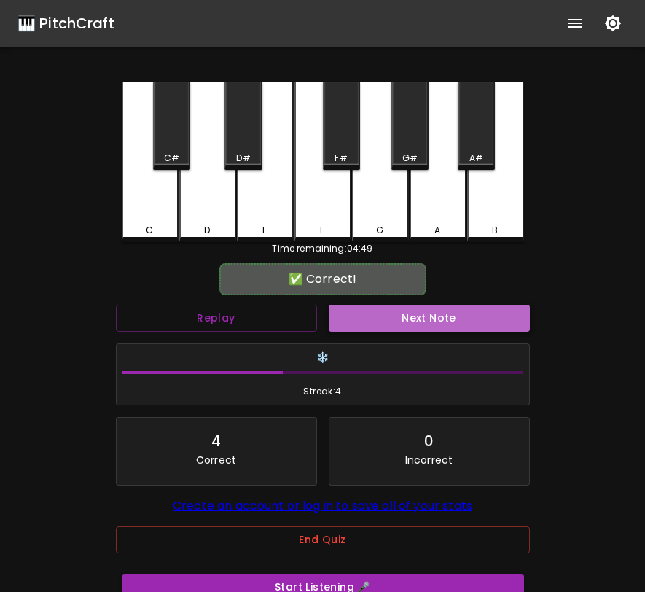
click at [359, 327] on button "Next Note" at bounding box center [429, 318] width 201 height 27
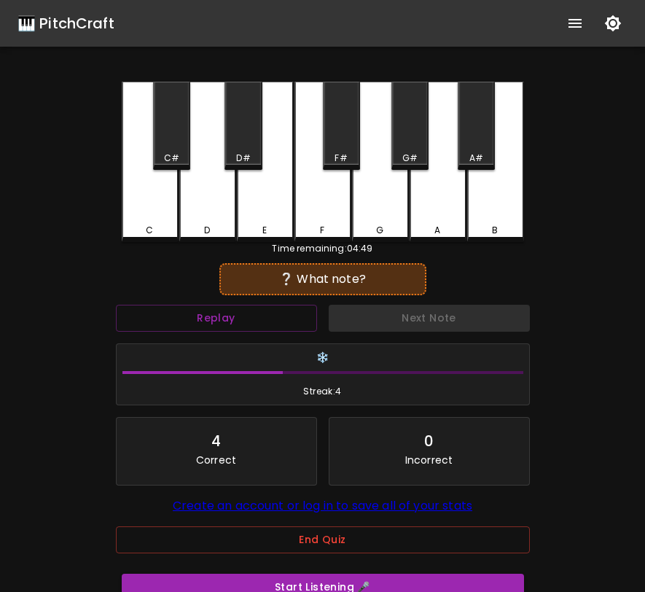
click at [348, 147] on div "F#" at bounding box center [341, 126] width 37 height 88
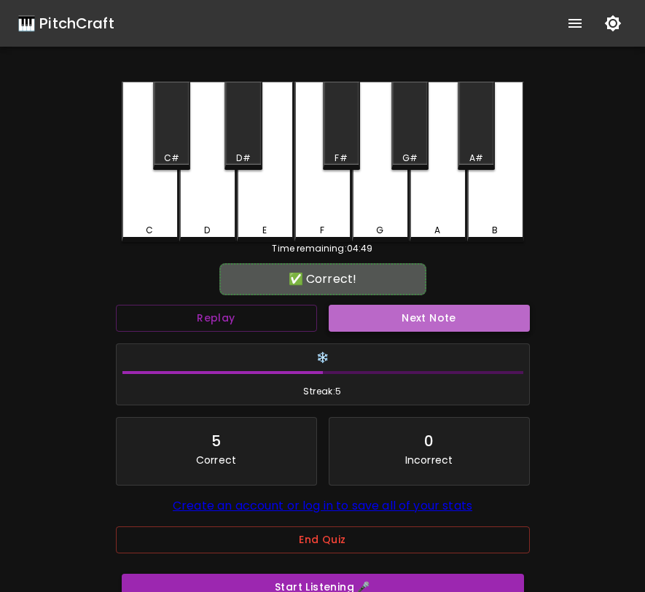
click at [359, 311] on button "Next Note" at bounding box center [429, 318] width 201 height 27
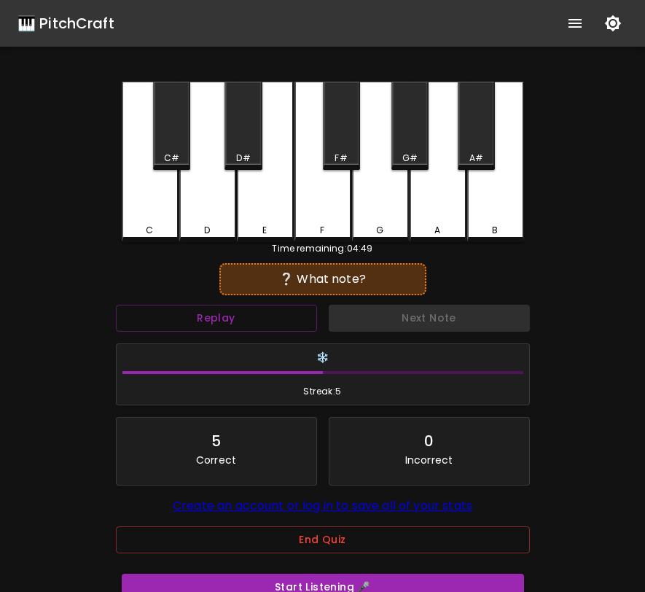
click at [442, 176] on div "A" at bounding box center [438, 162] width 57 height 160
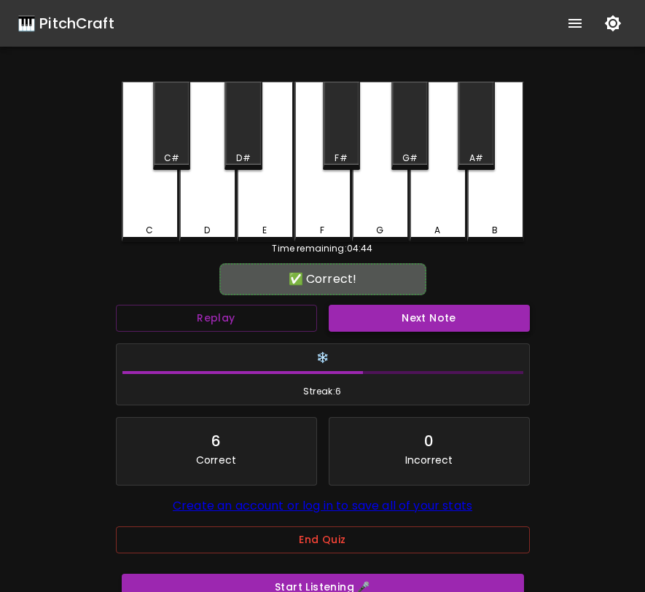
click at [362, 318] on button "Next Note" at bounding box center [429, 318] width 201 height 27
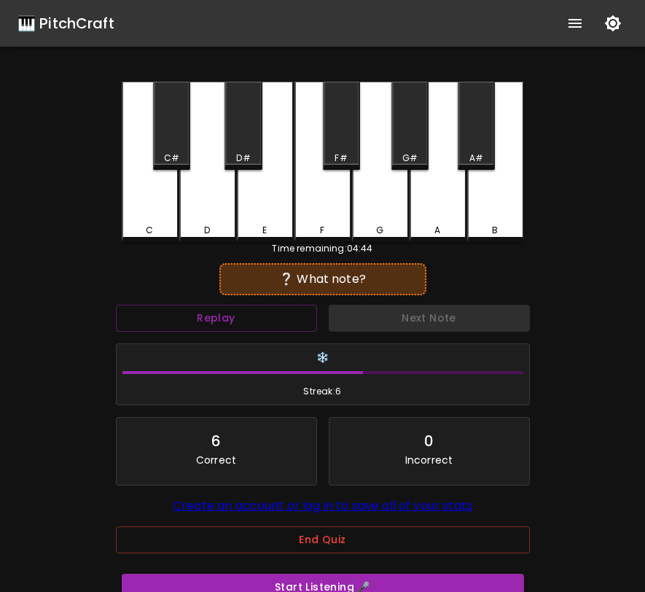
click at [377, 171] on div "G" at bounding box center [380, 162] width 57 height 160
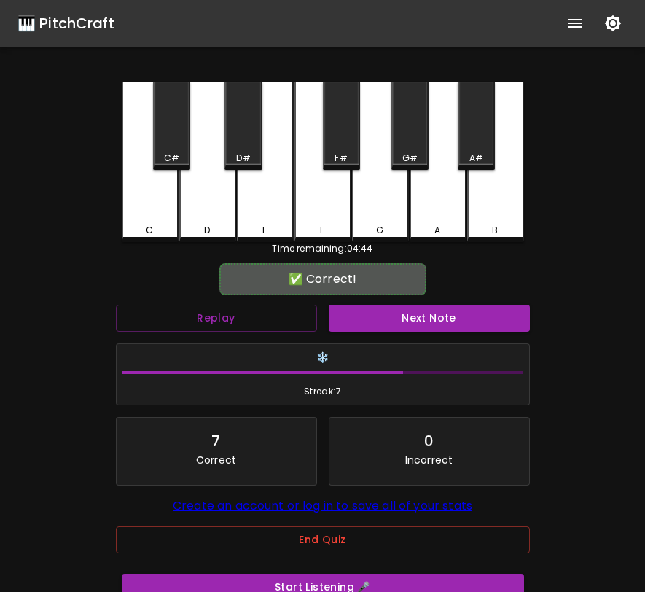
scroll to position [95, 0]
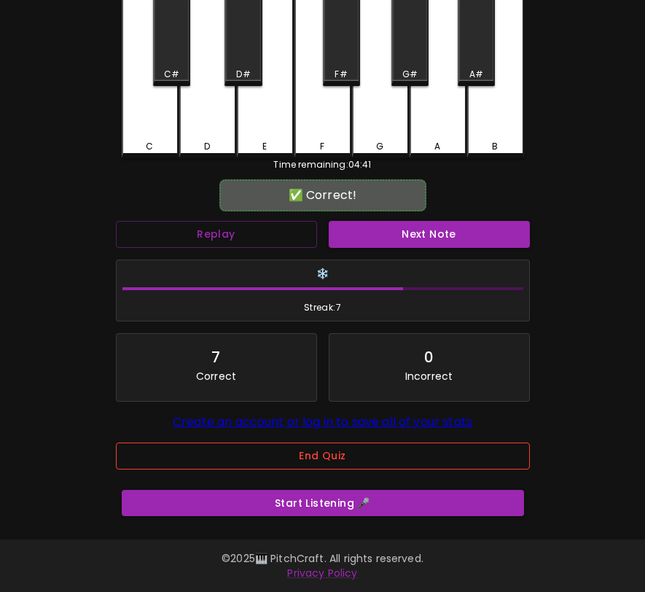
click at [303, 454] on button "End Quiz" at bounding box center [323, 455] width 414 height 27
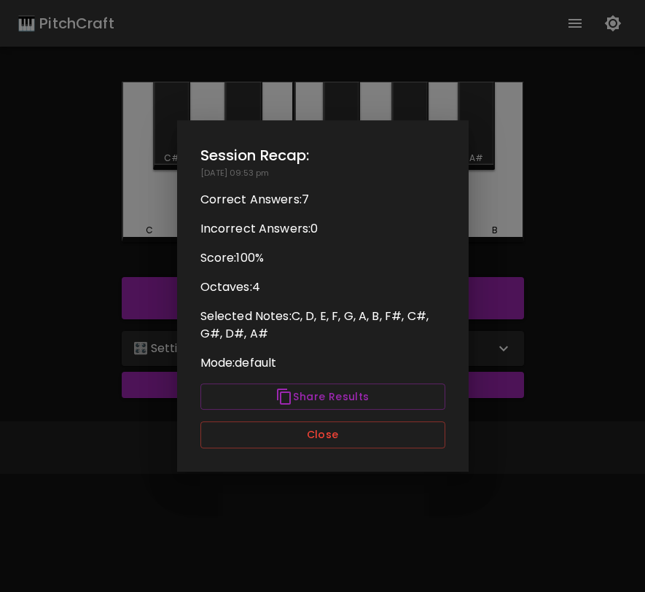
scroll to position [0, 0]
click at [313, 423] on button "Close" at bounding box center [322, 434] width 245 height 27
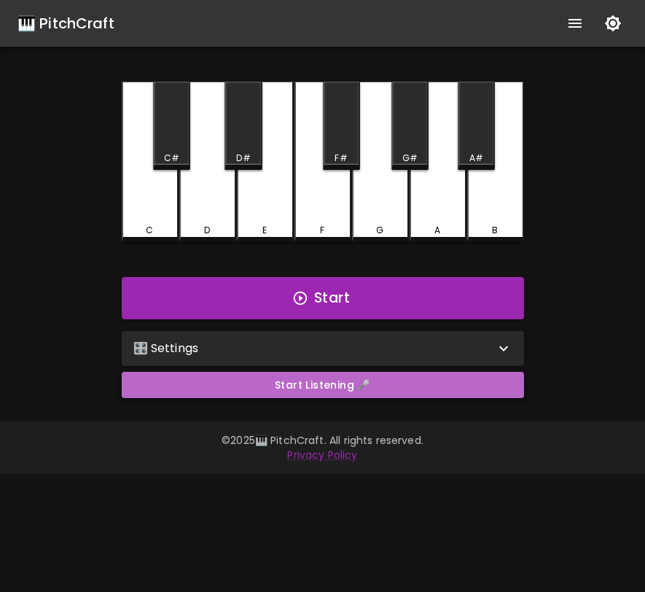
click at [328, 394] on button "Start Listening 🎤" at bounding box center [323, 385] width 402 height 27
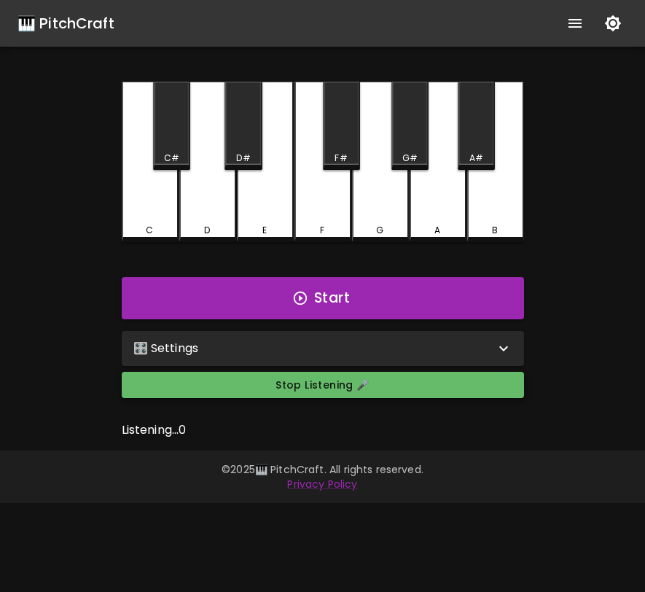
click at [328, 393] on button "Stop Listening 🎤" at bounding box center [323, 385] width 402 height 27
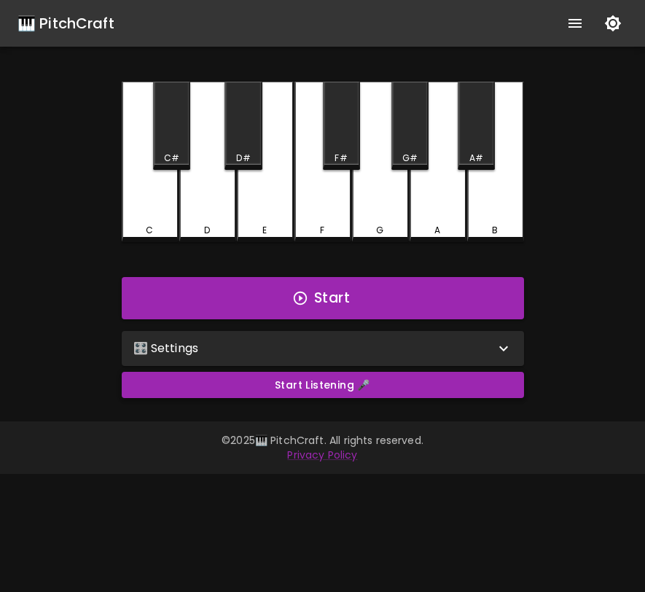
click at [485, 388] on button "Start Listening 🎤" at bounding box center [323, 385] width 402 height 27
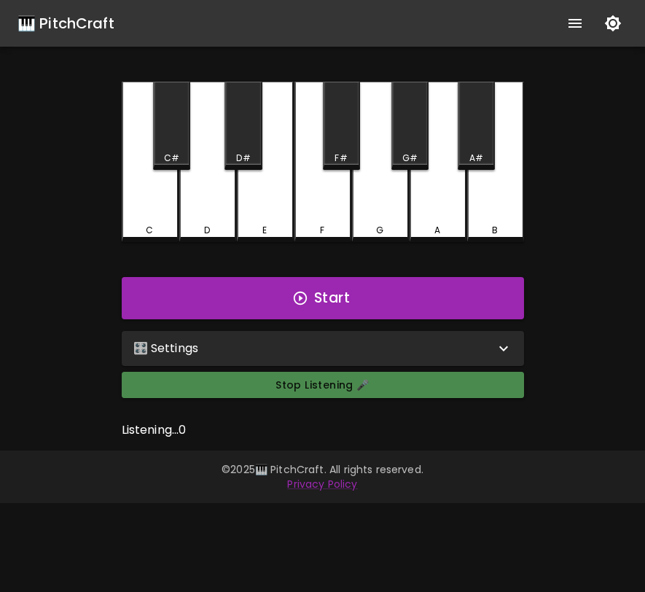
click at [485, 388] on button "Stop Listening 🎤" at bounding box center [323, 385] width 402 height 27
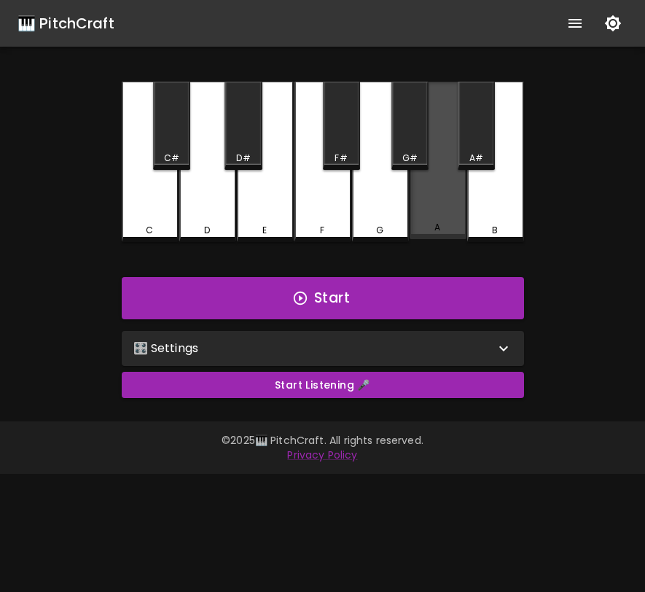
click at [428, 197] on div "A" at bounding box center [438, 160] width 57 height 157
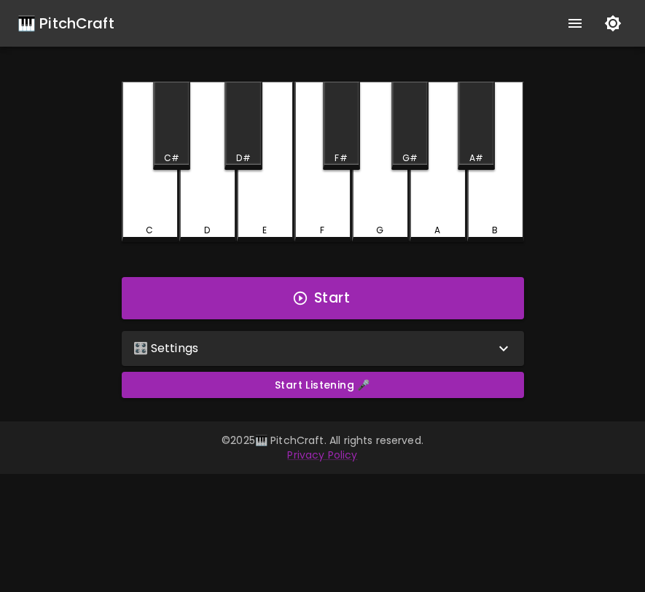
click at [392, 342] on div "🎛️ Settings" at bounding box center [313, 348] width 361 height 17
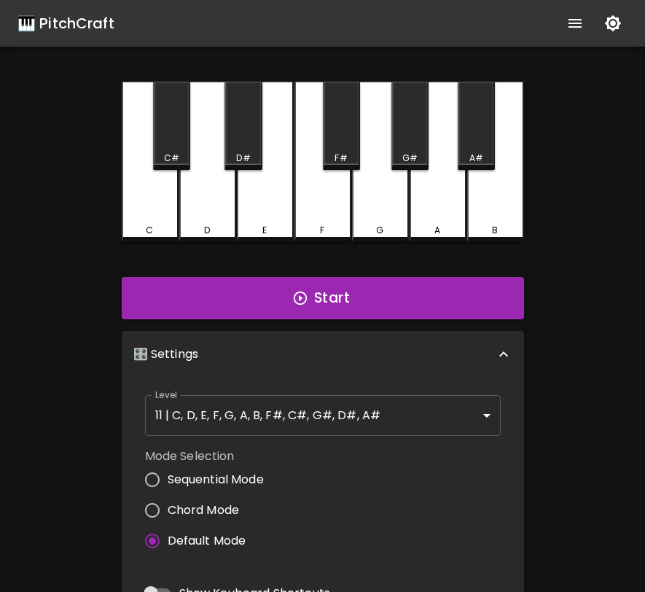
click at [393, 342] on div "🎛️ Settings" at bounding box center [323, 354] width 402 height 47
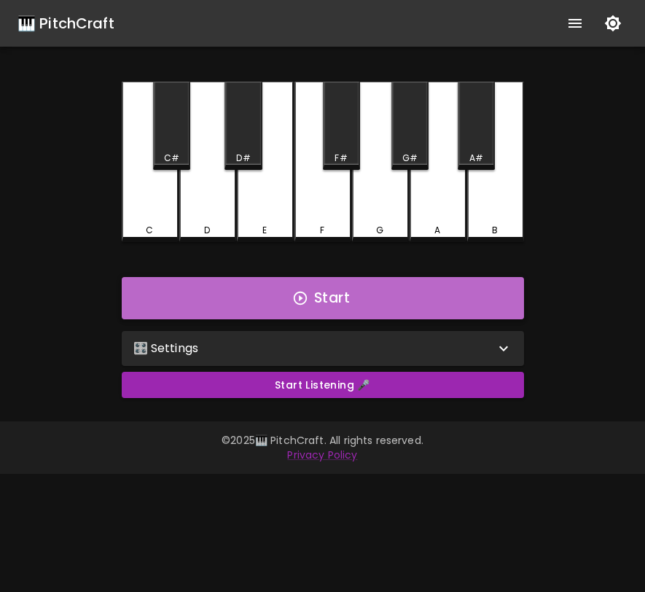
click at [401, 280] on button "Start" at bounding box center [323, 298] width 402 height 42
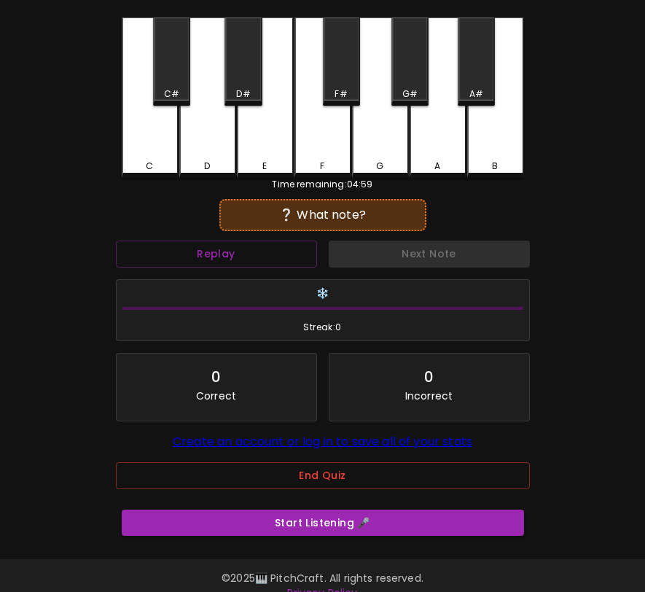
scroll to position [74, 0]
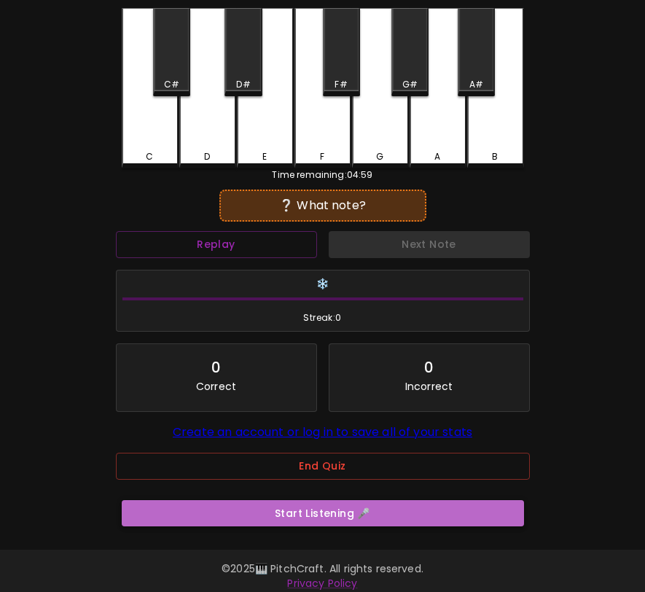
click at [392, 527] on button "Start Listening 🎤" at bounding box center [323, 513] width 402 height 27
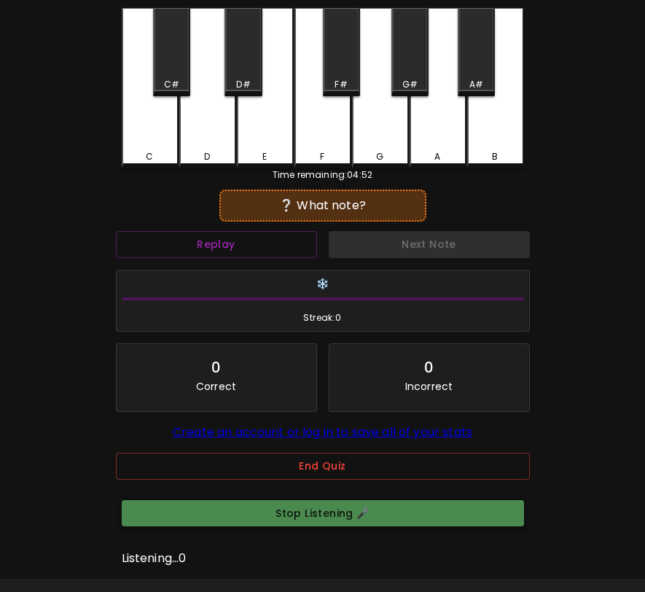
click at [363, 524] on button "Stop Listening 🎤" at bounding box center [323, 513] width 402 height 27
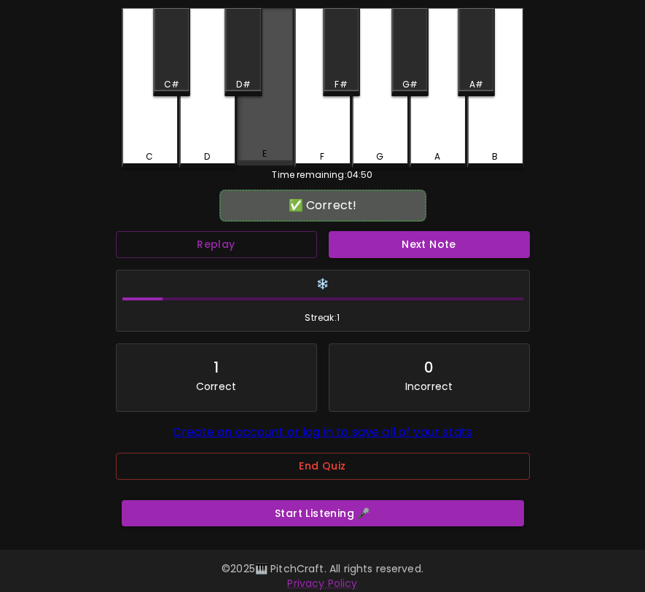
click at [280, 150] on div "E" at bounding box center [265, 153] width 54 height 13
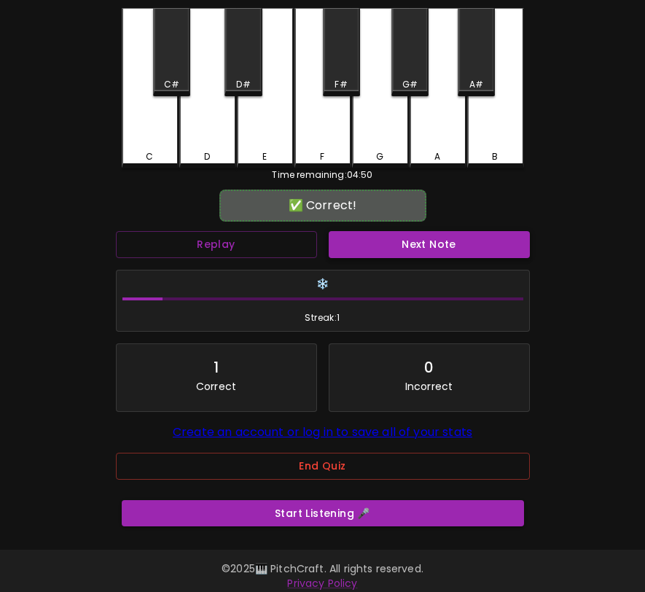
click at [397, 251] on button "Next Note" at bounding box center [429, 244] width 201 height 27
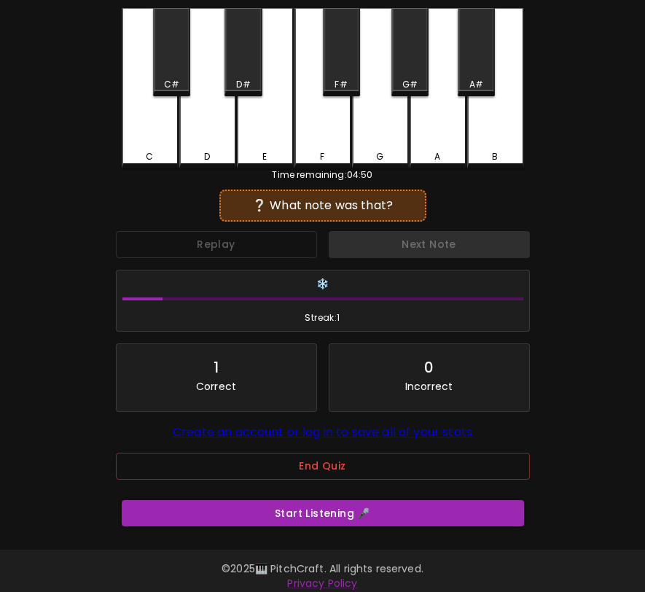
click at [395, 251] on div "Next Note" at bounding box center [429, 244] width 213 height 39
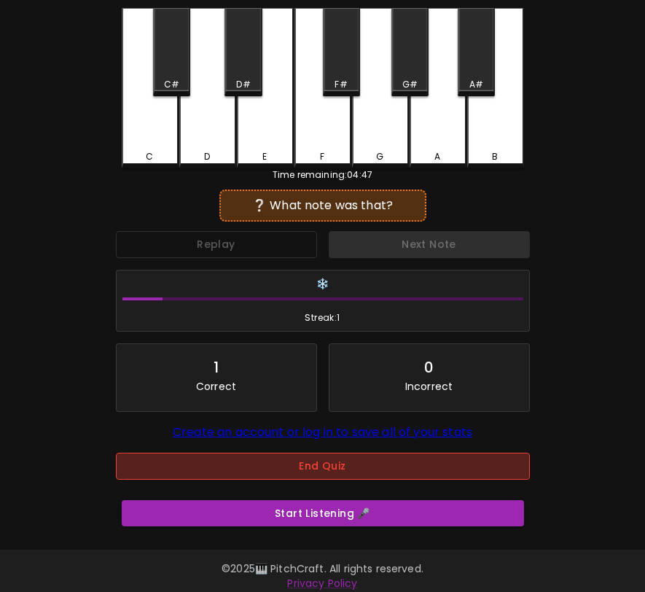
click at [359, 479] on button "End Quiz" at bounding box center [323, 466] width 414 height 27
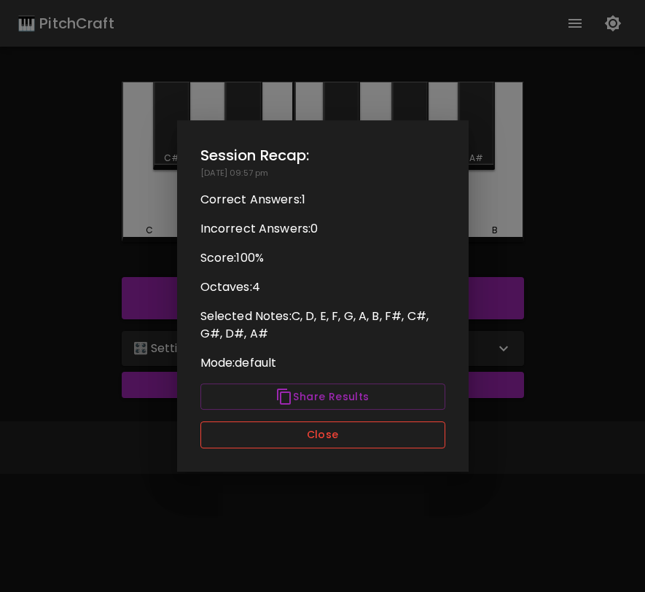
click at [393, 446] on button "Close" at bounding box center [322, 434] width 245 height 27
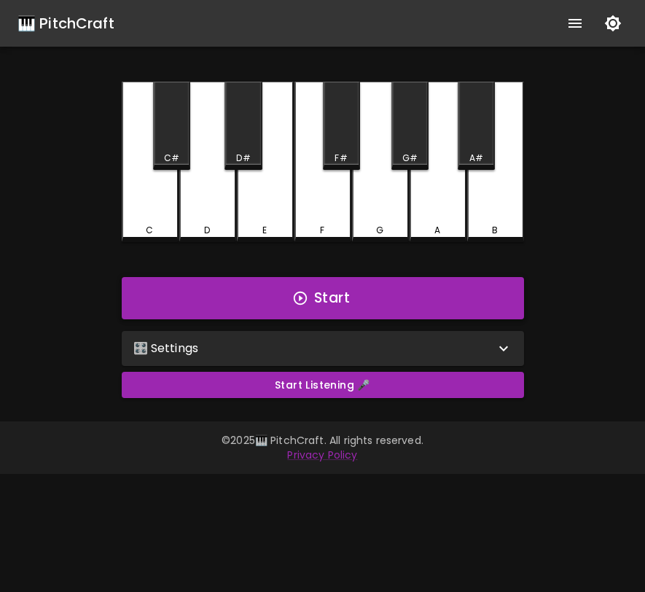
click at [399, 307] on button "Start" at bounding box center [323, 298] width 402 height 42
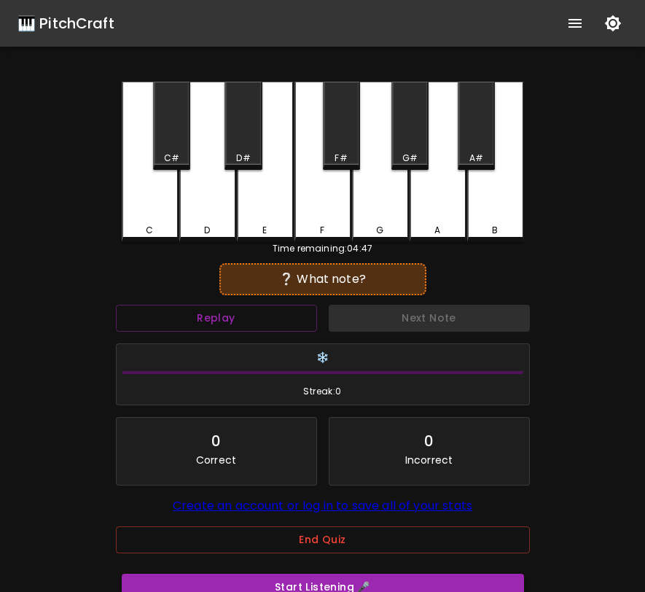
click at [340, 136] on div "F#" at bounding box center [341, 126] width 37 height 88
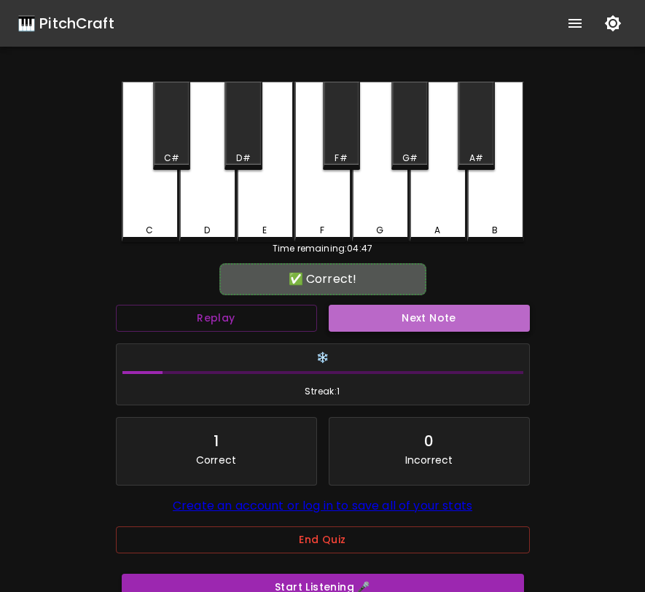
click at [373, 316] on button "Next Note" at bounding box center [429, 318] width 201 height 27
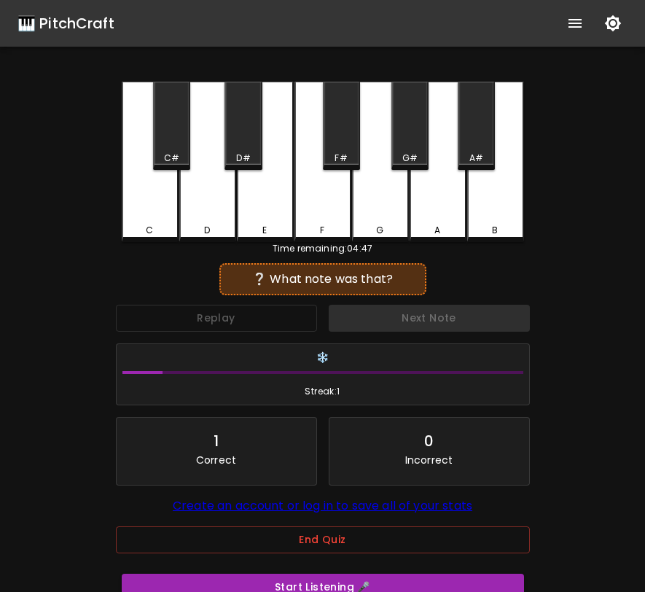
click at [375, 323] on div "Next Note" at bounding box center [429, 318] width 213 height 39
click at [375, 318] on div "Next Note" at bounding box center [429, 318] width 213 height 39
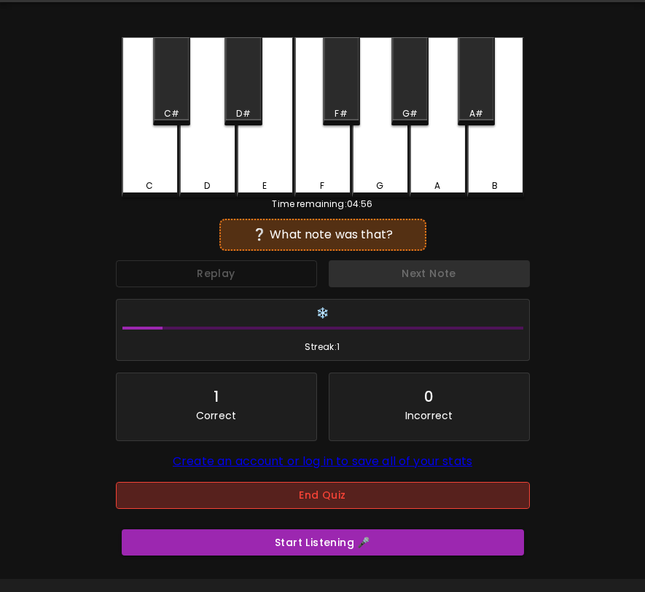
click at [351, 497] on button "End Quiz" at bounding box center [323, 495] width 414 height 27
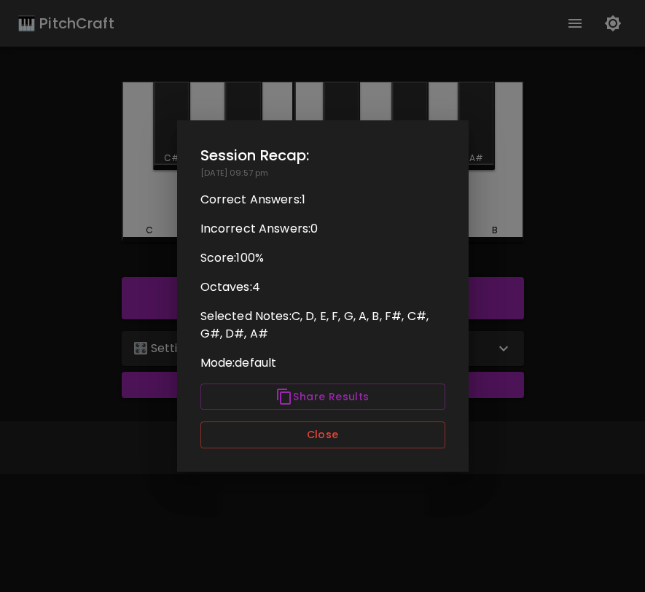
click at [356, 448] on div "Session Recap: 08/29/2025 - 09:57 pm Correct Answers: 1 Incorrect Answers: 0 Sc…" at bounding box center [322, 295] width 291 height 351
click at [365, 428] on button "Close" at bounding box center [322, 434] width 245 height 27
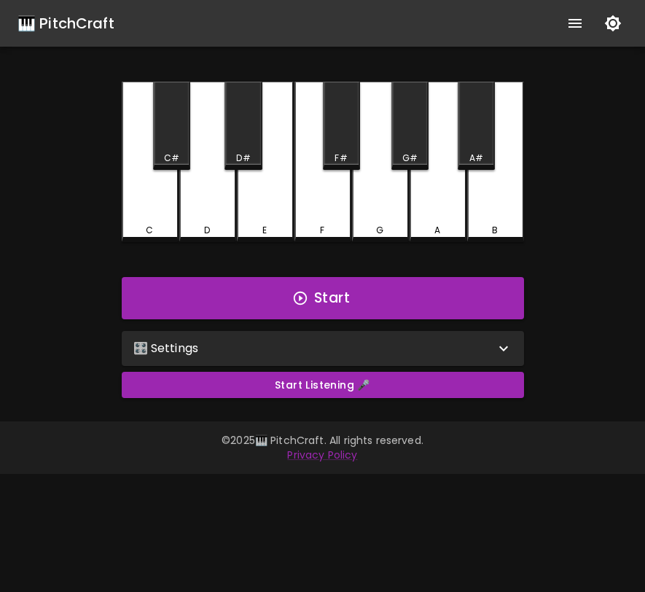
click at [490, 399] on div "Start Listening 🎤" at bounding box center [323, 391] width 414 height 50
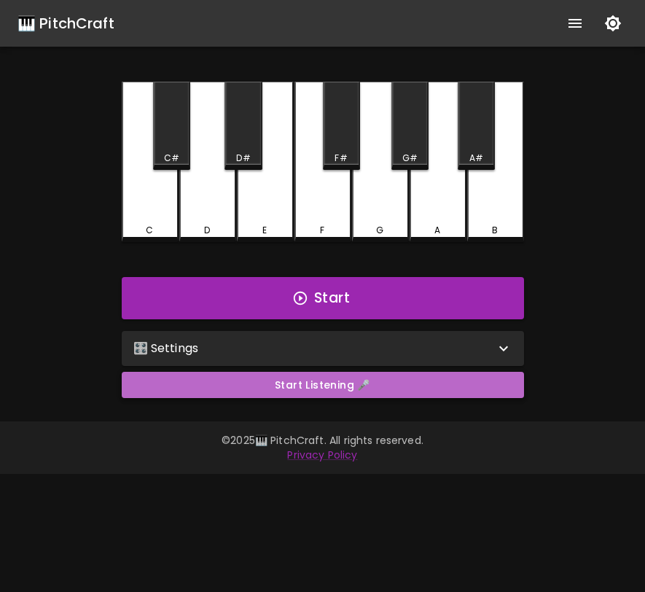
click at [485, 388] on button "Start Listening 🎤" at bounding box center [323, 385] width 402 height 27
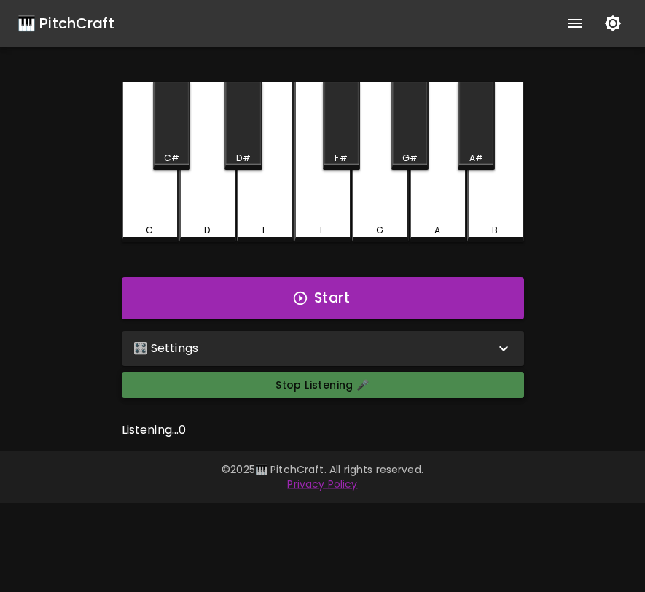
click at [479, 381] on button "Stop Listening 🎤" at bounding box center [323, 385] width 402 height 27
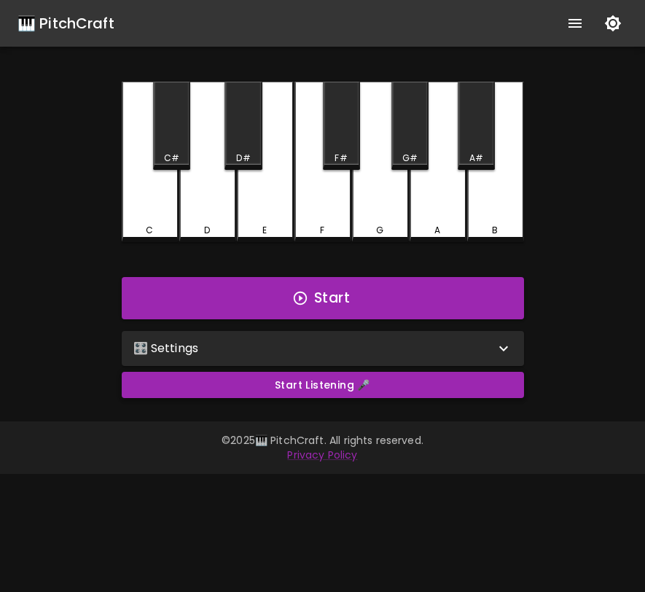
click at [475, 393] on button "Start Listening 🎤" at bounding box center [323, 385] width 402 height 27
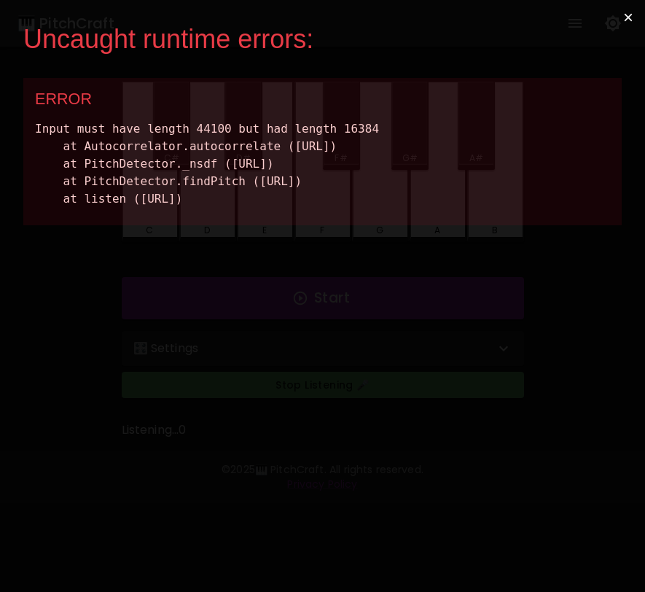
click at [467, 369] on div "Uncaught runtime errors: × ERROR Input must have length 44100 but had length 16…" at bounding box center [322, 296] width 645 height 592
drag, startPoint x: 508, startPoint y: 240, endPoint x: 9, endPoint y: 133, distance: 510.5
click at [9, 133] on div "Uncaught runtime errors: × ERROR Input must have length 44100 but had length 16…" at bounding box center [322, 296] width 645 height 592
copy div "Input must have length 44100 but had length 16384 at Autocorrelator.autocorrela…"
click at [619, 20] on button "×" at bounding box center [628, 17] width 34 height 35
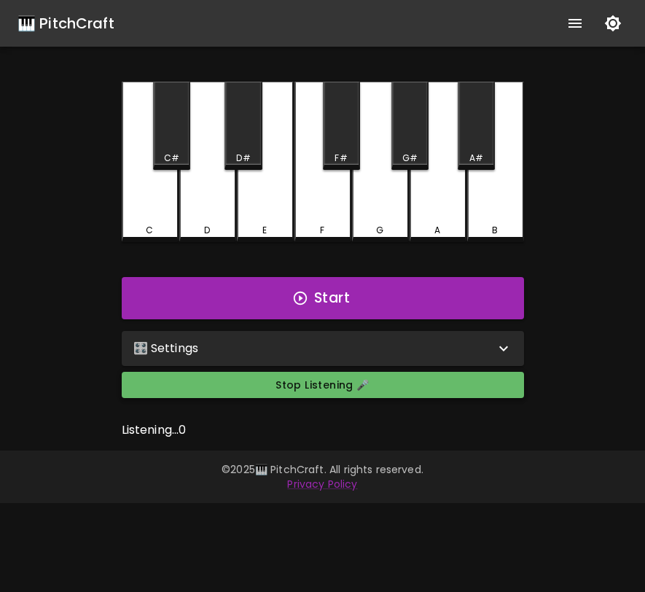
click at [399, 391] on button "Stop Listening 🎤" at bounding box center [323, 385] width 402 height 27
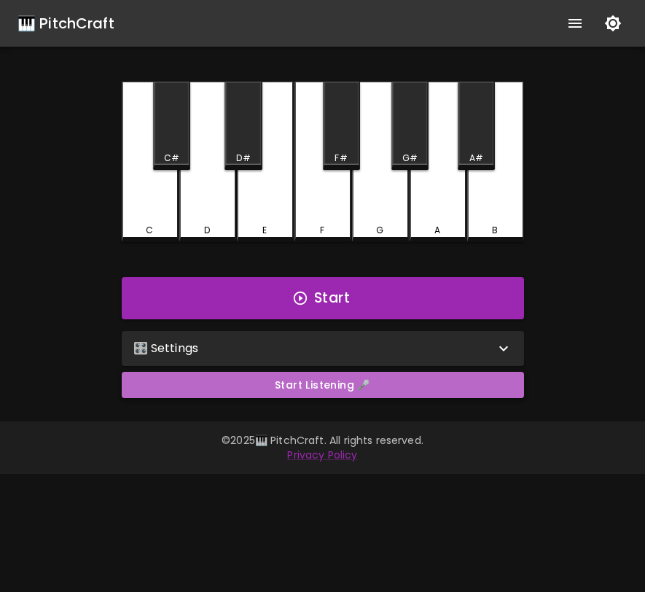
click at [399, 391] on button "Start Listening 🎤" at bounding box center [323, 385] width 402 height 27
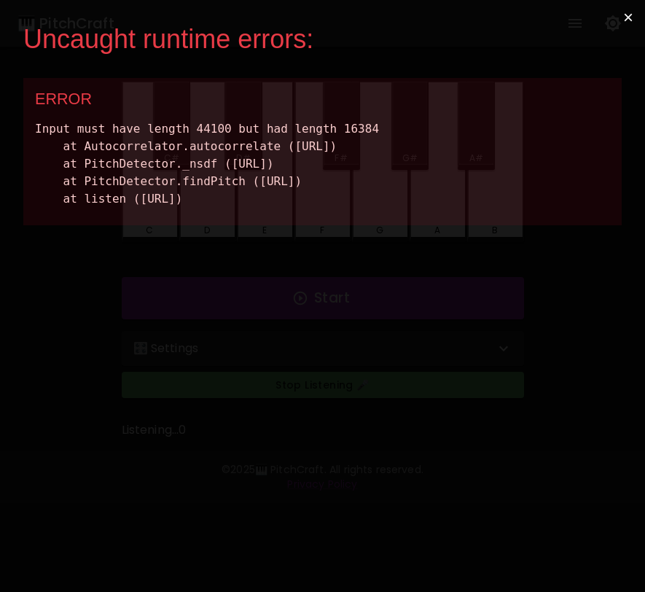
click at [400, 388] on div "Uncaught runtime errors: × ERROR Input must have length 44100 but had length 16…" at bounding box center [322, 296] width 645 height 592
click at [635, 15] on button "×" at bounding box center [628, 17] width 34 height 35
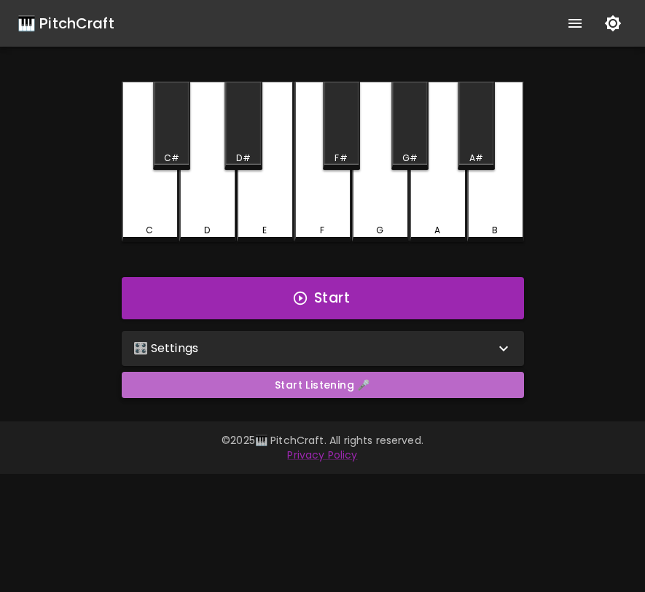
click at [488, 390] on button "Start Listening 🎤" at bounding box center [323, 385] width 402 height 27
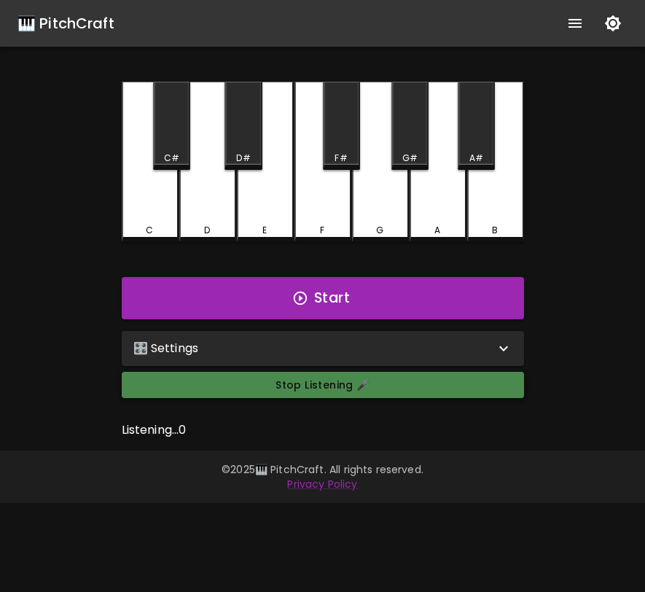
click at [488, 391] on button "Stop Listening 🎤" at bounding box center [323, 385] width 402 height 27
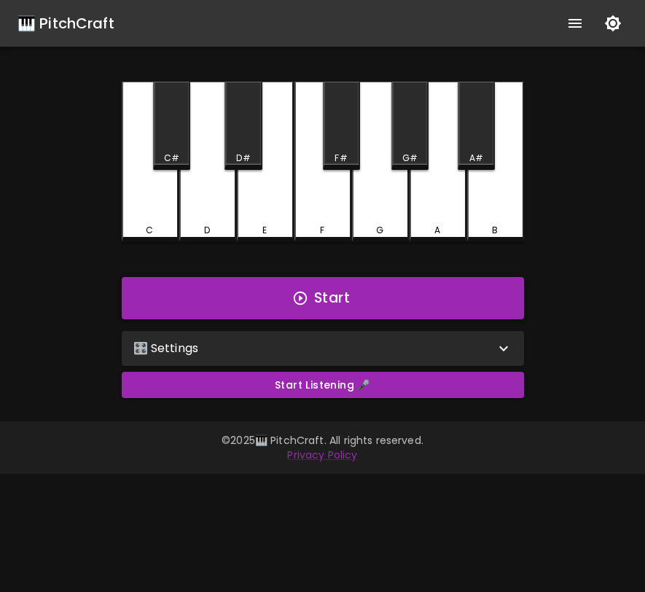
click at [428, 307] on button "Start" at bounding box center [323, 298] width 402 height 42
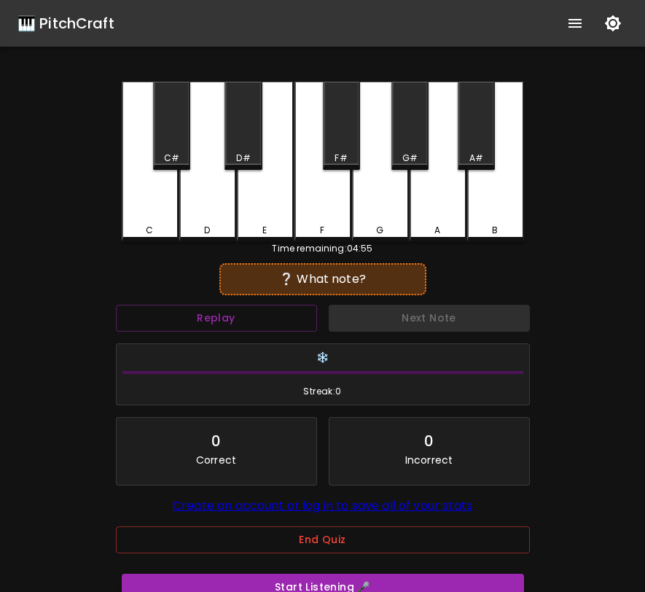
click at [286, 332] on div "Replay" at bounding box center [216, 318] width 213 height 39
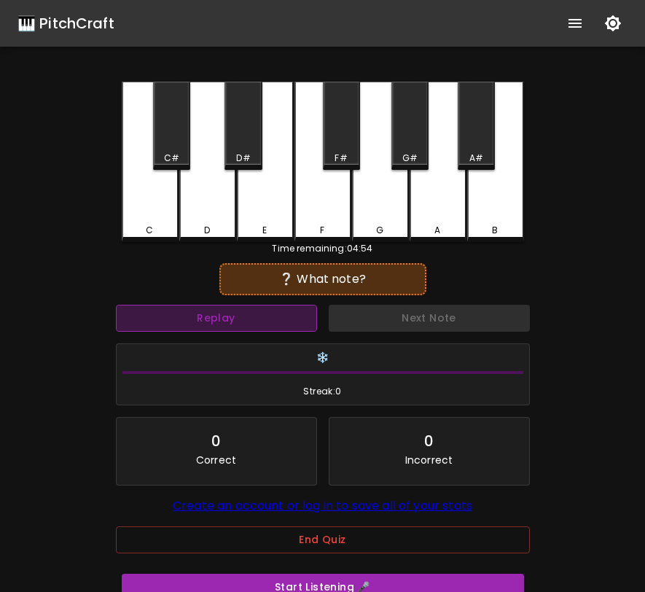
click at [291, 314] on button "Replay" at bounding box center [216, 318] width 201 height 27
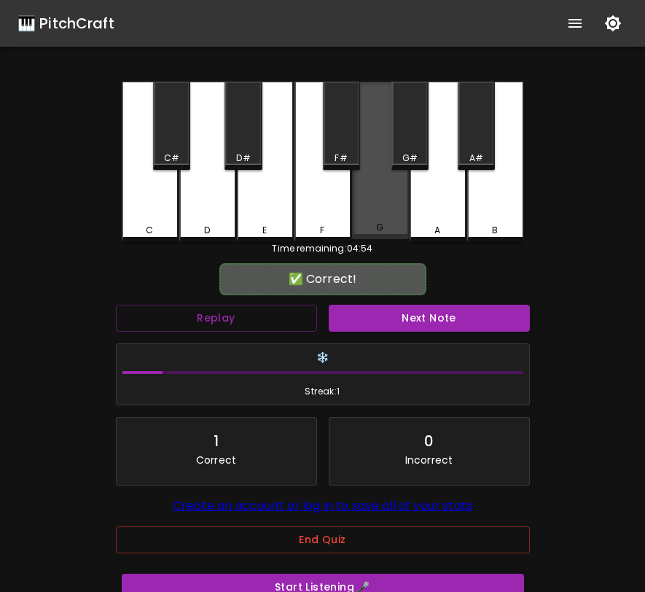
click at [397, 224] on div "G" at bounding box center [380, 227] width 54 height 13
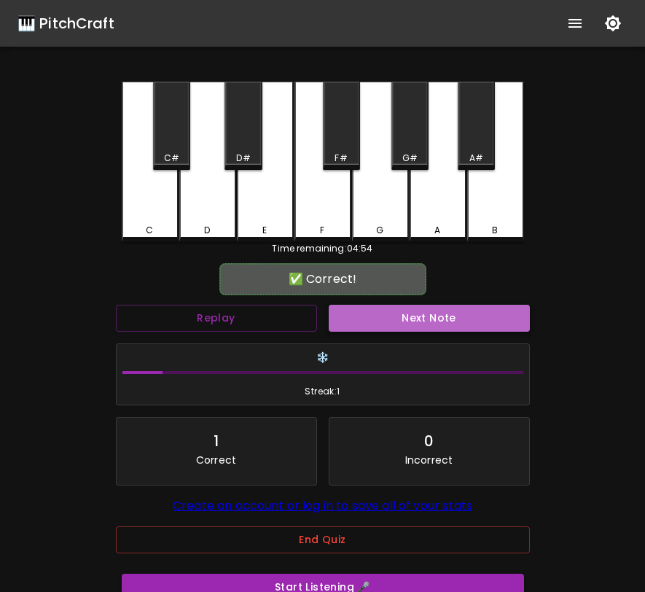
click at [399, 315] on button "Next Note" at bounding box center [429, 318] width 201 height 27
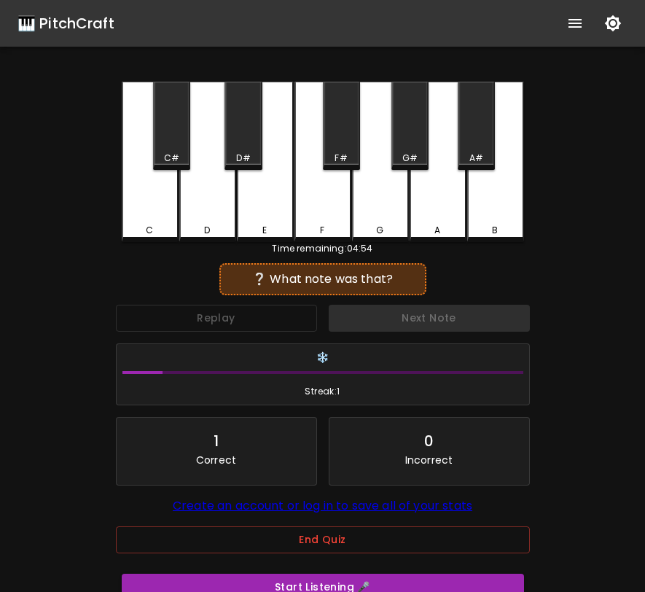
click at [399, 315] on div "Next Note" at bounding box center [429, 318] width 213 height 39
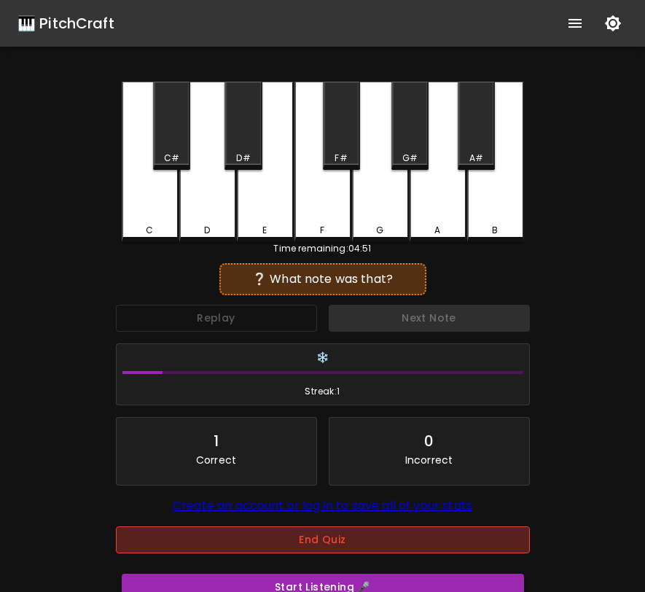
click at [367, 544] on button "End Quiz" at bounding box center [323, 539] width 414 height 27
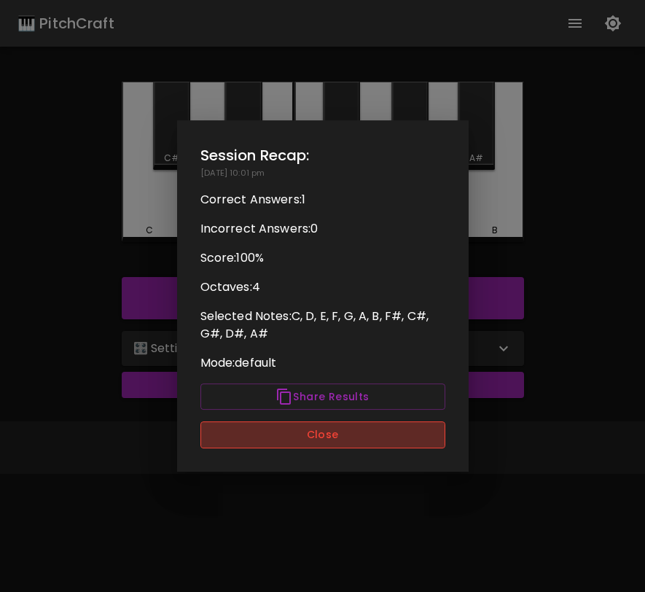
click at [355, 439] on button "Close" at bounding box center [322, 434] width 245 height 27
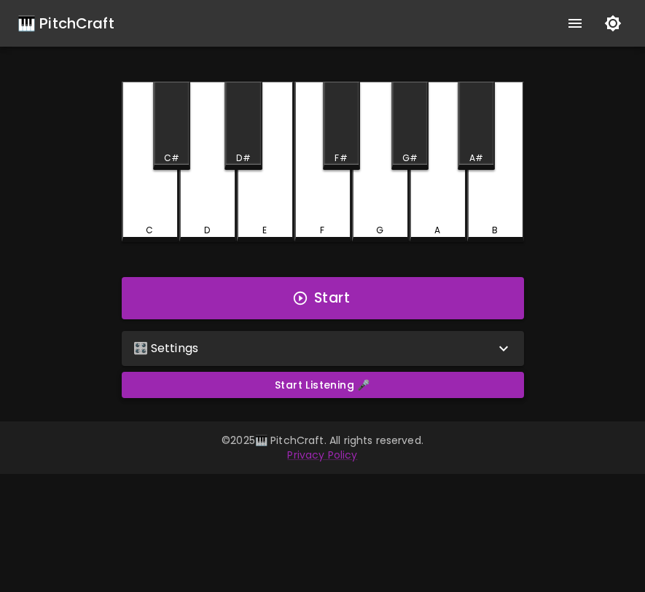
click at [359, 384] on button "Start Listening 🎤" at bounding box center [323, 385] width 402 height 27
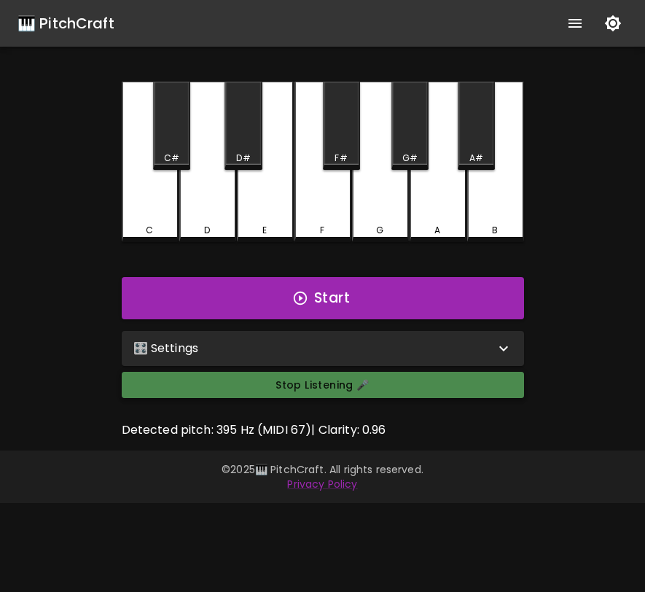
click at [359, 384] on button "Stop Listening 🎤" at bounding box center [323, 385] width 402 height 27
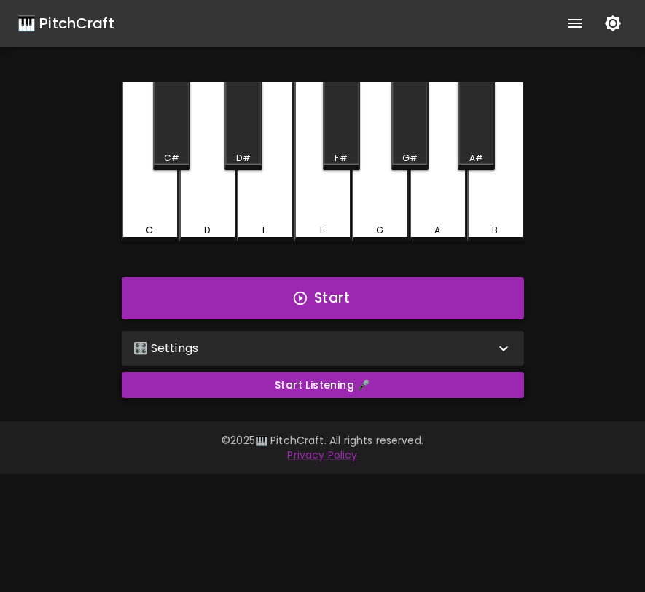
click at [330, 391] on button "Start Listening 🎤" at bounding box center [323, 385] width 402 height 27
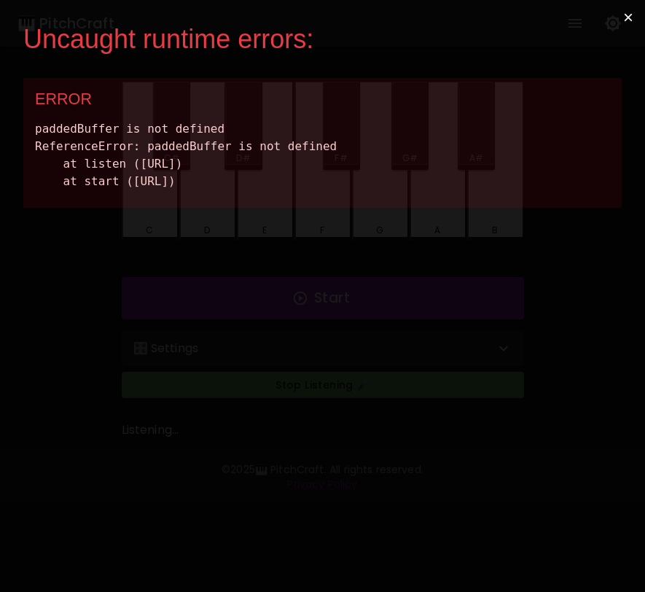
drag, startPoint x: 497, startPoint y: 178, endPoint x: 34, endPoint y: 127, distance: 466.3
click at [32, 127] on div "ERROR paddedBuffer is not defined ReferenceError: paddedBuffer is not defined a…" at bounding box center [322, 143] width 598 height 130
copy div "paddedBuffer is not defined ReferenceError: paddedBuffer is not defined at list…"
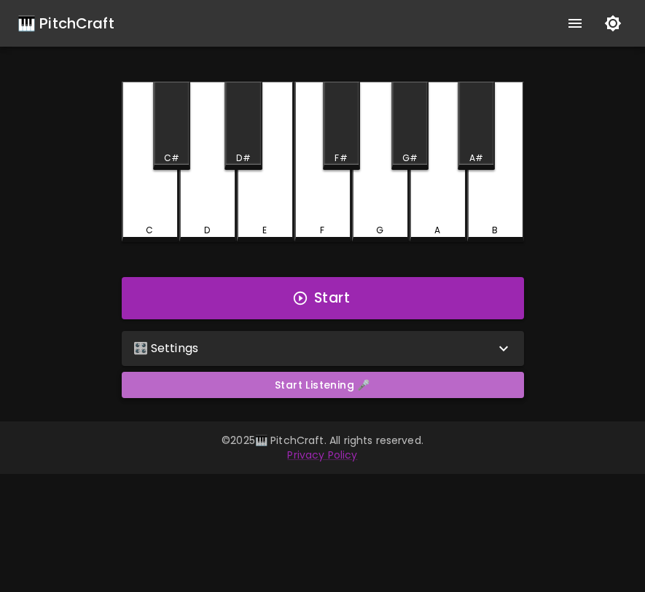
click at [370, 383] on button "Start Listening 🎤" at bounding box center [323, 385] width 402 height 27
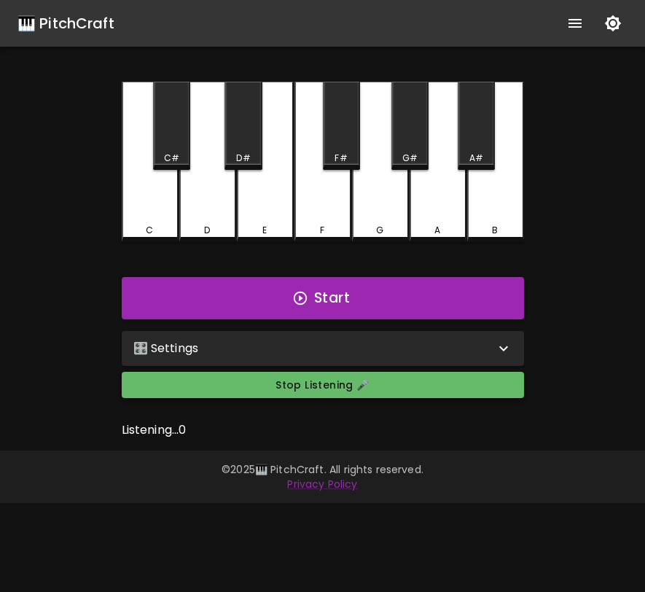
click at [370, 383] on button "Stop Listening 🎤" at bounding box center [323, 385] width 402 height 27
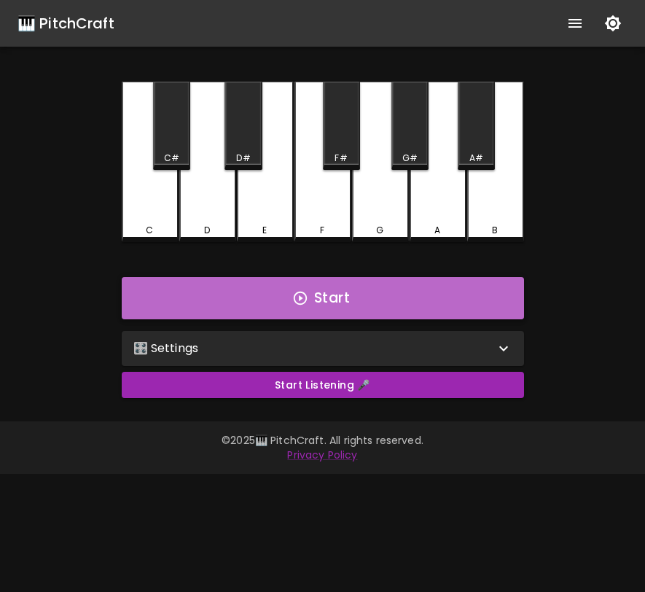
click at [372, 308] on button "Start" at bounding box center [323, 298] width 402 height 42
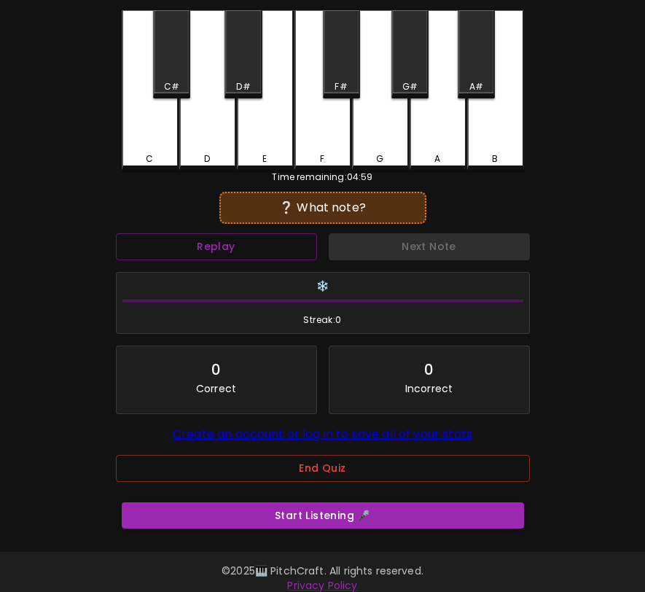
scroll to position [75, 0]
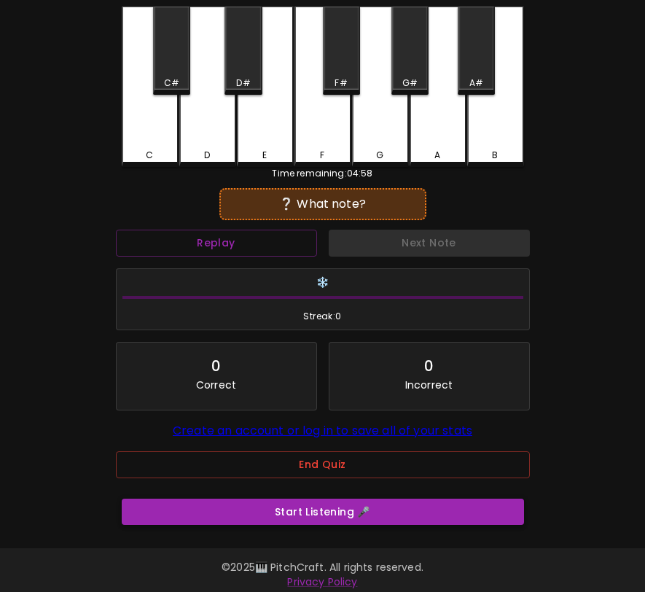
click at [364, 525] on button "Start Listening 🎤" at bounding box center [323, 511] width 402 height 27
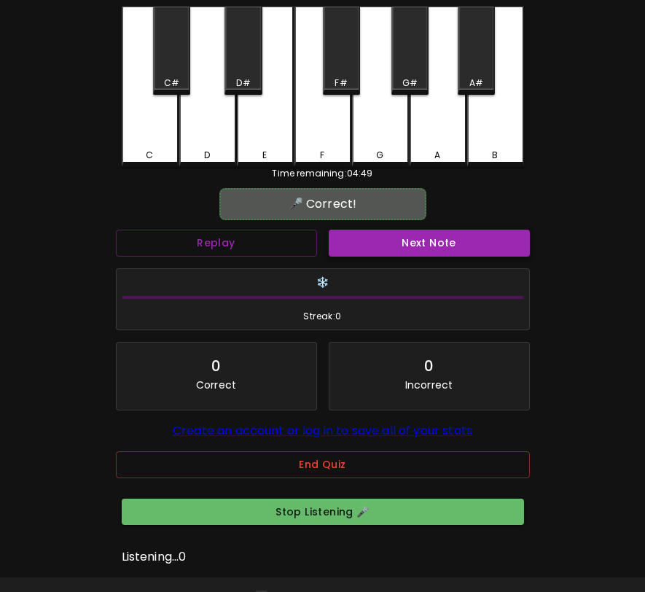
click at [438, 243] on button "Next Note" at bounding box center [429, 243] width 201 height 27
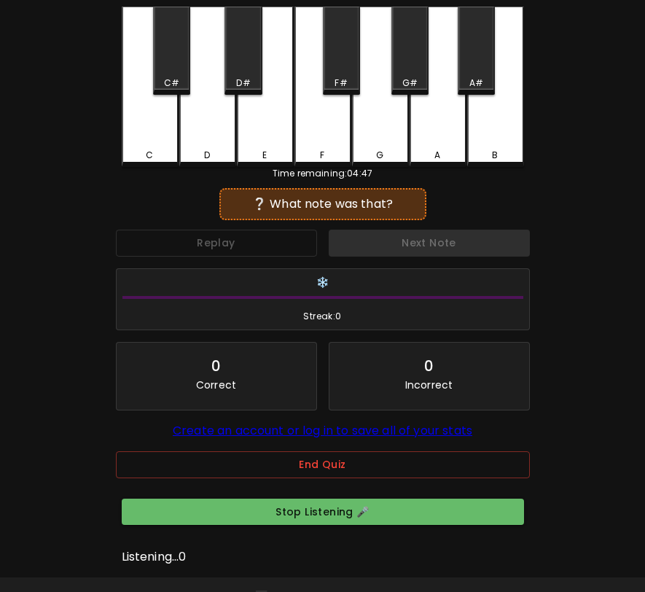
click at [438, 243] on div "Next Note" at bounding box center [429, 243] width 213 height 39
click at [279, 246] on div "Replay" at bounding box center [216, 243] width 213 height 39
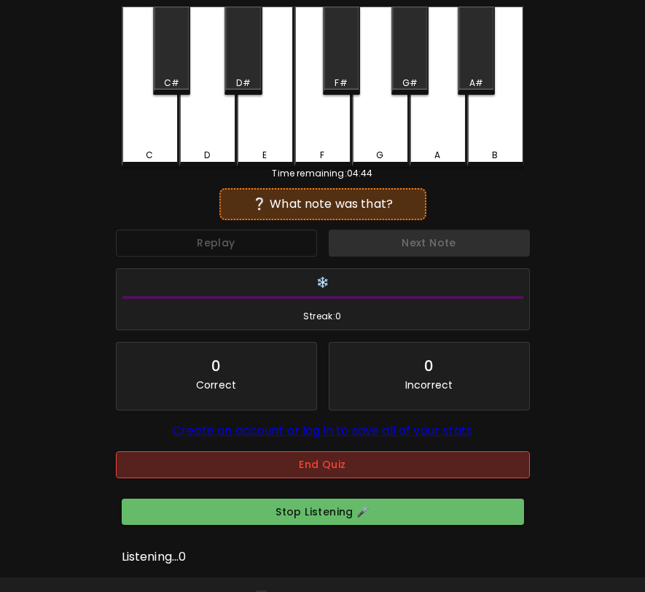
click at [367, 463] on button "End Quiz" at bounding box center [323, 464] width 414 height 27
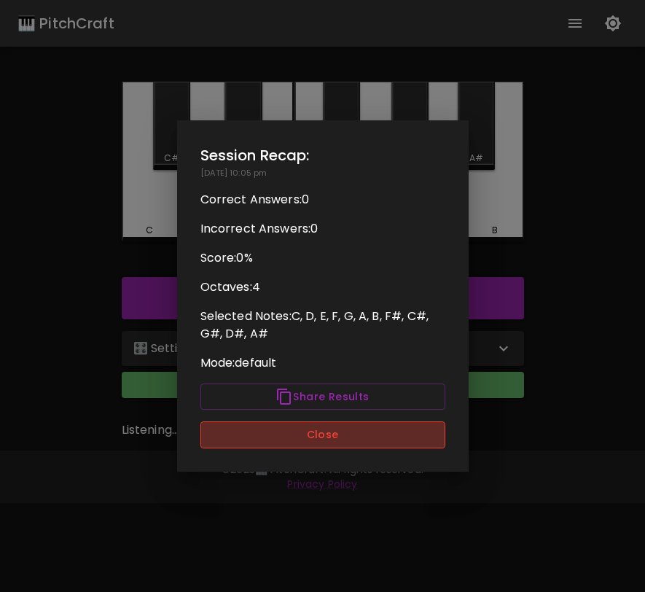
click at [377, 436] on button "Close" at bounding box center [322, 434] width 245 height 27
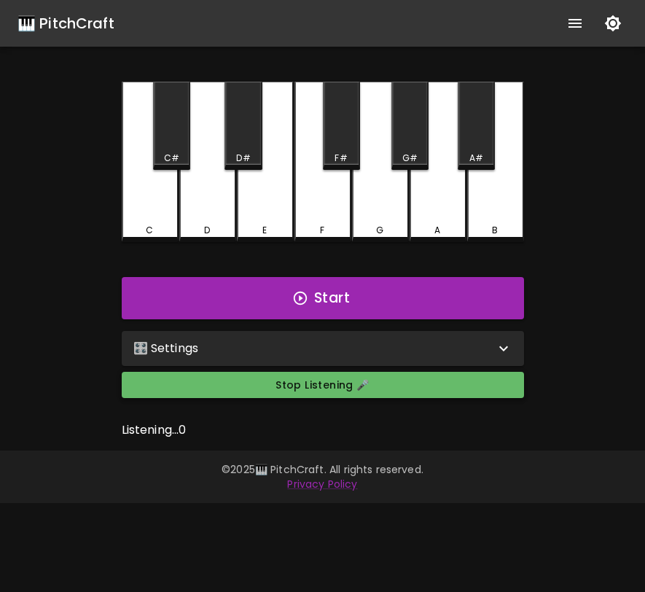
click at [377, 387] on button "Stop Listening 🎤" at bounding box center [323, 385] width 402 height 27
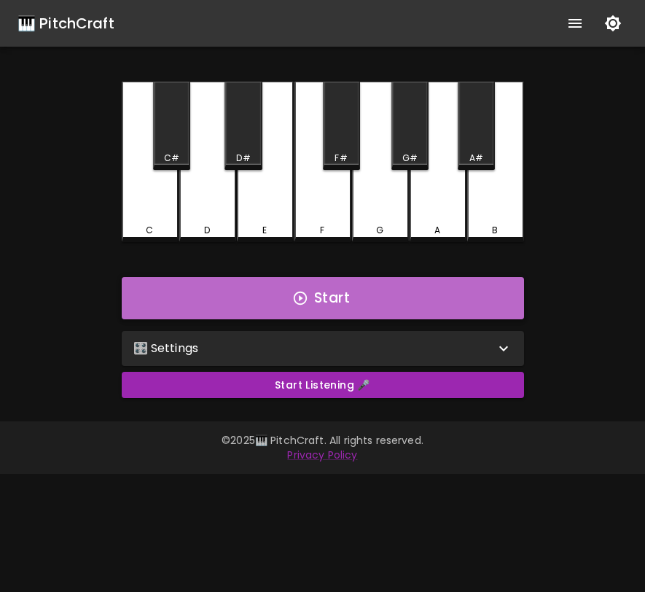
click at [394, 313] on button "Start" at bounding box center [323, 298] width 402 height 42
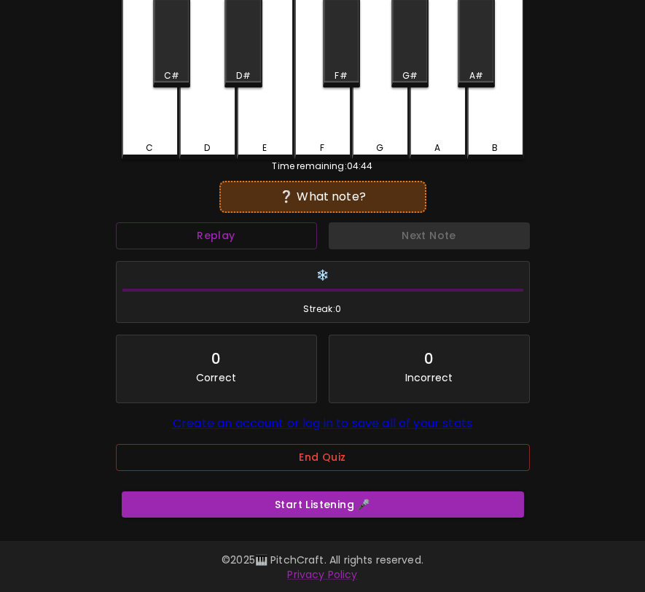
scroll to position [95, 0]
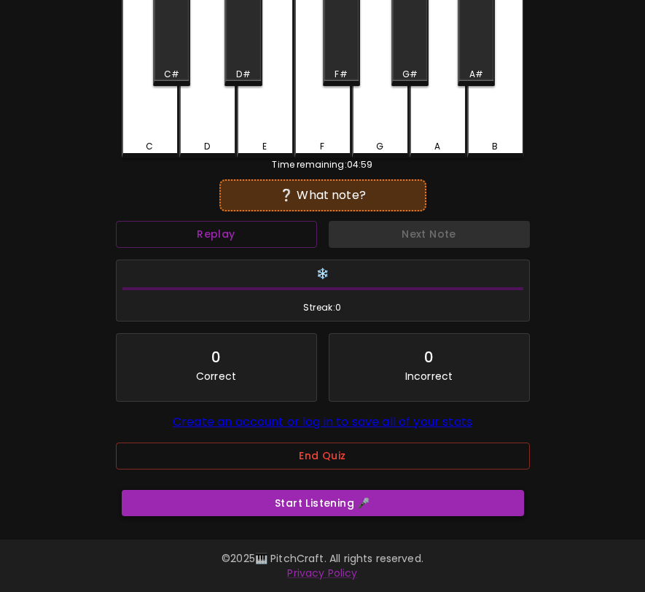
click at [374, 505] on button "Start Listening 🎤" at bounding box center [323, 503] width 402 height 27
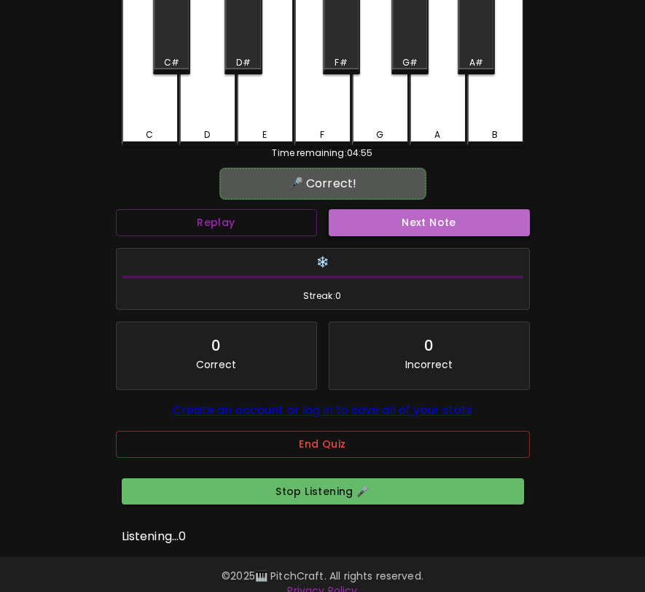
click at [410, 225] on button "Next Note" at bounding box center [429, 222] width 201 height 27
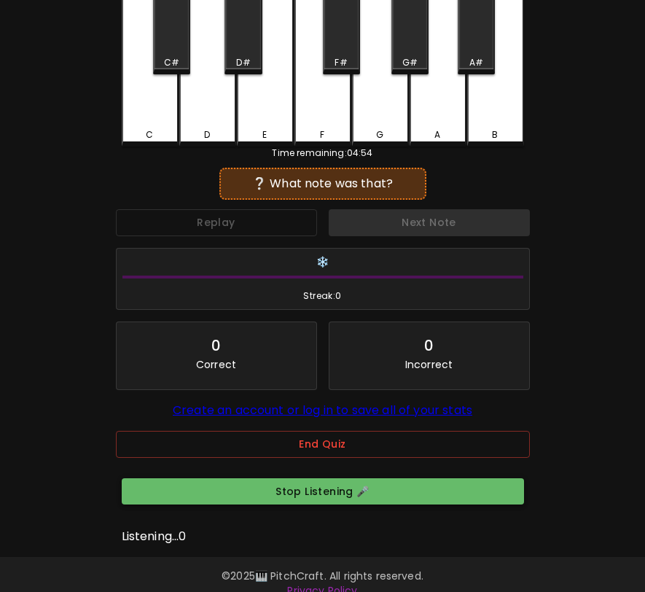
click at [372, 505] on button "Stop Listening 🎤" at bounding box center [323, 491] width 402 height 27
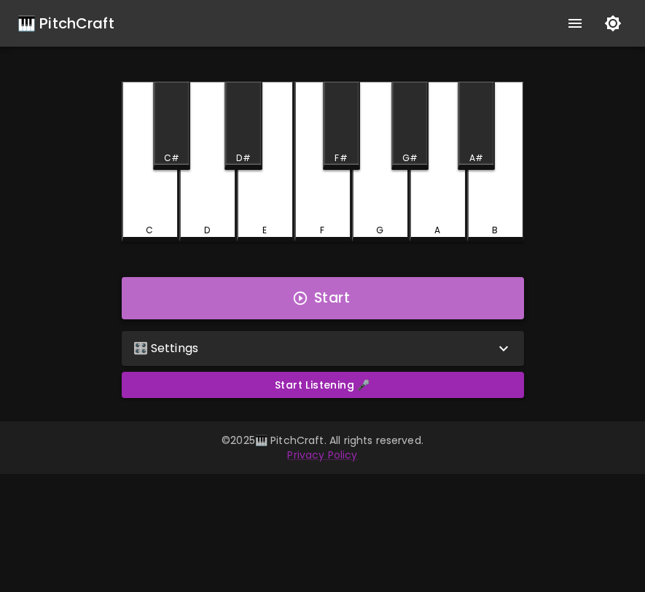
click at [359, 304] on button "Start" at bounding box center [323, 298] width 402 height 42
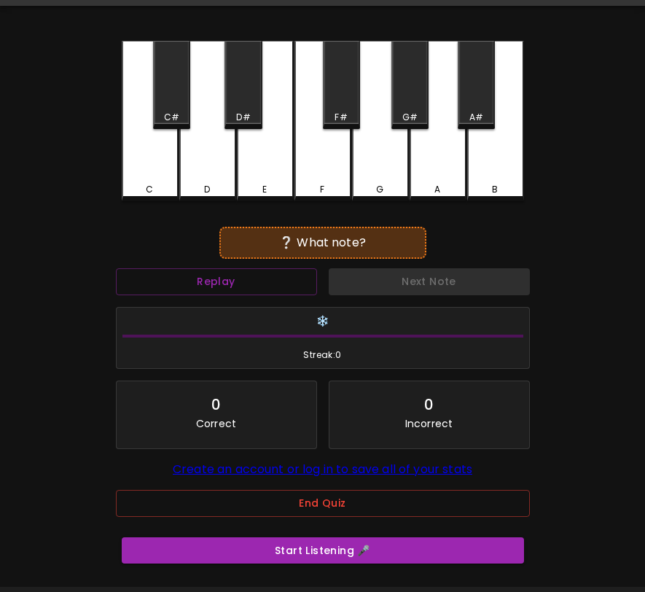
scroll to position [51, 0]
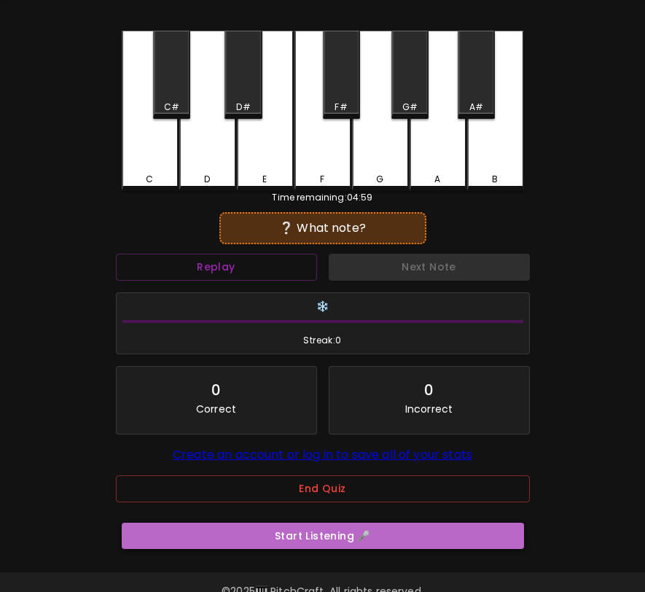
click at [341, 543] on button "Start Listening 🎤" at bounding box center [323, 535] width 402 height 27
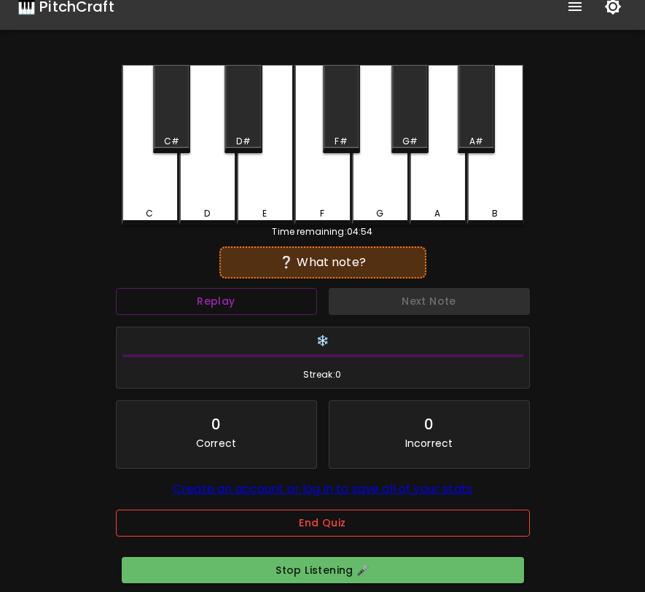
scroll to position [15, 0]
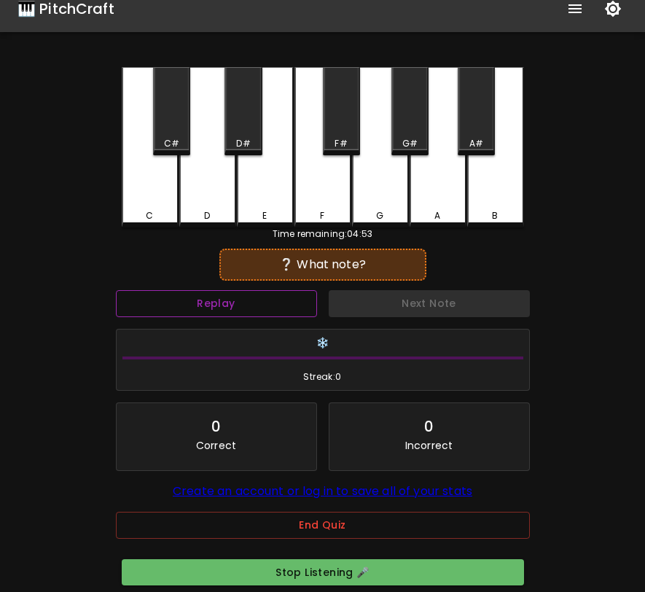
click at [265, 313] on button "Replay" at bounding box center [216, 303] width 201 height 27
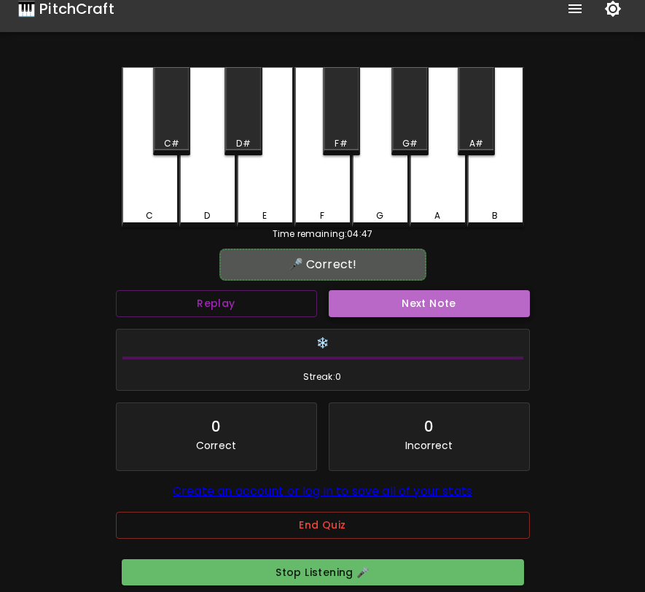
click at [357, 307] on button "Next Note" at bounding box center [429, 303] width 201 height 27
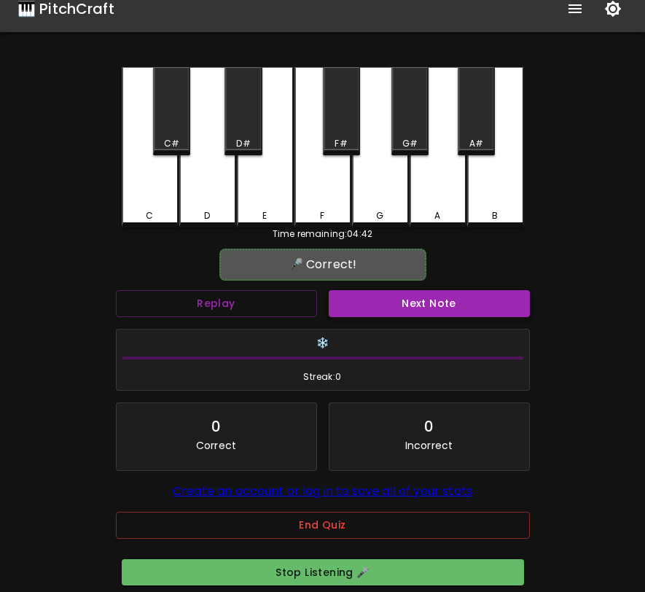
click at [357, 307] on button "Next Note" at bounding box center [429, 303] width 201 height 27
click at [358, 307] on button "Next Note" at bounding box center [429, 303] width 201 height 27
click at [358, 308] on button "Next Note" at bounding box center [429, 303] width 201 height 27
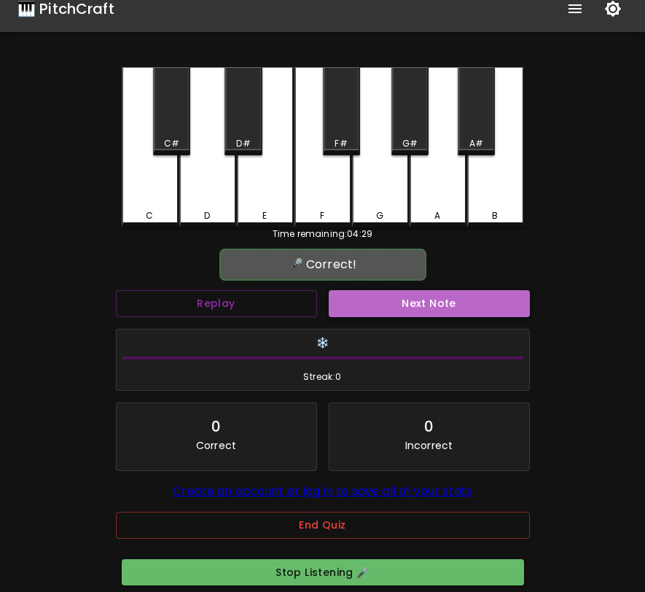
click at [356, 309] on button "Next Note" at bounding box center [429, 303] width 201 height 27
click at [353, 308] on button "Next Note" at bounding box center [429, 303] width 201 height 27
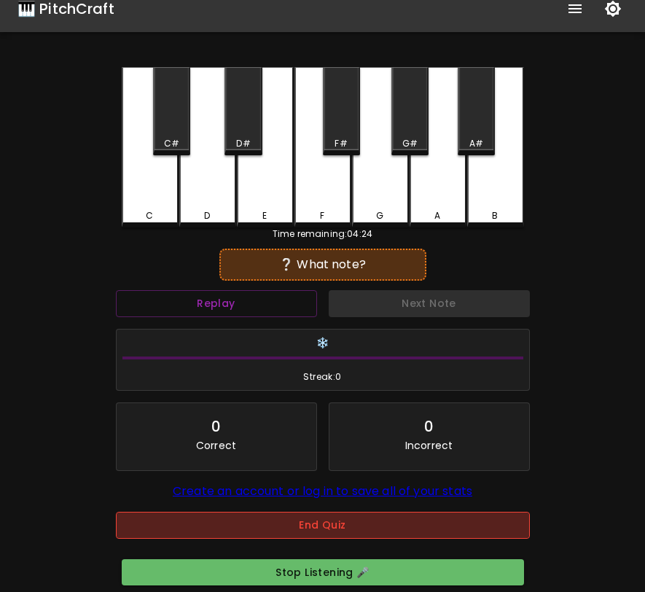
click at [285, 533] on button "End Quiz" at bounding box center [323, 525] width 414 height 27
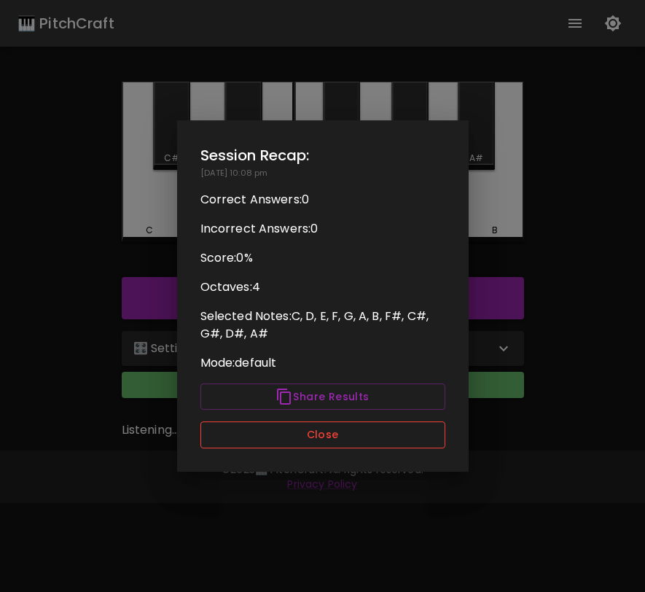
click at [326, 439] on button "Close" at bounding box center [322, 434] width 245 height 27
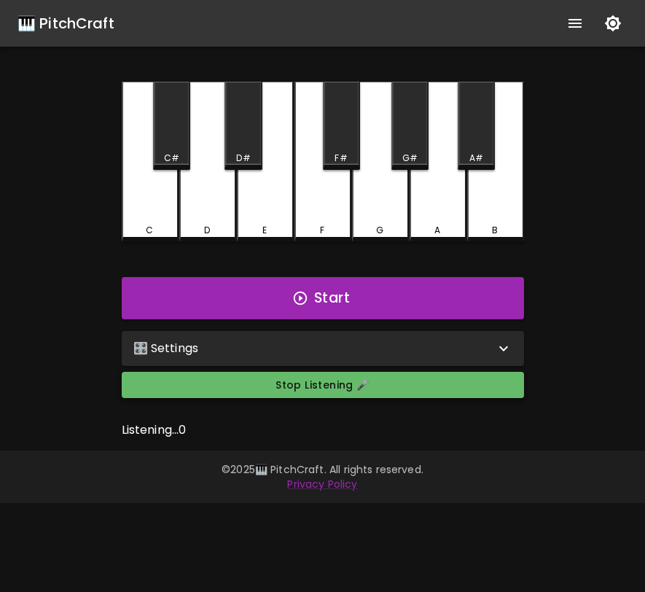
click at [337, 382] on button "Stop Listening 🎤" at bounding box center [323, 385] width 402 height 27
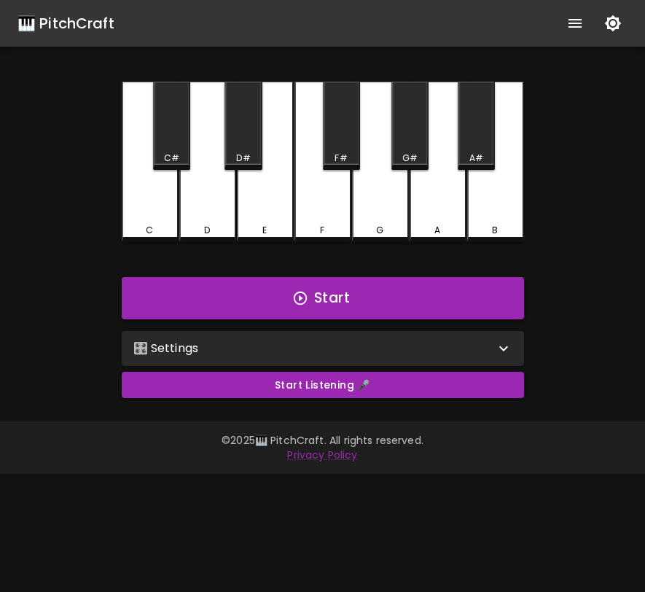
click at [348, 342] on div "🎛️ Settings" at bounding box center [313, 348] width 361 height 17
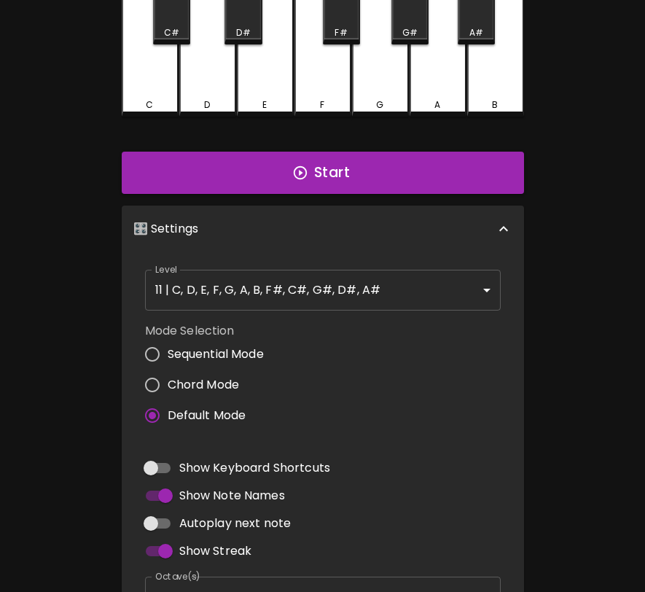
scroll to position [186, 0]
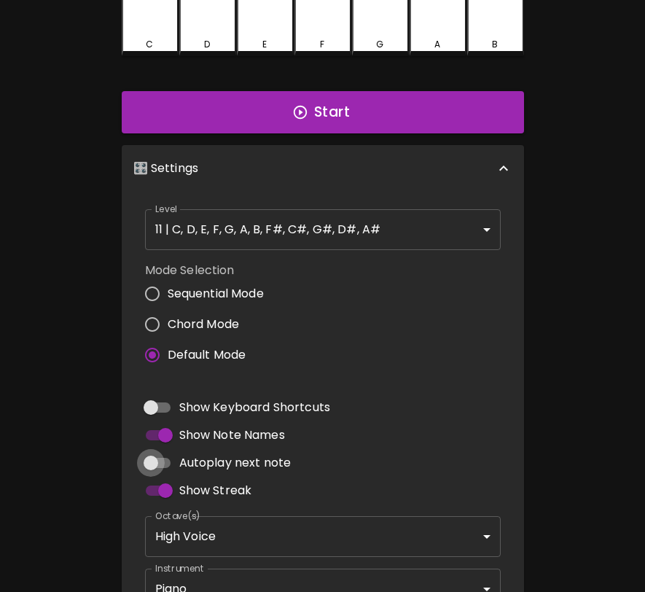
click at [142, 462] on input "Autoplay next note" at bounding box center [150, 463] width 83 height 28
checkbox input "true"
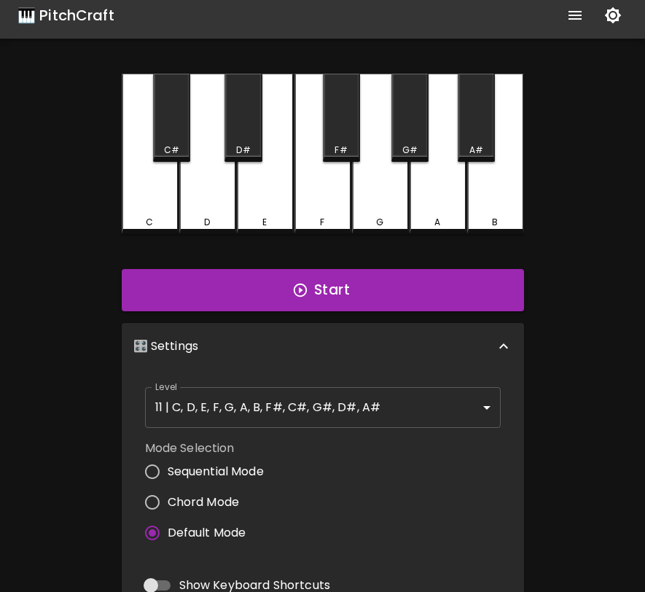
scroll to position [0, 0]
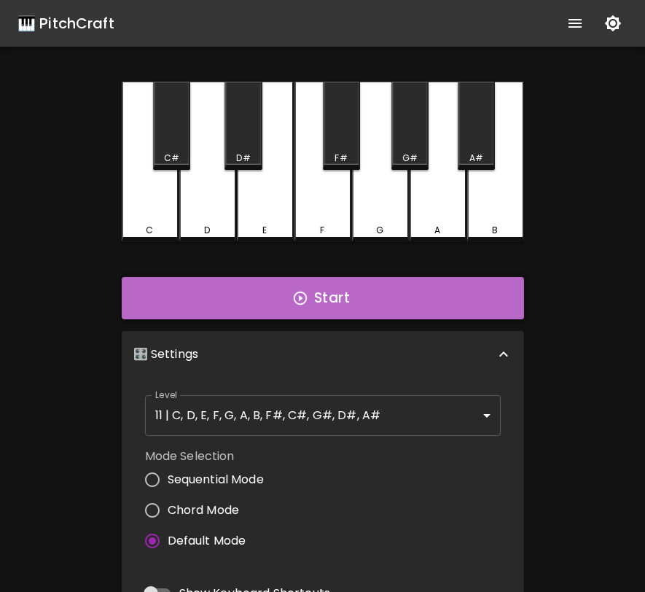
click at [345, 302] on button "Start" at bounding box center [323, 298] width 402 height 42
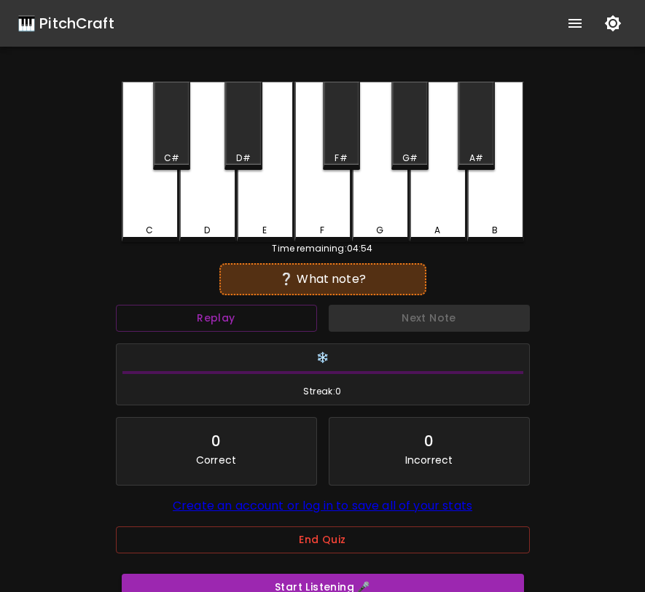
scroll to position [4, 0]
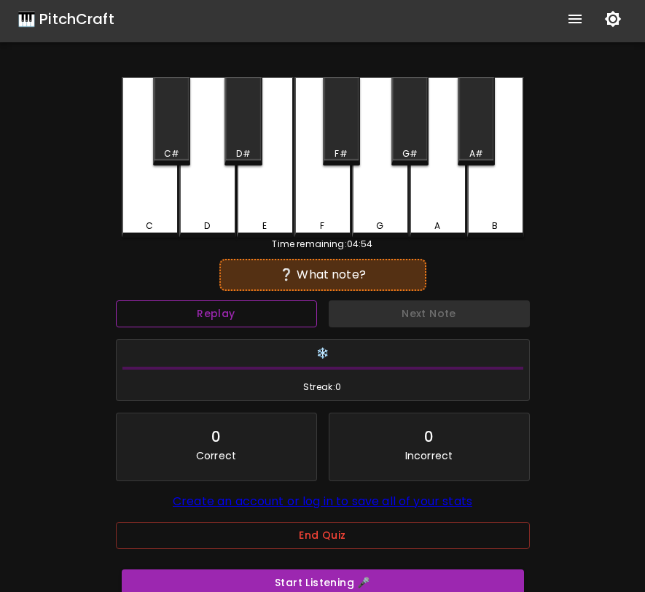
click at [272, 309] on button "Replay" at bounding box center [216, 313] width 201 height 27
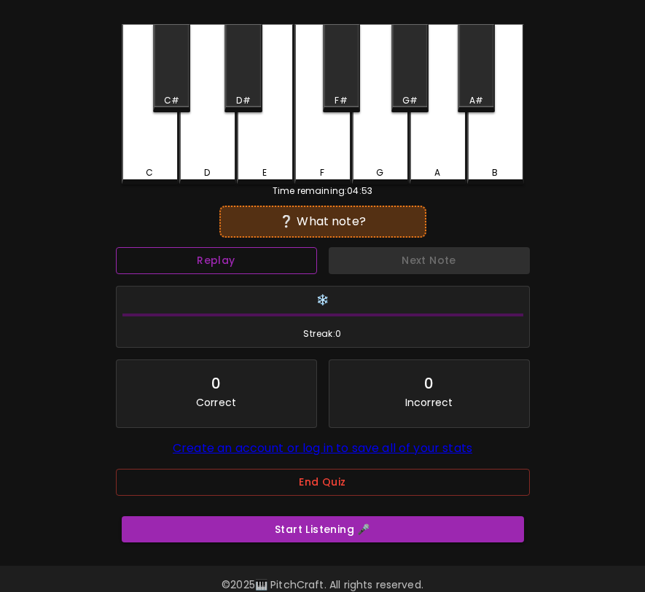
scroll to position [95, 0]
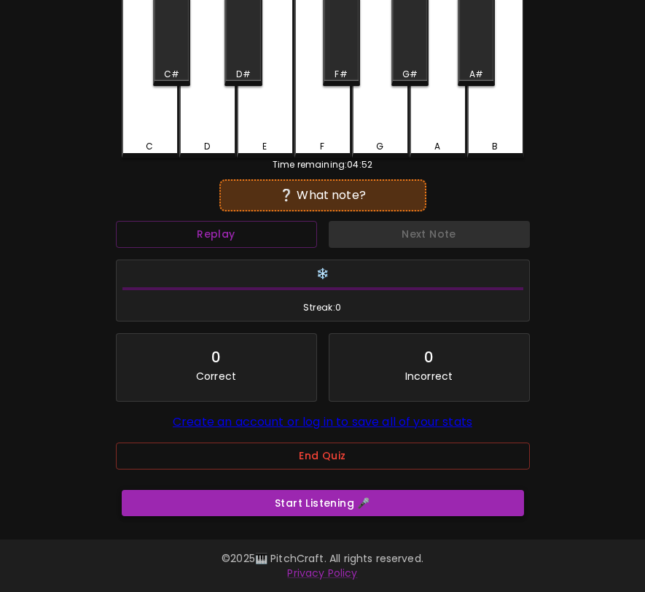
click at [299, 500] on button "Start Listening 🎤" at bounding box center [323, 503] width 402 height 27
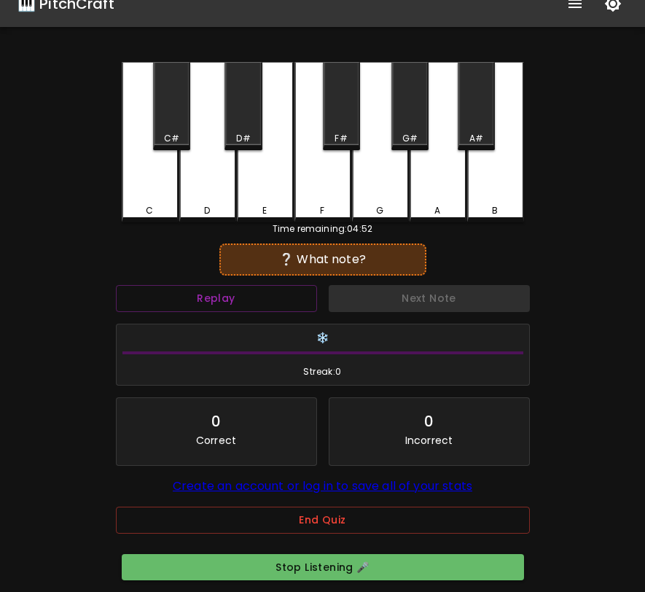
scroll to position [0, 0]
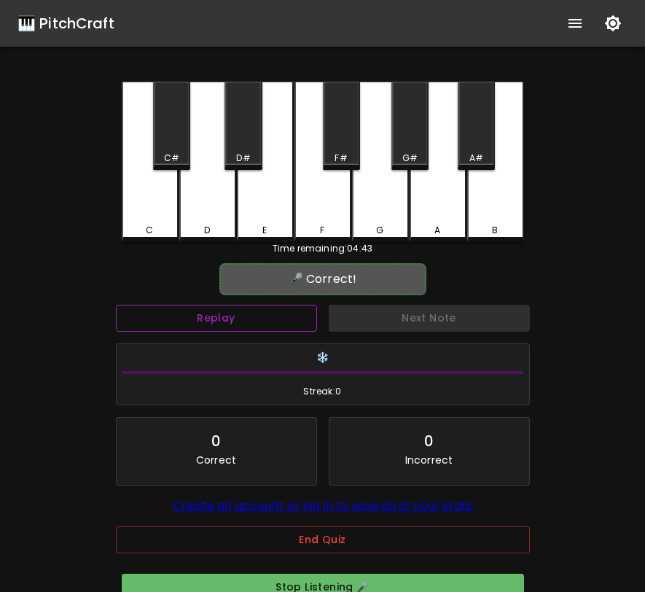
click at [227, 325] on button "Replay" at bounding box center [216, 318] width 201 height 27
click at [286, 224] on div "E" at bounding box center [265, 230] width 54 height 13
click at [360, 318] on div "Next Note" at bounding box center [429, 318] width 213 height 39
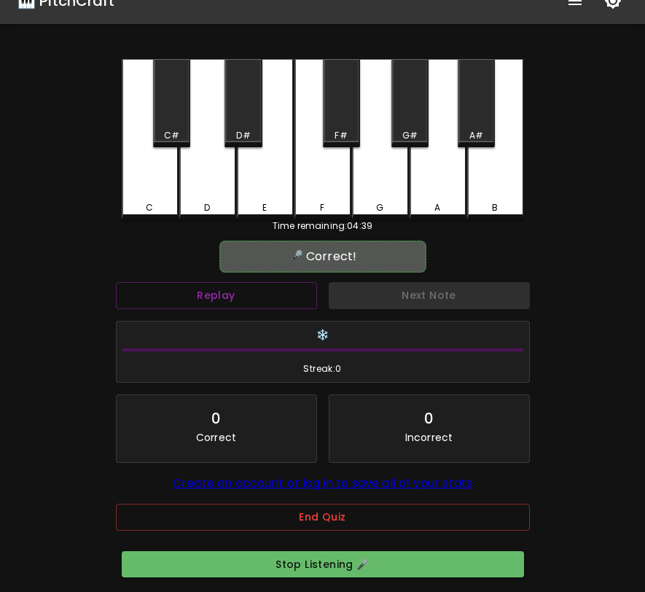
scroll to position [38, 0]
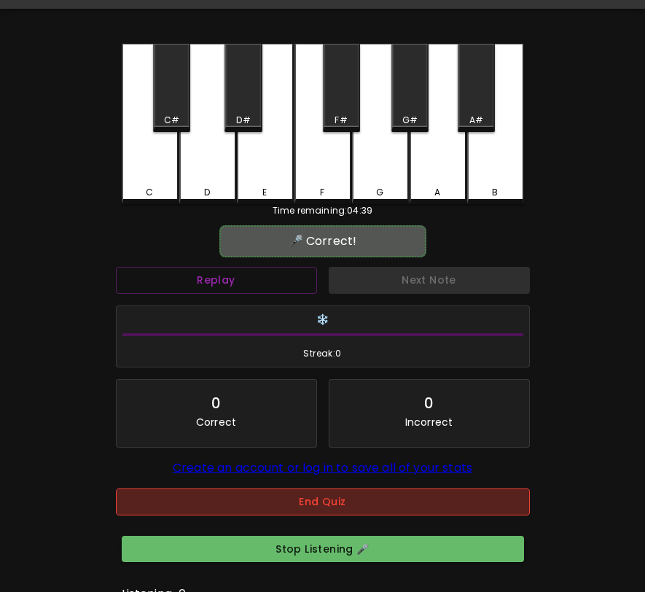
click at [317, 511] on button "End Quiz" at bounding box center [323, 501] width 414 height 27
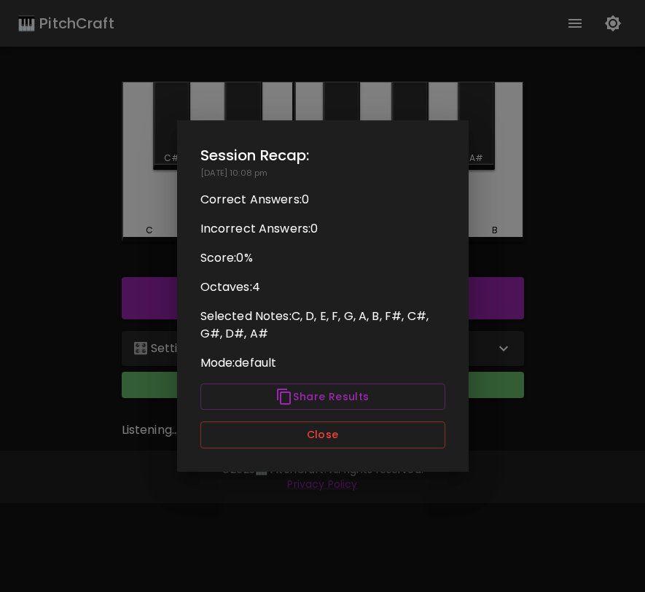
scroll to position [0, 0]
click at [326, 435] on button "Close" at bounding box center [322, 434] width 245 height 27
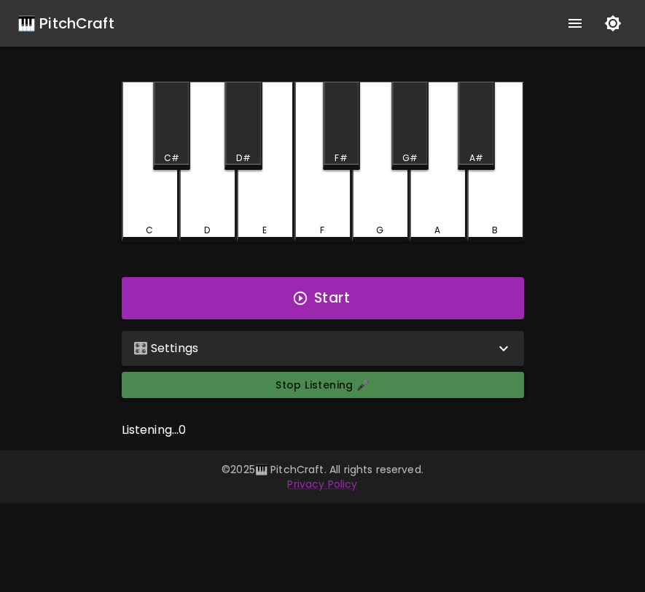
click at [328, 379] on button "Stop Listening 🎤" at bounding box center [323, 385] width 402 height 27
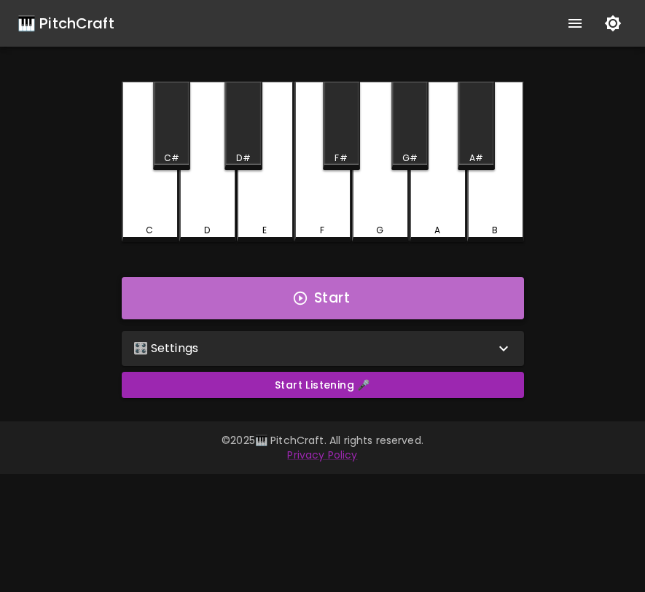
click at [338, 308] on button "Start" at bounding box center [323, 298] width 402 height 42
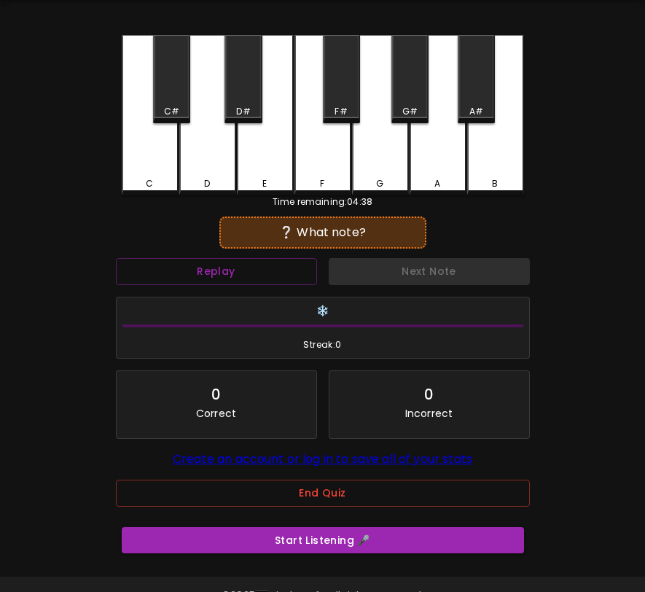
scroll to position [66, 0]
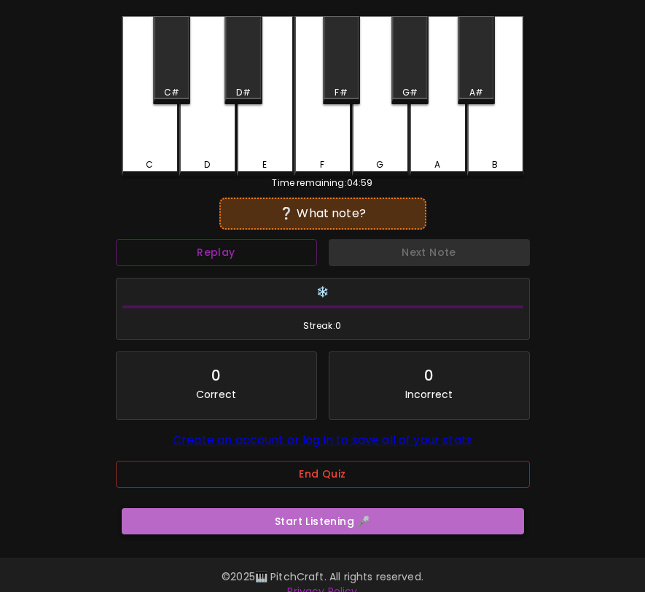
click at [325, 535] on button "Start Listening 🎤" at bounding box center [323, 521] width 402 height 27
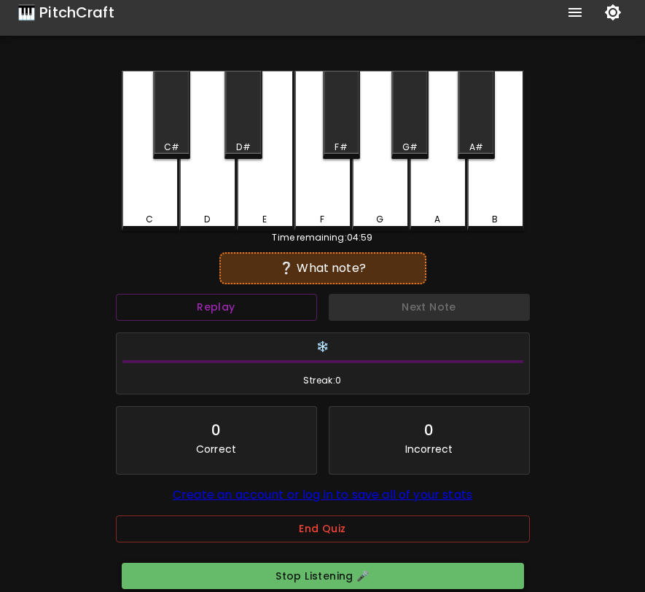
scroll to position [0, 0]
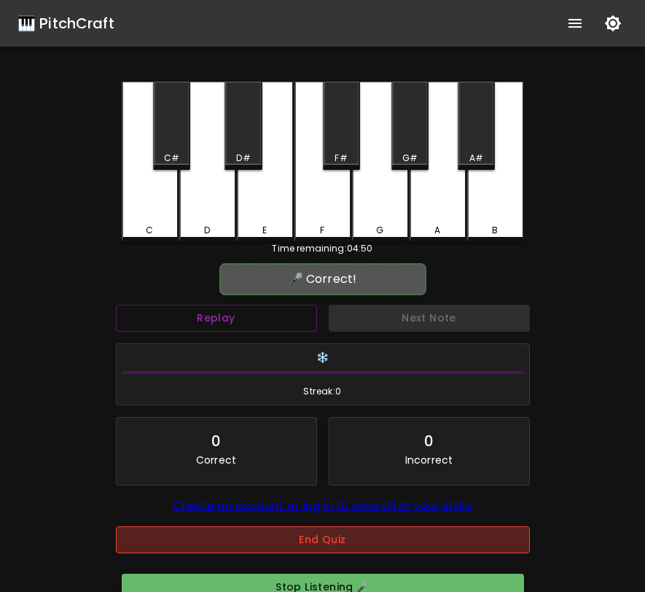
click at [300, 546] on button "End Quiz" at bounding box center [323, 539] width 414 height 27
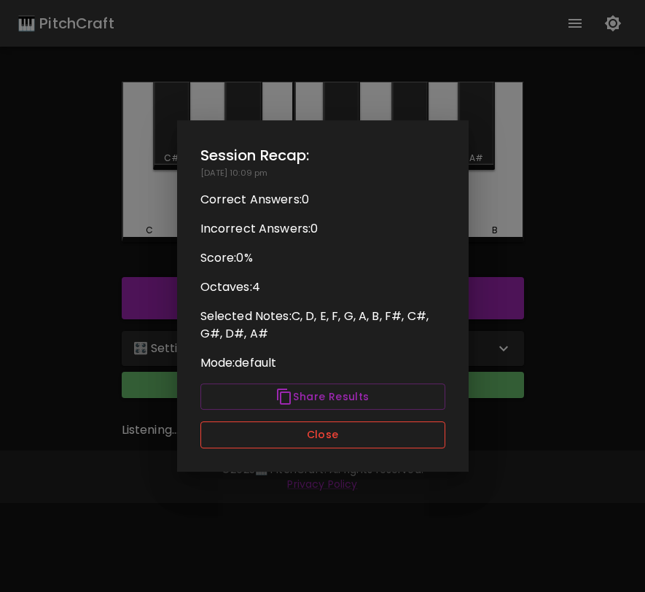
click at [342, 444] on button "Close" at bounding box center [322, 434] width 245 height 27
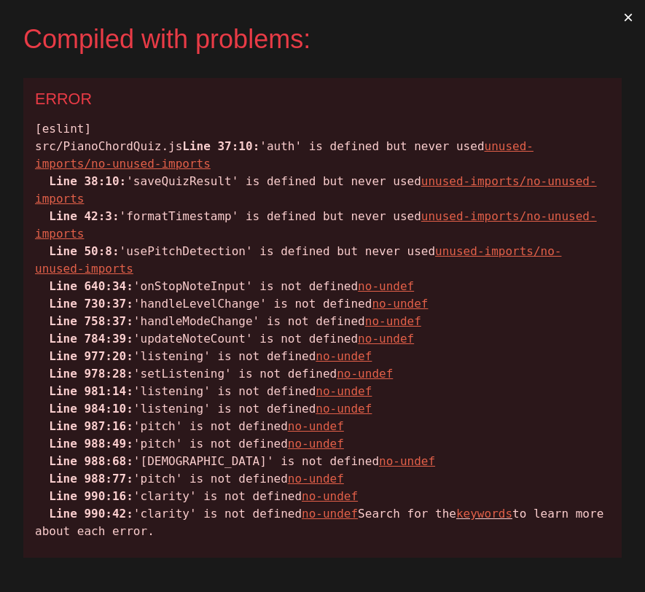
scroll to position [47, 0]
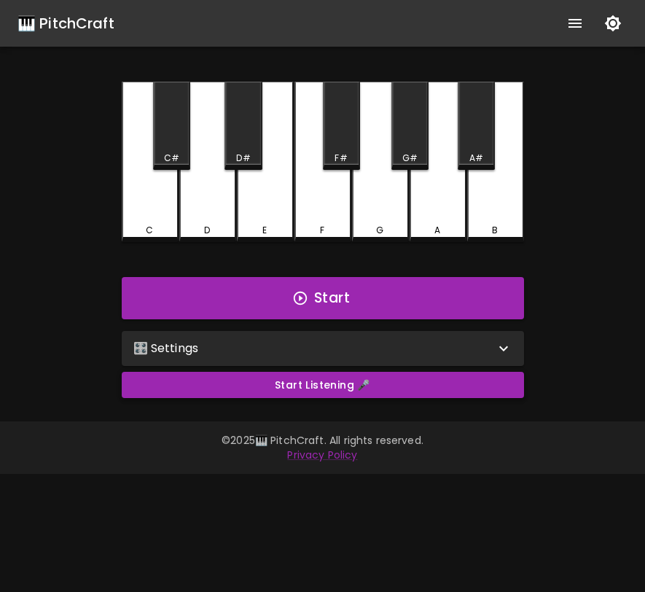
click at [358, 380] on button "Start Listening 🎤" at bounding box center [323, 385] width 402 height 27
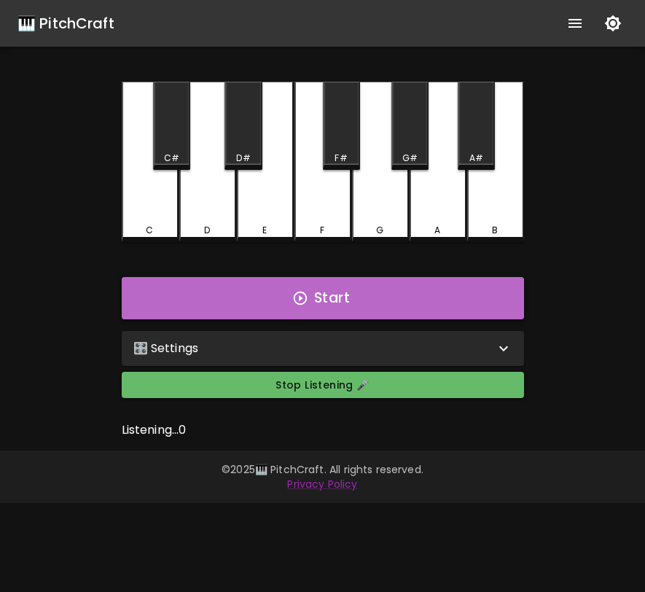
click at [345, 295] on button "Start" at bounding box center [323, 298] width 402 height 42
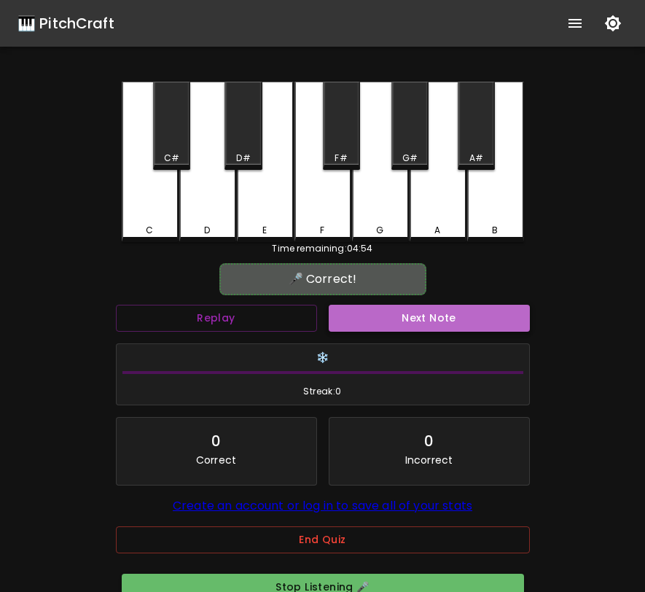
click at [378, 312] on button "Next Note" at bounding box center [429, 318] width 201 height 27
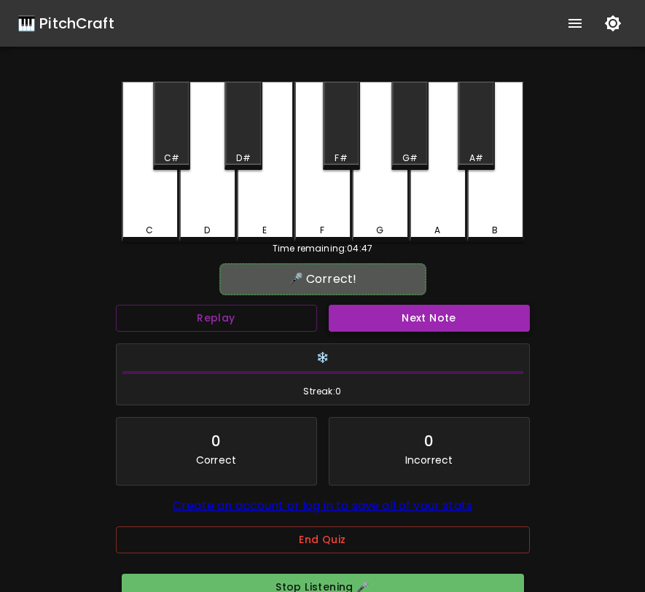
click at [378, 312] on button "Next Note" at bounding box center [429, 318] width 201 height 27
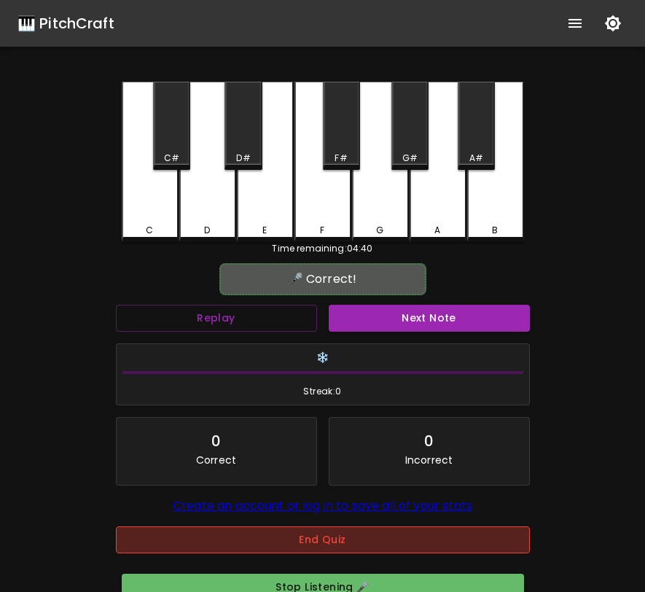
click at [326, 546] on button "End Quiz" at bounding box center [323, 539] width 414 height 27
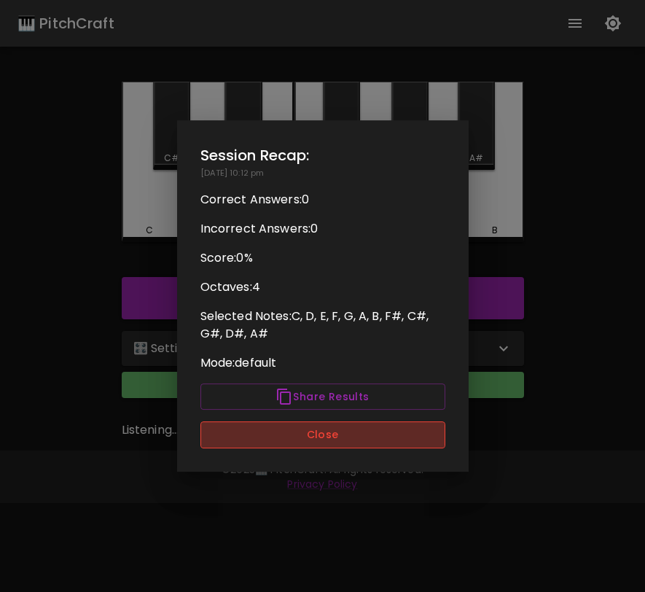
click at [347, 430] on button "Close" at bounding box center [322, 434] width 245 height 27
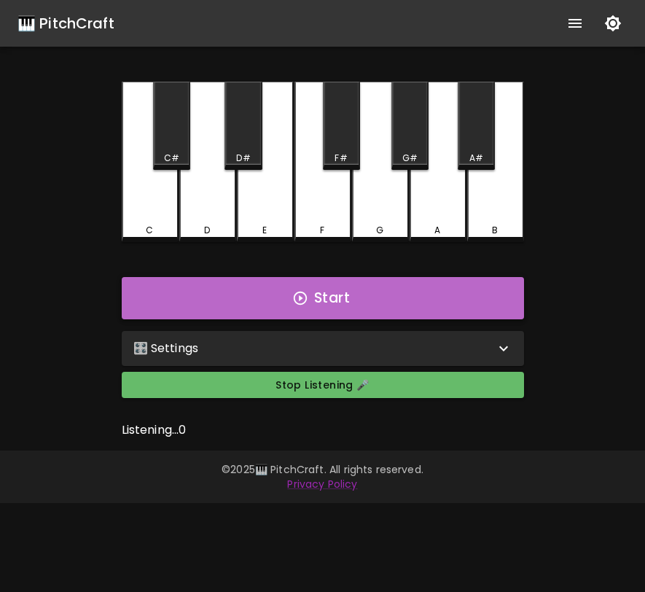
click at [382, 299] on button "Start" at bounding box center [323, 298] width 402 height 42
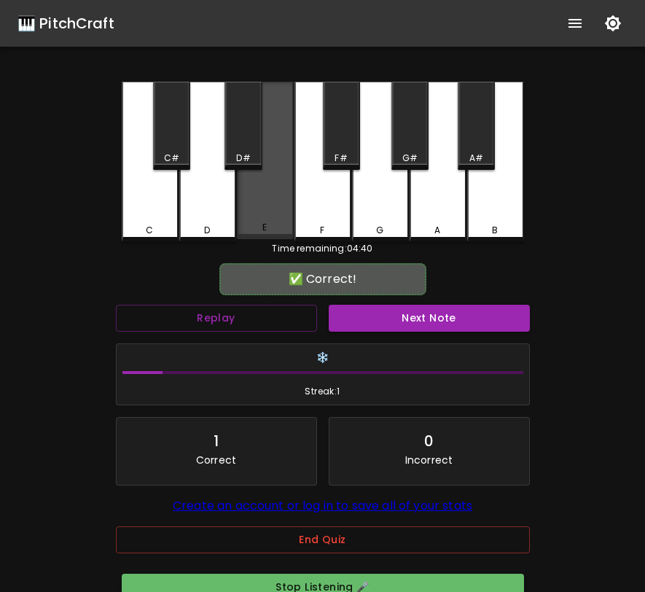
click at [267, 211] on div "E" at bounding box center [265, 160] width 57 height 157
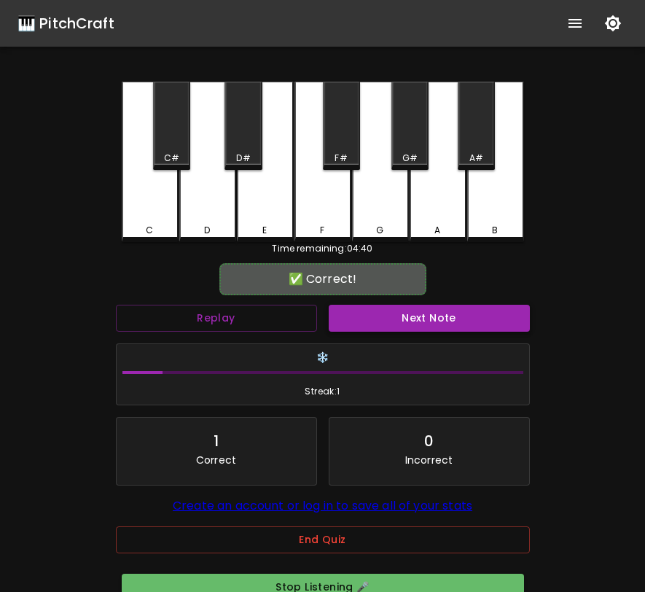
click at [366, 315] on button "Next Note" at bounding box center [429, 318] width 201 height 27
click at [335, 144] on div "F#" at bounding box center [341, 126] width 37 height 88
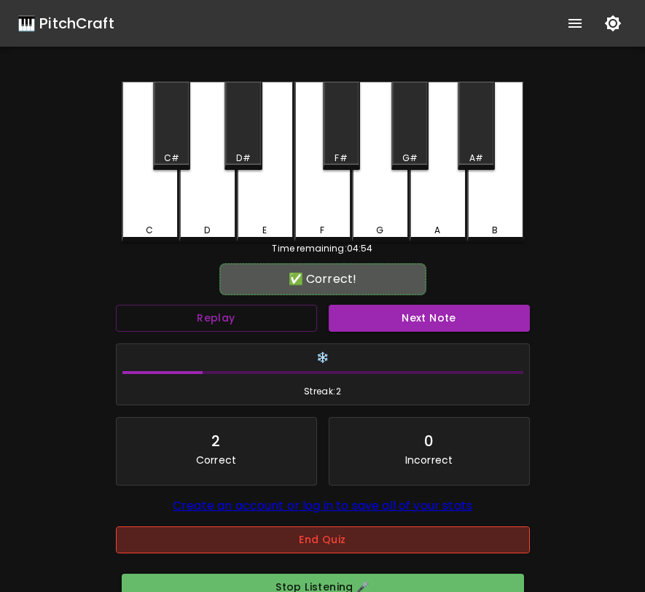
click at [339, 548] on button "End Quiz" at bounding box center [323, 539] width 414 height 27
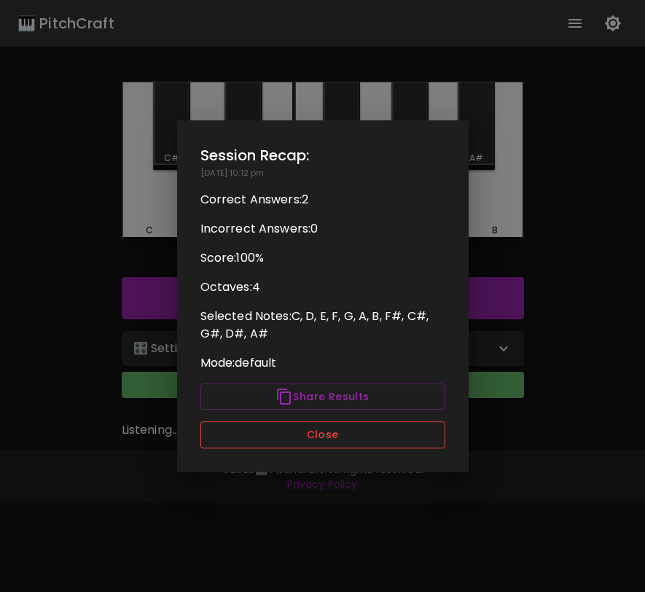
click at [372, 430] on button "Close" at bounding box center [322, 434] width 245 height 27
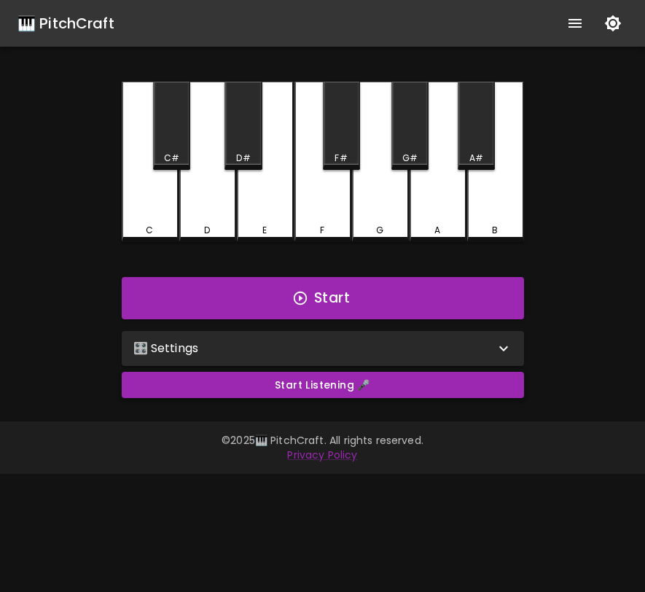
click at [400, 390] on button "Start Listening 🎤" at bounding box center [323, 385] width 402 height 27
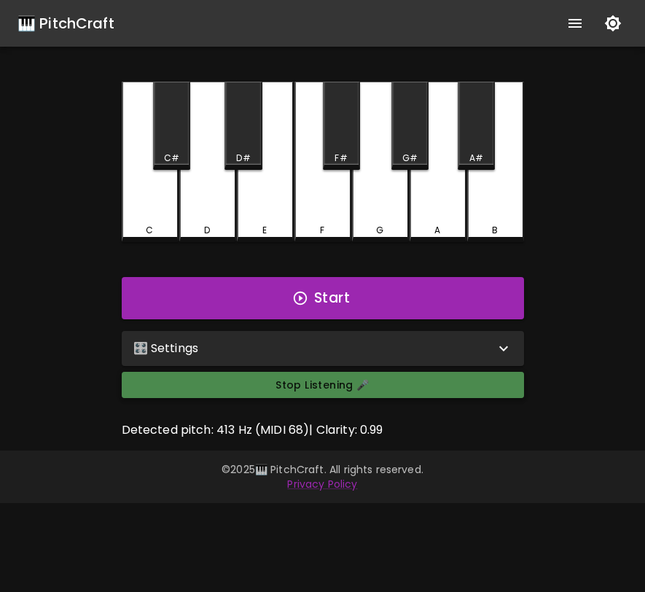
click at [400, 390] on button "Stop Listening 🎤" at bounding box center [323, 385] width 402 height 27
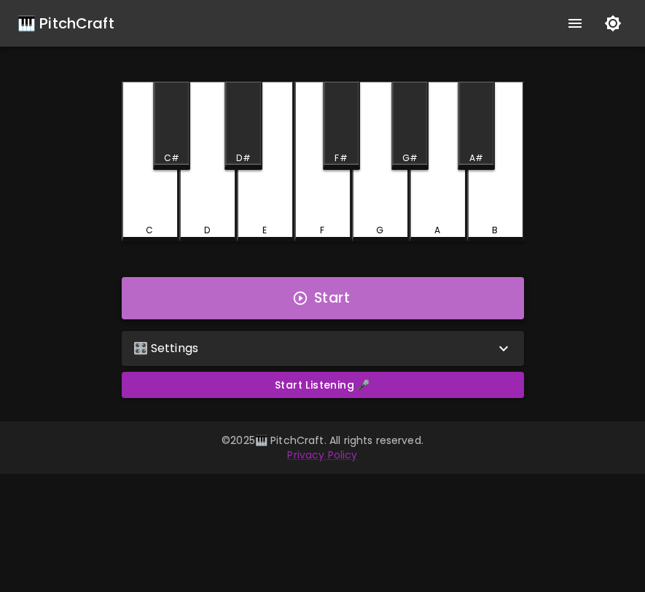
click at [363, 307] on button "Start" at bounding box center [323, 298] width 402 height 42
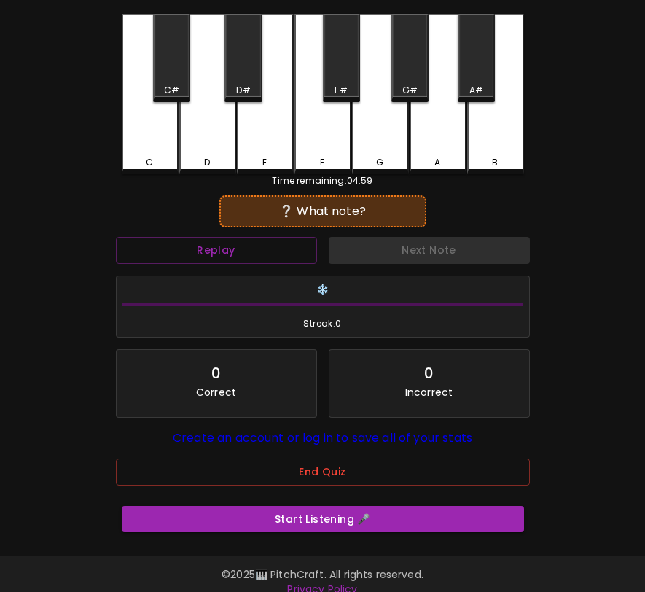
scroll to position [81, 0]
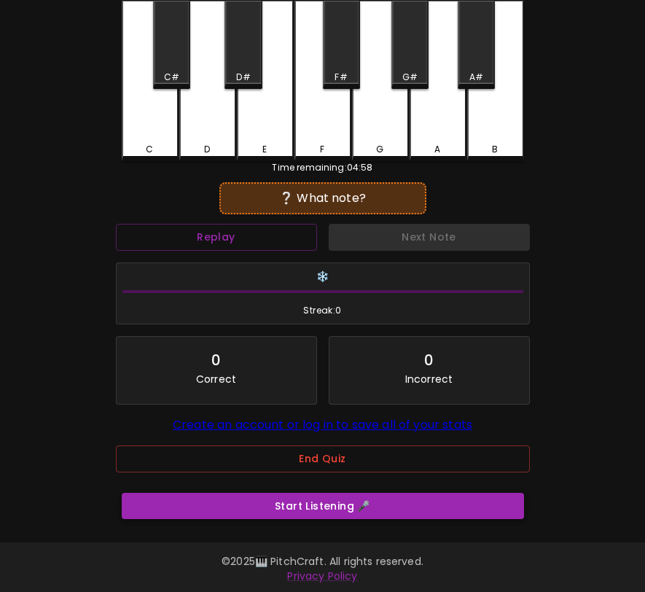
click at [367, 507] on button "Start Listening 🎤" at bounding box center [323, 506] width 402 height 27
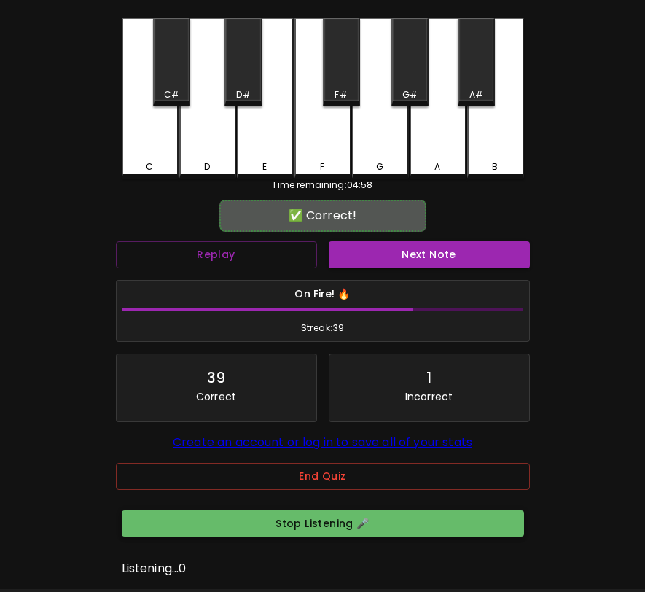
scroll to position [52, 0]
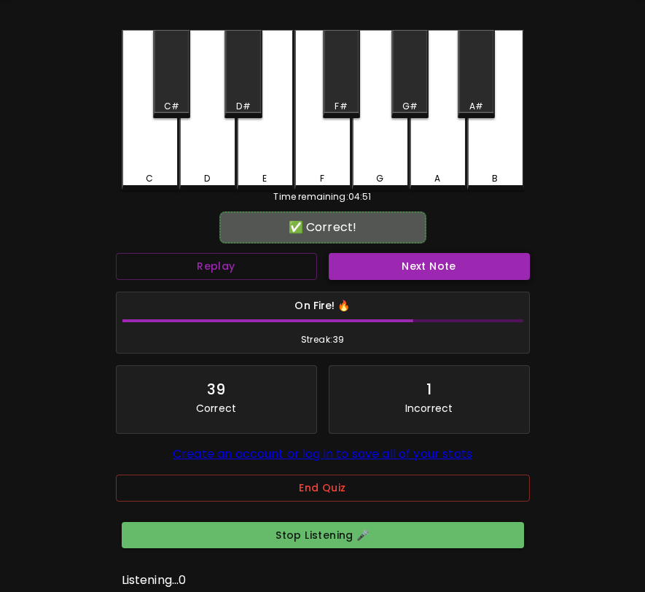
click at [350, 267] on button "Next Note" at bounding box center [429, 266] width 201 height 27
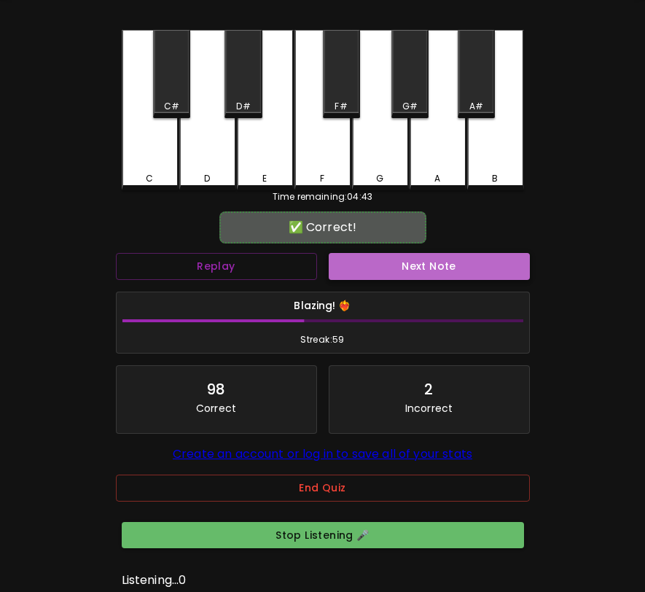
click at [350, 267] on button "Next Note" at bounding box center [429, 266] width 201 height 27
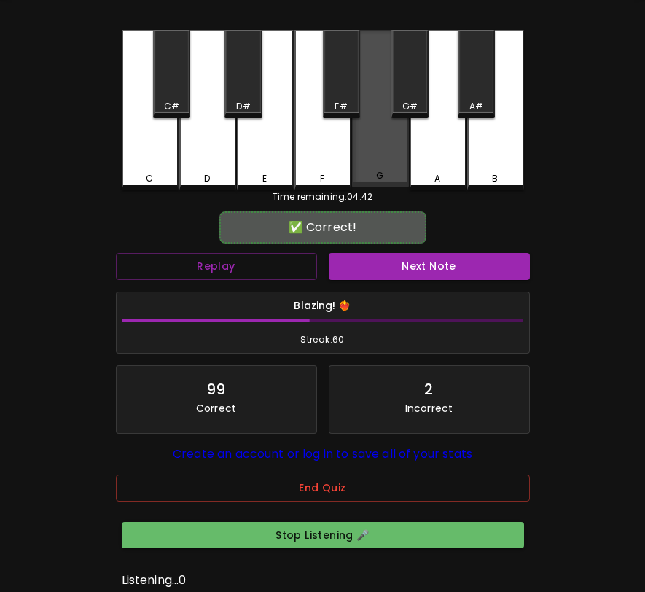
click at [371, 170] on div "G" at bounding box center [380, 108] width 57 height 157
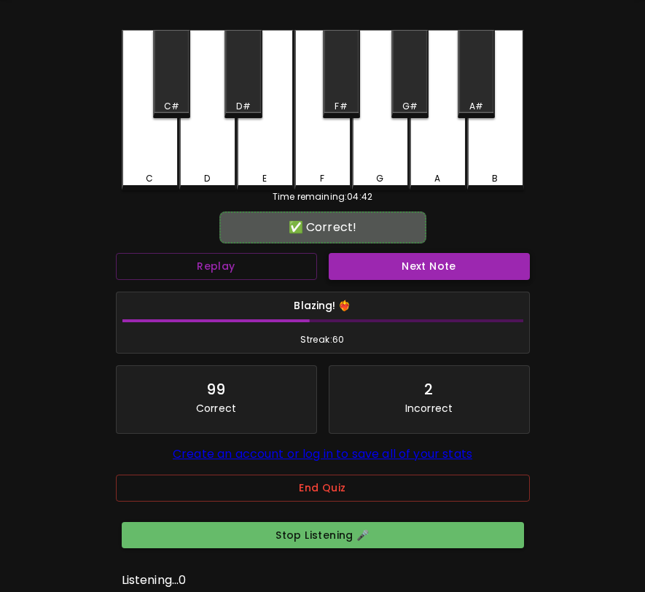
click at [375, 278] on button "Next Note" at bounding box center [429, 266] width 201 height 27
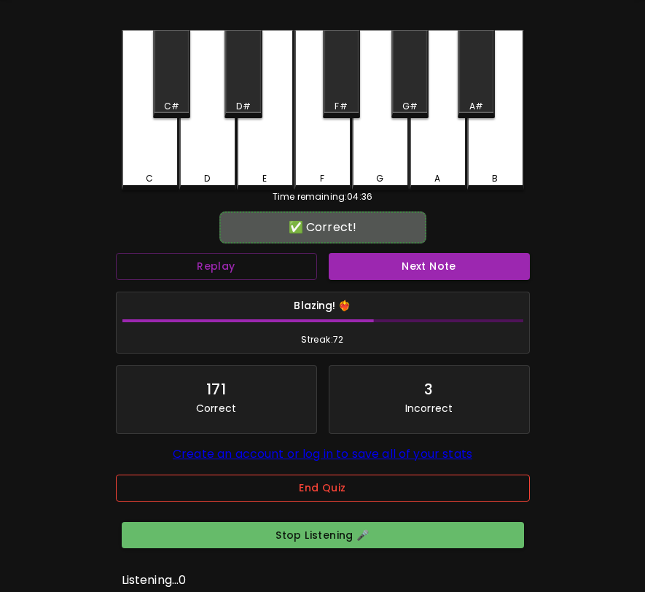
click at [295, 487] on button "End Quiz" at bounding box center [323, 487] width 414 height 27
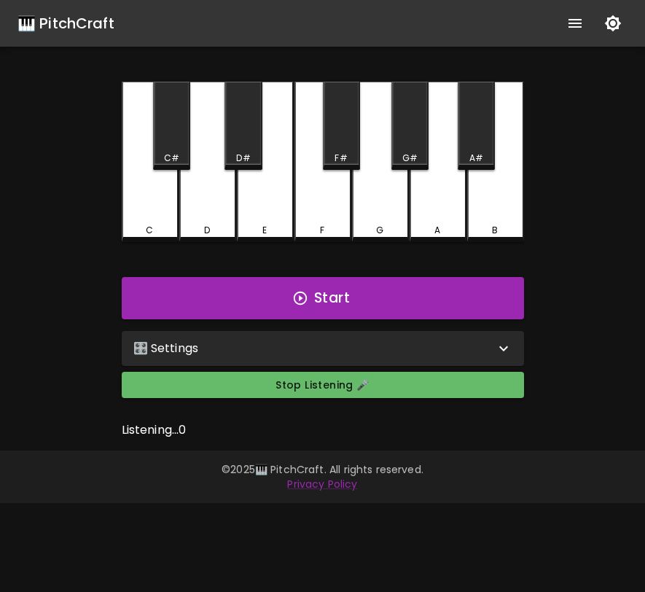
scroll to position [0, 0]
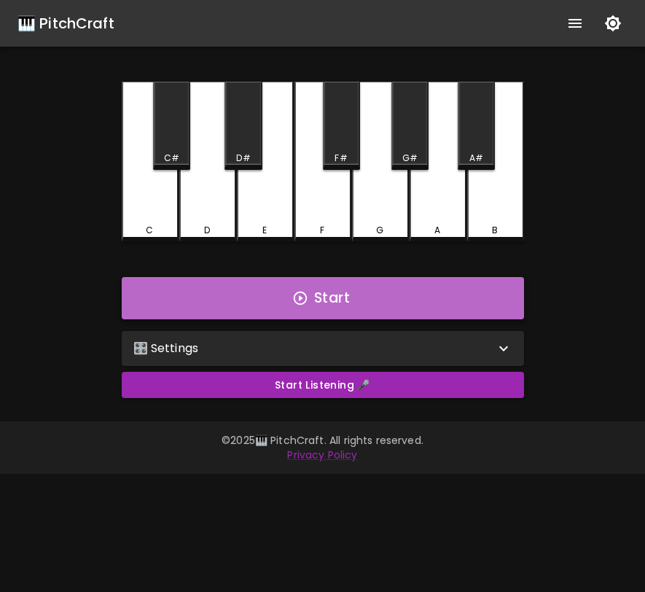
click at [347, 294] on button "Start" at bounding box center [323, 298] width 402 height 42
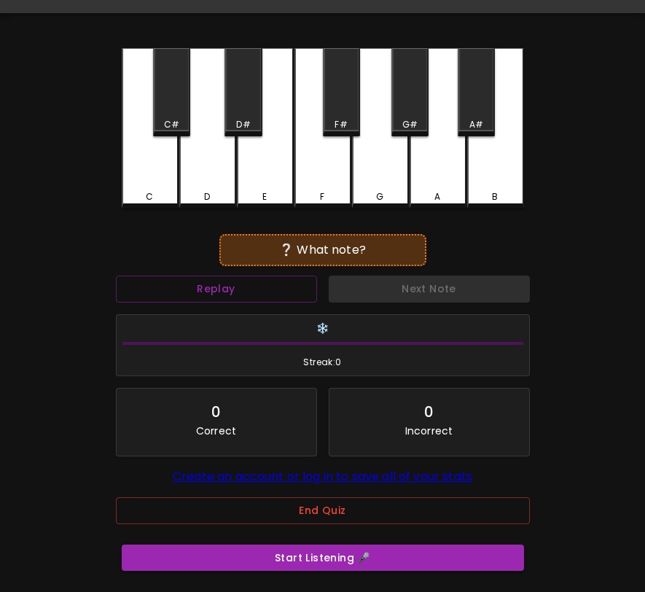
scroll to position [46, 0]
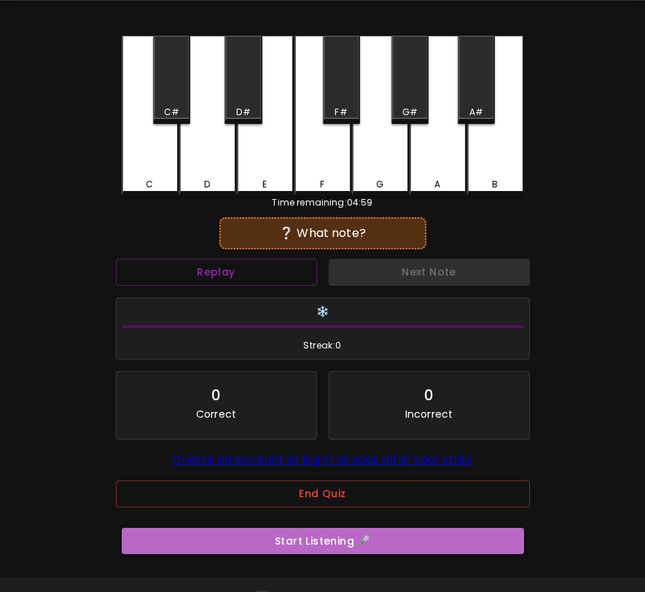
click at [302, 549] on button "Start Listening 🎤" at bounding box center [323, 541] width 402 height 27
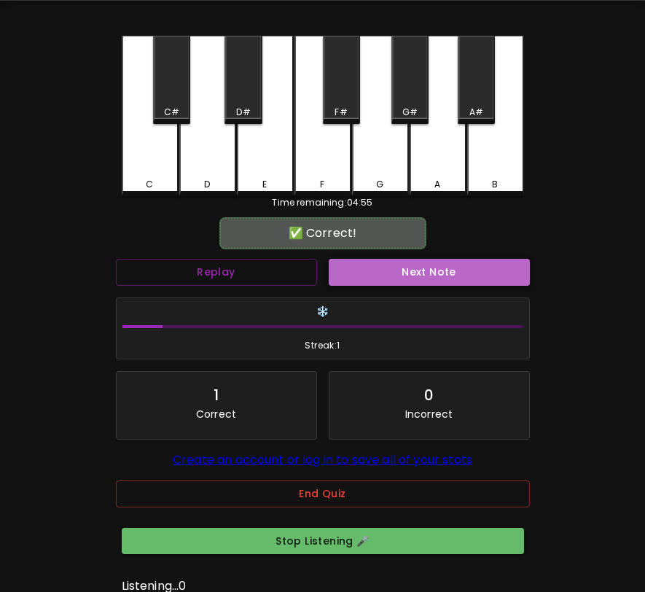
click at [462, 283] on button "Next Note" at bounding box center [429, 272] width 201 height 27
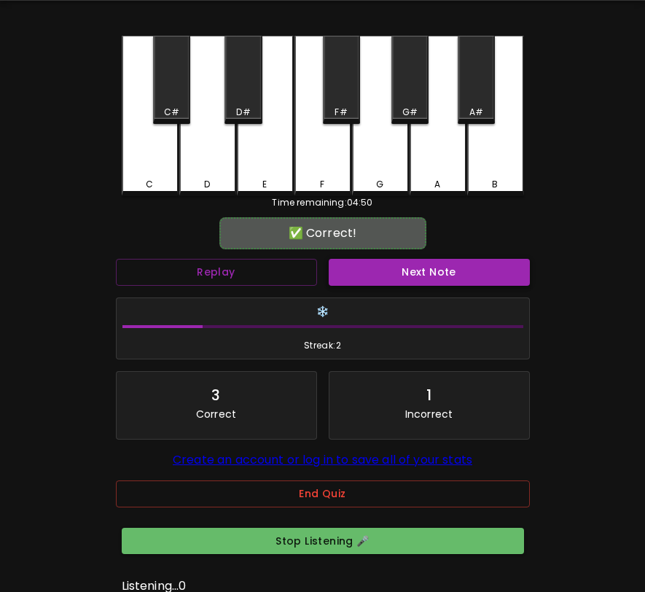
click at [462, 283] on button "Next Note" at bounding box center [429, 272] width 201 height 27
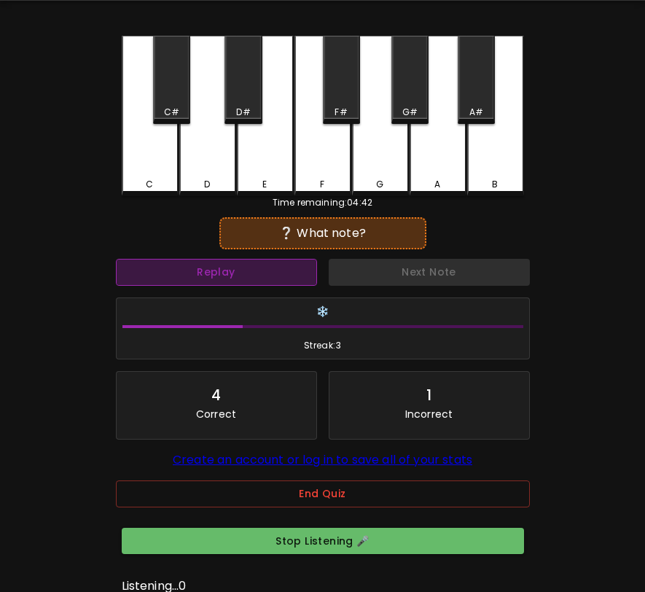
click at [270, 278] on button "Replay" at bounding box center [216, 272] width 201 height 27
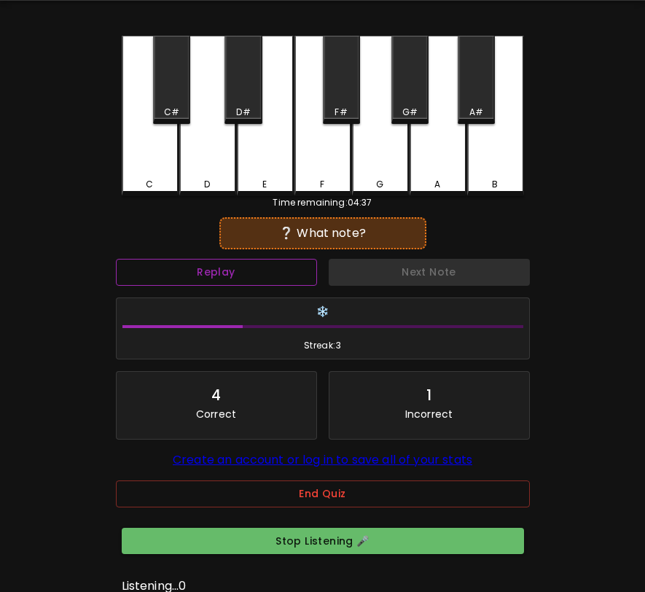
click at [291, 278] on button "Replay" at bounding box center [216, 272] width 201 height 27
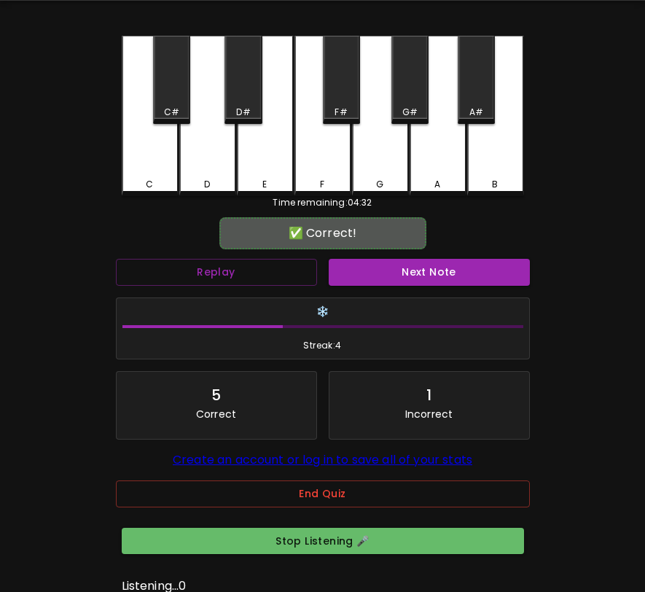
click at [380, 288] on div "Next Note" at bounding box center [429, 272] width 213 height 39
click at [385, 281] on button "Next Note" at bounding box center [429, 272] width 201 height 27
click at [361, 269] on button "Next Note" at bounding box center [429, 272] width 201 height 27
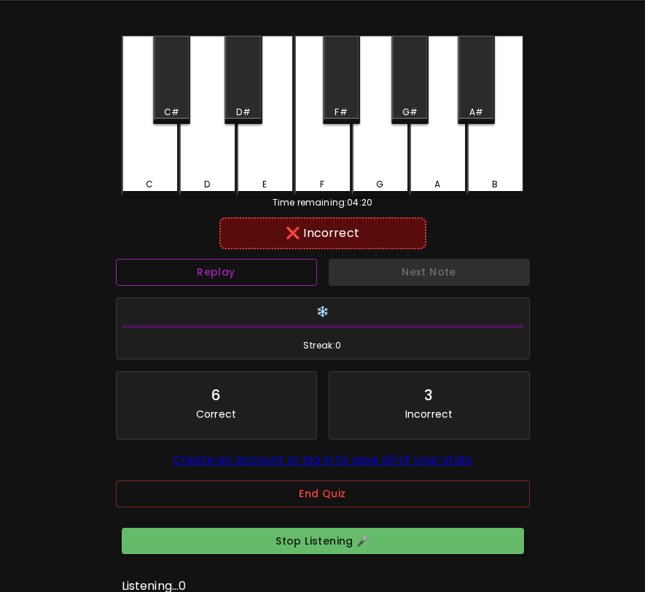
click at [284, 270] on button "Replay" at bounding box center [216, 272] width 201 height 27
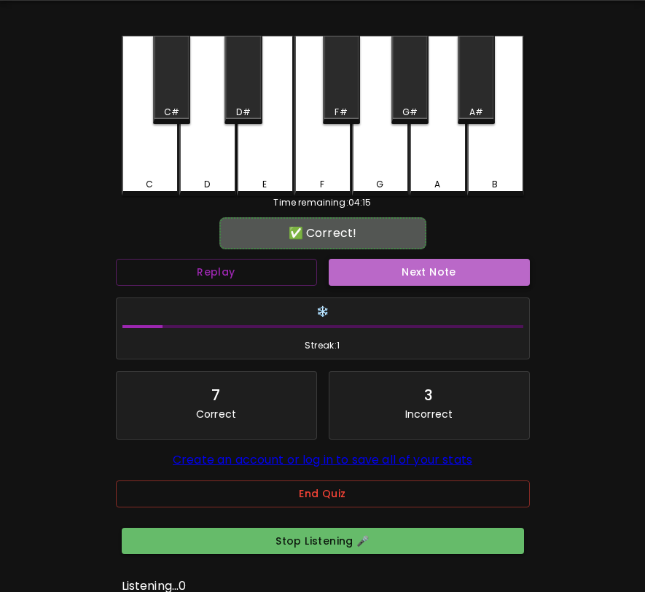
click at [350, 277] on button "Next Note" at bounding box center [429, 272] width 201 height 27
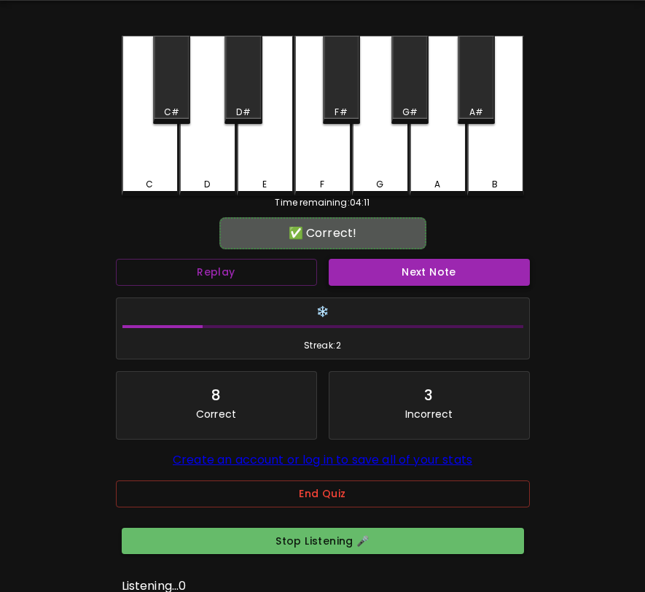
click at [359, 270] on button "Next Note" at bounding box center [429, 272] width 201 height 27
click at [287, 268] on button "Replay" at bounding box center [216, 272] width 201 height 27
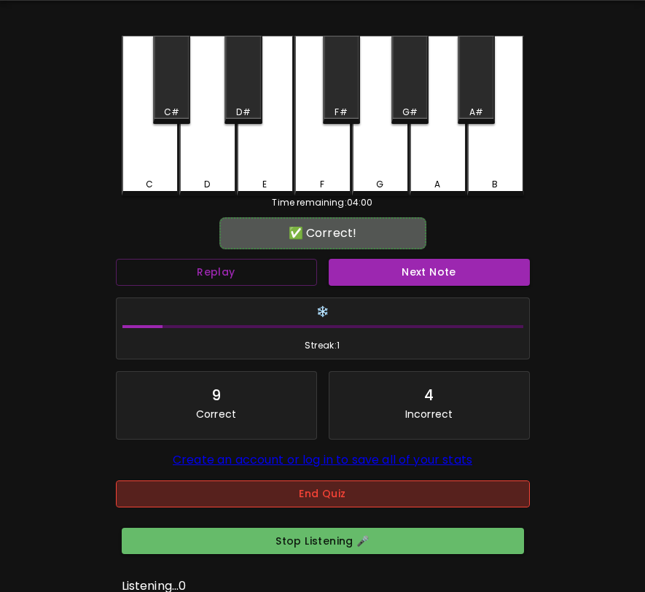
click at [411, 496] on button "End Quiz" at bounding box center [323, 493] width 414 height 27
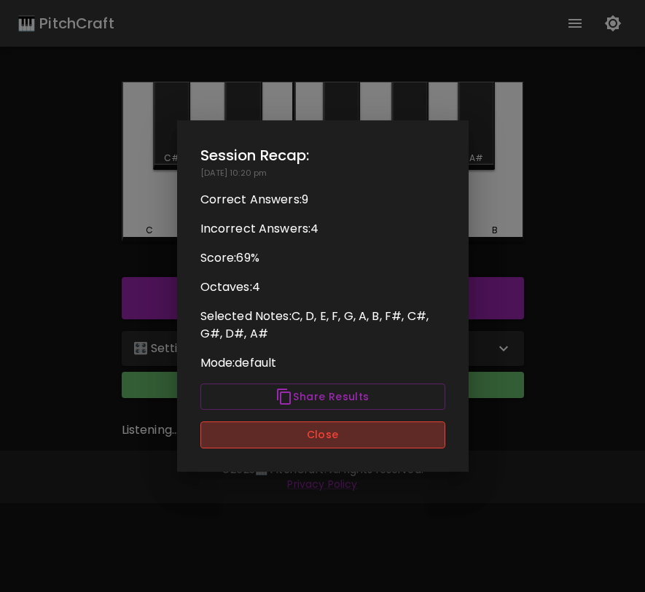
click at [357, 434] on button "Close" at bounding box center [322, 434] width 245 height 27
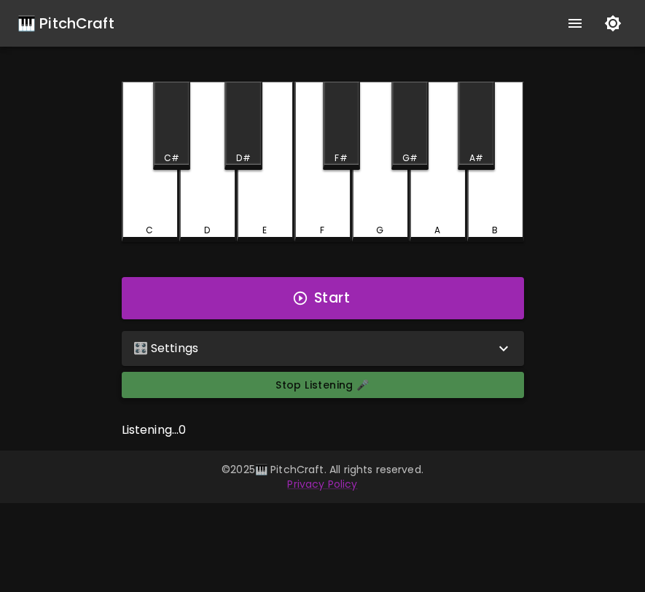
click at [371, 389] on button "Stop Listening 🎤" at bounding box center [323, 385] width 402 height 27
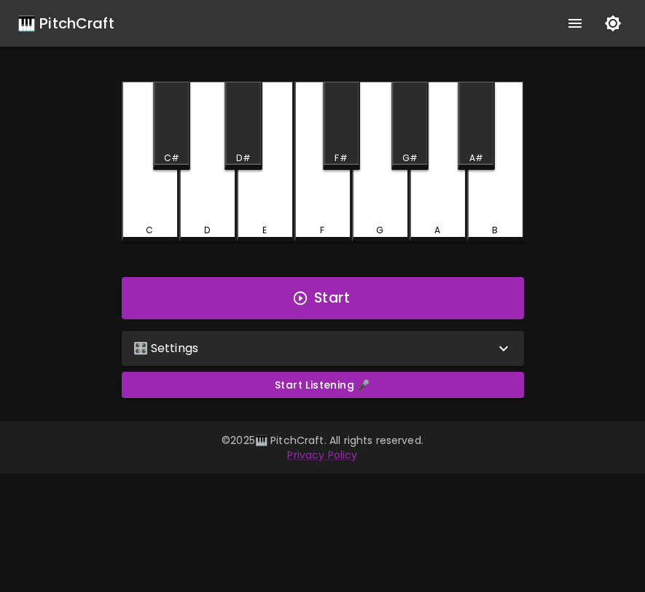
click at [380, 351] on div "🎛️ Settings" at bounding box center [313, 348] width 361 height 17
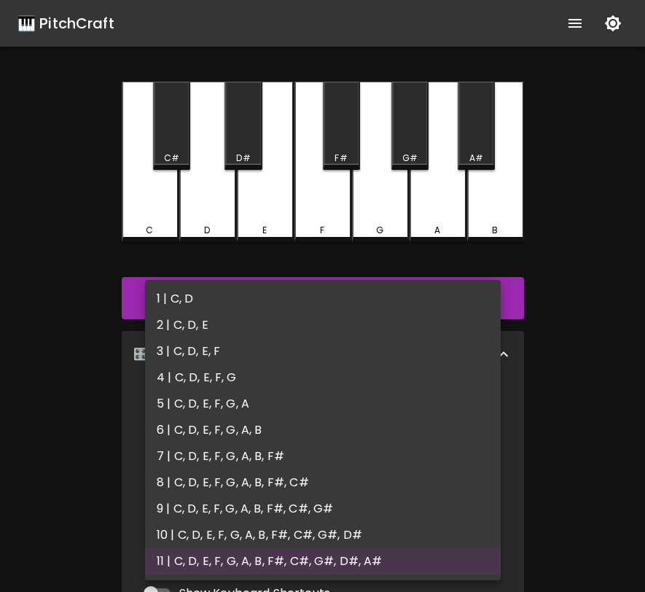
click at [353, 404] on body "🎹 PitchCraft About Badges Log In C C# D D# E F F# G G# A A# B Start 🎛️ Settings…" at bounding box center [322, 463] width 645 height 926
click at [328, 302] on li "1 | C, D" at bounding box center [323, 299] width 356 height 26
type input "1"
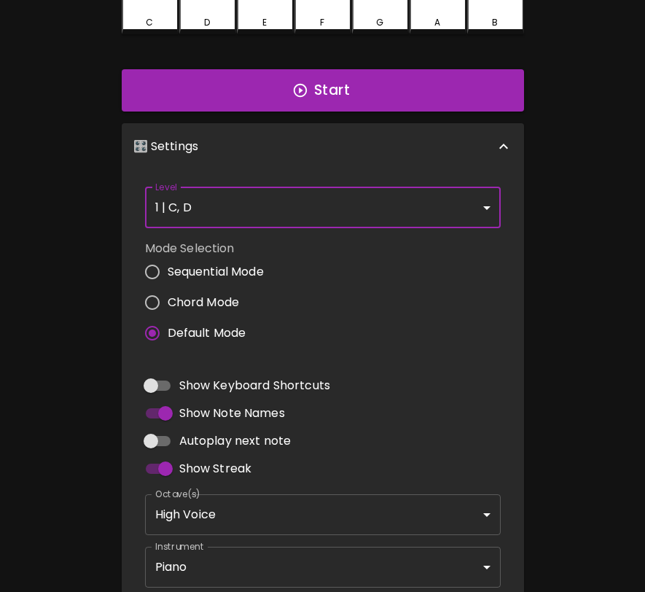
scroll to position [5, 0]
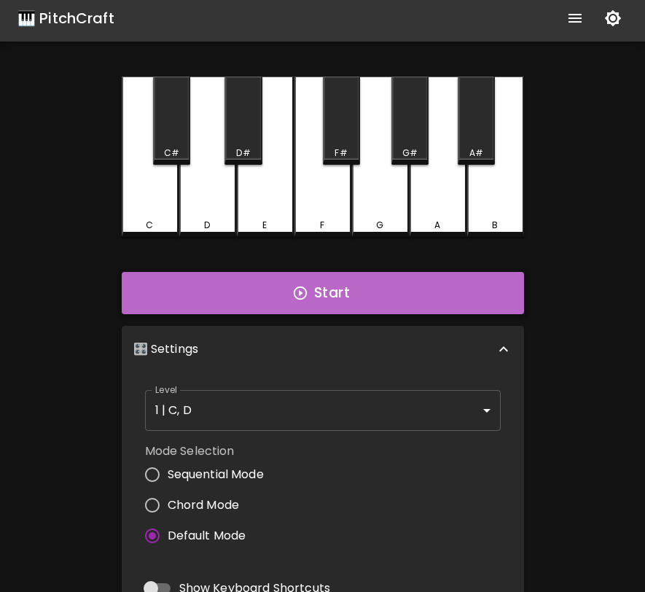
click at [312, 290] on button "Start" at bounding box center [323, 293] width 402 height 42
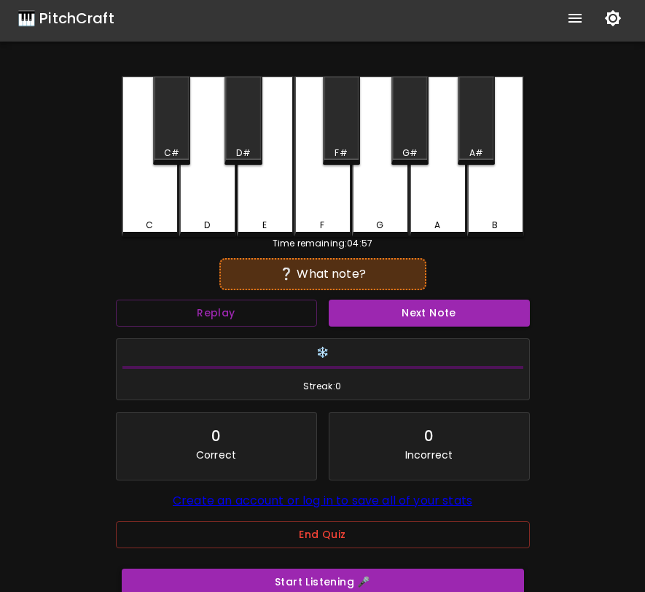
click at [352, 590] on button "Start Listening 🎤" at bounding box center [323, 581] width 402 height 27
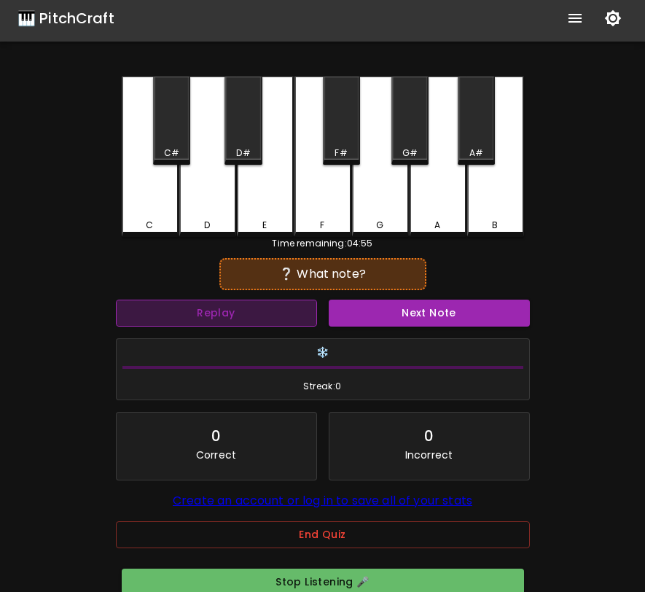
click at [259, 324] on button "Replay" at bounding box center [216, 313] width 201 height 27
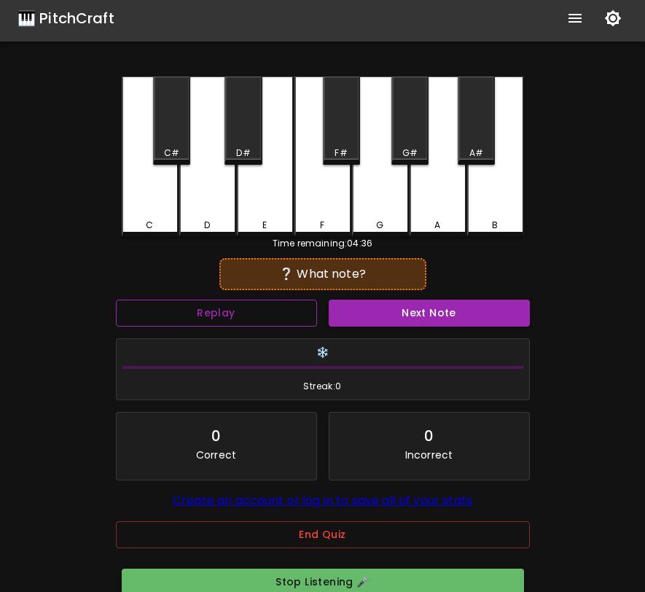
click at [285, 310] on button "Replay" at bounding box center [216, 313] width 201 height 27
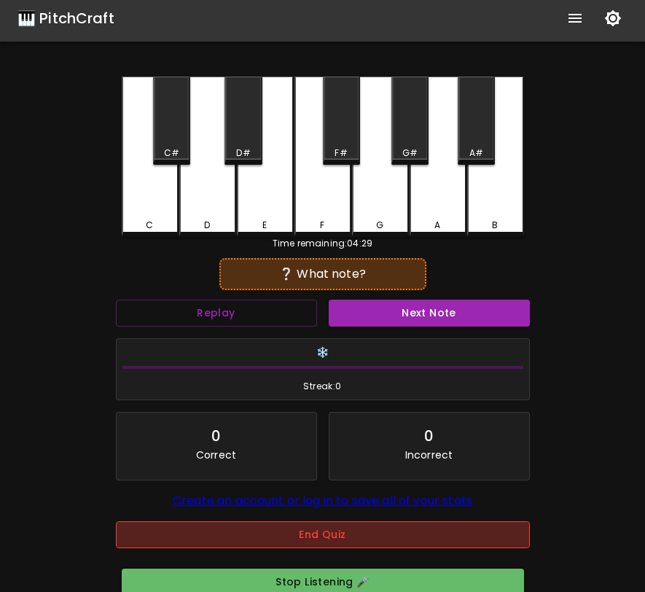
click at [270, 547] on button "End Quiz" at bounding box center [323, 534] width 414 height 27
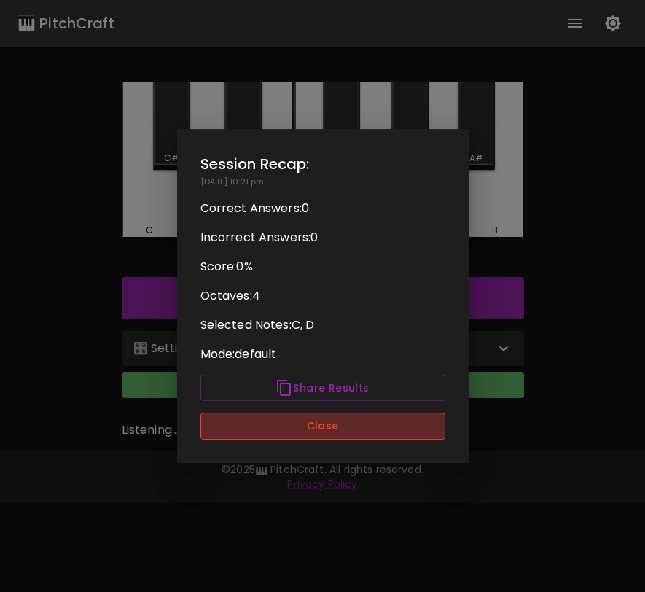
click at [289, 420] on button "Close" at bounding box center [322, 425] width 245 height 27
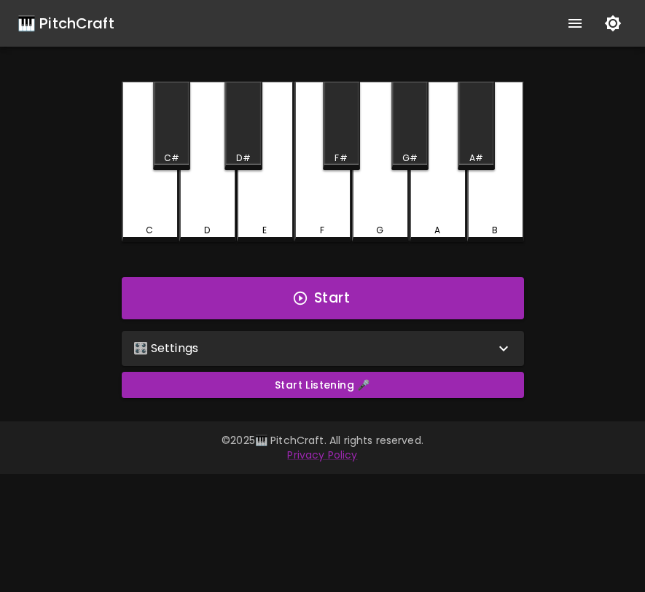
click at [285, 379] on button "Start Listening 🎤" at bounding box center [323, 385] width 402 height 27
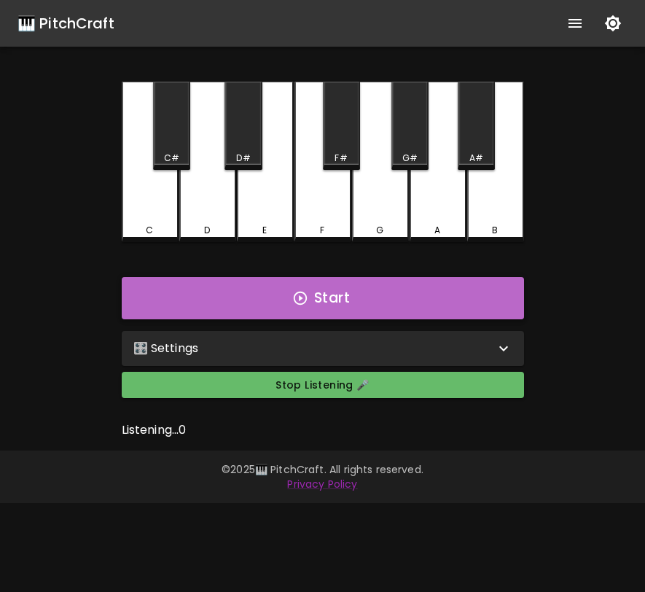
click at [304, 300] on icon "button" at bounding box center [300, 298] width 16 height 16
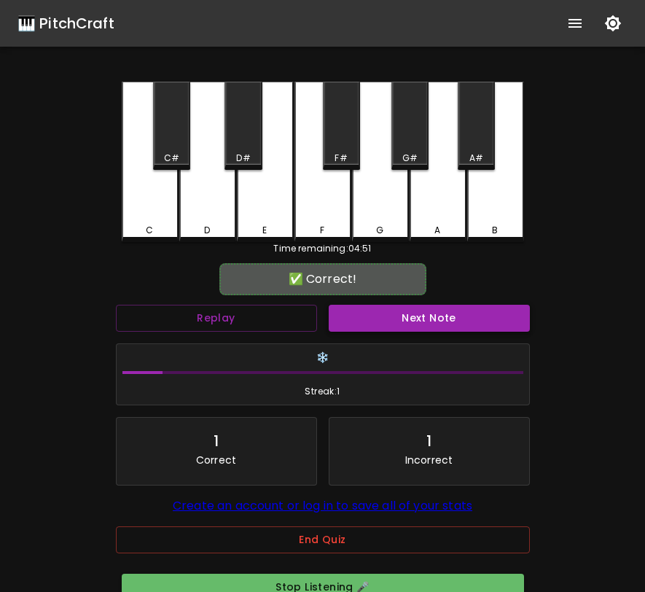
click at [388, 318] on button "Next Note" at bounding box center [429, 318] width 201 height 27
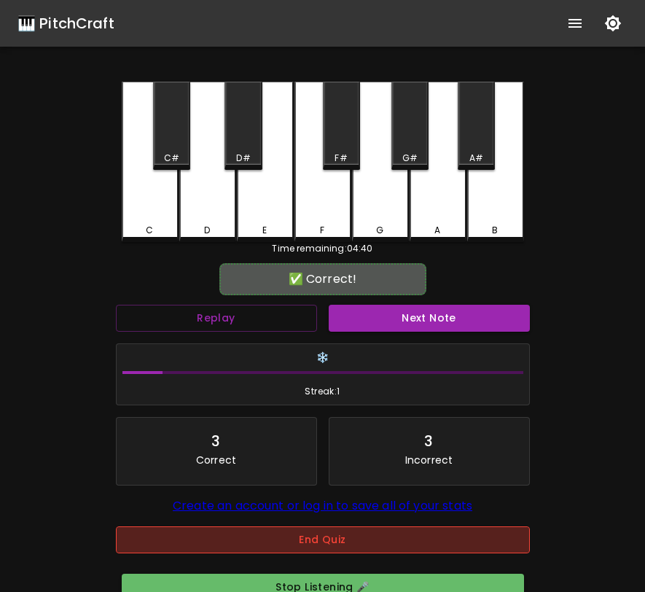
click at [357, 553] on button "End Quiz" at bounding box center [323, 539] width 414 height 27
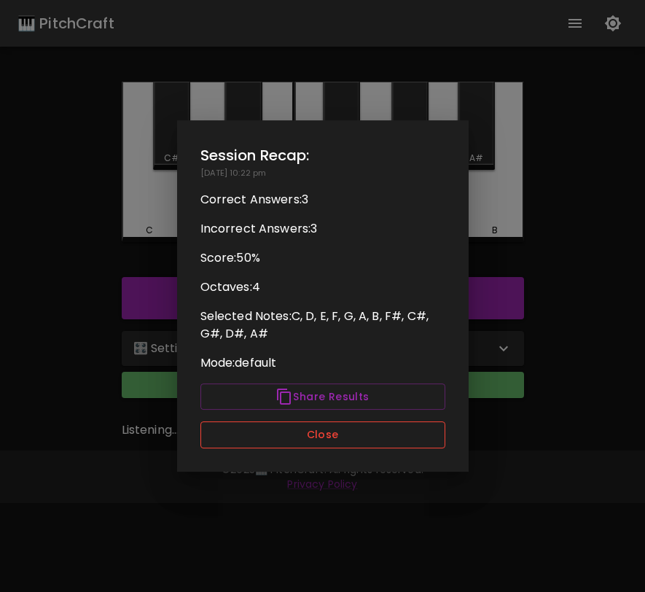
click at [326, 442] on button "Close" at bounding box center [322, 434] width 245 height 27
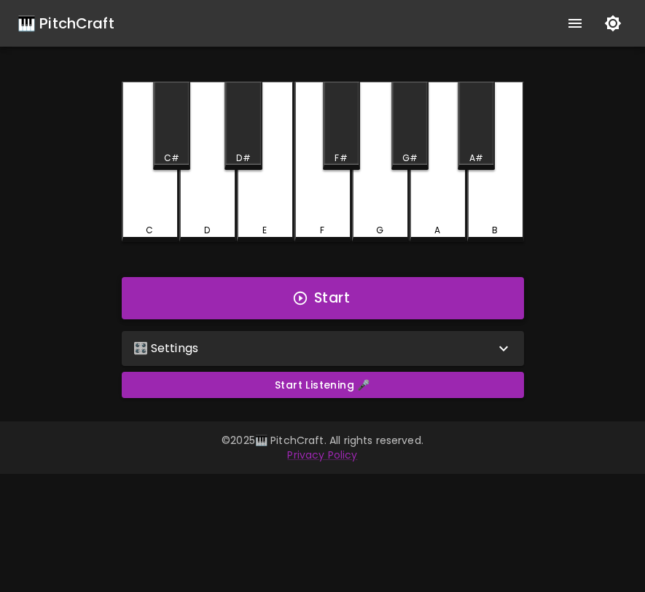
click at [378, 305] on button "Start" at bounding box center [323, 298] width 402 height 42
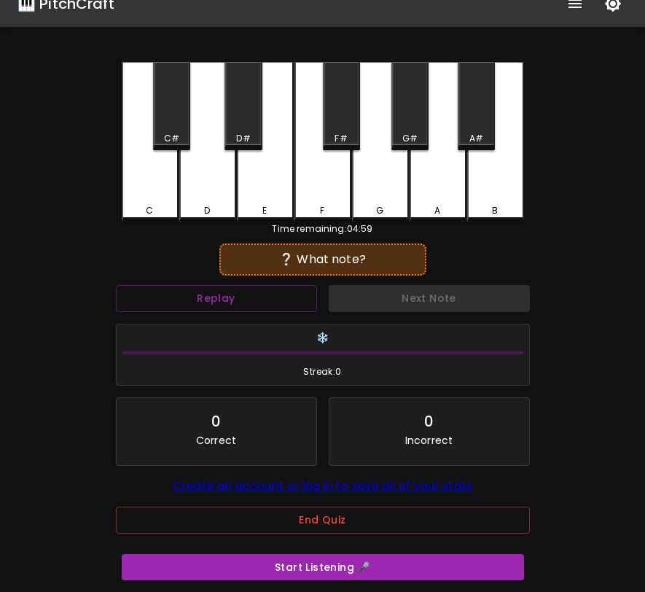
scroll to position [58, 0]
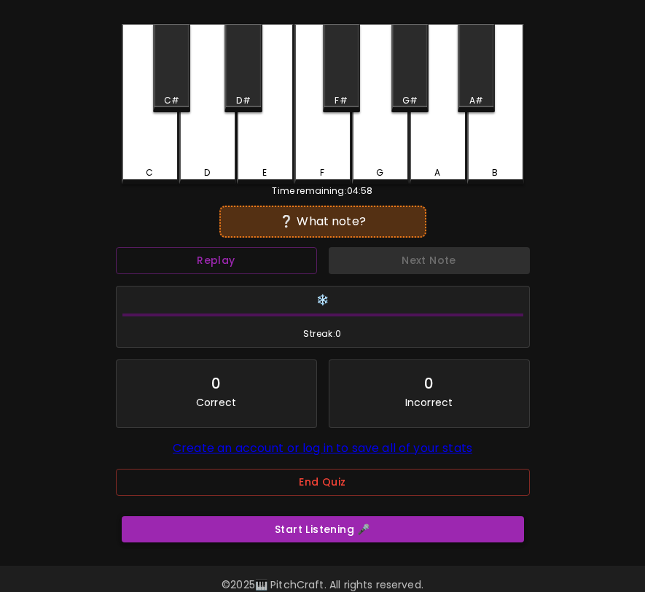
click at [359, 541] on button "Start Listening 🎤" at bounding box center [323, 529] width 402 height 27
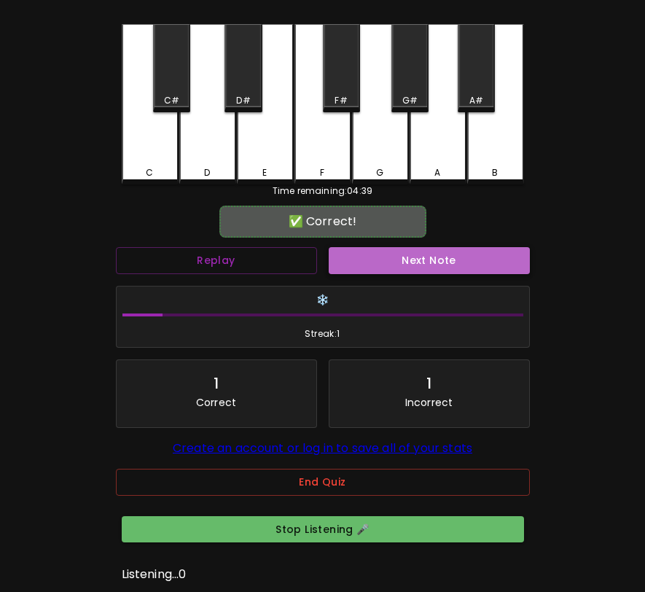
click at [367, 249] on button "Next Note" at bounding box center [429, 260] width 201 height 27
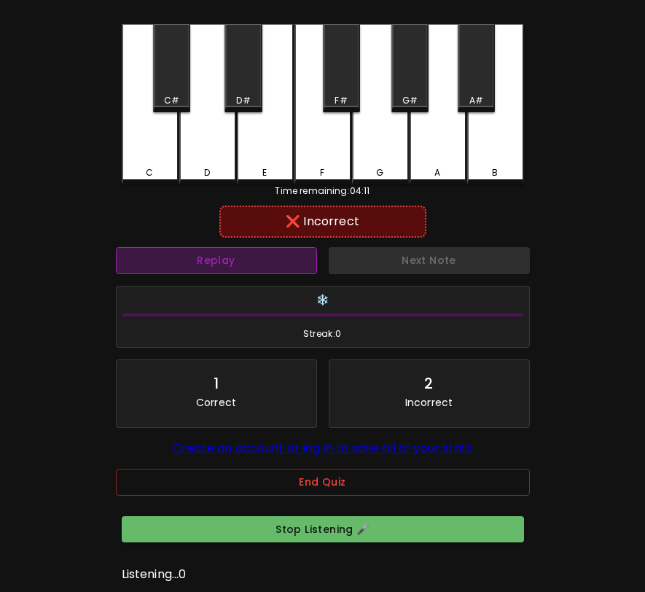
click at [231, 255] on button "Replay" at bounding box center [216, 260] width 201 height 27
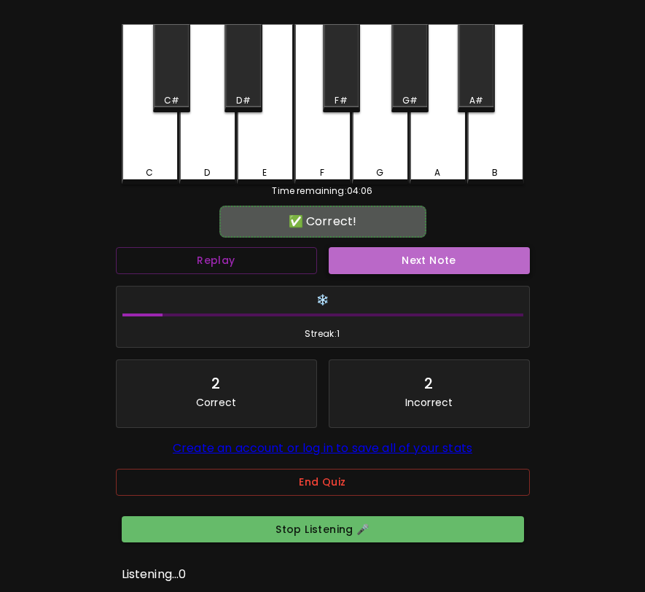
click at [356, 255] on button "Next Note" at bounding box center [429, 260] width 201 height 27
click at [358, 255] on button "Next Note" at bounding box center [429, 260] width 201 height 27
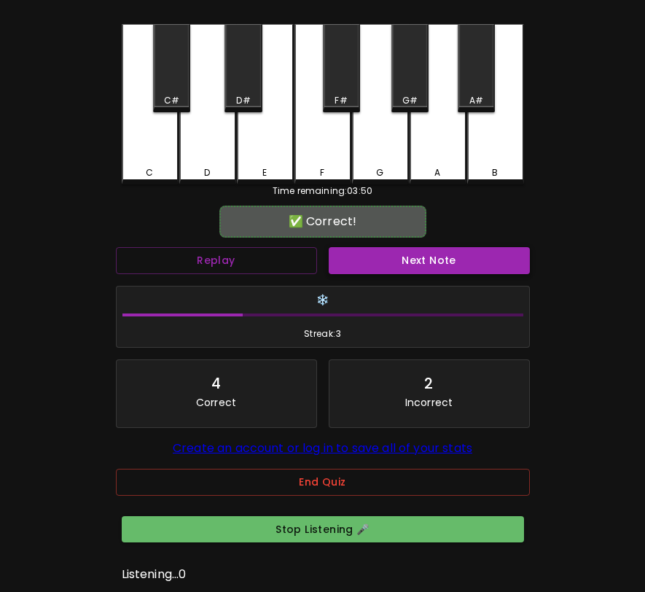
click at [358, 255] on button "Next Note" at bounding box center [429, 260] width 201 height 27
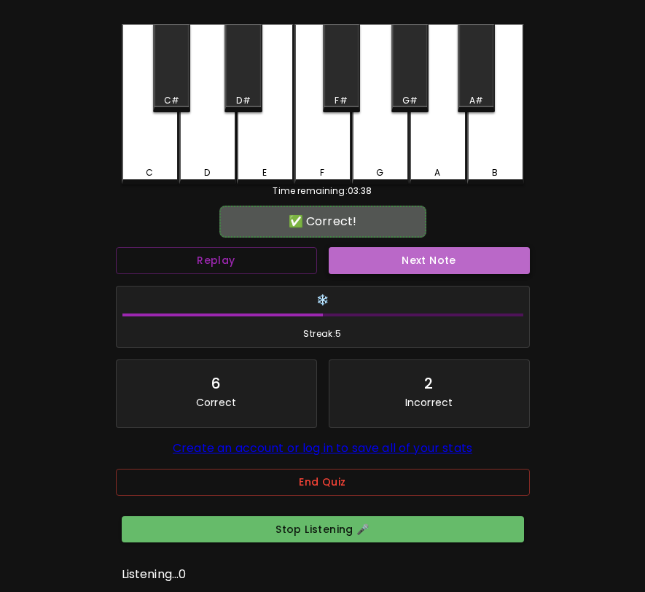
click at [358, 255] on button "Next Note" at bounding box center [429, 260] width 201 height 27
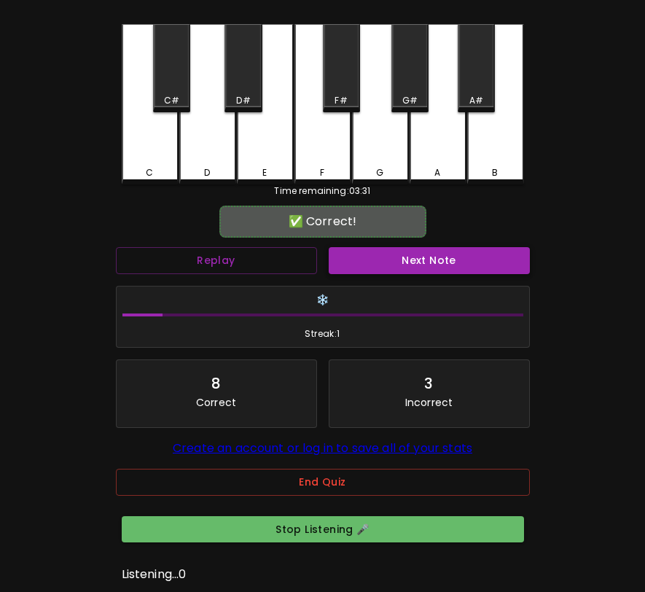
click at [358, 255] on button "Next Note" at bounding box center [429, 260] width 201 height 27
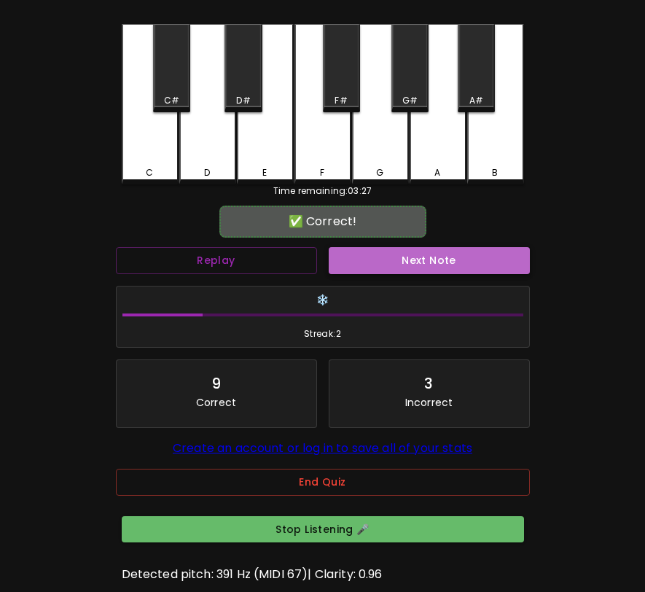
click at [358, 255] on button "Next Note" at bounding box center [429, 260] width 201 height 27
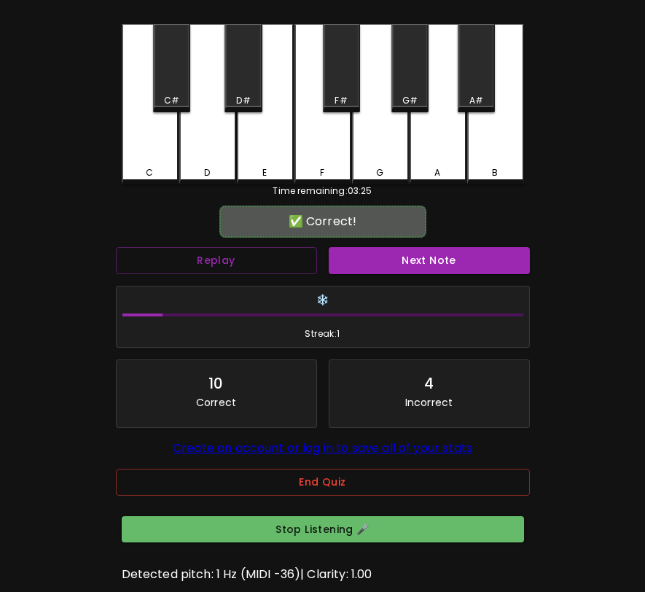
click at [358, 255] on button "Next Note" at bounding box center [429, 260] width 201 height 27
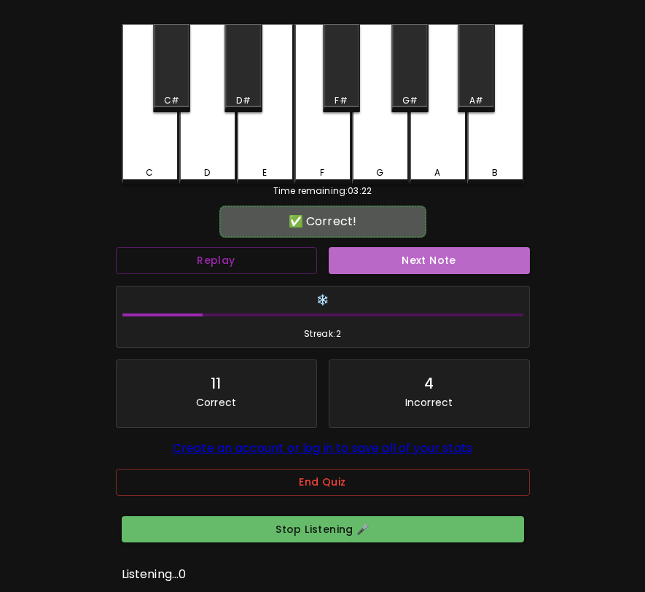
click at [358, 255] on button "Next Note" at bounding box center [429, 260] width 201 height 27
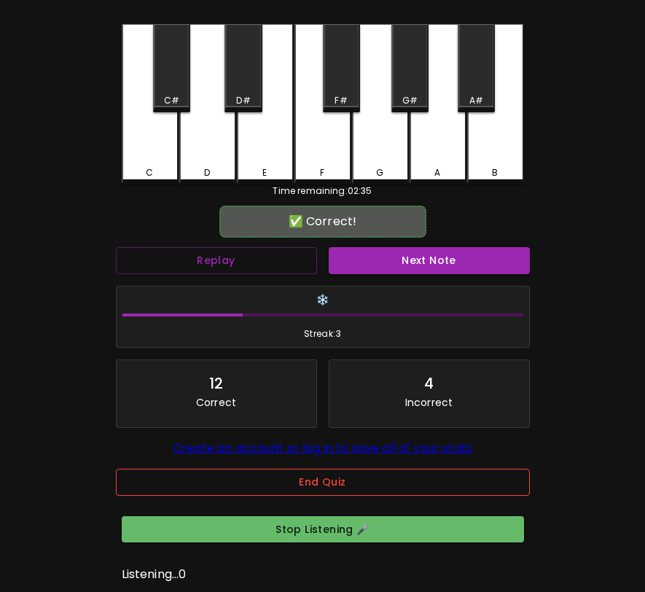
click at [316, 485] on button "End Quiz" at bounding box center [323, 482] width 414 height 27
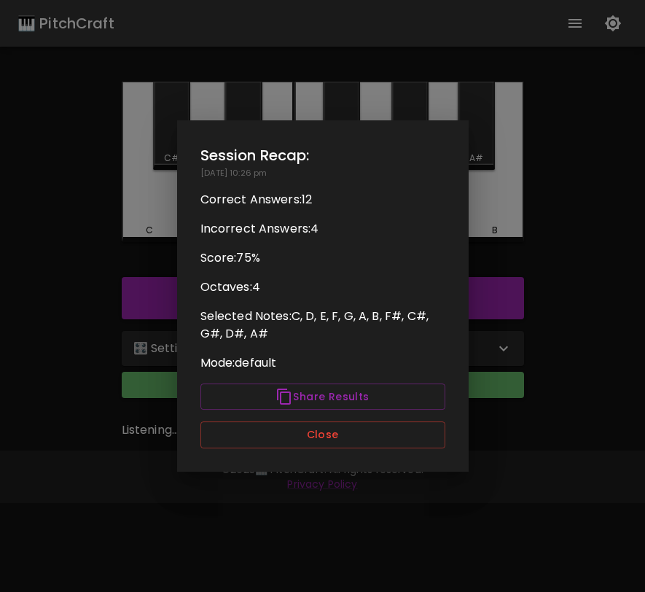
scroll to position [0, 0]
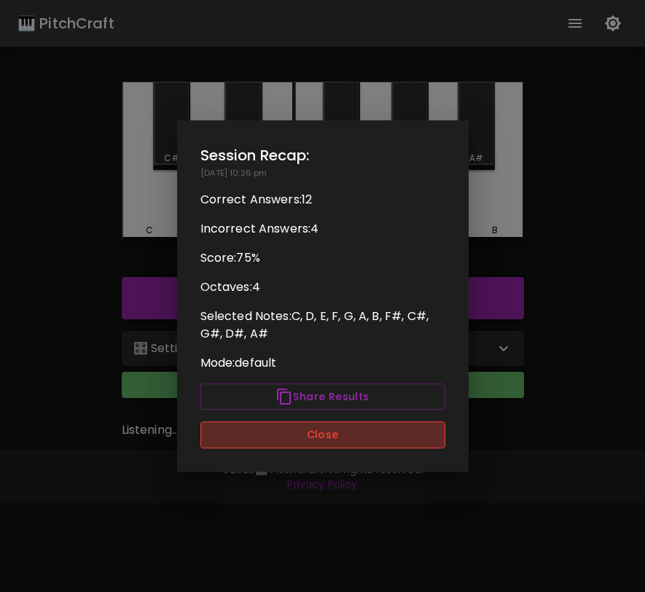
click at [312, 429] on button "Close" at bounding box center [322, 434] width 245 height 27
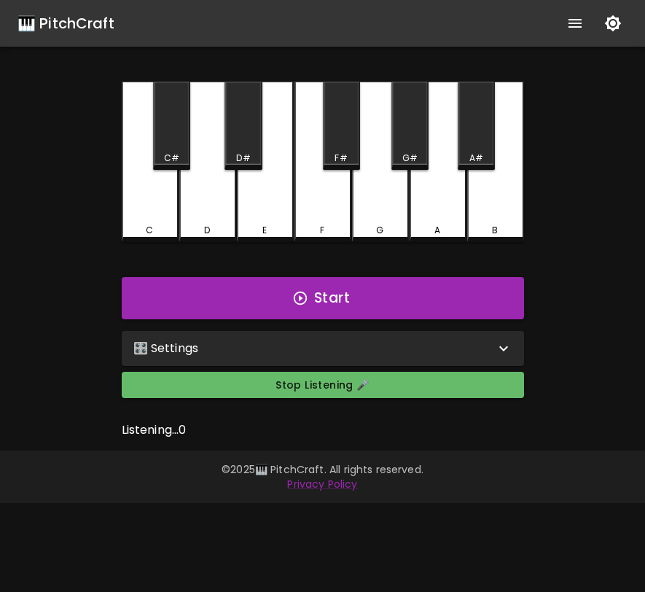
click at [310, 342] on div "🎛️ Settings" at bounding box center [313, 348] width 361 height 17
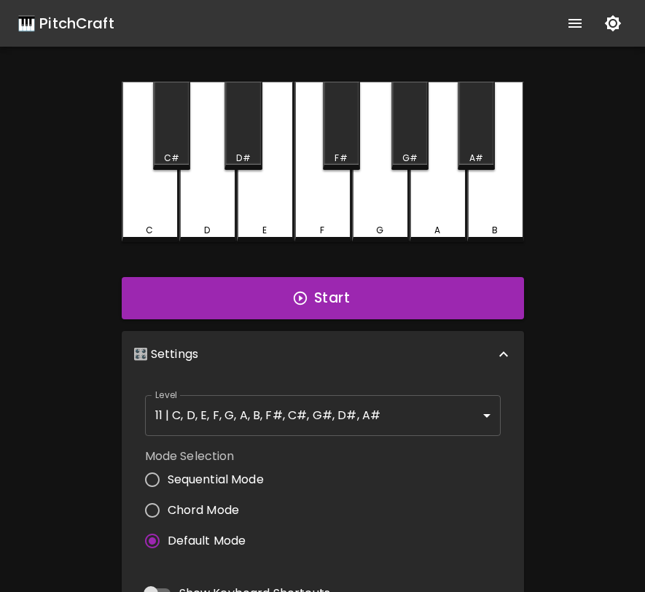
click at [220, 478] on span "Sequential Mode" at bounding box center [216, 479] width 96 height 17
click at [168, 478] on input "Sequential Mode" at bounding box center [152, 479] width 31 height 31
radio input "true"
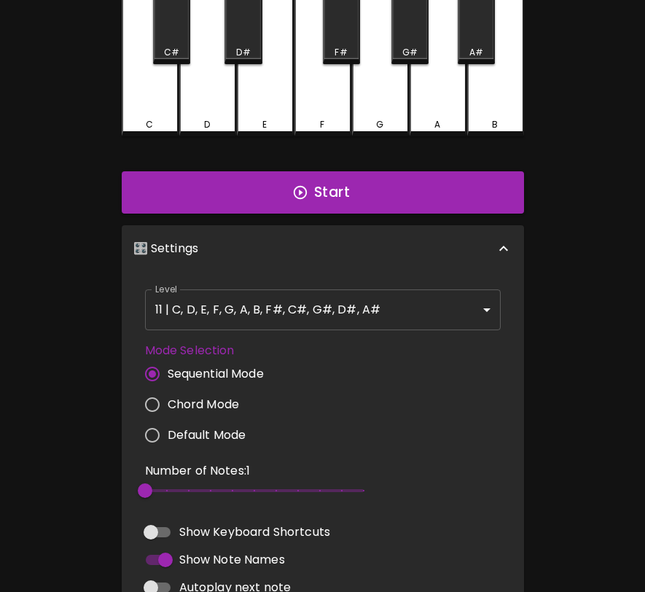
scroll to position [125, 0]
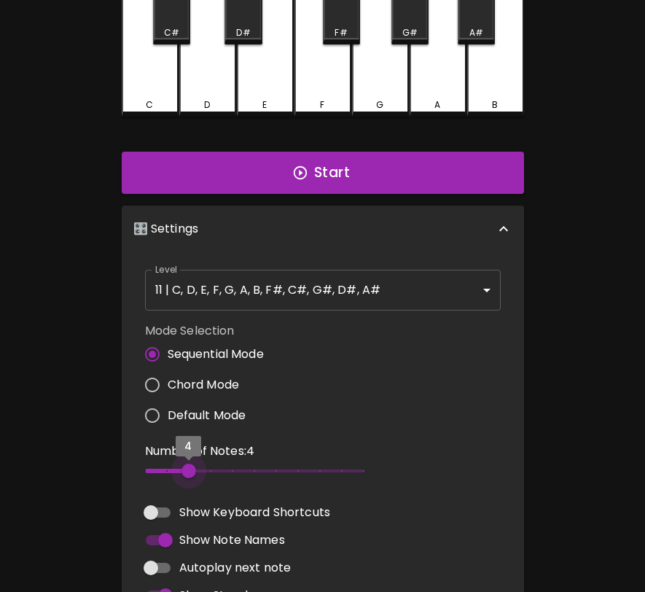
type input "3"
drag, startPoint x: 225, startPoint y: 469, endPoint x: 176, endPoint y: 463, distance: 49.1
click at [176, 463] on span "3" at bounding box center [254, 471] width 219 height 22
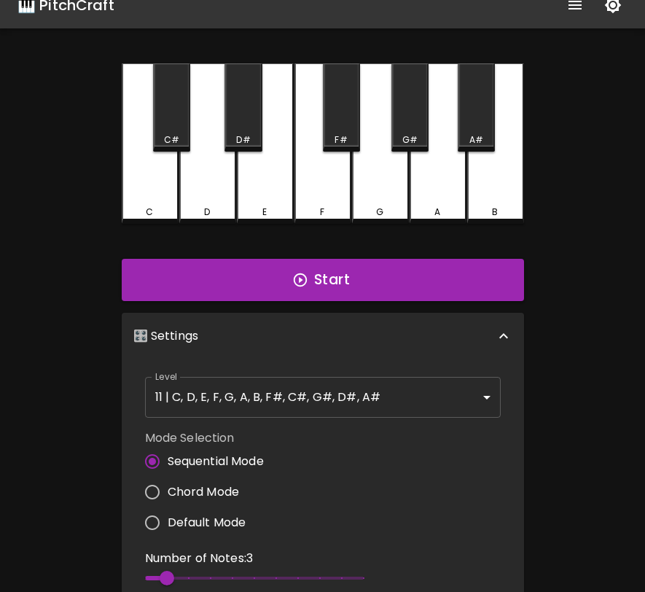
scroll to position [0, 0]
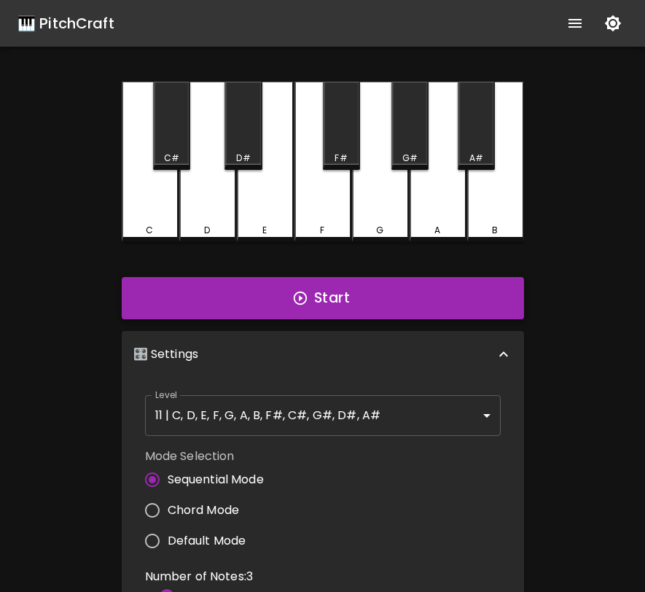
click at [363, 289] on button "Start" at bounding box center [323, 298] width 402 height 42
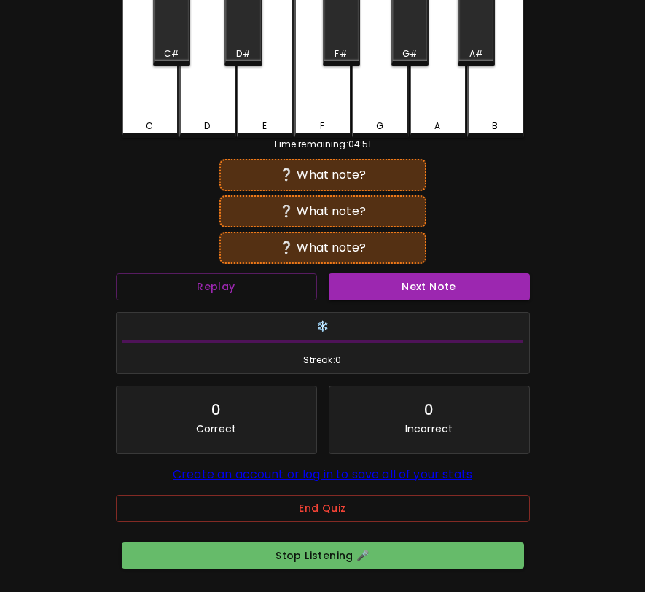
scroll to position [88, 0]
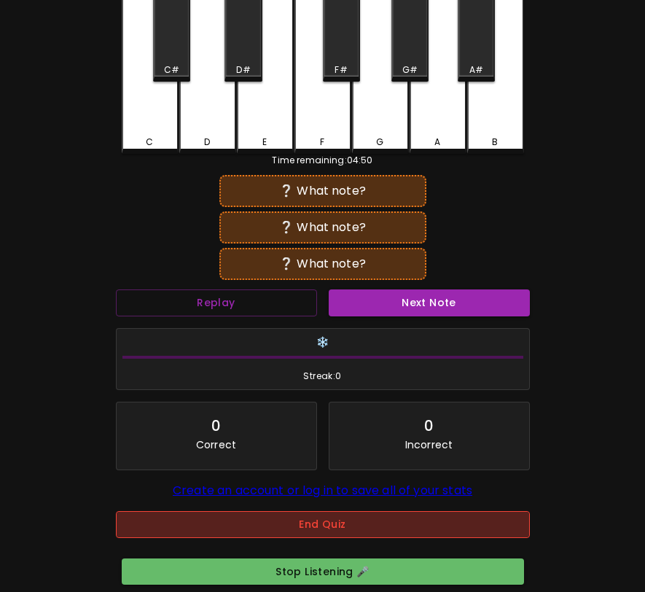
click at [323, 525] on button "End Quiz" at bounding box center [323, 524] width 414 height 27
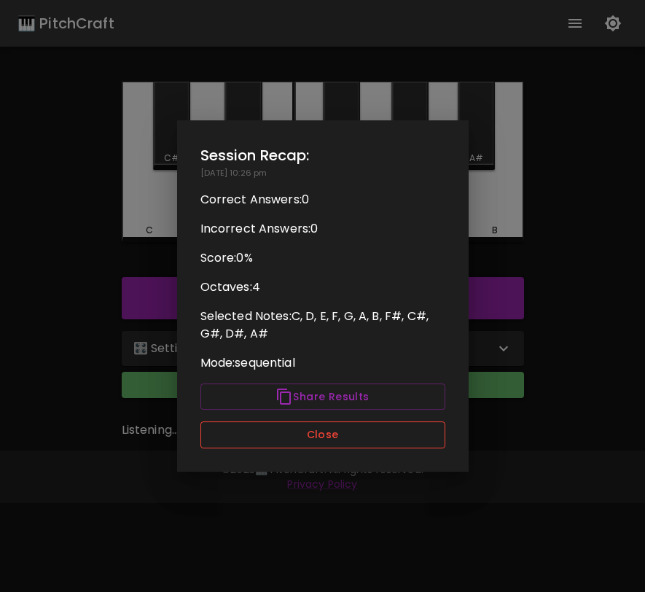
click at [315, 439] on button "Close" at bounding box center [322, 434] width 245 height 27
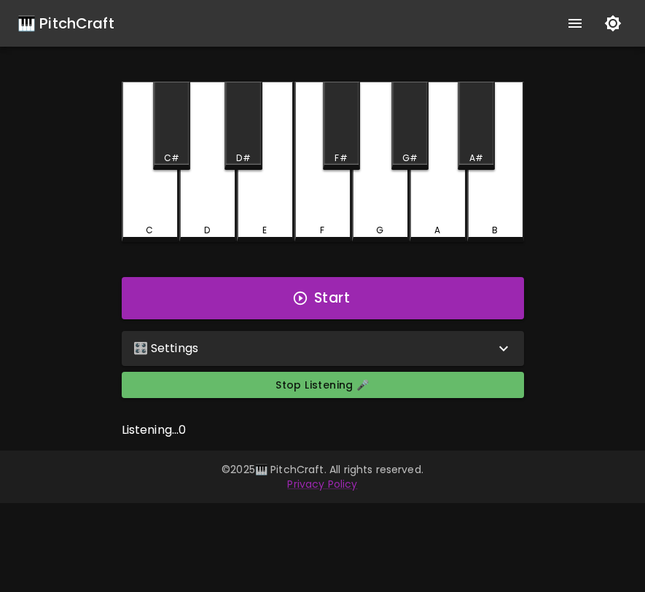
click at [318, 345] on div "🎛️ Settings" at bounding box center [313, 348] width 361 height 17
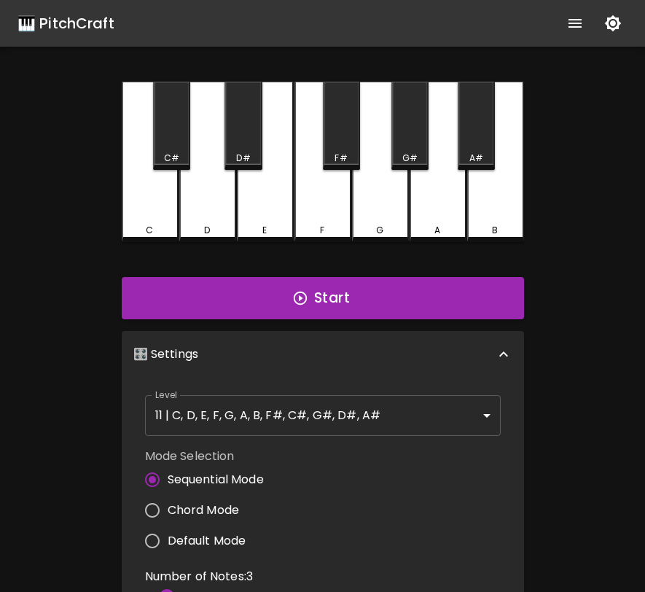
click at [167, 544] on input "Default Mode" at bounding box center [152, 540] width 31 height 31
radio input "true"
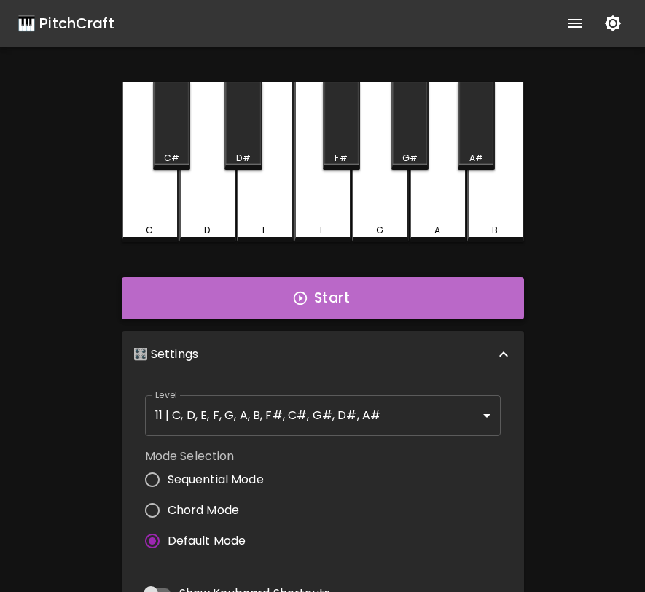
click at [320, 295] on button "Start" at bounding box center [323, 298] width 402 height 42
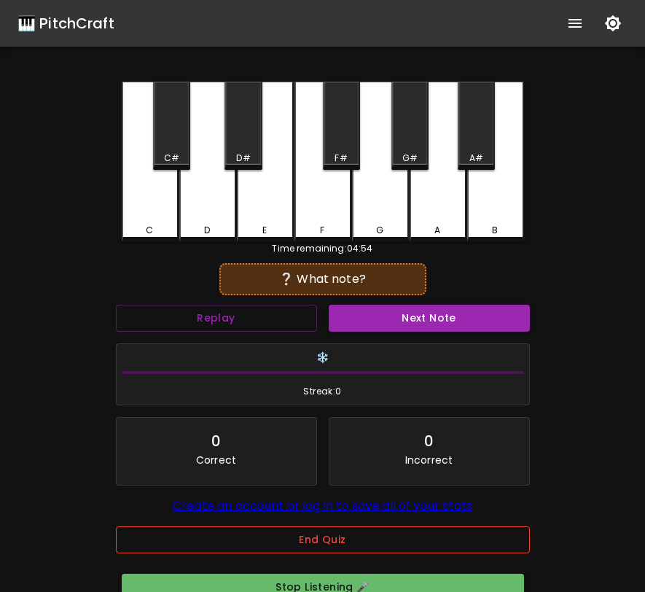
click at [317, 542] on button "End Quiz" at bounding box center [323, 539] width 414 height 27
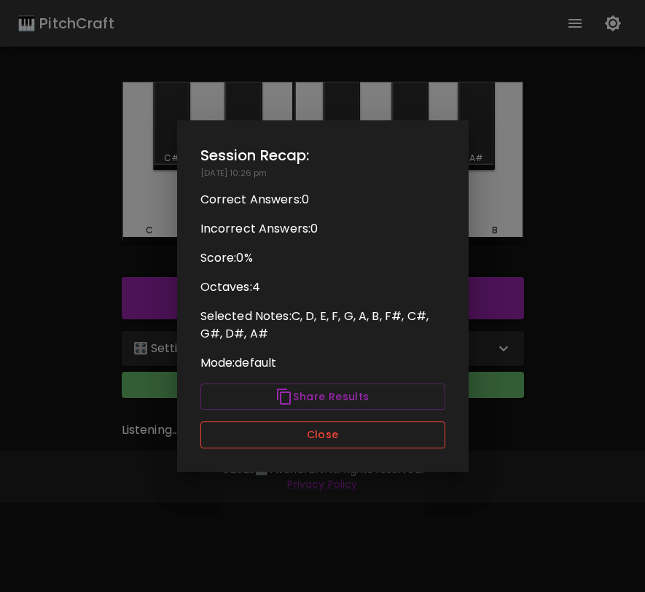
click at [341, 438] on button "Close" at bounding box center [322, 434] width 245 height 27
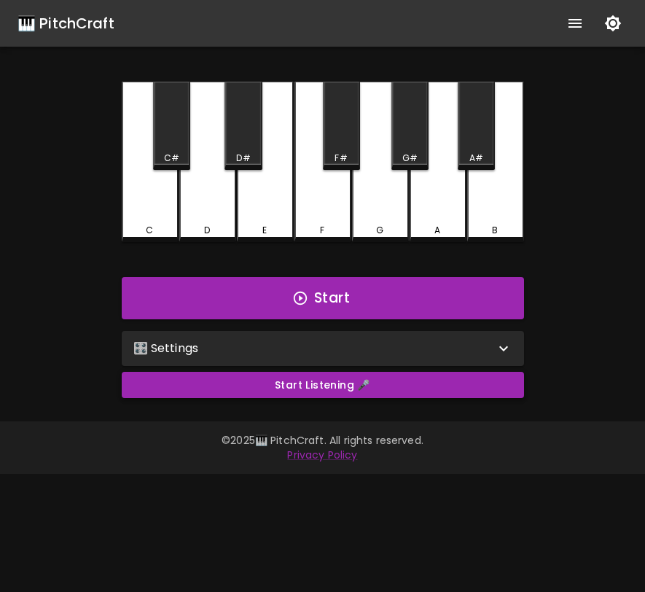
click at [232, 387] on button "Start Listening 🎤" at bounding box center [323, 385] width 402 height 27
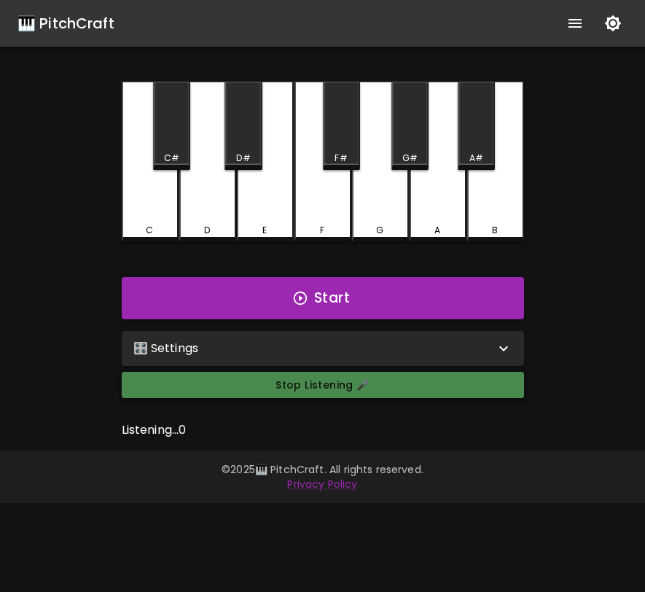
click at [232, 387] on button "Stop Listening 🎤" at bounding box center [323, 385] width 402 height 27
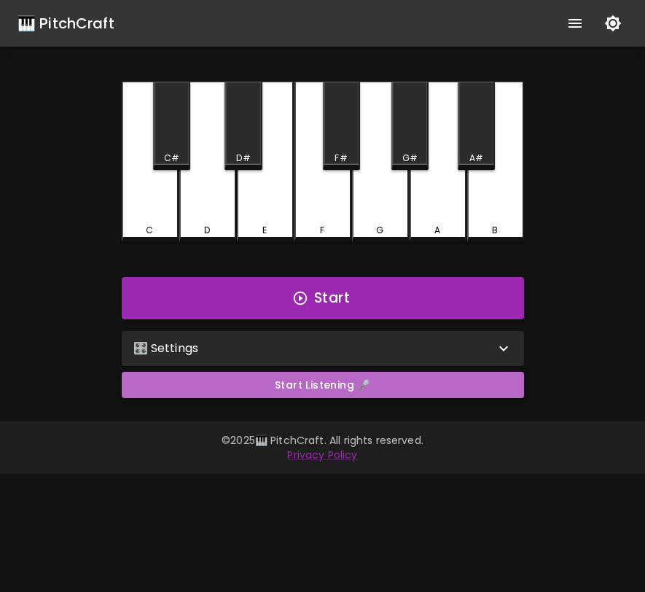
click at [193, 385] on button "Start Listening 🎤" at bounding box center [323, 385] width 402 height 27
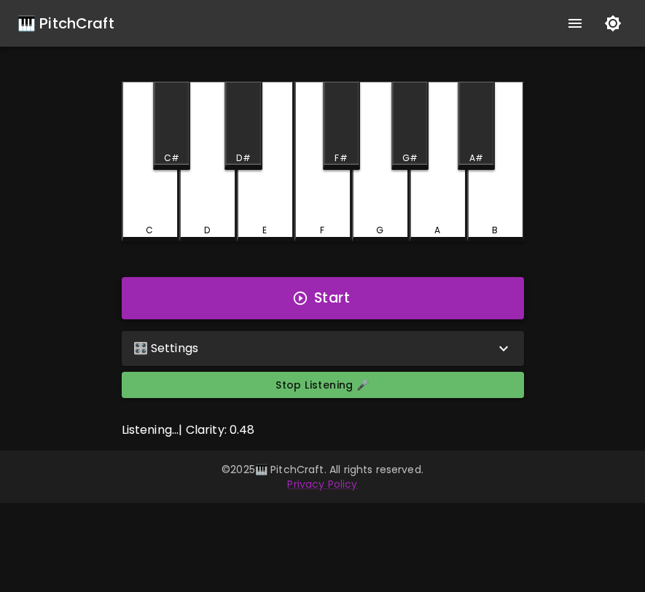
click at [281, 309] on button "Start" at bounding box center [323, 298] width 402 height 42
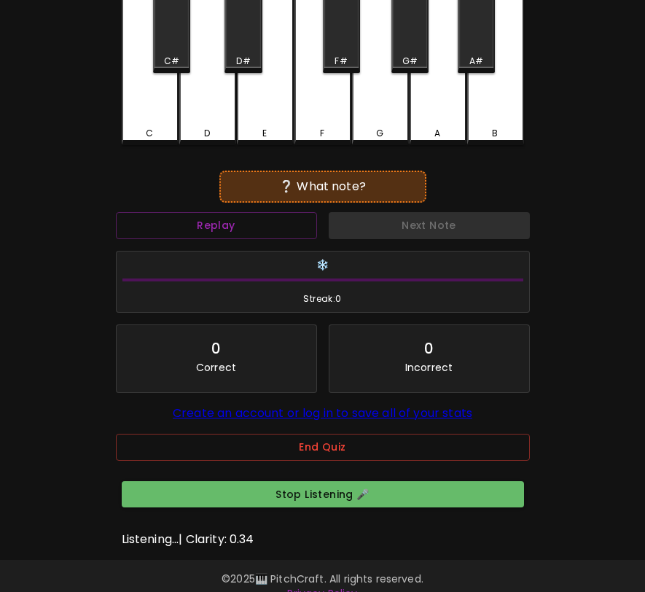
scroll to position [129, 0]
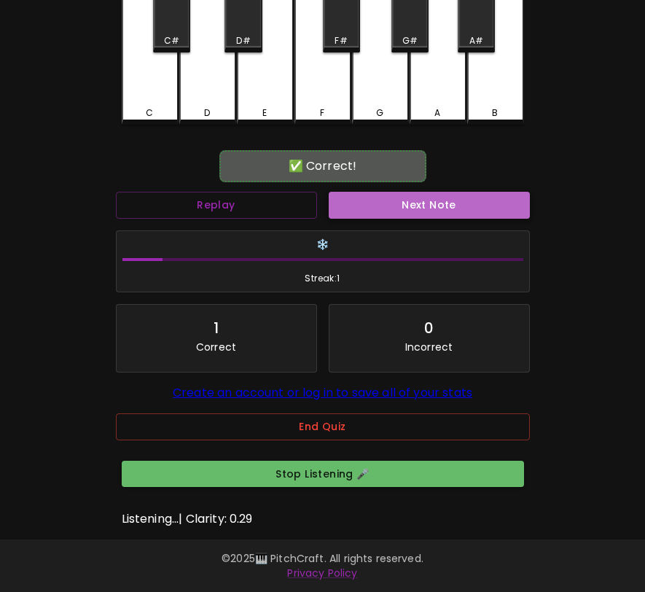
click at [393, 200] on button "Next Note" at bounding box center [429, 205] width 201 height 27
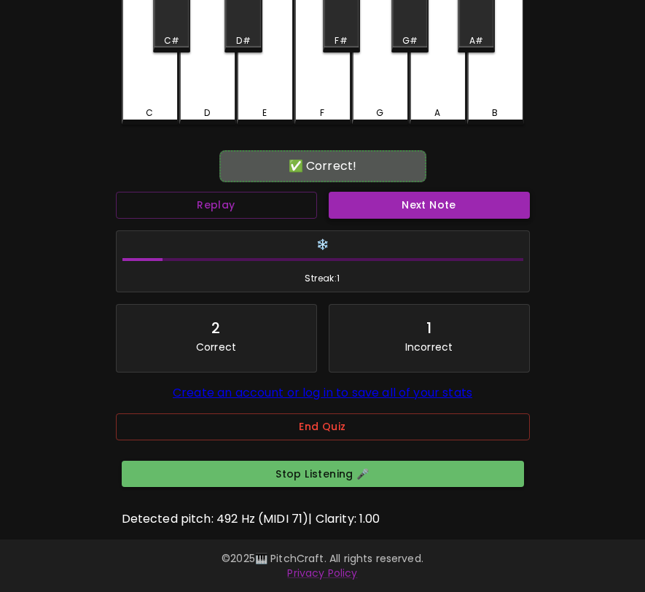
click at [393, 200] on button "Next Note" at bounding box center [429, 205] width 201 height 27
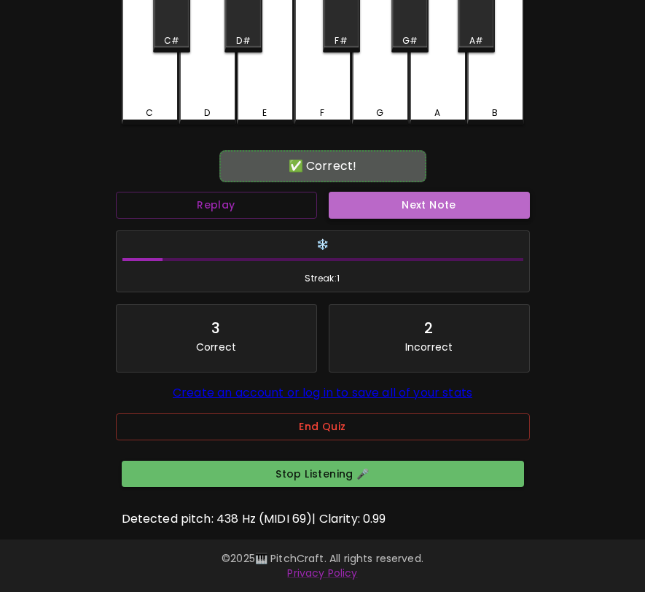
click at [393, 200] on button "Next Note" at bounding box center [429, 205] width 201 height 27
click at [391, 200] on button "Next Note" at bounding box center [429, 205] width 201 height 27
click at [391, 201] on button "Next Note" at bounding box center [429, 205] width 201 height 27
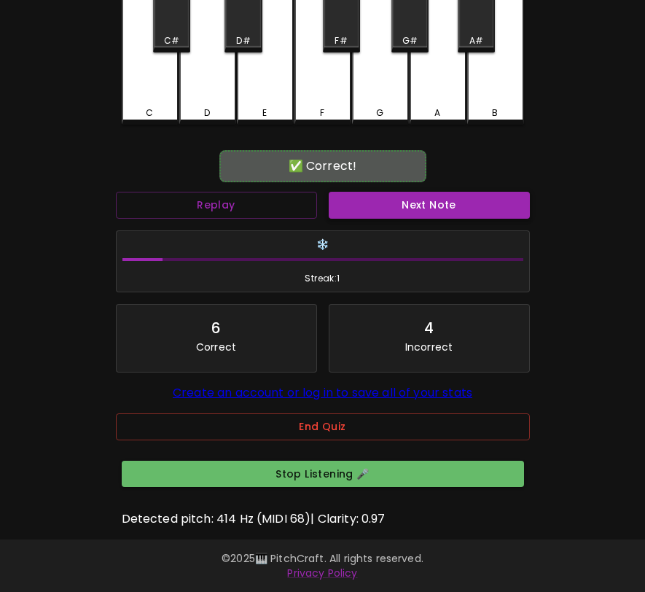
click at [390, 201] on button "Next Note" at bounding box center [429, 205] width 201 height 27
click at [389, 202] on button "Next Note" at bounding box center [429, 205] width 201 height 27
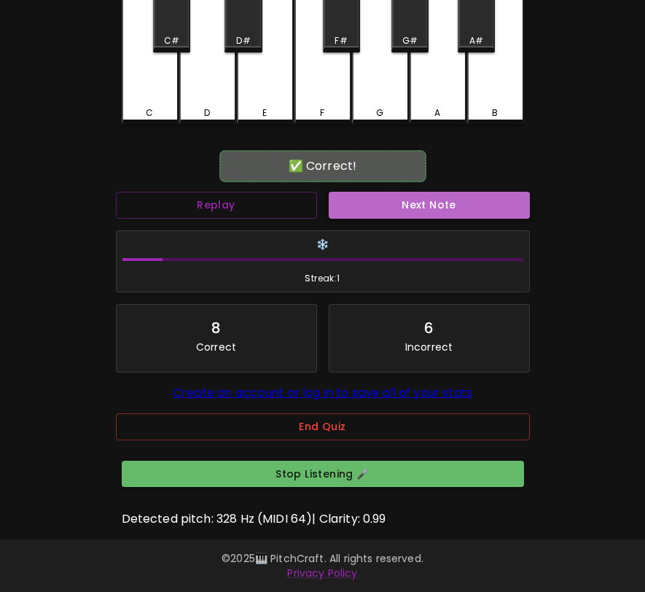
click at [387, 203] on button "Next Note" at bounding box center [429, 205] width 201 height 27
click at [386, 203] on button "Next Note" at bounding box center [429, 205] width 201 height 27
click at [385, 203] on button "Next Note" at bounding box center [429, 205] width 201 height 27
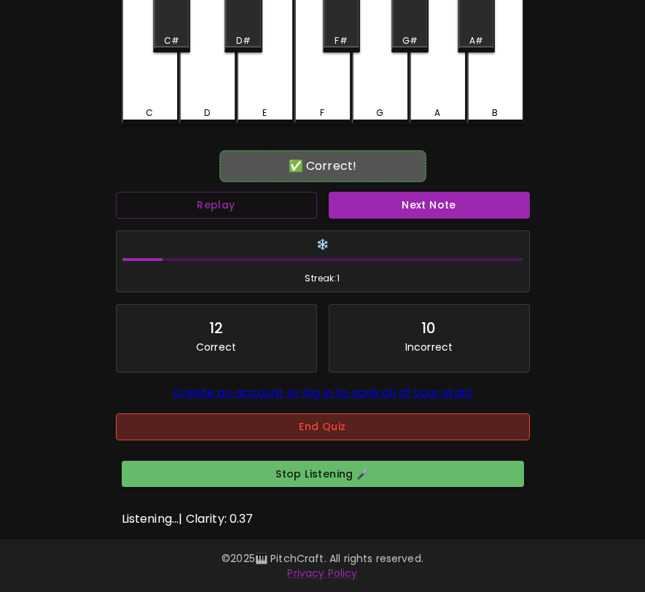
click at [343, 415] on button "End Quiz" at bounding box center [323, 426] width 414 height 27
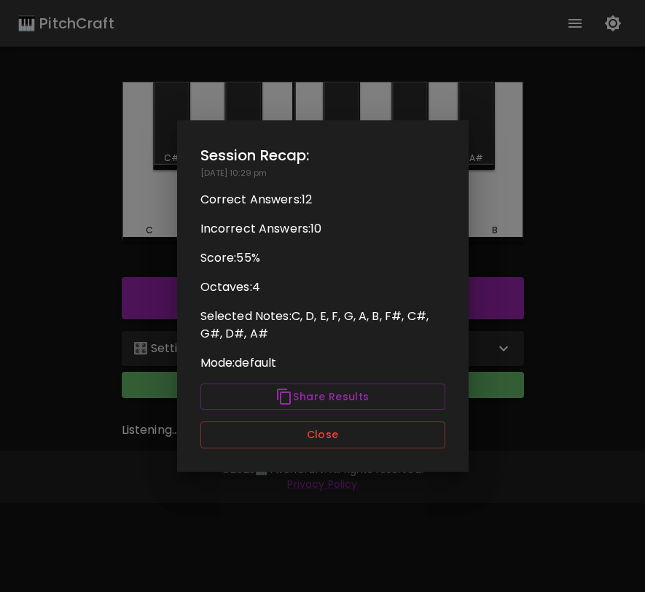
click at [335, 450] on div "Session Recap: [DATE] 10:29 pm Correct Answers: 12 Incorrect Answers: 10 Score:…" at bounding box center [322, 295] width 291 height 351
click at [338, 446] on button "Close" at bounding box center [322, 434] width 245 height 27
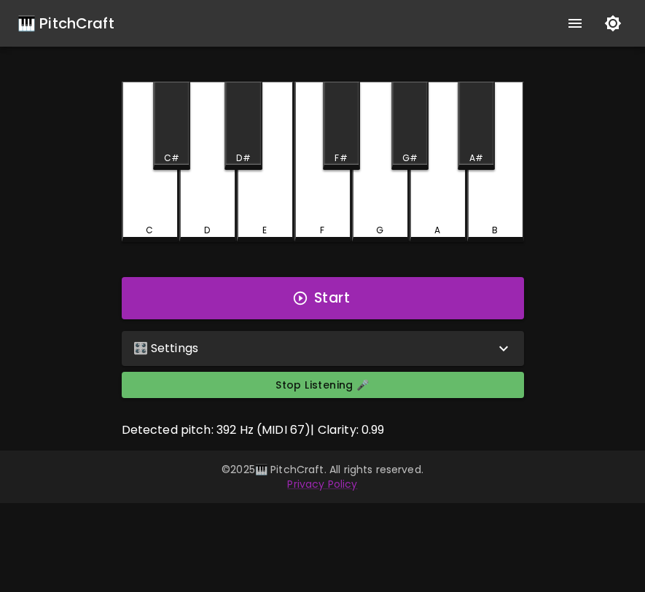
click at [324, 349] on div "🎛️ Settings" at bounding box center [313, 348] width 361 height 17
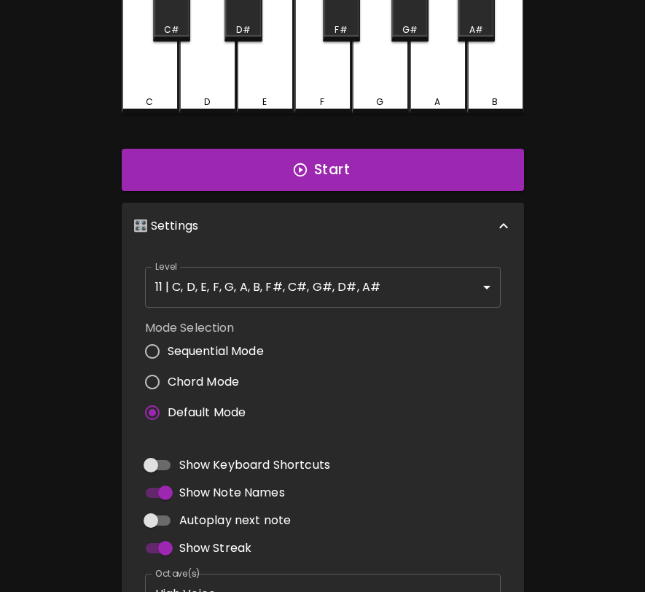
scroll to position [219, 0]
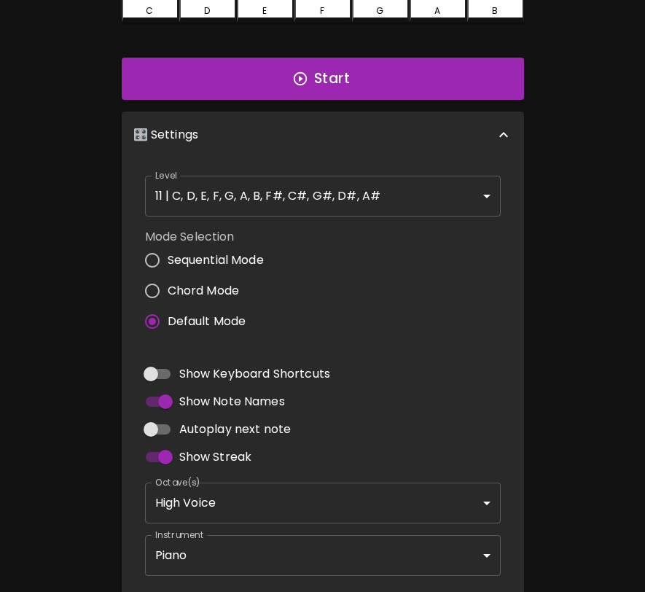
click at [218, 434] on span "Autoplay next note" at bounding box center [235, 428] width 112 height 17
click at [192, 434] on input "Autoplay next note" at bounding box center [150, 429] width 83 height 28
checkbox input "true"
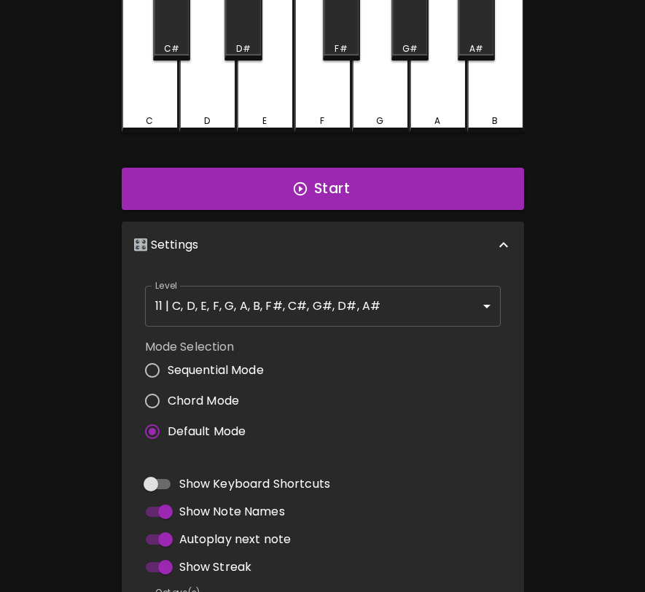
scroll to position [0, 0]
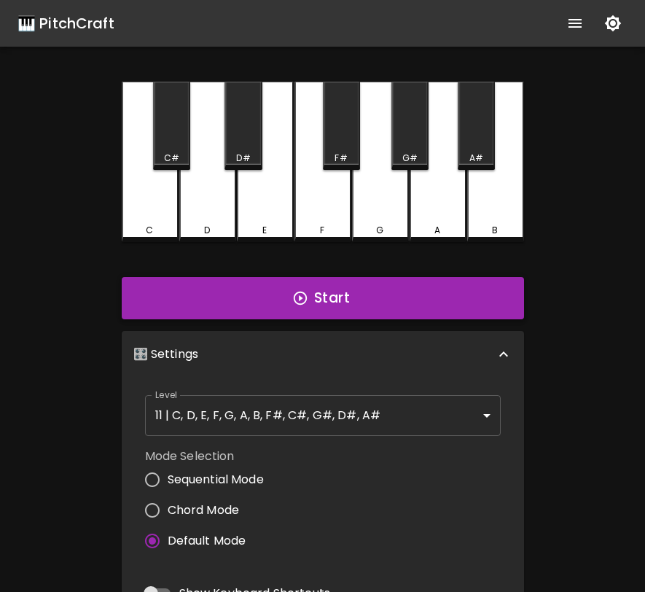
click at [318, 294] on button "Start" at bounding box center [323, 298] width 402 height 42
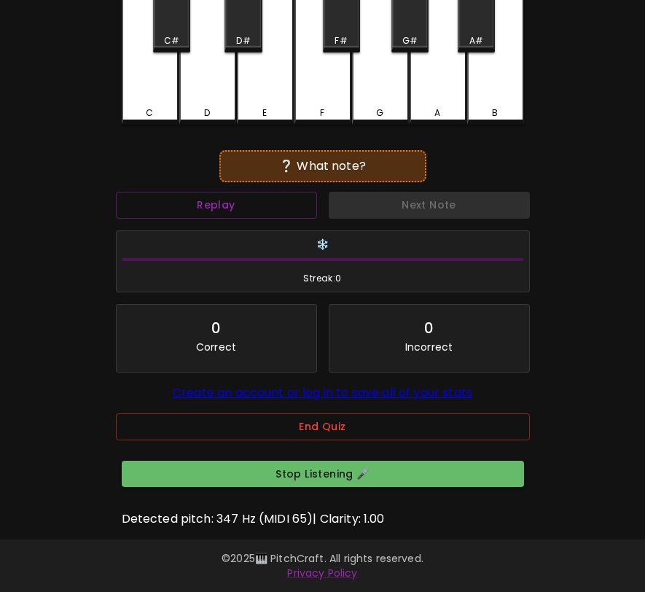
scroll to position [129, 0]
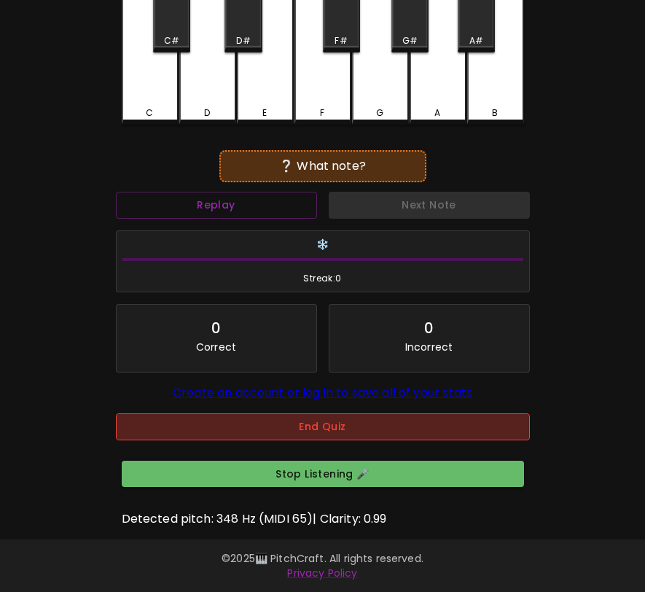
click at [345, 423] on button "End Quiz" at bounding box center [323, 426] width 414 height 27
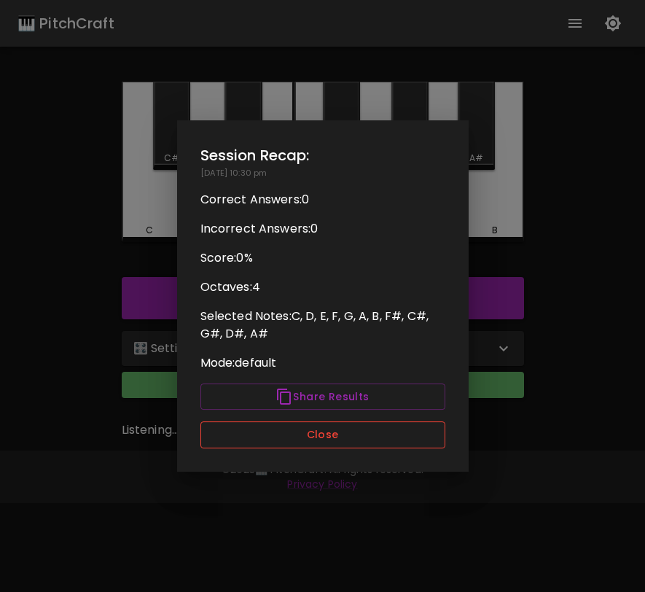
click at [342, 440] on button "Close" at bounding box center [322, 434] width 245 height 27
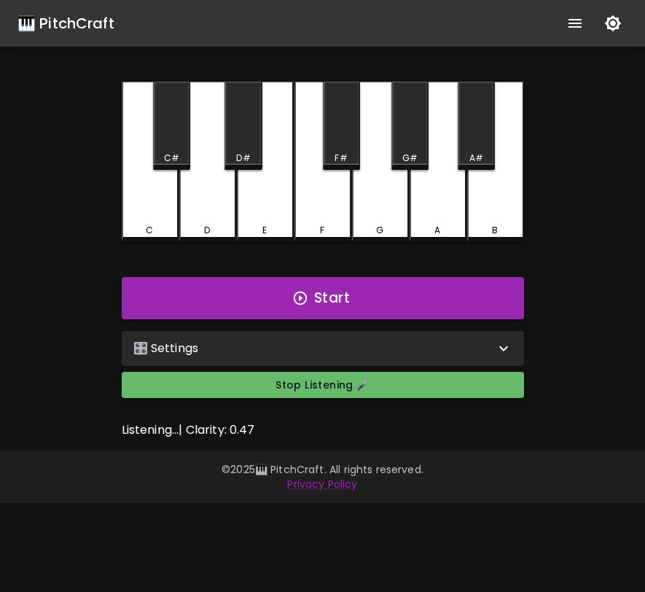
click at [440, 348] on div "🎛️ Settings" at bounding box center [313, 348] width 361 height 17
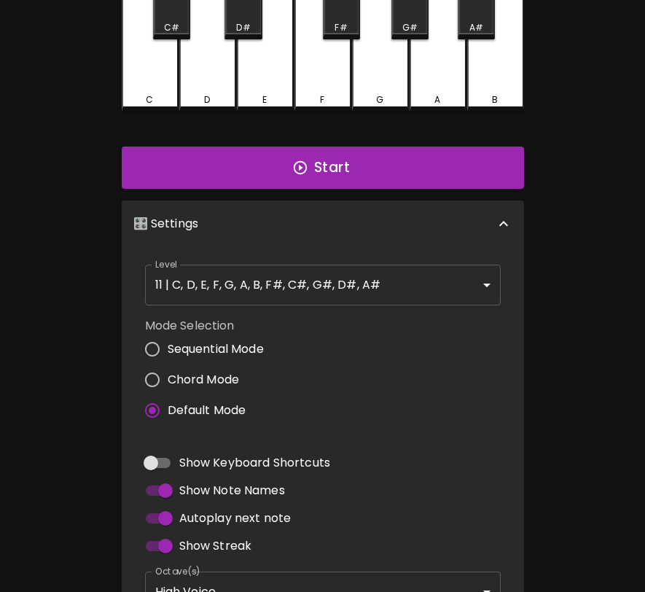
scroll to position [159, 0]
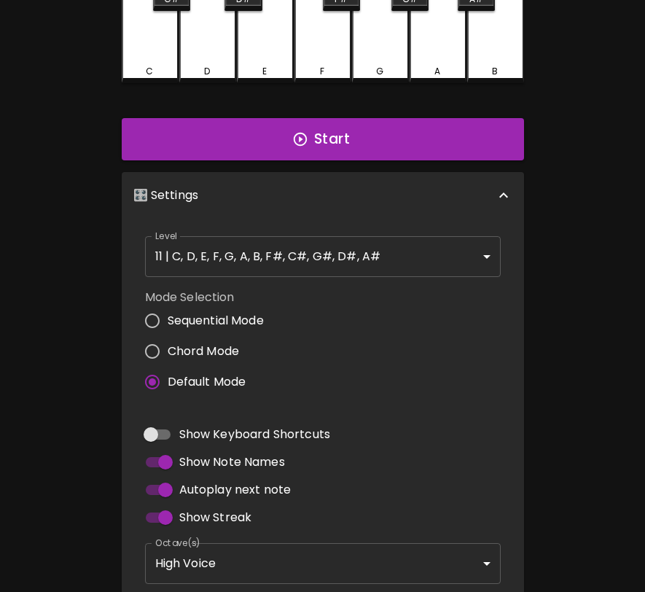
click at [232, 488] on span "Autoplay next note" at bounding box center [235, 489] width 112 height 17
click at [207, 488] on input "Autoplay next note" at bounding box center [165, 490] width 83 height 28
checkbox input "false"
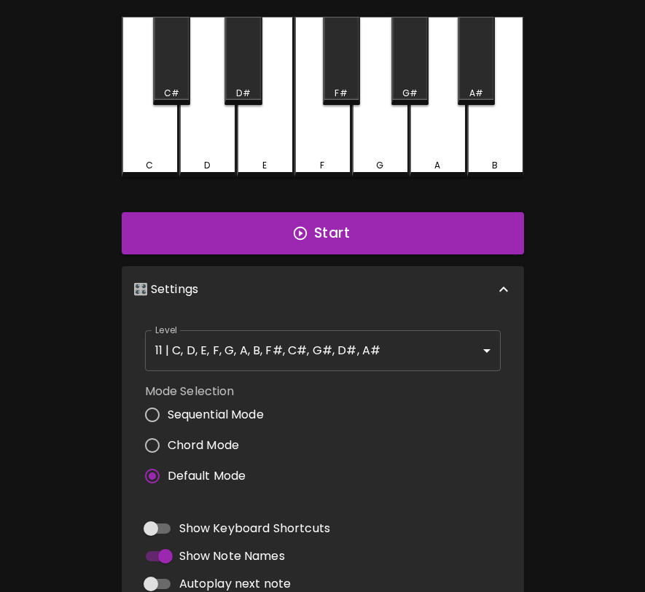
scroll to position [0, 0]
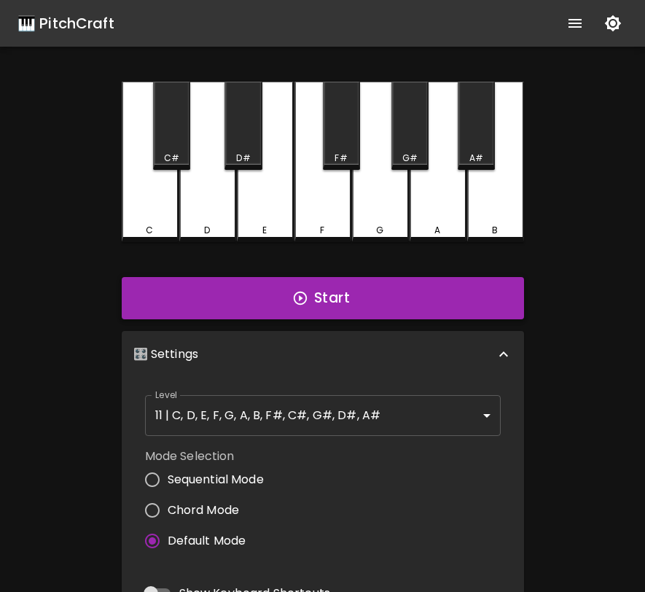
click at [336, 296] on button "Start" at bounding box center [323, 298] width 402 height 42
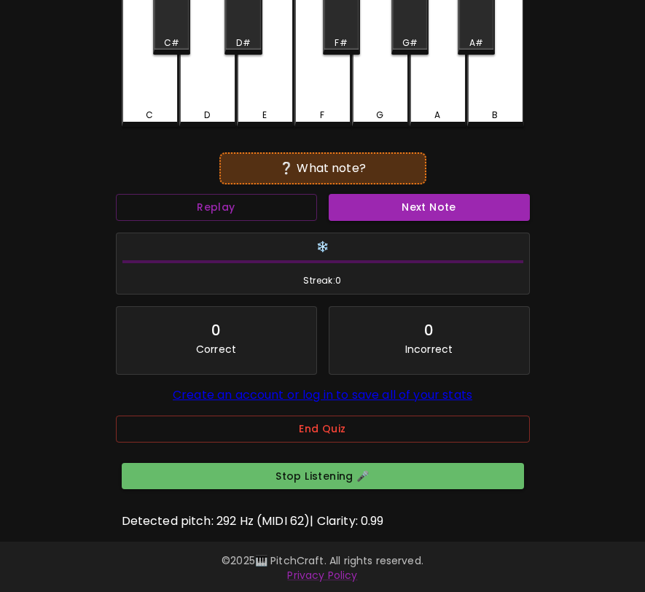
scroll to position [129, 0]
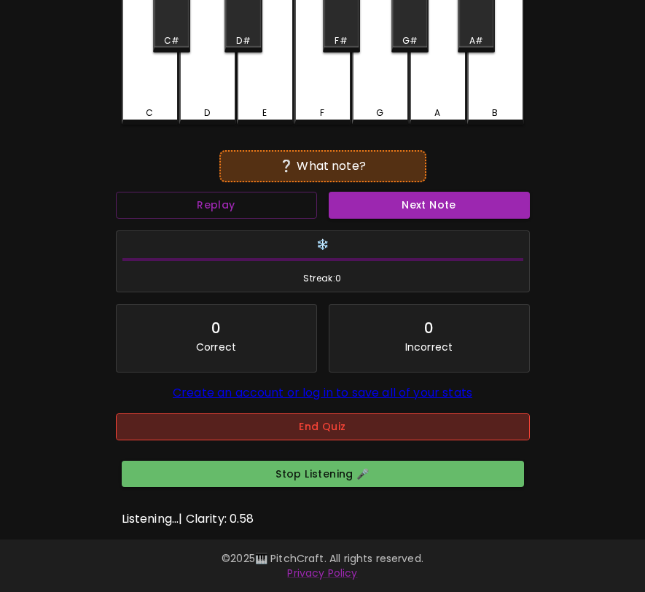
click at [353, 422] on button "End Quiz" at bounding box center [323, 426] width 414 height 27
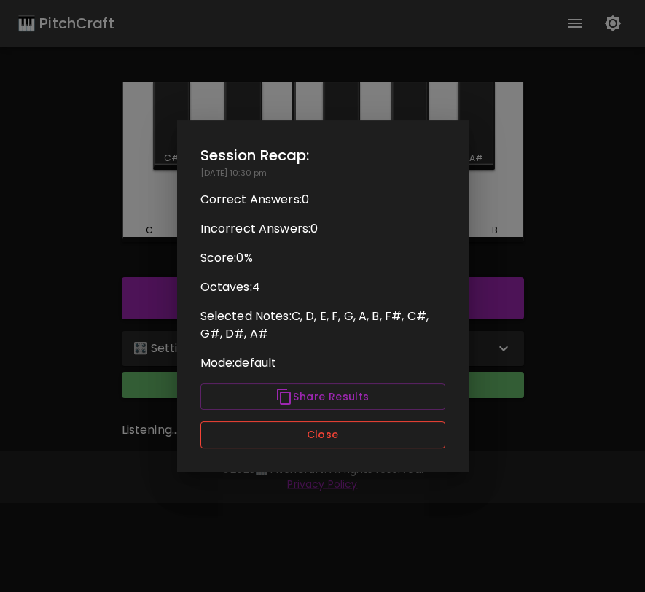
click at [350, 439] on button "Close" at bounding box center [322, 434] width 245 height 27
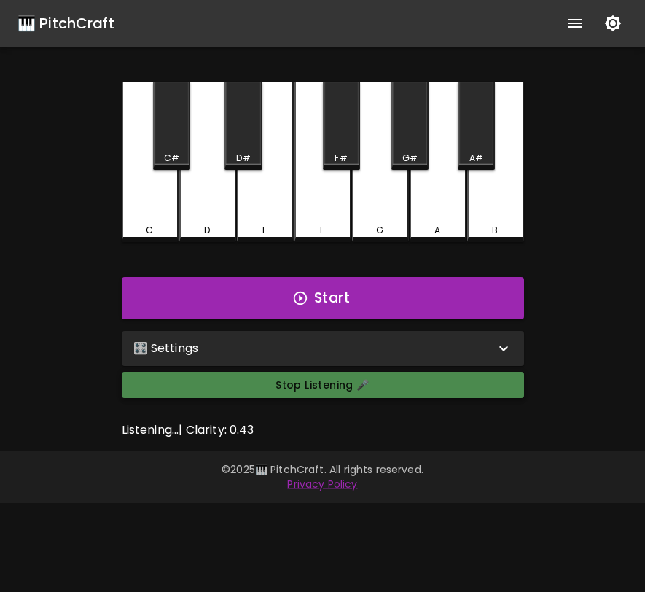
click at [375, 396] on button "Stop Listening 🎤" at bounding box center [323, 385] width 402 height 27
